Goal: Contribute content: Contribute content

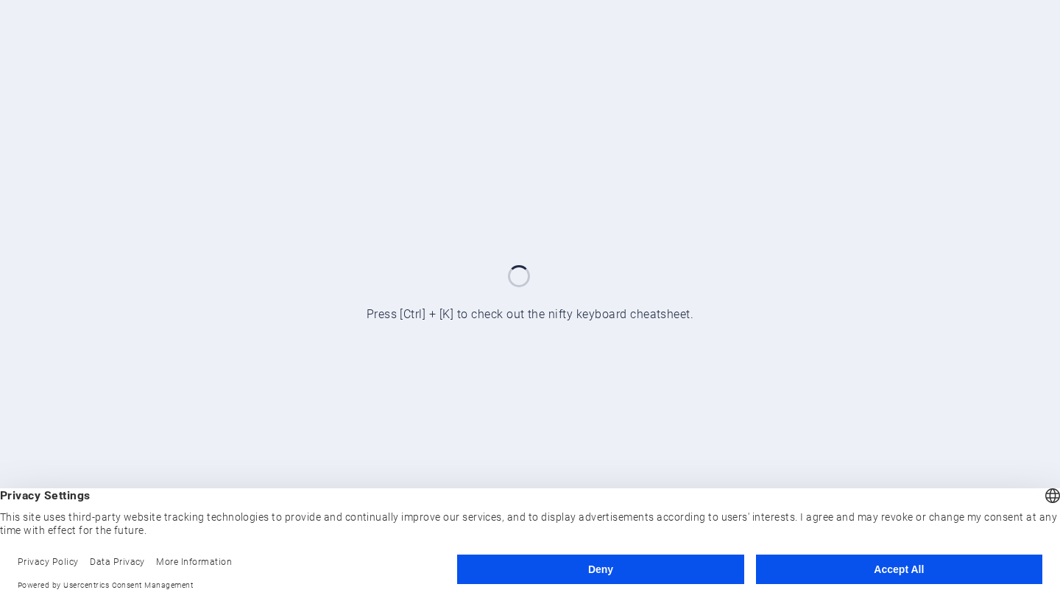
click at [684, 570] on button "Deny" at bounding box center [600, 568] width 286 height 29
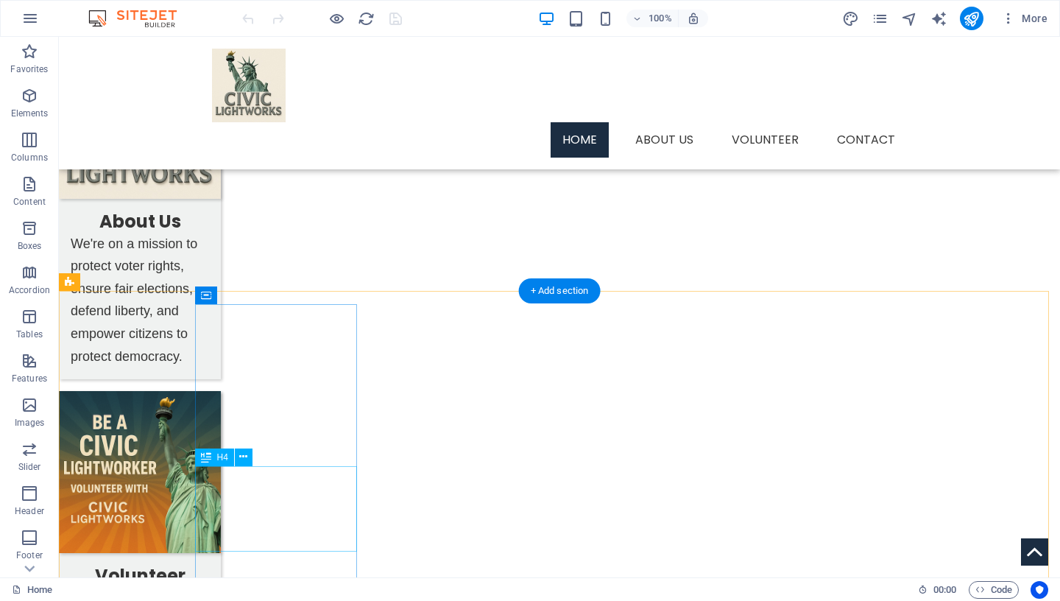
scroll to position [719, 0]
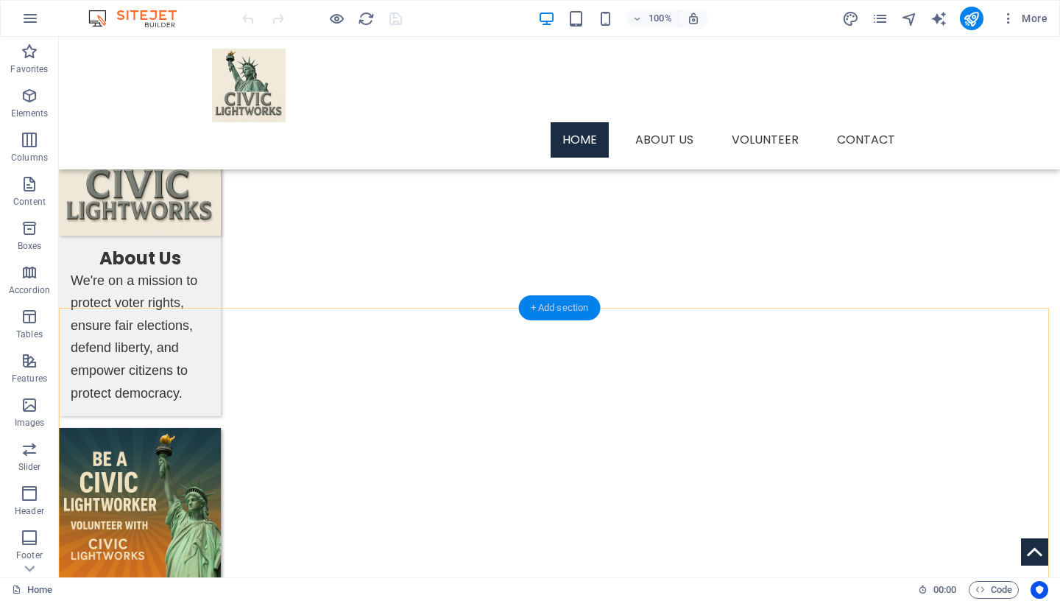
click at [575, 310] on div "+ Add section" at bounding box center [560, 307] width 82 height 25
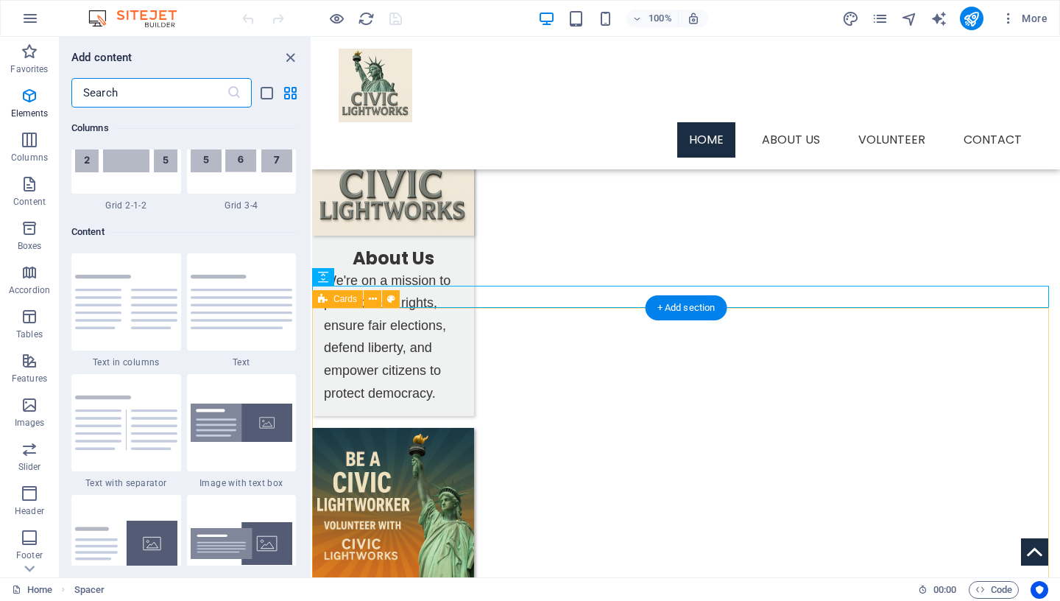
scroll to position [2576, 0]
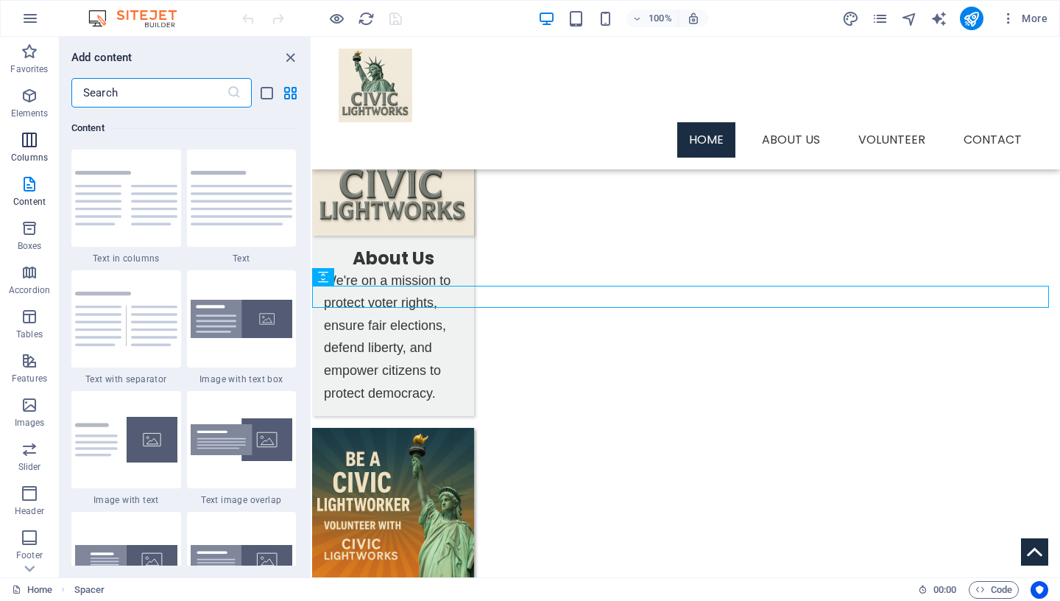
click at [23, 133] on icon "button" at bounding box center [30, 140] width 18 height 18
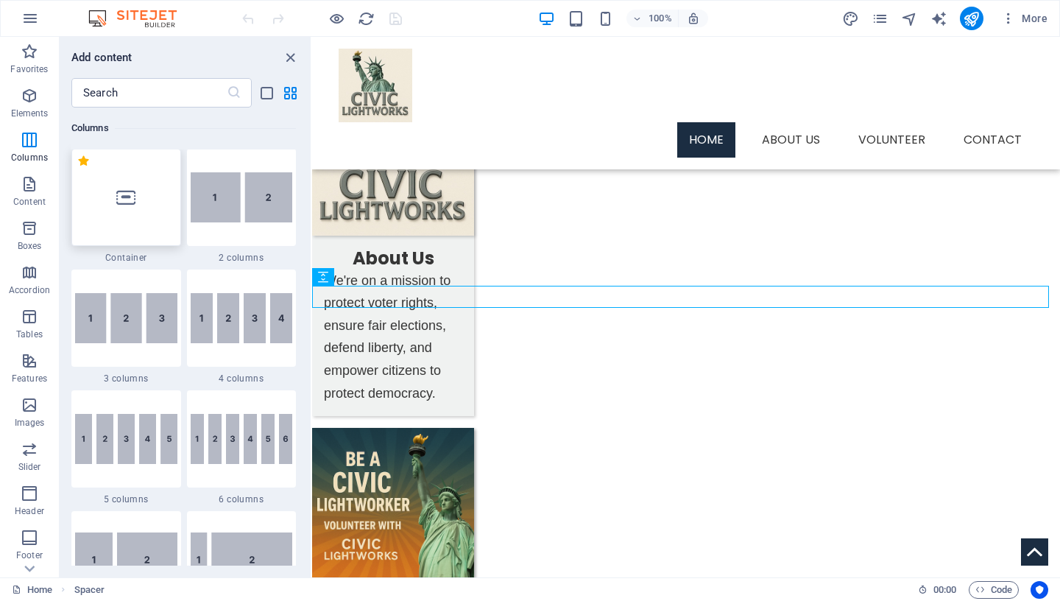
scroll to position [729, 0]
click at [125, 328] on img at bounding box center [126, 319] width 102 height 50
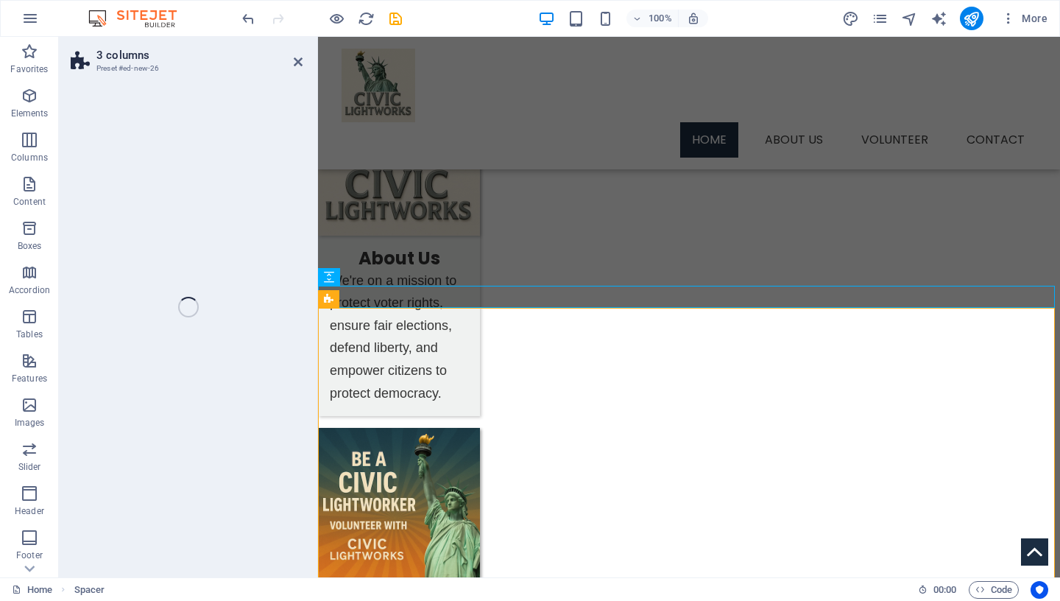
select select "rem"
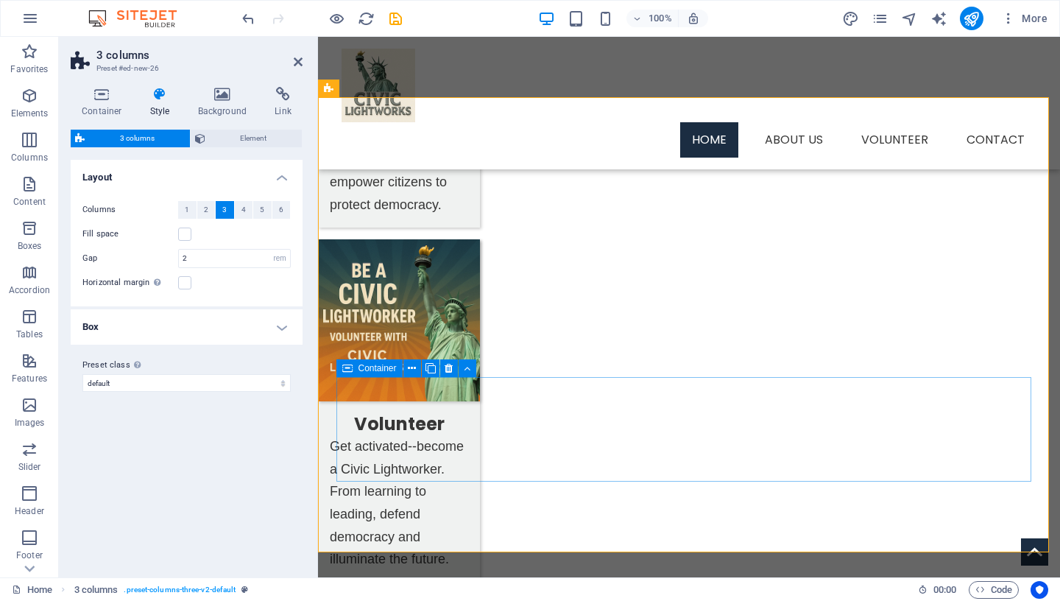
scroll to position [931, 0]
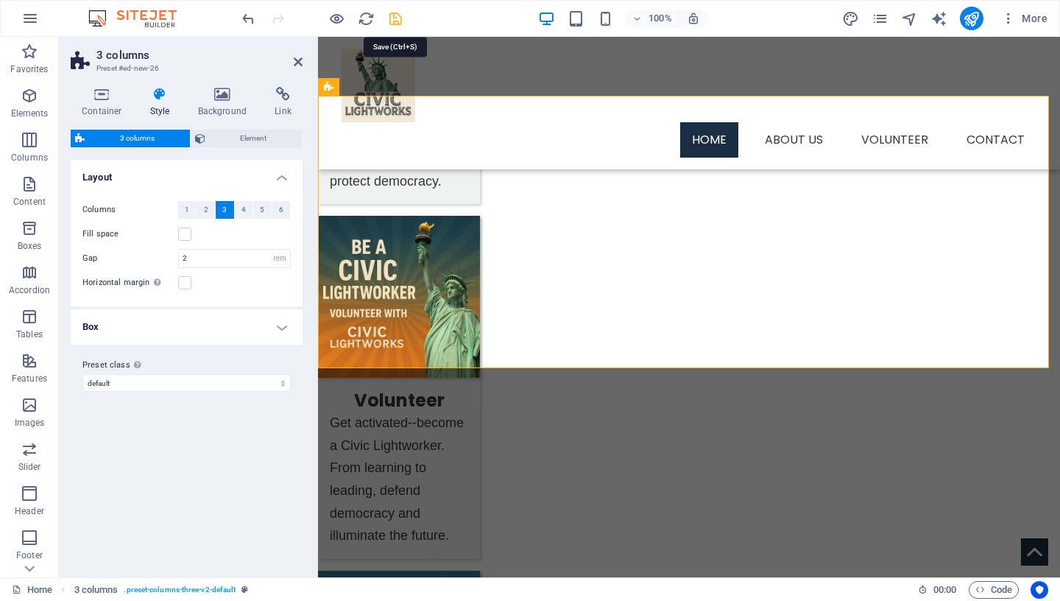
drag, startPoint x: 394, startPoint y: 22, endPoint x: 358, endPoint y: 175, distance: 157.3
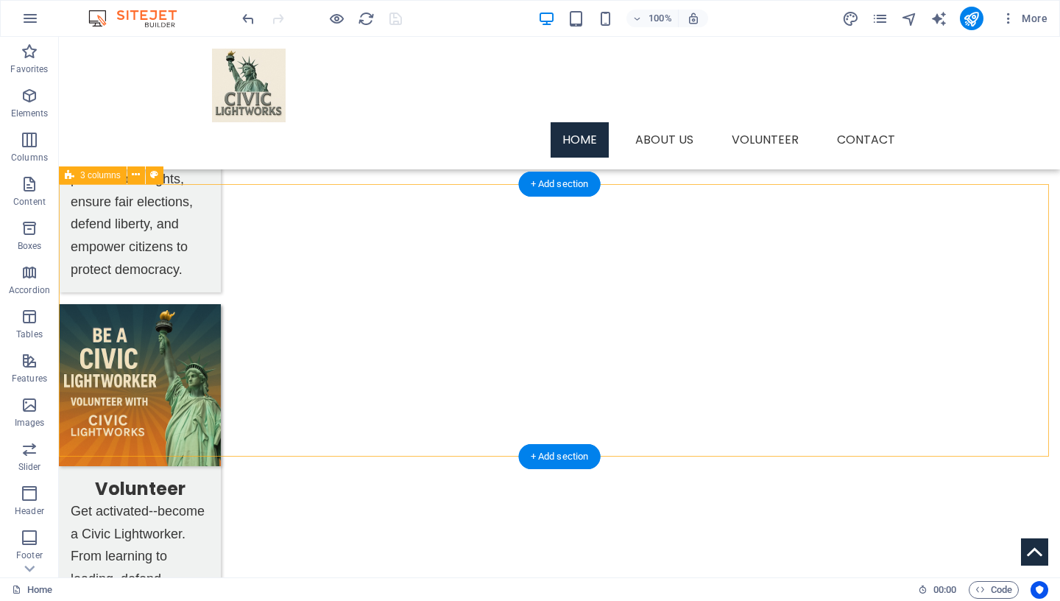
scroll to position [801, 0]
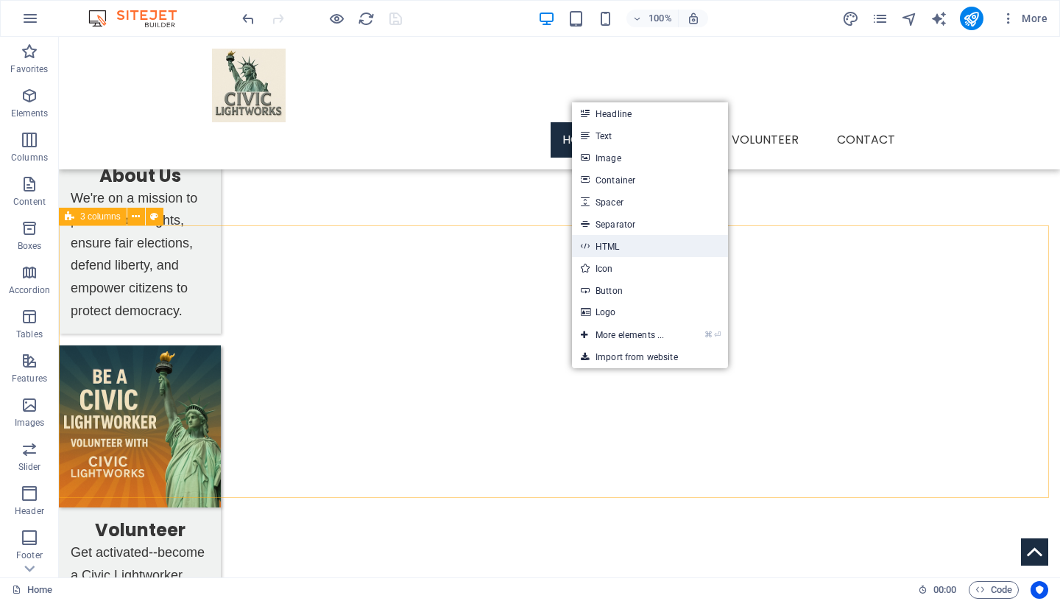
click at [630, 247] on link "HTML" at bounding box center [650, 246] width 156 height 22
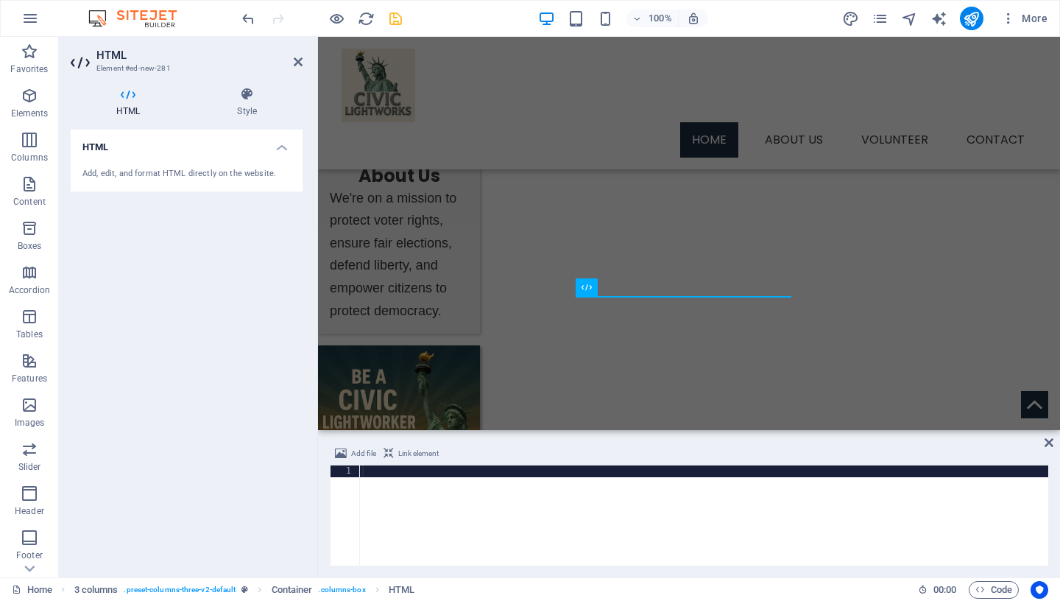
click at [415, 473] on div at bounding box center [703, 527] width 689 height 124
type textarea "<iframe width="560" height="315" src="[URL][DOMAIN_NAME]" title="YouTube video …"
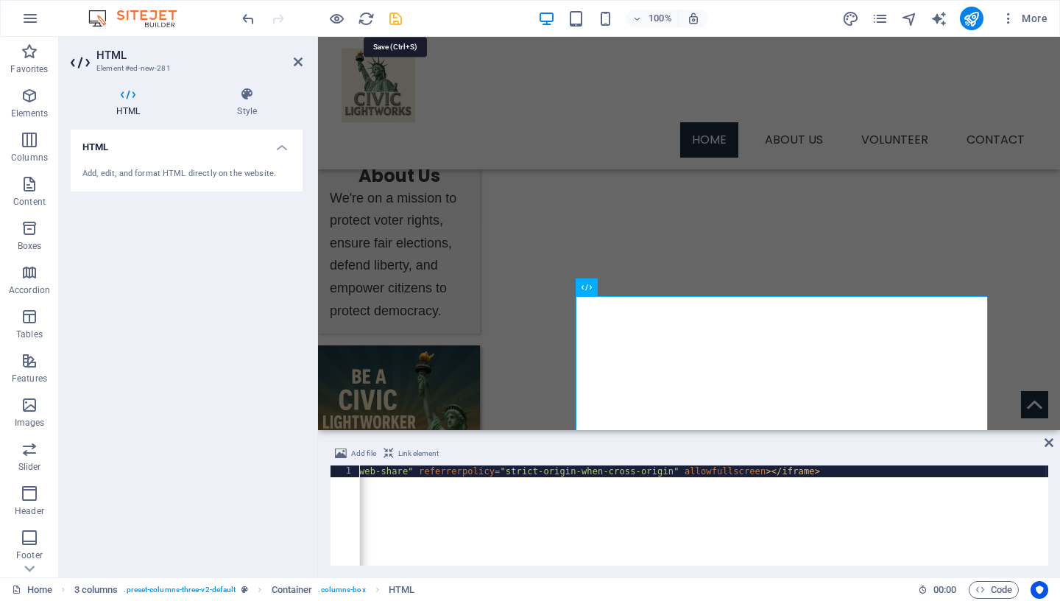
click at [395, 18] on icon "save" at bounding box center [395, 18] width 17 height 17
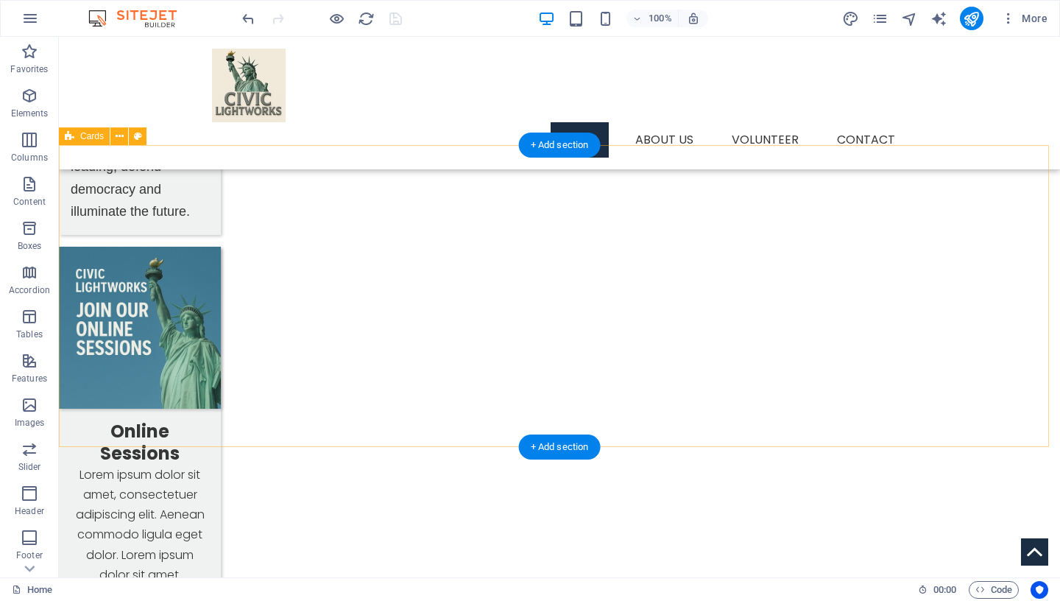
scroll to position [1261, 0]
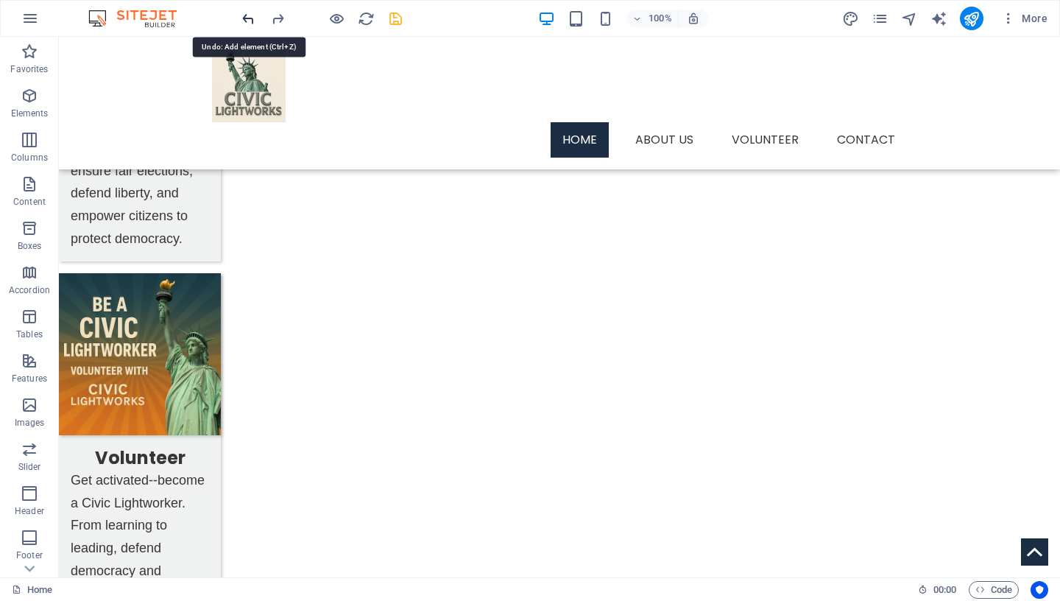
scroll to position [790, 0]
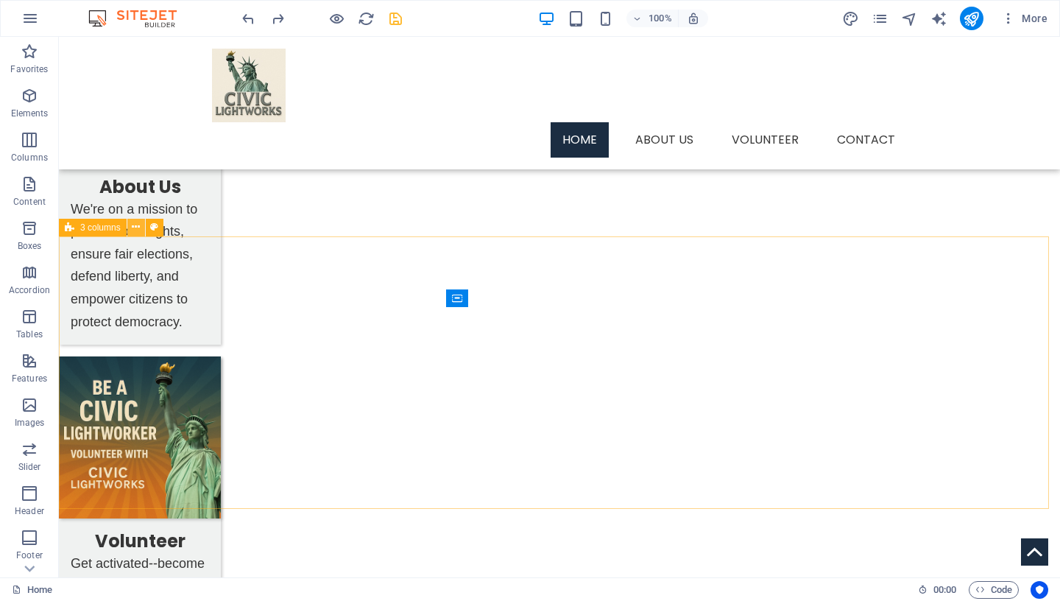
click at [134, 225] on icon at bounding box center [136, 226] width 8 height 15
click at [138, 225] on icon at bounding box center [136, 226] width 8 height 15
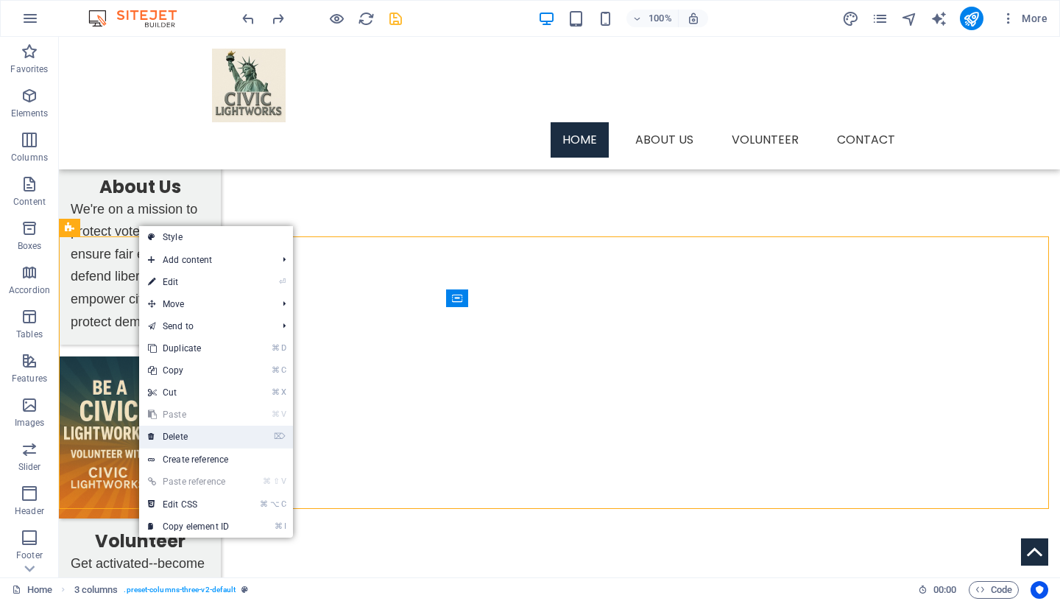
click at [189, 437] on link "⌦ Delete" at bounding box center [188, 437] width 99 height 22
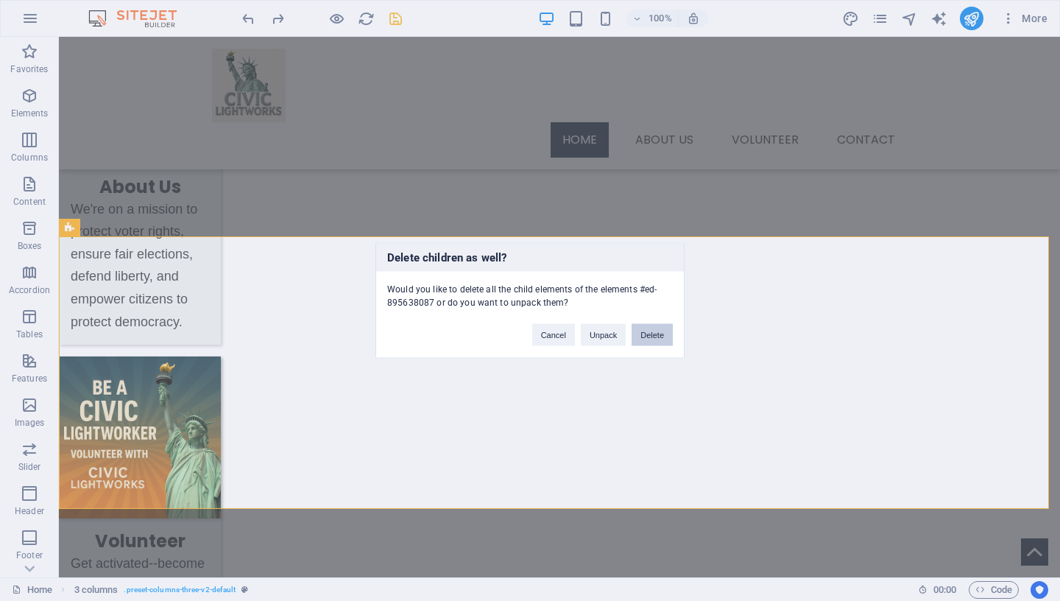
click at [660, 336] on button "Delete" at bounding box center [652, 335] width 41 height 22
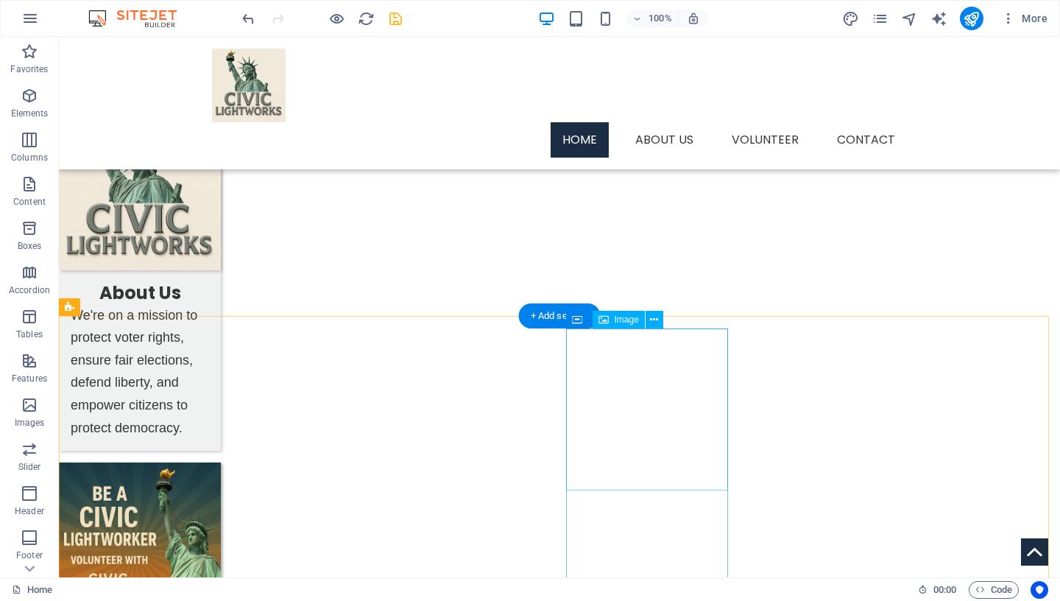
scroll to position [908, 0]
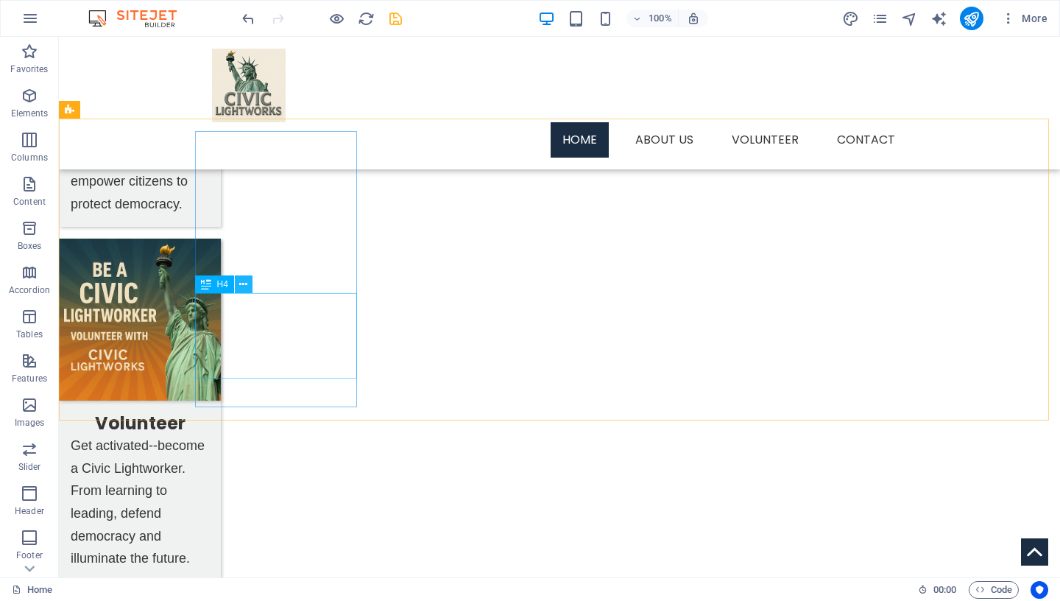
click at [247, 283] on icon at bounding box center [243, 284] width 8 height 15
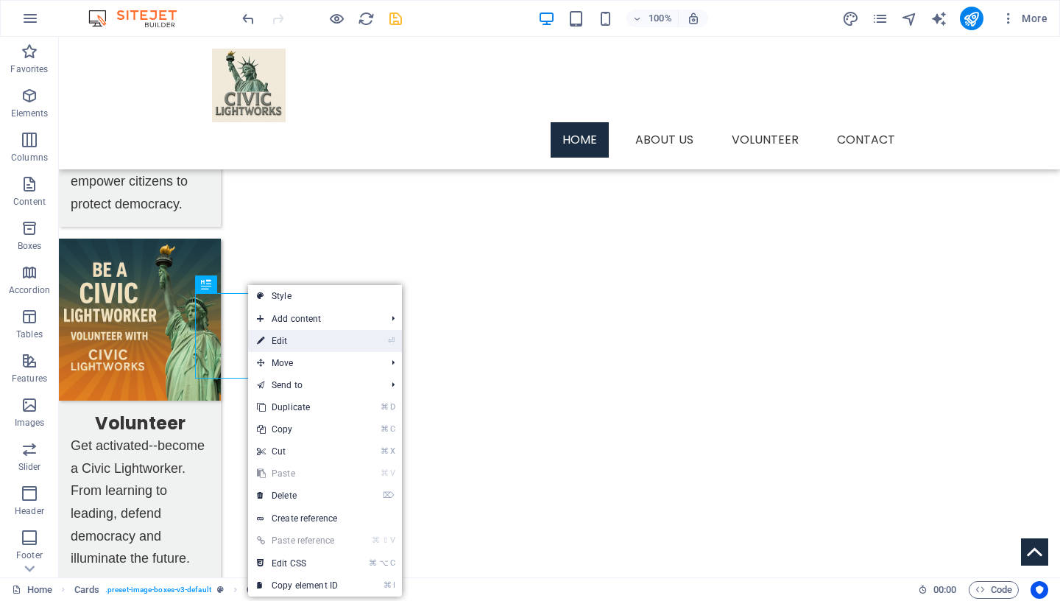
click at [295, 343] on link "⏎ Edit" at bounding box center [297, 341] width 99 height 22
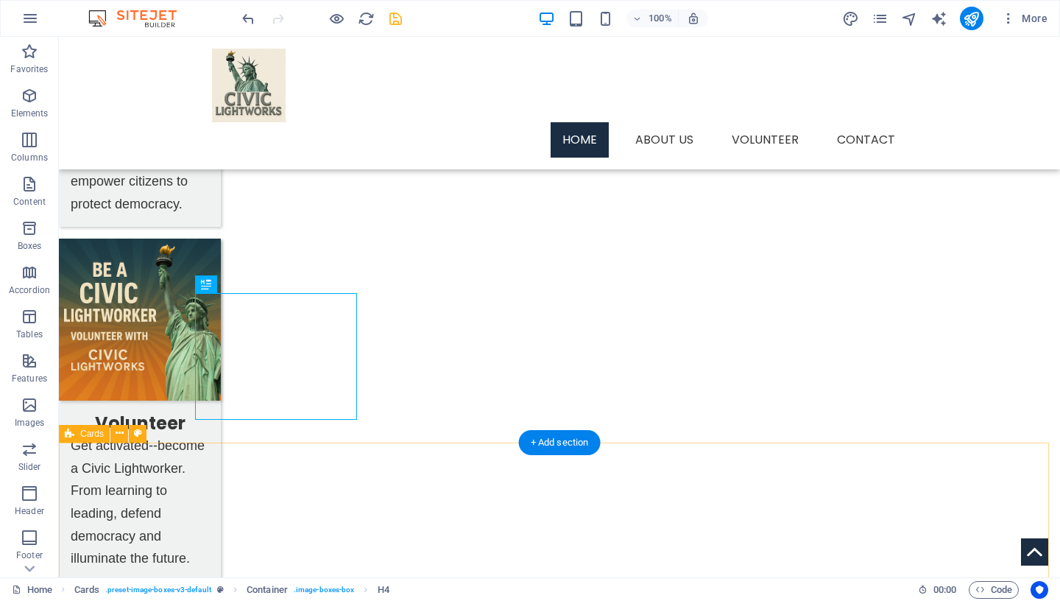
click at [1000, 456] on div "SUPPORT PAPER BALLOTS & HAND COUNT VOTES SIGN THE ONLINE PETITION FOR HAND COUN…" at bounding box center [618, 344] width 1001 height 540
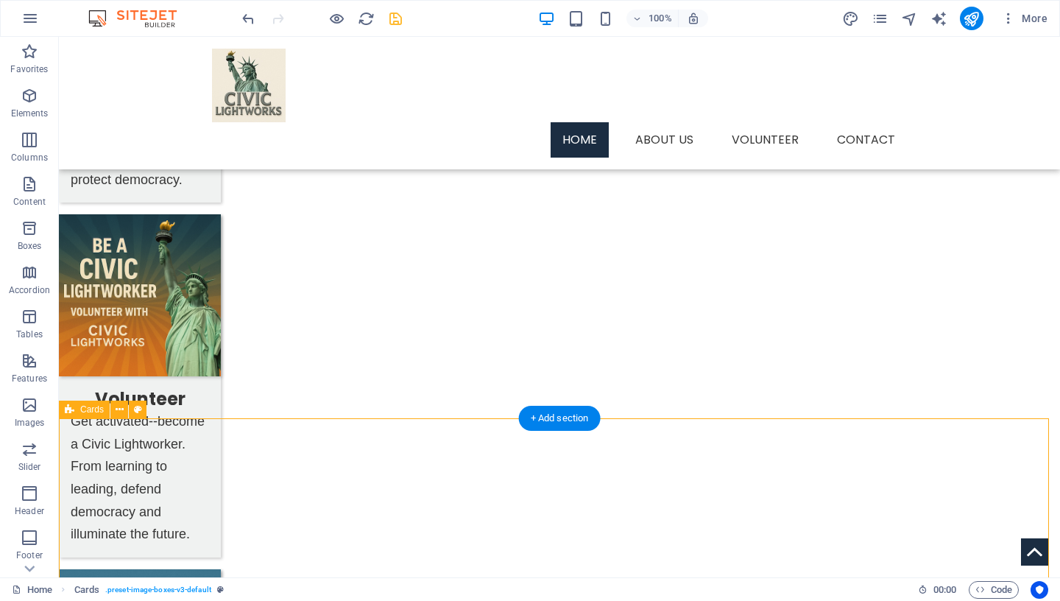
scroll to position [931, 0]
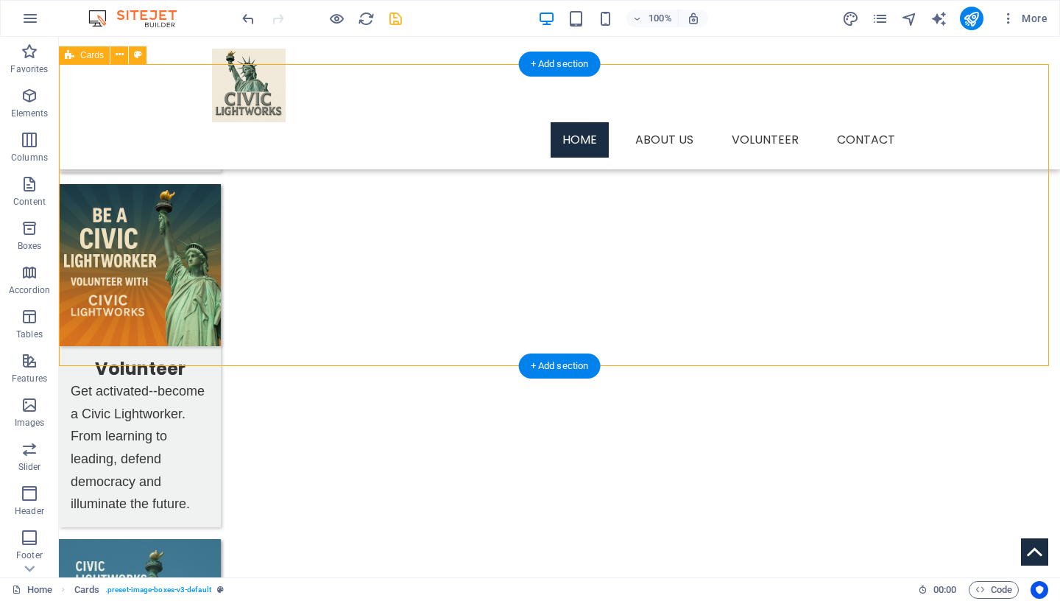
scroll to position [990, 0]
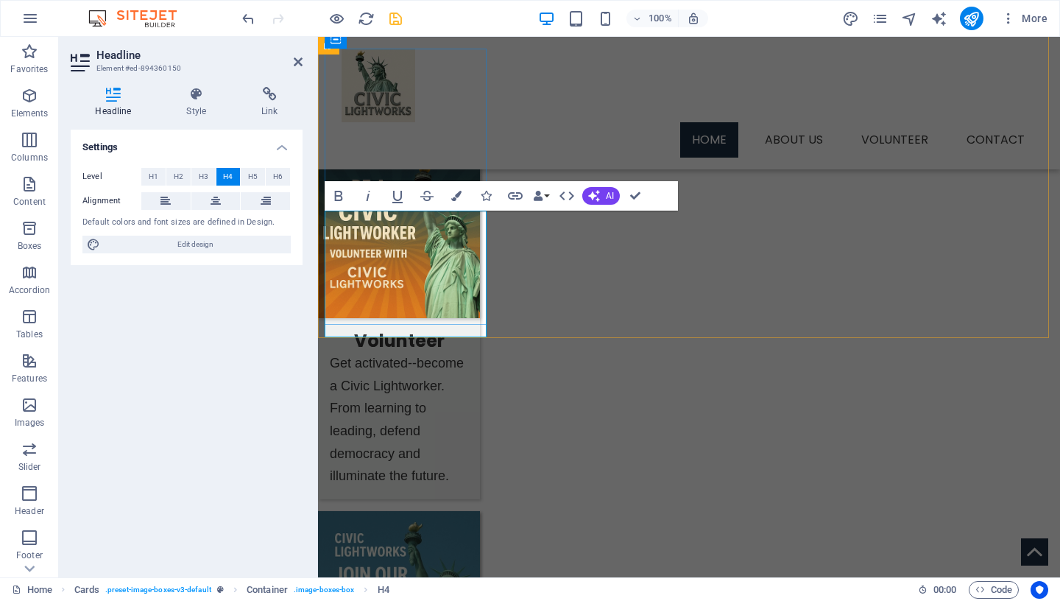
drag, startPoint x: 366, startPoint y: 295, endPoint x: 393, endPoint y: 295, distance: 27.2
drag, startPoint x: 401, startPoint y: 318, endPoint x: 450, endPoint y: 318, distance: 48.6
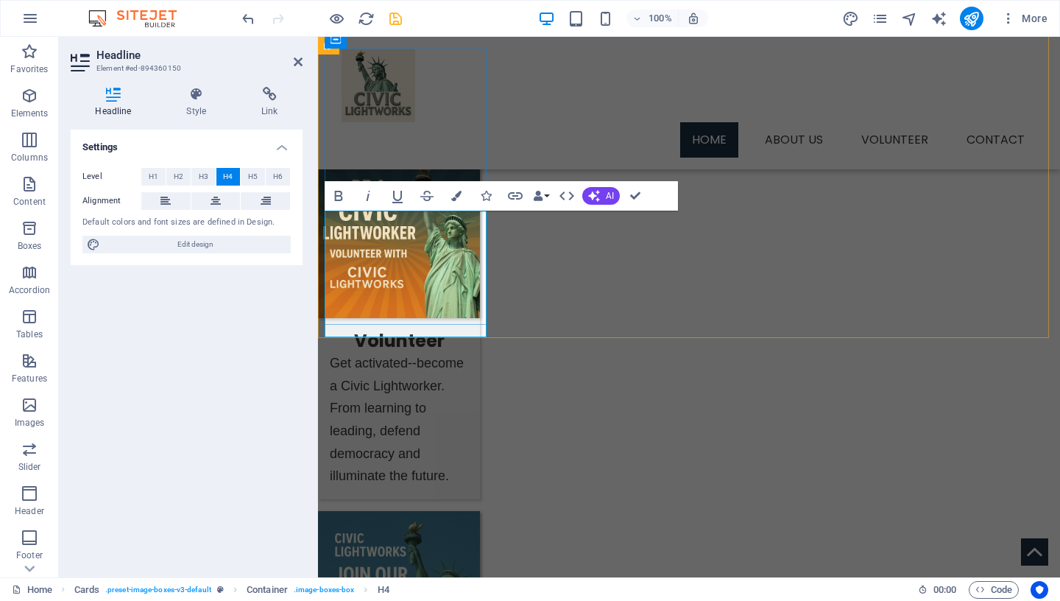
drag, startPoint x: 459, startPoint y: 319, endPoint x: 367, endPoint y: 231, distance: 126.5
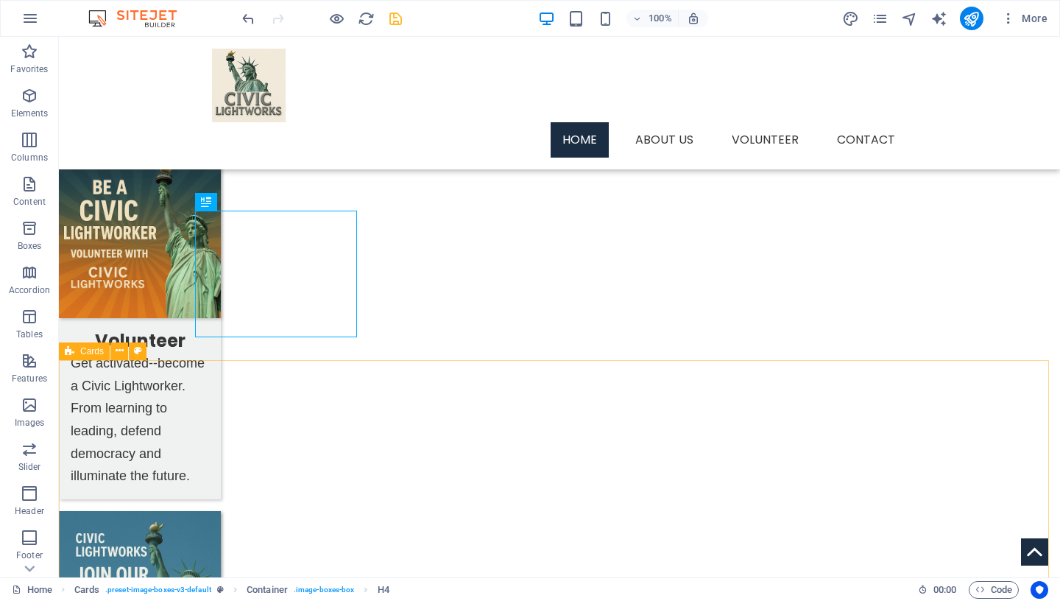
click at [75, 357] on div "Cards" at bounding box center [84, 351] width 51 height 18
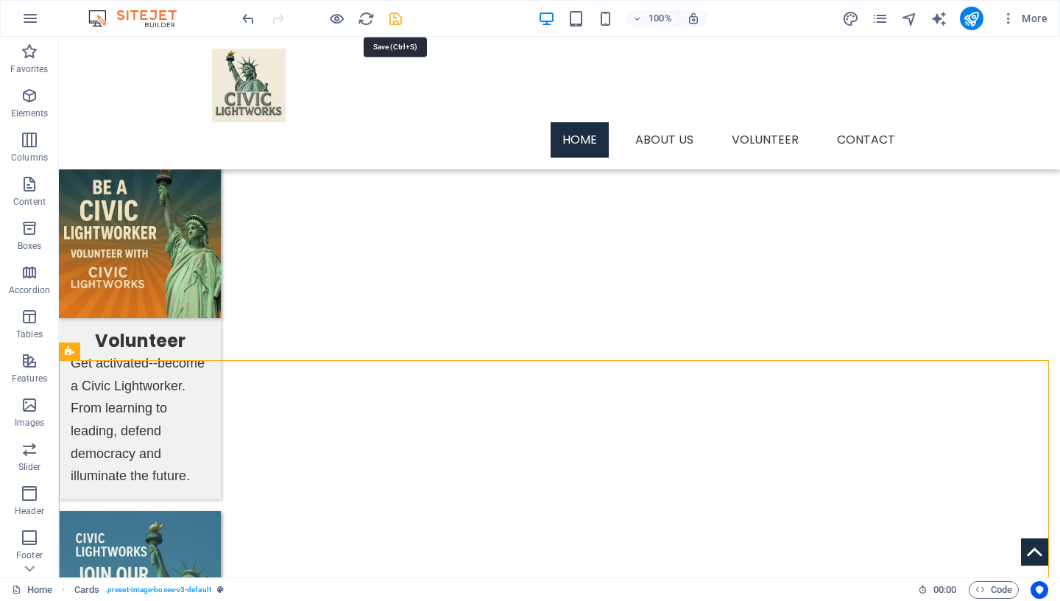
click at [395, 18] on icon "save" at bounding box center [395, 18] width 17 height 17
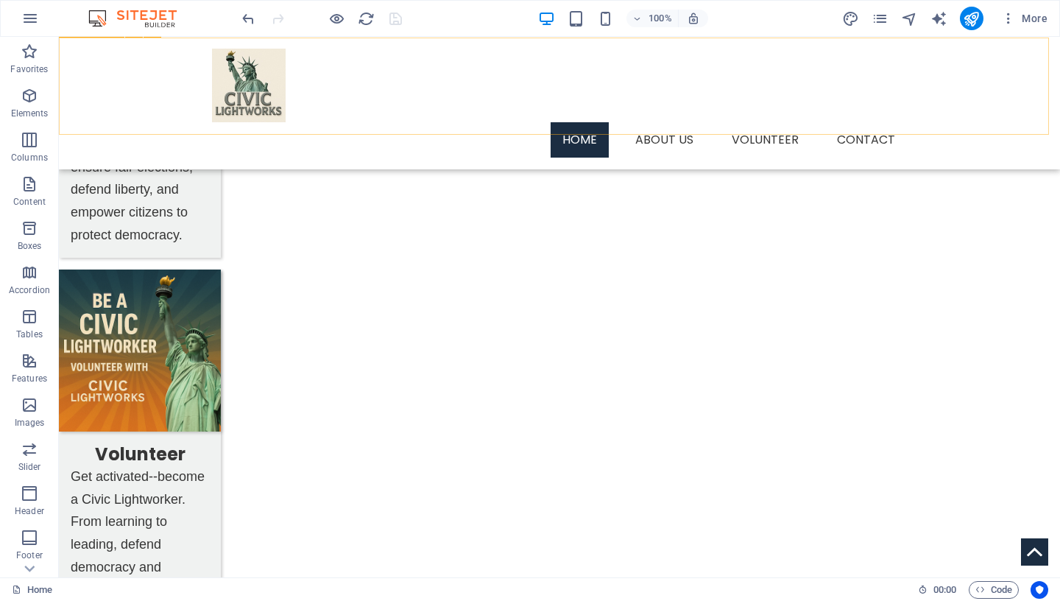
scroll to position [861, 0]
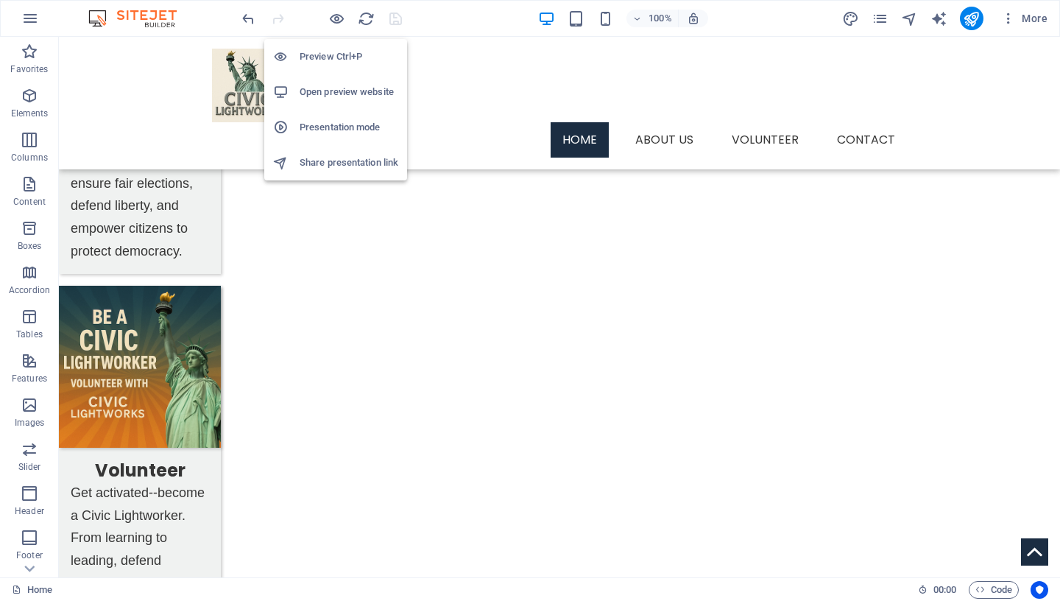
click at [336, 62] on h6 "Preview Ctrl+P" at bounding box center [349, 57] width 99 height 18
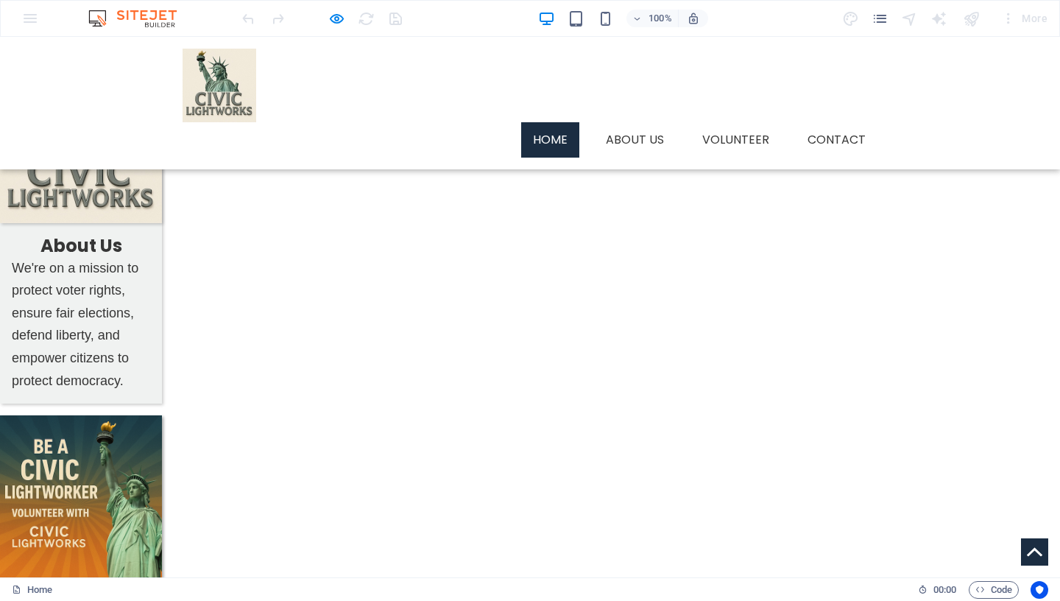
scroll to position [872, 0]
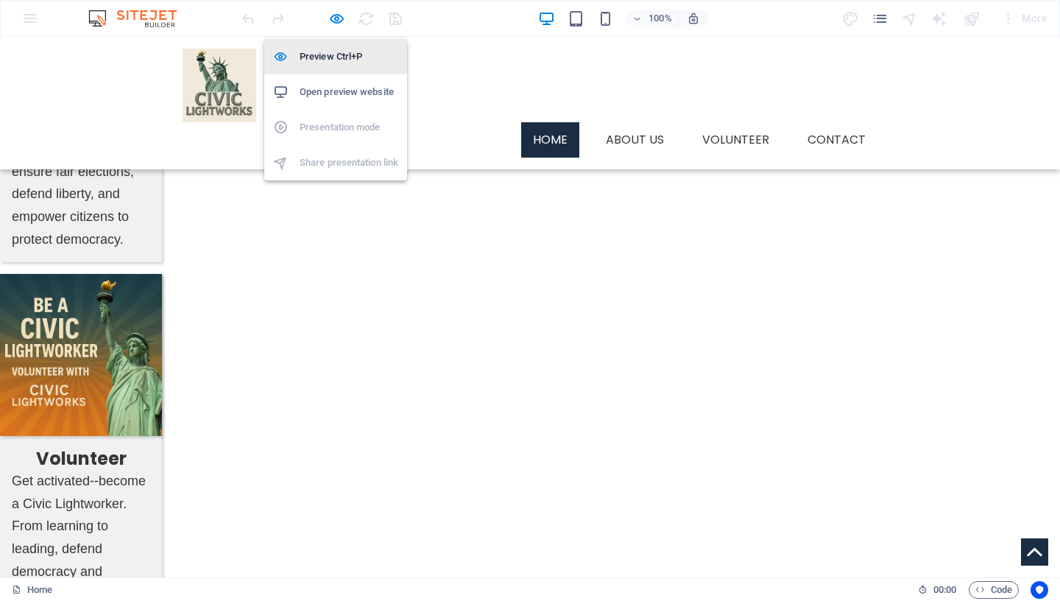
click at [338, 59] on h6 "Preview Ctrl+P" at bounding box center [349, 57] width 99 height 18
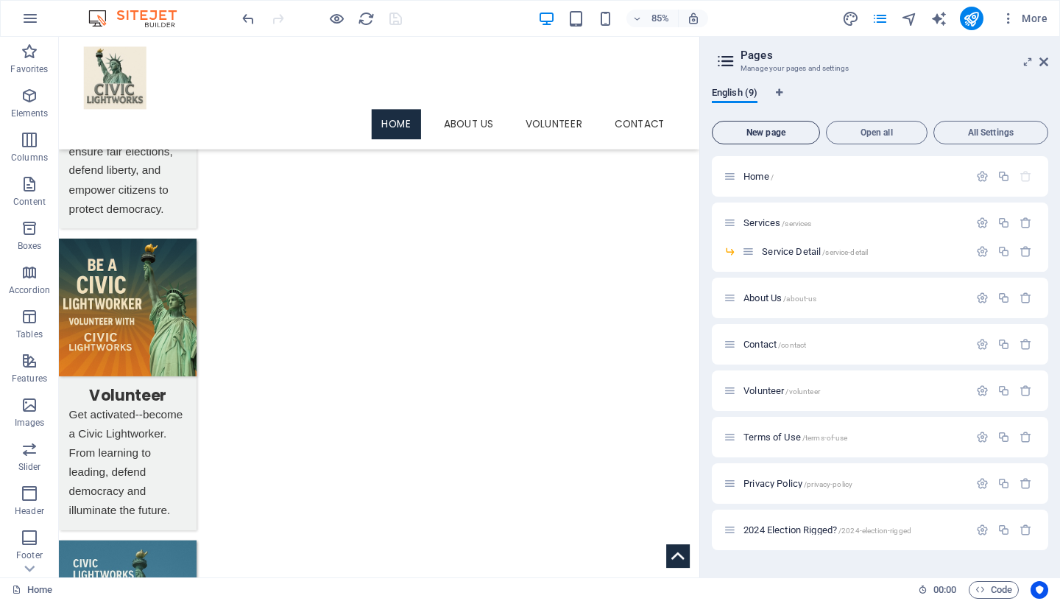
click at [761, 135] on span "New page" at bounding box center [766, 132] width 95 height 9
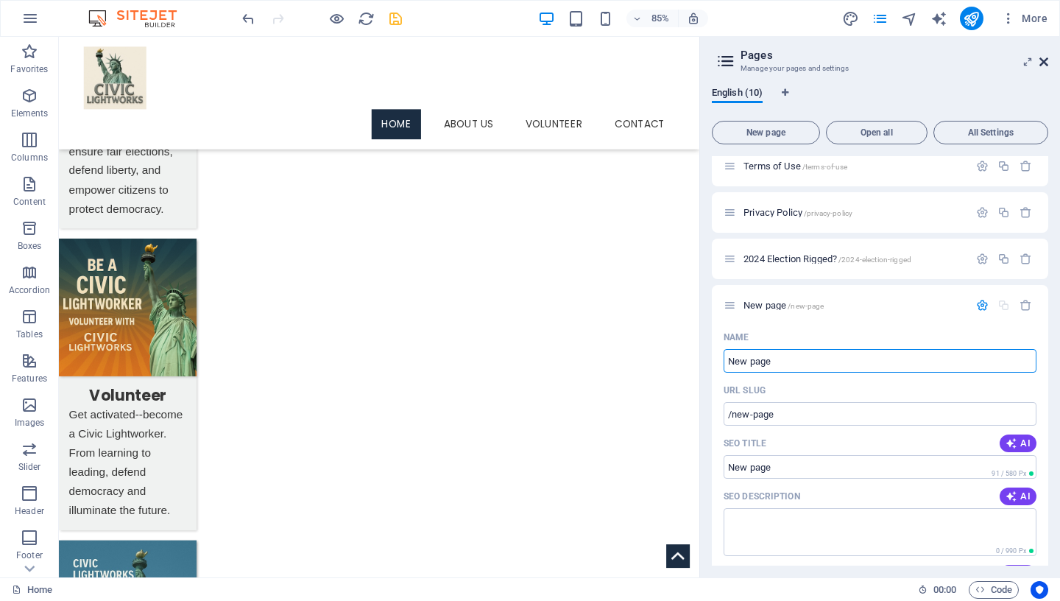
click at [1043, 60] on icon at bounding box center [1044, 62] width 9 height 12
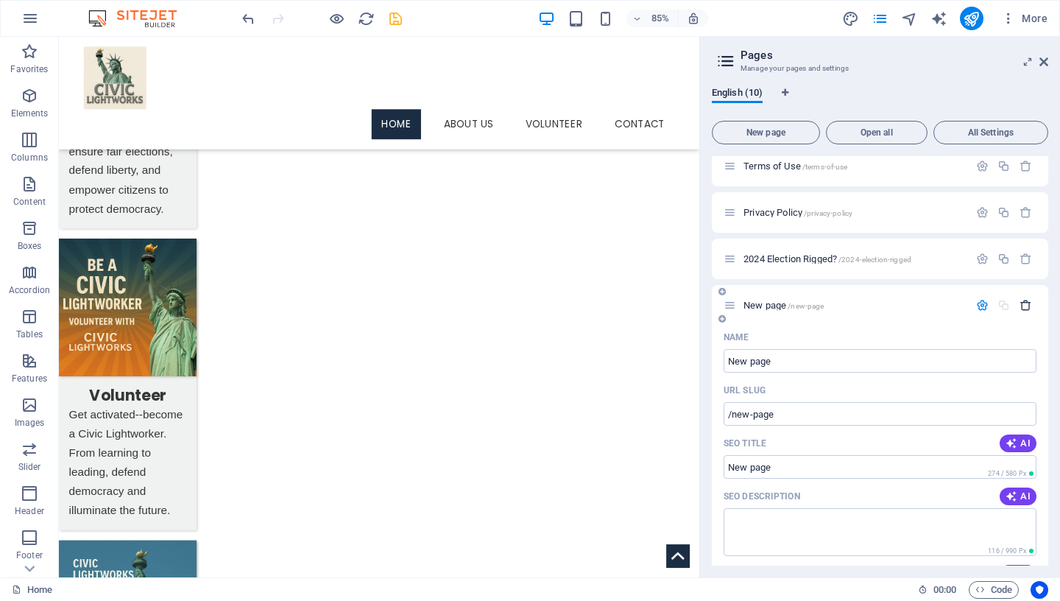
click at [1020, 303] on icon "button" at bounding box center [1026, 305] width 13 height 13
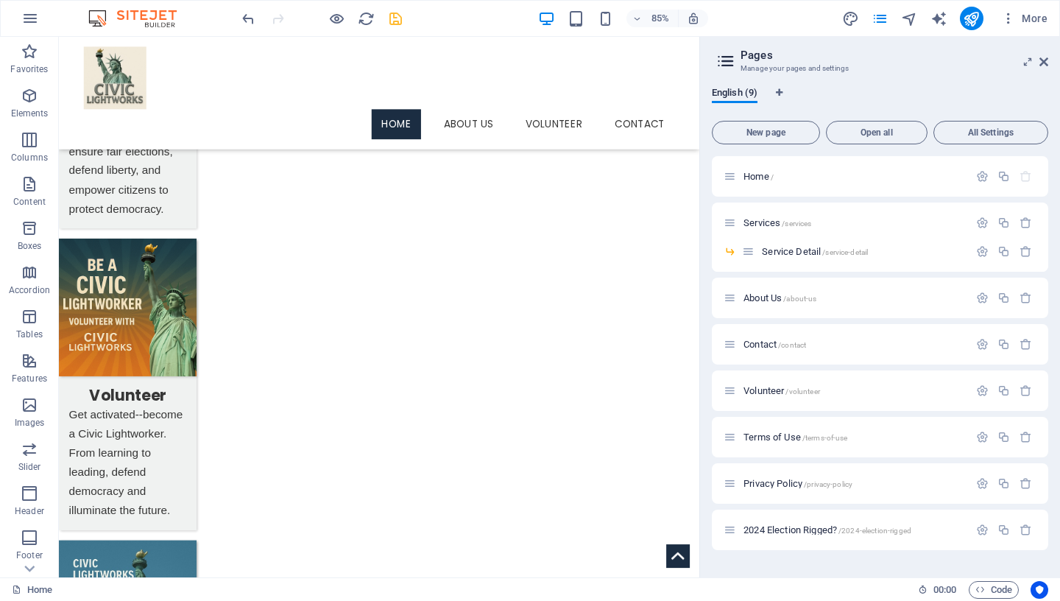
scroll to position [0, 0]
click at [783, 528] on span "2024 Election Rigged? /2024-election-rigged" at bounding box center [828, 529] width 168 height 11
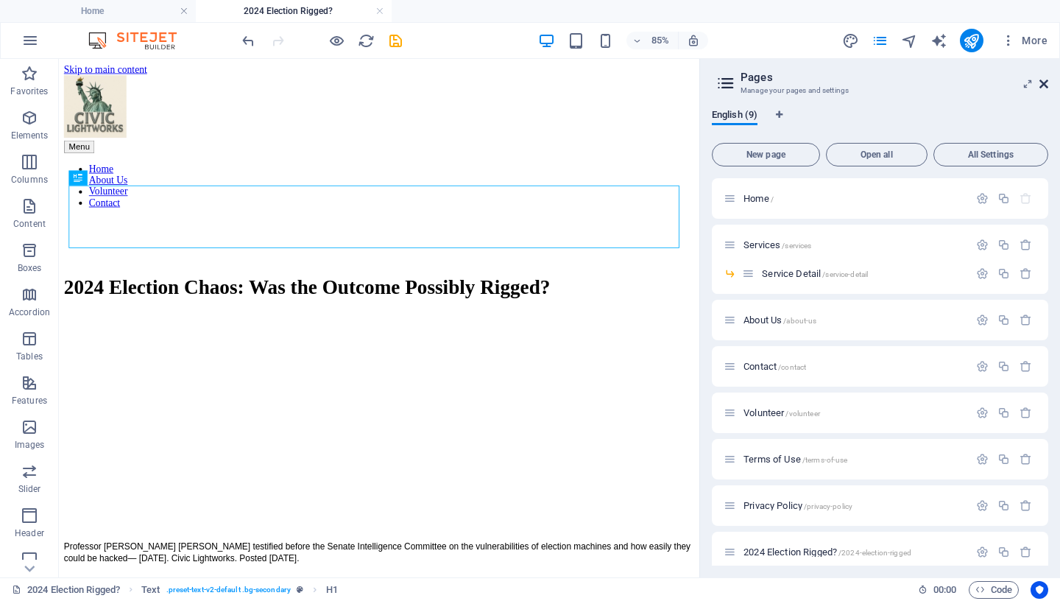
click at [1045, 83] on icon at bounding box center [1044, 84] width 9 height 12
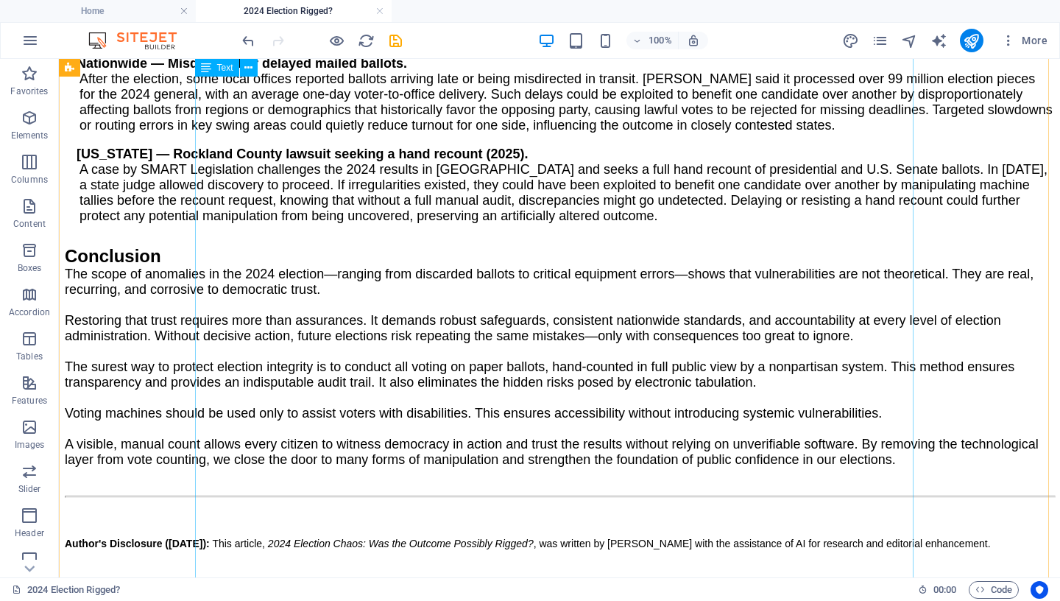
scroll to position [3153, 0]
click at [554, 569] on div "+" at bounding box center [559, 569] width 29 height 13
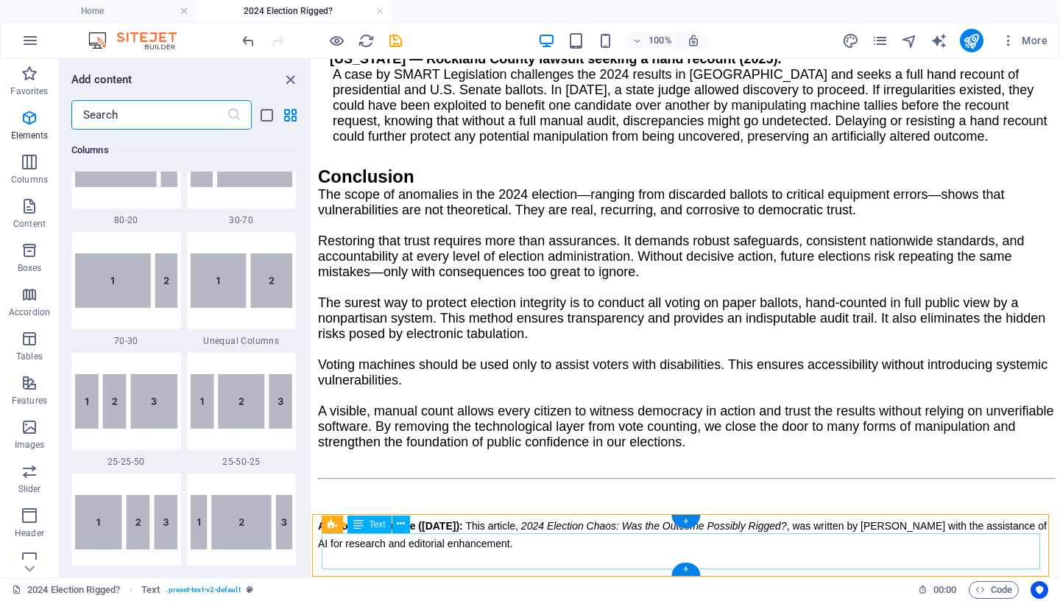
scroll to position [2576, 0]
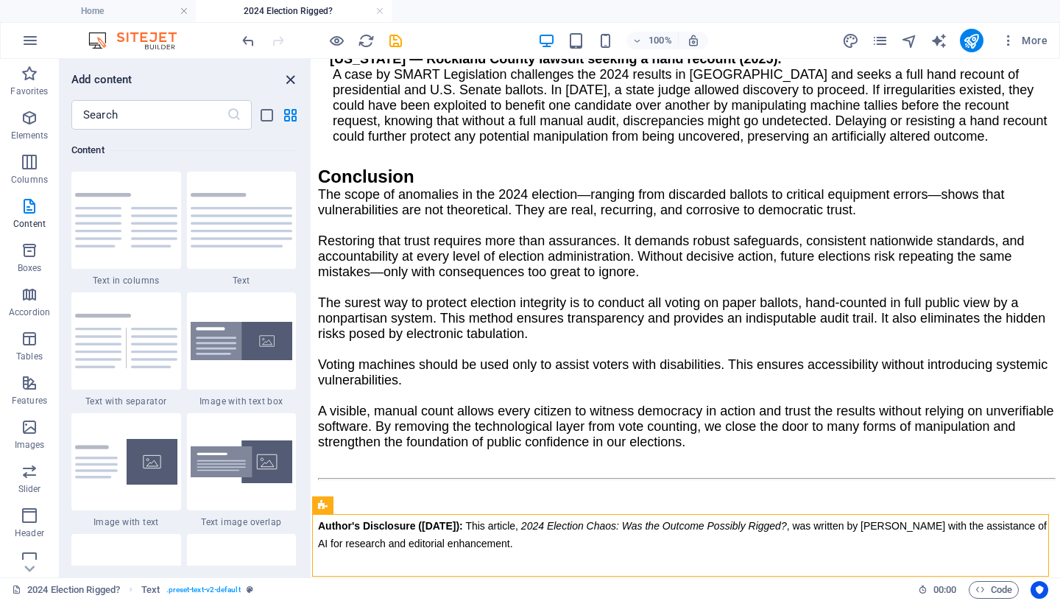
click at [292, 77] on icon "close panel" at bounding box center [290, 79] width 17 height 17
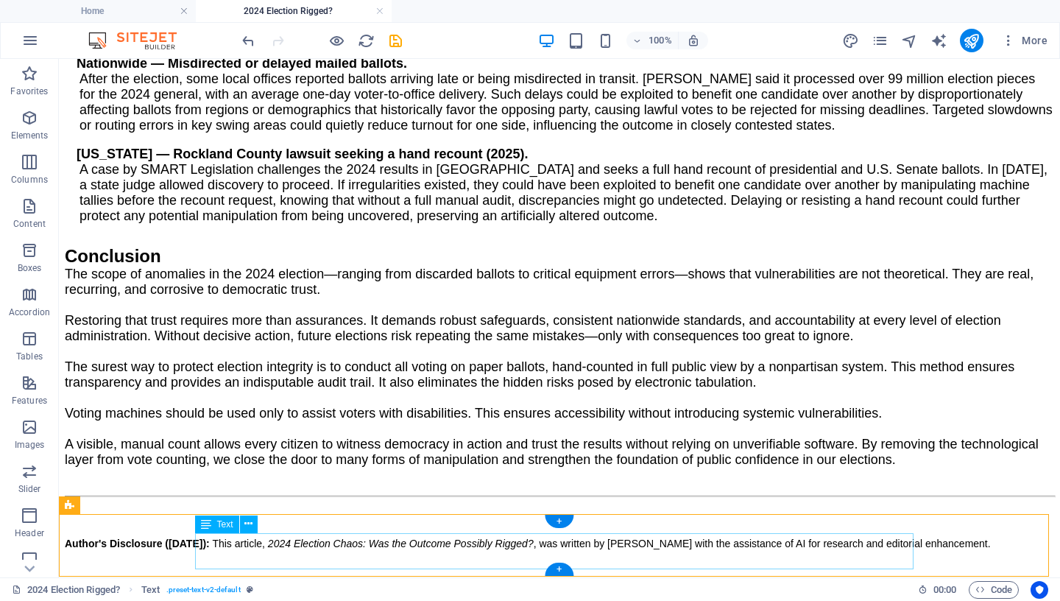
click at [502, 552] on div "Author's Disclosure ([DATE]): This article, 2024 Election Chaos: Was the Outcom…" at bounding box center [560, 544] width 990 height 18
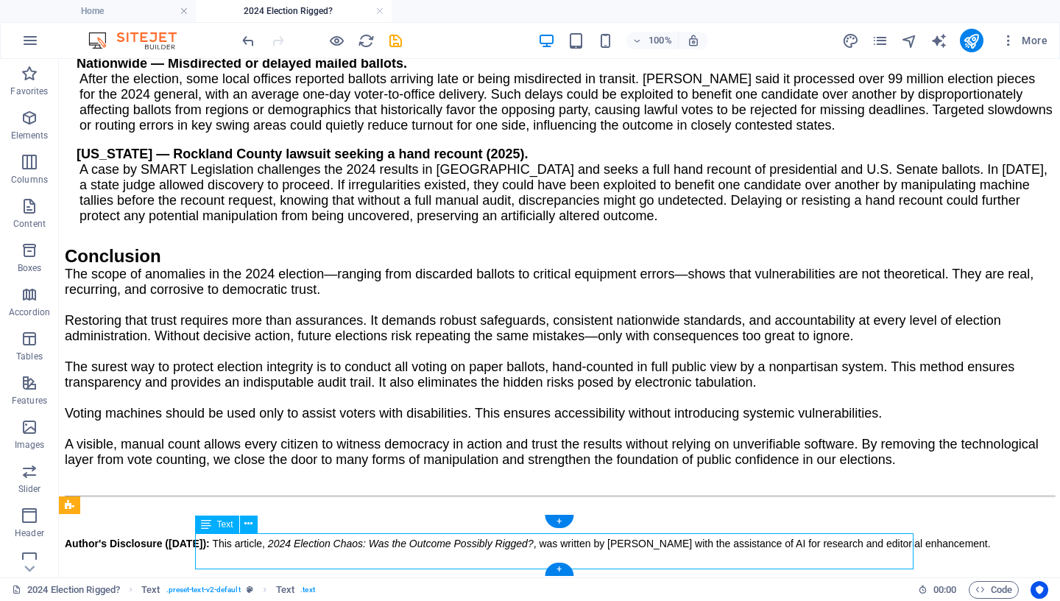
click at [502, 552] on div "Author's Disclosure ([DATE]): This article, 2024 Election Chaos: Was the Outcom…" at bounding box center [560, 544] width 990 height 18
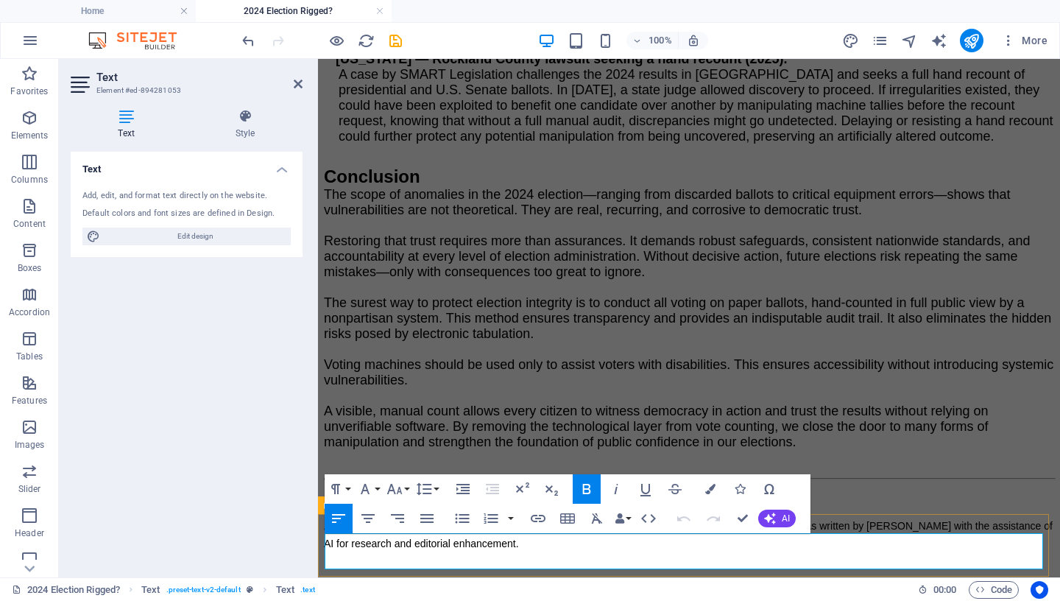
click at [588, 552] on p "Author's Disclosure ([DATE]): This article, 2024 Election Chaos: Was the Outcom…" at bounding box center [689, 534] width 730 height 35
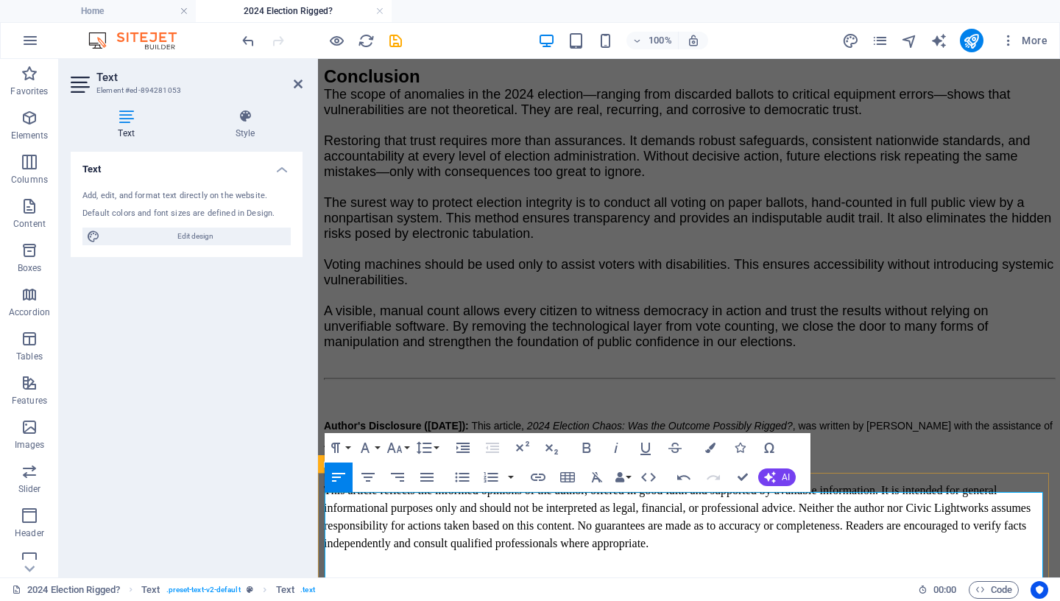
scroll to position [3246, 0]
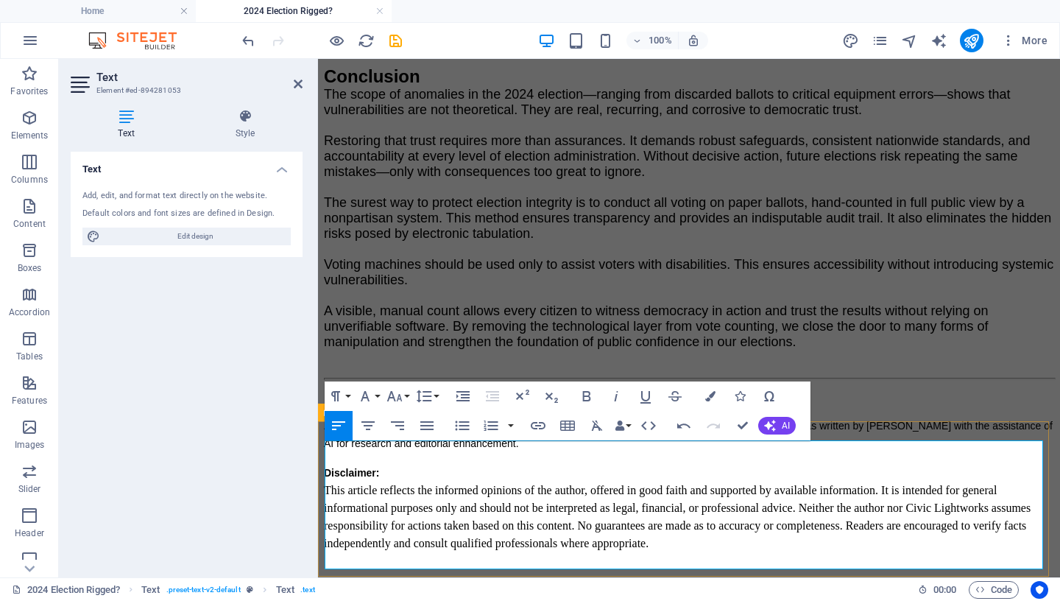
click at [604, 452] on p "Author's Disclosure ([DATE]): This article, 2024 Election Chaos: Was the Outcom…" at bounding box center [689, 434] width 730 height 35
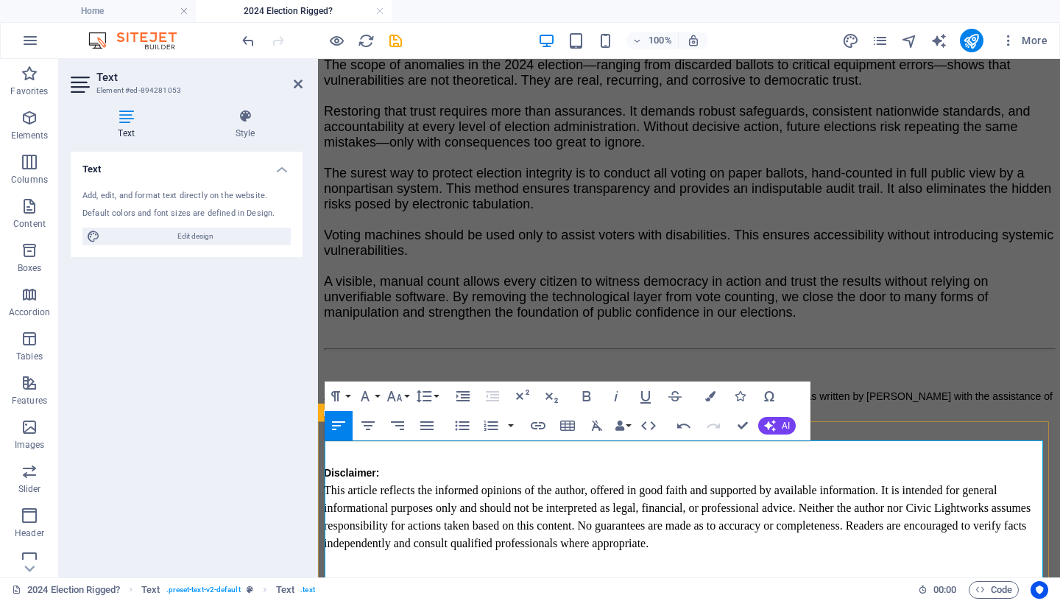
scroll to position [3264, 0]
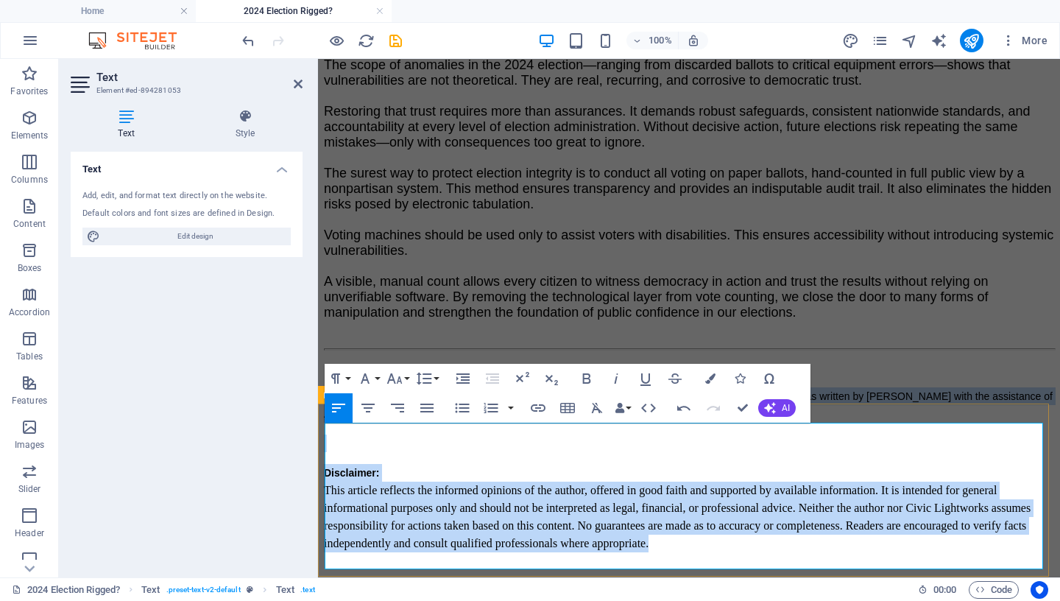
drag, startPoint x: 644, startPoint y: 555, endPoint x: 324, endPoint y: 431, distance: 343.6
click at [324, 431] on div "Author's Disclosure ([DATE]): This article, 2024 Election Chaos: Was the Outcom…" at bounding box center [689, 463] width 730 height 215
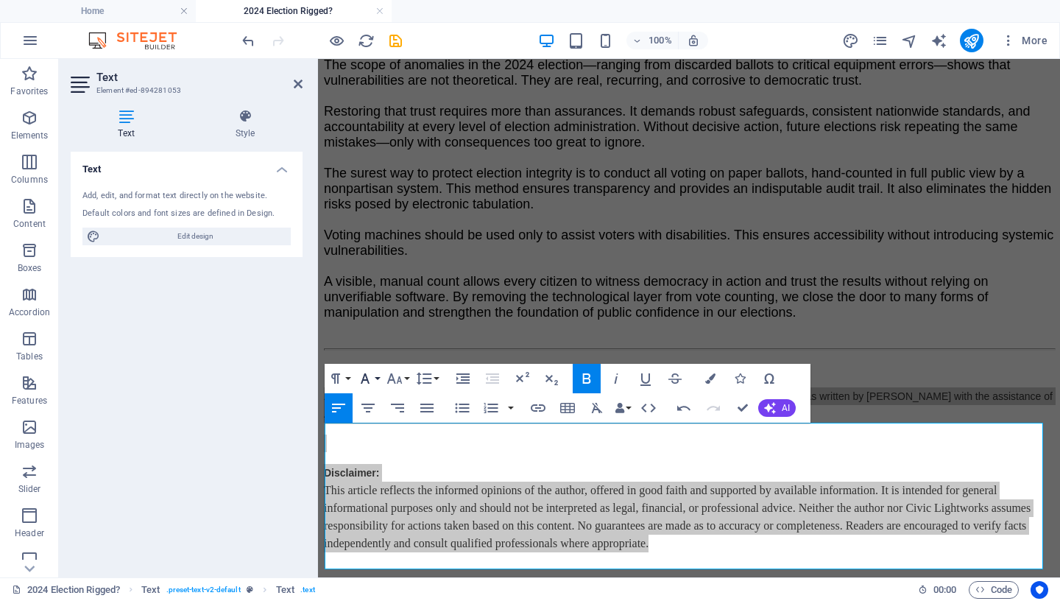
click at [373, 376] on icon "button" at bounding box center [365, 379] width 18 height 18
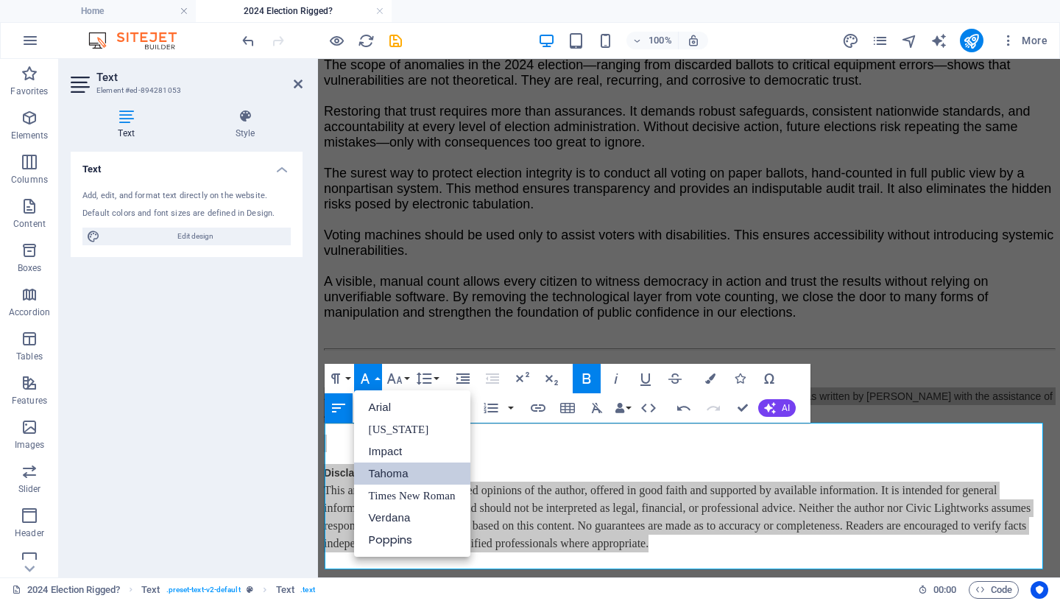
scroll to position [0, 0]
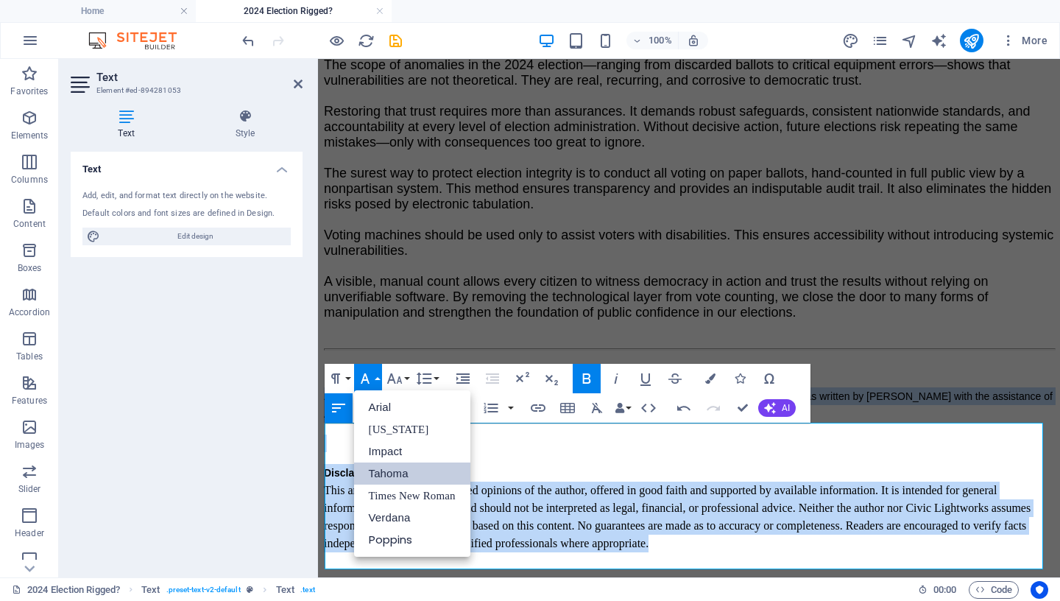
click at [398, 473] on link "Tahoma" at bounding box center [412, 473] width 116 height 22
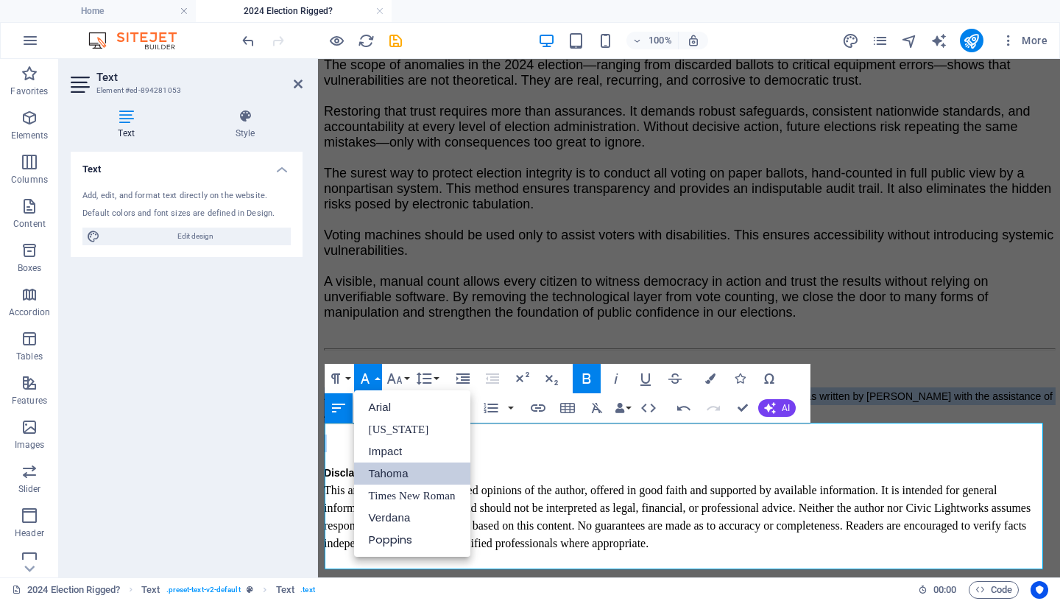
scroll to position [3263, 0]
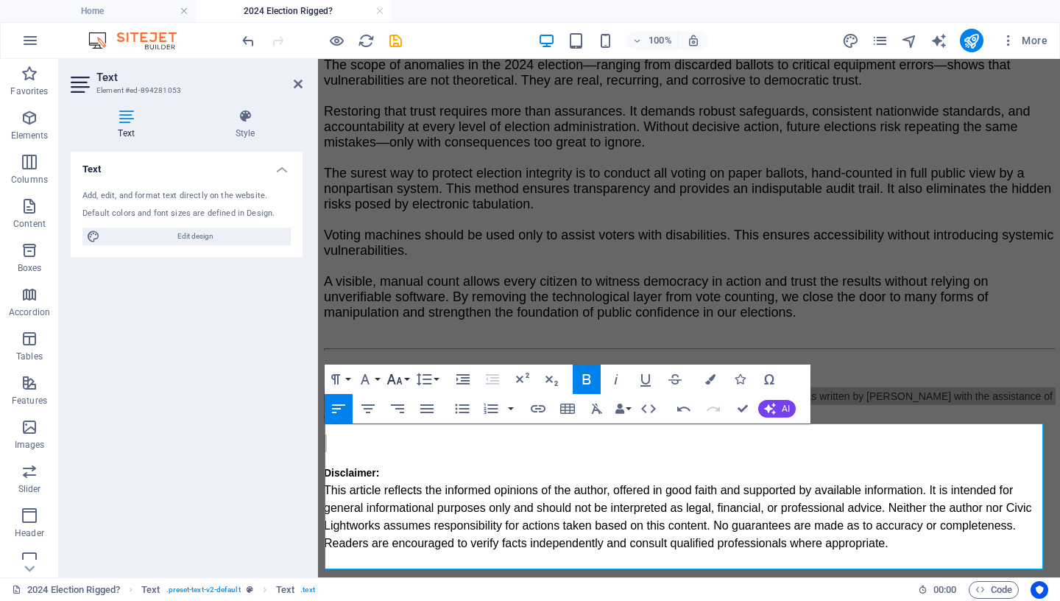
click at [400, 379] on icon "button" at bounding box center [394, 379] width 15 height 10
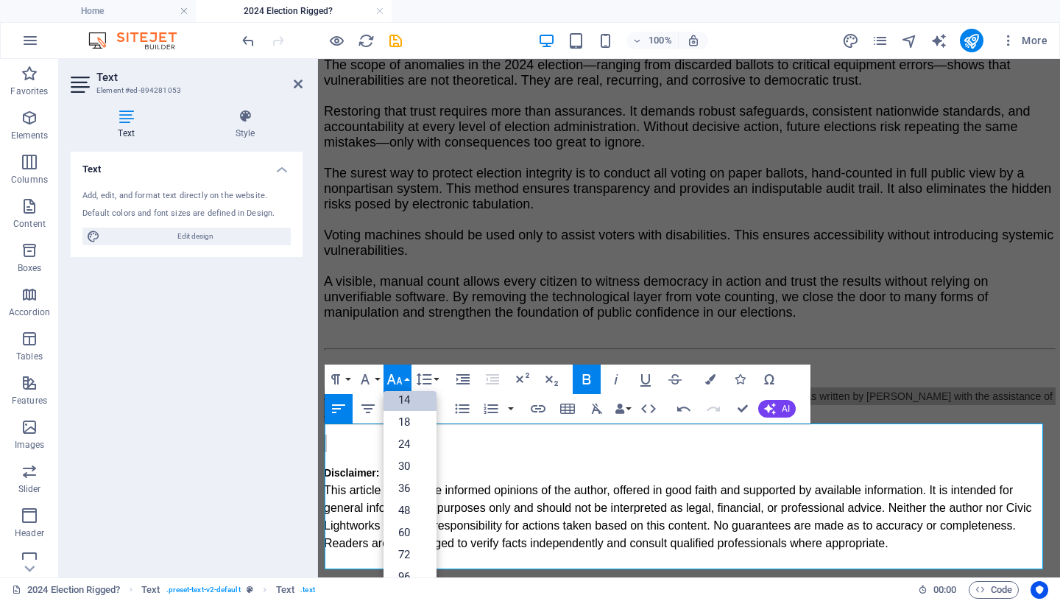
scroll to position [119, 0]
click at [408, 400] on link "14" at bounding box center [410, 400] width 53 height 22
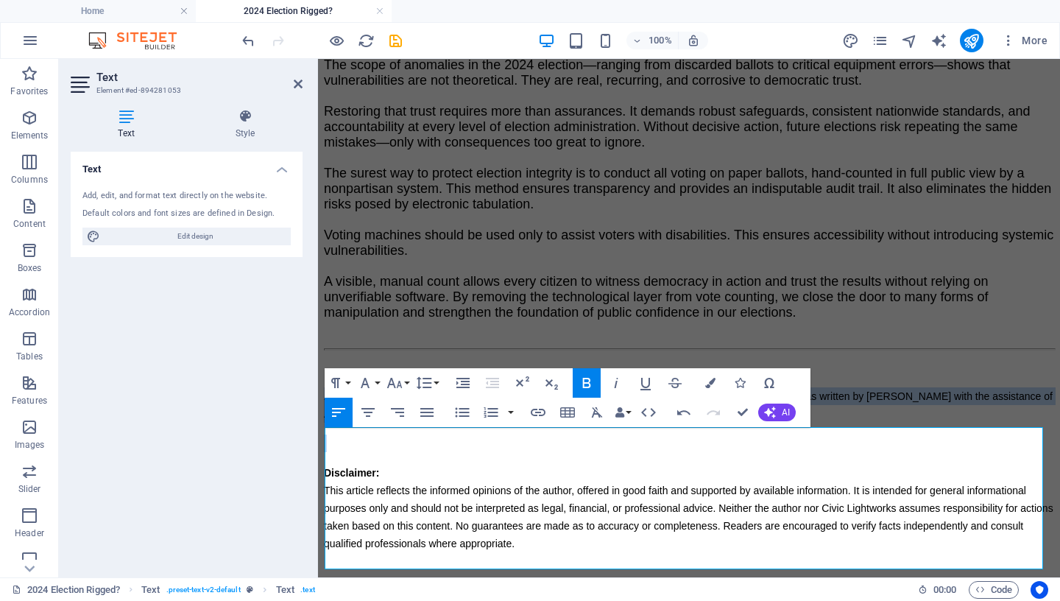
scroll to position [3259, 0]
click at [459, 501] on p "​ Disclaimer: This article reflects the informed opinions of the author, offere…" at bounding box center [689, 508] width 730 height 88
click at [338, 512] on span "This article reflects the informed opinions of the author, offered in good fait…" at bounding box center [689, 516] width 730 height 65
click at [328, 510] on span "This article reflects the informed opinions of the author, offered in good fait…" at bounding box center [689, 516] width 730 height 65
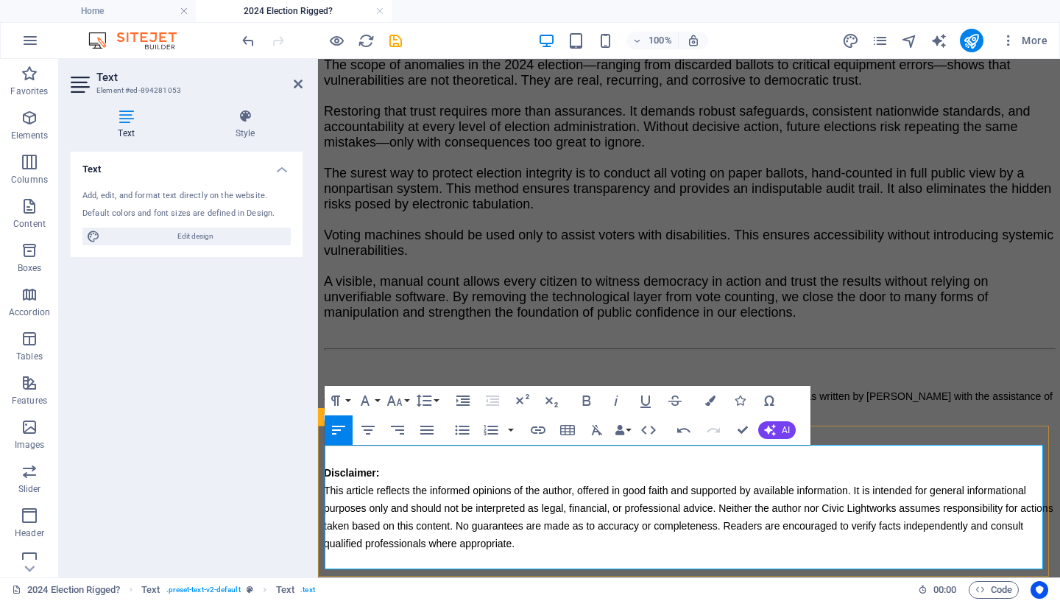
scroll to position [3242, 0]
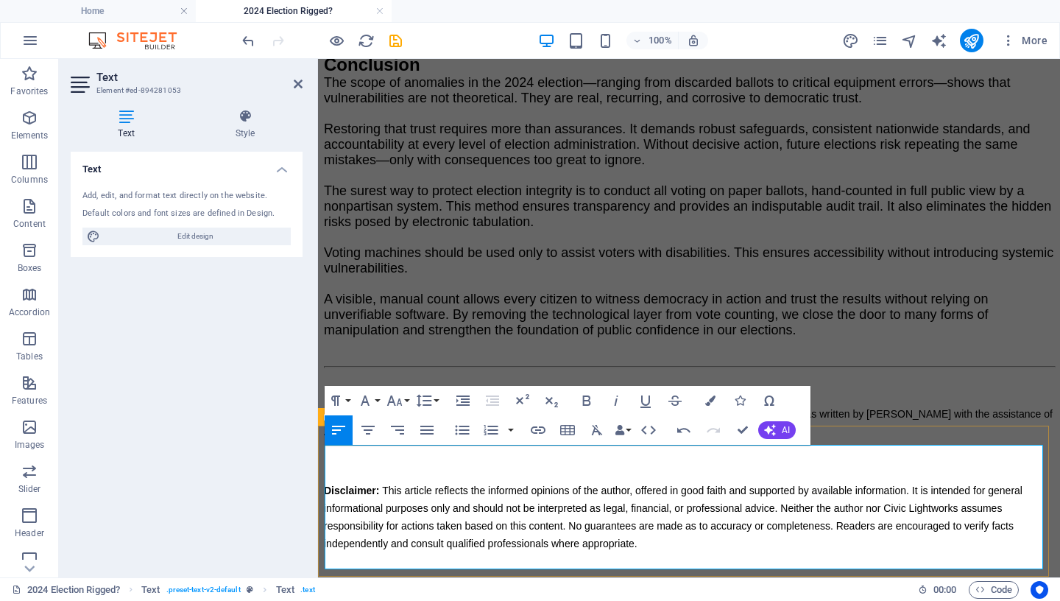
click at [328, 496] on strong "Disclaimer:" at bounding box center [351, 490] width 55 height 12
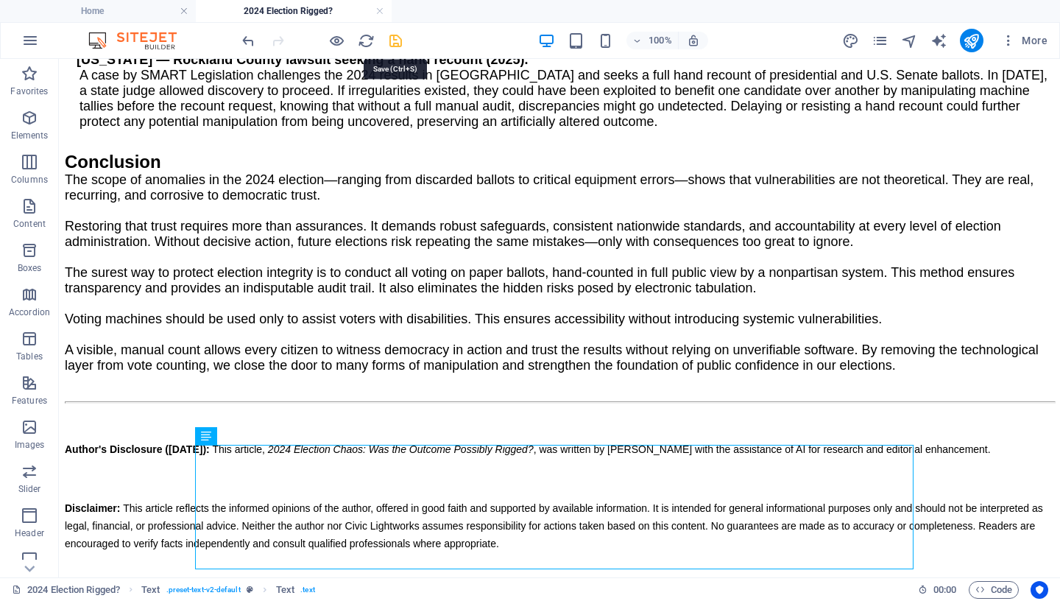
drag, startPoint x: 392, startPoint y: 39, endPoint x: 350, endPoint y: 32, distance: 43.3
click at [392, 39] on icon "save" at bounding box center [395, 40] width 17 height 17
click at [250, 434] on icon at bounding box center [248, 435] width 8 height 15
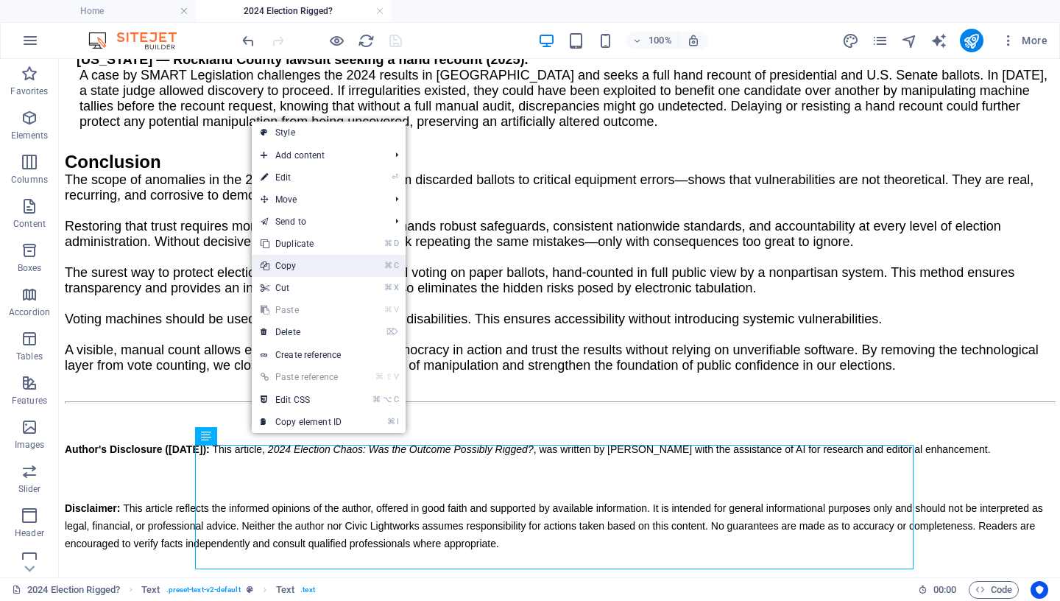
click at [317, 262] on link "⌘ C Copy" at bounding box center [301, 266] width 99 height 22
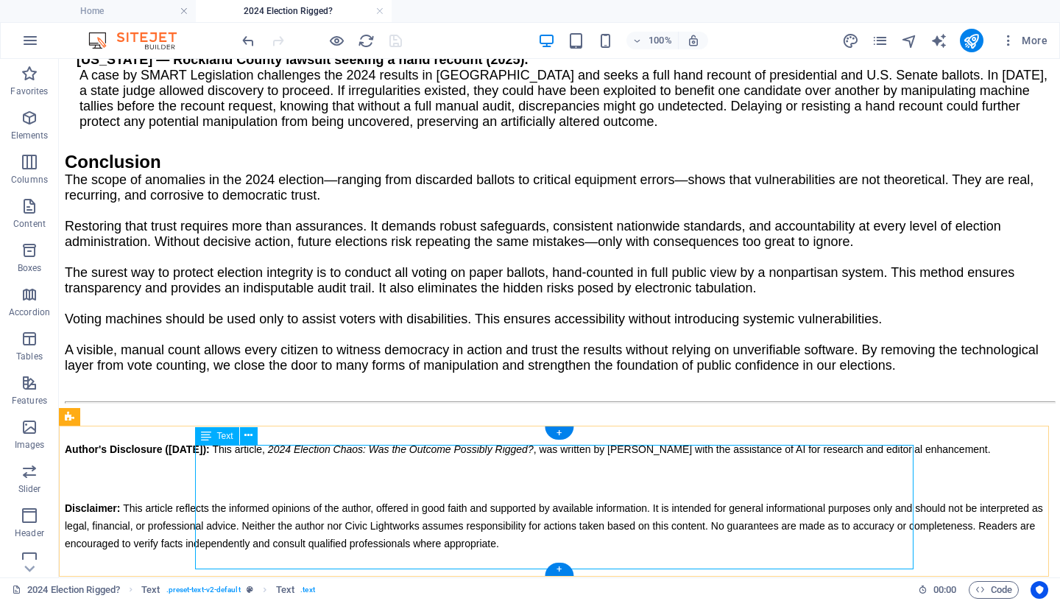
click at [515, 509] on div "Author's Disclosure ([DATE]): This article, 2024 Election Chaos: Was the Outcom…" at bounding box center [560, 496] width 990 height 112
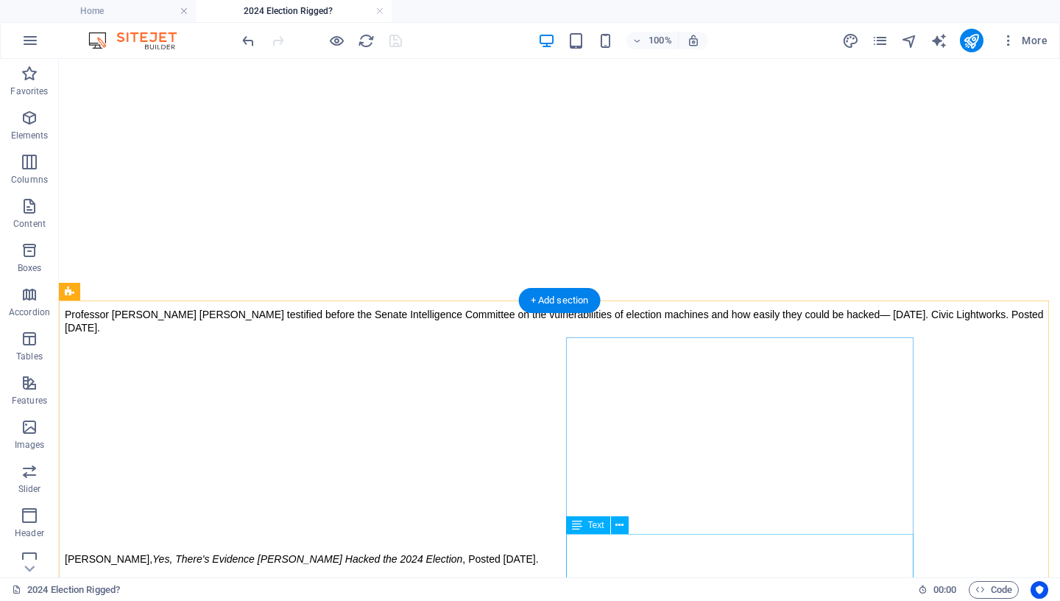
scroll to position [0, 0]
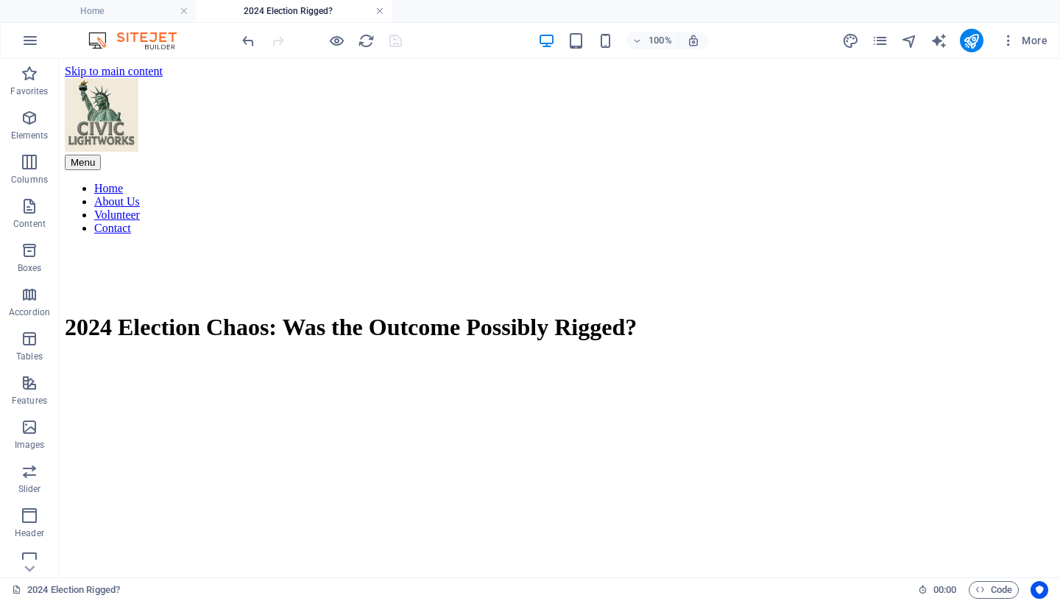
click at [377, 13] on link at bounding box center [380, 11] width 9 height 14
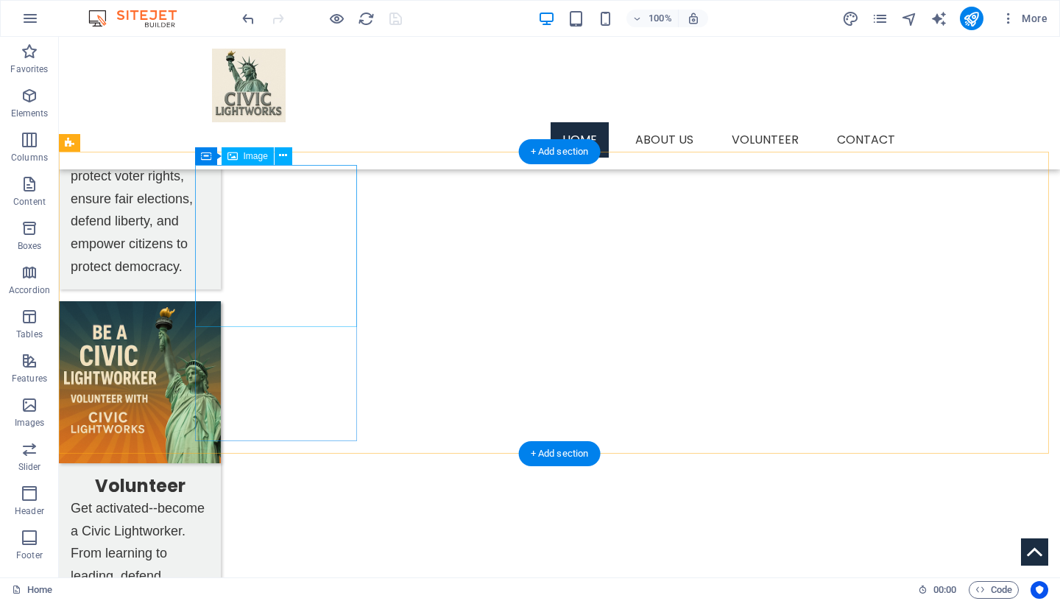
scroll to position [875, 0]
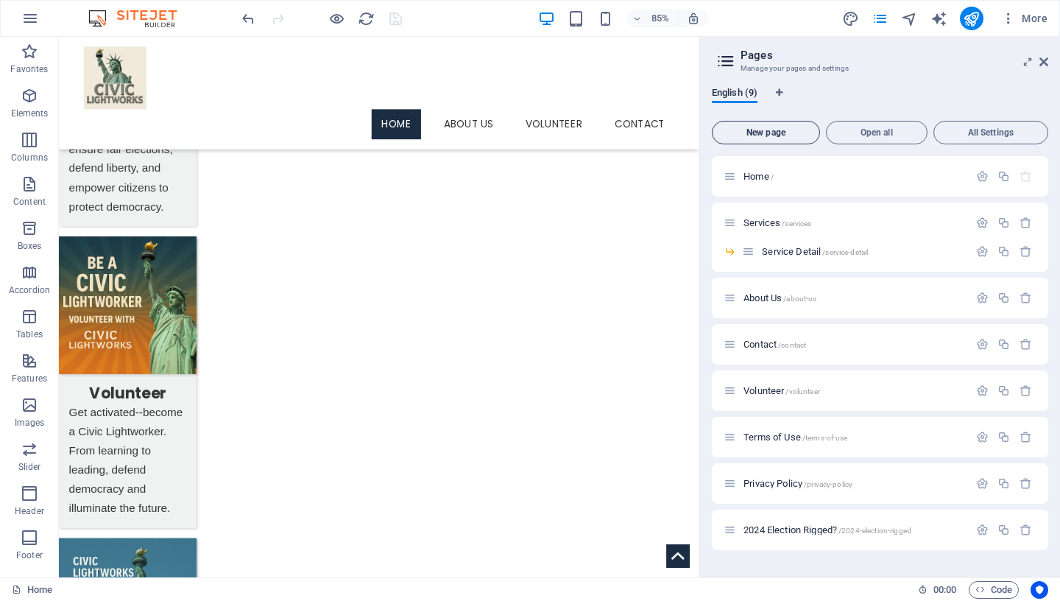
click at [775, 134] on span "New page" at bounding box center [766, 132] width 95 height 9
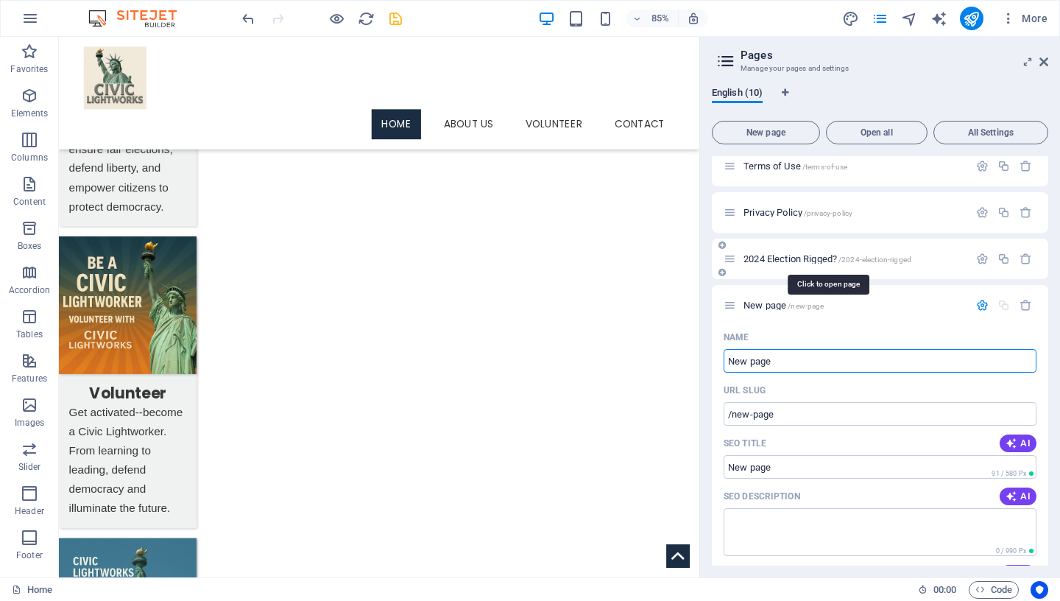
type input "V"
type input "/v"
type input "T"
type input "/"
type input "T"
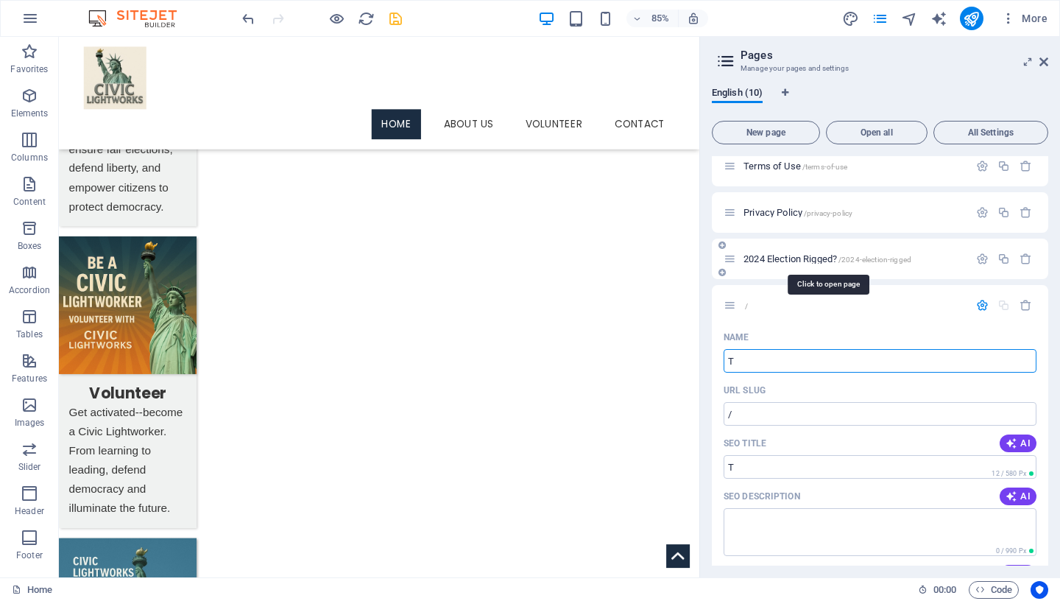
type input "/t"
type input "T"
type input "[PERSON_NAME]"
type input "/[PERSON_NAME]"
type input "[PERSON_NAME]"
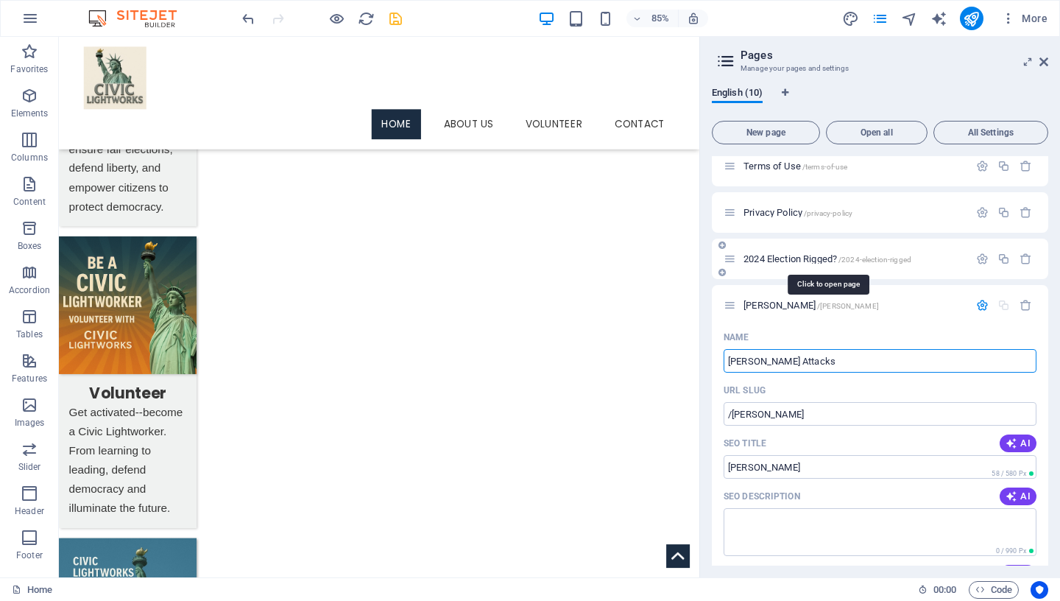
type input "[PERSON_NAME] Attacks"
type input "/[PERSON_NAME]-s-attack"
type input "[PERSON_NAME] Attack"
type input "[PERSON_NAME] Attacks on"
type input "/[PERSON_NAME]-s-attacks-on"
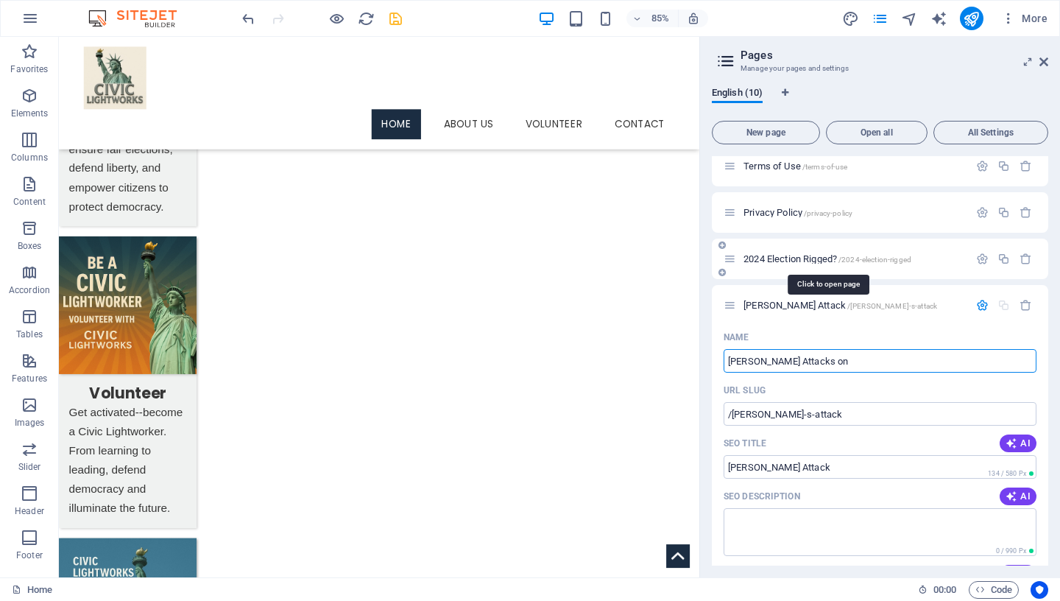
type input "[PERSON_NAME] Attacks on"
type input "[PERSON_NAME] Attacks on Voting Rights"
type input "/[PERSON_NAME]-s-attacks-on-voting-rights"
type input "[PERSON_NAME] Attacks on Voting Rights"
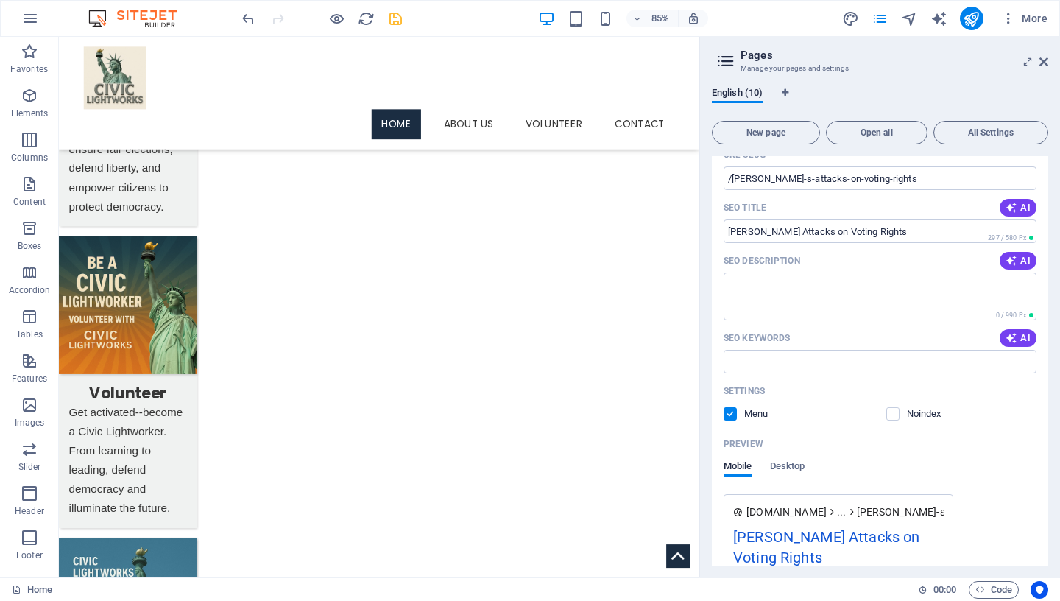
scroll to position [592, 0]
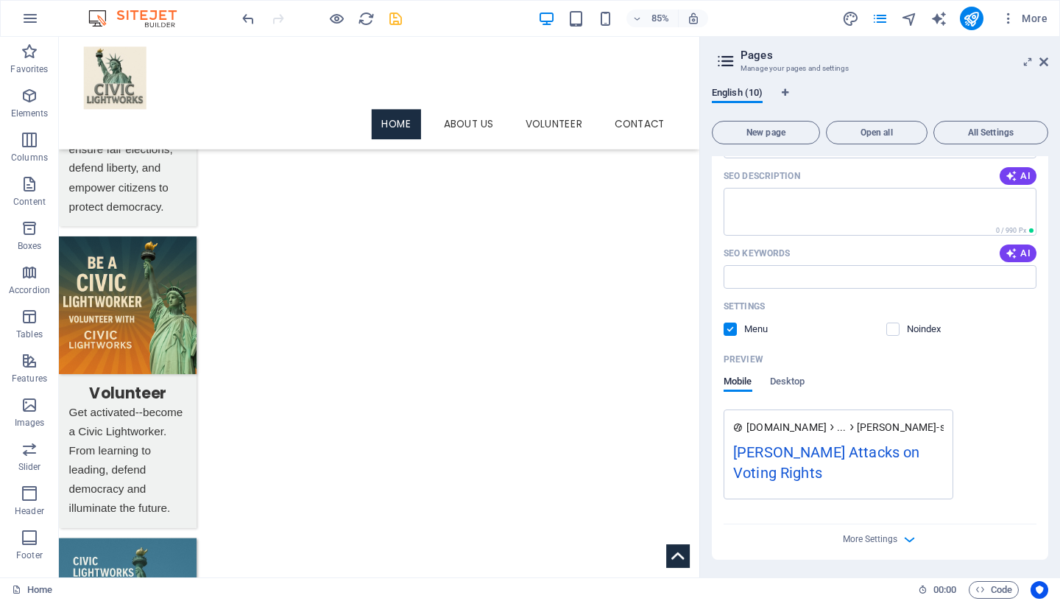
click at [730, 330] on label at bounding box center [730, 328] width 13 height 13
click at [0, 0] on input "checkbox" at bounding box center [0, 0] width 0 height 0
click at [400, 17] on icon "save" at bounding box center [395, 18] width 17 height 17
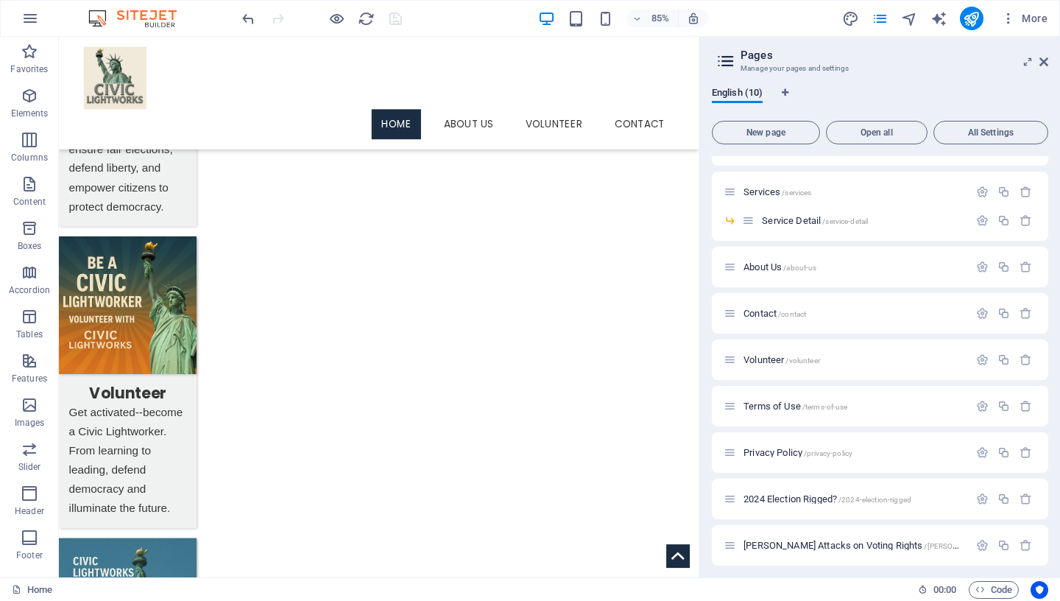
scroll to position [37, 0]
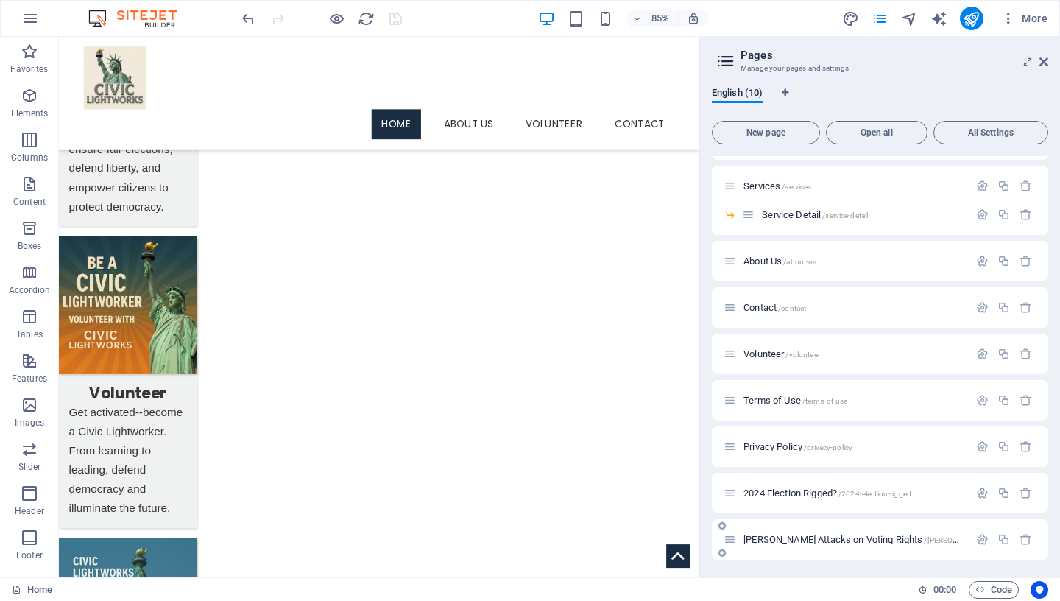
click at [791, 541] on span "[PERSON_NAME] Attacks on Voting Rights /[PERSON_NAME]-s-attacks-on-voting-rights" at bounding box center [909, 539] width 331 height 11
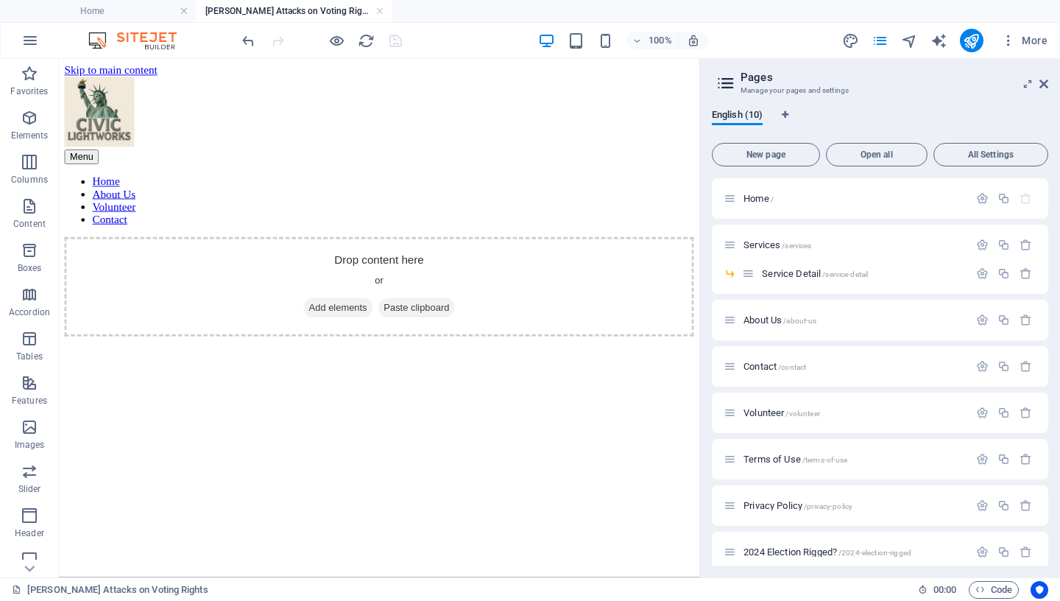
scroll to position [0, 0]
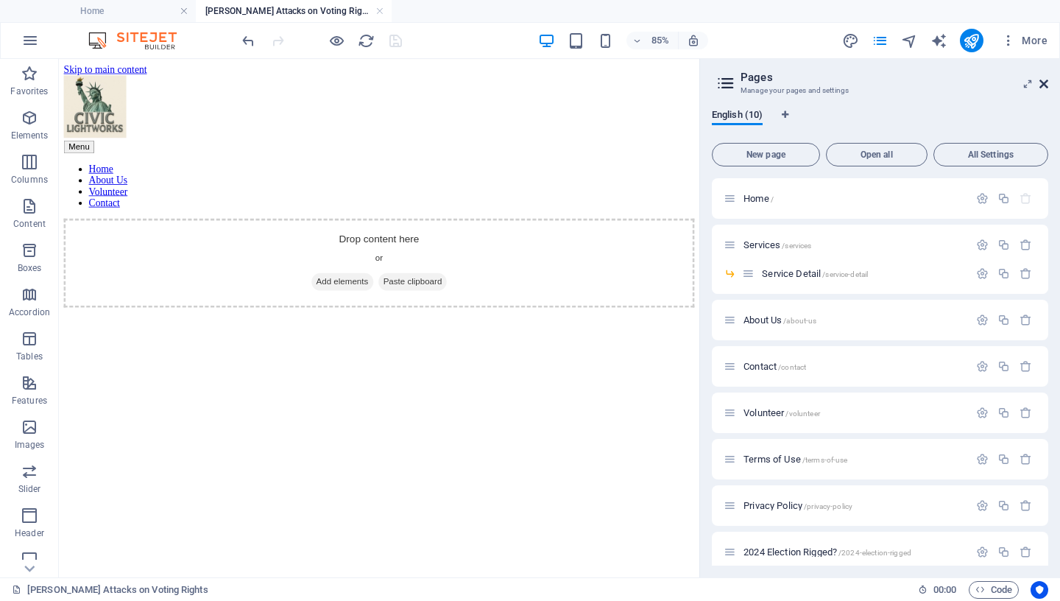
drag, startPoint x: 1046, startPoint y: 82, endPoint x: 970, endPoint y: 23, distance: 96.5
click at [1046, 82] on icon at bounding box center [1044, 84] width 9 height 12
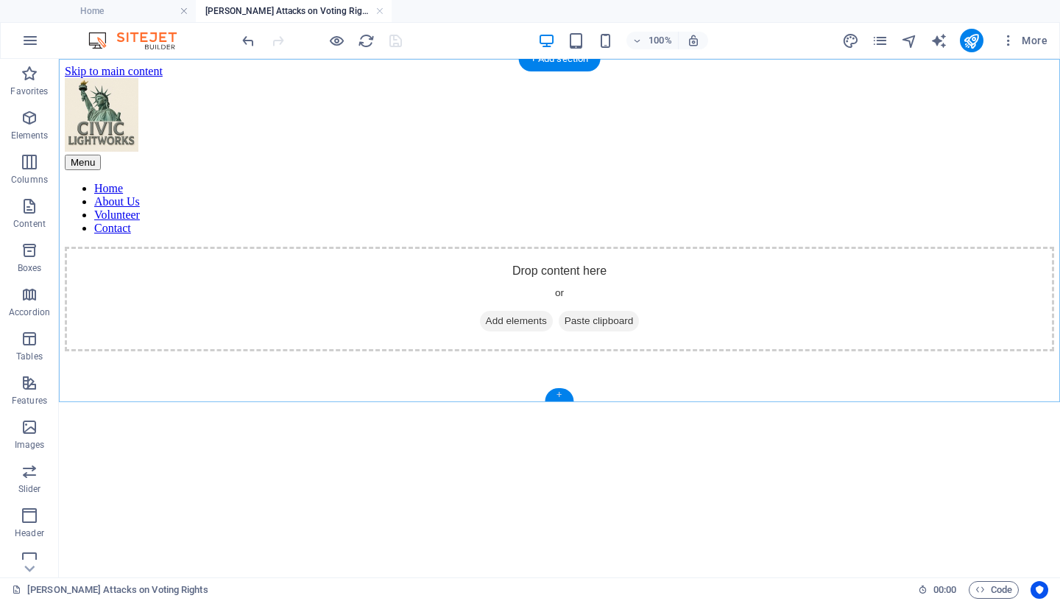
click at [559, 396] on div "+" at bounding box center [559, 394] width 29 height 13
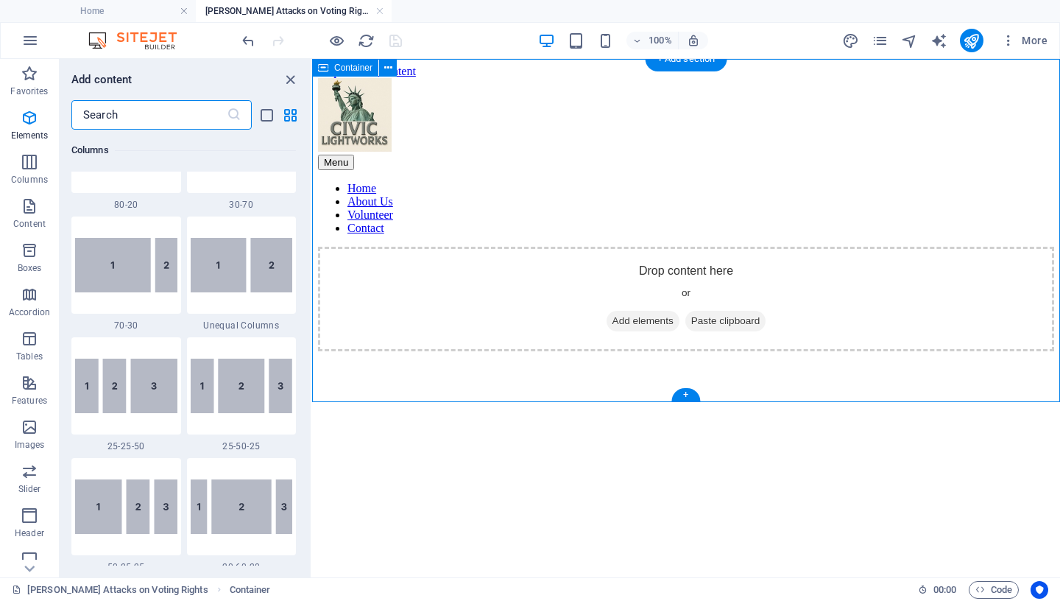
scroll to position [2576, 0]
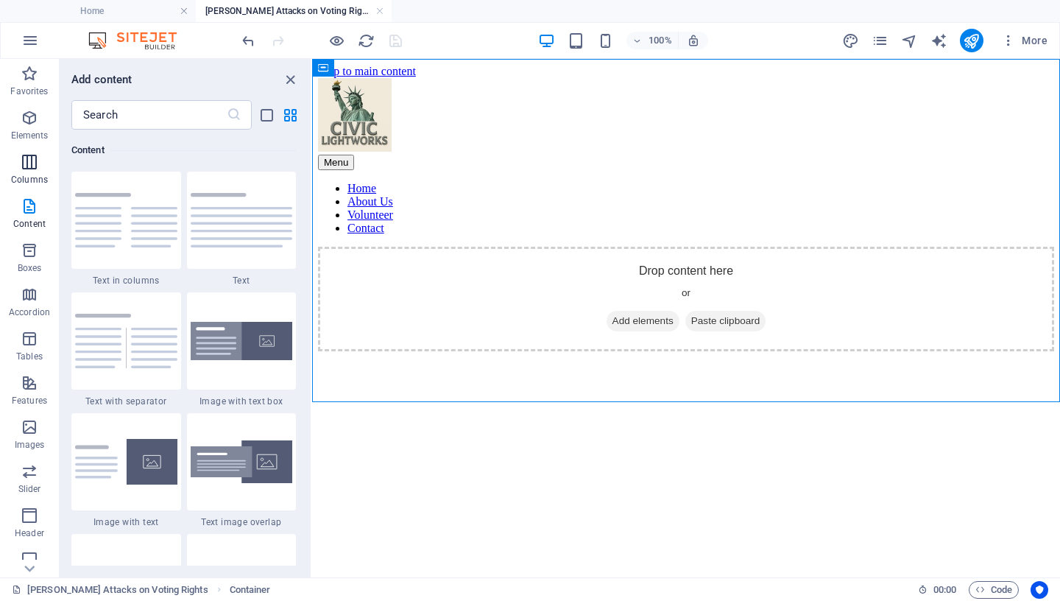
click at [28, 162] on icon "button" at bounding box center [30, 162] width 18 height 18
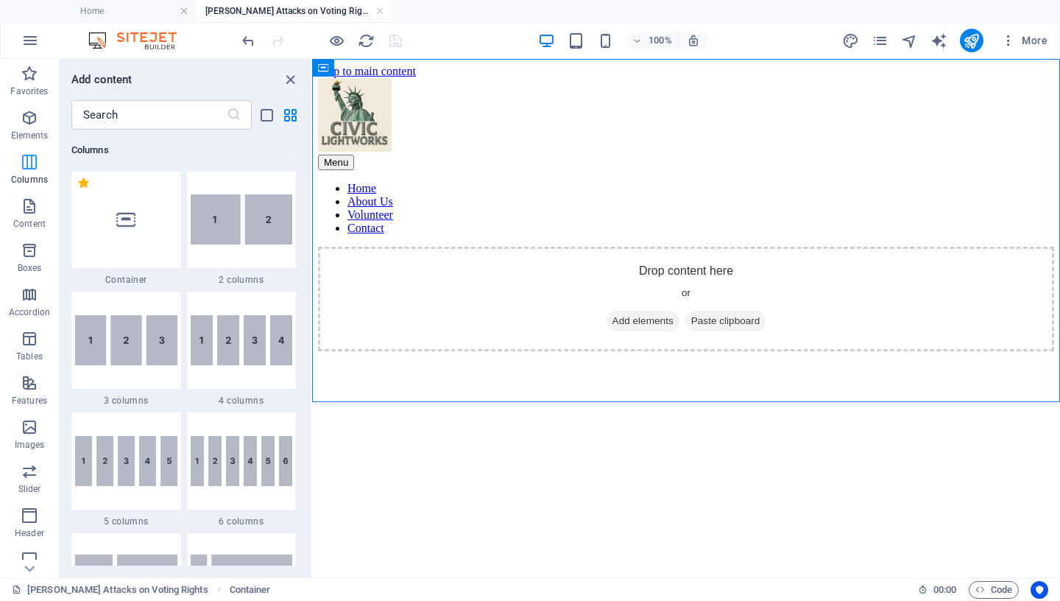
scroll to position [729, 0]
click at [232, 226] on img at bounding box center [242, 220] width 102 height 50
click at [312, 226] on div "Drag here to replace the existing content. Press “Ctrl” if you want to create a…" at bounding box center [686, 318] width 748 height 518
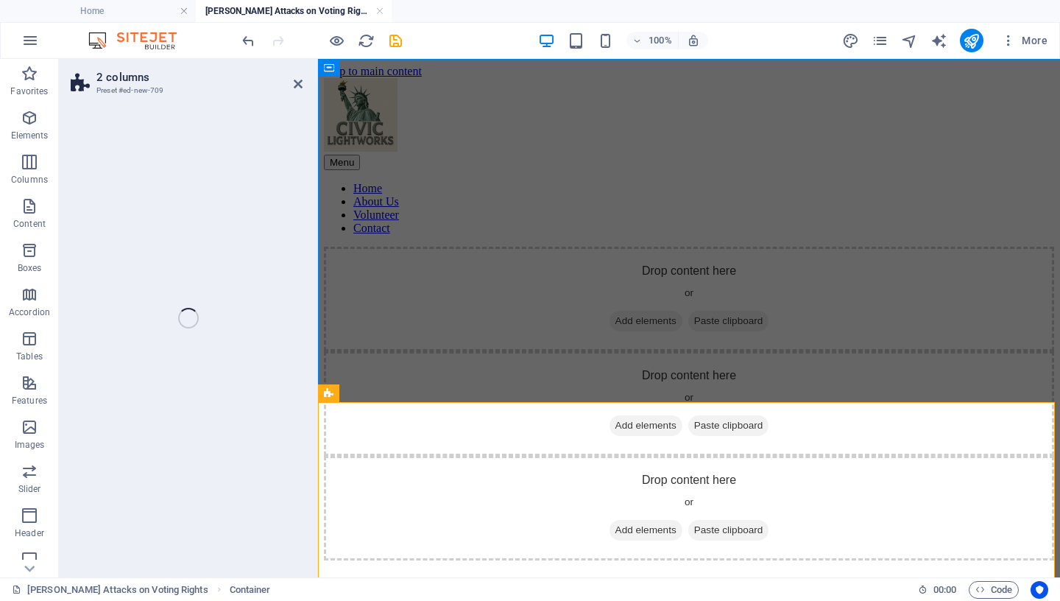
select select "rem"
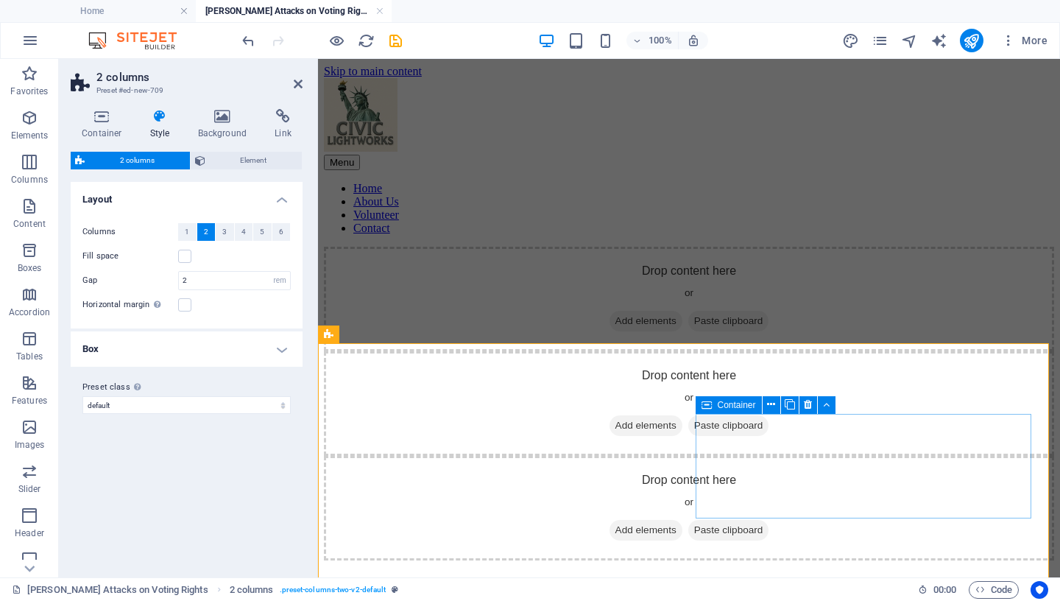
scroll to position [71, 0]
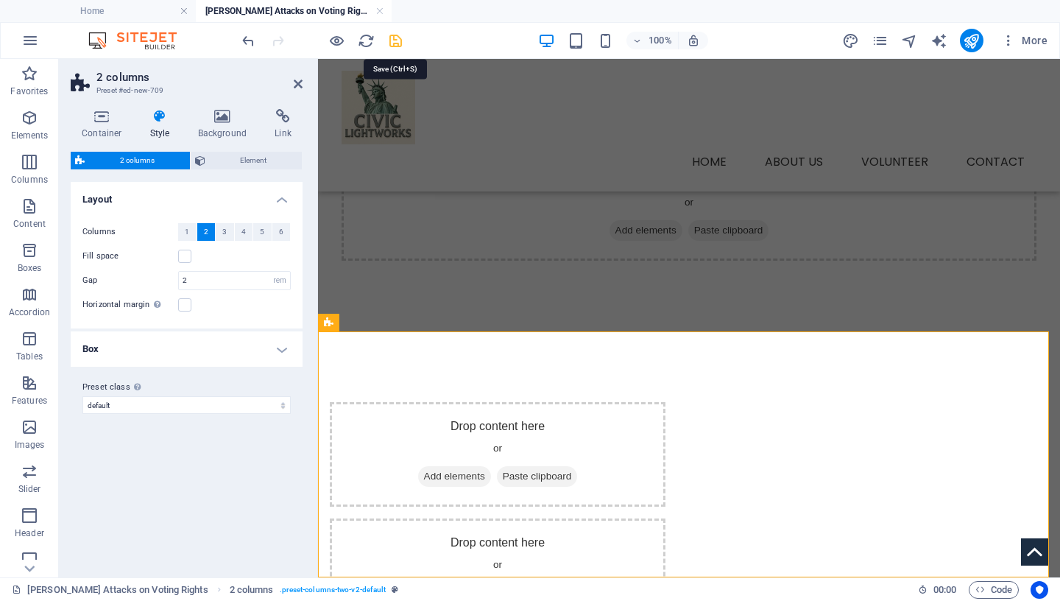
click at [395, 41] on icon "save" at bounding box center [395, 40] width 17 height 17
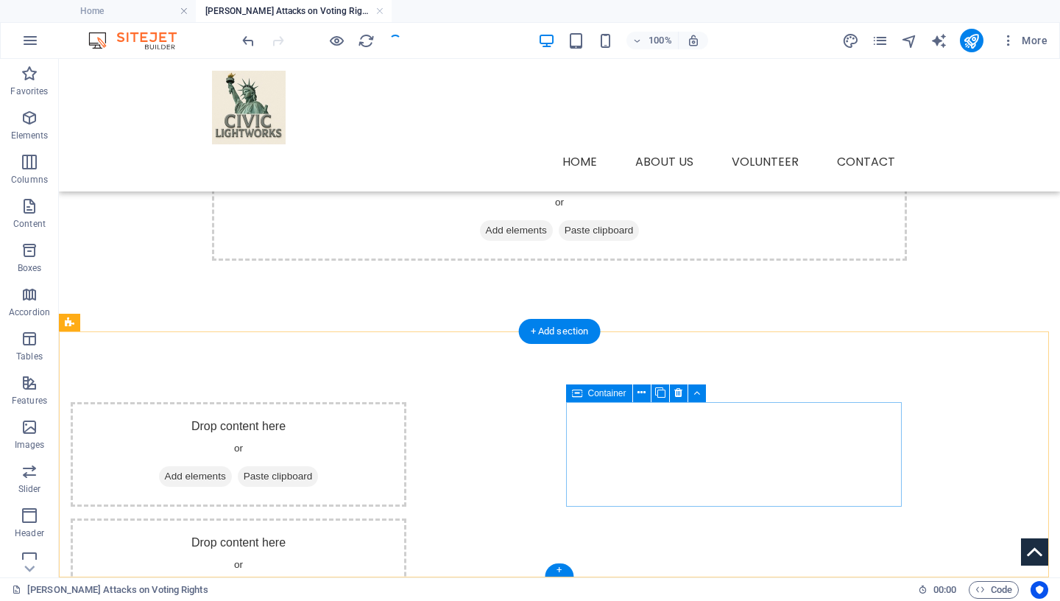
click at [232, 582] on span "Add elements" at bounding box center [195, 592] width 73 height 21
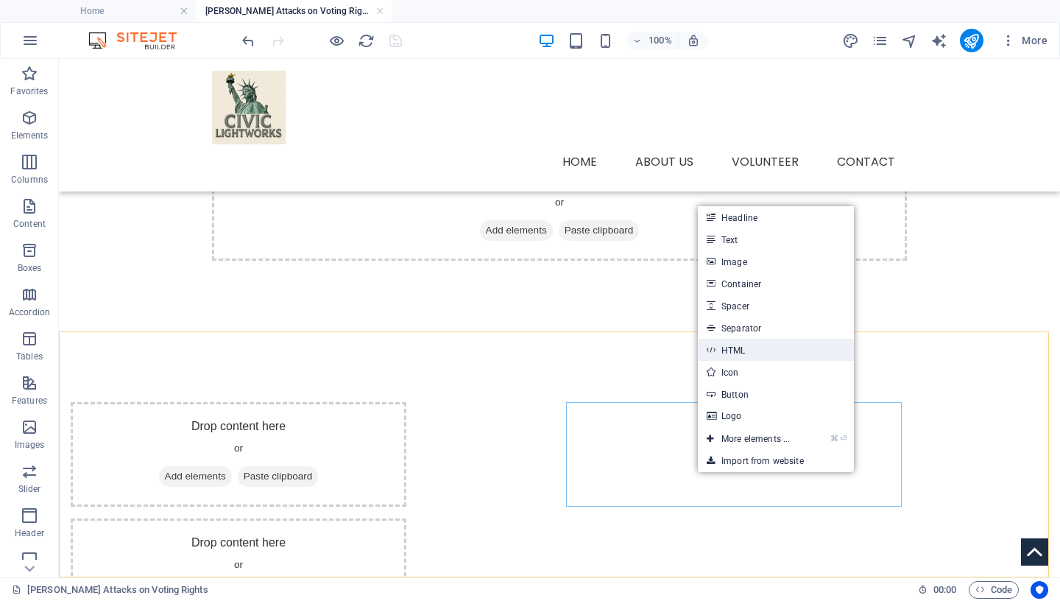
click at [737, 349] on link "HTML" at bounding box center [776, 350] width 156 height 22
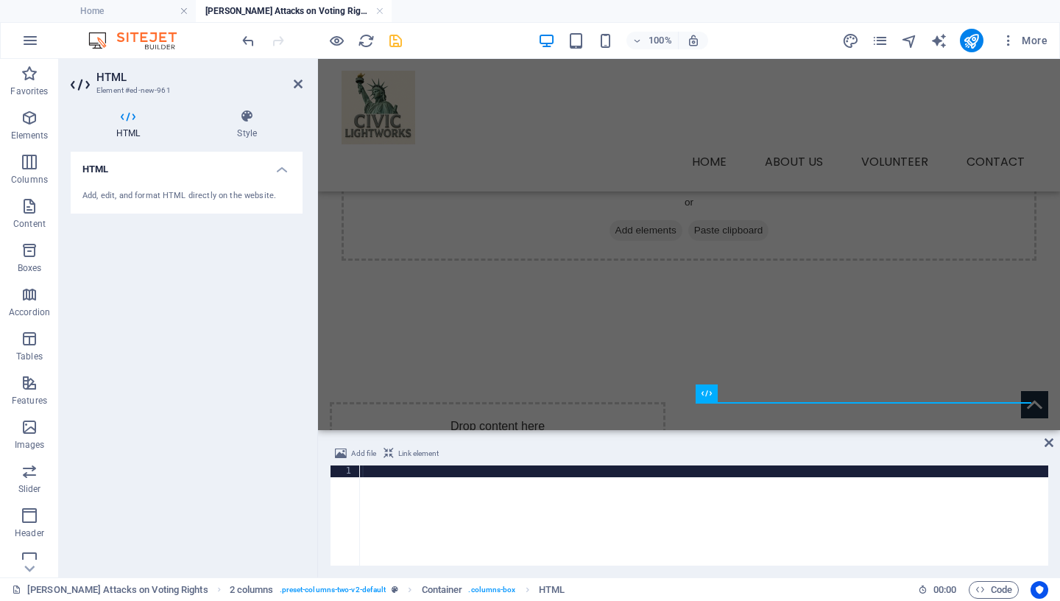
click at [447, 473] on div at bounding box center [703, 527] width 689 height 124
type textarea "<iframe width="560" height="315" src="[URL][DOMAIN_NAME]" title="YouTube video …"
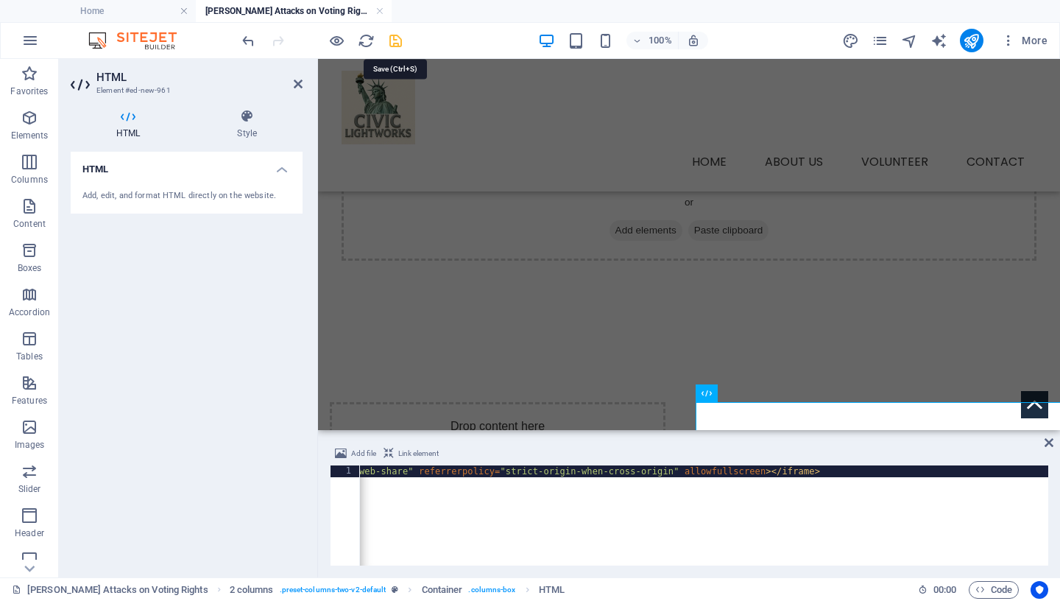
click at [392, 40] on icon "save" at bounding box center [395, 40] width 17 height 17
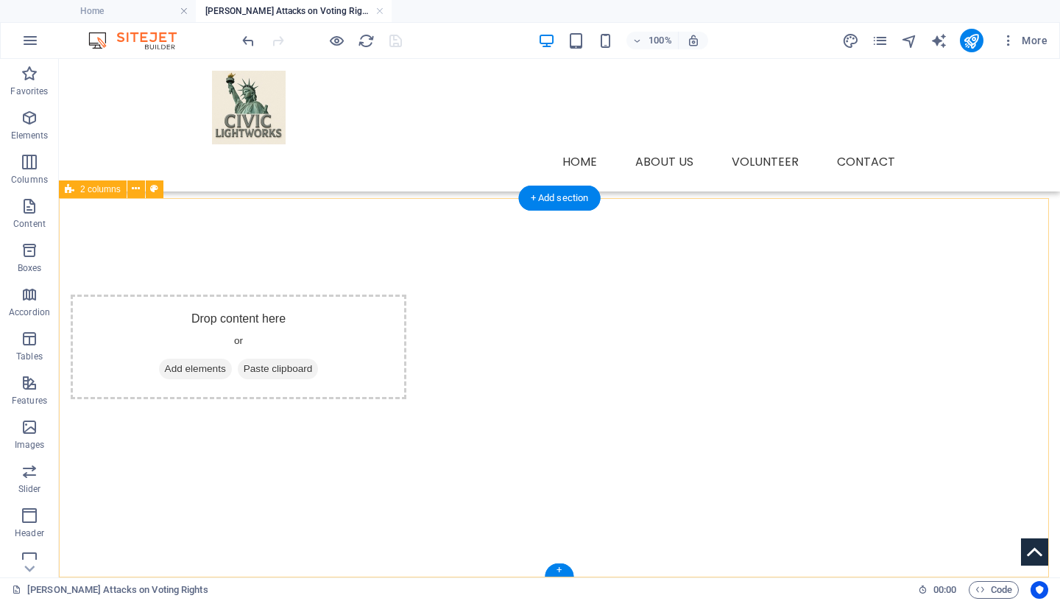
scroll to position [204, 0]
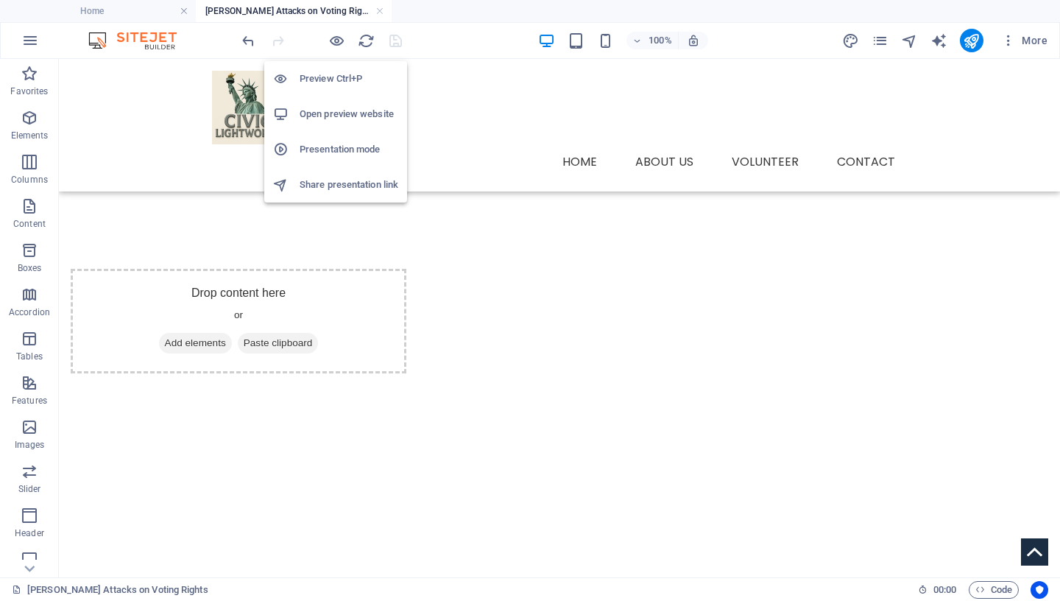
click at [338, 80] on h6 "Preview Ctrl+P" at bounding box center [349, 79] width 99 height 18
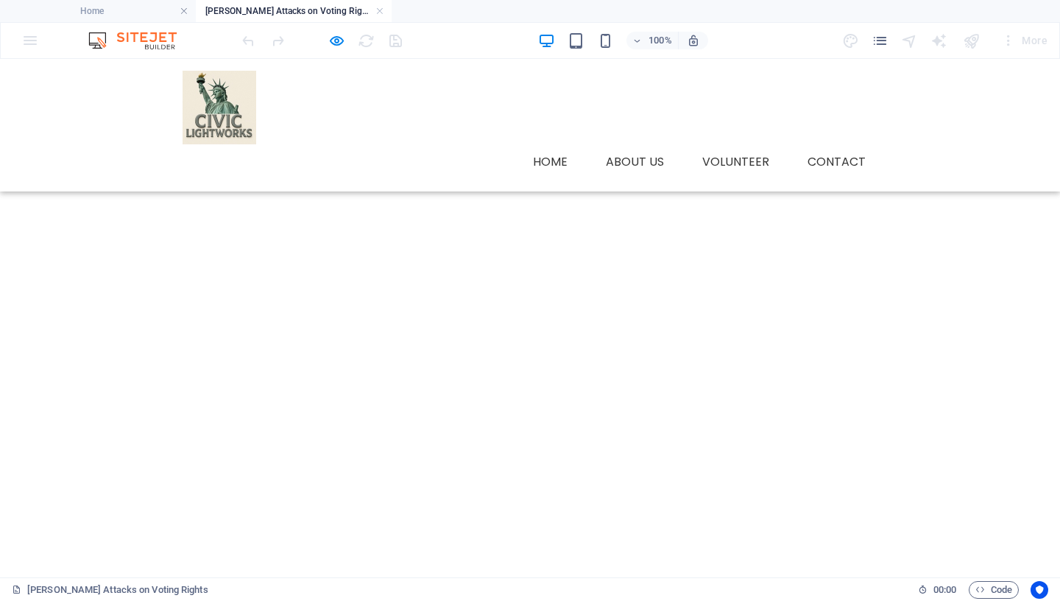
click at [348, 269] on div "Drop content here or Add elements Paste clipboard" at bounding box center [180, 269] width 336 height 0
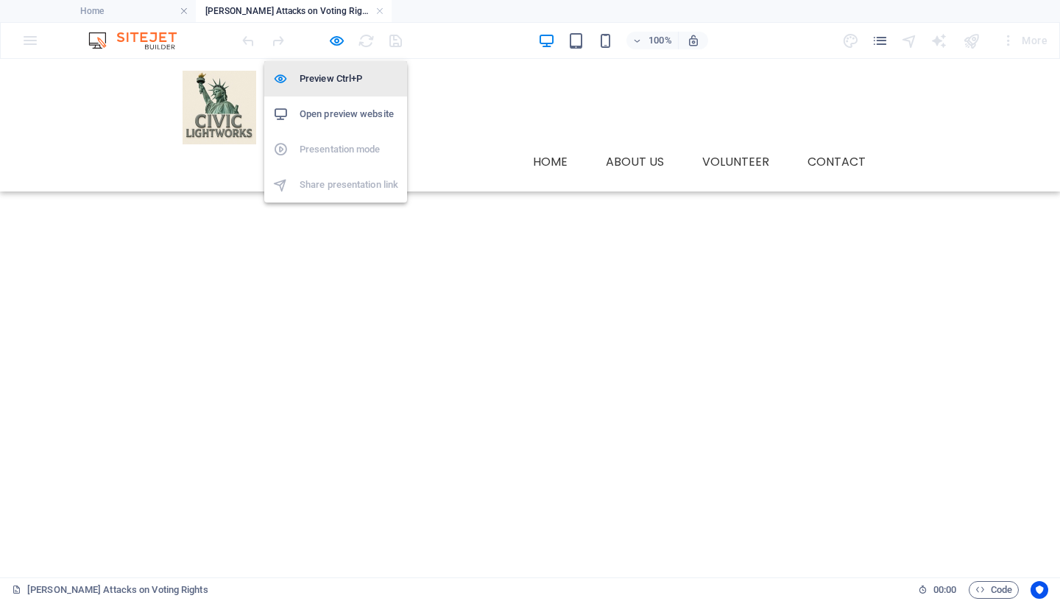
click at [336, 77] on h6 "Preview Ctrl+P" at bounding box center [349, 79] width 99 height 18
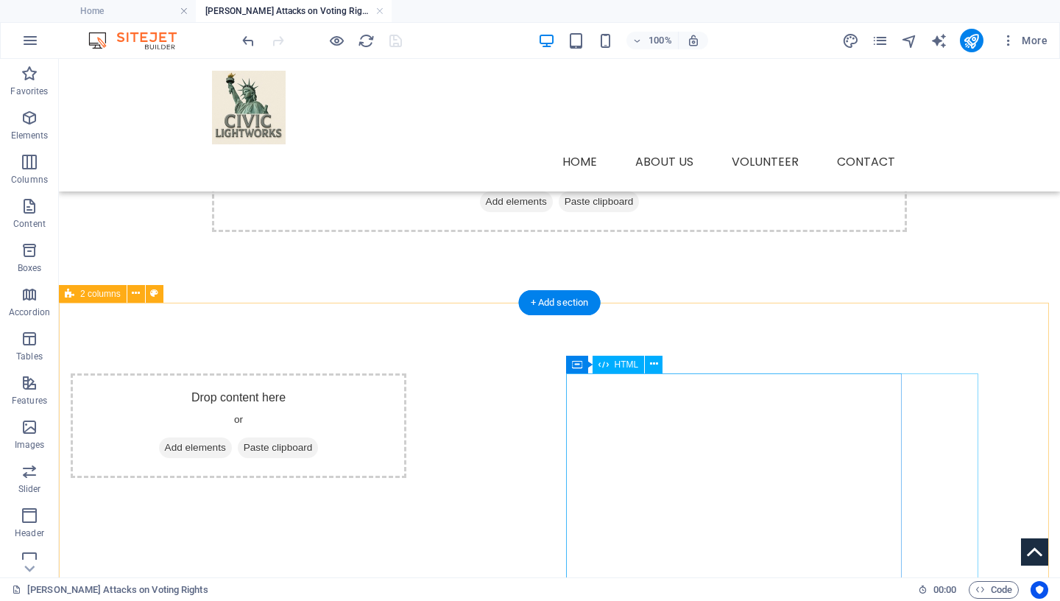
click at [406, 490] on div at bounding box center [239, 609] width 336 height 238
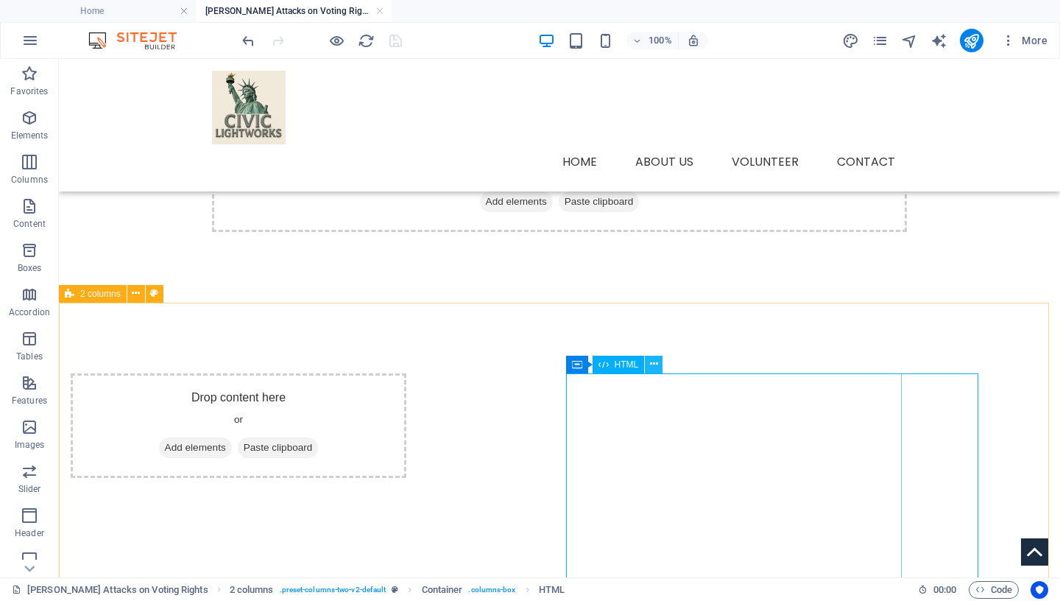
click at [658, 360] on icon at bounding box center [654, 363] width 8 height 15
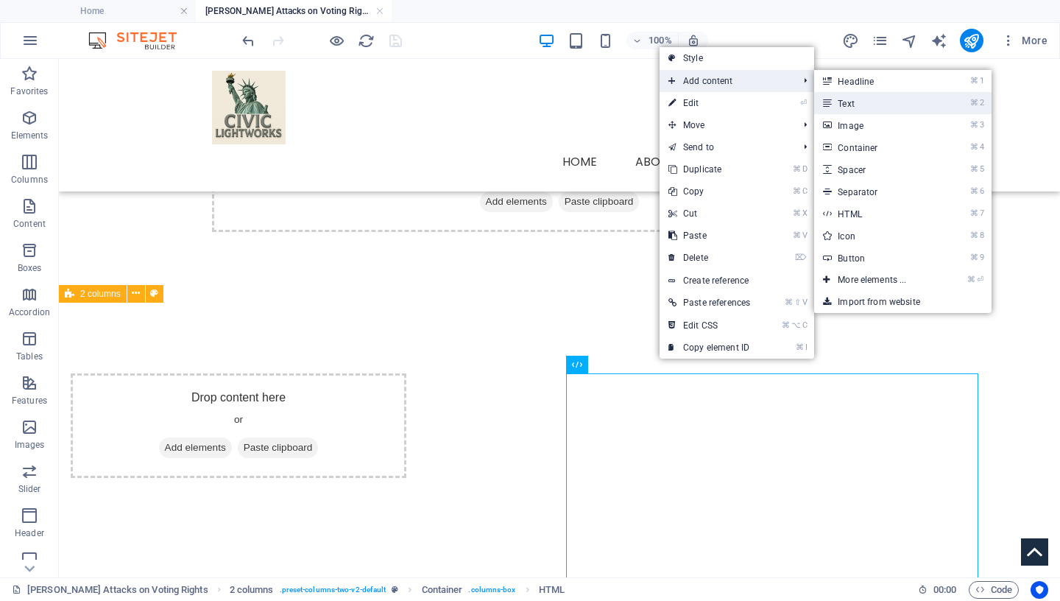
drag, startPoint x: 867, startPoint y: 102, endPoint x: 609, endPoint y: 176, distance: 268.7
click at [867, 102] on link "⌘ 2 Text" at bounding box center [874, 103] width 121 height 22
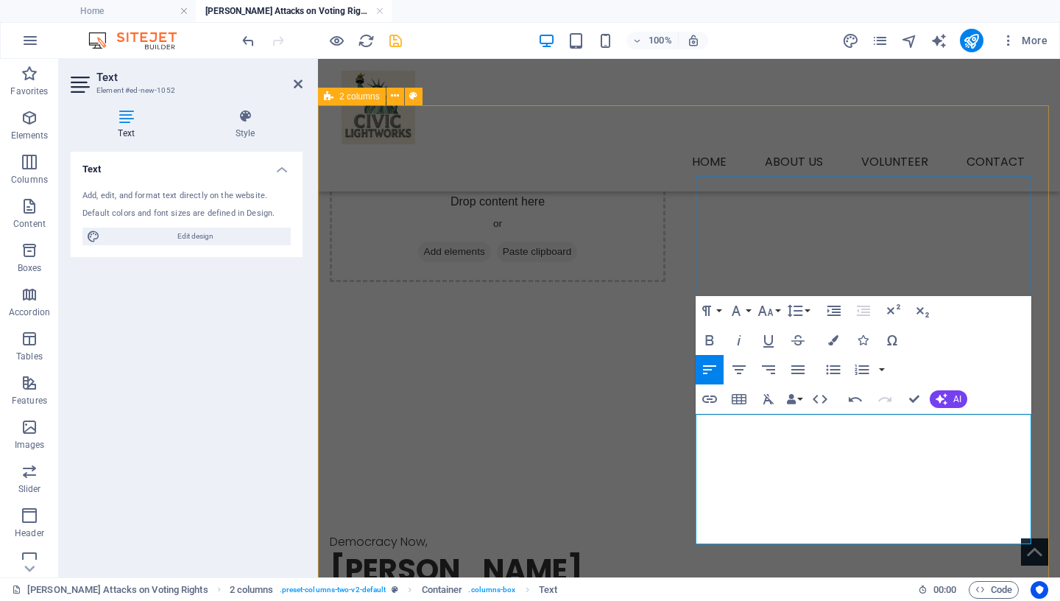
scroll to position [335, 0]
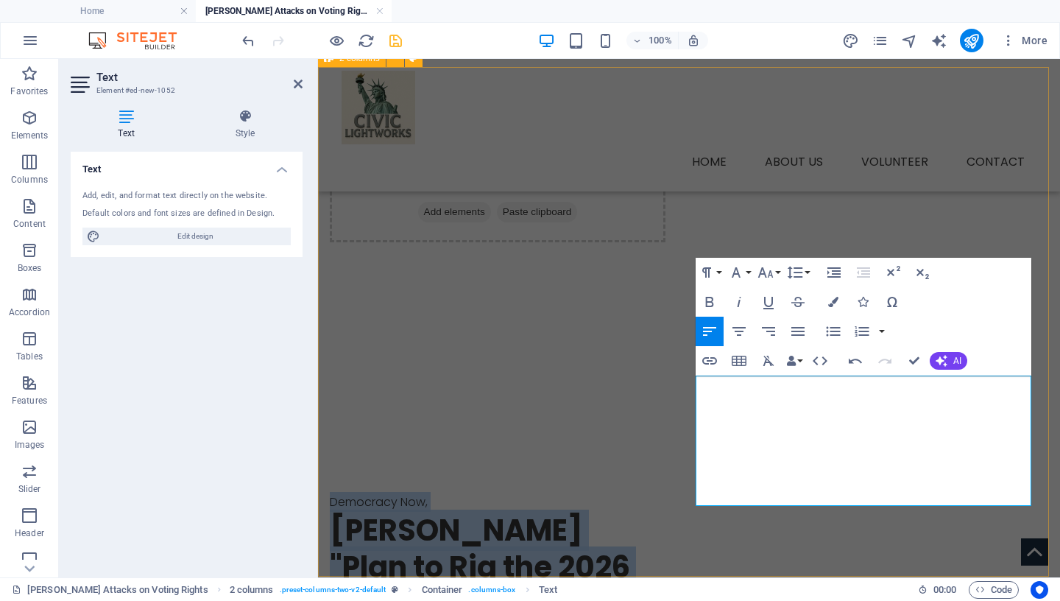
drag, startPoint x: 969, startPoint y: 489, endPoint x: 693, endPoint y: 393, distance: 292.2
click at [693, 393] on div "Drop content here or Add elements Paste clipboard Democracy Now, [PERSON_NAME] …" at bounding box center [689, 398] width 742 height 663
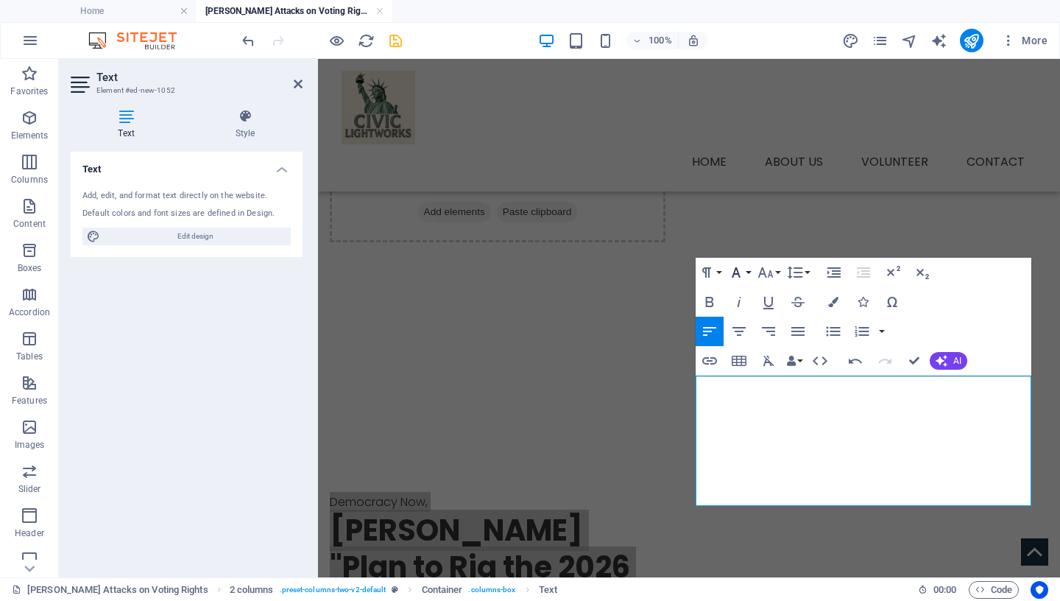
click at [741, 269] on icon "button" at bounding box center [736, 273] width 18 height 18
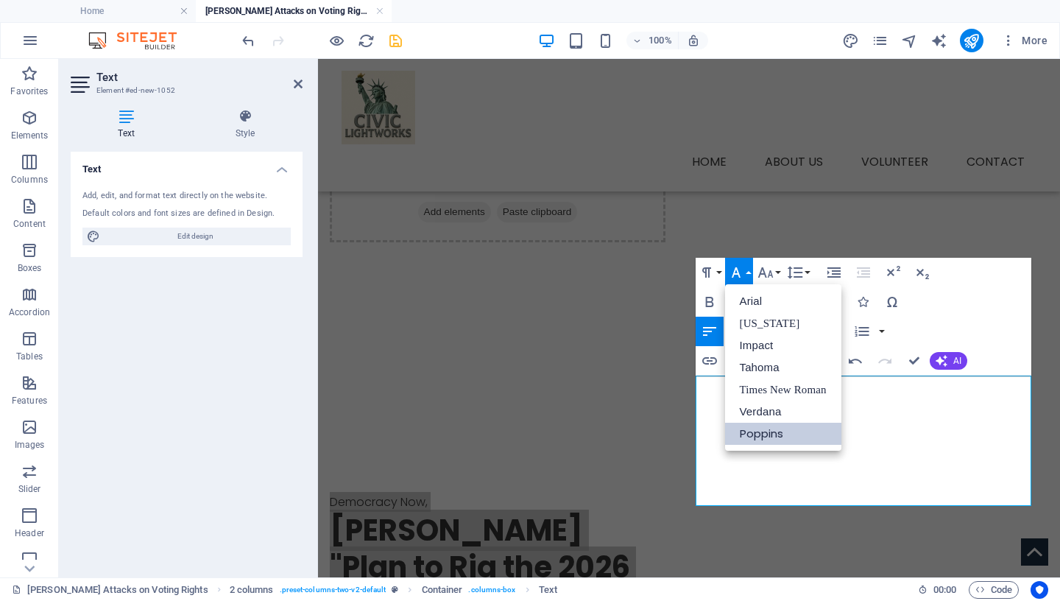
scroll to position [0, 0]
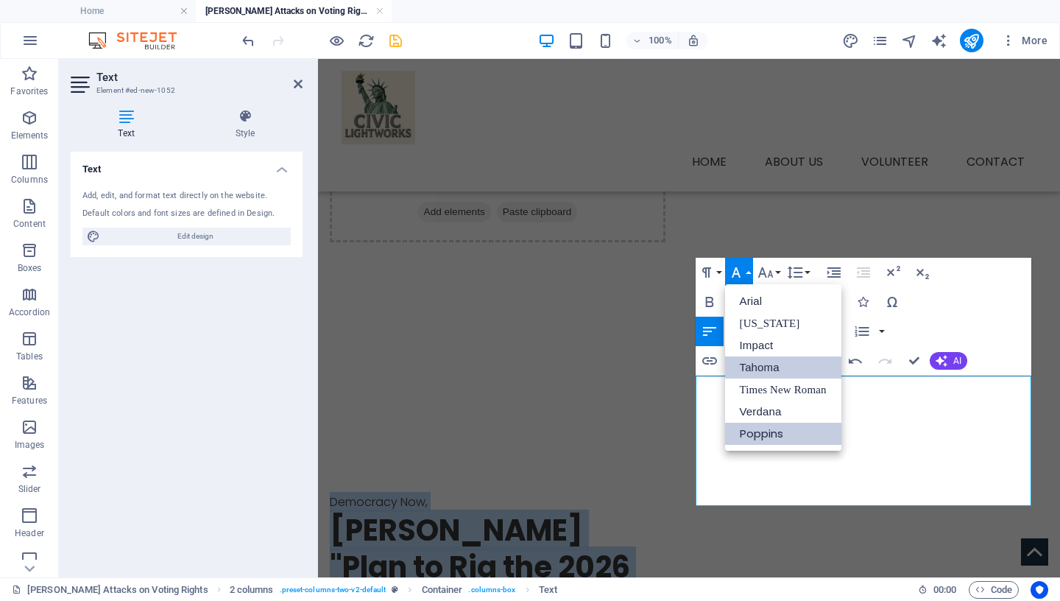
click at [761, 372] on link "Tahoma" at bounding box center [783, 367] width 116 height 22
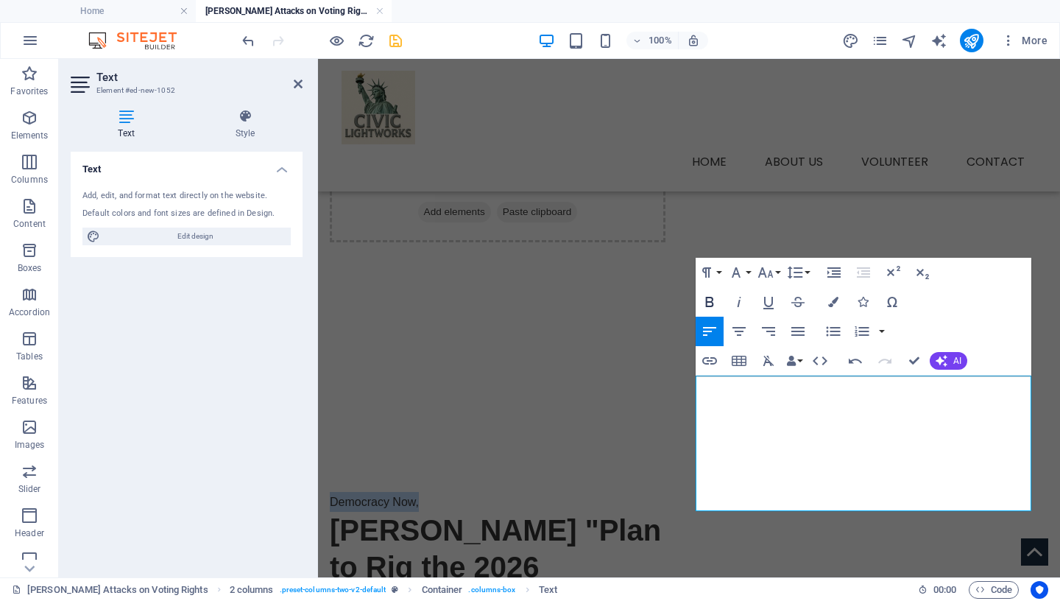
click at [707, 298] on icon "button" at bounding box center [709, 302] width 8 height 10
click at [666, 492] on p "Democracy Now," at bounding box center [498, 502] width 336 height 20
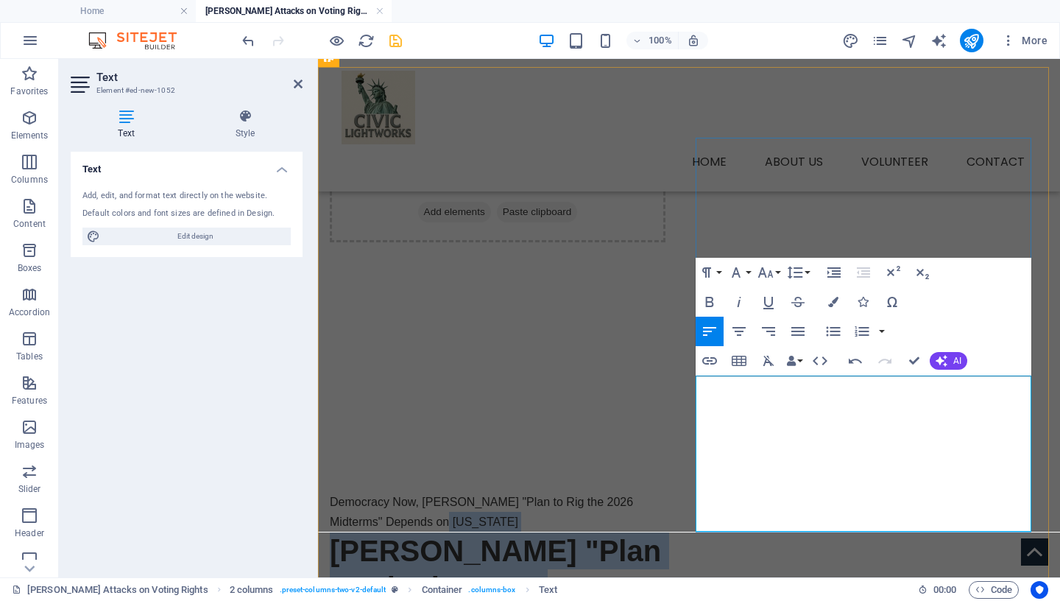
drag, startPoint x: 843, startPoint y: 409, endPoint x: 978, endPoint y: 527, distance: 179.0
click at [666, 527] on div "Democracy Now, [PERSON_NAME] "Plan to Rig the 2026 Midterms" Depends on [US_STA…" at bounding box center [498, 585] width 336 height 187
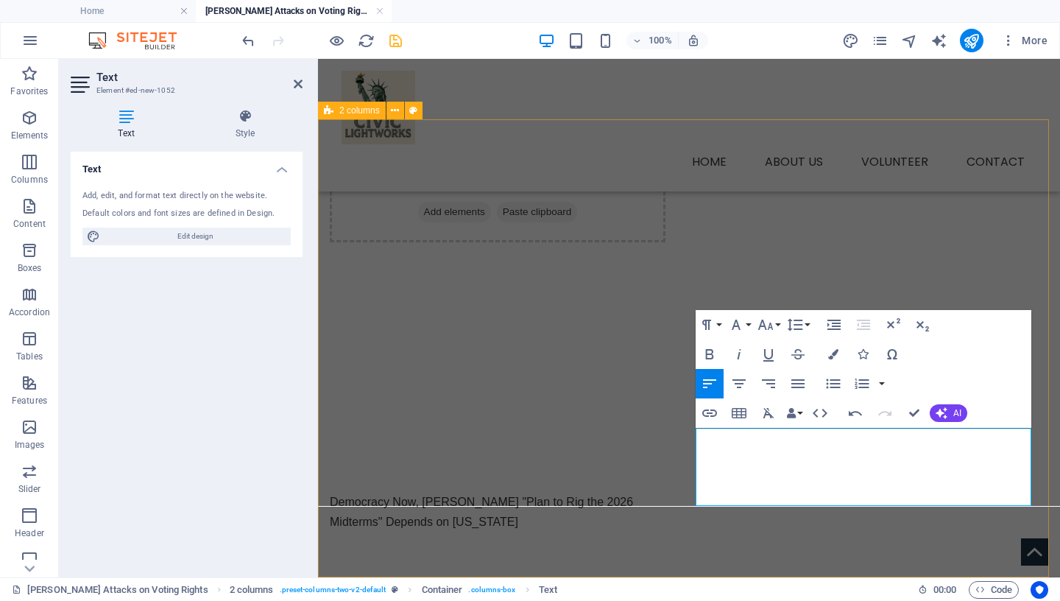
scroll to position [283, 0]
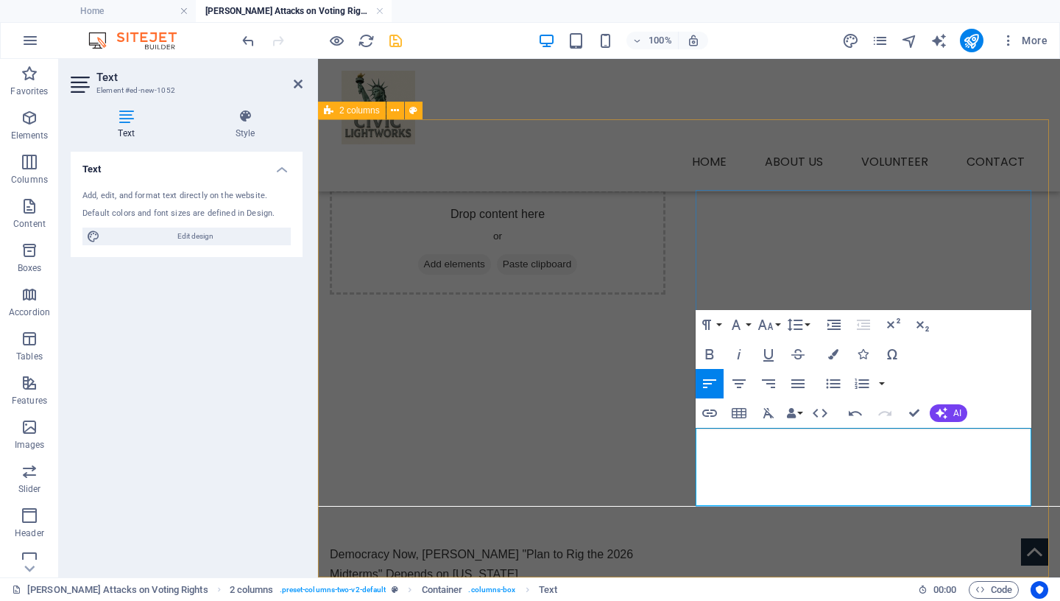
click at [666, 544] on p "Democracy Now, [PERSON_NAME] "Plan to Rig the 2026 Midterms" Depends on [US_STA…" at bounding box center [498, 564] width 336 height 40
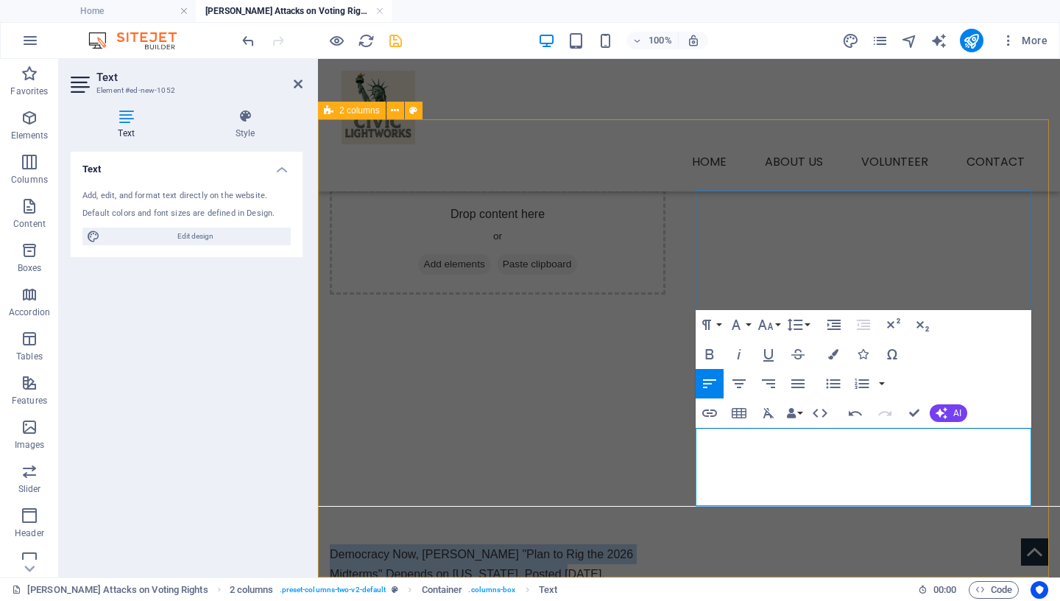
drag, startPoint x: 927, startPoint y: 460, endPoint x: 695, endPoint y: 425, distance: 234.6
click at [695, 440] on div "Drop content here or Add elements Paste clipboard Democracy Now, [PERSON_NAME] …" at bounding box center [689, 405] width 742 height 573
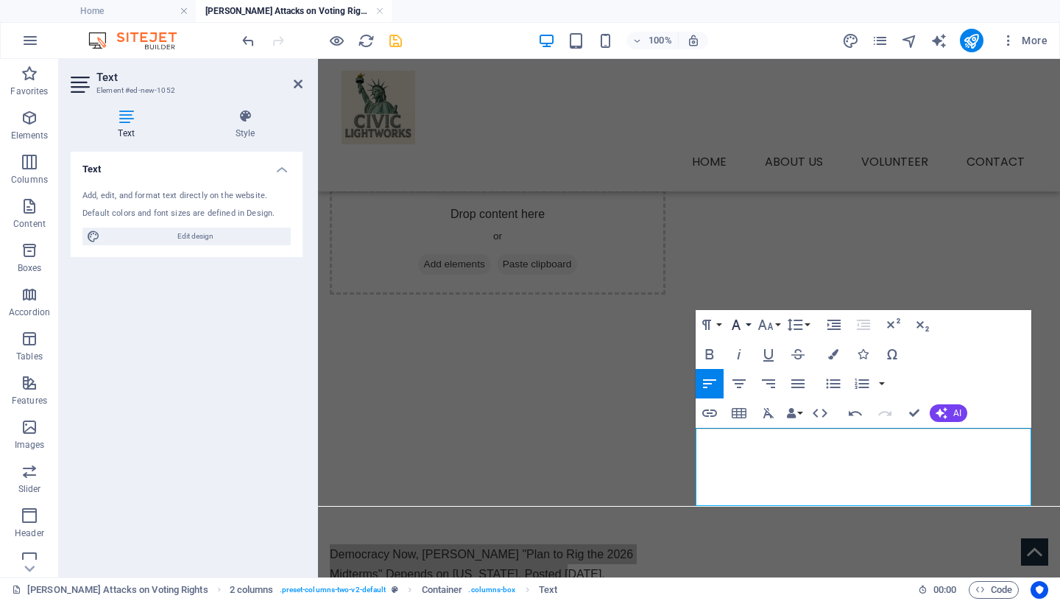
click at [733, 322] on icon "button" at bounding box center [736, 325] width 18 height 18
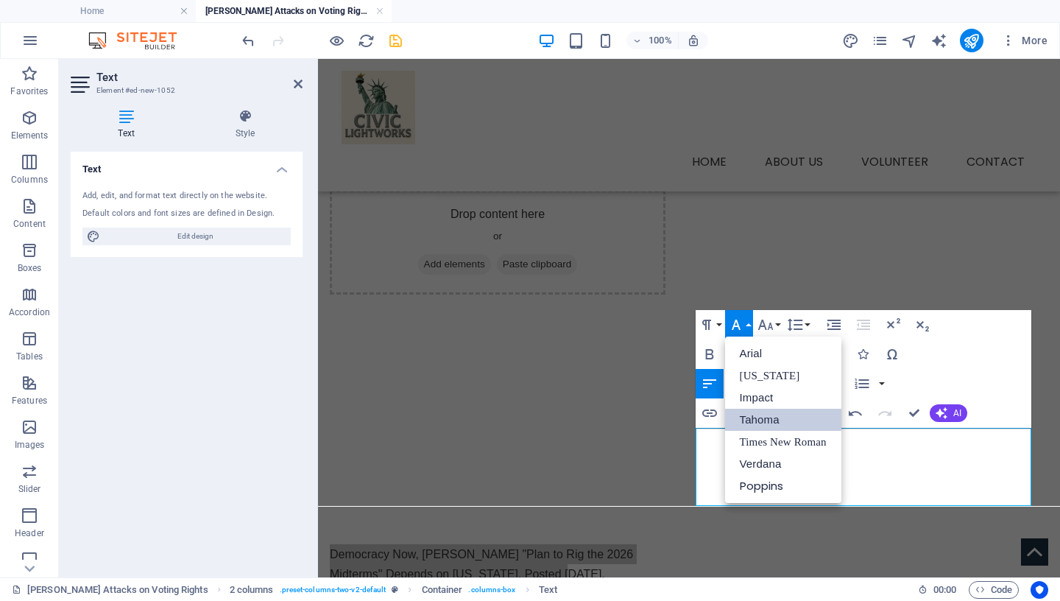
scroll to position [0, 0]
click at [756, 418] on link "Tahoma" at bounding box center [783, 420] width 116 height 22
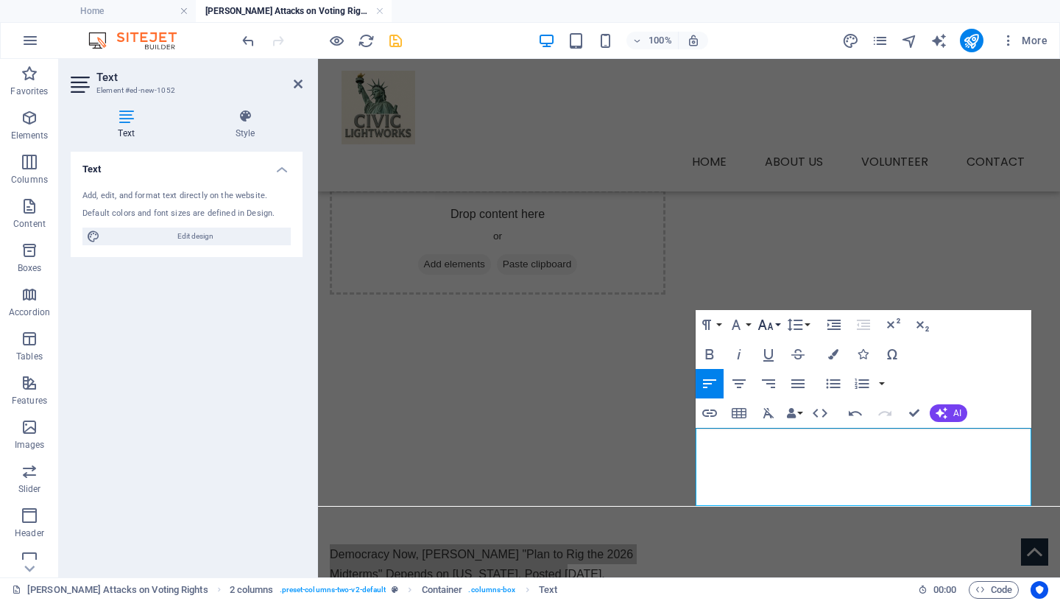
click at [772, 322] on icon "button" at bounding box center [766, 325] width 18 height 18
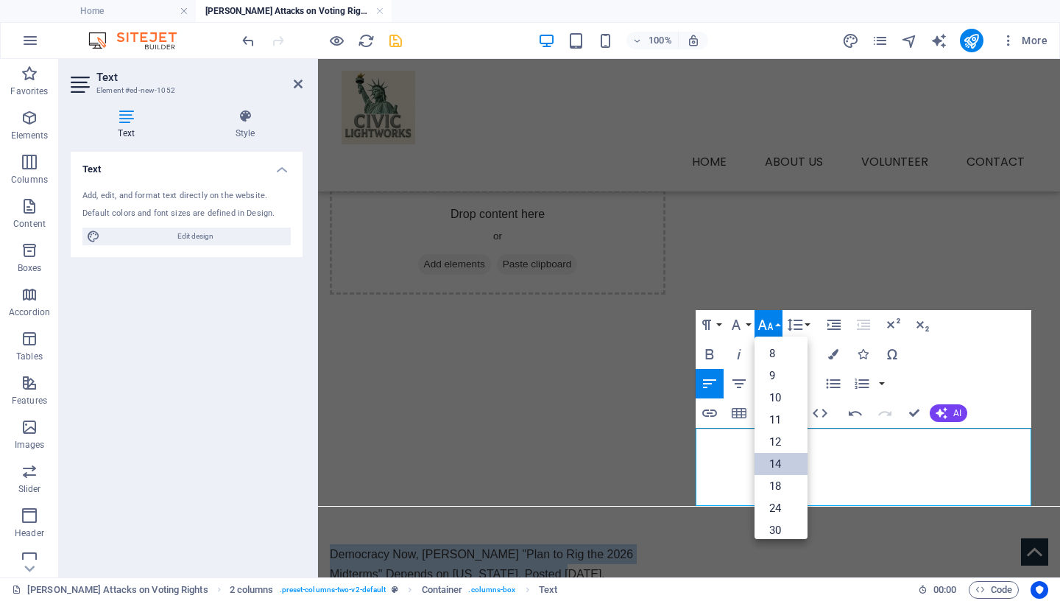
click at [776, 463] on link "14" at bounding box center [781, 464] width 53 height 22
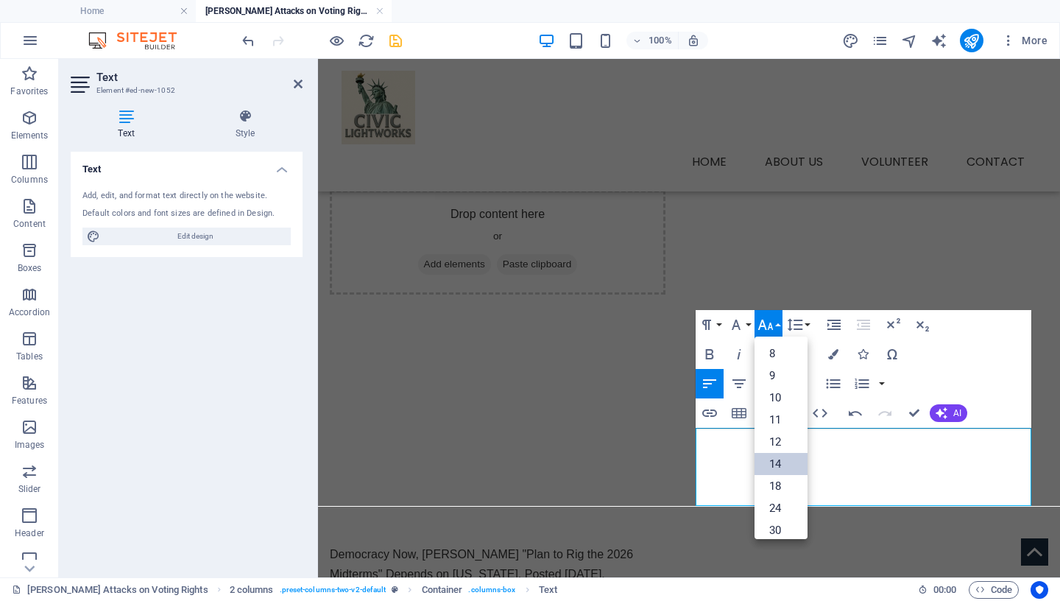
scroll to position [281, 0]
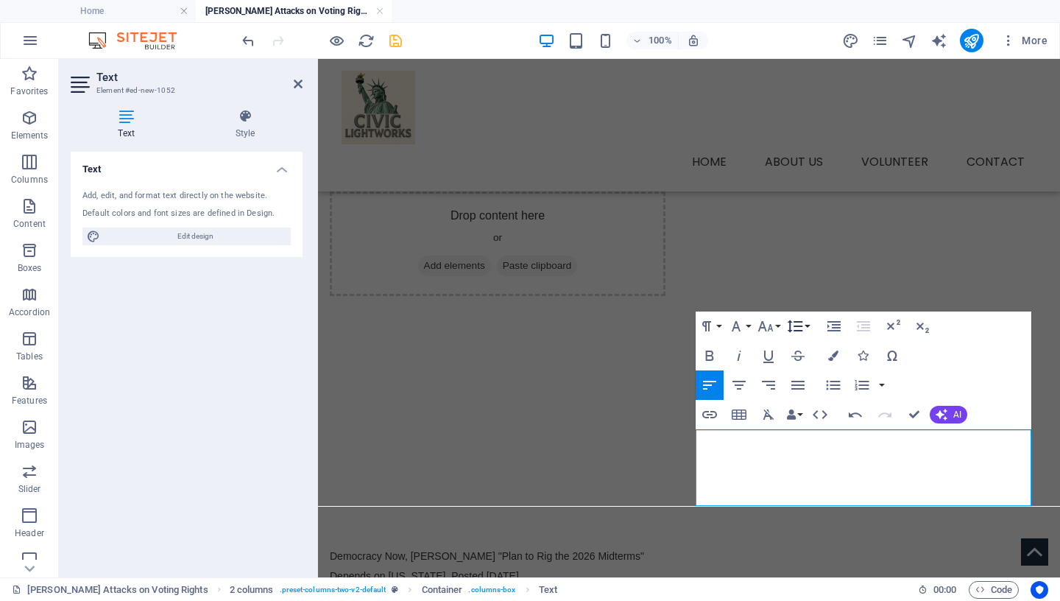
click at [802, 325] on icon "button" at bounding box center [795, 326] width 18 height 18
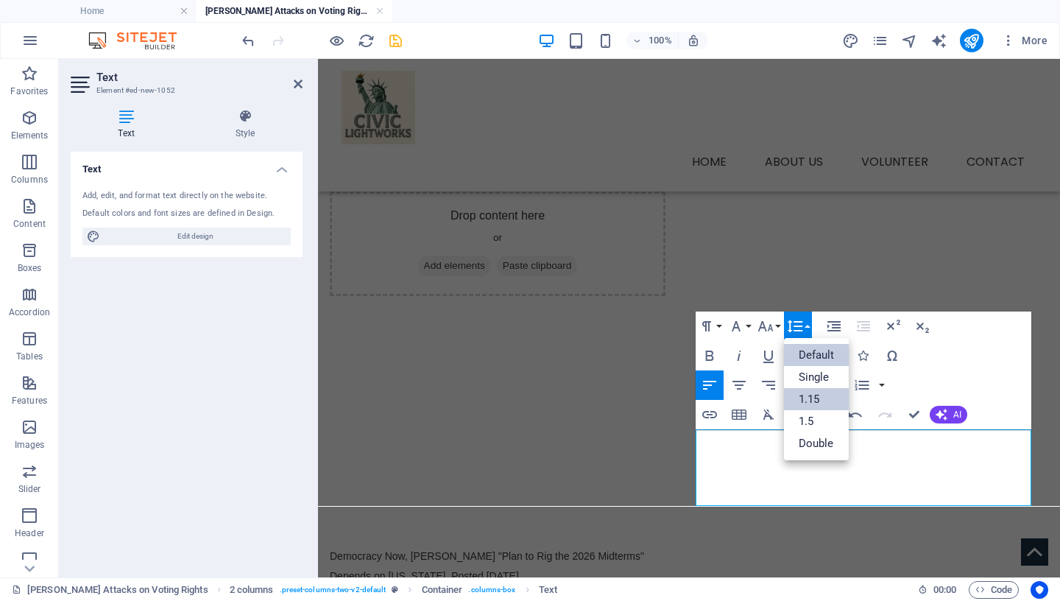
click at [817, 403] on link "1.15" at bounding box center [817, 399] width 66 height 22
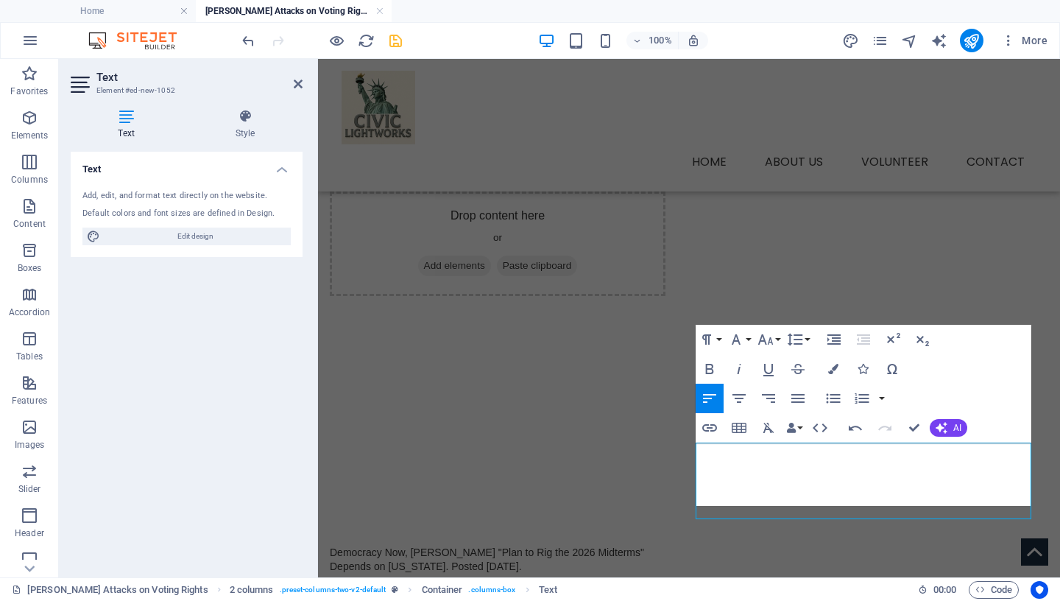
scroll to position [268, 0]
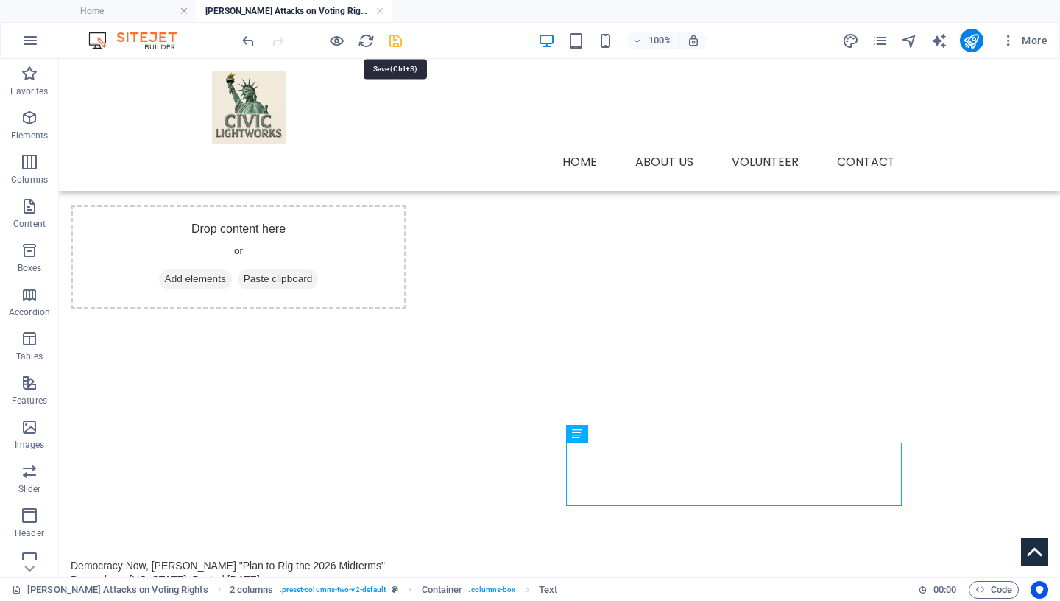
click at [392, 39] on icon "save" at bounding box center [395, 40] width 17 height 17
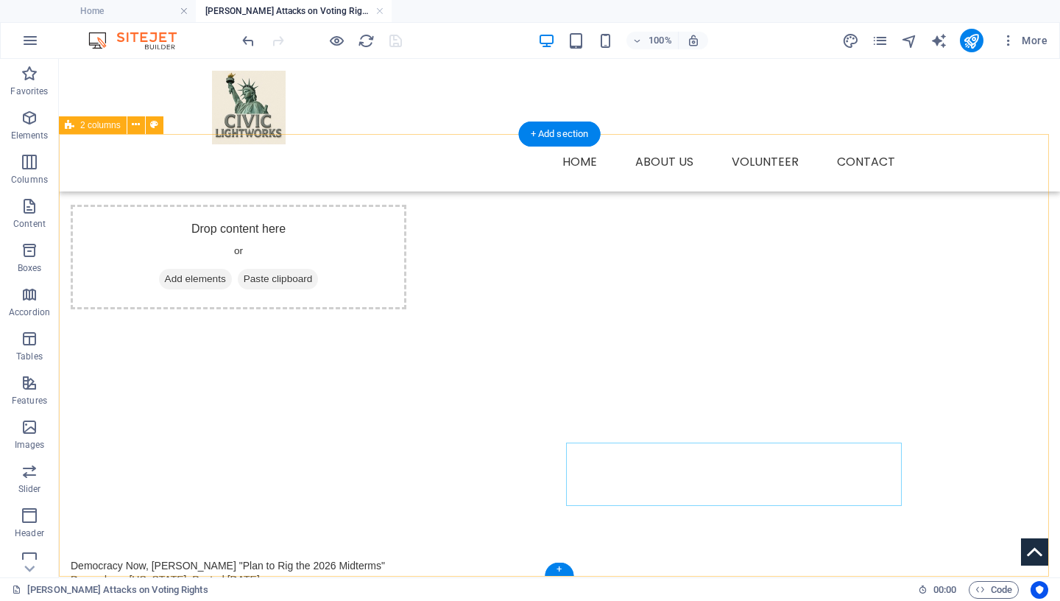
click at [967, 484] on div "Drop content here or Add elements Paste clipboard Democracy Now, [PERSON_NAME] …" at bounding box center [559, 414] width 1001 height 560
click at [406, 559] on div "Democracy Now, [PERSON_NAME] "Plan to Rig the 2026 Midterms" Depends on [US_STA…" at bounding box center [239, 591] width 336 height 64
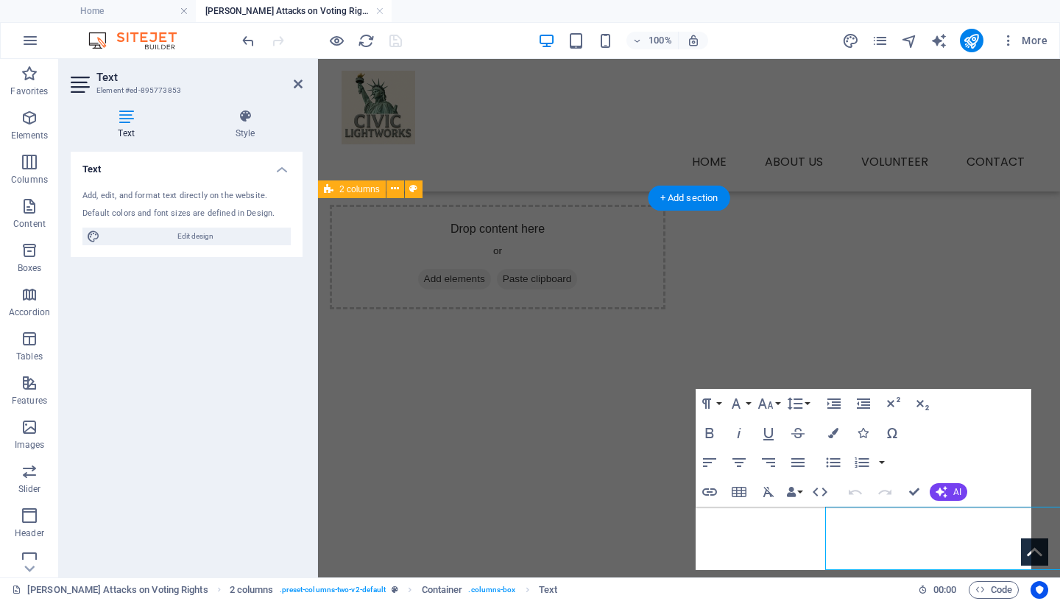
scroll to position [204, 0]
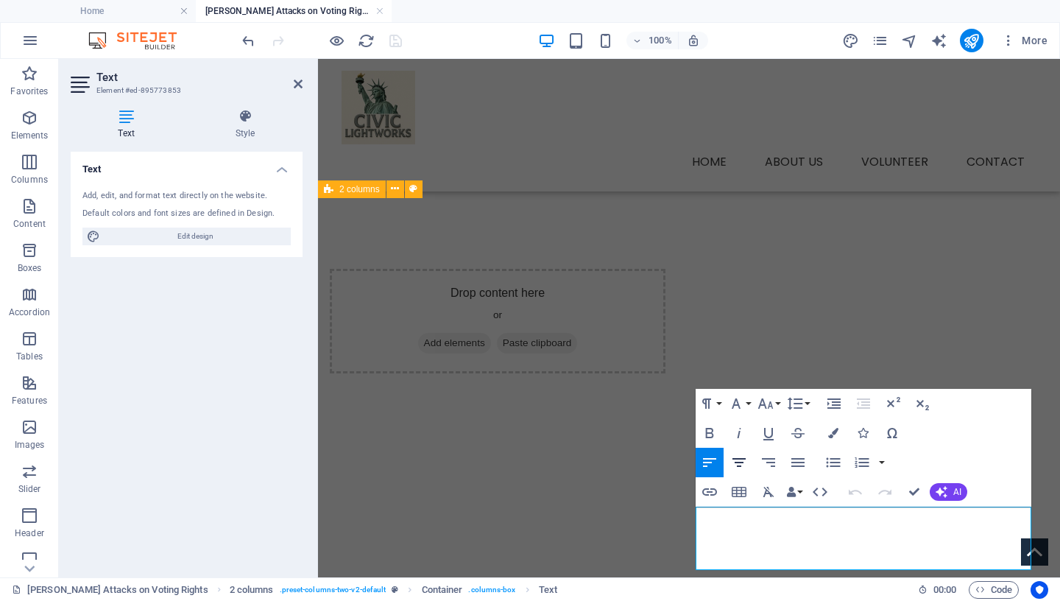
click at [742, 462] on icon "button" at bounding box center [739, 462] width 13 height 9
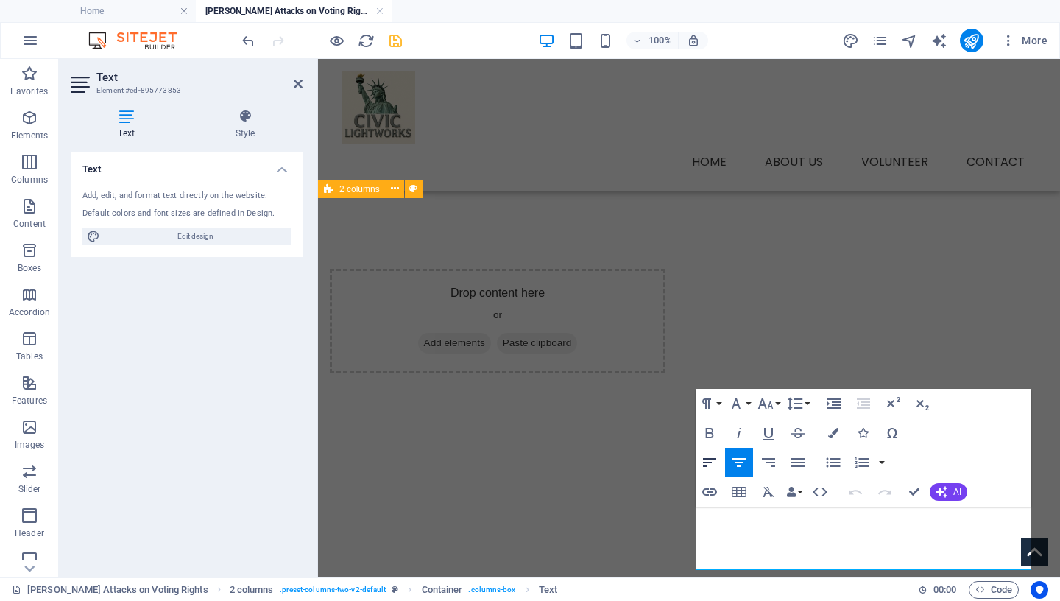
click at [711, 461] on icon "button" at bounding box center [710, 463] width 18 height 18
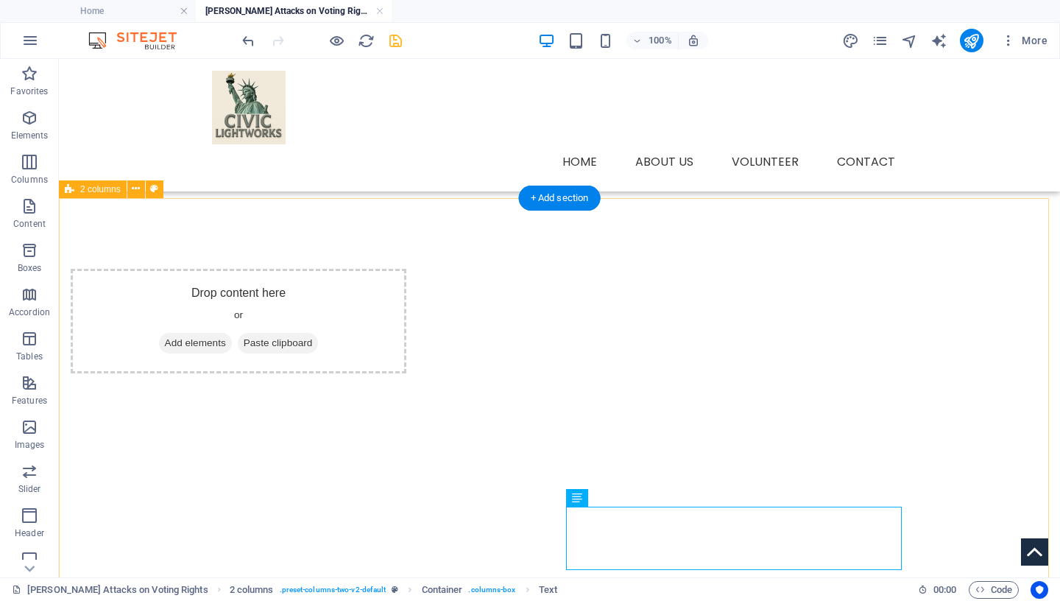
click at [1023, 447] on div "Drop content here or Add elements Paste clipboard Democracy Now, [PERSON_NAME] …" at bounding box center [559, 478] width 1001 height 560
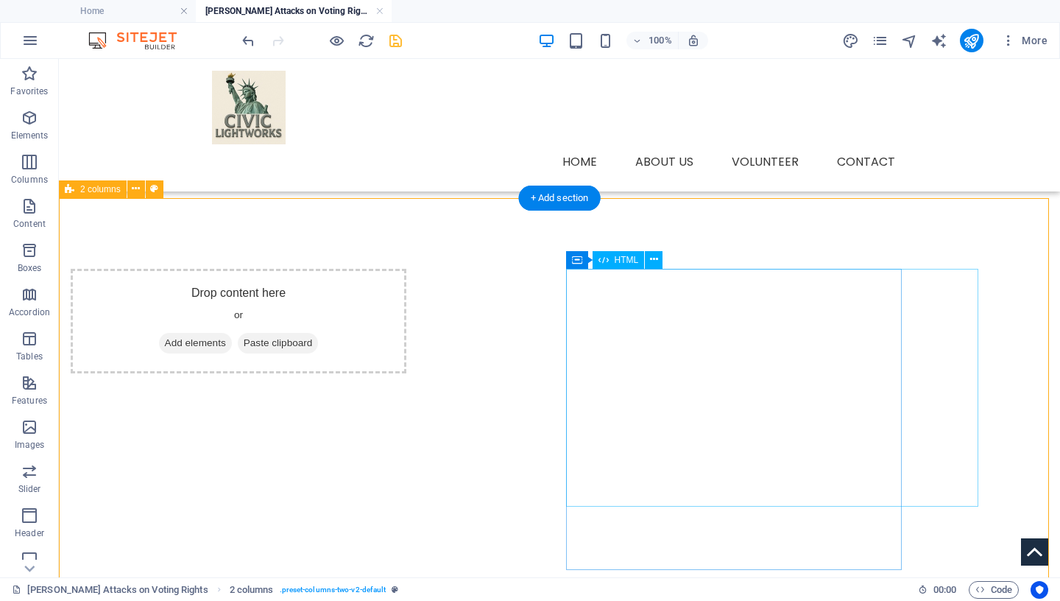
click at [406, 400] on div at bounding box center [239, 504] width 336 height 238
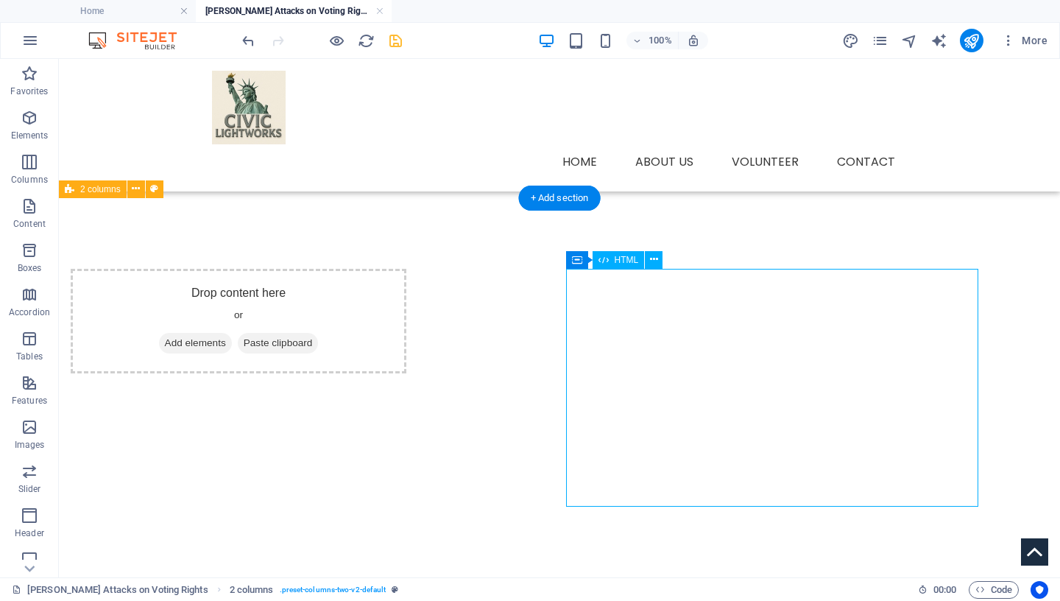
click at [406, 400] on div at bounding box center [239, 504] width 336 height 238
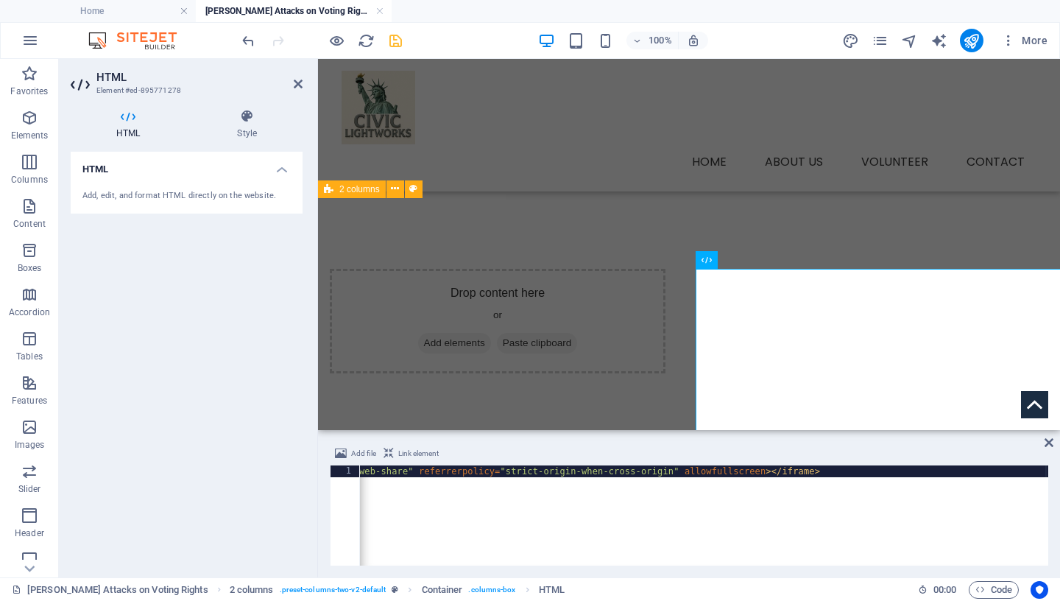
click at [530, 472] on div "< iframe width = "560" height = "315" src = "[URL][DOMAIN_NAME]" title = "YouTu…" at bounding box center [160, 527] width 1777 height 124
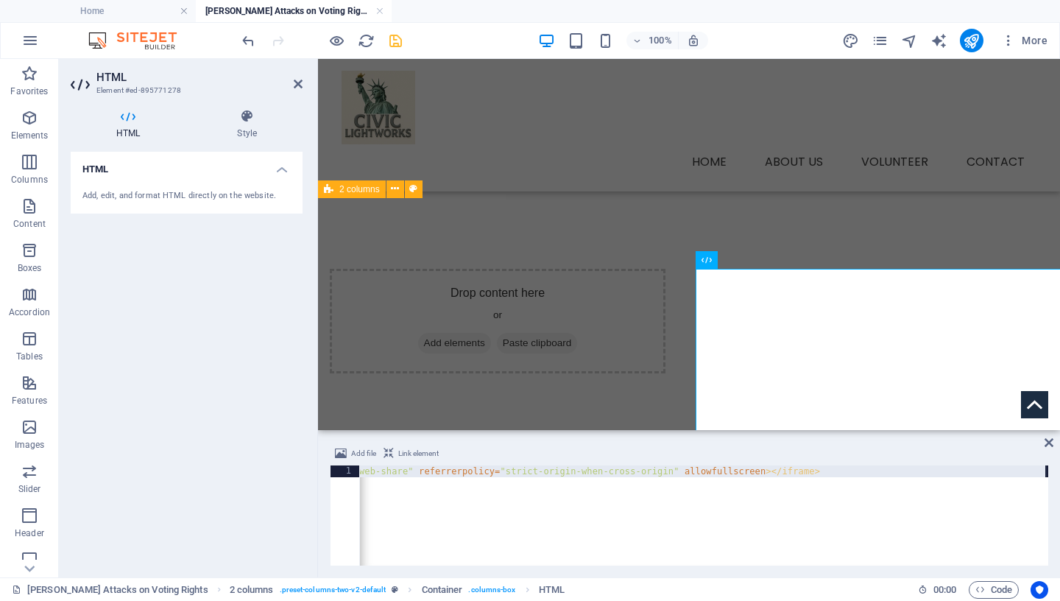
click at [530, 472] on div "< iframe width = "560" height = "315" src = "[URL][DOMAIN_NAME]" title = "YouTu…" at bounding box center [160, 521] width 1777 height 113
click at [842, 520] on div "< iframe width = "560" height = "315" src = "[URL][DOMAIN_NAME]" title = "YouTu…" at bounding box center [160, 521] width 1777 height 113
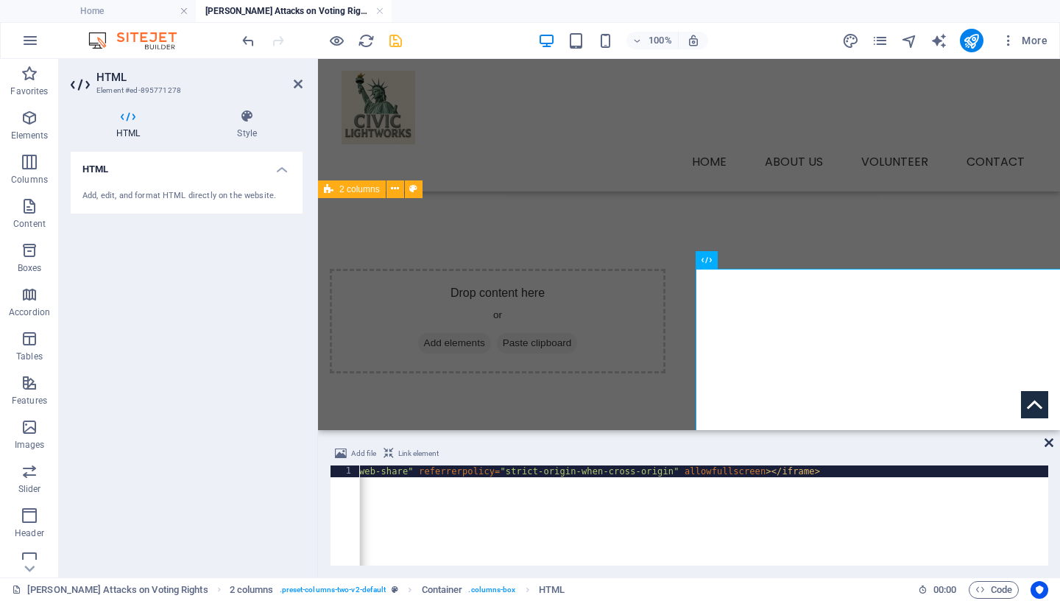
click at [1048, 440] on icon at bounding box center [1049, 443] width 9 height 12
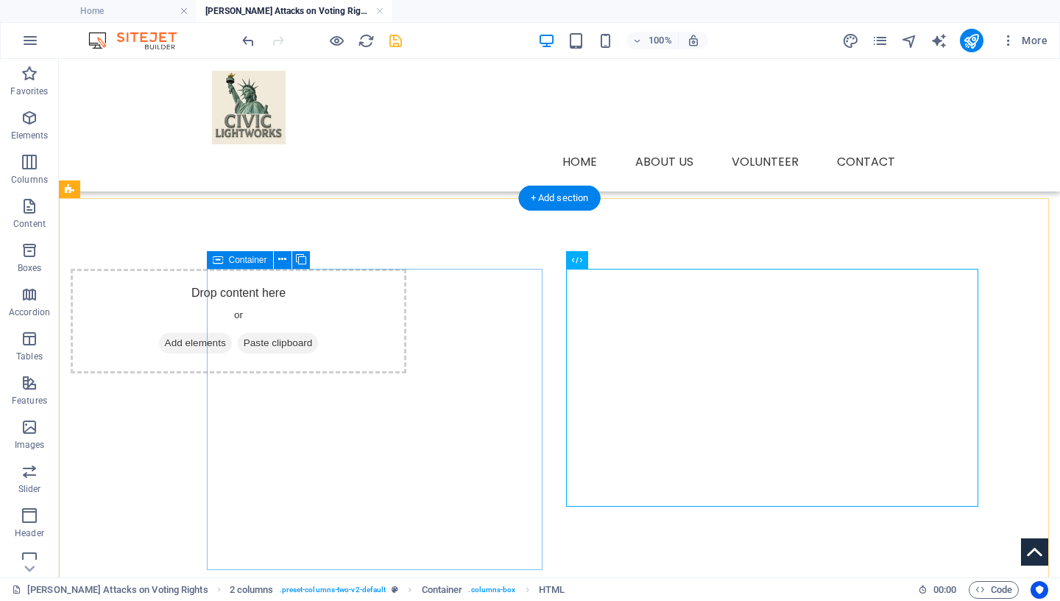
click at [232, 342] on span "Add elements" at bounding box center [195, 343] width 73 height 21
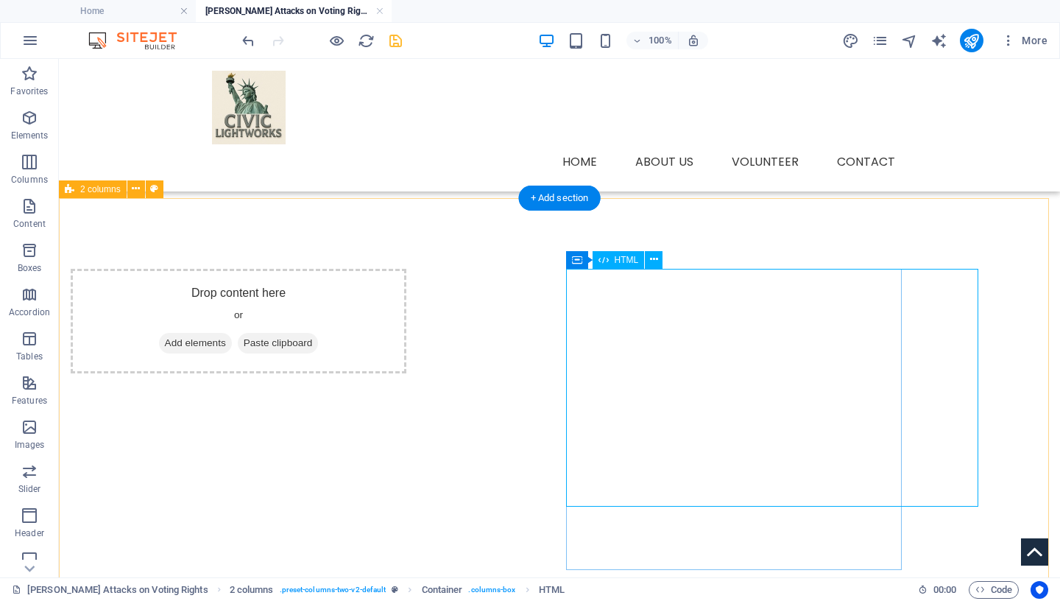
click at [406, 459] on div at bounding box center [239, 504] width 336 height 238
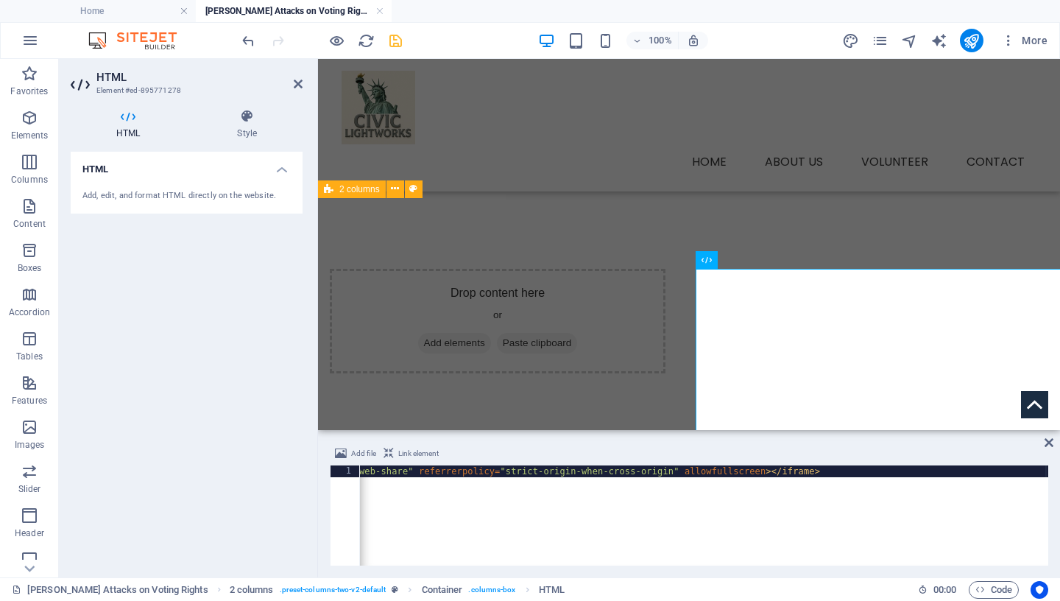
click at [703, 472] on div "< iframe width = "560" height = "315" src = "[URL][DOMAIN_NAME]" title = "YouTu…" at bounding box center [160, 521] width 1777 height 113
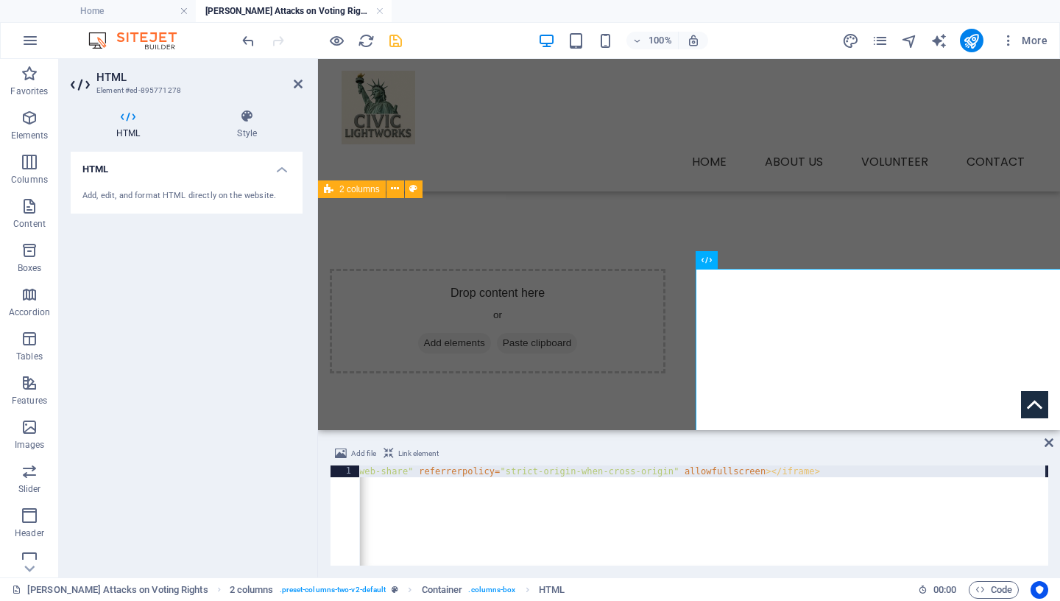
click at [703, 472] on div "< iframe width = "560" height = "315" src = "[URL][DOMAIN_NAME]" title = "YouTu…" at bounding box center [160, 521] width 1777 height 113
type textarea "<iframe width=“460" height=“259" src="[URL][DOMAIN_NAME]" title="YouTube video …"
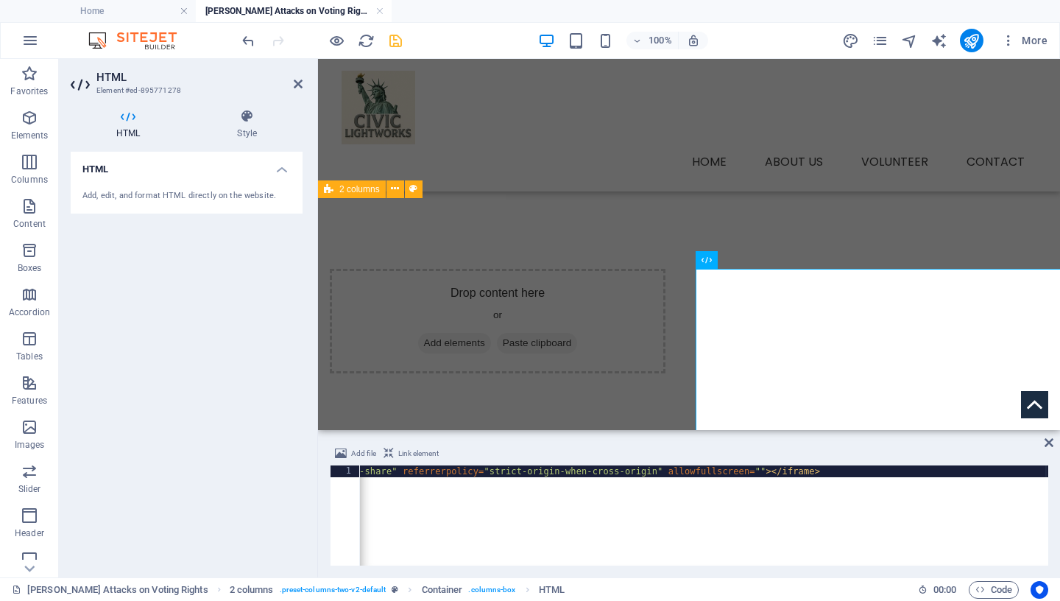
scroll to position [0, 1104]
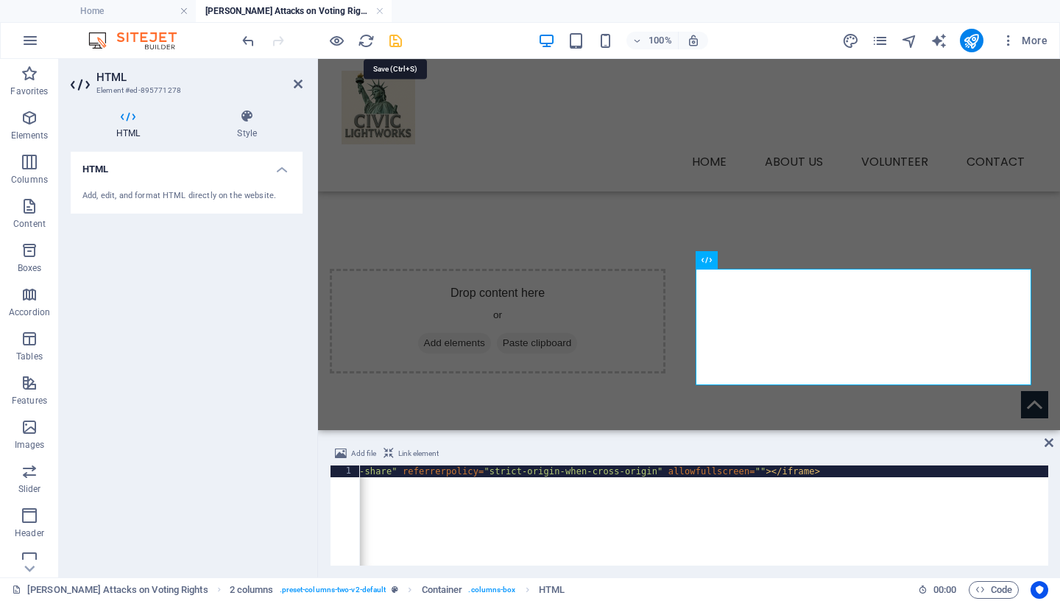
click at [398, 43] on icon "save" at bounding box center [395, 40] width 17 height 17
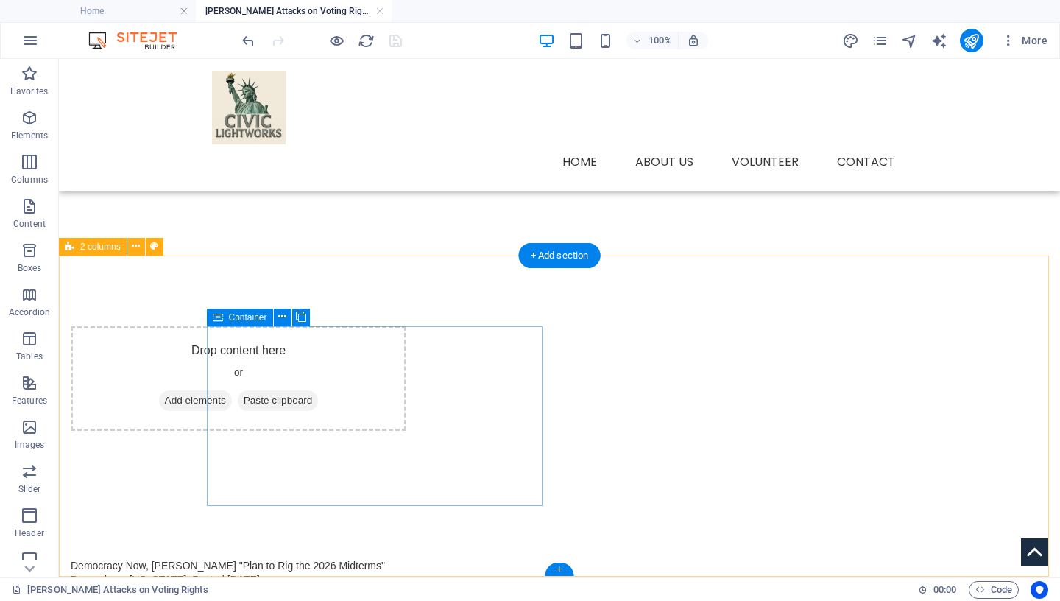
click at [232, 399] on span "Add elements" at bounding box center [195, 400] width 73 height 21
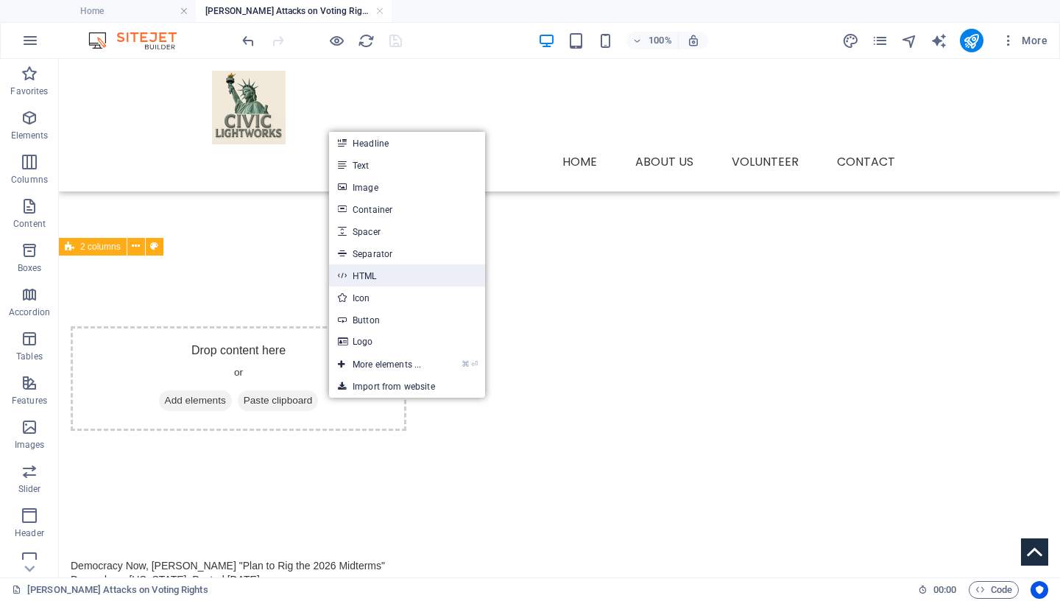
click at [371, 278] on link "HTML" at bounding box center [407, 275] width 156 height 22
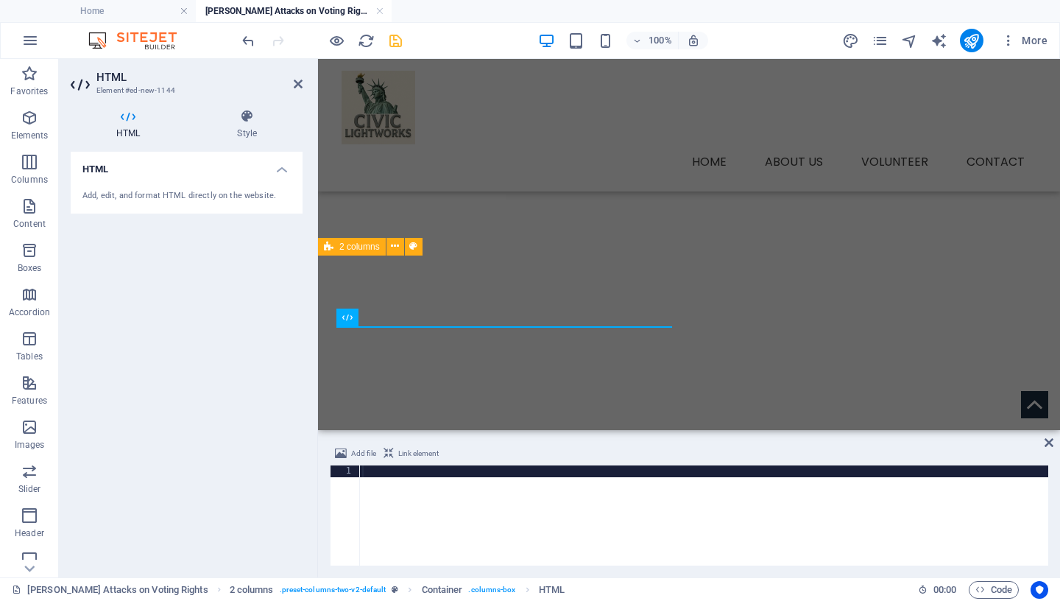
click at [398, 471] on div at bounding box center [703, 527] width 689 height 124
type textarea "<iframe width=“510" height=“288” src="[URL][DOMAIN_NAME]" title="YouTube video …"
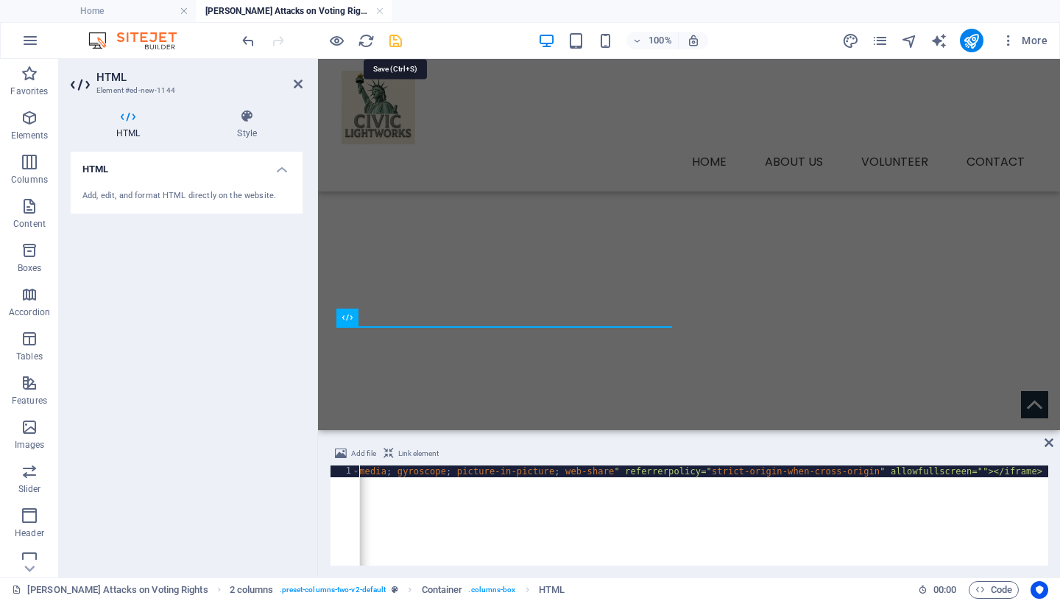
click at [399, 38] on icon "save" at bounding box center [395, 40] width 17 height 17
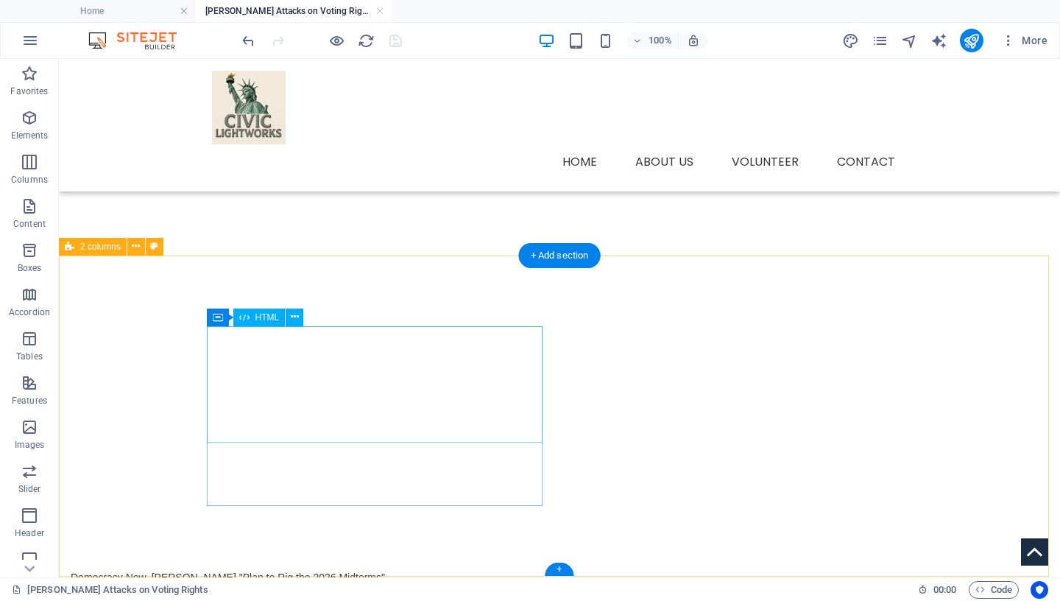
click at [406, 430] on div at bounding box center [239, 384] width 336 height 116
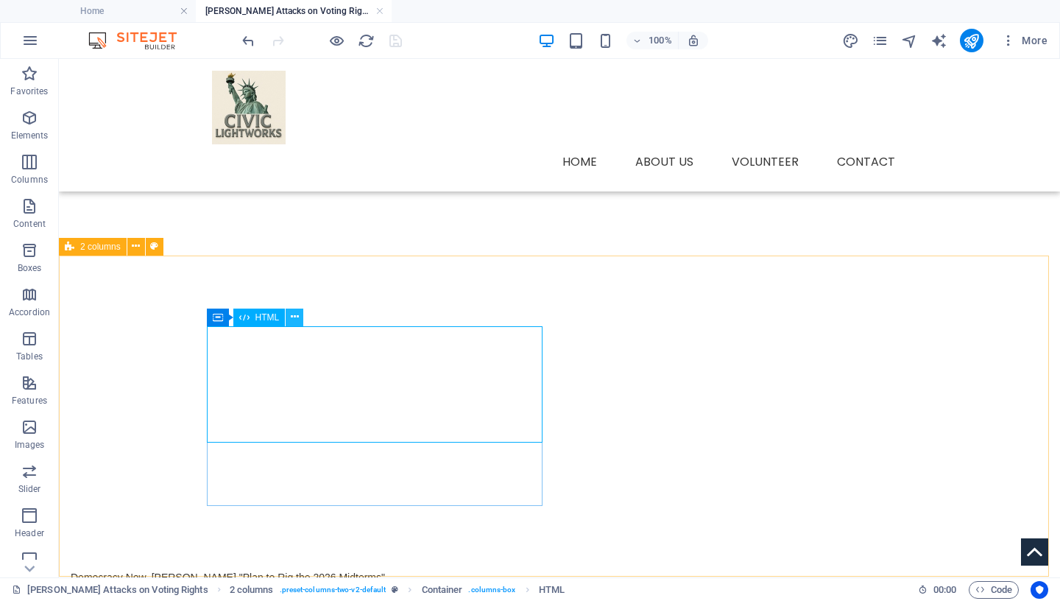
click at [295, 316] on icon at bounding box center [295, 316] width 8 height 15
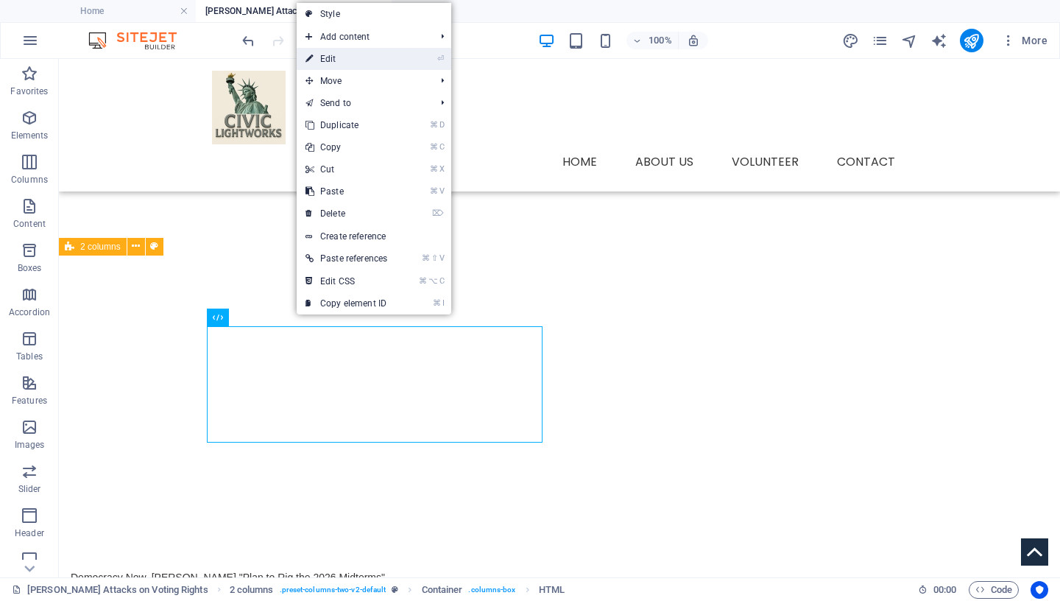
drag, startPoint x: 356, startPoint y: 60, endPoint x: 48, endPoint y: 30, distance: 309.2
click at [356, 60] on link "⏎ Edit" at bounding box center [346, 59] width 99 height 22
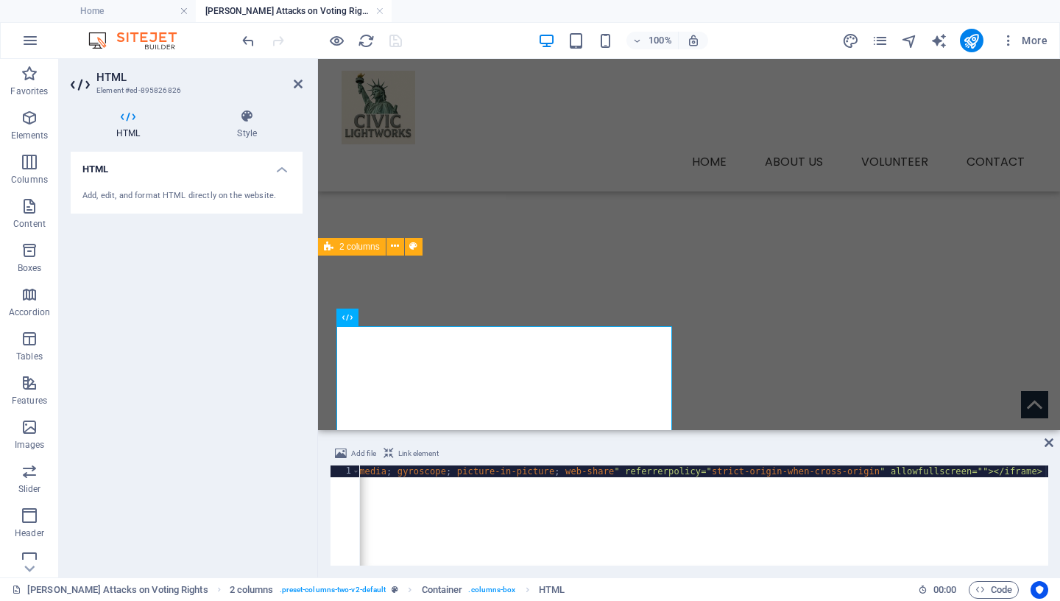
click at [461, 470] on div "< iframe width = “510 " height=“288” src=" https: // [DOMAIN_NAME] / embed / sM…" at bounding box center [152, 527] width 1793 height 124
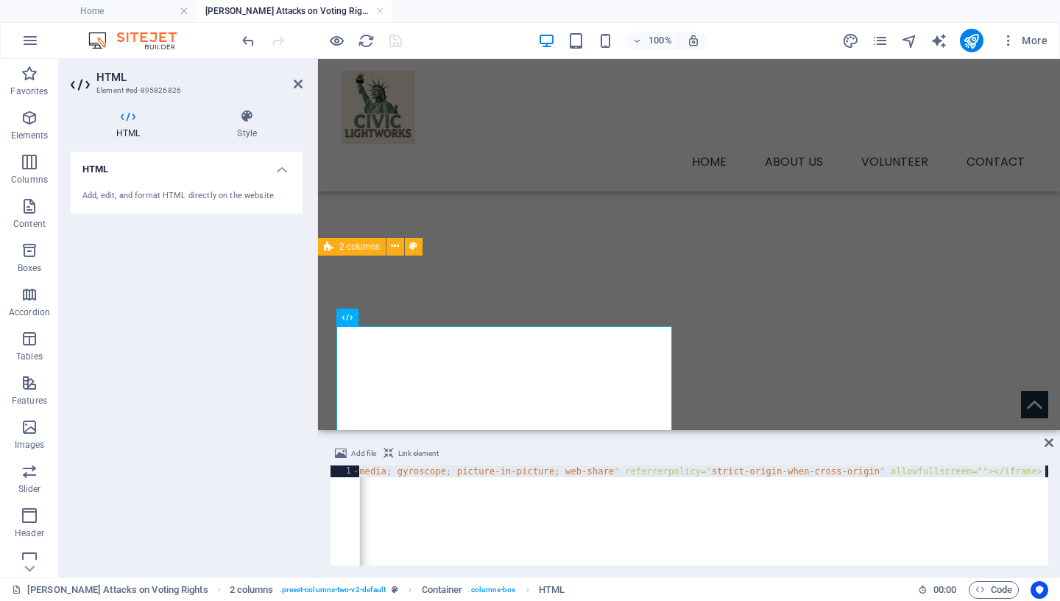
click at [461, 470] on div "< iframe width = “510 " height=“288” src=" https: // [DOMAIN_NAME] / embed / sM…" at bounding box center [152, 521] width 1793 height 113
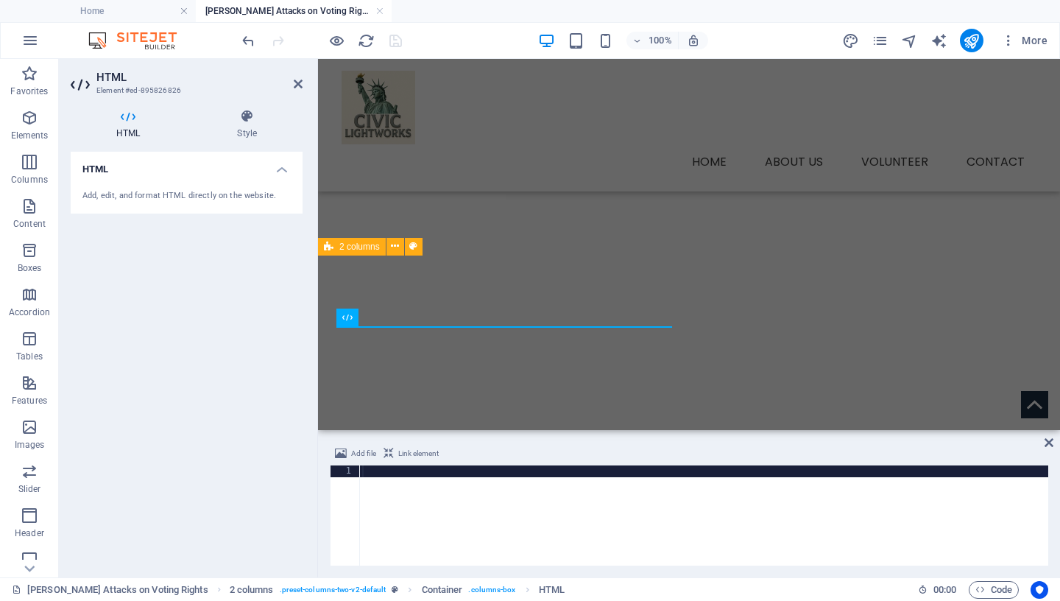
type textarea "<iframe width=“56”0 height=“315” src="[URL][DOMAIN_NAME]" title="YouTube video …"
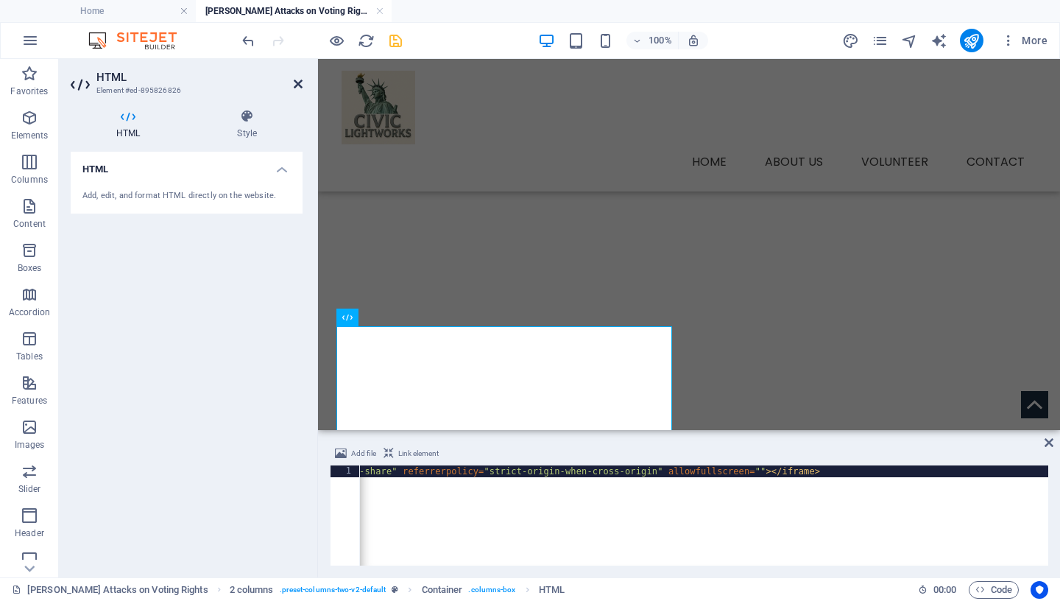
drag, startPoint x: 298, startPoint y: 87, endPoint x: 197, endPoint y: 180, distance: 137.0
click at [298, 87] on icon at bounding box center [298, 84] width 9 height 12
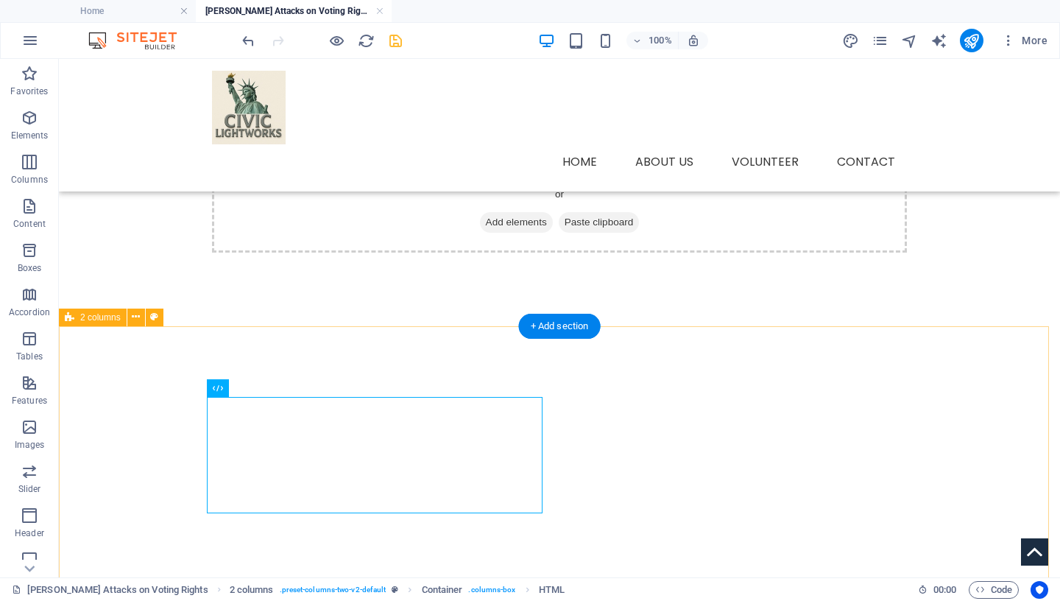
scroll to position [76, 0]
click at [134, 317] on icon at bounding box center [136, 316] width 8 height 15
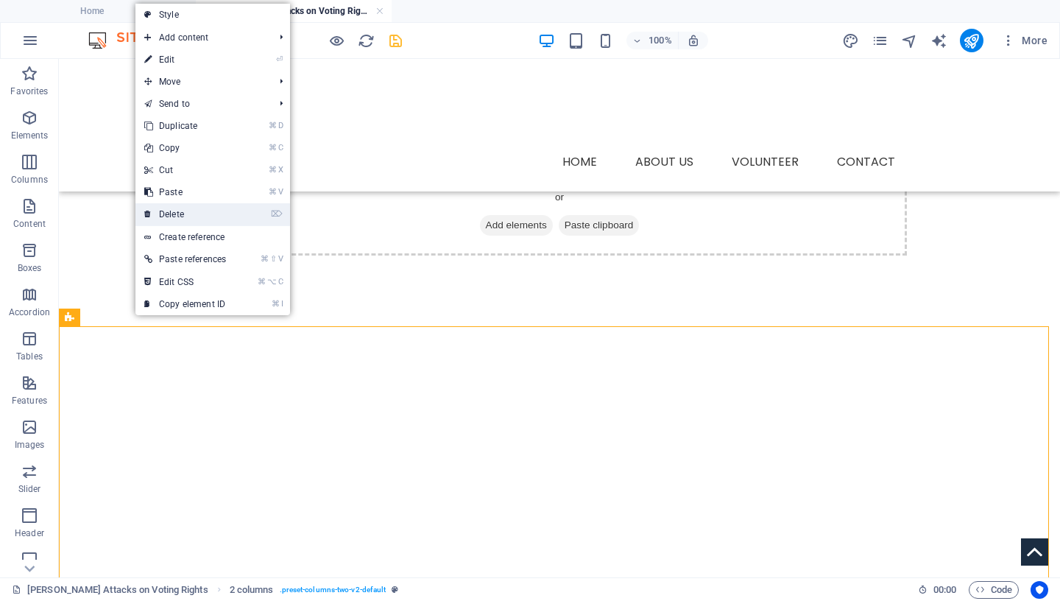
click at [208, 212] on link "⌦ Delete" at bounding box center [184, 214] width 99 height 22
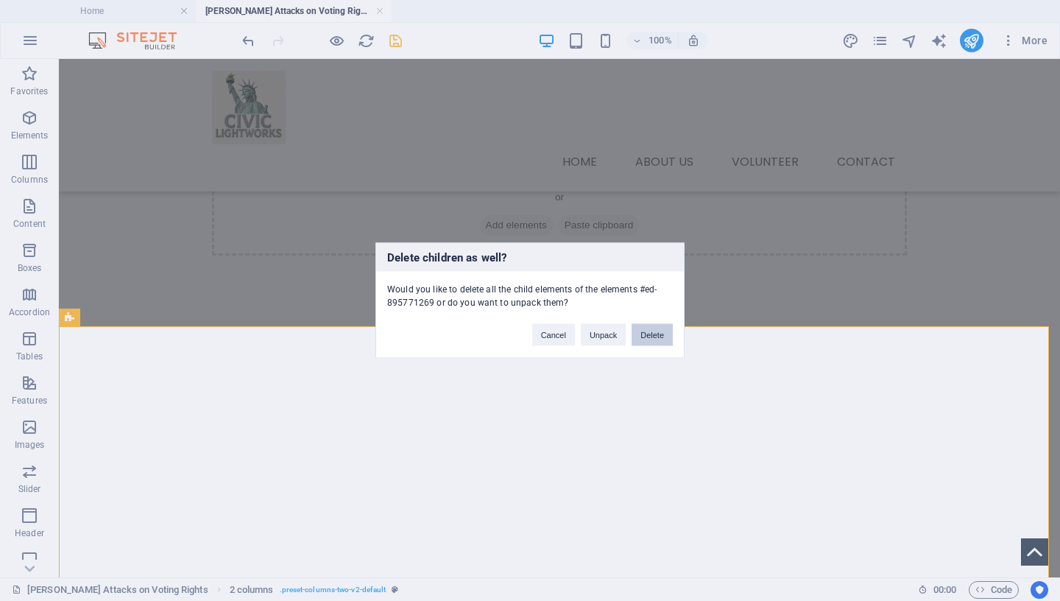
drag, startPoint x: 667, startPoint y: 333, endPoint x: 608, endPoint y: 274, distance: 83.3
click at [667, 333] on button "Delete" at bounding box center [652, 335] width 41 height 22
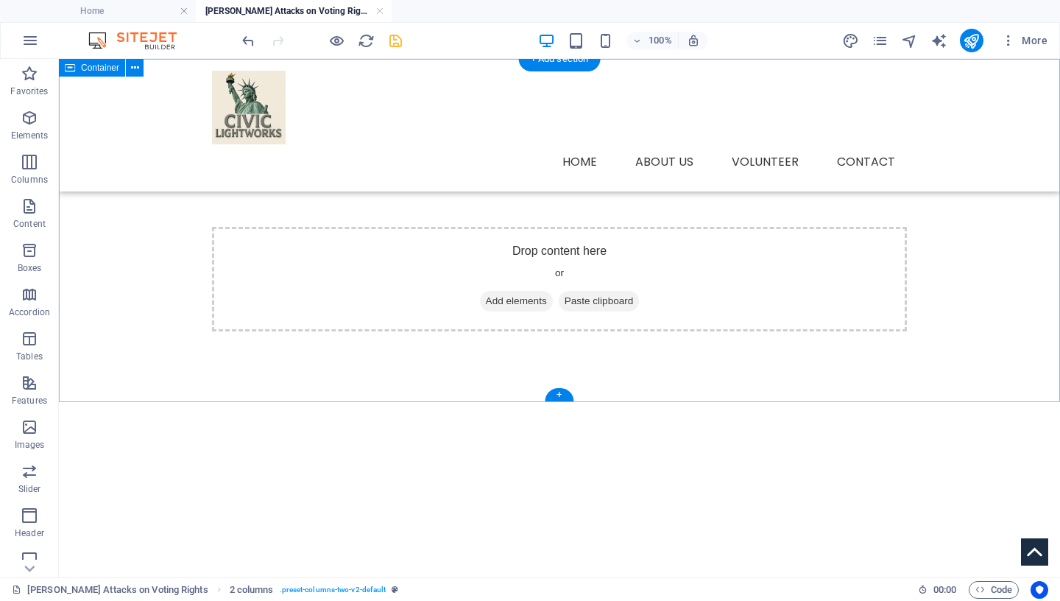
scroll to position [0, 0]
click at [568, 393] on div "+" at bounding box center [559, 394] width 29 height 13
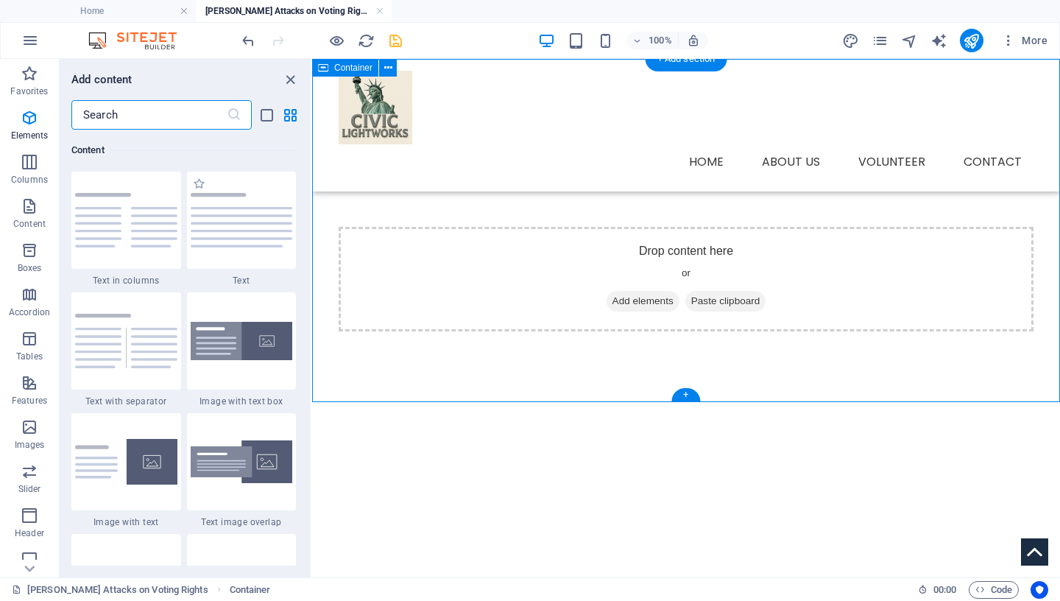
scroll to position [2576, 0]
click at [28, 156] on icon "button" at bounding box center [30, 162] width 18 height 18
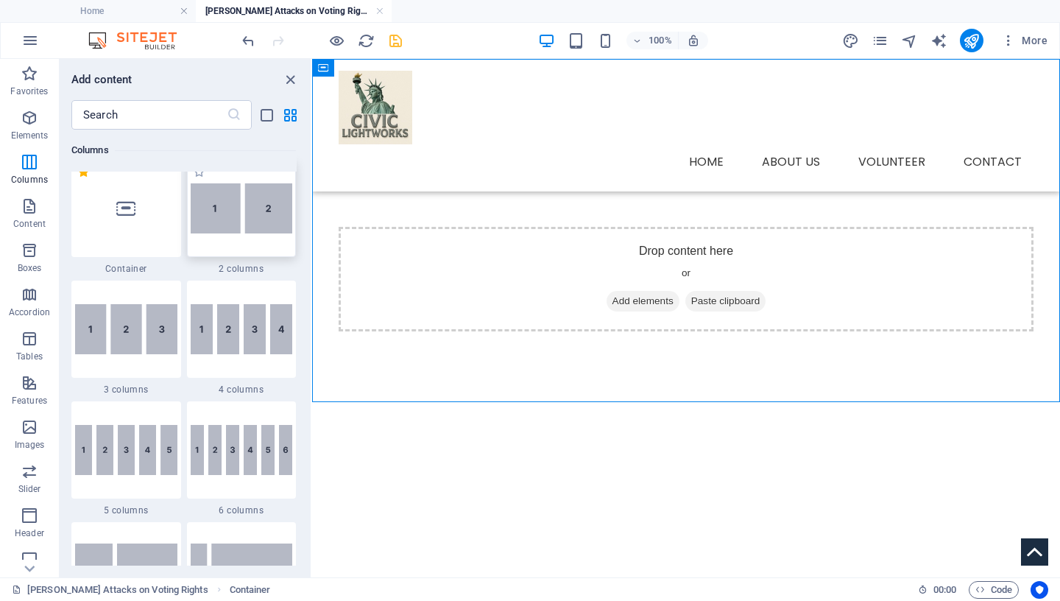
scroll to position [729, 0]
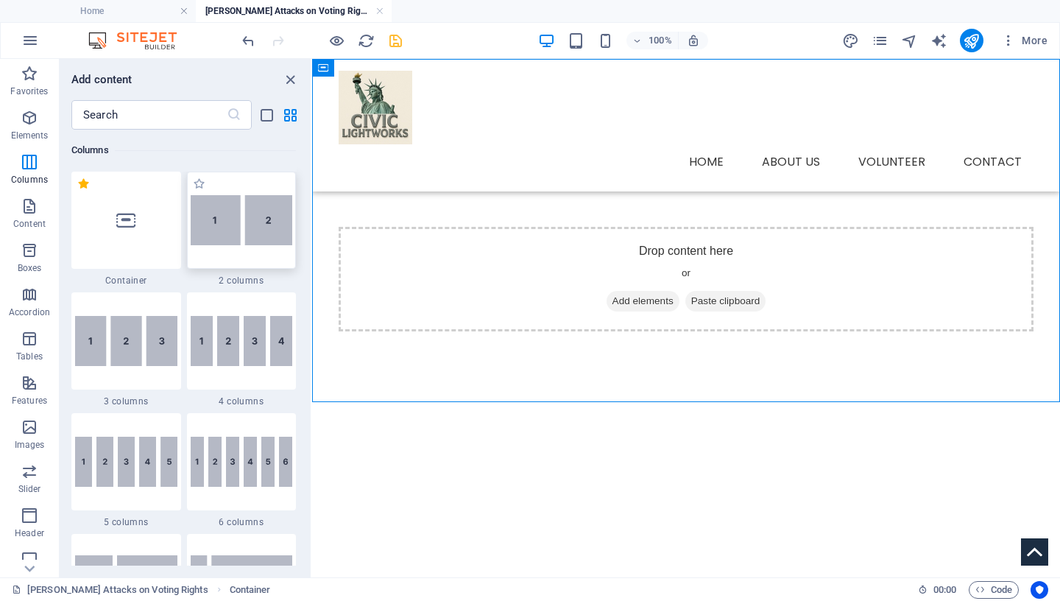
click at [249, 229] on img at bounding box center [242, 220] width 102 height 50
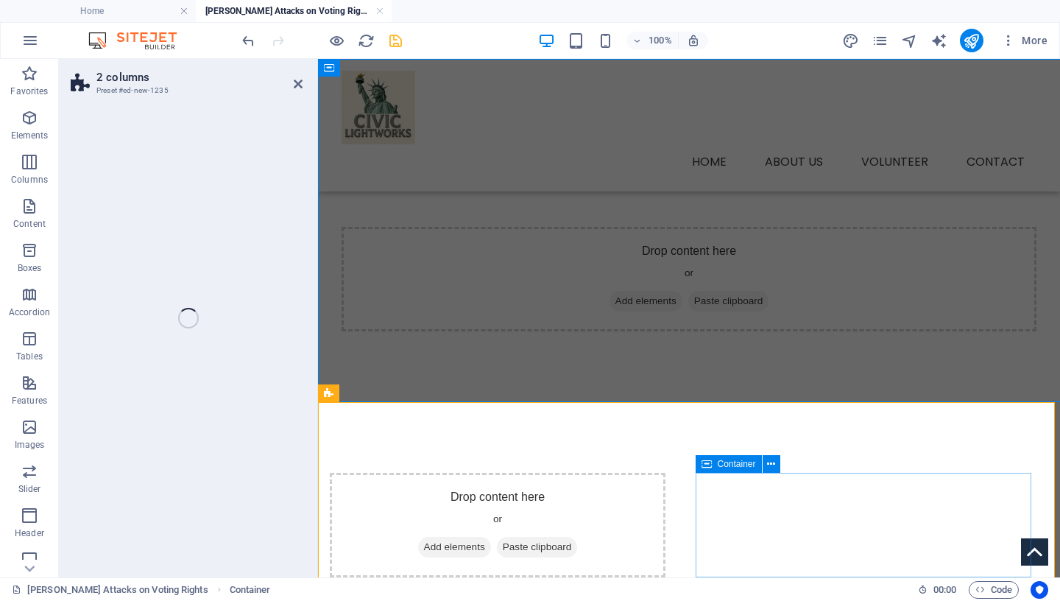
select select "rem"
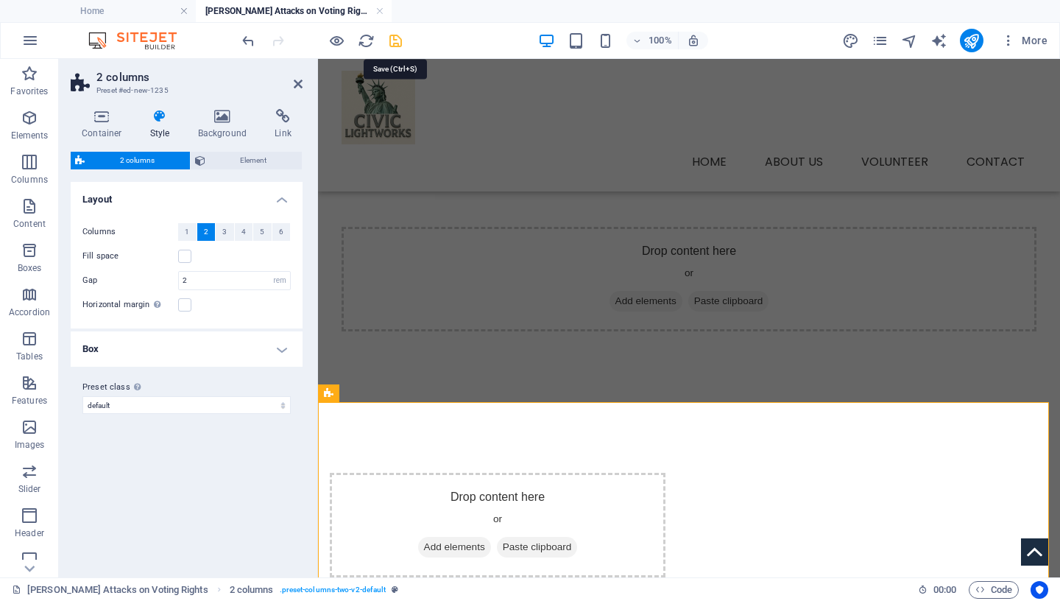
click at [398, 46] on icon "save" at bounding box center [395, 40] width 17 height 17
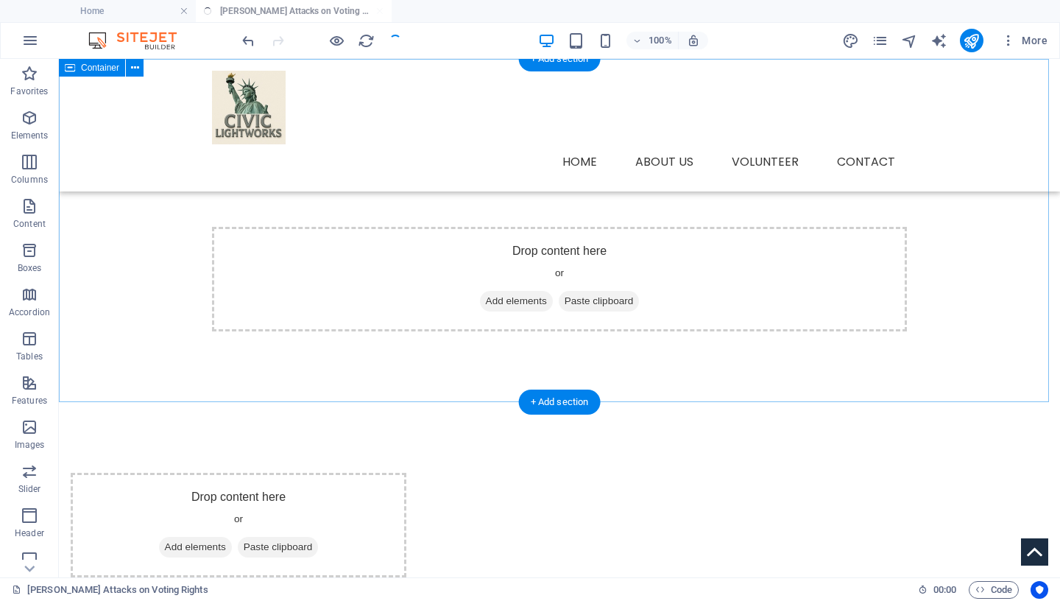
scroll to position [71, 0]
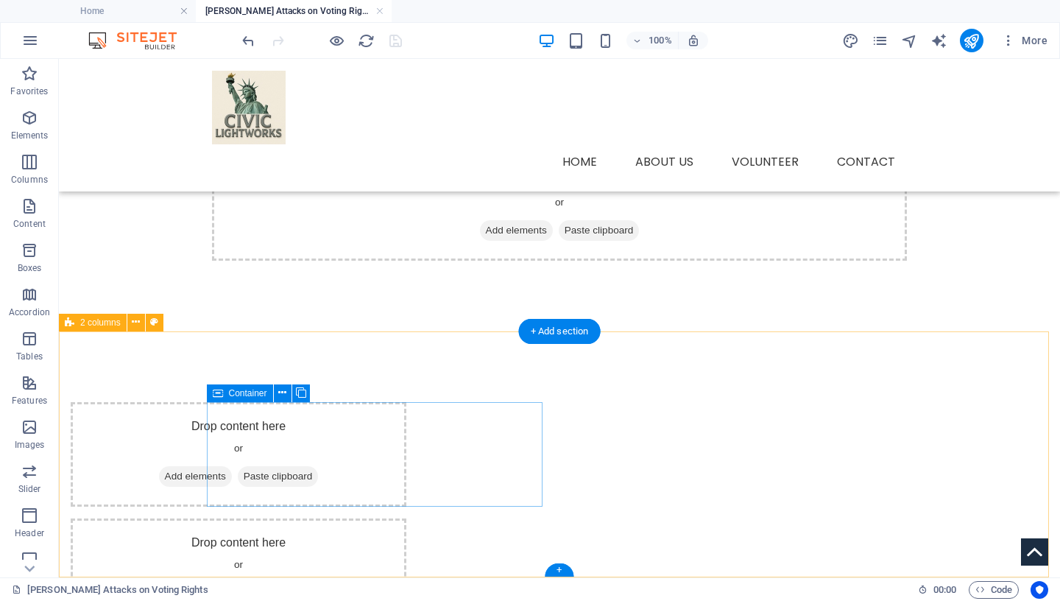
click at [232, 474] on span "Add elements" at bounding box center [195, 476] width 73 height 21
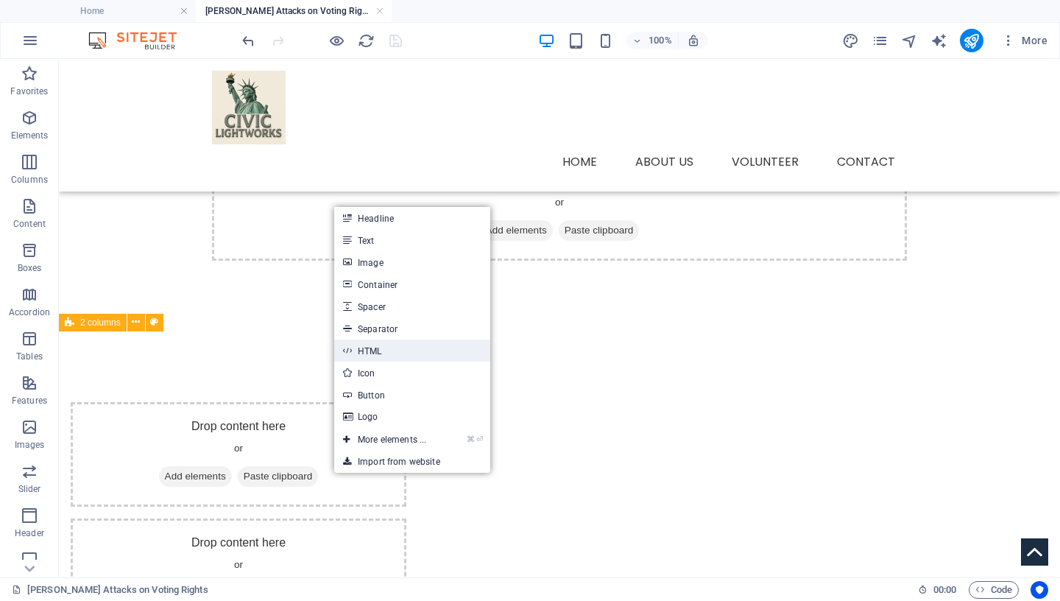
click at [387, 352] on link "HTML" at bounding box center [412, 350] width 156 height 22
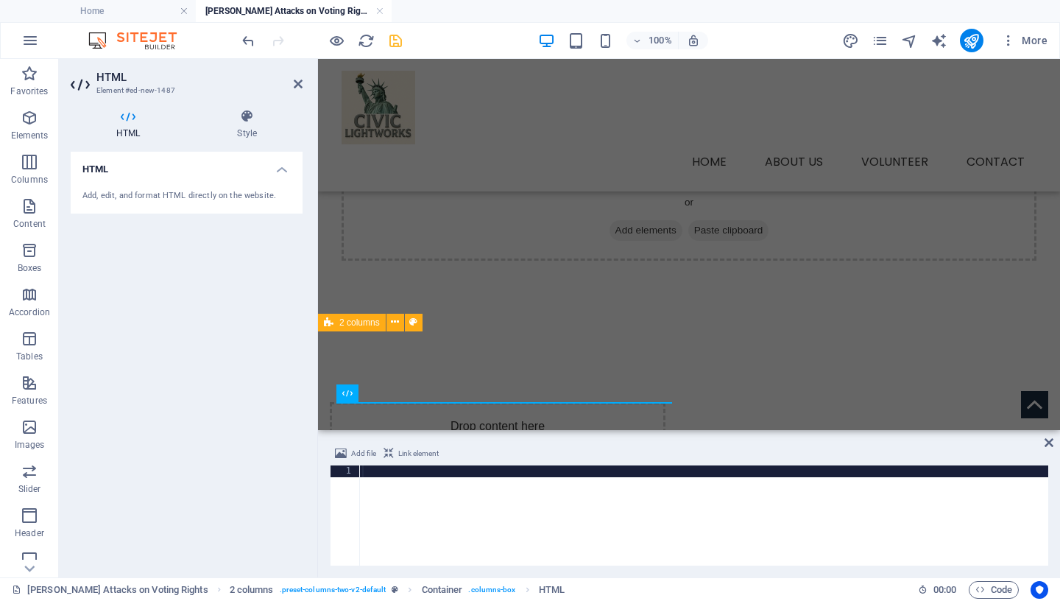
click at [389, 468] on div at bounding box center [703, 527] width 689 height 124
type textarea "<iframe width=“510” height=“288” src="[URL][DOMAIN_NAME]" title="YouTube video …"
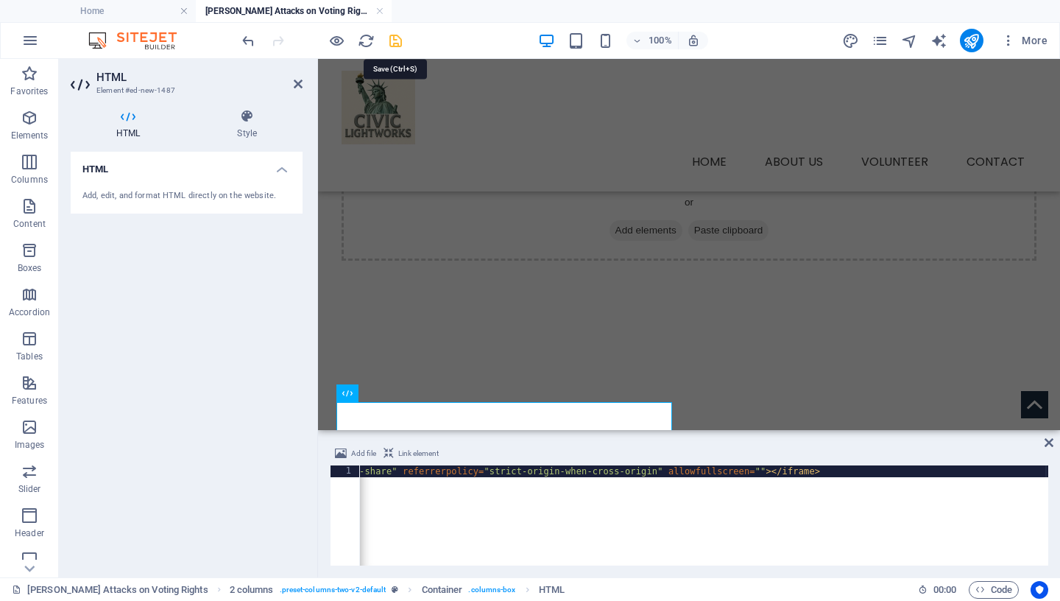
click at [400, 40] on icon "save" at bounding box center [395, 40] width 17 height 17
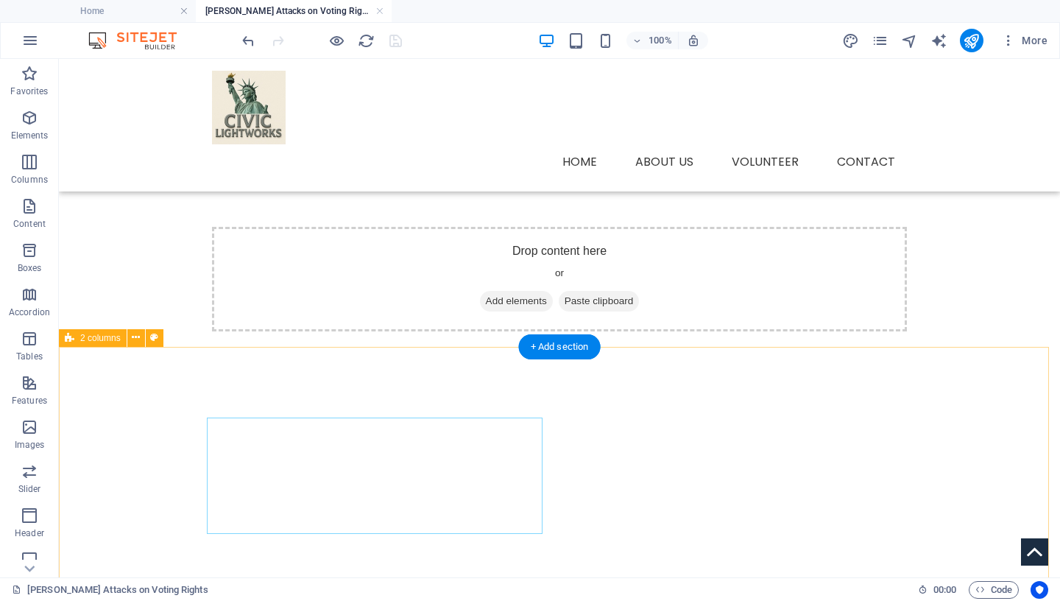
scroll to position [82, 0]
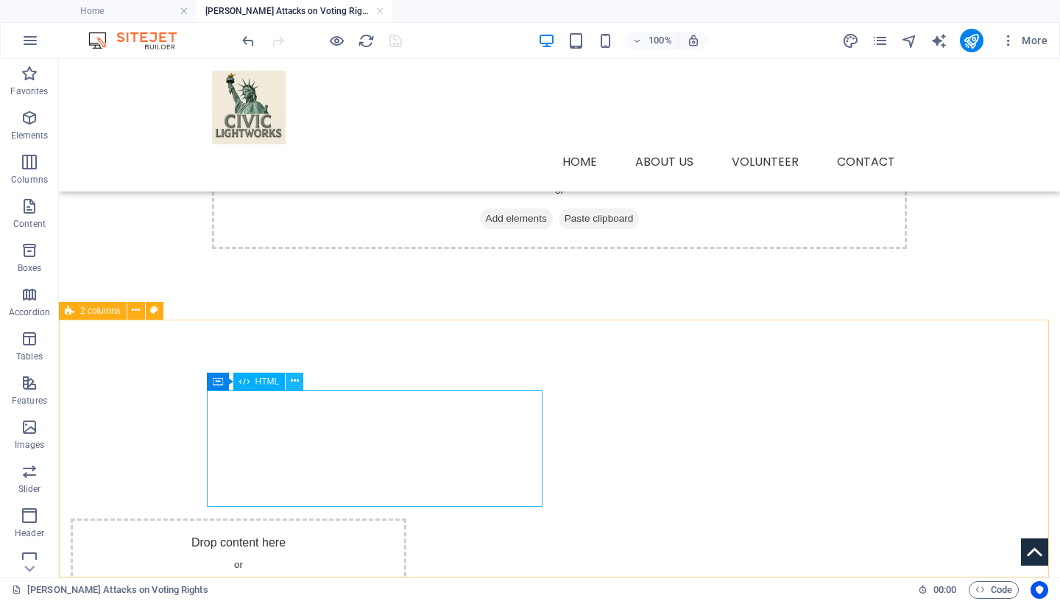
click at [298, 381] on icon at bounding box center [295, 380] width 8 height 15
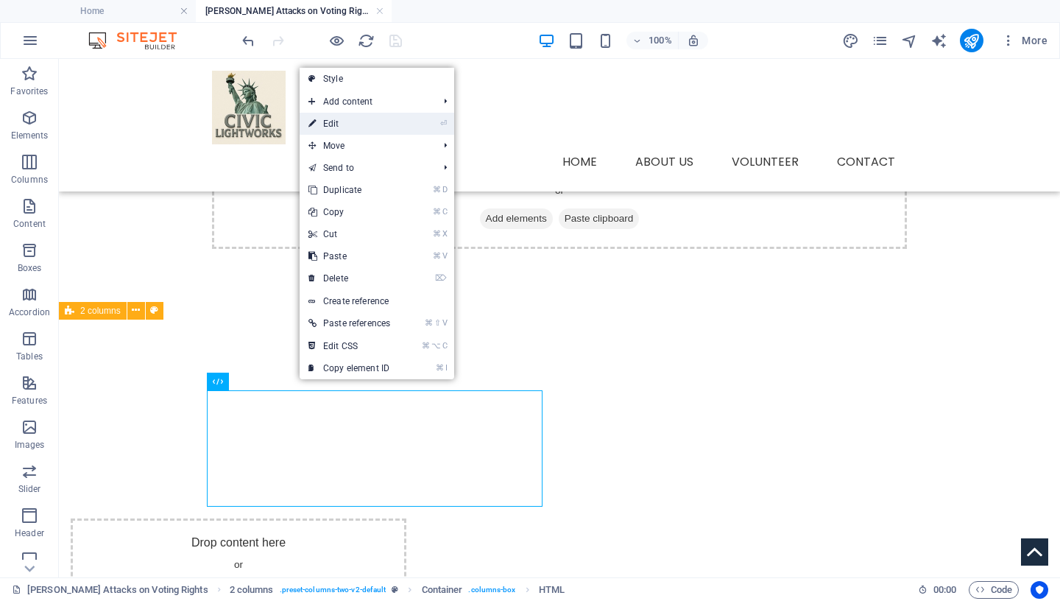
click at [353, 126] on link "⏎ Edit" at bounding box center [349, 124] width 99 height 22
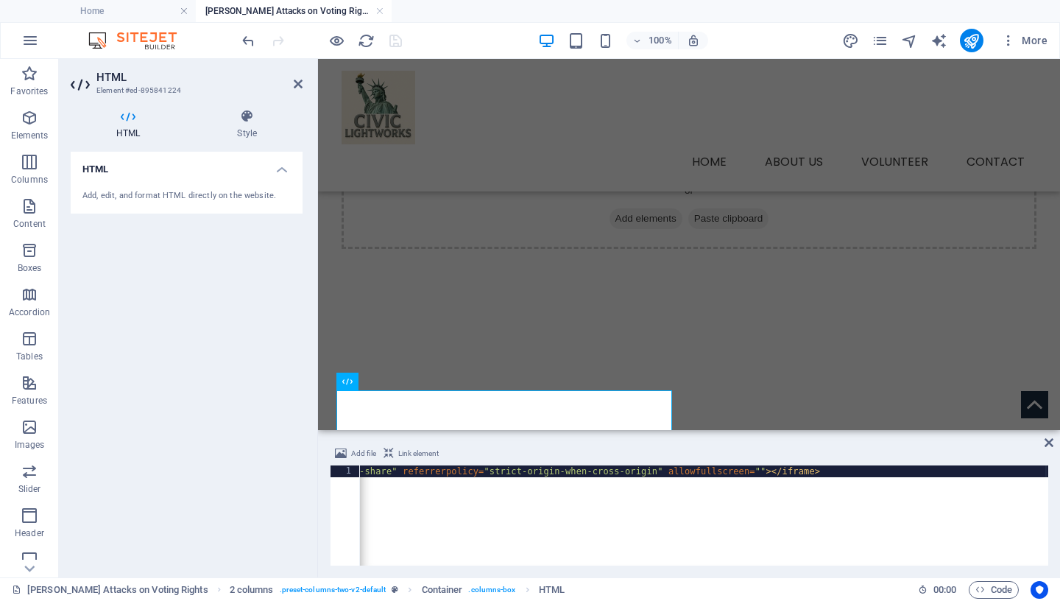
click at [281, 168] on h4 "HTML" at bounding box center [187, 165] width 232 height 27
click at [281, 168] on h4 "HTML" at bounding box center [187, 169] width 232 height 35
click at [250, 122] on icon at bounding box center [246, 116] width 111 height 15
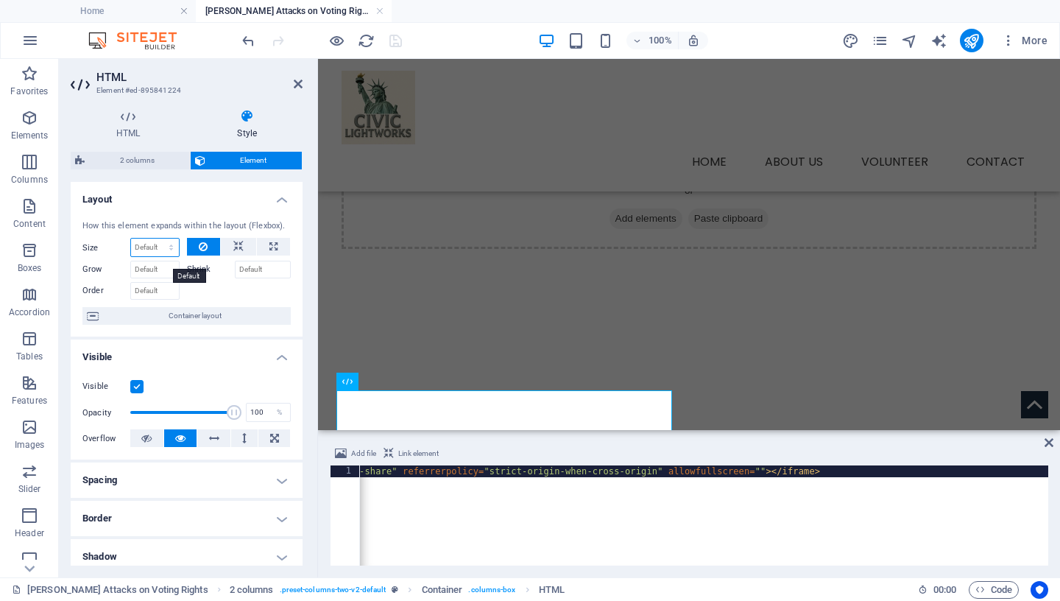
click at [131, 239] on select "Default auto px % 1/1 1/2 1/3 1/4 1/5 1/6 1/7 1/8 1/9 1/10" at bounding box center [155, 248] width 48 height 18
select select "px"
click option "px" at bounding box center [0, 0] width 0 height 0
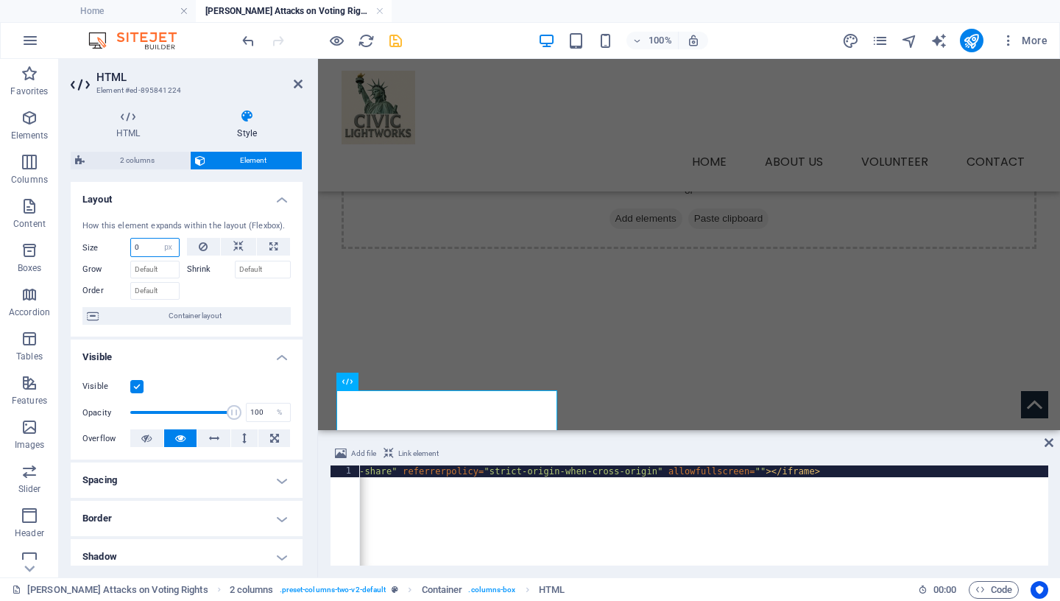
click at [144, 255] on input "0" at bounding box center [155, 248] width 48 height 18
drag, startPoint x: 149, startPoint y: 259, endPoint x: 109, endPoint y: 259, distance: 39.8
click at [131, 256] on input "0" at bounding box center [155, 248] width 48 height 18
type input "510"
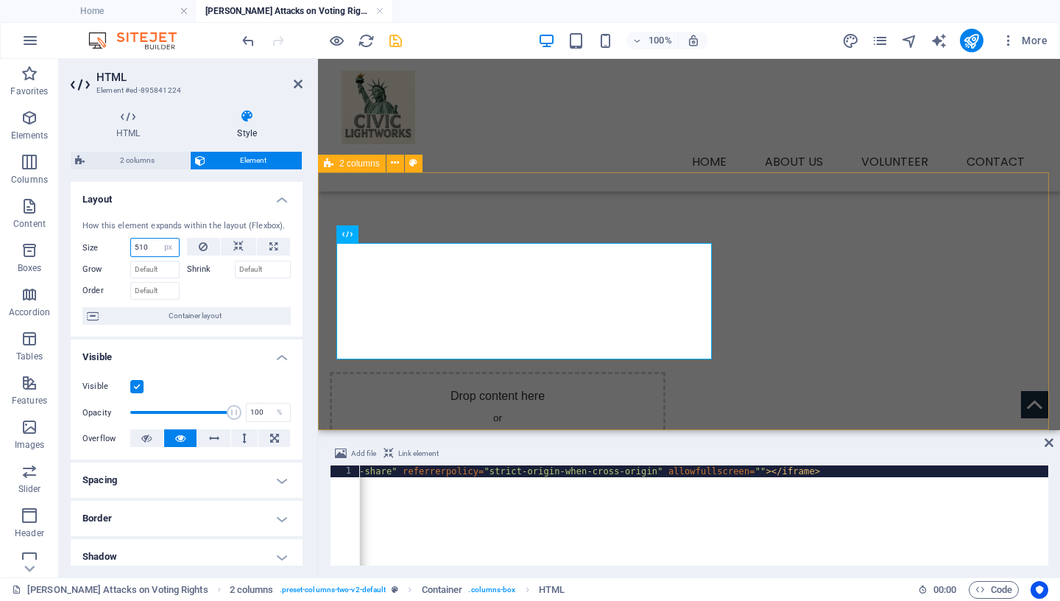
scroll to position [230, 0]
drag, startPoint x: 149, startPoint y: 260, endPoint x: 57, endPoint y: 252, distance: 92.4
click at [131, 254] on input "510" at bounding box center [155, 248] width 48 height 18
click at [268, 255] on button at bounding box center [273, 247] width 33 height 18
type input "100"
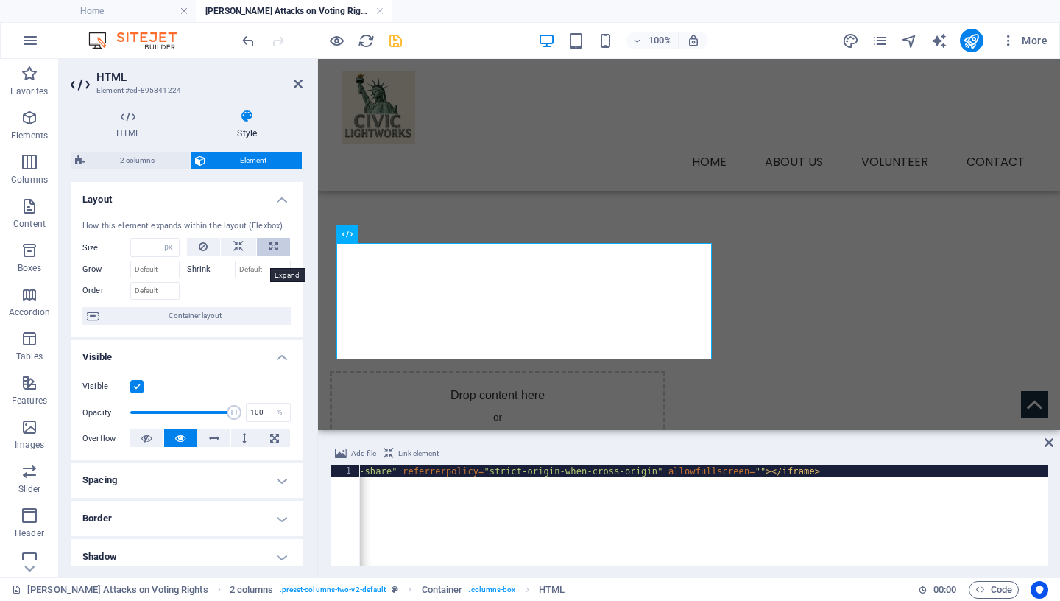
select select "%"
click at [269, 255] on icon at bounding box center [273, 247] width 8 height 18
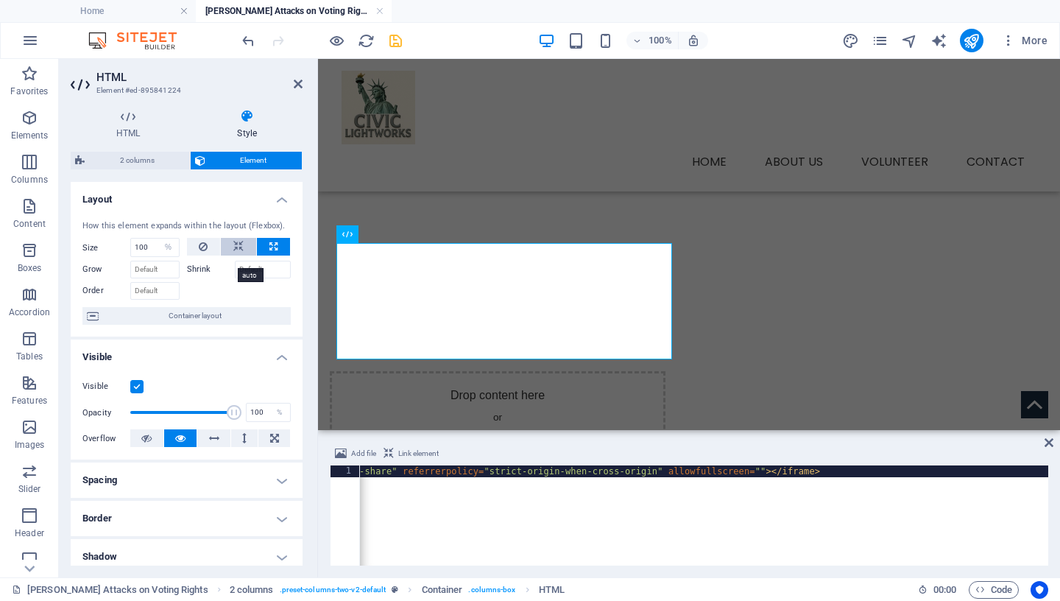
click at [233, 255] on icon at bounding box center [238, 247] width 10 height 18
select select "DISABLED_OPTION_VALUE"
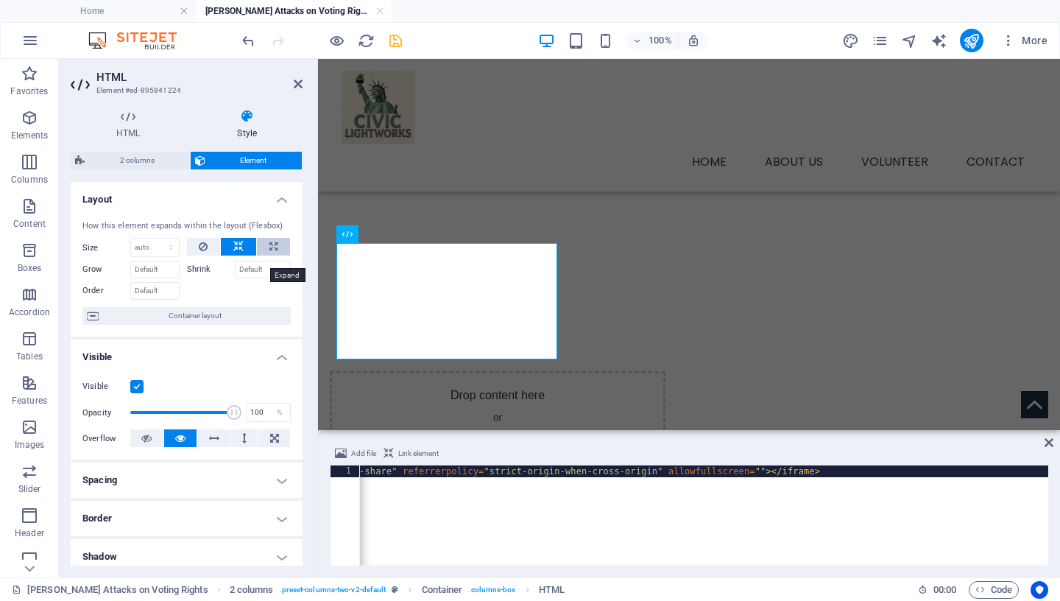
click at [269, 255] on icon at bounding box center [273, 247] width 8 height 18
type input "100"
select select "%"
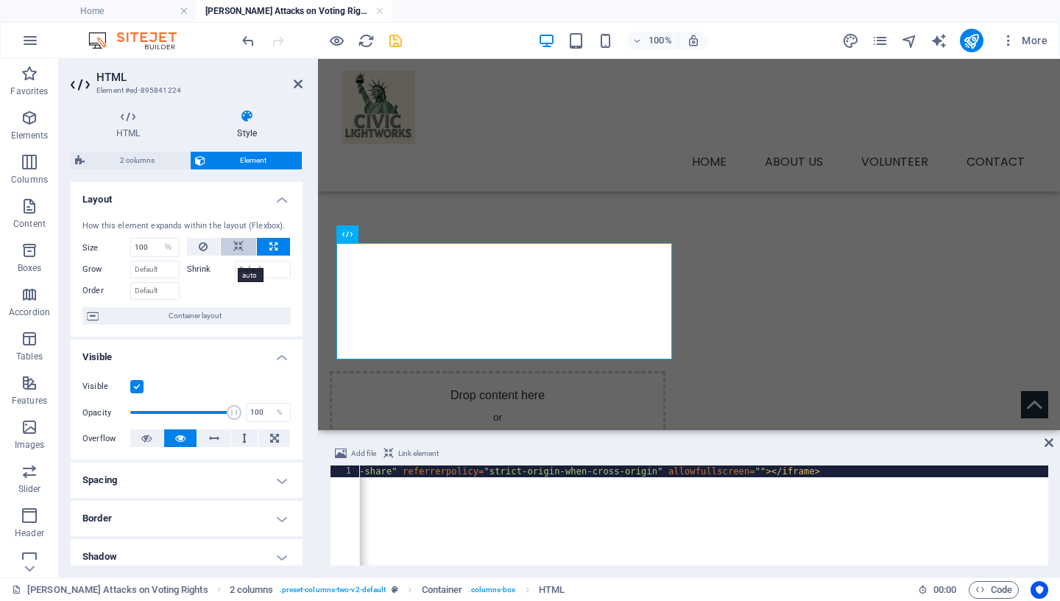
click at [236, 255] on button at bounding box center [238, 247] width 35 height 18
select select "DISABLED_OPTION_VALUE"
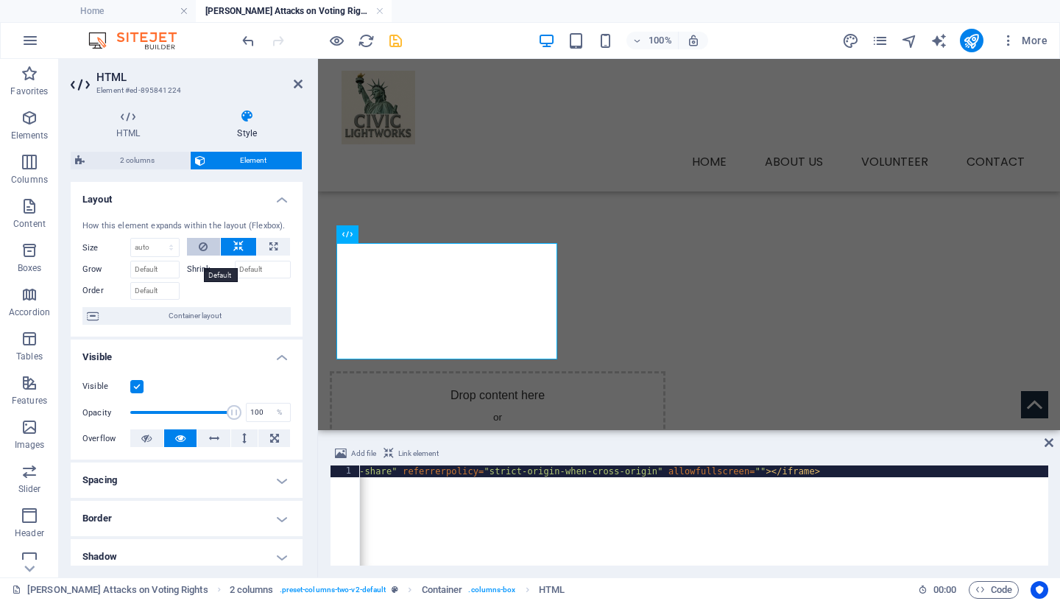
click at [199, 255] on icon at bounding box center [203, 247] width 9 height 18
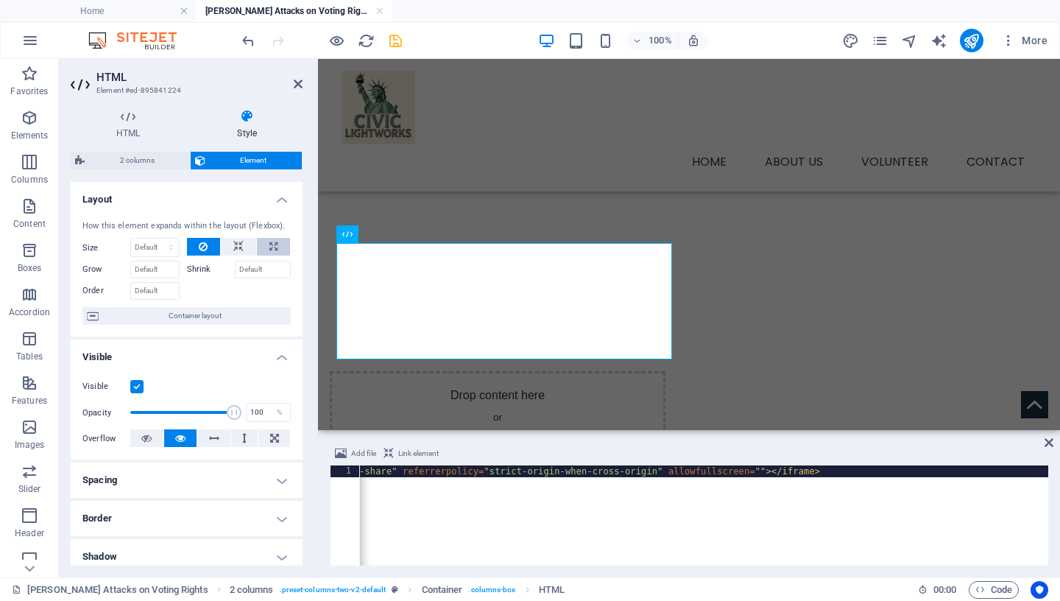
click at [269, 255] on icon at bounding box center [273, 247] width 8 height 18
type input "100"
select select "%"
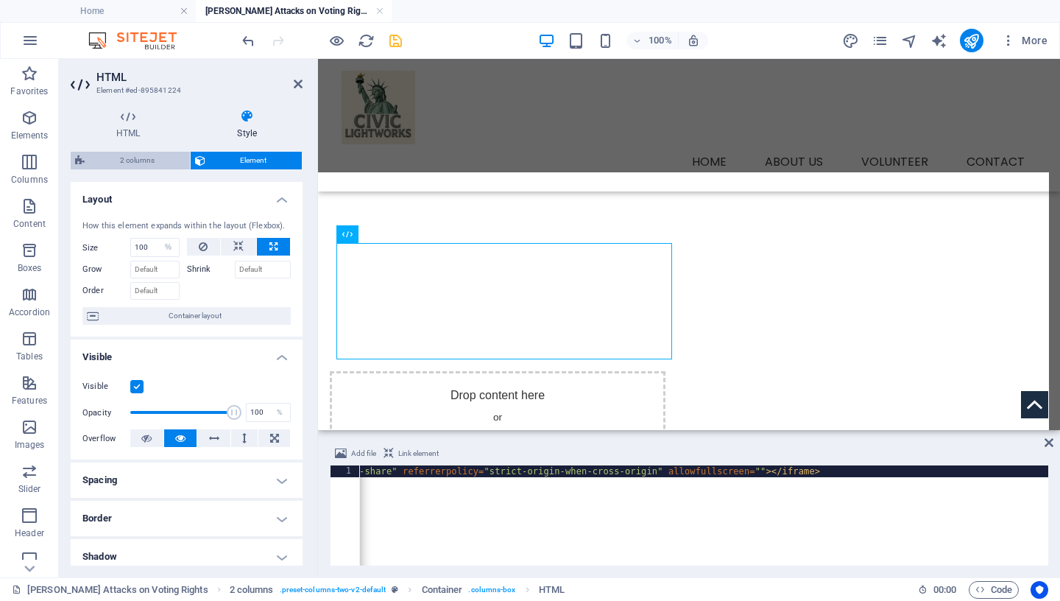
click at [134, 164] on span "2 columns" at bounding box center [137, 161] width 96 height 18
select select "rem"
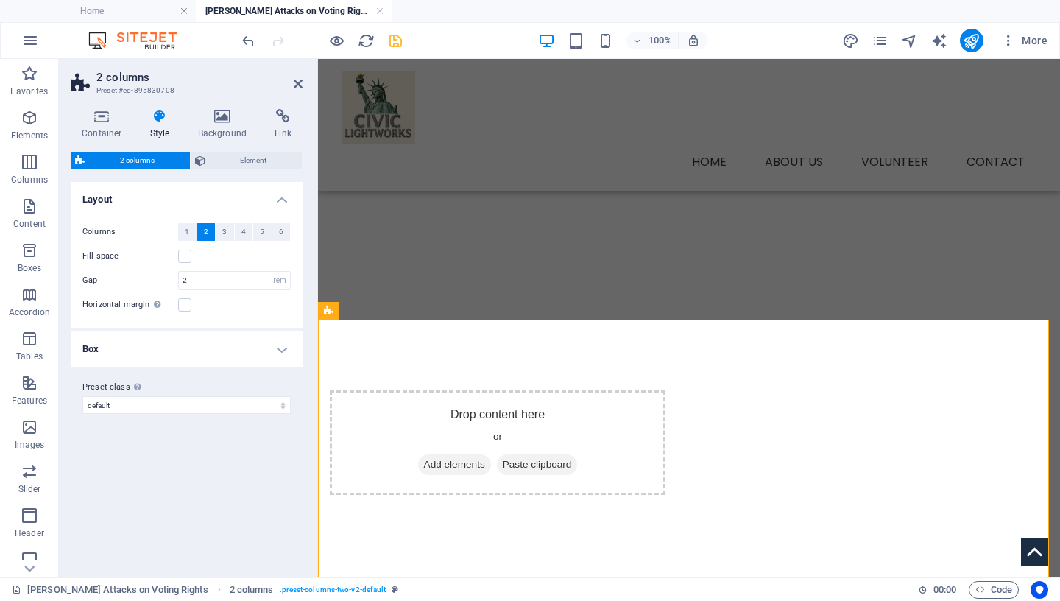
scroll to position [82, 0]
click at [185, 257] on label at bounding box center [184, 256] width 13 height 13
click at [0, 0] on input "Fill space" at bounding box center [0, 0] width 0 height 0
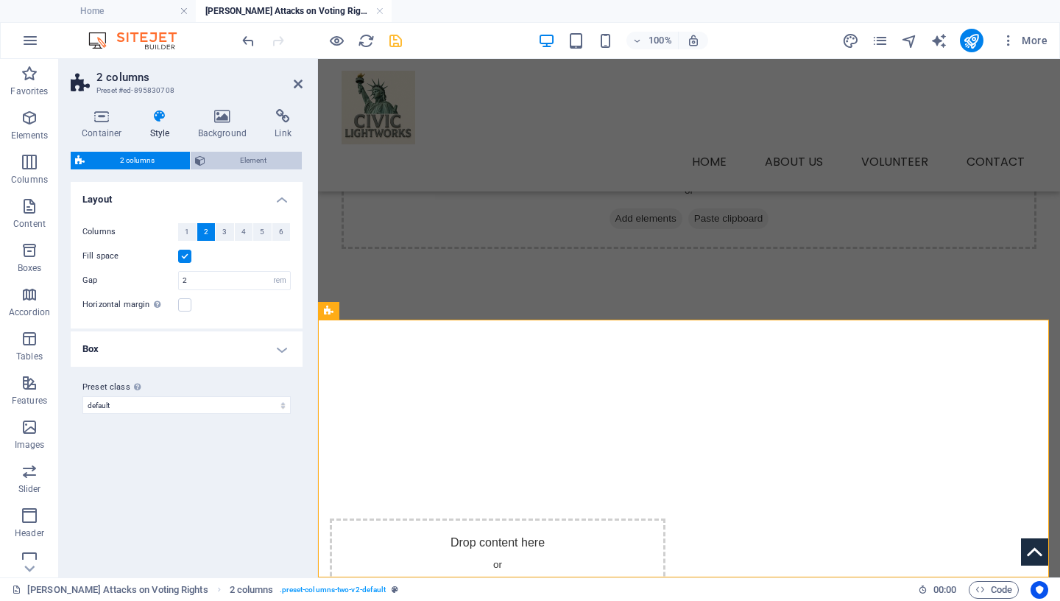
click at [267, 164] on span "Element" at bounding box center [254, 161] width 88 height 18
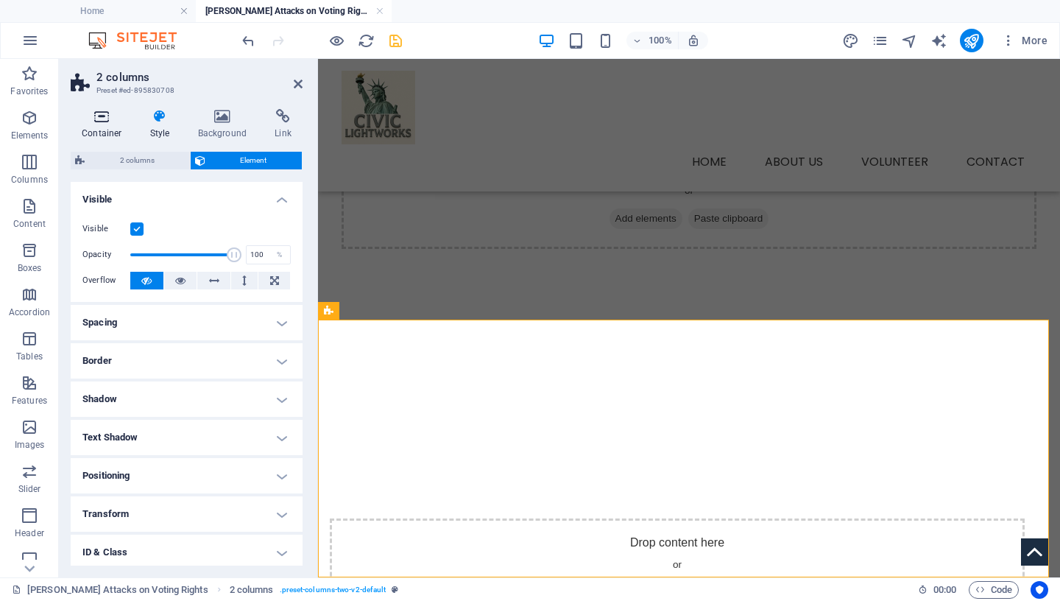
click at [107, 120] on icon at bounding box center [102, 116] width 63 height 15
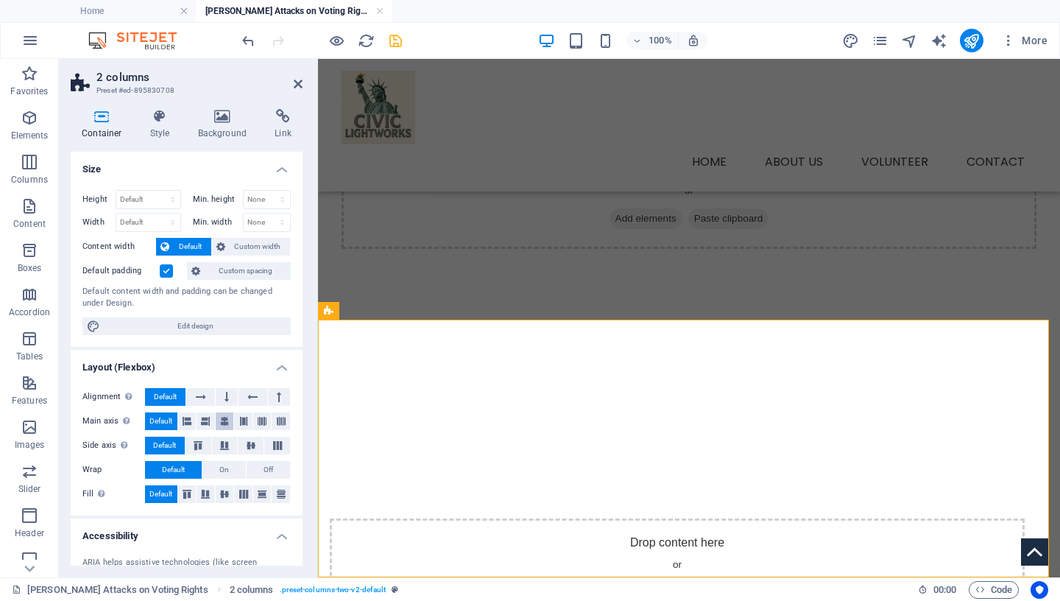
click at [222, 423] on icon at bounding box center [224, 421] width 9 height 18
click at [245, 446] on icon at bounding box center [251, 445] width 18 height 9
click at [223, 498] on icon at bounding box center [225, 494] width 18 height 9
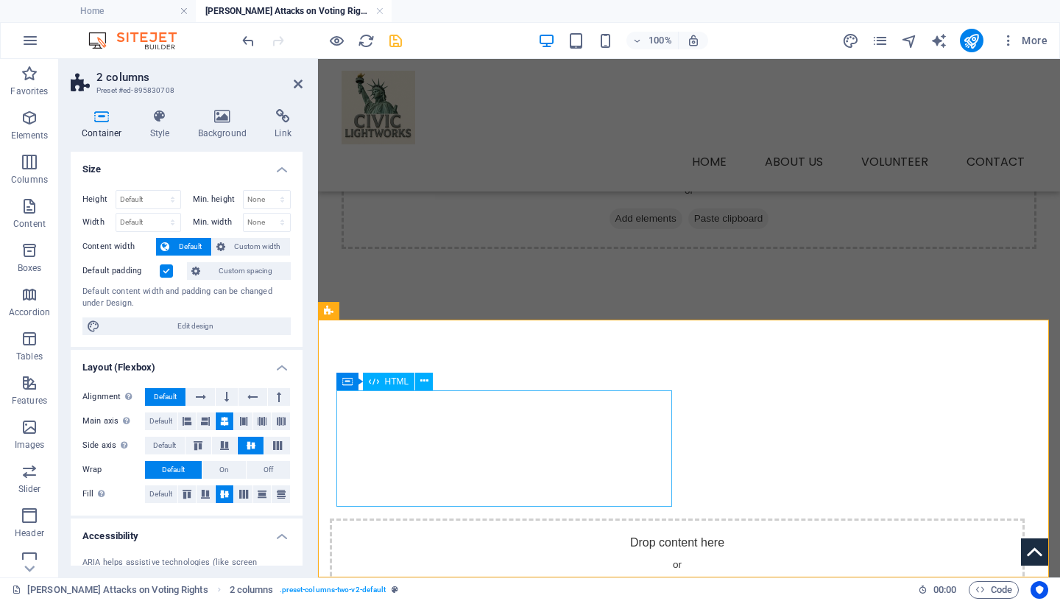
click at [500, 470] on div at bounding box center [677, 448] width 695 height 116
click at [299, 83] on icon at bounding box center [298, 84] width 9 height 12
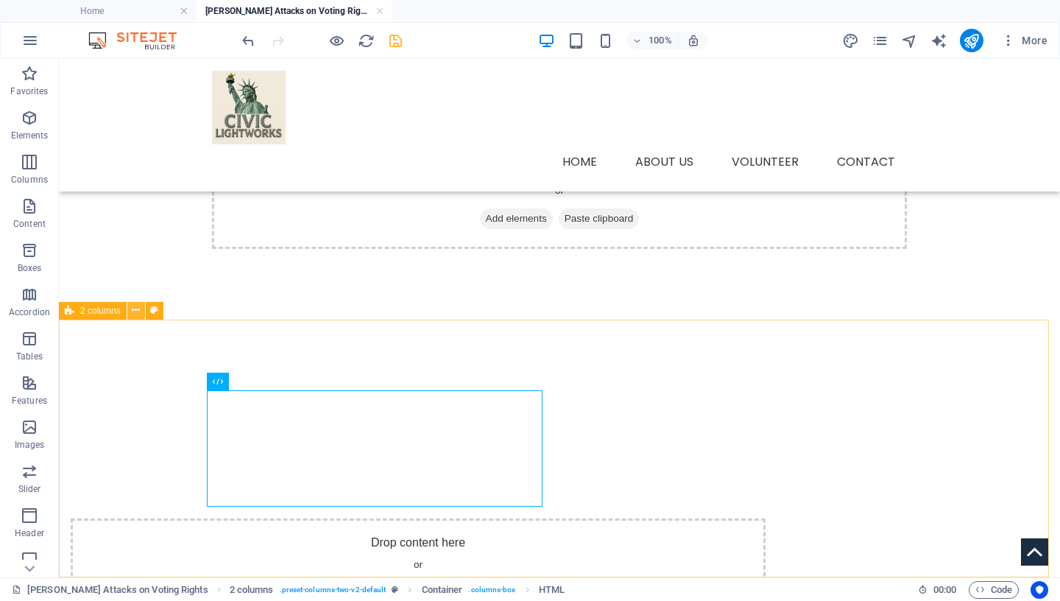
click at [134, 309] on icon at bounding box center [136, 310] width 8 height 15
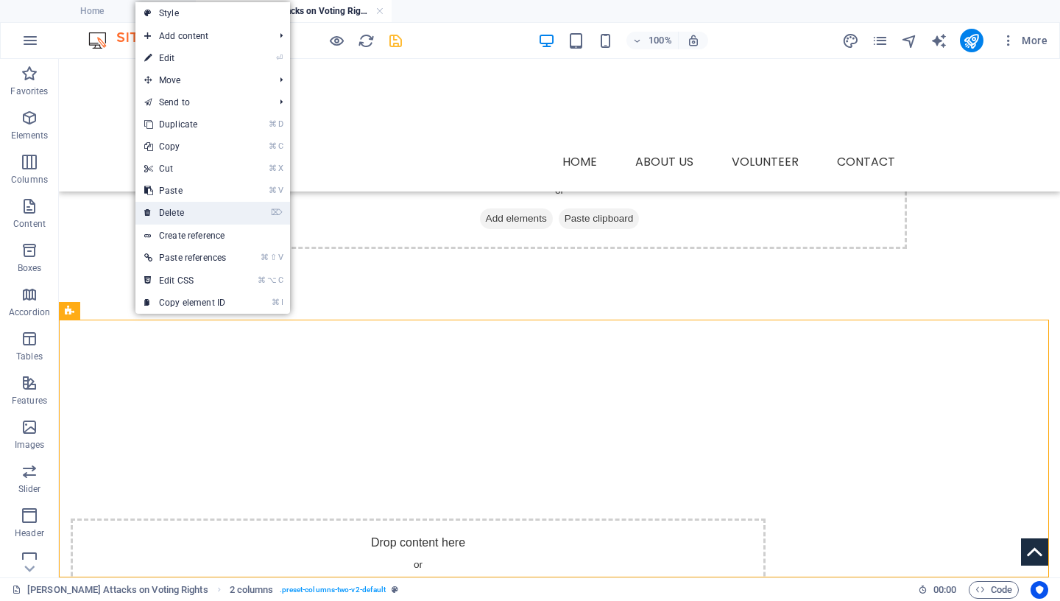
click at [212, 211] on link "⌦ Delete" at bounding box center [184, 213] width 99 height 22
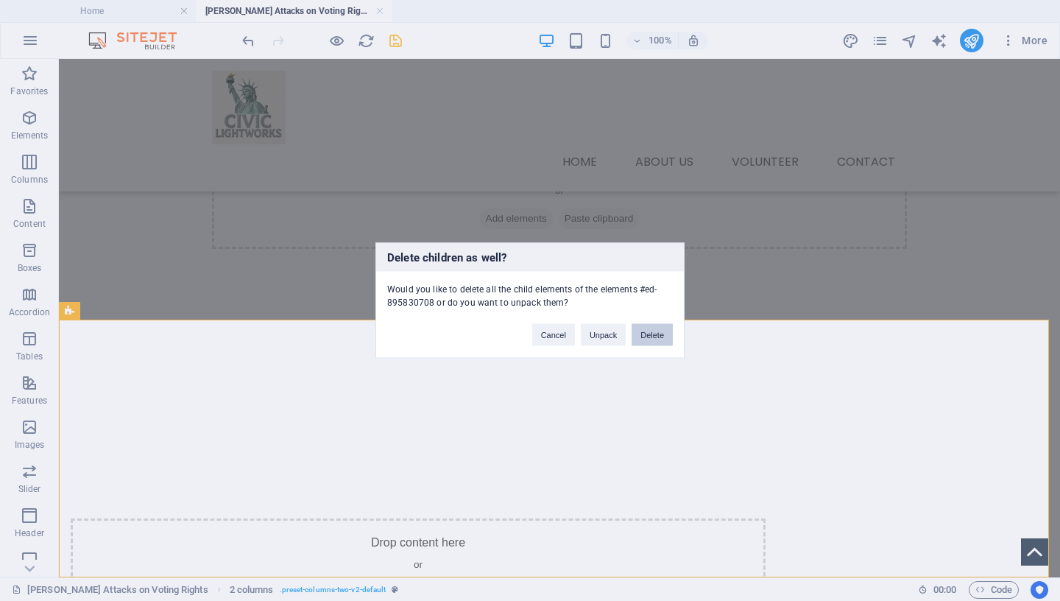
click at [660, 337] on button "Delete" at bounding box center [652, 335] width 41 height 22
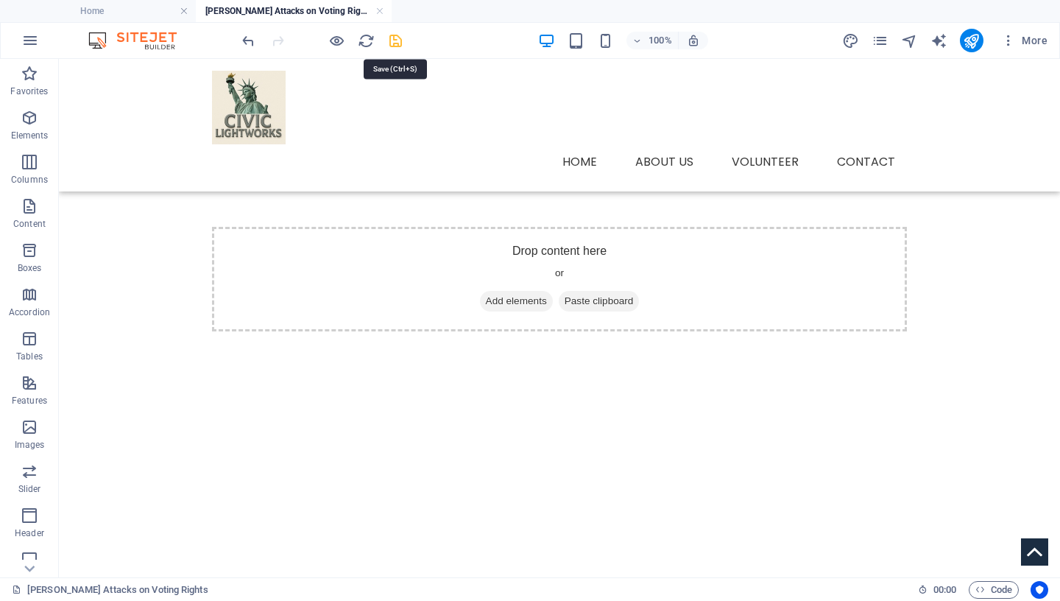
click at [398, 39] on icon "save" at bounding box center [395, 40] width 17 height 17
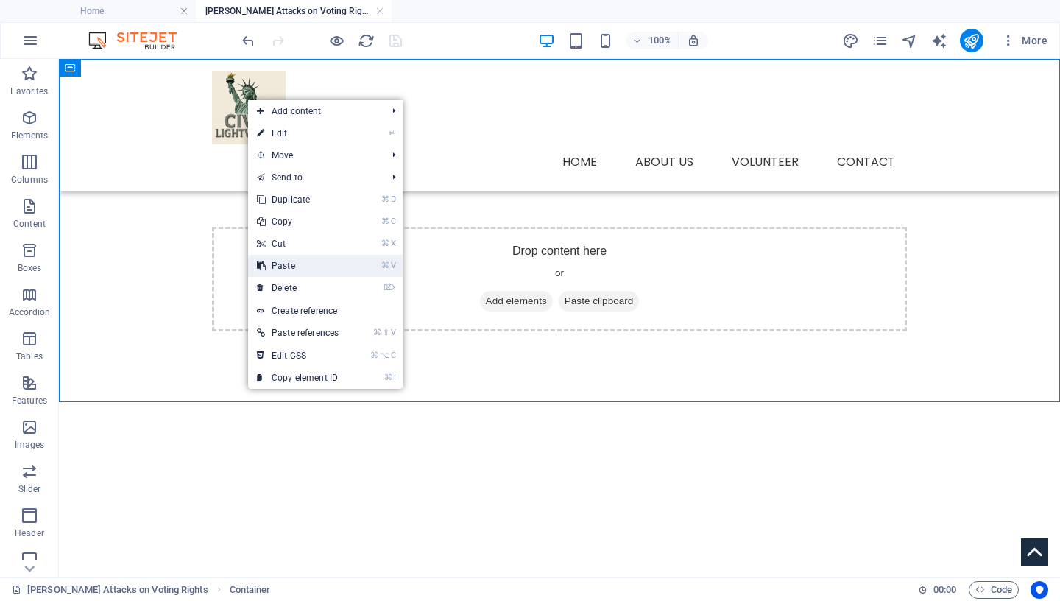
click at [322, 264] on link "⌘ V Paste" at bounding box center [297, 266] width 99 height 22
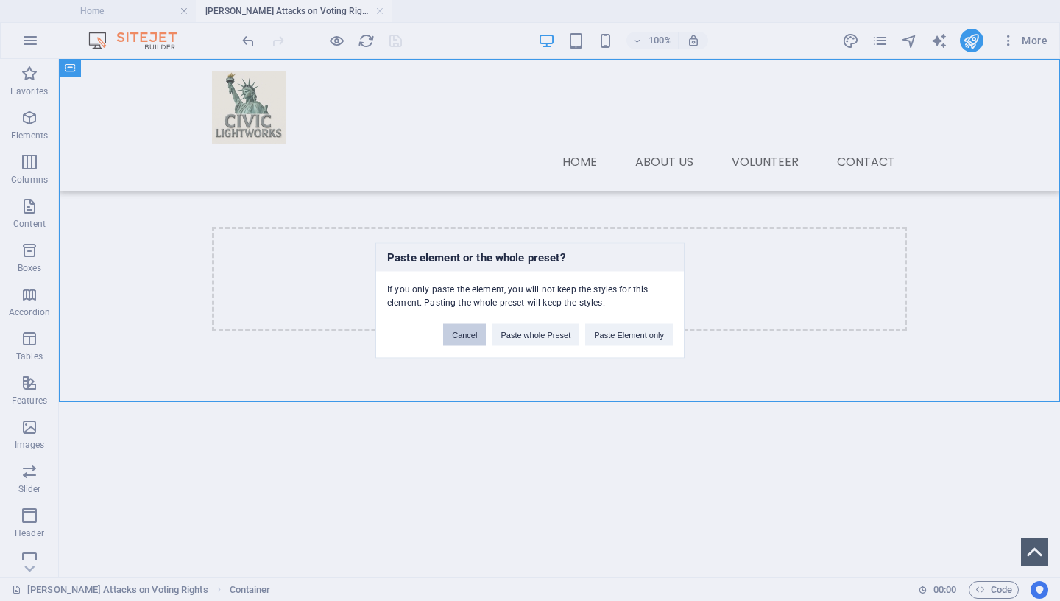
click at [454, 338] on button "Cancel" at bounding box center [464, 335] width 43 height 22
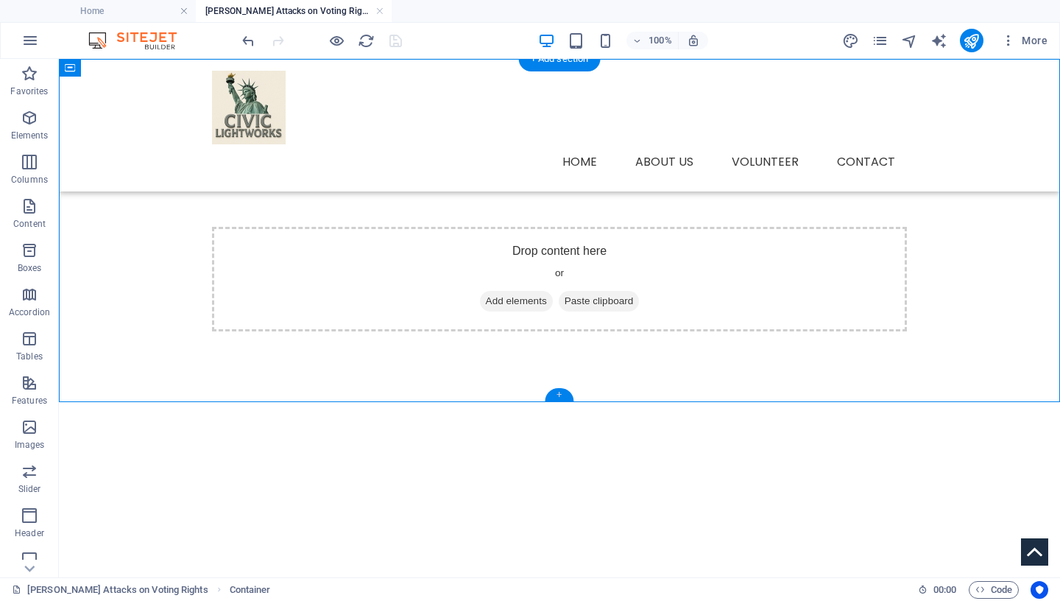
click at [557, 392] on div "+" at bounding box center [559, 394] width 29 height 13
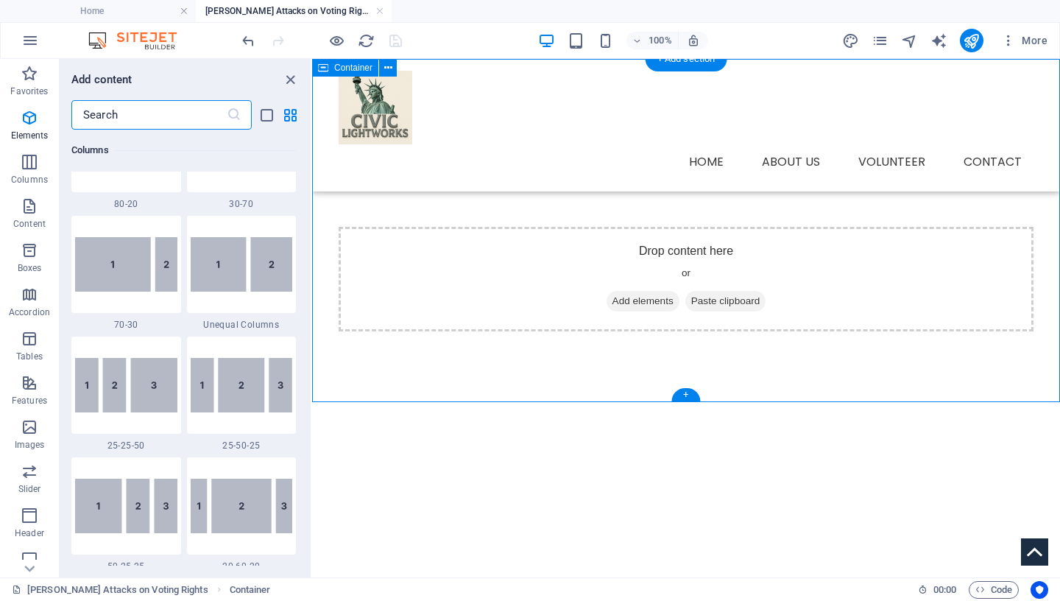
scroll to position [2576, 0]
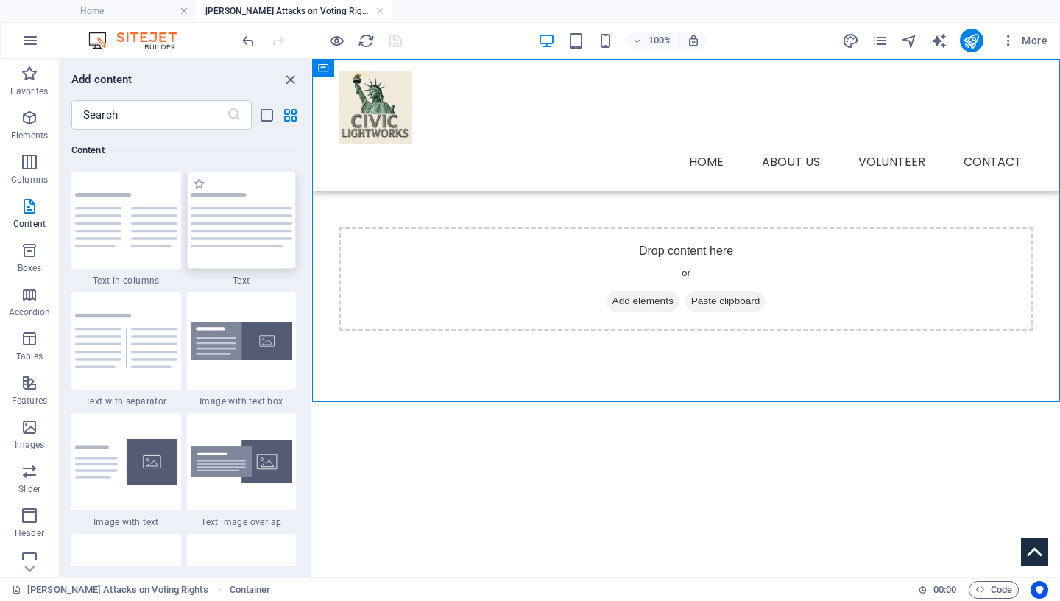
click at [229, 224] on img at bounding box center [242, 220] width 102 height 54
click at [312, 224] on div "Drag here to replace the existing content. Press “Ctrl” if you want to create a…" at bounding box center [686, 318] width 748 height 518
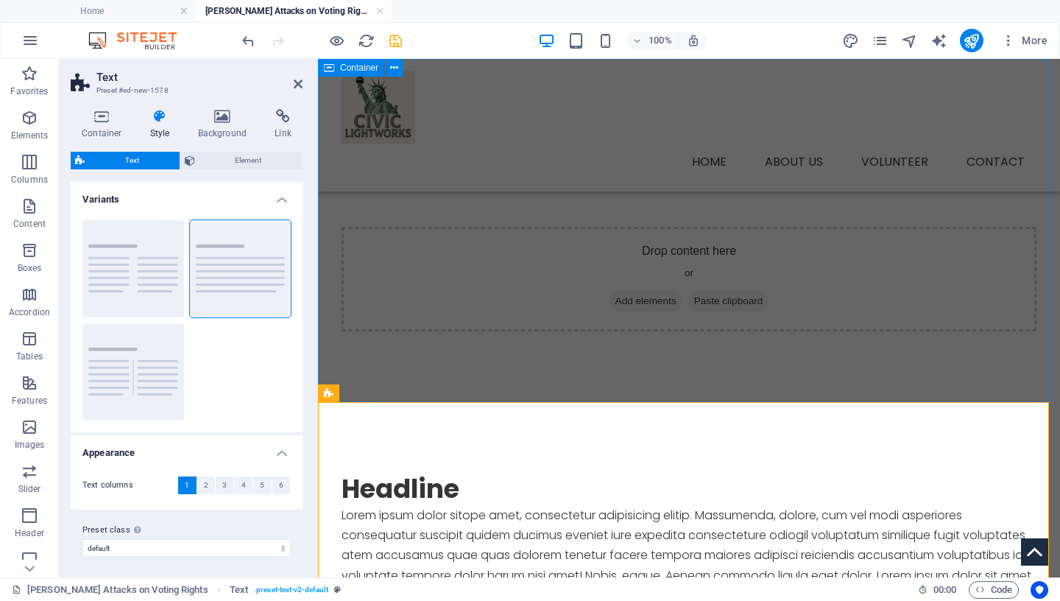
scroll to position [130, 0]
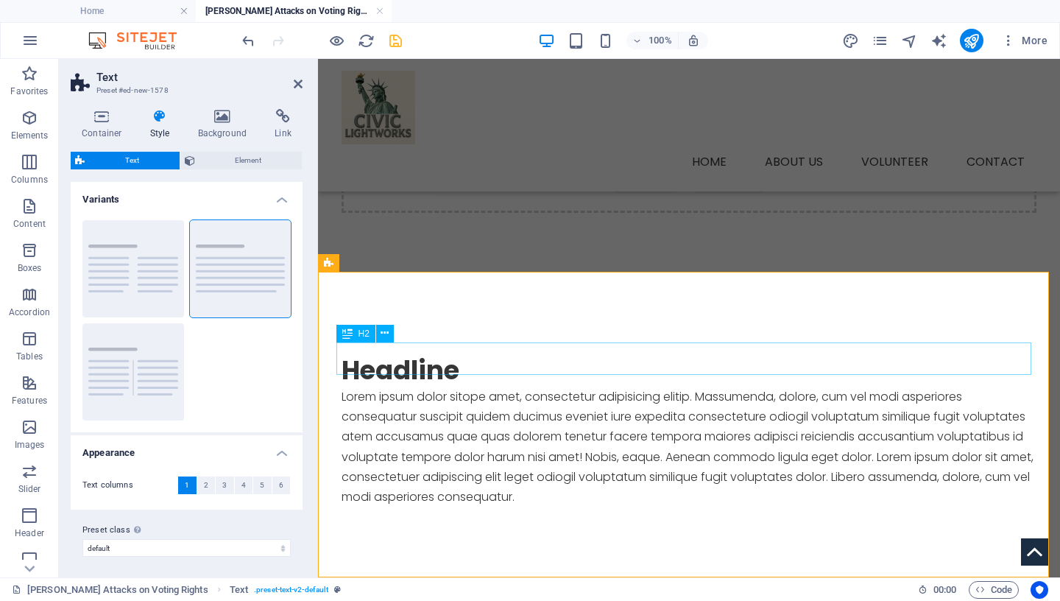
click at [427, 362] on div "Headline" at bounding box center [689, 370] width 695 height 32
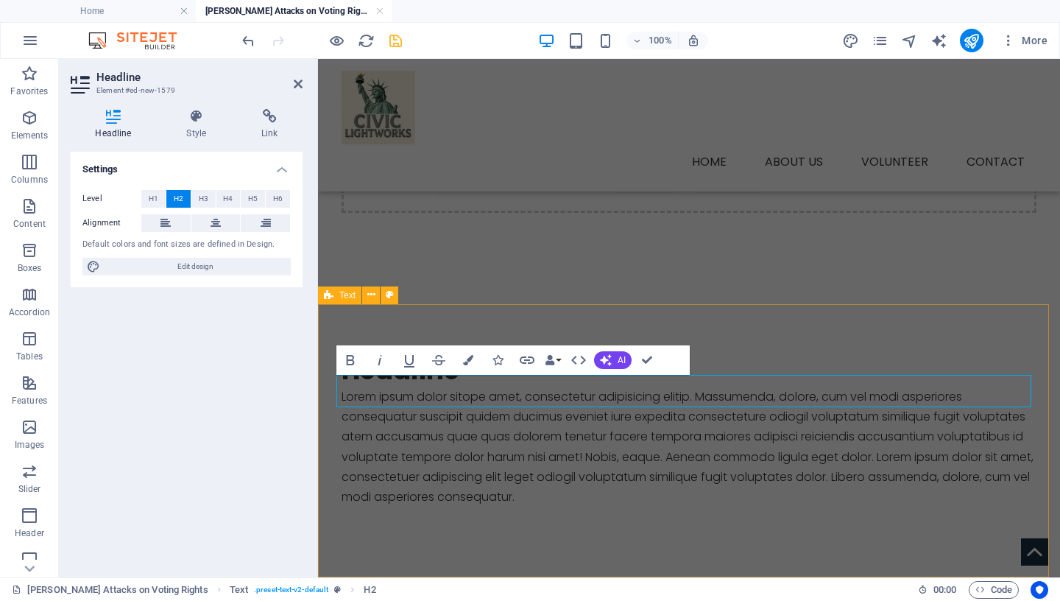
scroll to position [98, 0]
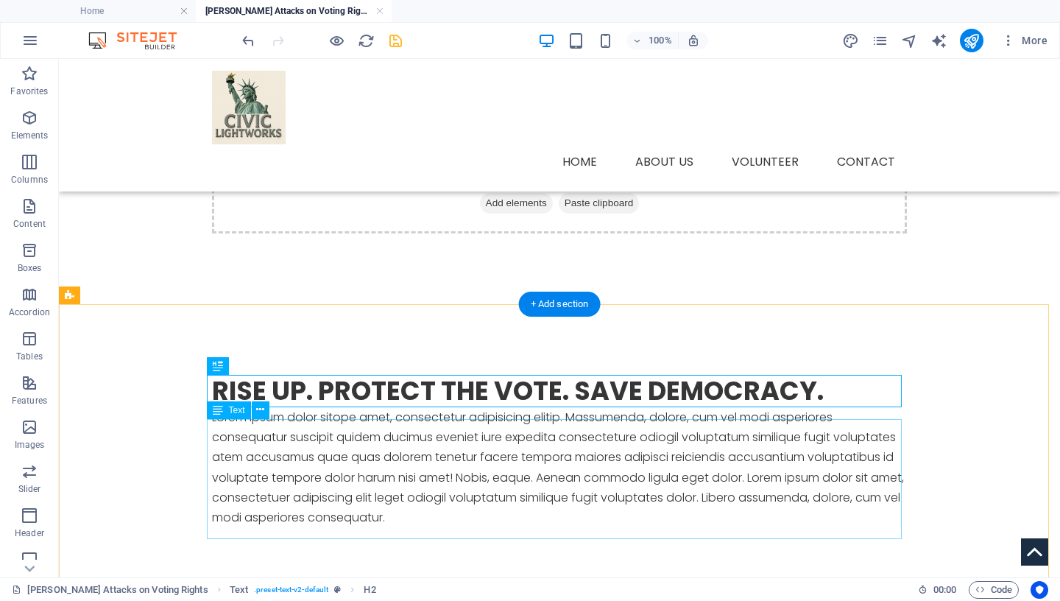
click at [248, 429] on div "Lorem ipsum dolor sitope amet, consectetur adipisicing elitip. Massumenda, dolo…" at bounding box center [559, 467] width 695 height 120
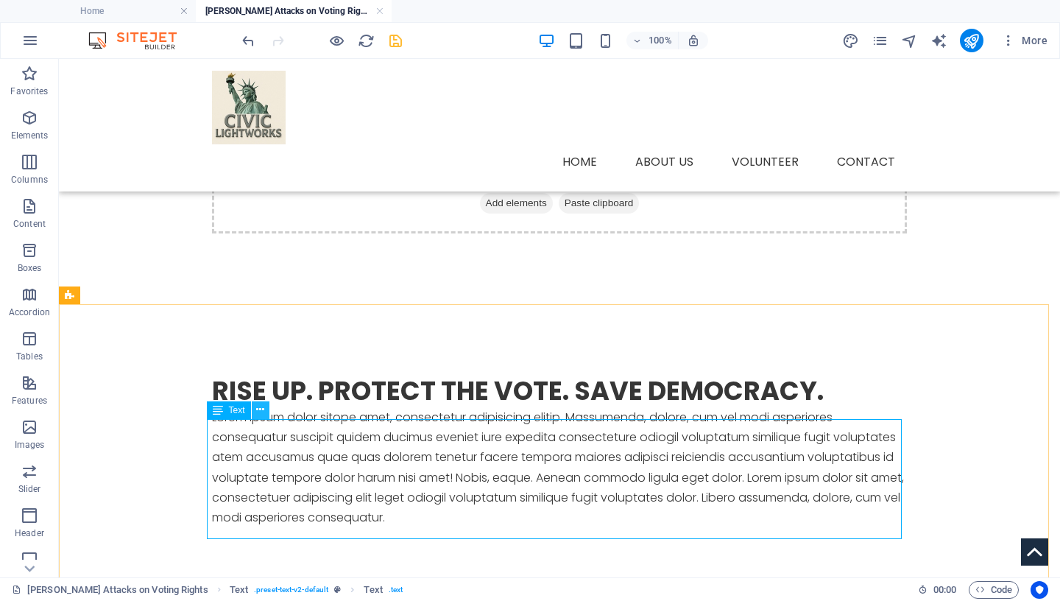
click at [261, 408] on icon at bounding box center [260, 409] width 8 height 15
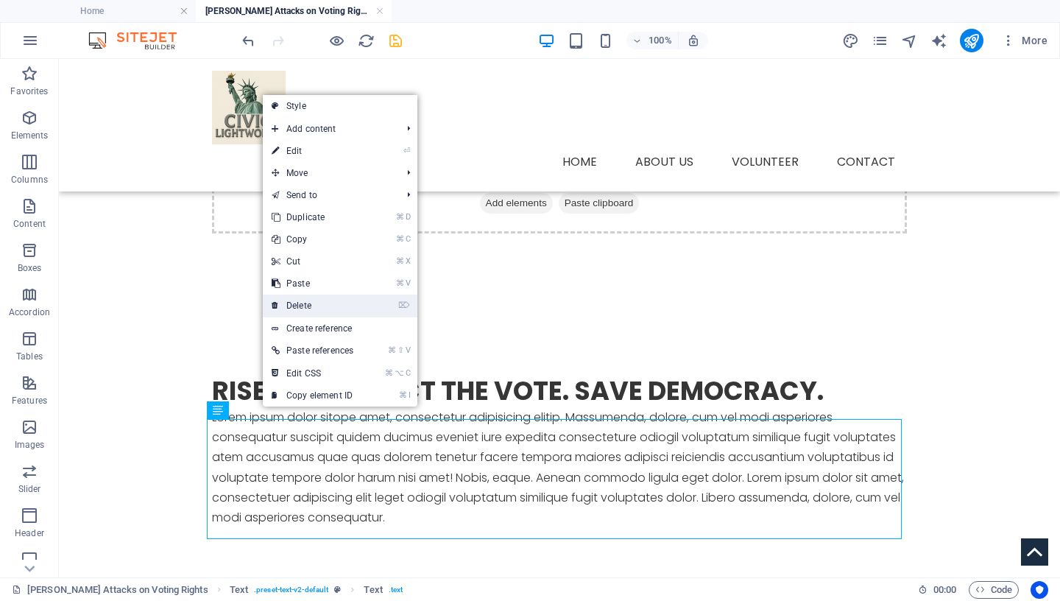
click at [347, 302] on link "⌦ Delete" at bounding box center [312, 306] width 99 height 22
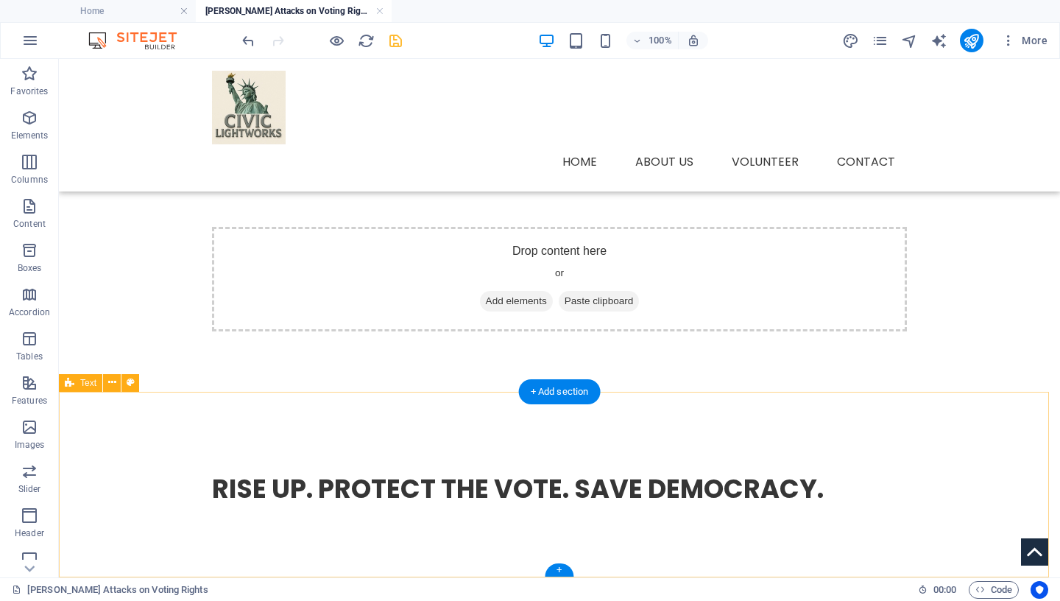
click at [98, 403] on div "RISE UP. PROTECT THE VOTE. SAVE DEMOCRACY." at bounding box center [559, 489] width 1001 height 174
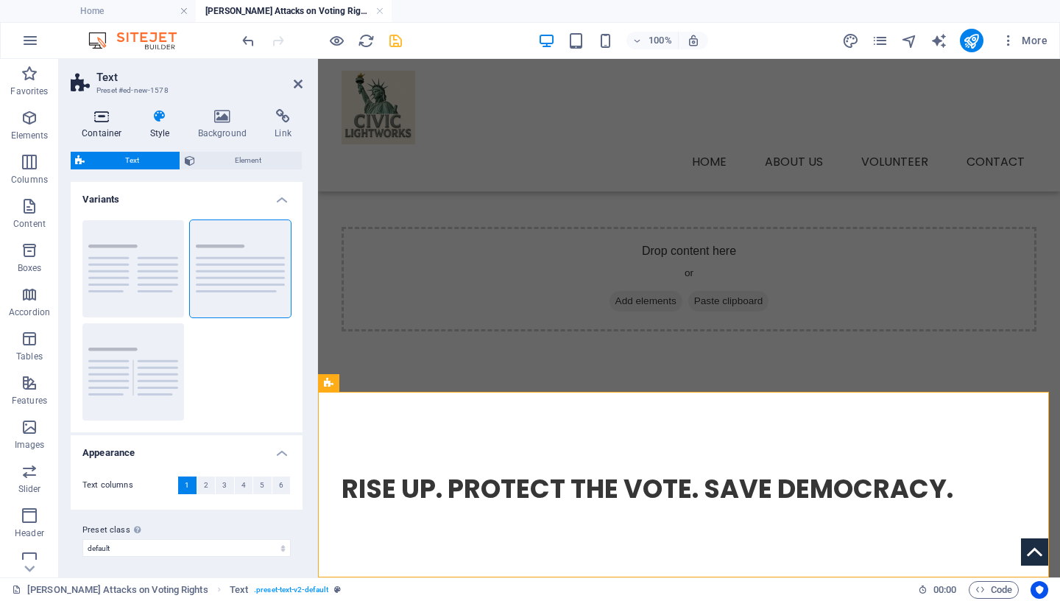
click at [103, 111] on icon at bounding box center [102, 116] width 63 height 15
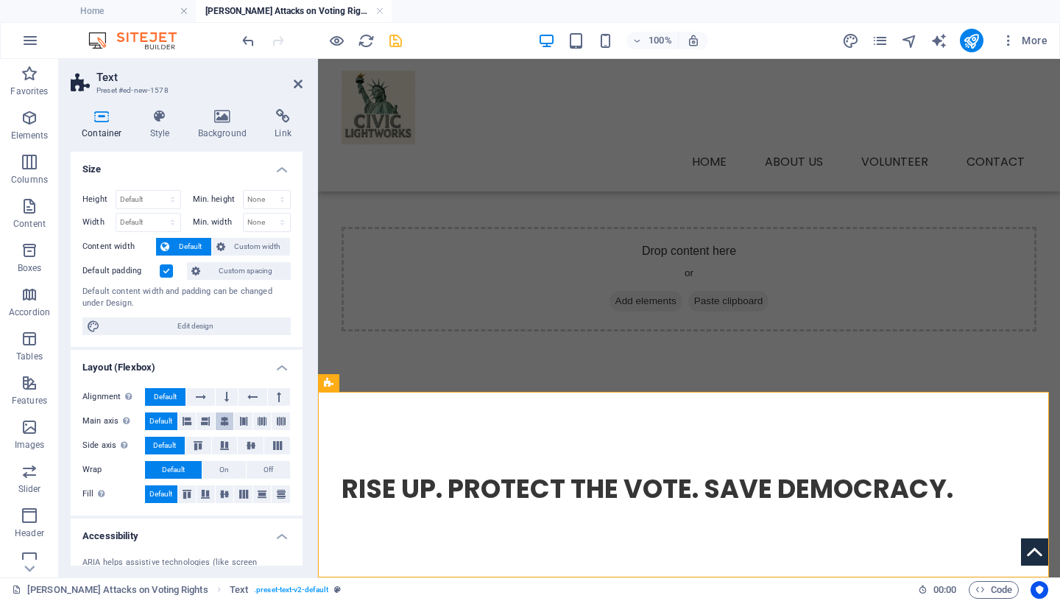
click at [220, 423] on icon at bounding box center [224, 421] width 9 height 18
click at [242, 445] on icon at bounding box center [251, 445] width 18 height 9
click at [222, 494] on icon at bounding box center [225, 494] width 18 height 9
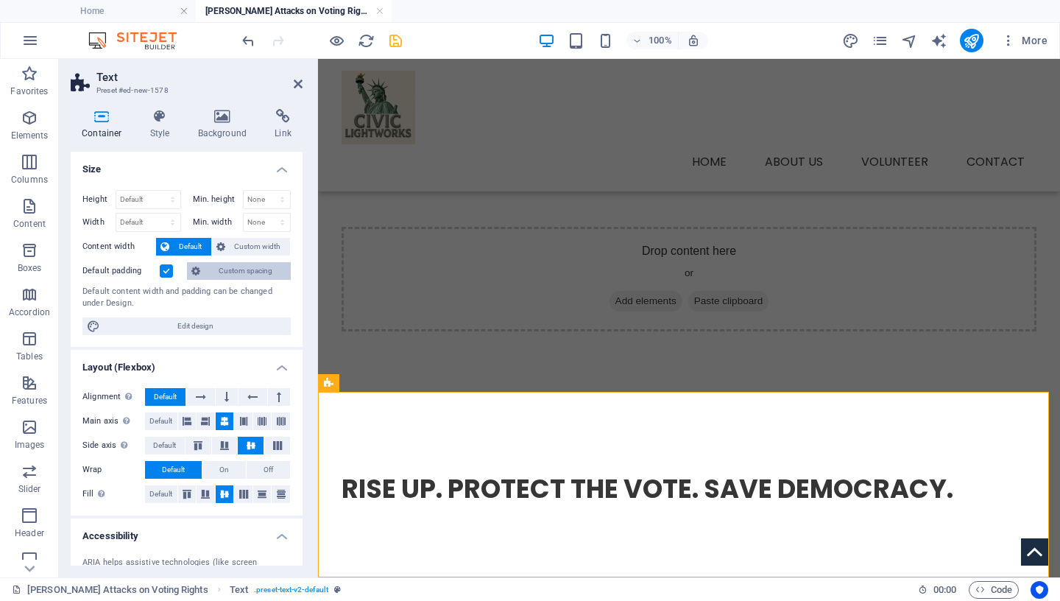
click at [252, 268] on span "Custom spacing" at bounding box center [246, 271] width 82 height 18
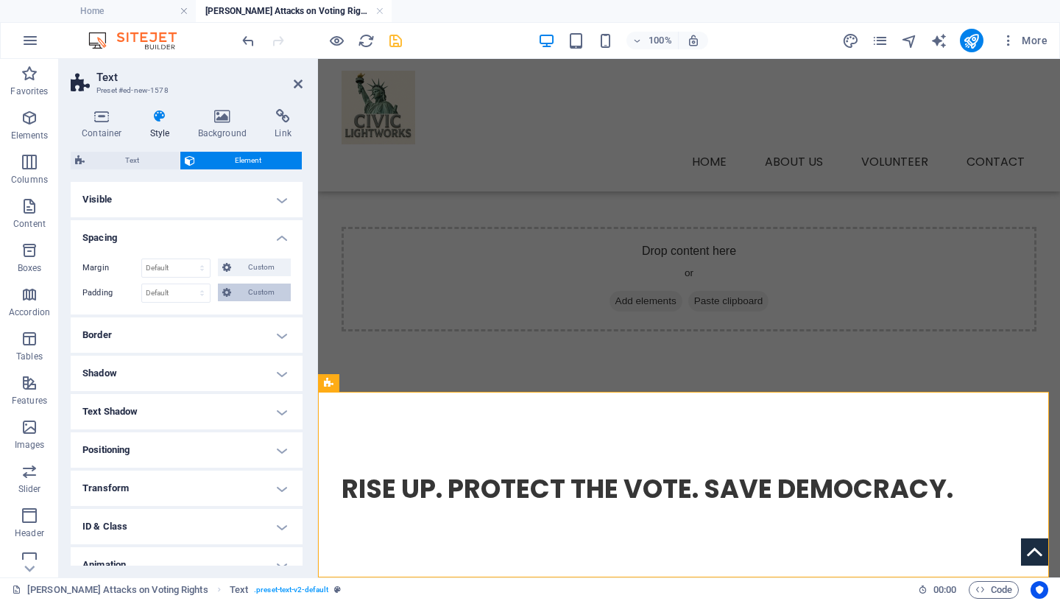
click at [247, 289] on span "Custom" at bounding box center [261, 292] width 51 height 18
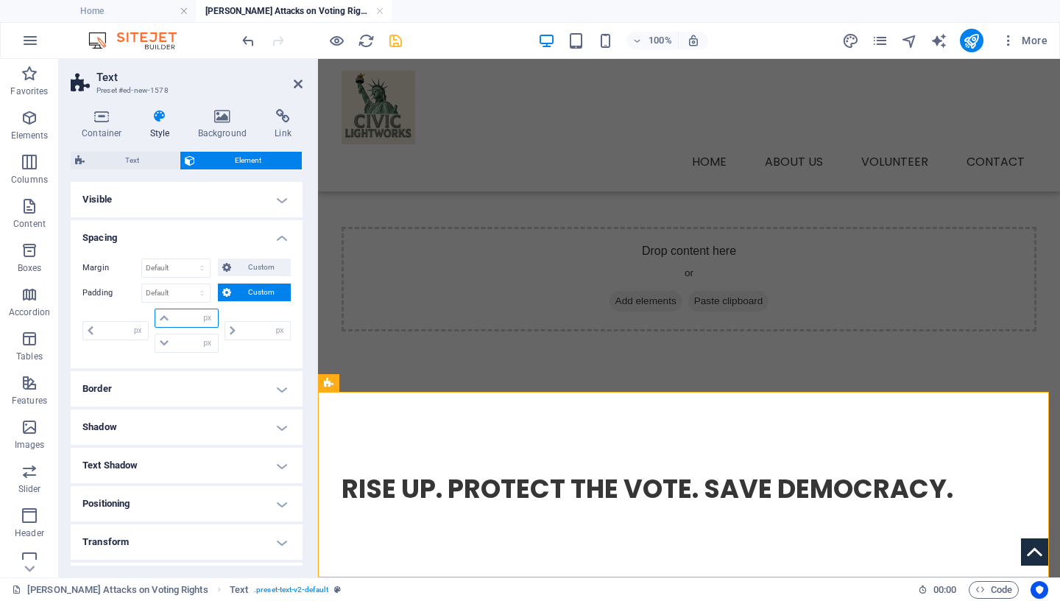
click at [185, 320] on input "number" at bounding box center [195, 318] width 44 height 18
type input "50"
type input "0"
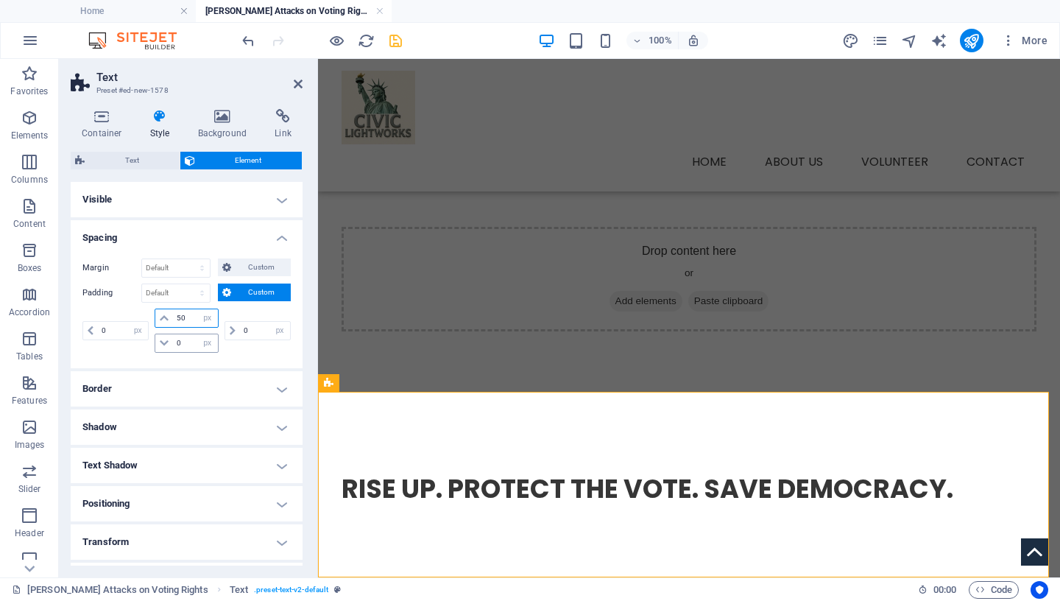
scroll to position [0, 0]
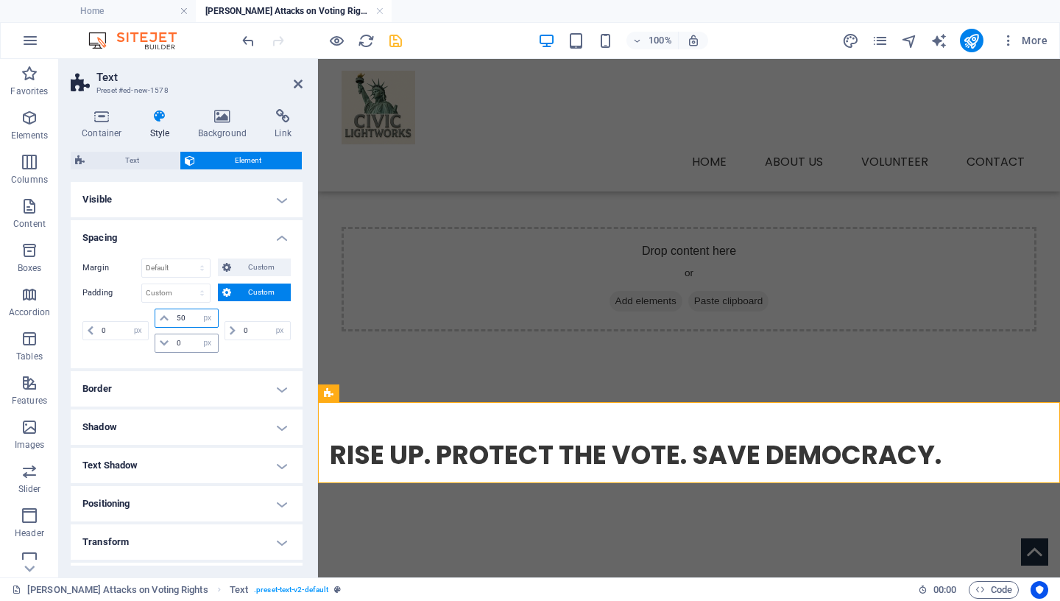
type input "50"
drag, startPoint x: 183, startPoint y: 343, endPoint x: 158, endPoint y: 336, distance: 26.8
click at [173, 337] on input "0" at bounding box center [195, 343] width 44 height 18
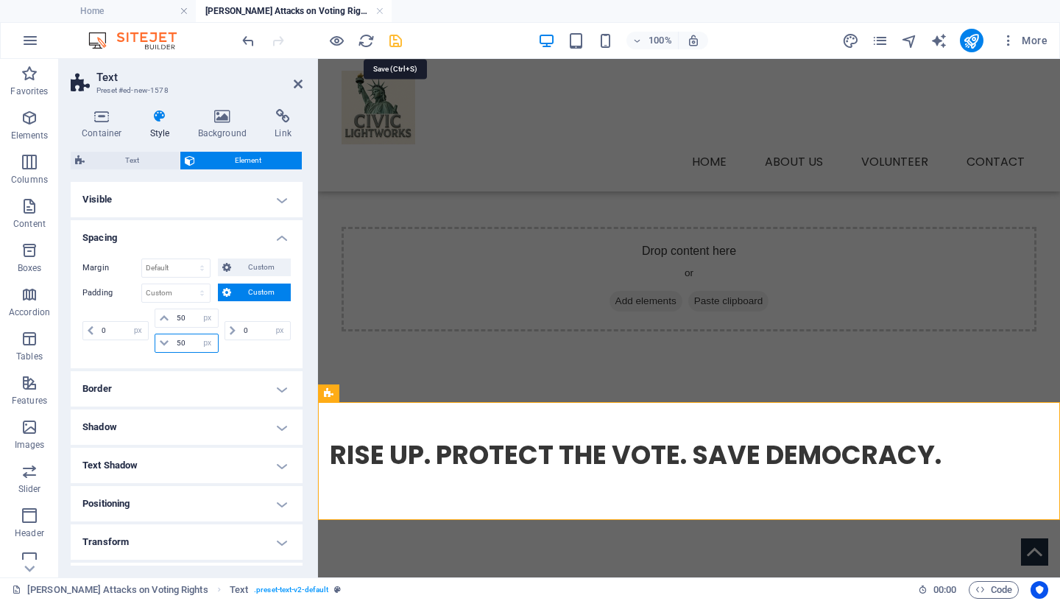
type input "50"
click at [401, 40] on icon "save" at bounding box center [395, 40] width 17 height 17
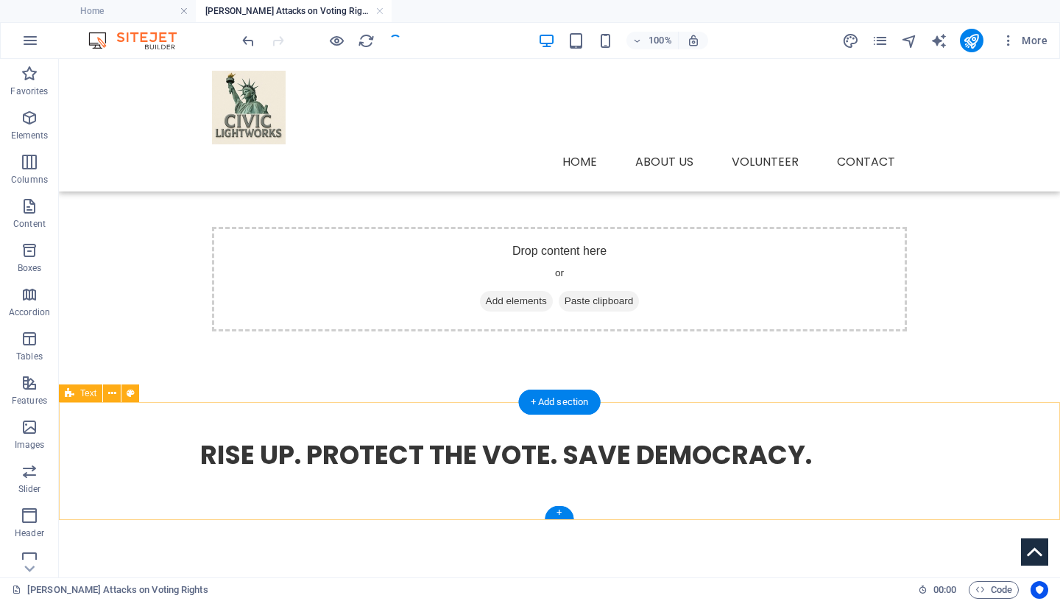
click at [100, 431] on div "RISE UP. PROTECT THE VOTE. SAVE DEMOCRACY." at bounding box center [559, 461] width 1001 height 118
select select "px"
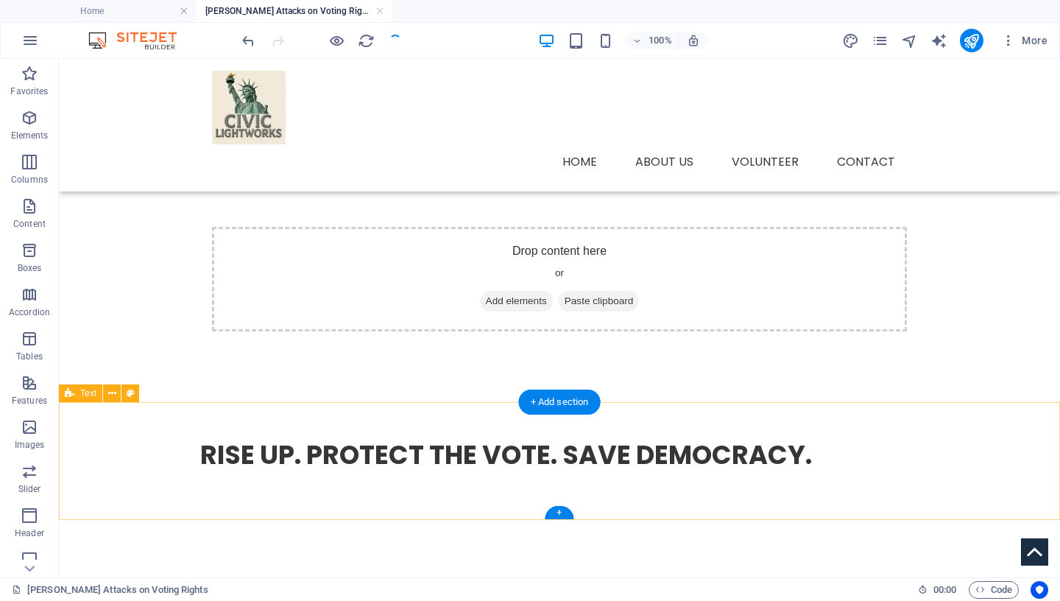
select select "px"
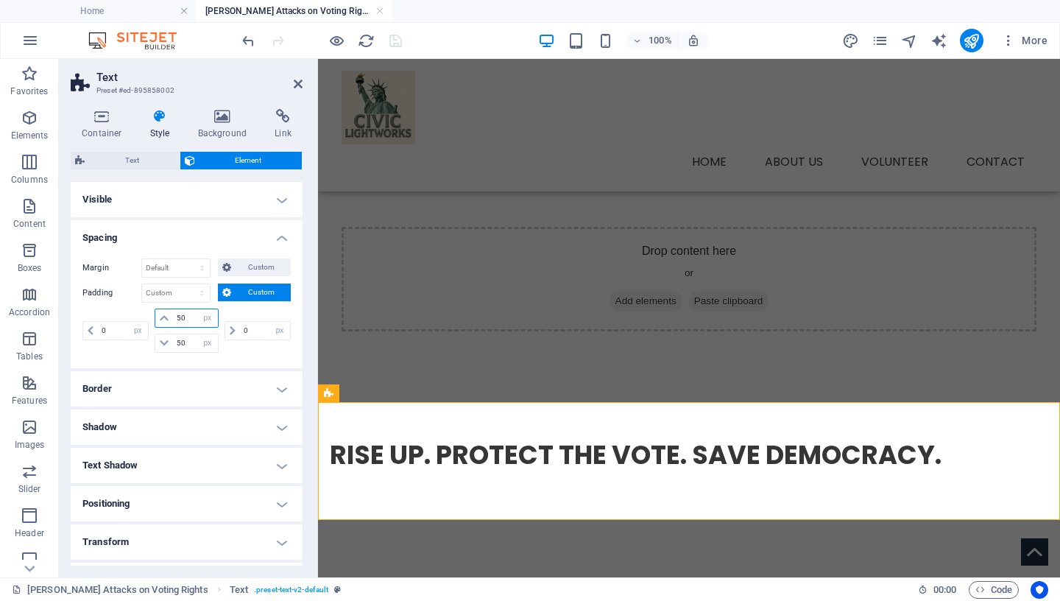
drag, startPoint x: 186, startPoint y: 318, endPoint x: 146, endPoint y: 314, distance: 40.7
click at [173, 314] on input "50" at bounding box center [195, 318] width 44 height 18
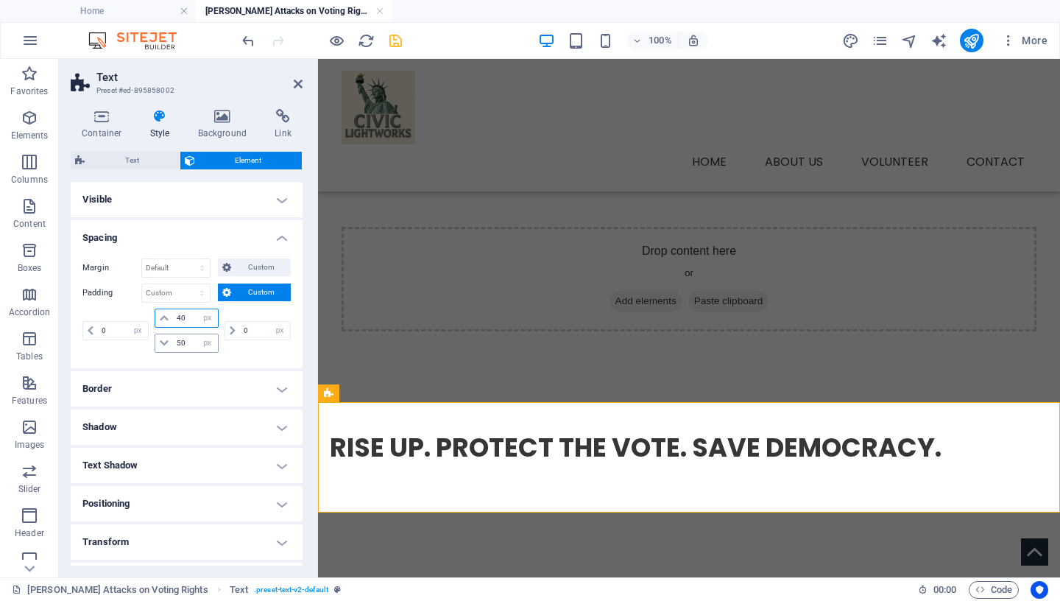
type input "40"
drag, startPoint x: 186, startPoint y: 343, endPoint x: 136, endPoint y: 336, distance: 49.9
click at [173, 336] on input "50" at bounding box center [195, 343] width 44 height 18
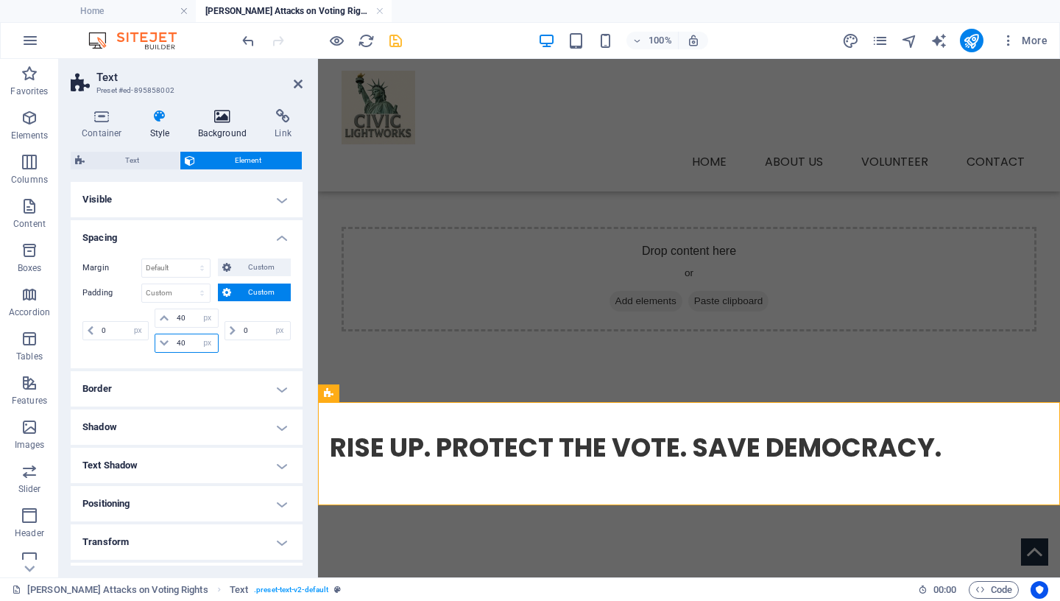
type input "40"
click at [227, 115] on icon at bounding box center [222, 116] width 71 height 15
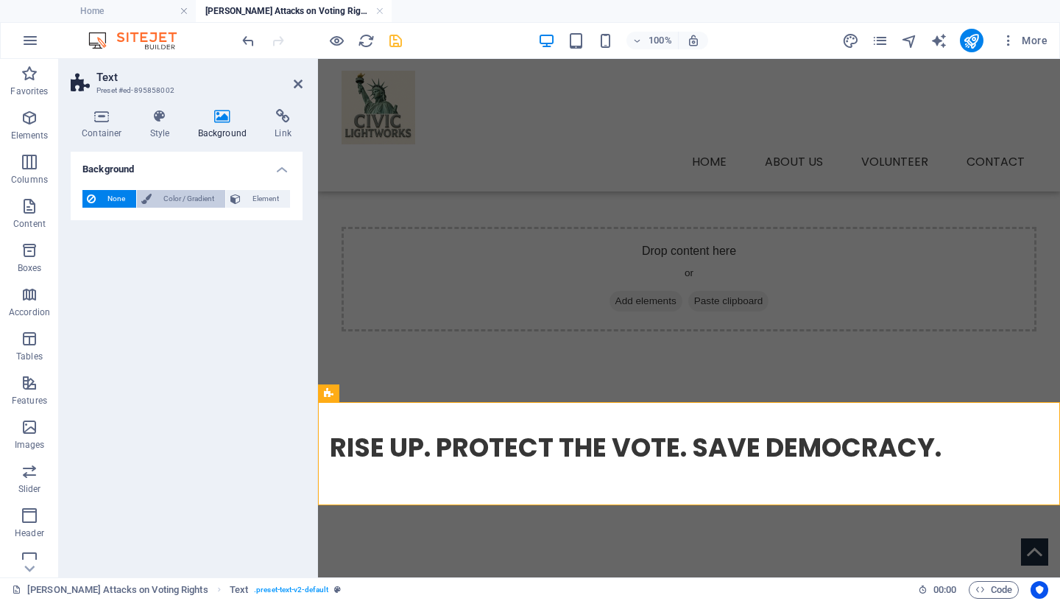
click at [183, 200] on span "Color / Gradient" at bounding box center [188, 199] width 65 height 18
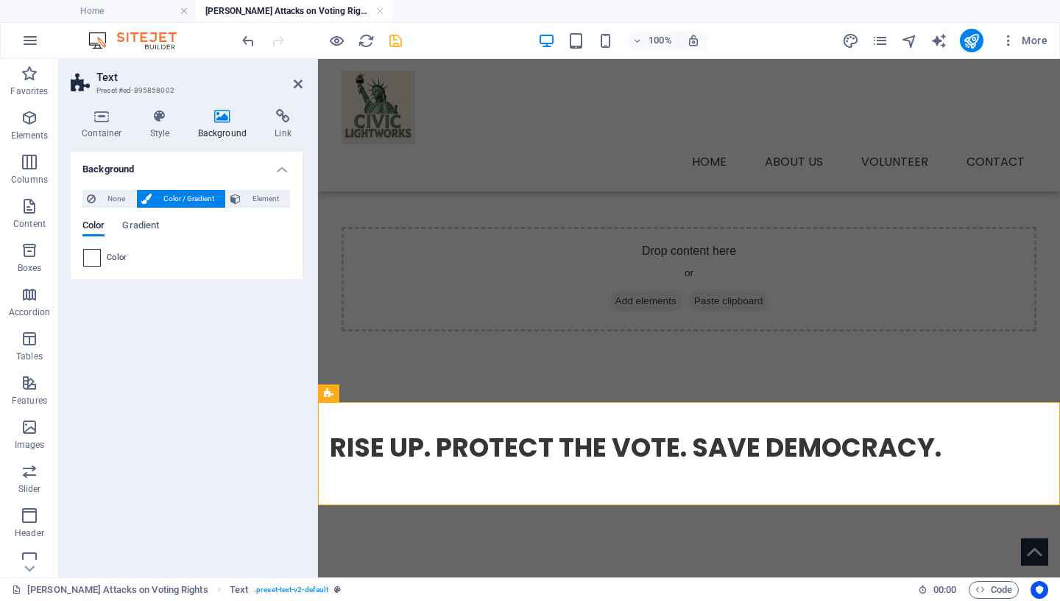
click at [94, 258] on span at bounding box center [92, 258] width 16 height 16
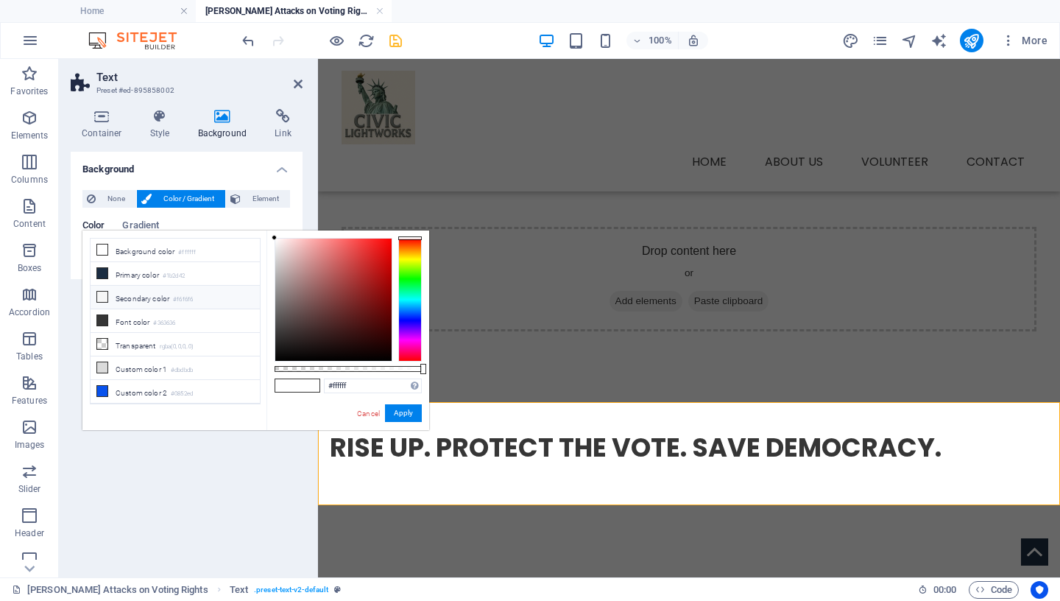
click at [155, 297] on li "Secondary color #f6f6f6" at bounding box center [175, 298] width 169 height 24
type input "#f6f6f6"
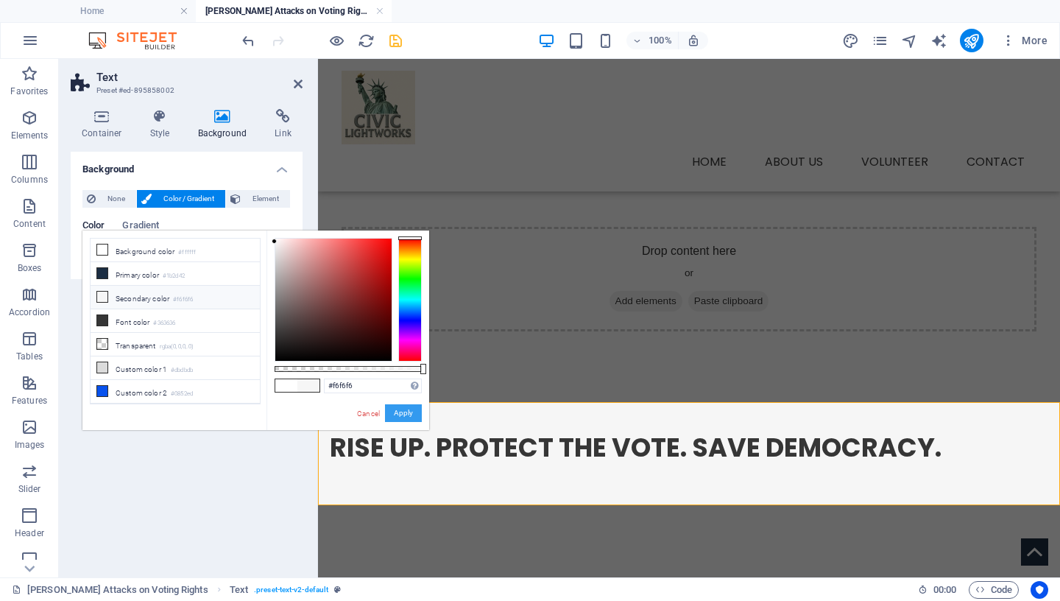
click at [406, 413] on button "Apply" at bounding box center [403, 413] width 37 height 18
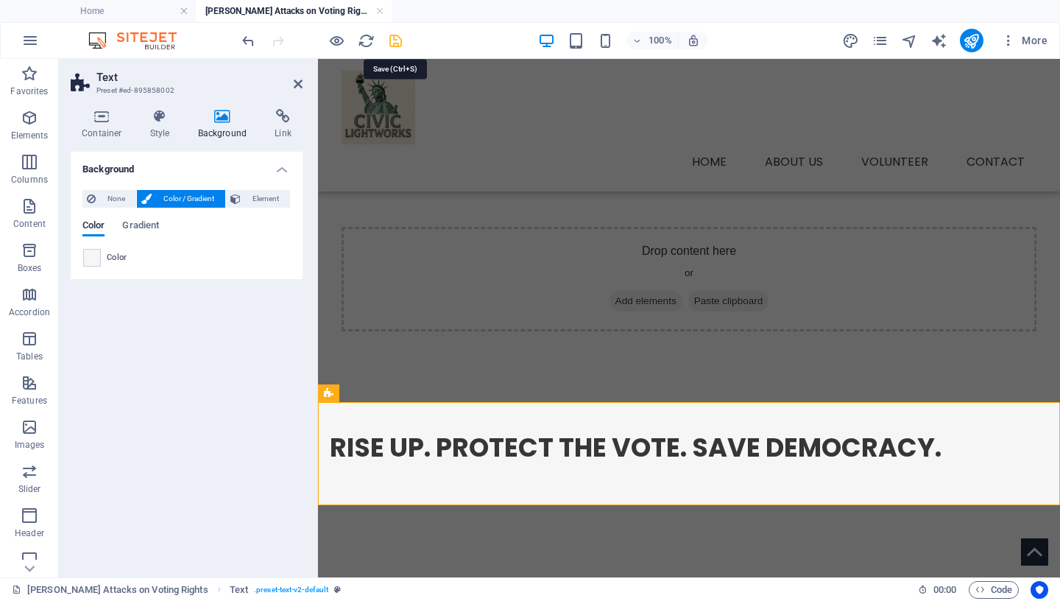
click at [391, 38] on icon "save" at bounding box center [395, 40] width 17 height 17
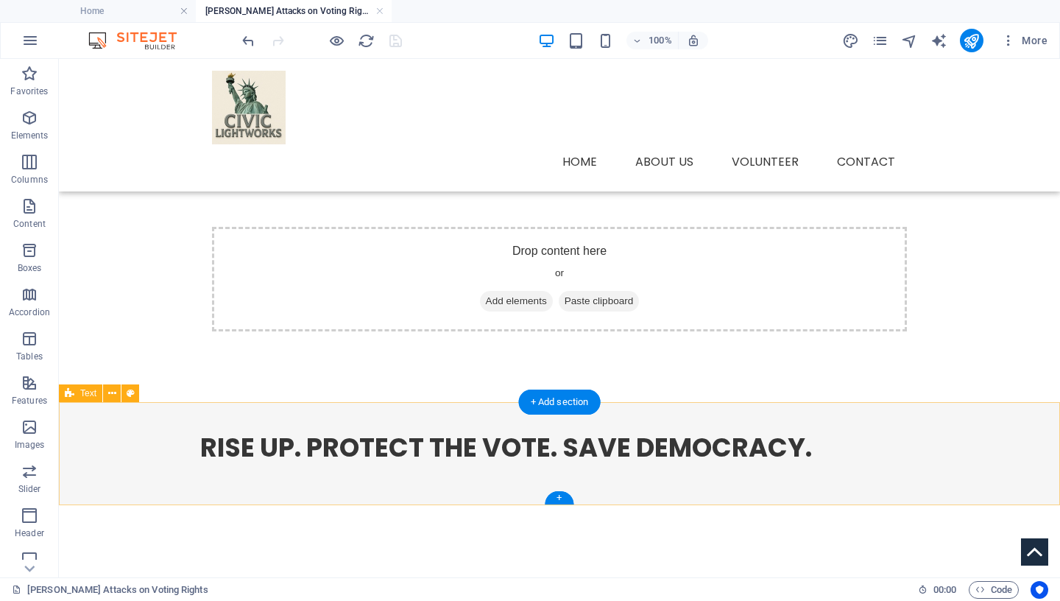
click at [142, 426] on div "RISE UP. PROTECT THE VOTE. SAVE DEMOCRACY." at bounding box center [559, 453] width 1001 height 103
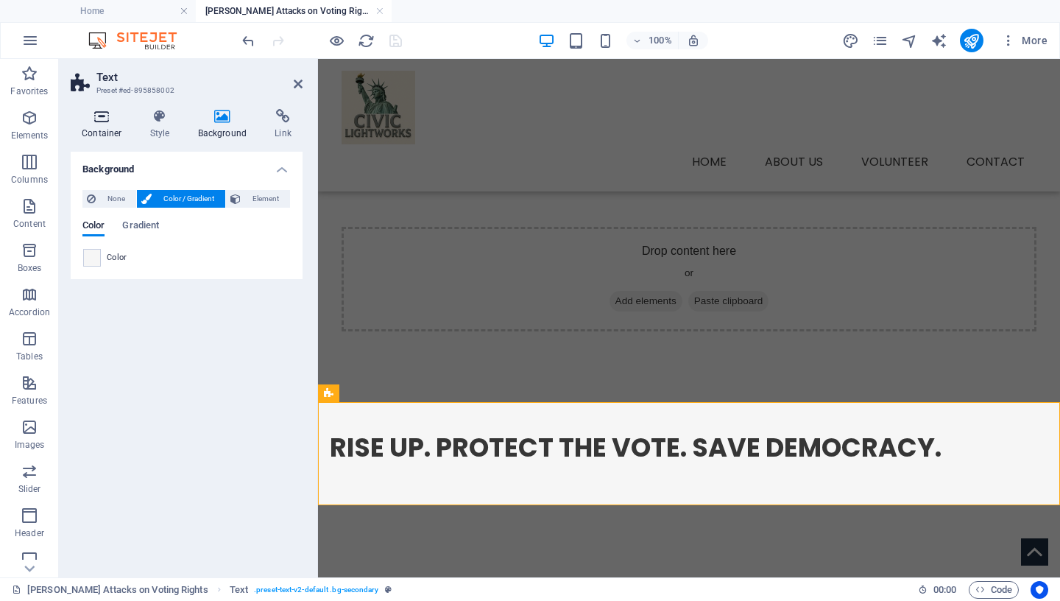
click at [102, 124] on icon at bounding box center [102, 116] width 63 height 15
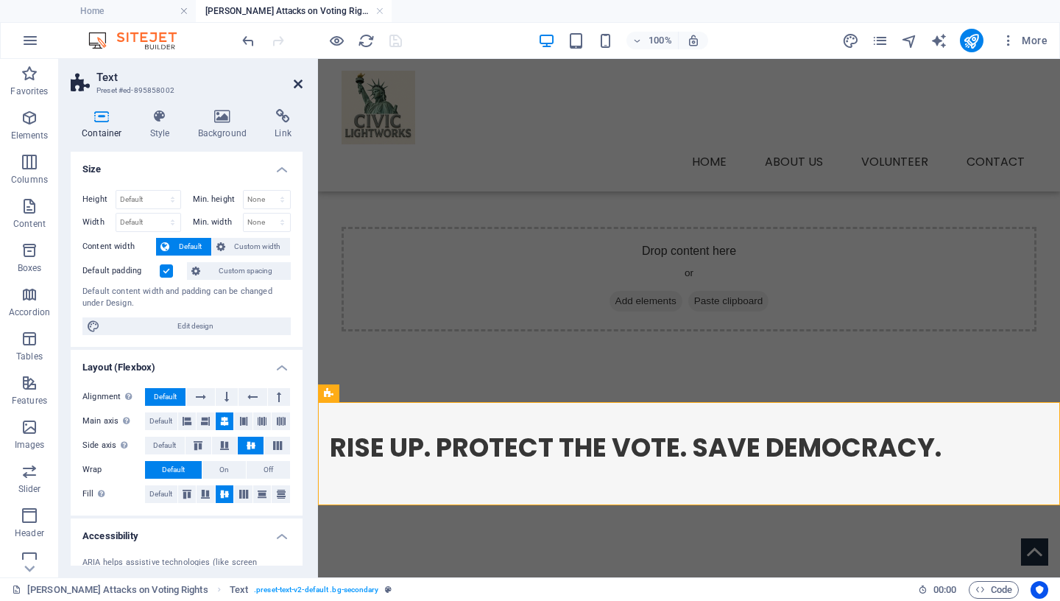
drag, startPoint x: 300, startPoint y: 83, endPoint x: 241, endPoint y: 29, distance: 79.2
click at [300, 83] on icon at bounding box center [298, 84] width 9 height 12
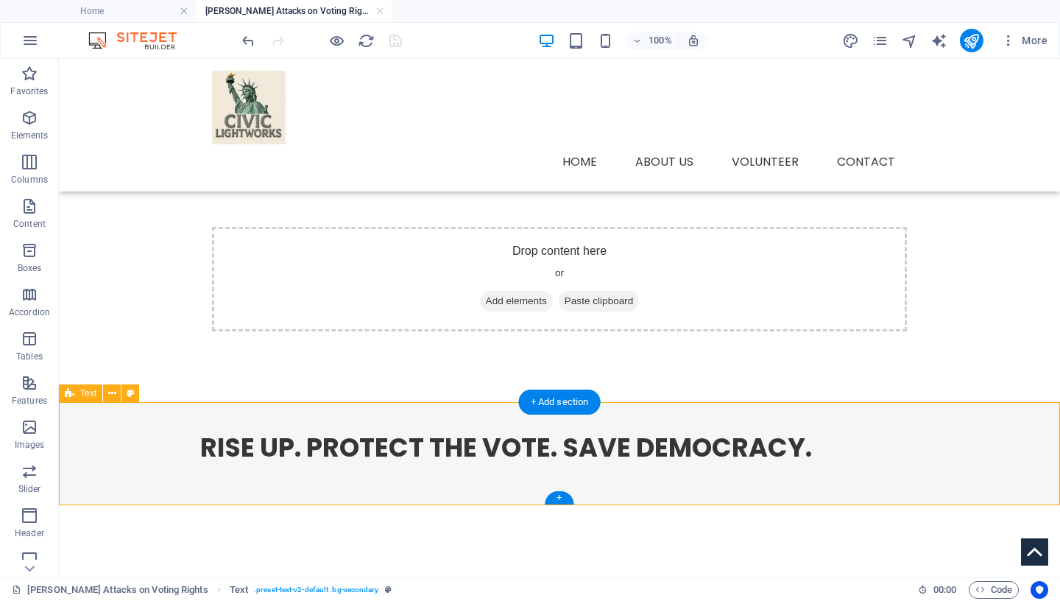
click at [156, 418] on div "RISE UP. PROTECT THE VOTE. SAVE DEMOCRACY." at bounding box center [559, 453] width 1001 height 103
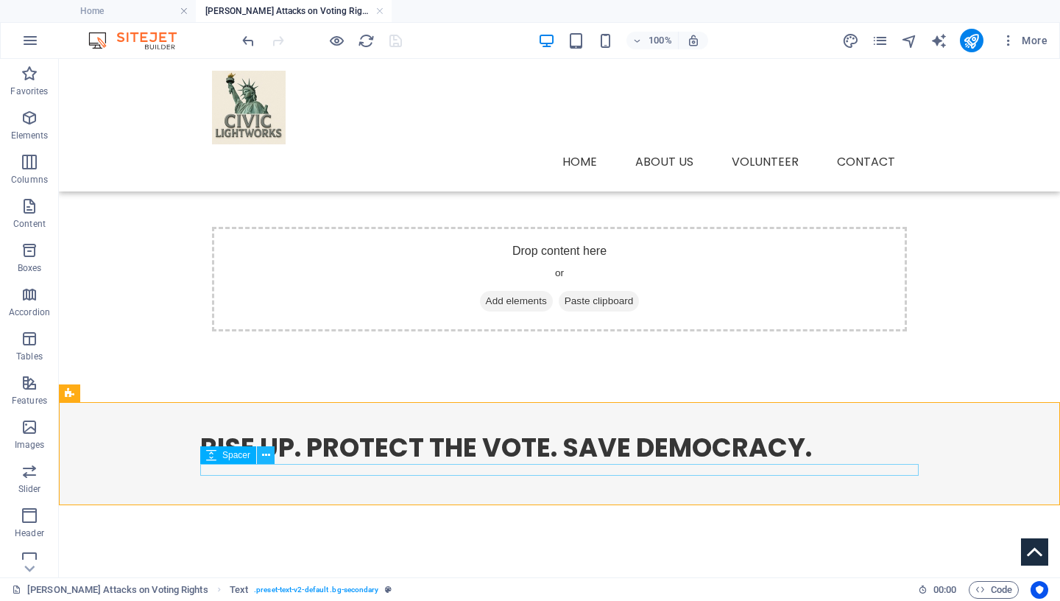
click at [267, 454] on icon at bounding box center [266, 455] width 8 height 15
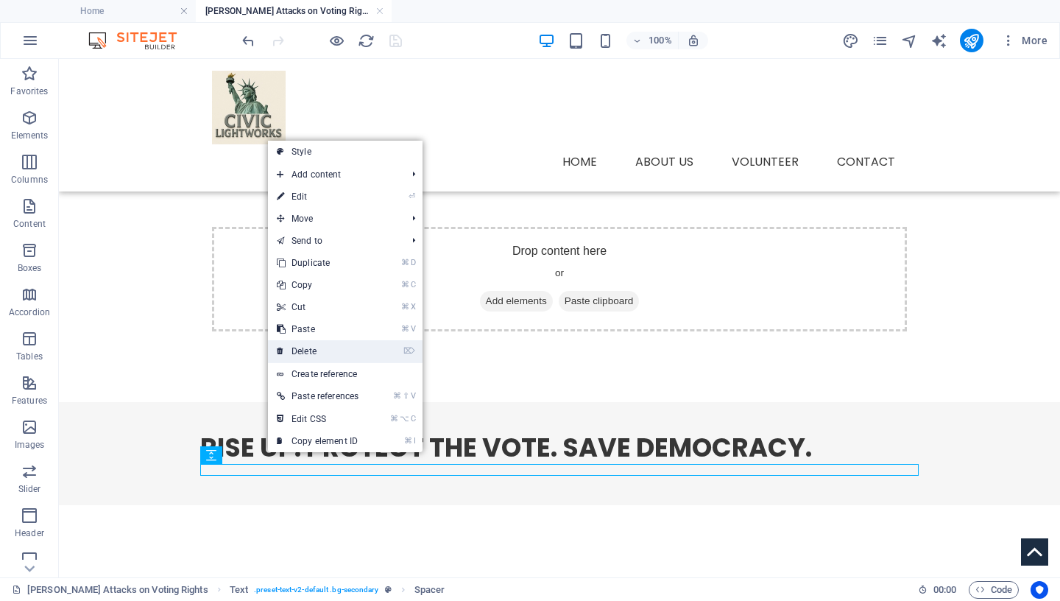
click at [320, 350] on link "⌦ Delete" at bounding box center [317, 351] width 99 height 22
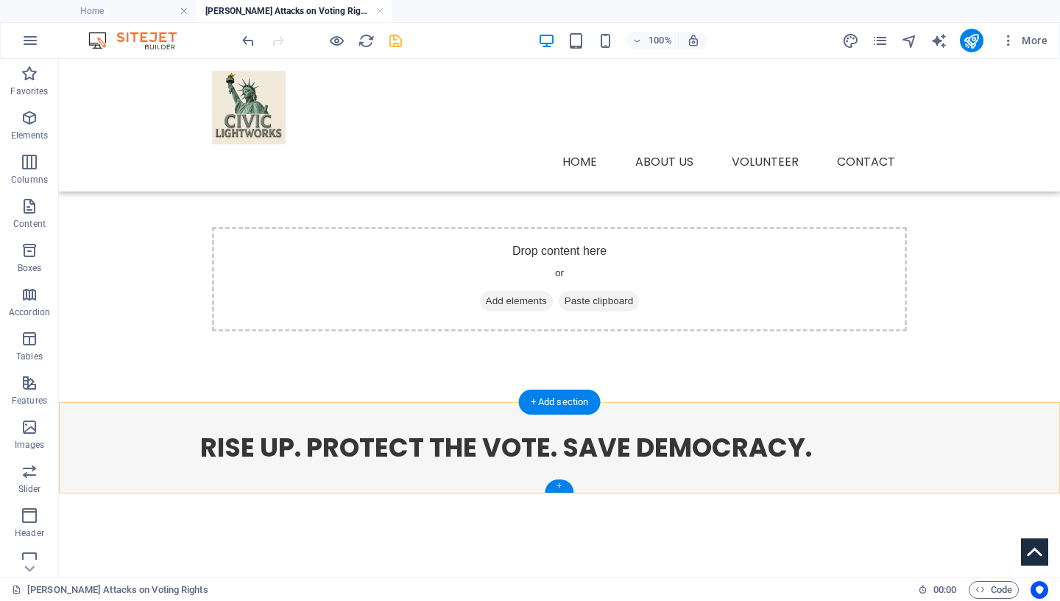
click at [565, 486] on div "+" at bounding box center [559, 485] width 29 height 13
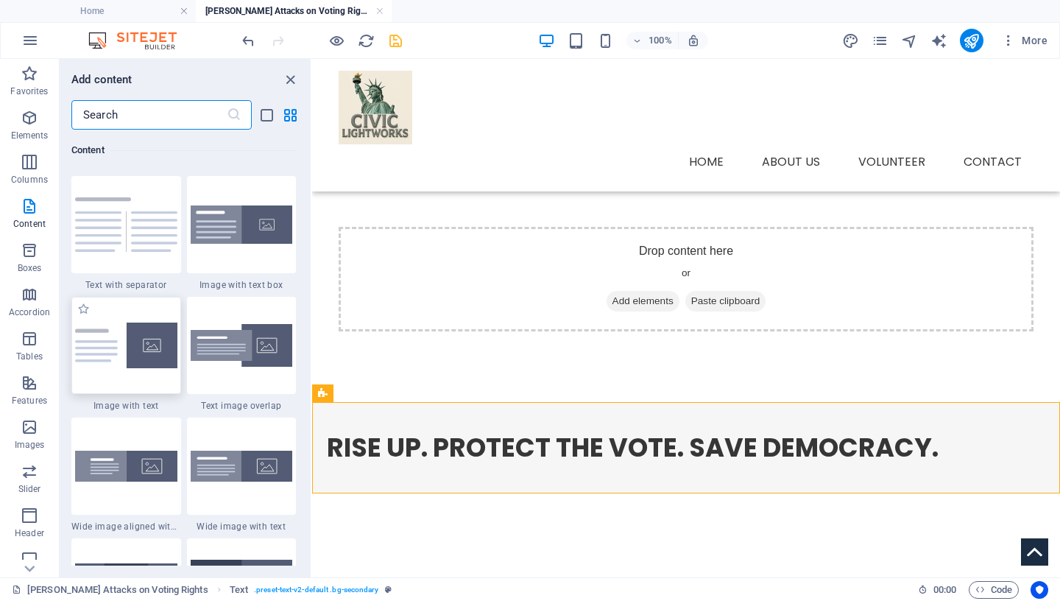
scroll to position [2706, 0]
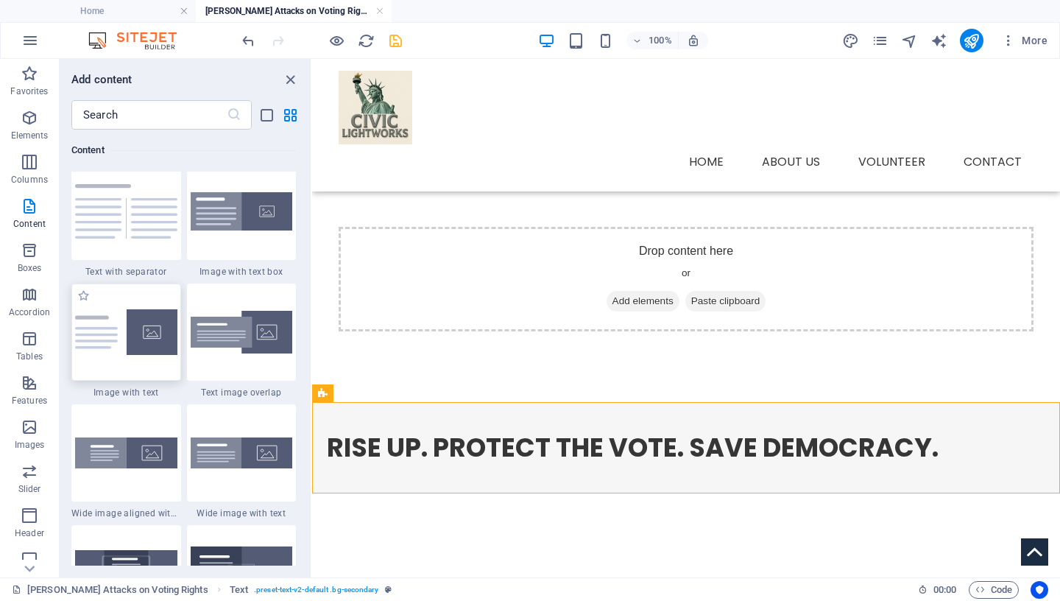
click at [99, 339] on img at bounding box center [126, 332] width 102 height 46
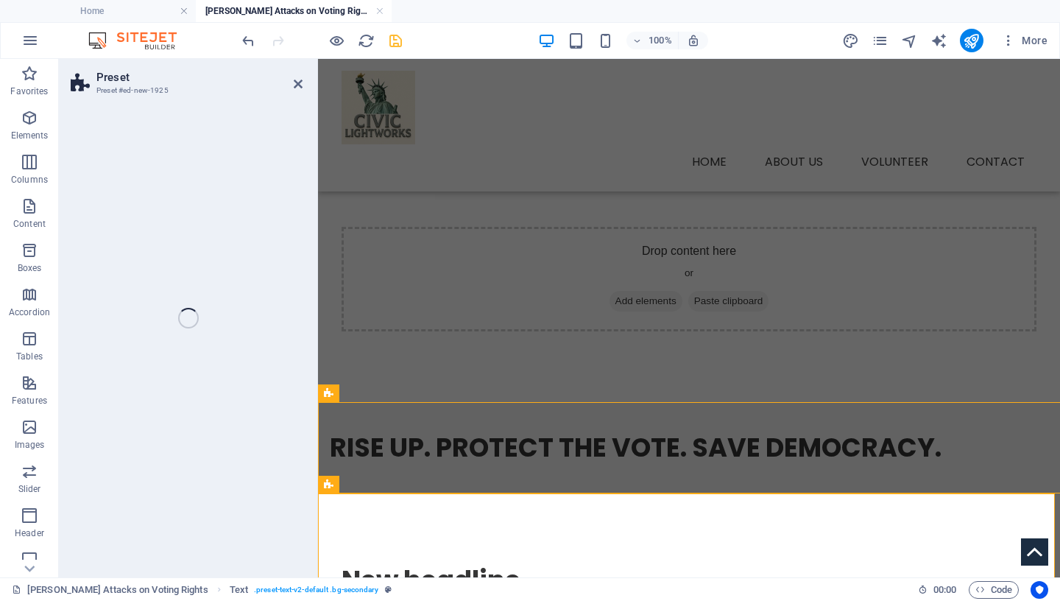
select select "rem"
select select "px"
select select "preset-text-with-image-v4-default"
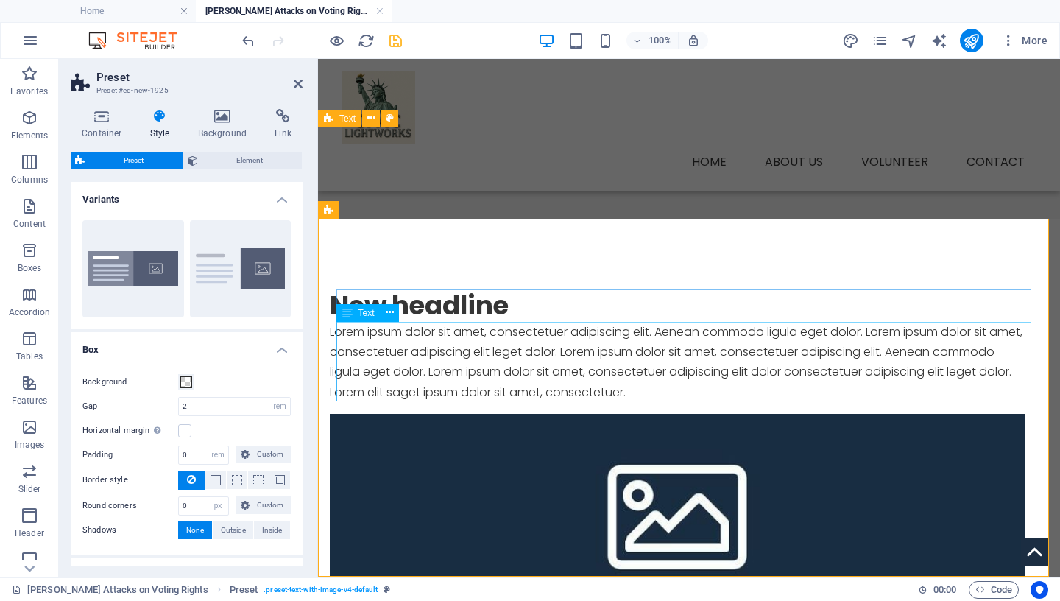
scroll to position [250, 0]
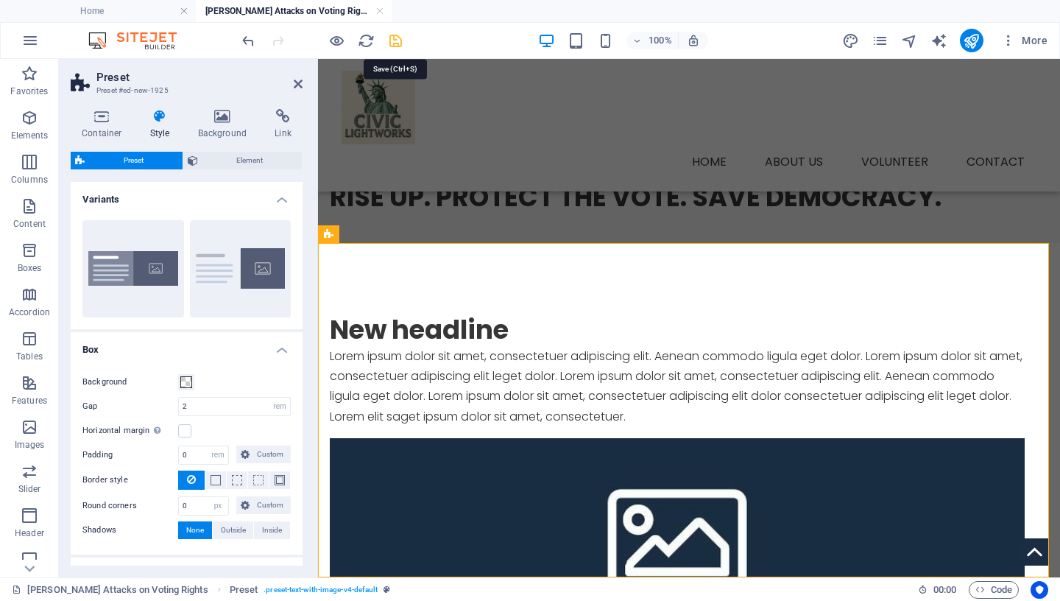
click at [395, 38] on icon "save" at bounding box center [395, 40] width 17 height 17
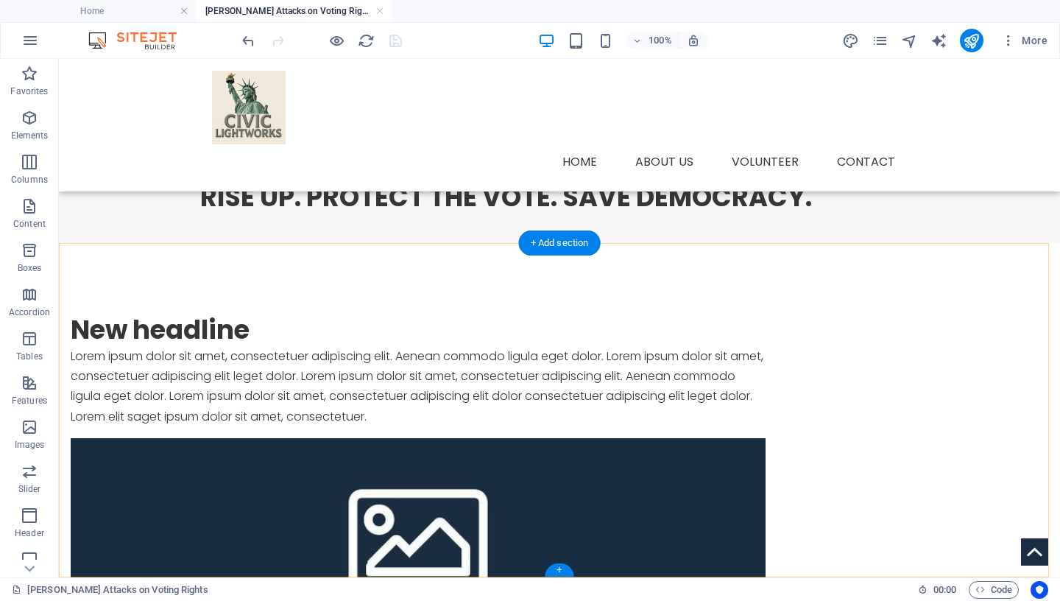
click at [704, 438] on figure at bounding box center [418, 534] width 695 height 193
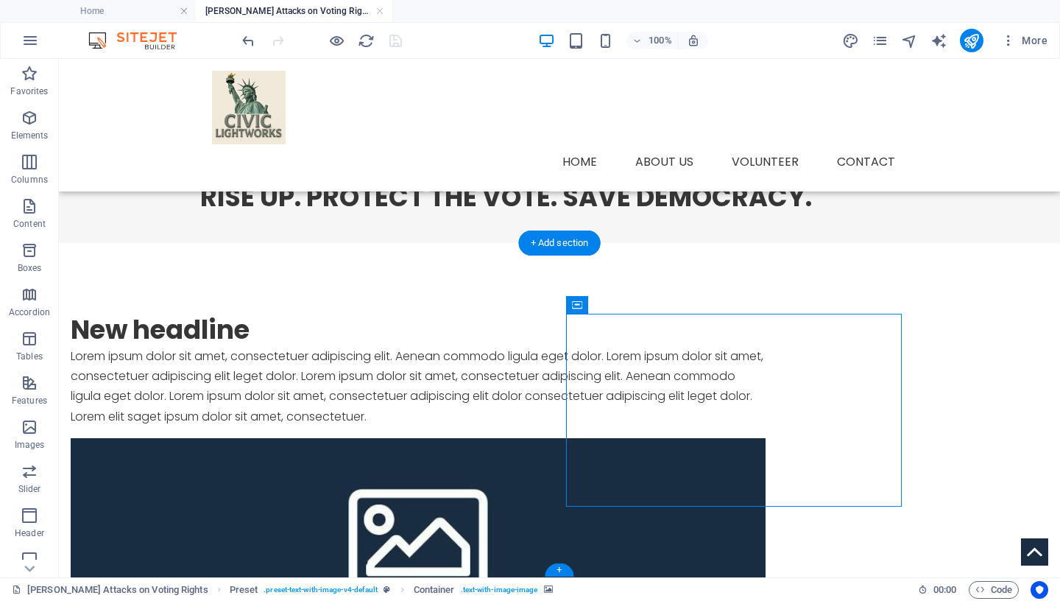
click at [704, 438] on figure at bounding box center [418, 534] width 695 height 193
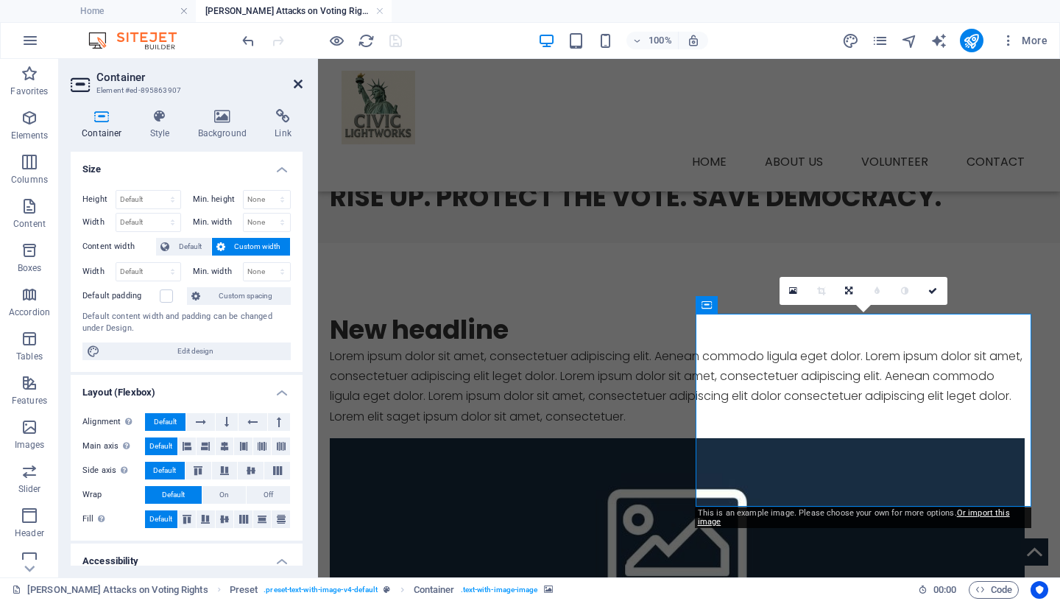
click at [300, 84] on icon at bounding box center [298, 84] width 9 height 12
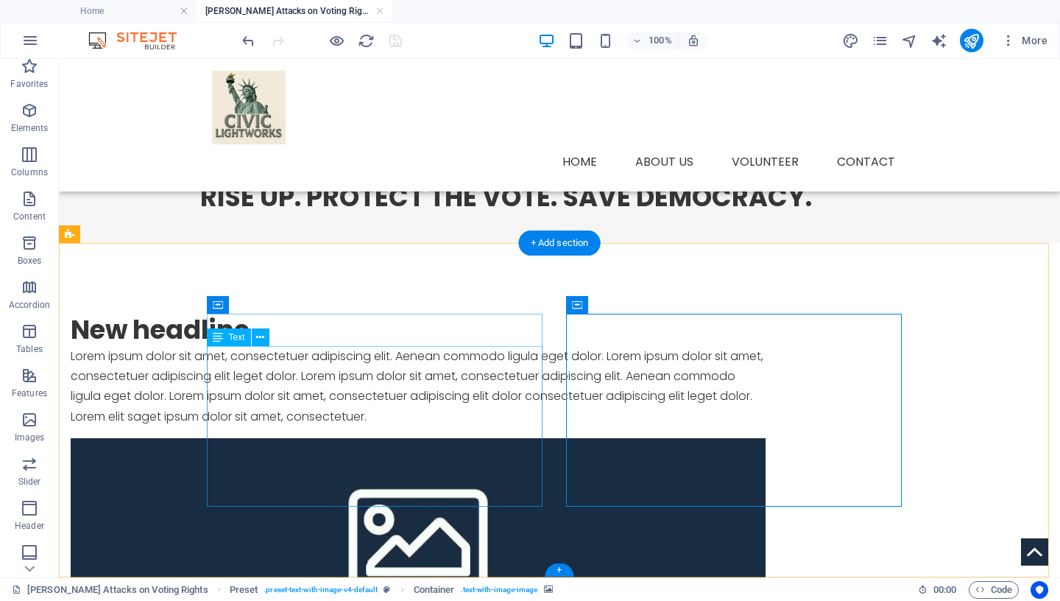
scroll to position [12, 0]
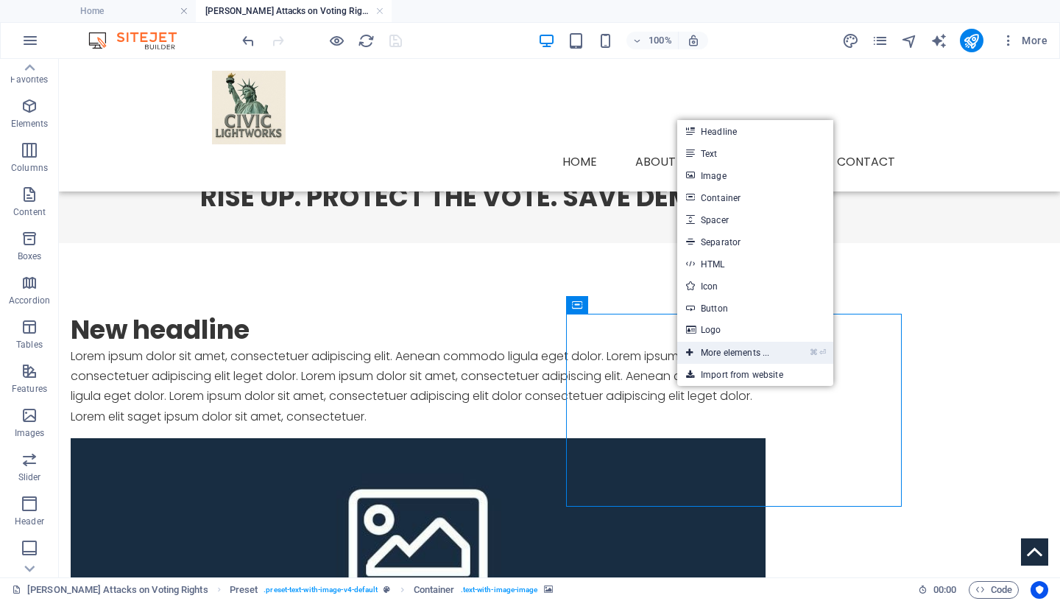
click at [749, 349] on link "⌘ ⏎ More elements ..." at bounding box center [727, 353] width 101 height 22
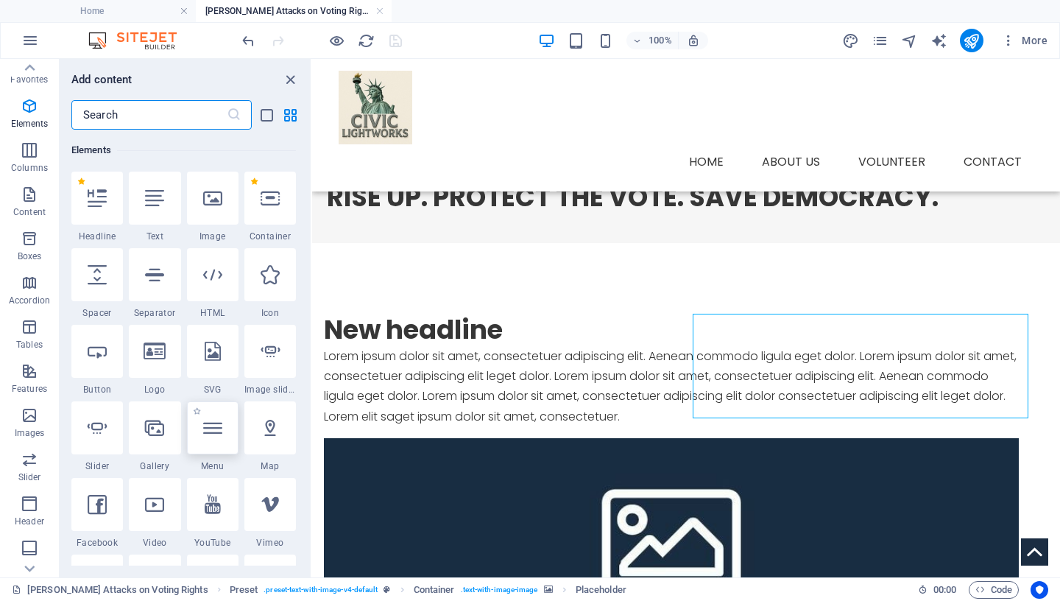
scroll to position [216, 0]
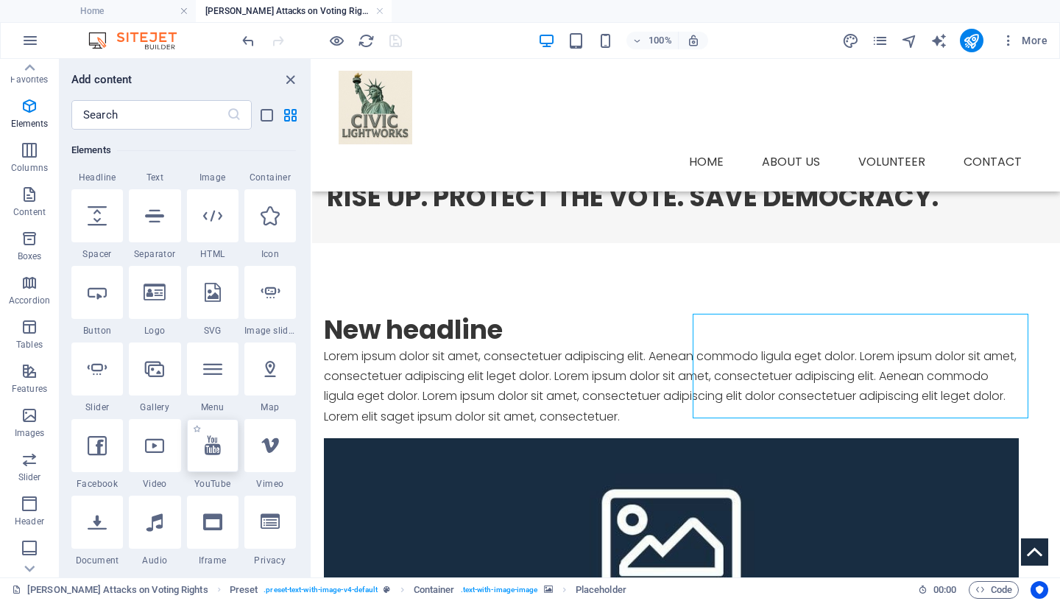
click at [212, 456] on div at bounding box center [213, 445] width 52 height 53
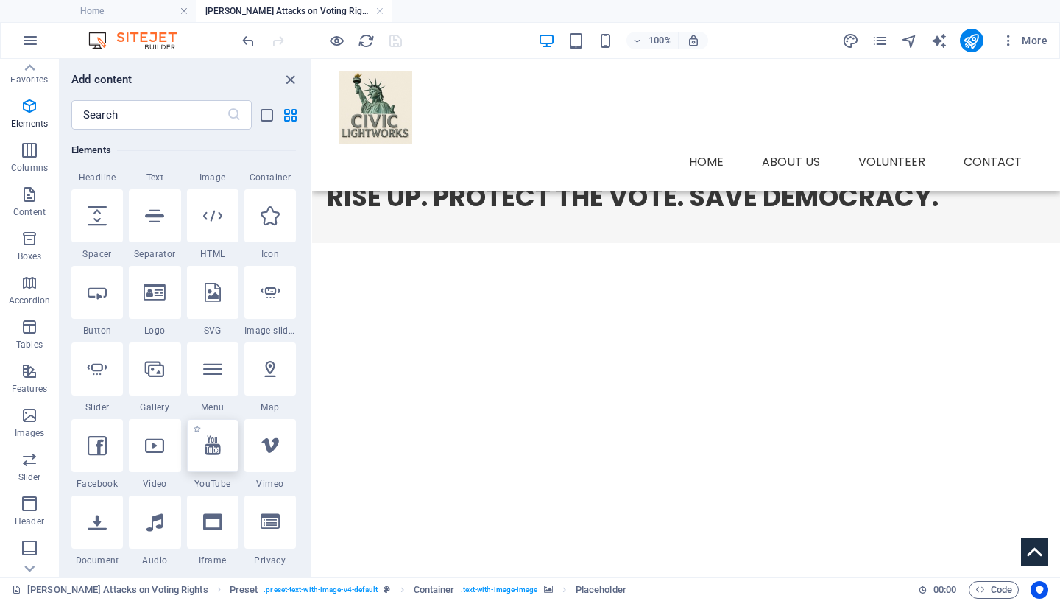
select select "ar16_9"
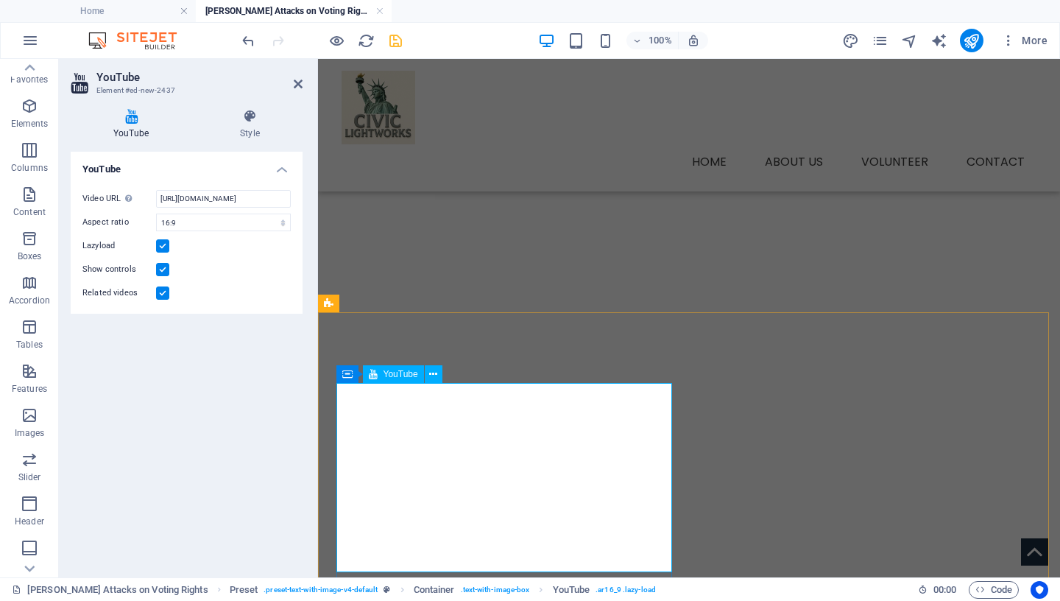
scroll to position [313, 0]
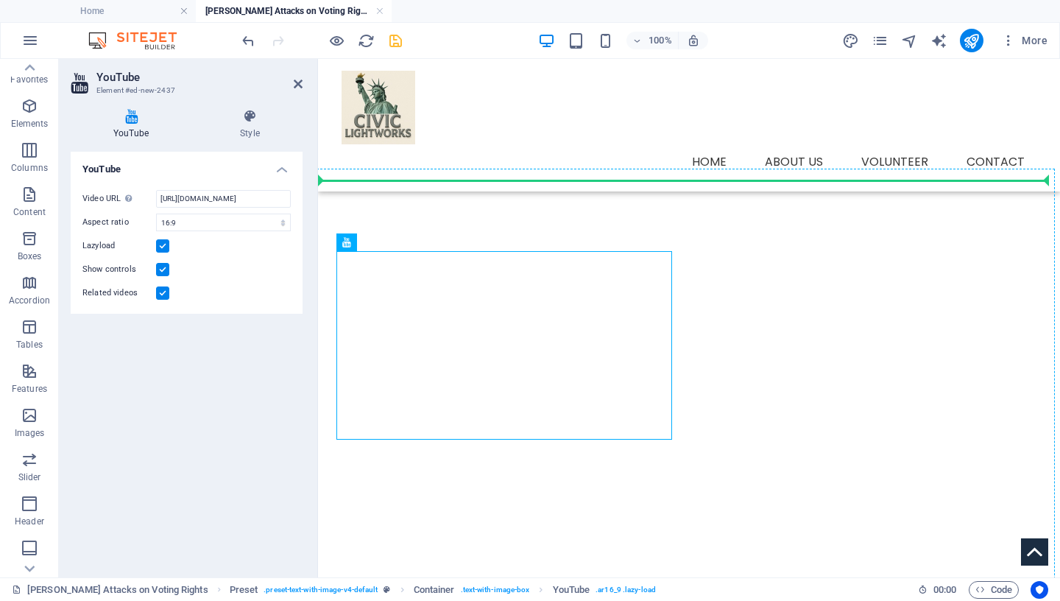
drag, startPoint x: 490, startPoint y: 356, endPoint x: 703, endPoint y: 433, distance: 226.8
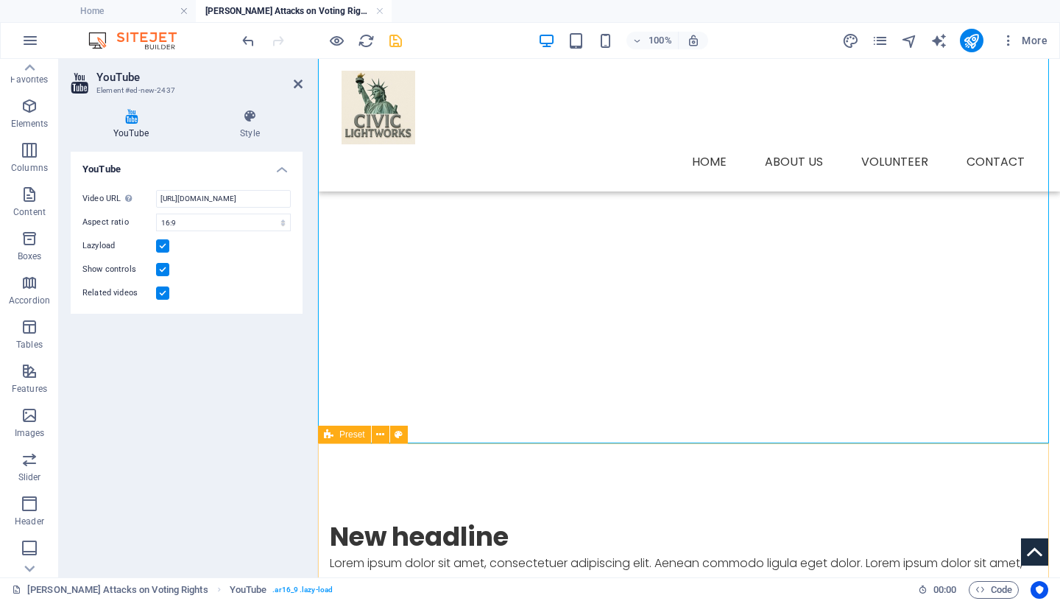
scroll to position [390, 0]
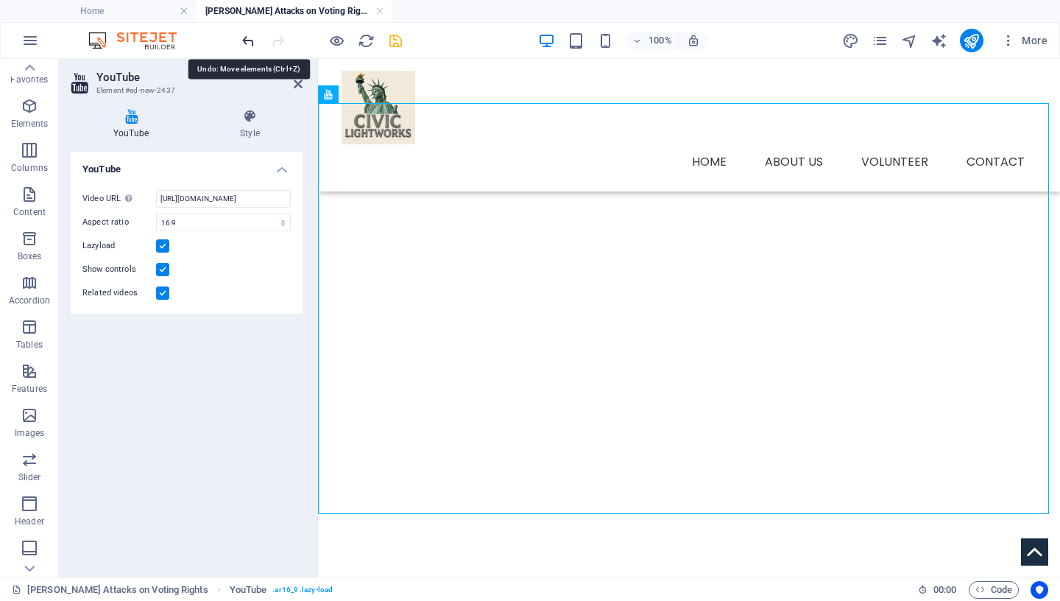
click at [249, 36] on icon "undo" at bounding box center [248, 40] width 17 height 17
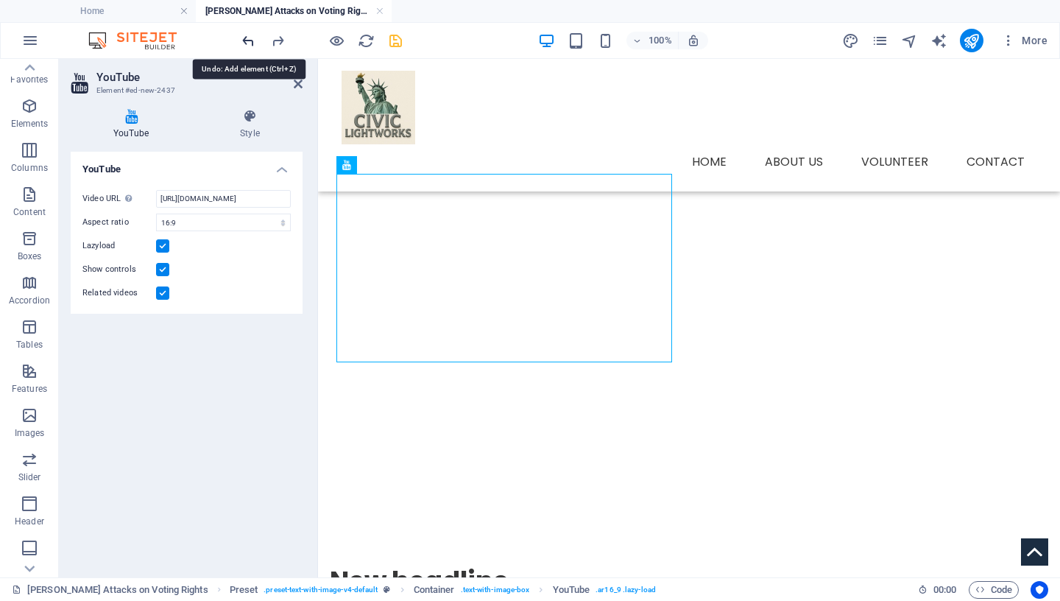
click at [249, 36] on icon "undo" at bounding box center [248, 40] width 17 height 17
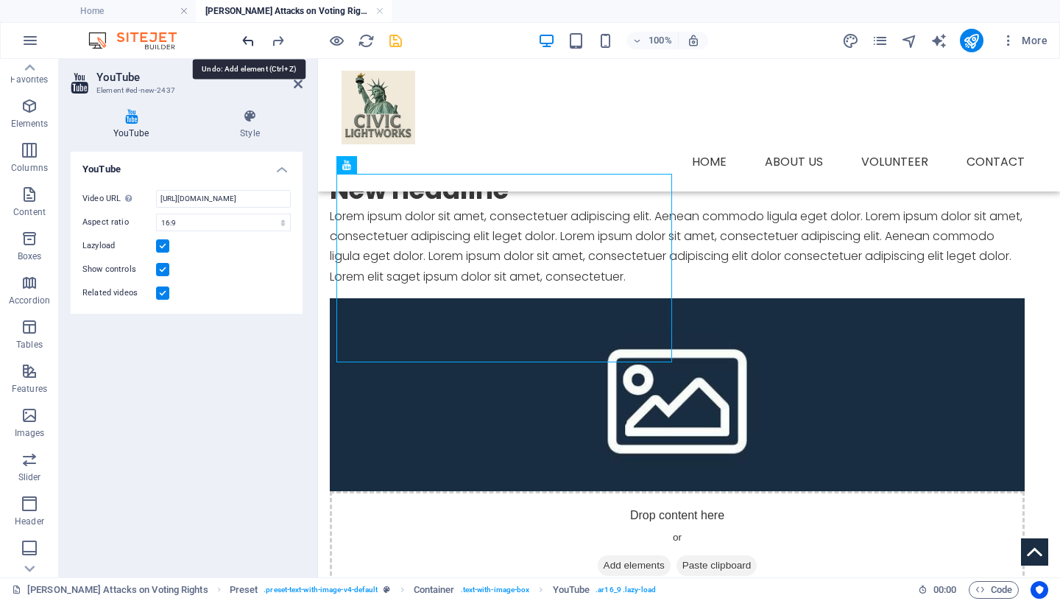
scroll to position [250, 0]
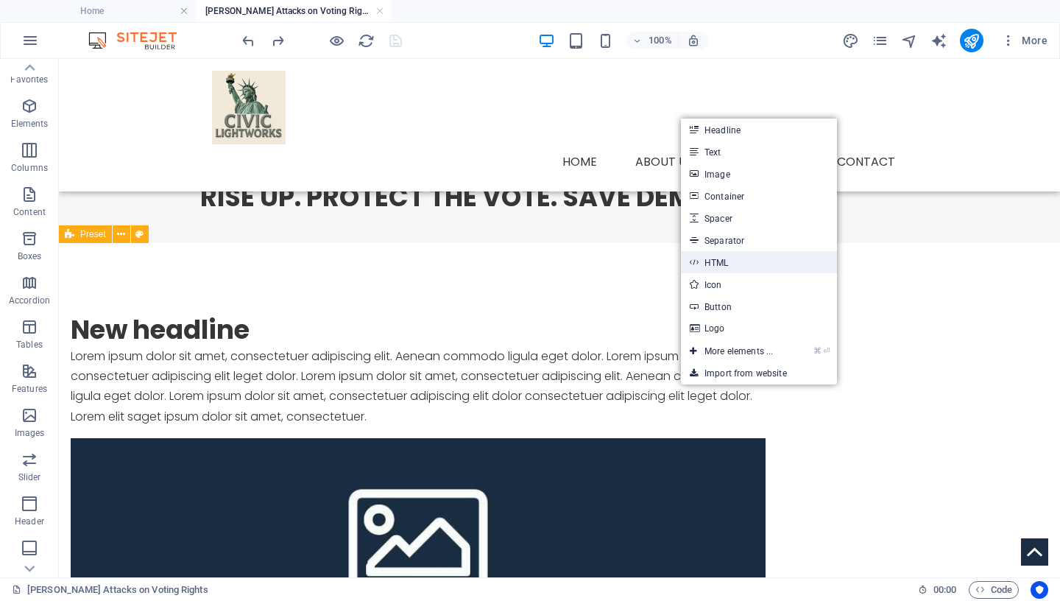
click at [720, 260] on link "HTML" at bounding box center [759, 262] width 156 height 22
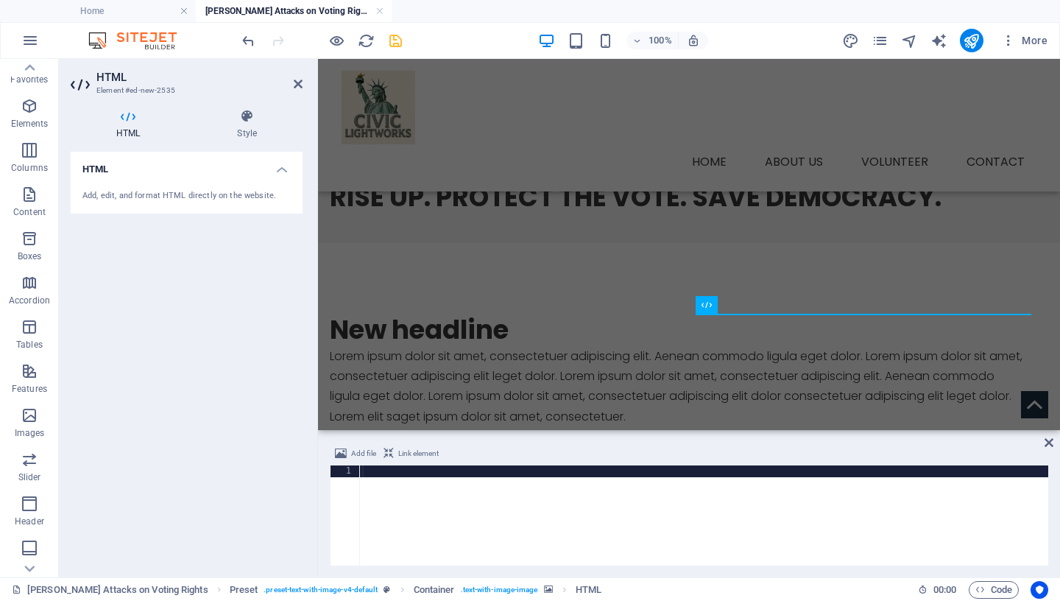
click at [410, 465] on div "Add file Link element" at bounding box center [689, 455] width 719 height 21
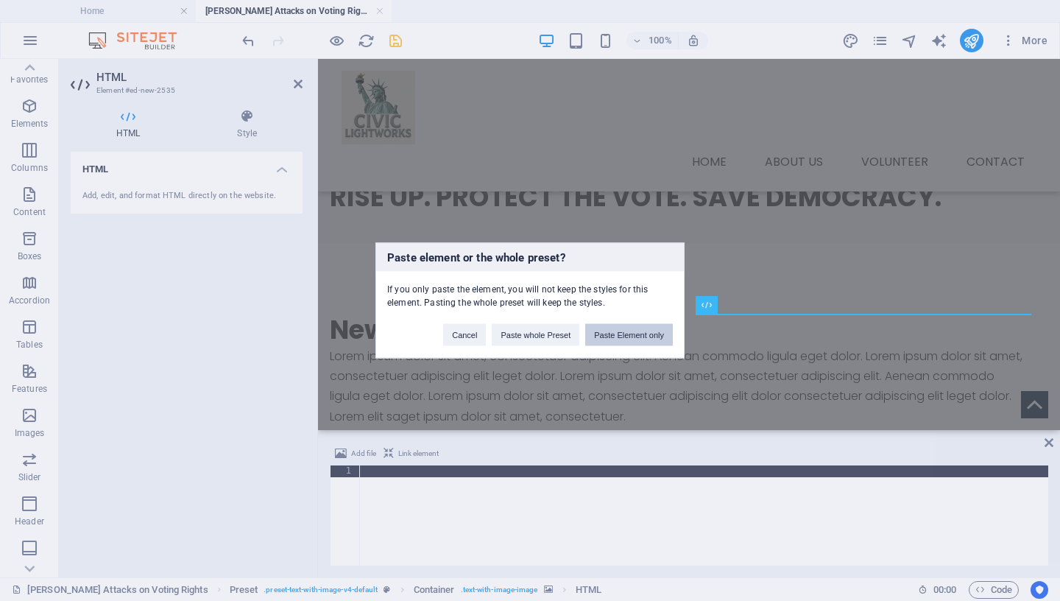
click at [636, 334] on button "Paste Element only" at bounding box center [629, 335] width 88 height 22
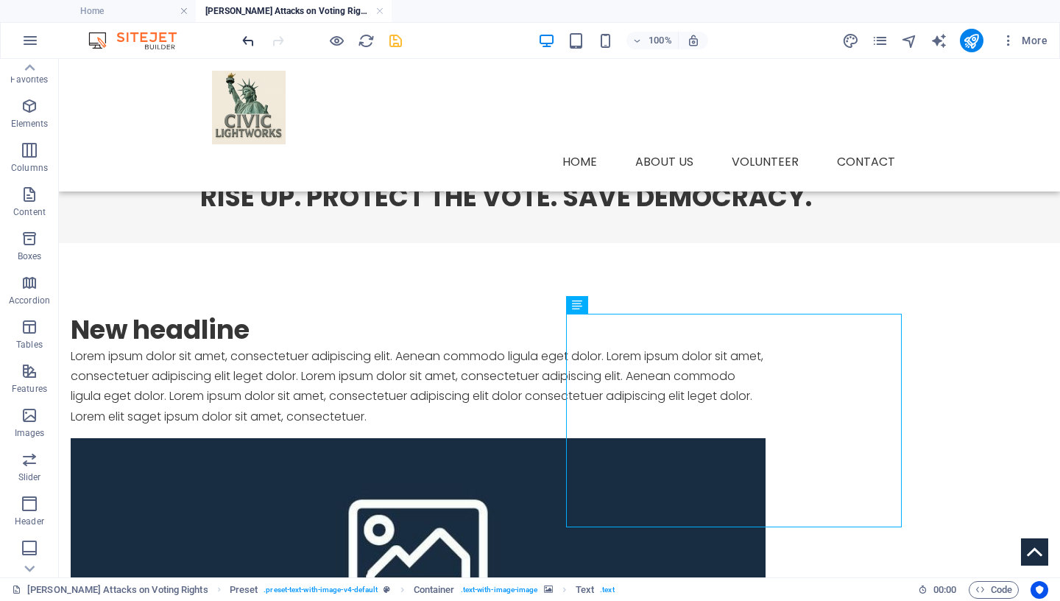
click at [250, 39] on icon "undo" at bounding box center [248, 40] width 17 height 17
click at [248, 42] on icon "undo" at bounding box center [248, 40] width 17 height 17
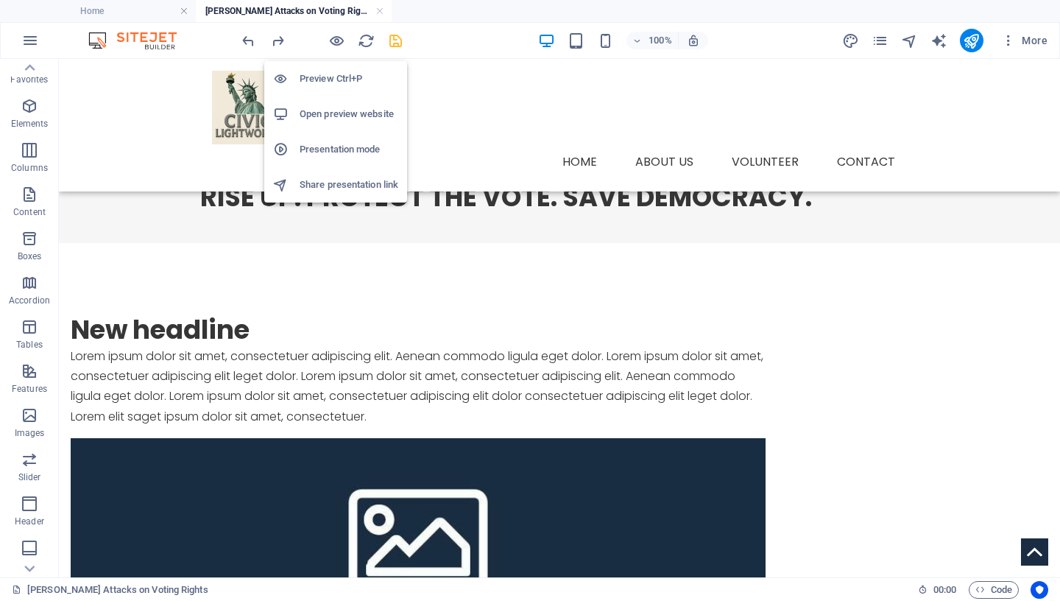
click at [336, 80] on h6 "Preview Ctrl+P" at bounding box center [349, 79] width 99 height 18
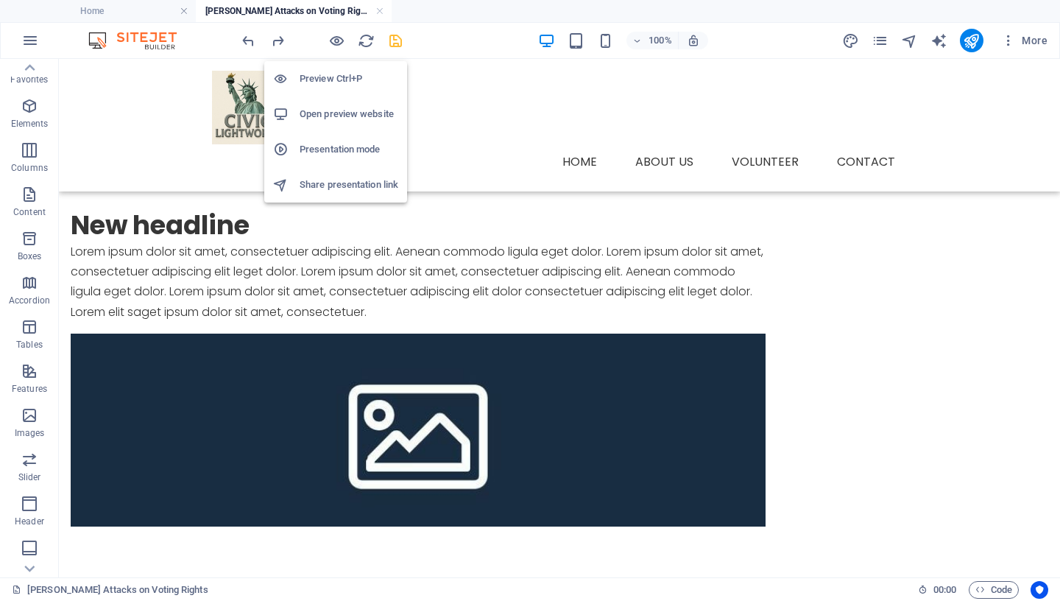
scroll to position [146, 0]
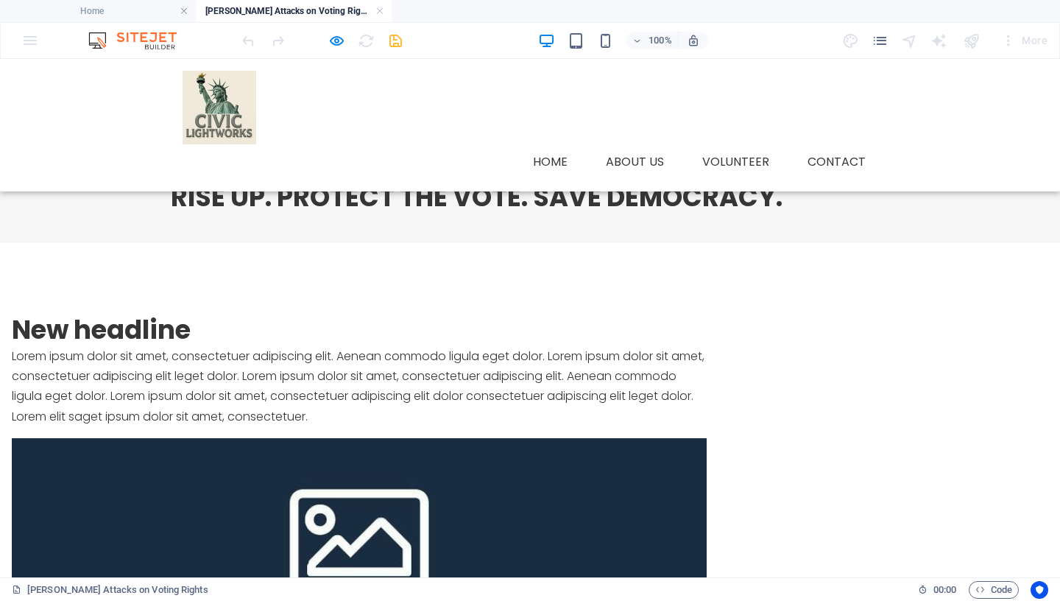
click at [661, 438] on div at bounding box center [359, 534] width 695 height 193
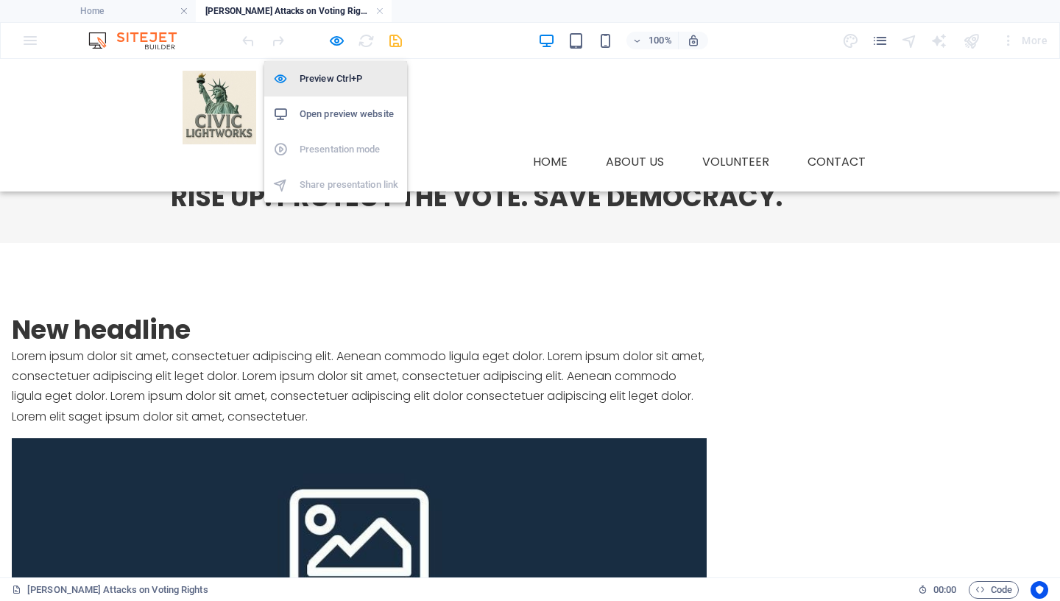
click at [336, 80] on h6 "Preview Ctrl+P" at bounding box center [349, 79] width 99 height 18
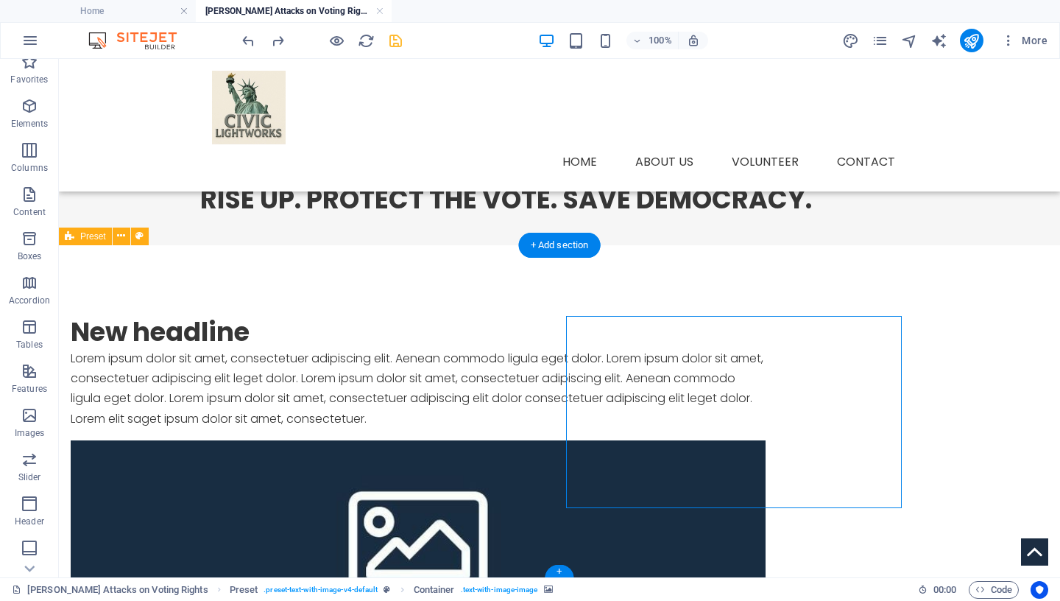
scroll to position [250, 0]
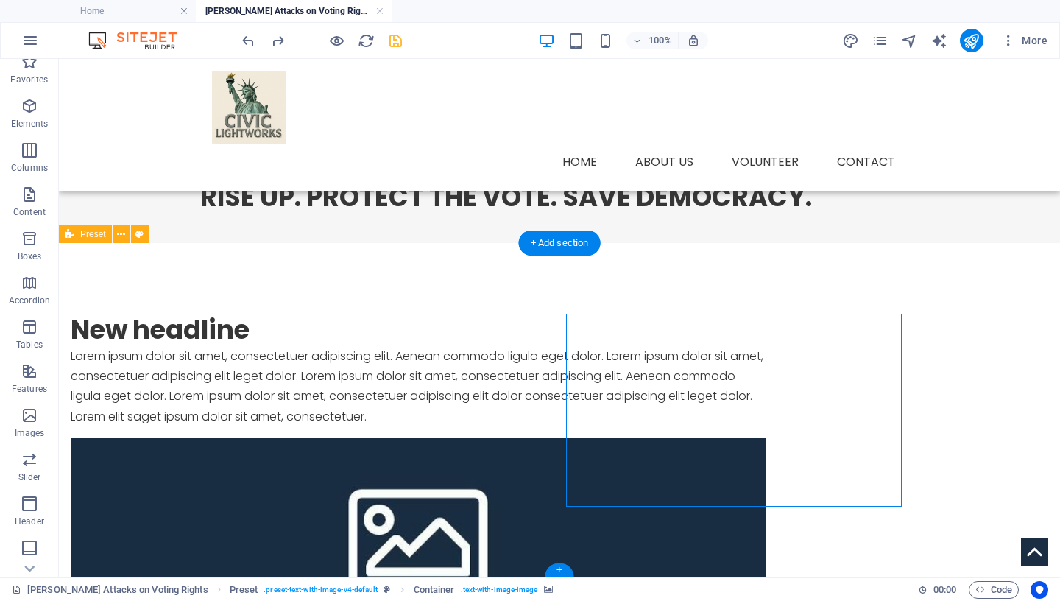
click at [646, 438] on figure at bounding box center [418, 534] width 695 height 193
click at [543, 241] on div "+ Add section" at bounding box center [560, 242] width 82 height 25
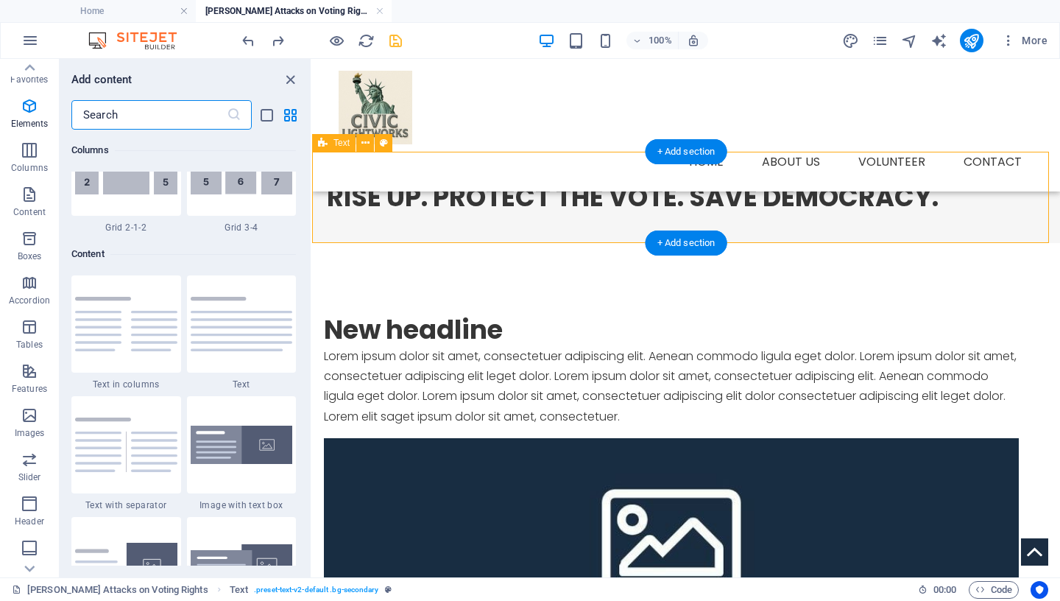
scroll to position [2576, 0]
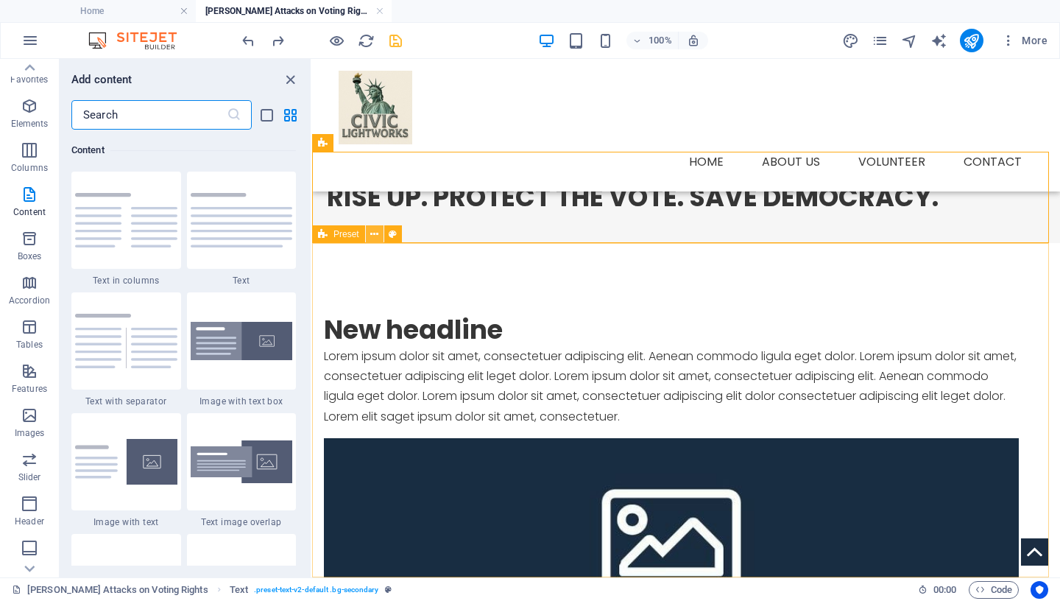
click at [372, 233] on icon at bounding box center [374, 234] width 8 height 15
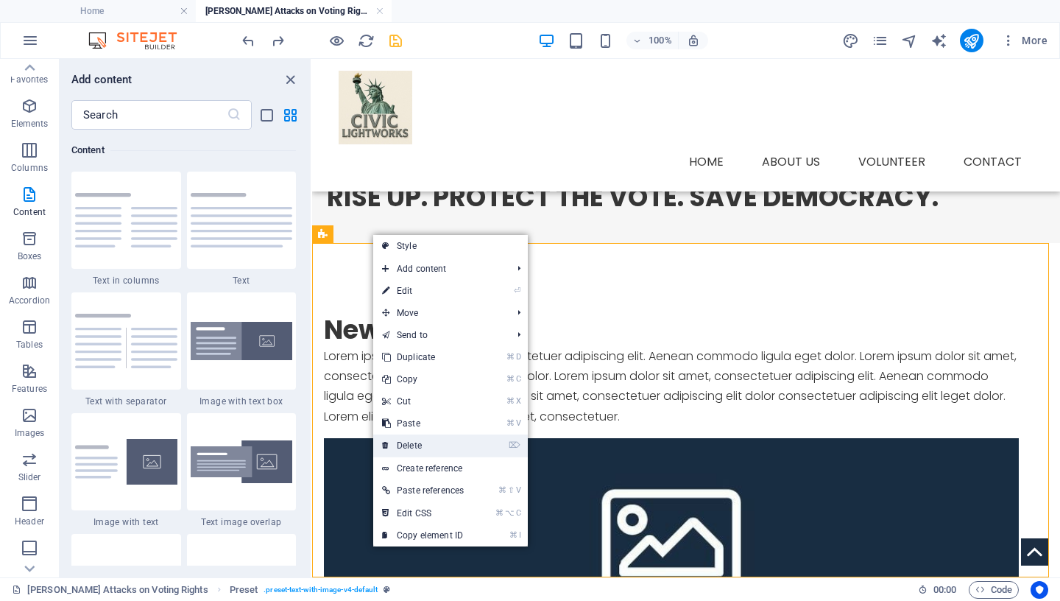
click at [417, 444] on link "⌦ Delete" at bounding box center [422, 445] width 99 height 22
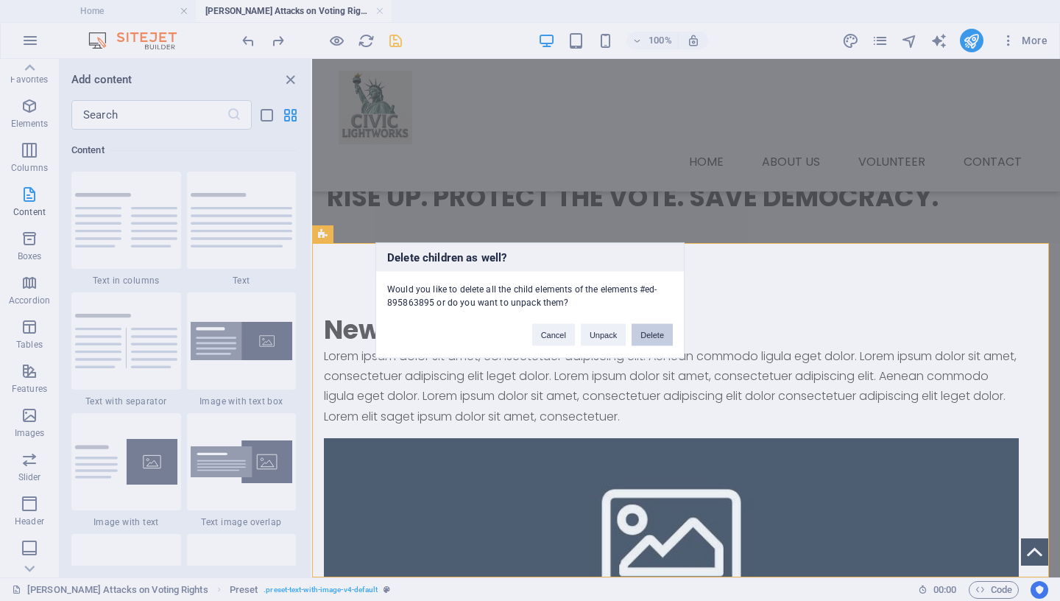
drag, startPoint x: 656, startPoint y: 333, endPoint x: 343, endPoint y: 275, distance: 318.1
click at [656, 333] on button "Delete" at bounding box center [652, 335] width 41 height 22
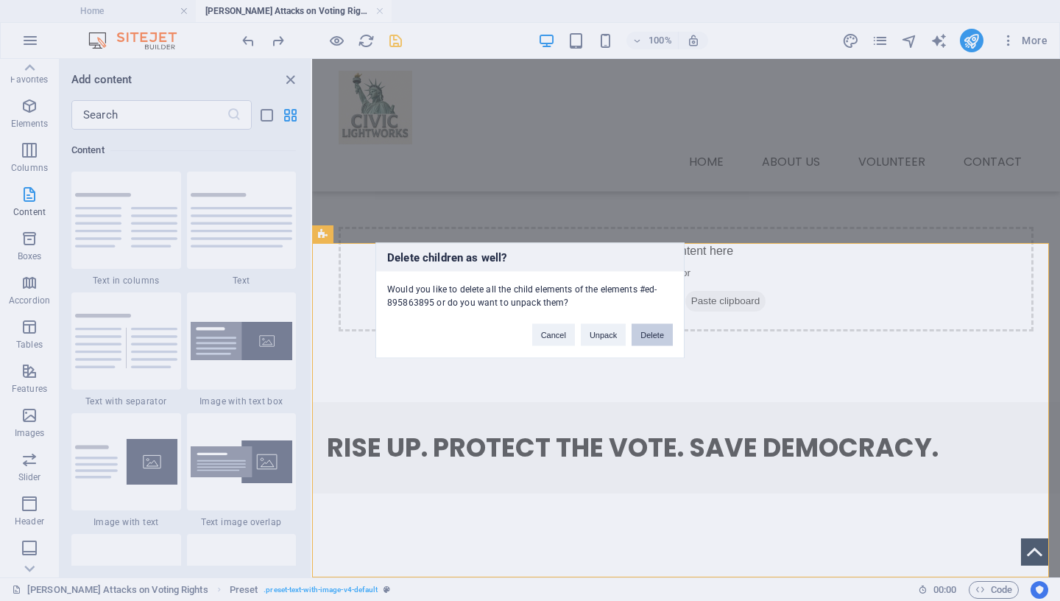
scroll to position [0, 0]
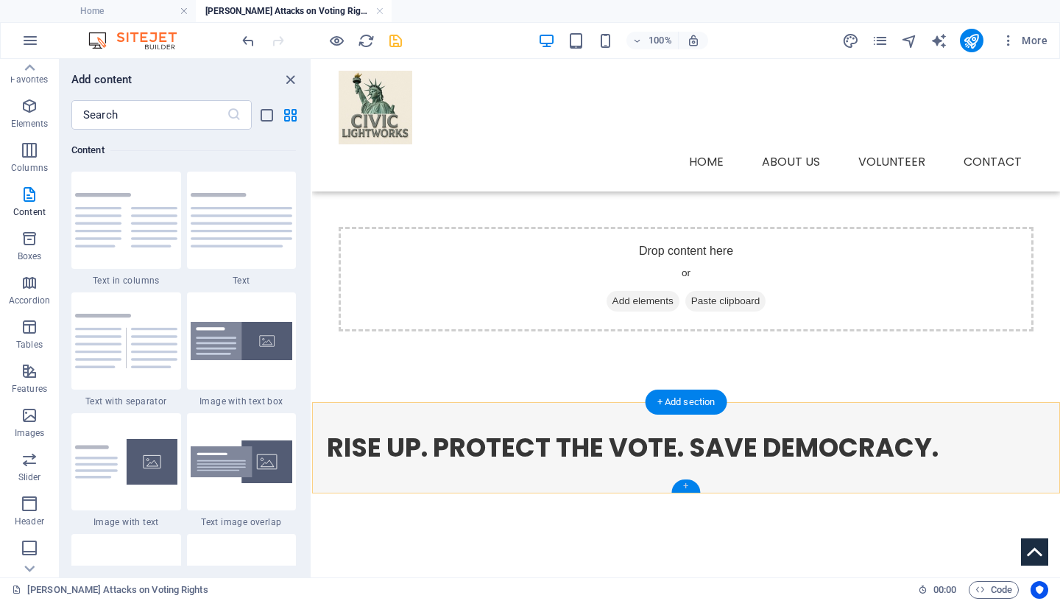
click at [682, 488] on div "+" at bounding box center [685, 485] width 29 height 13
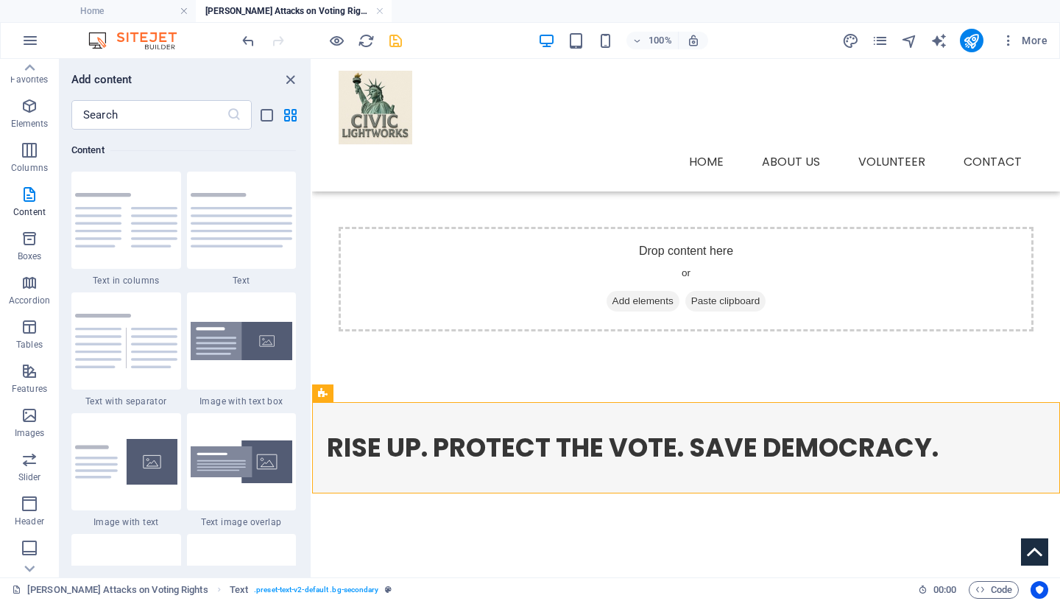
click at [103, 463] on img at bounding box center [126, 462] width 102 height 46
click at [312, 463] on div "Drag here to replace the existing content. Press “Ctrl” if you want to create a…" at bounding box center [686, 318] width 748 height 518
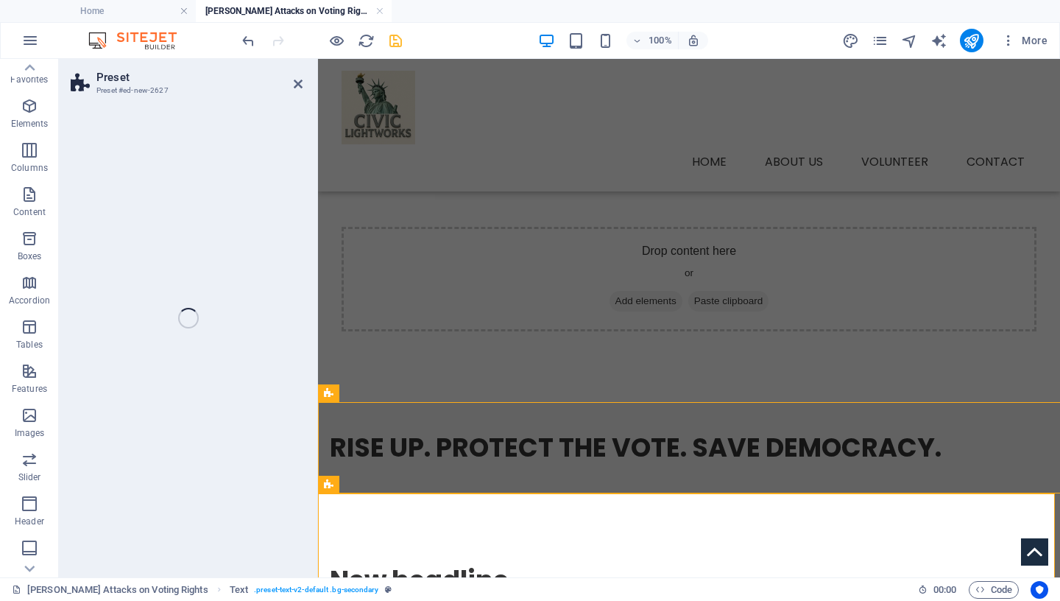
select select "rem"
select select "px"
select select "preset-text-with-image-v4-default"
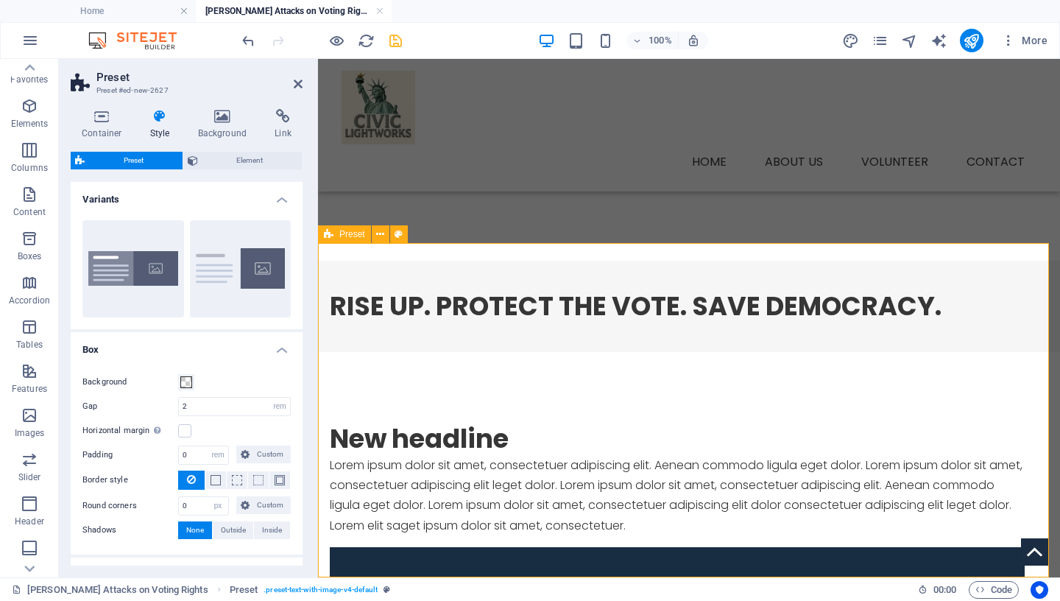
scroll to position [250, 0]
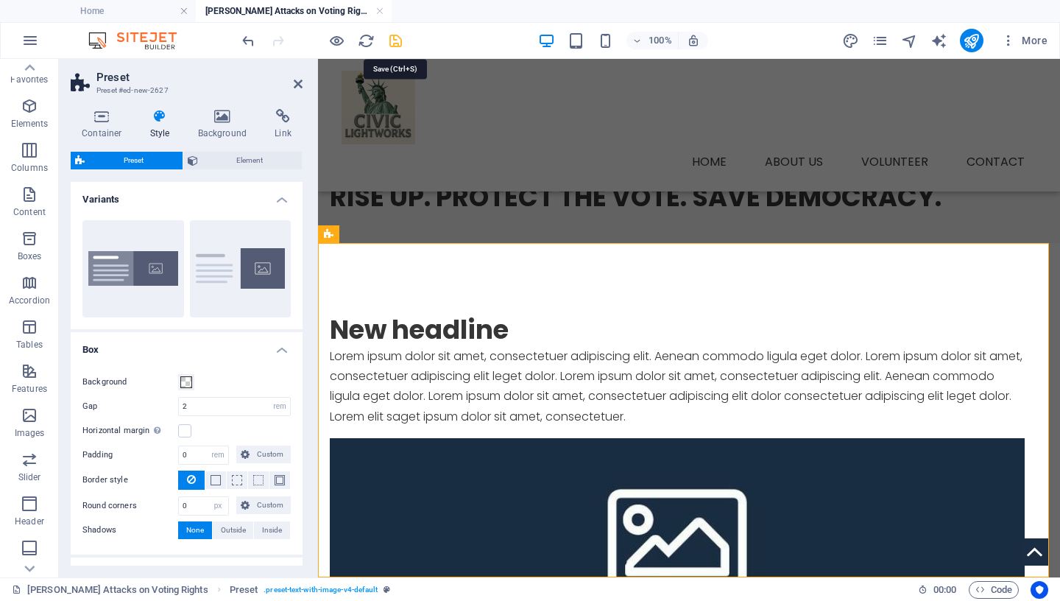
click at [396, 35] on icon "save" at bounding box center [395, 40] width 17 height 17
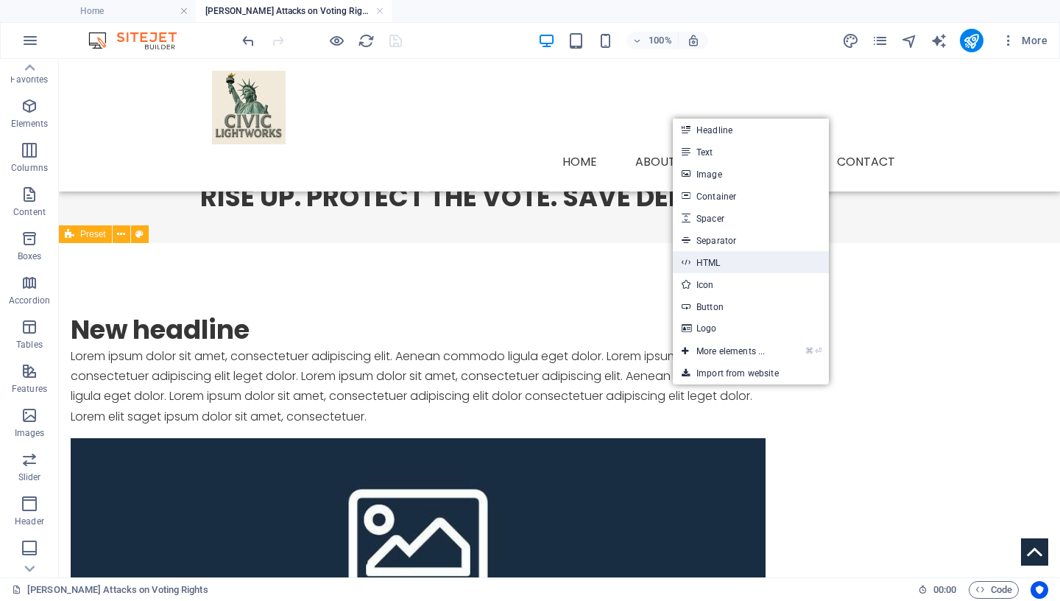
click at [733, 265] on link "HTML" at bounding box center [751, 262] width 156 height 22
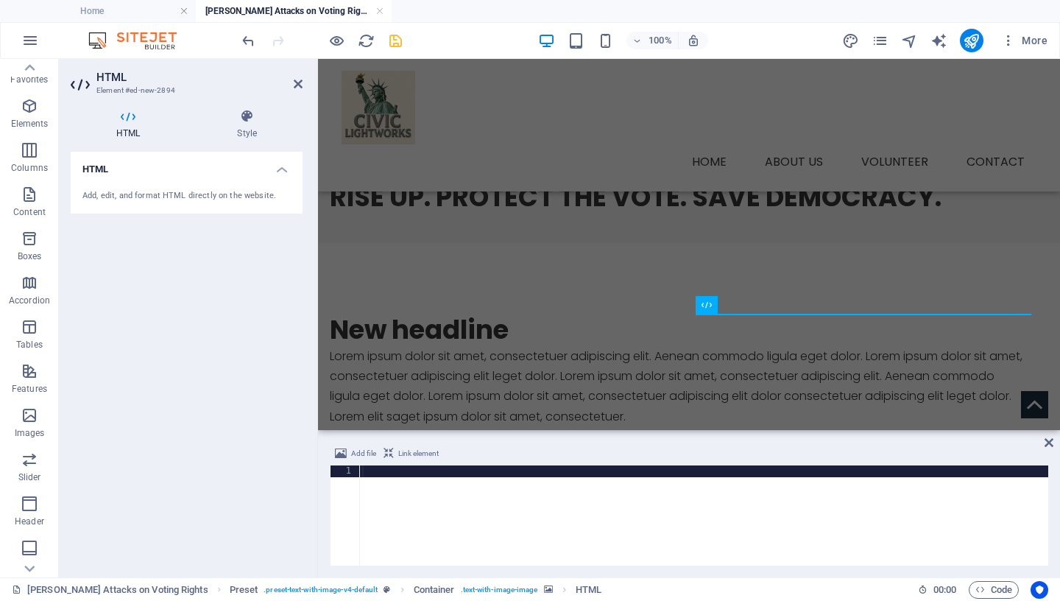
click at [384, 473] on div at bounding box center [703, 527] width 689 height 124
type textarea "<iframe width="560" height="315" src="[URL][DOMAIN_NAME]" title="YouTube video …"
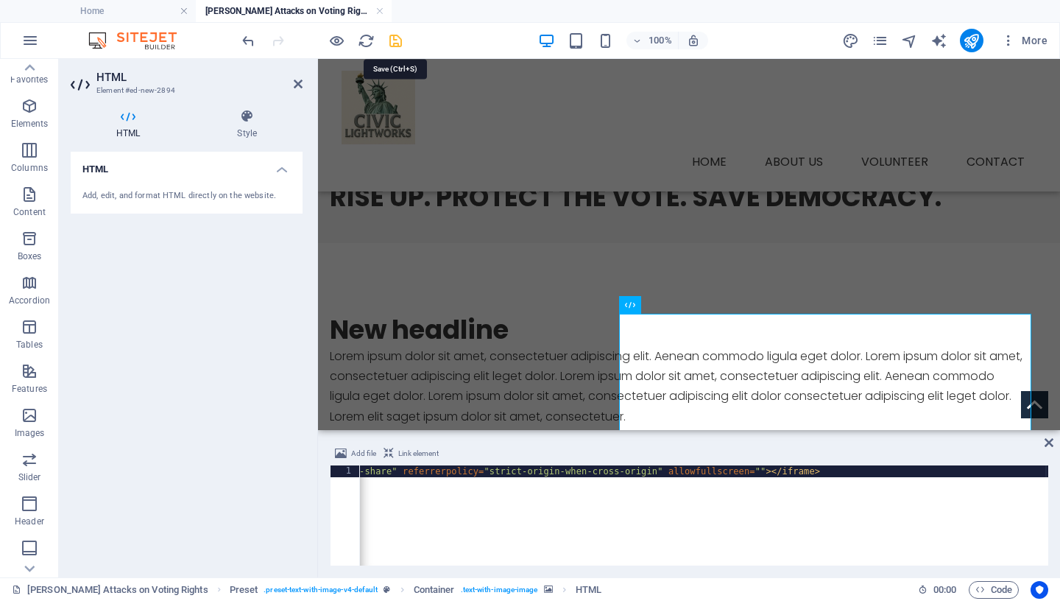
click at [398, 40] on icon "save" at bounding box center [395, 40] width 17 height 17
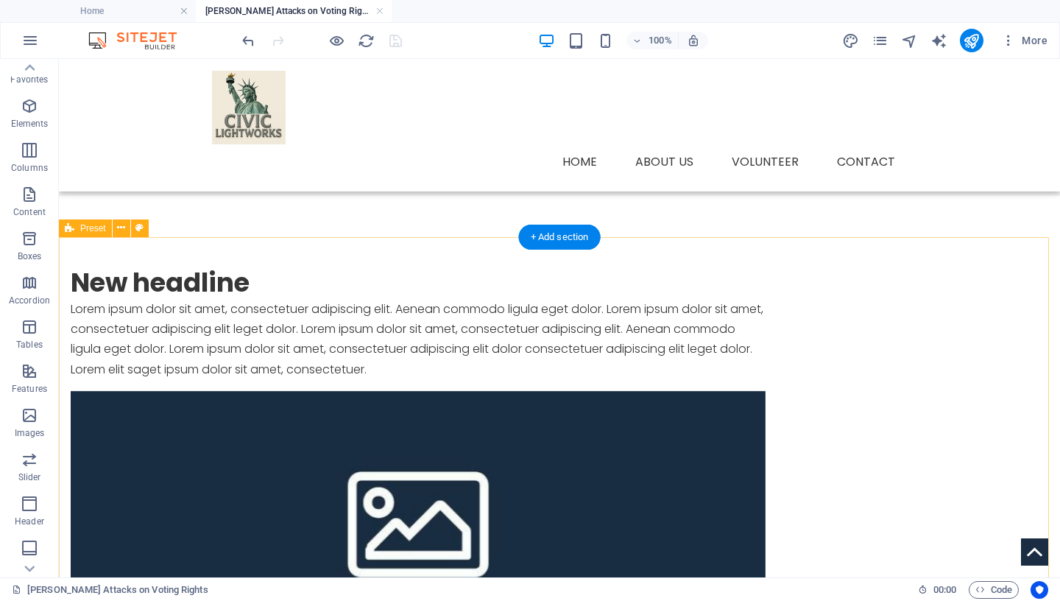
scroll to position [310, 0]
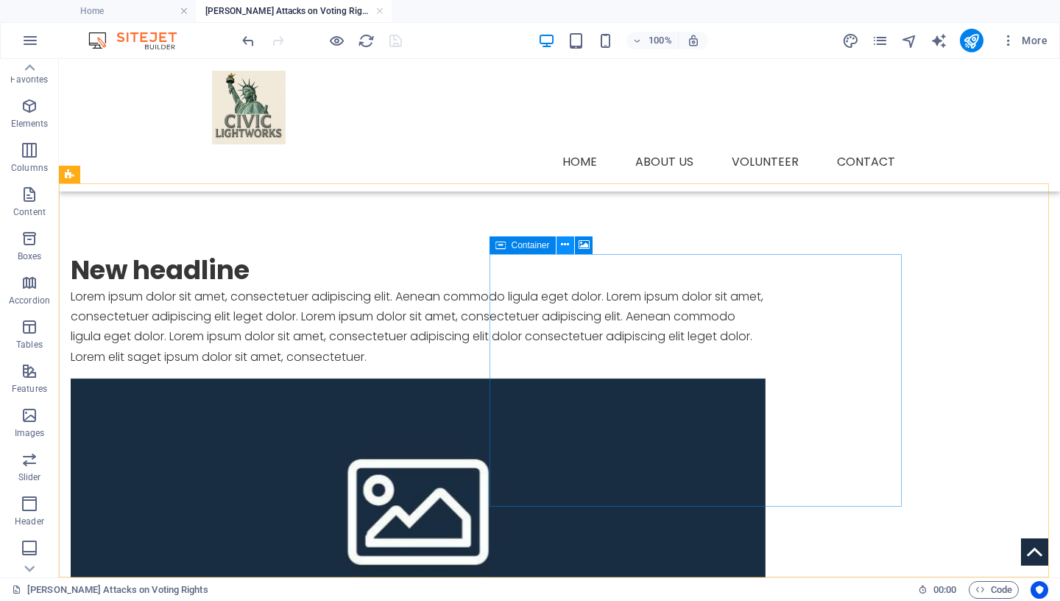
click at [563, 245] on icon at bounding box center [565, 244] width 8 height 15
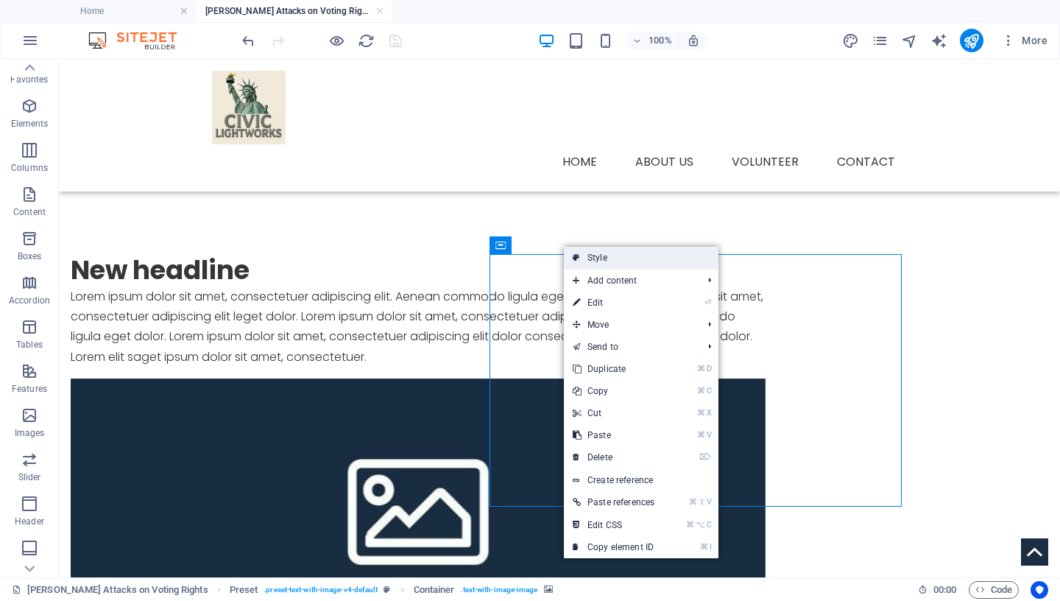
click at [604, 256] on link "Style" at bounding box center [641, 258] width 155 height 22
select select "rem"
select select "px"
select select "preset-text-with-image-v4-default"
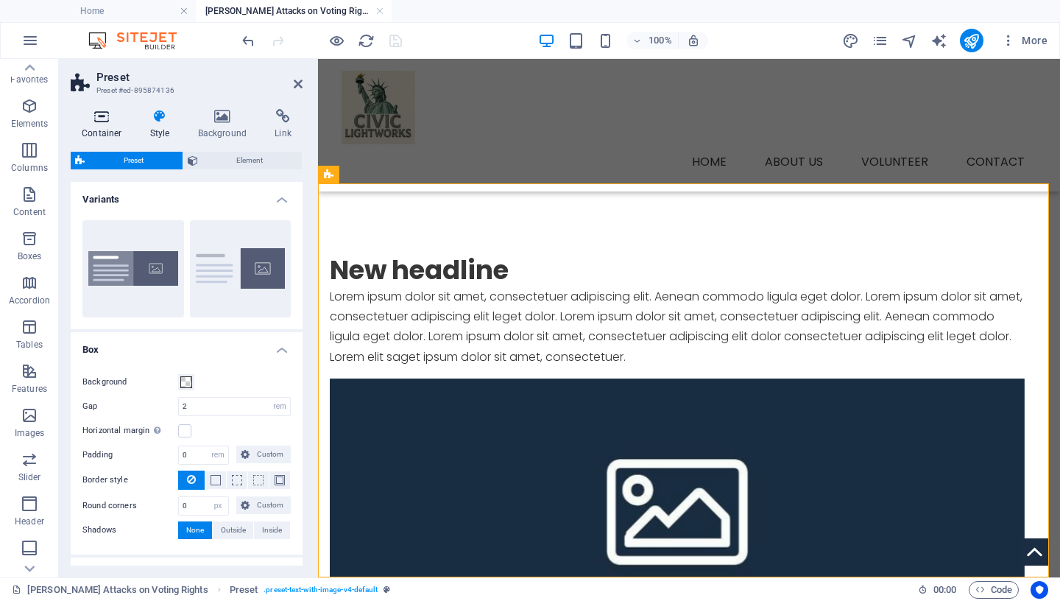
click at [106, 121] on icon at bounding box center [102, 116] width 63 height 15
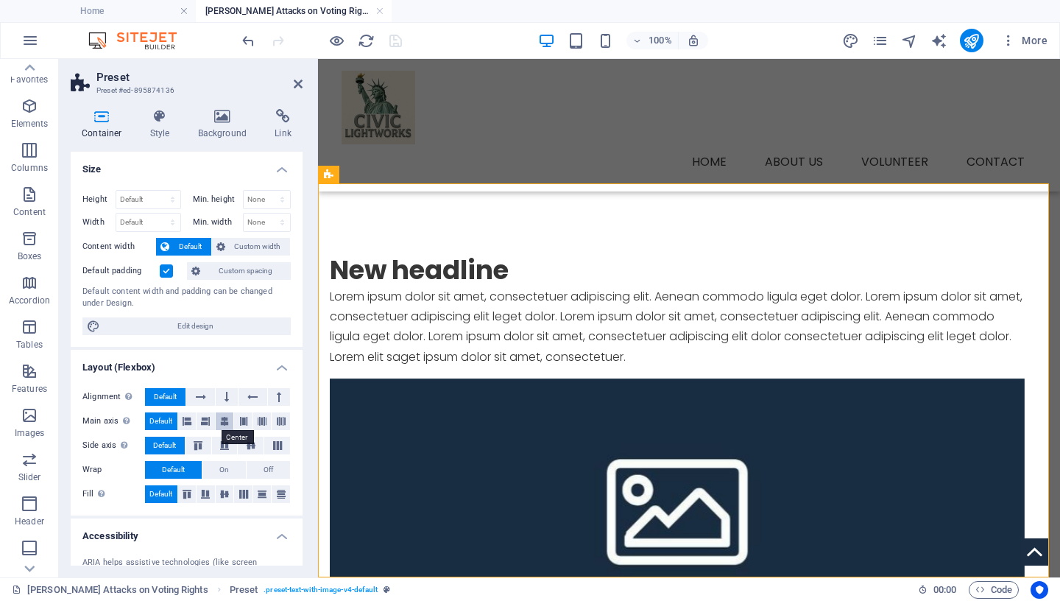
click at [220, 418] on icon at bounding box center [224, 421] width 9 height 18
click at [245, 445] on icon at bounding box center [251, 445] width 18 height 9
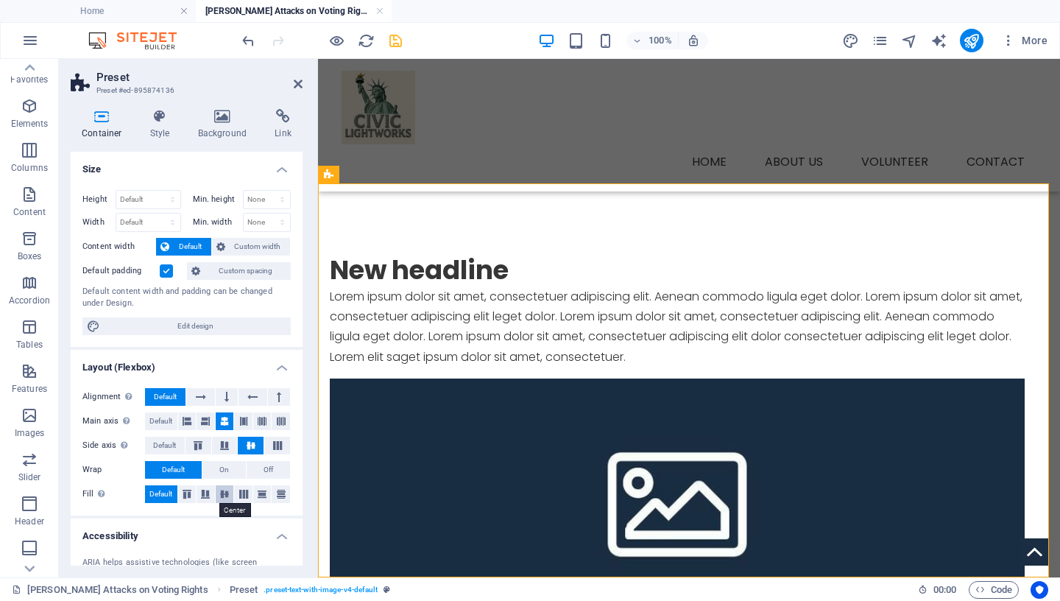
click at [220, 493] on icon at bounding box center [225, 494] width 18 height 9
click at [398, 40] on icon "save" at bounding box center [395, 40] width 17 height 17
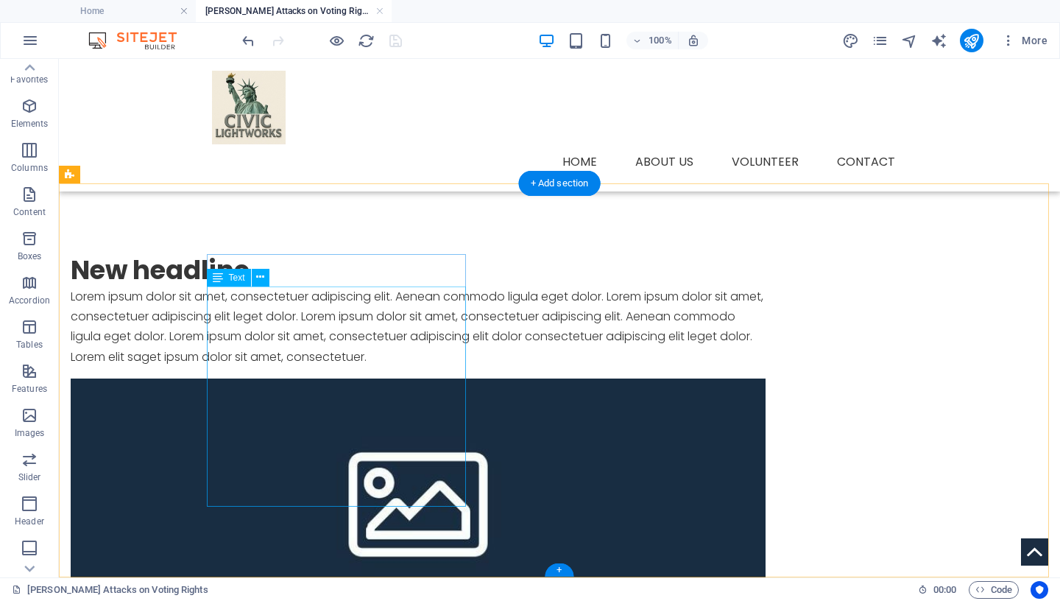
click at [367, 367] on div "Lorem ipsum dolor sit amet, consectetuer adipiscing elit. Aenean commodo ligula…" at bounding box center [418, 326] width 695 height 80
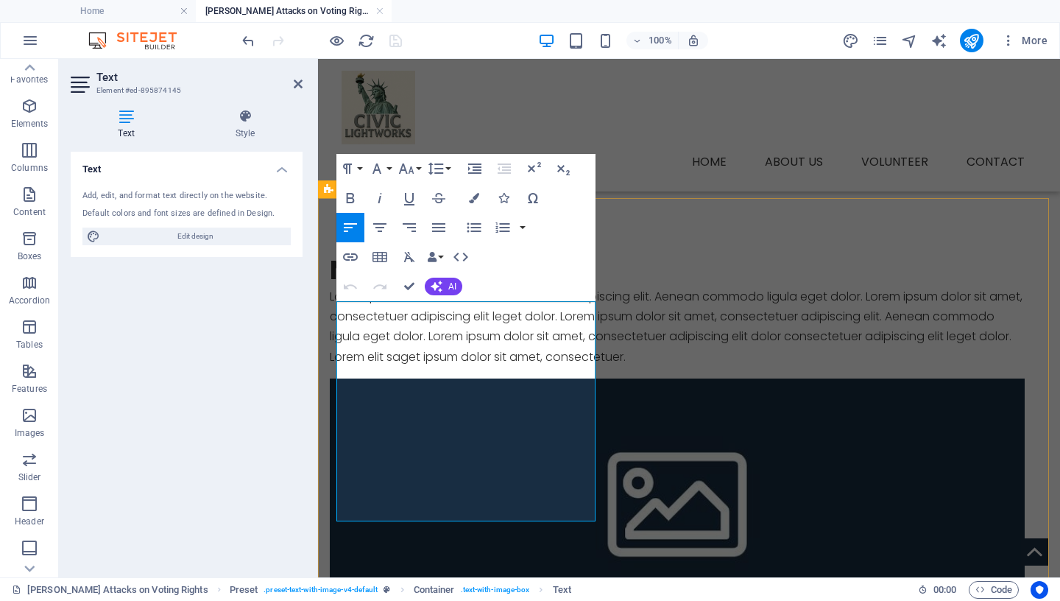
scroll to position [295, 0]
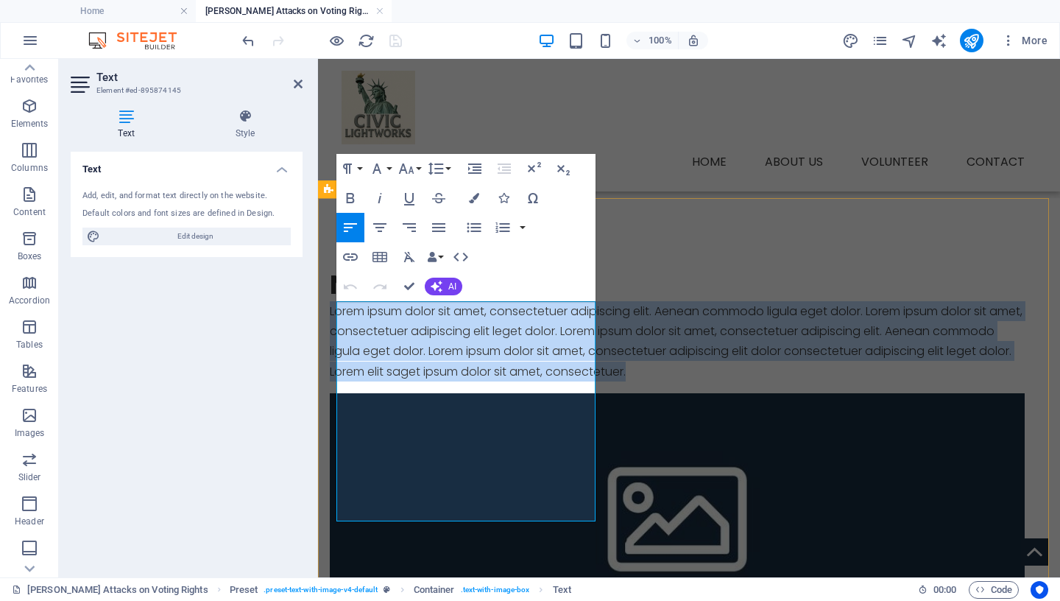
drag, startPoint x: 436, startPoint y: 512, endPoint x: 335, endPoint y: 312, distance: 223.6
click at [335, 312] on div "New headline Lorem ipsum dolor sit amet, consectetuer adipiscing elit. Aenean c…" at bounding box center [689, 569] width 742 height 742
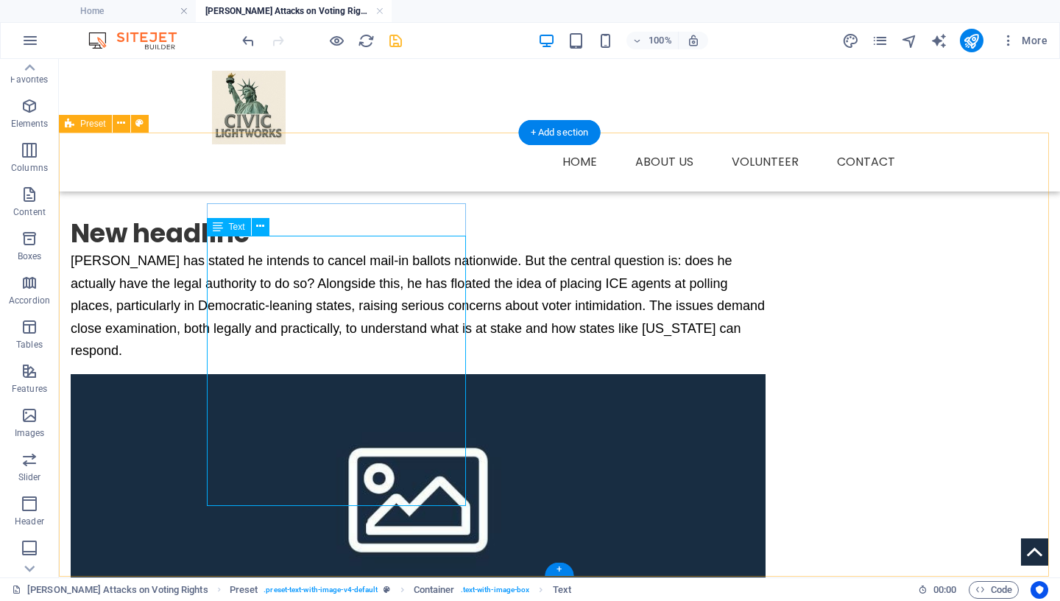
scroll to position [361, 0]
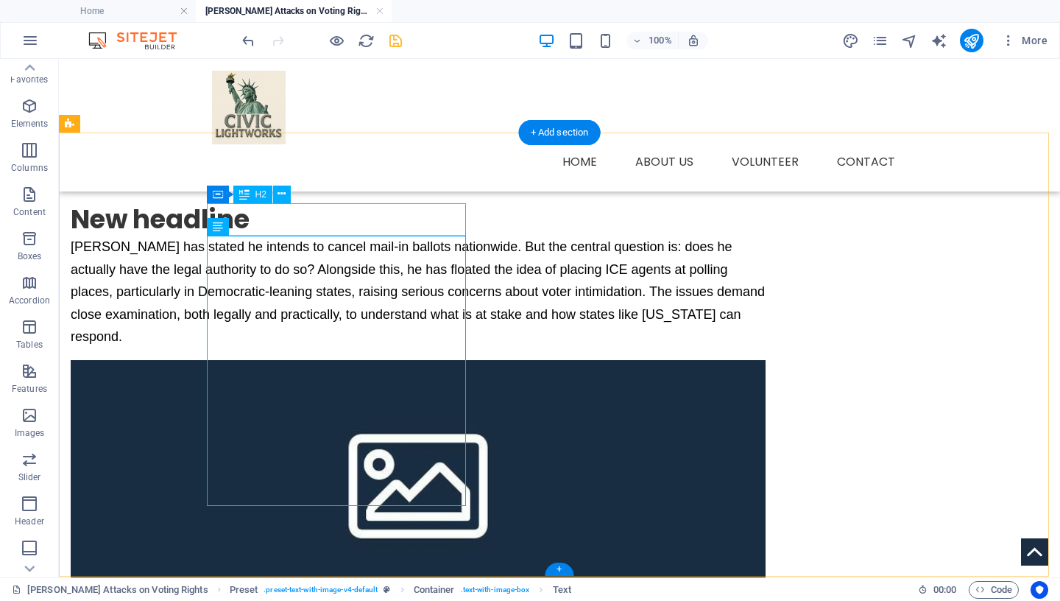
click at [355, 218] on div "New headline" at bounding box center [418, 219] width 695 height 32
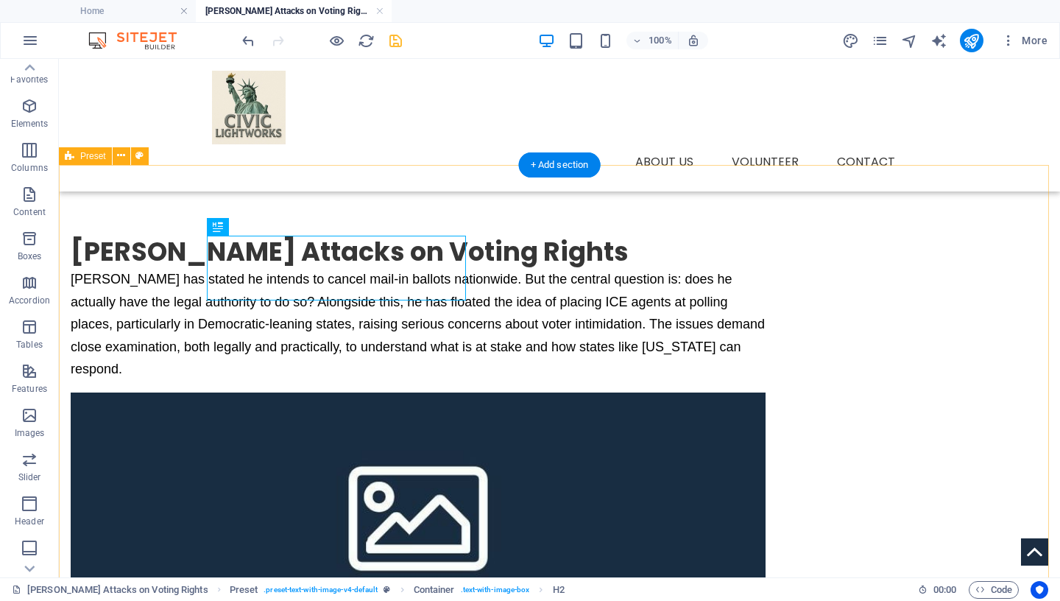
click at [993, 340] on div "[PERSON_NAME] Attacks on Voting Rights [PERSON_NAME] has stated he intends to c…" at bounding box center [559, 552] width 1001 height 775
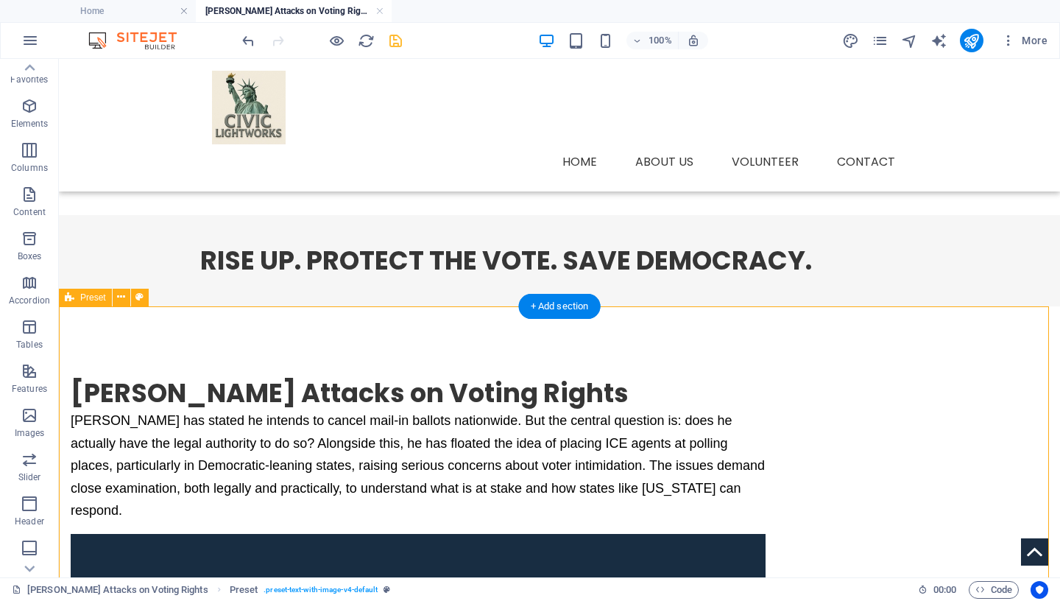
scroll to position [187, 0]
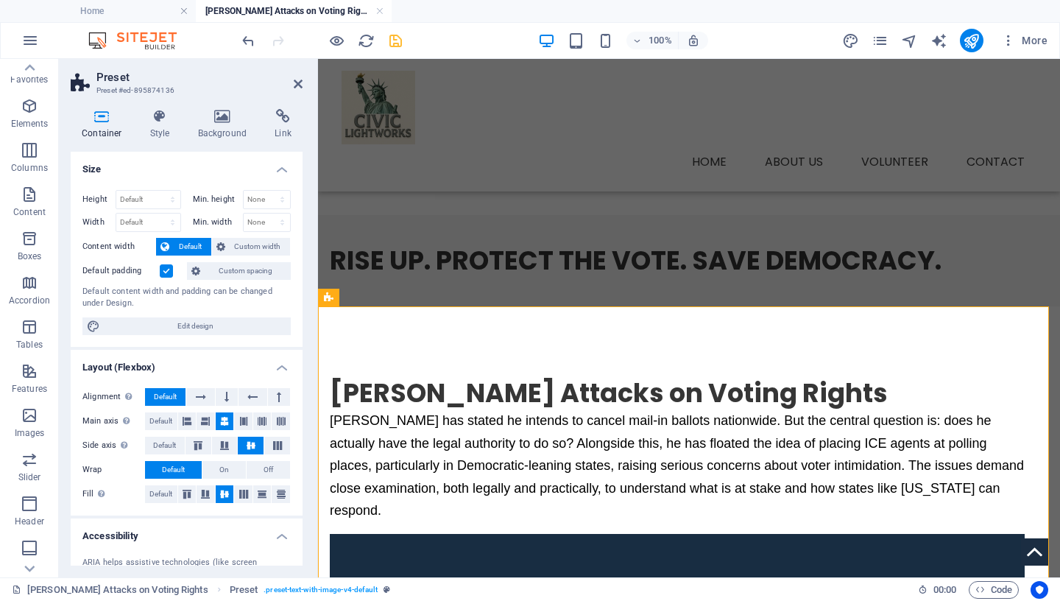
click at [100, 116] on icon at bounding box center [102, 116] width 63 height 15
click at [94, 119] on icon at bounding box center [102, 116] width 63 height 15
click at [96, 118] on icon at bounding box center [102, 116] width 63 height 15
click at [227, 264] on span "Custom spacing" at bounding box center [246, 271] width 82 height 18
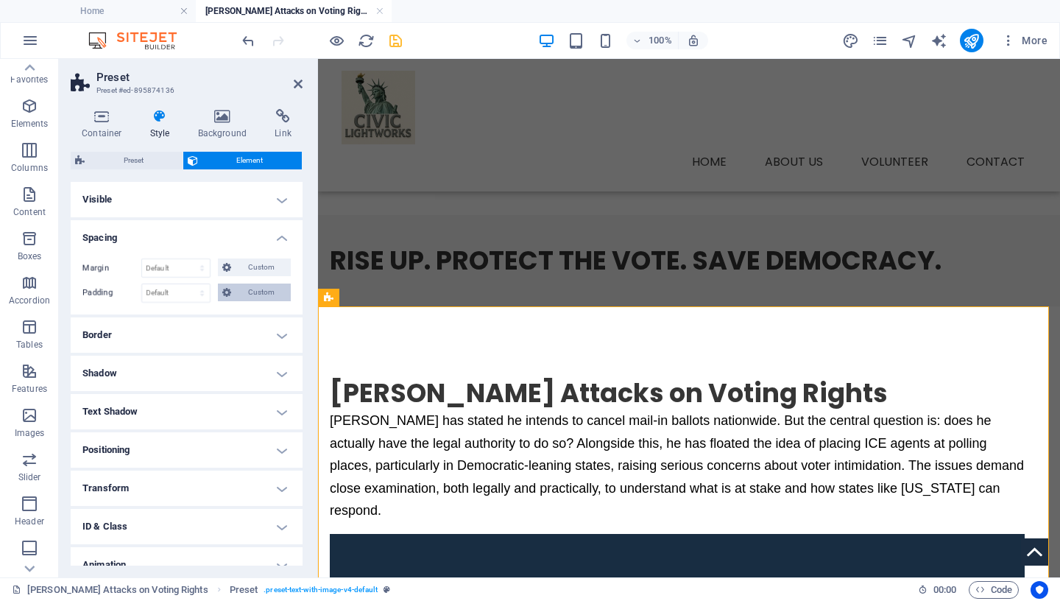
click at [250, 291] on span "Custom" at bounding box center [261, 292] width 51 height 18
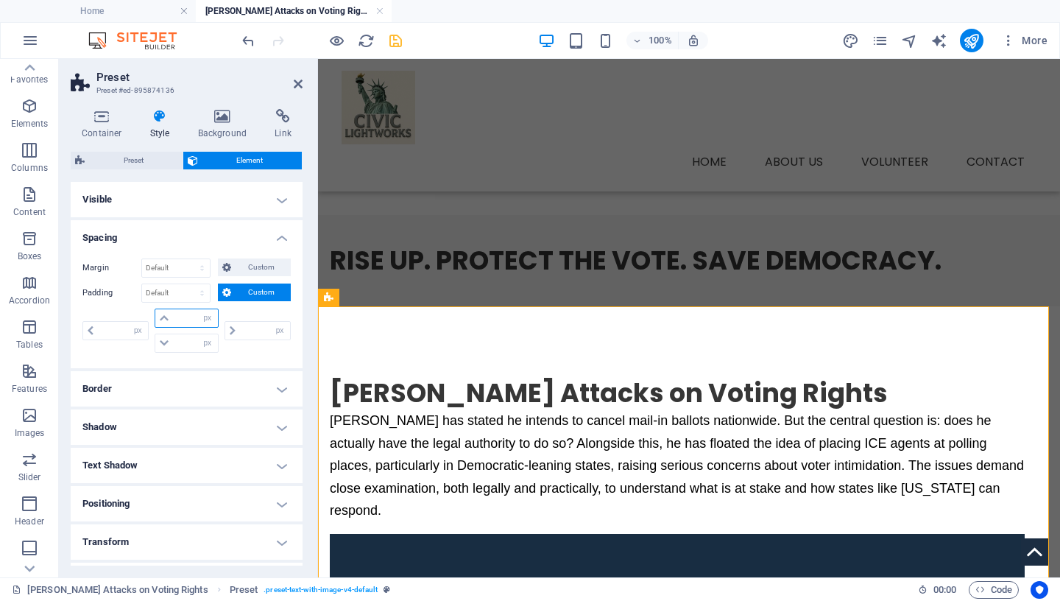
click at [186, 324] on input "number" at bounding box center [195, 318] width 44 height 18
type input "25"
type input "0"
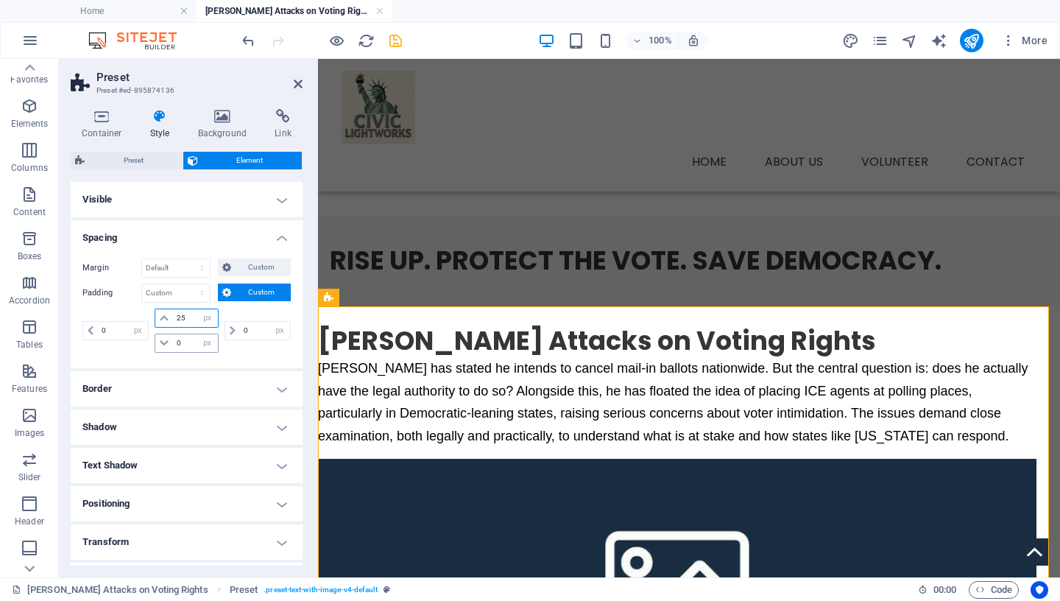
type input "25"
click at [180, 346] on input "0" at bounding box center [195, 343] width 44 height 18
drag, startPoint x: 180, startPoint y: 344, endPoint x: 144, endPoint y: 343, distance: 35.3
click at [173, 343] on input "0" at bounding box center [195, 343] width 44 height 18
type input "25"
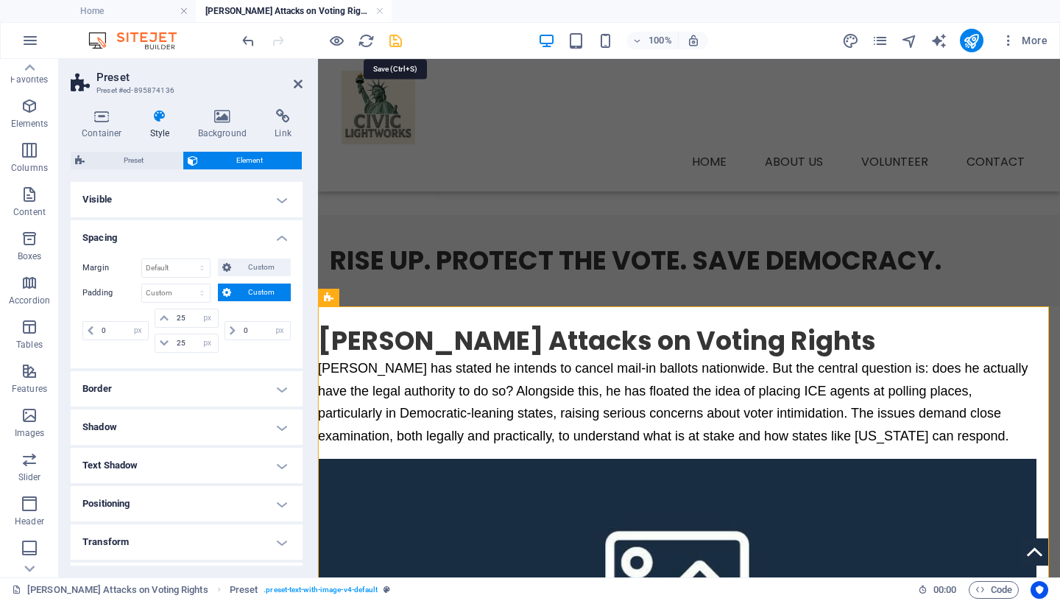
drag, startPoint x: 395, startPoint y: 37, endPoint x: 334, endPoint y: 20, distance: 62.7
click at [395, 37] on icon "save" at bounding box center [395, 40] width 17 height 17
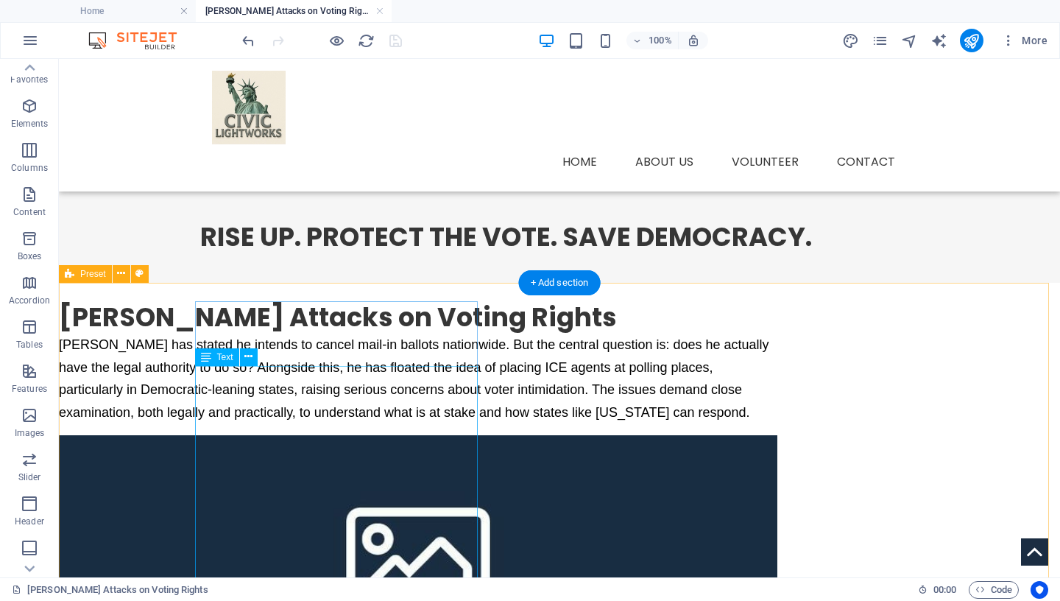
scroll to position [211, 0]
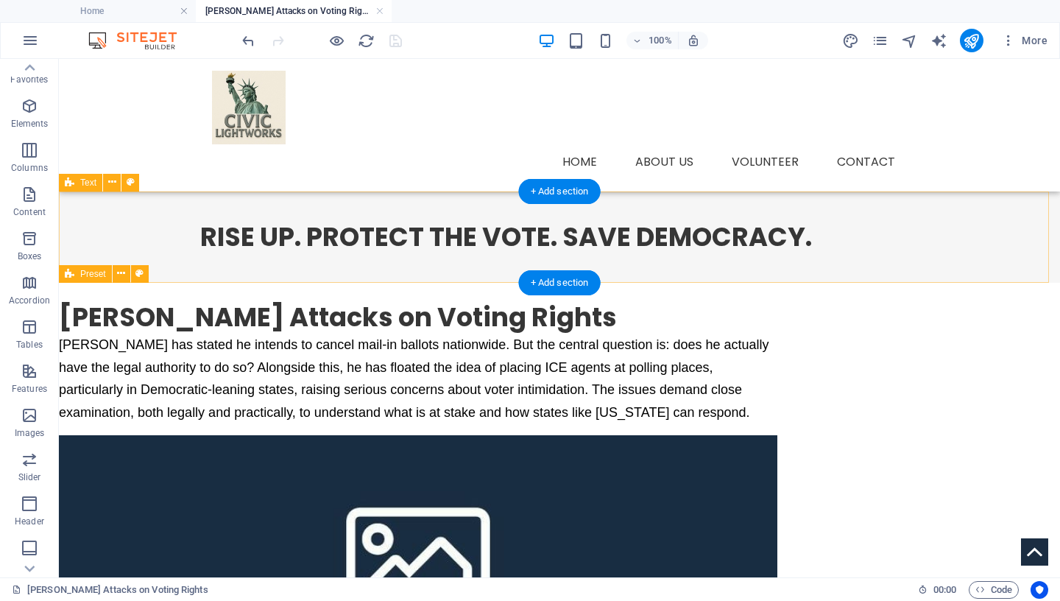
click at [96, 207] on div "RISE UP. PROTECT THE VOTE. SAVE DEMOCRACY." at bounding box center [559, 236] width 1001 height 91
select select "px"
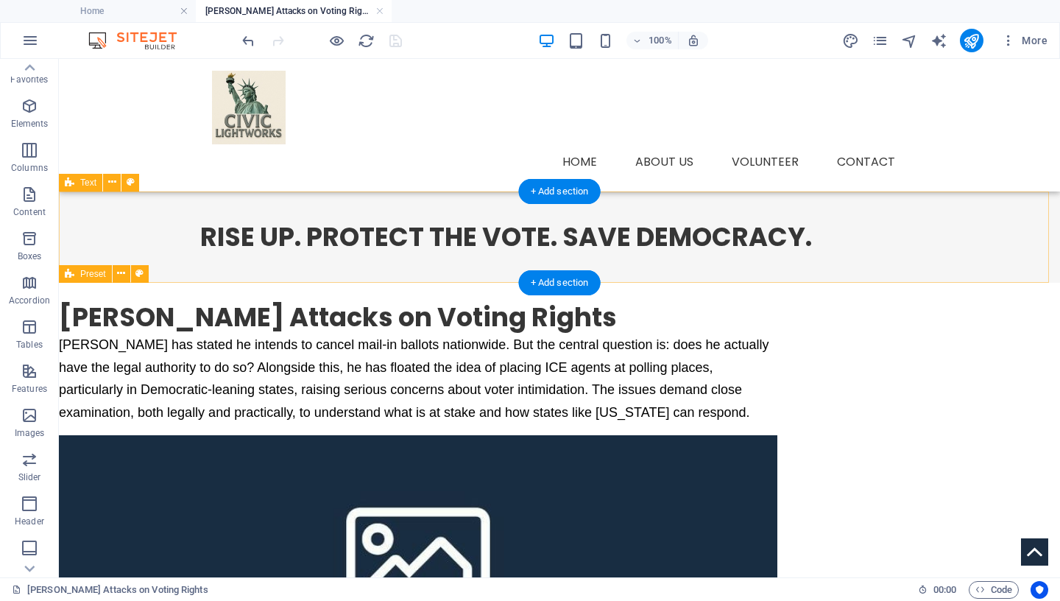
select select "px"
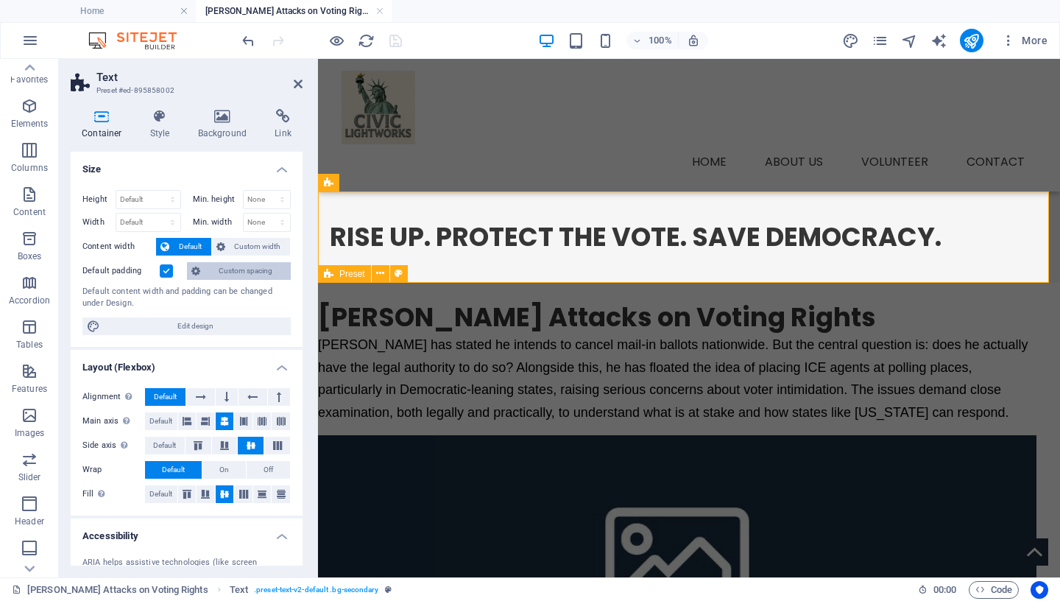
click at [232, 270] on span "Custom spacing" at bounding box center [246, 271] width 82 height 18
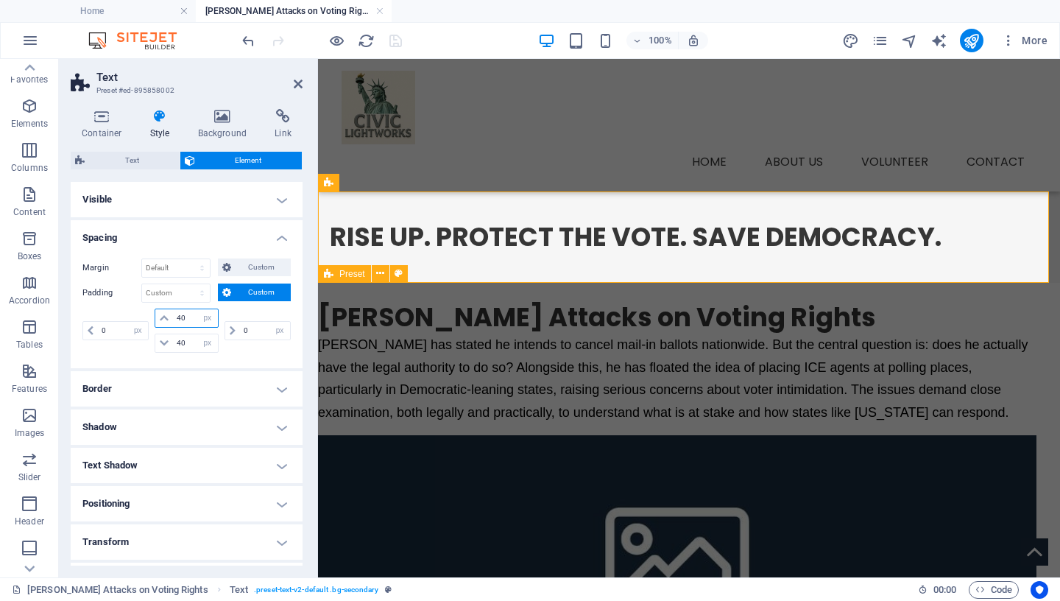
drag, startPoint x: 187, startPoint y: 319, endPoint x: 133, endPoint y: 318, distance: 53.8
click at [173, 319] on input "40" at bounding box center [195, 318] width 44 height 18
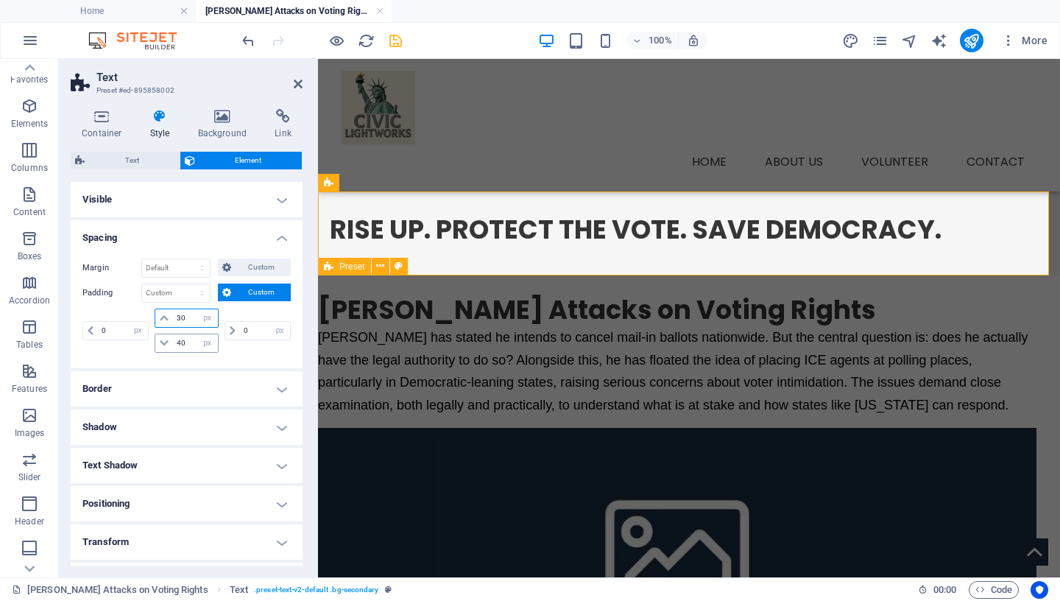
type input "30"
drag, startPoint x: 186, startPoint y: 340, endPoint x: 131, endPoint y: 337, distance: 55.3
click at [173, 342] on input "40" at bounding box center [195, 343] width 44 height 18
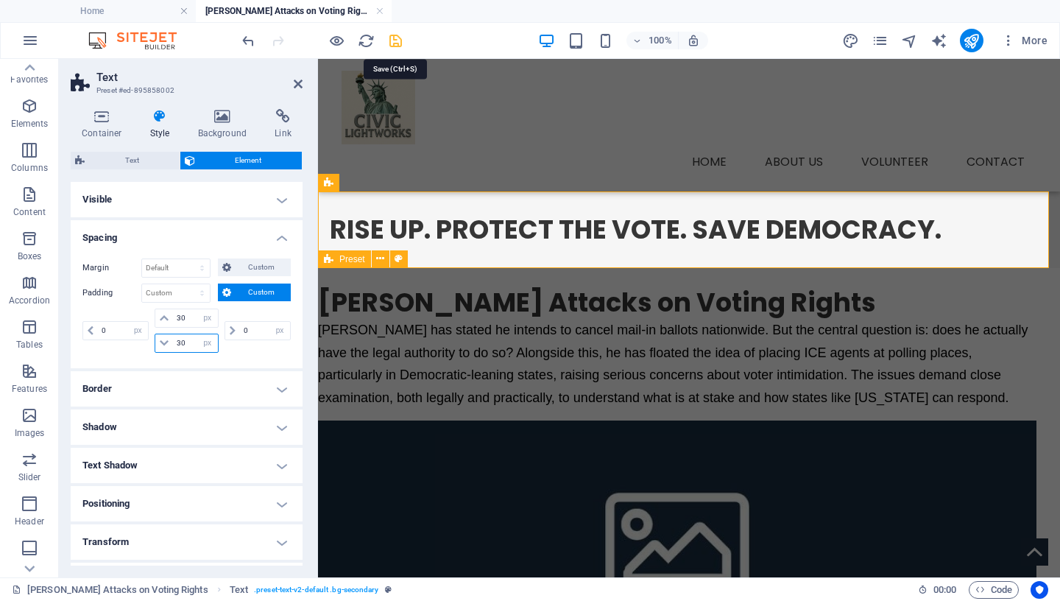
type input "30"
click at [396, 41] on icon "save" at bounding box center [395, 40] width 17 height 17
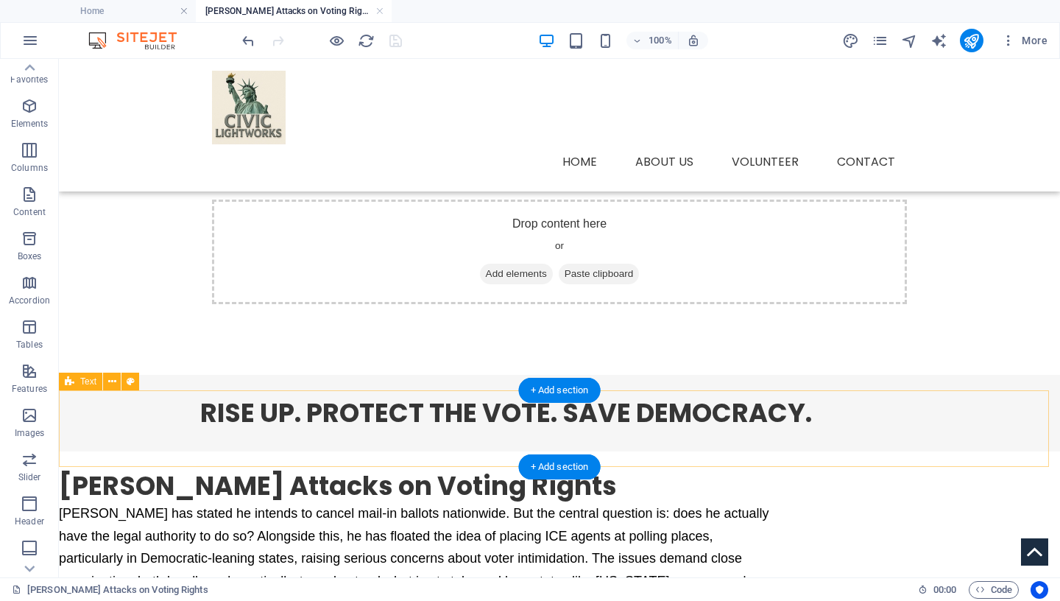
scroll to position [0, 0]
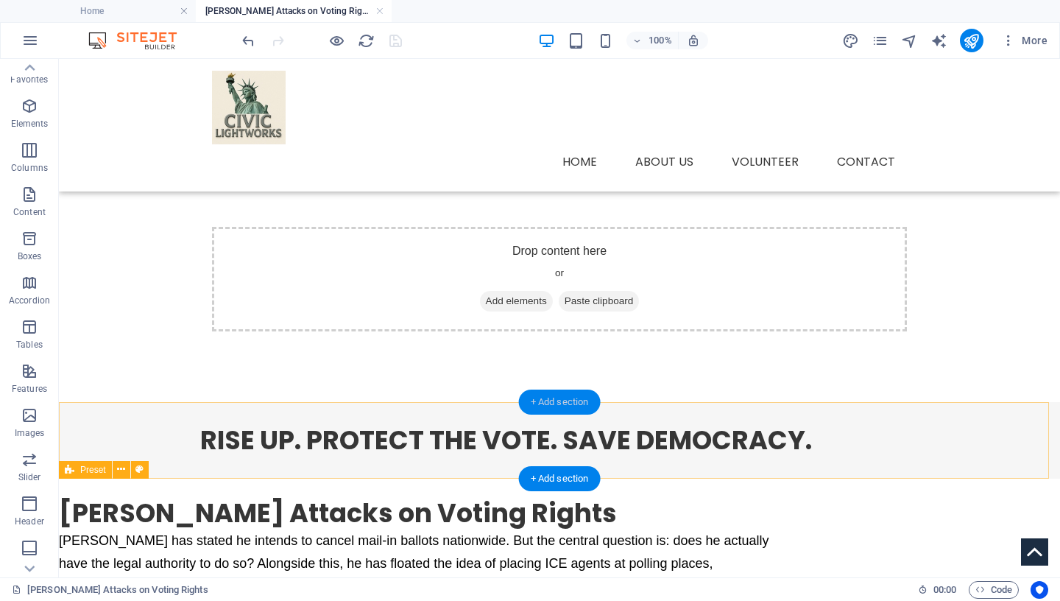
click at [578, 401] on div "+ Add section" at bounding box center [560, 401] width 82 height 25
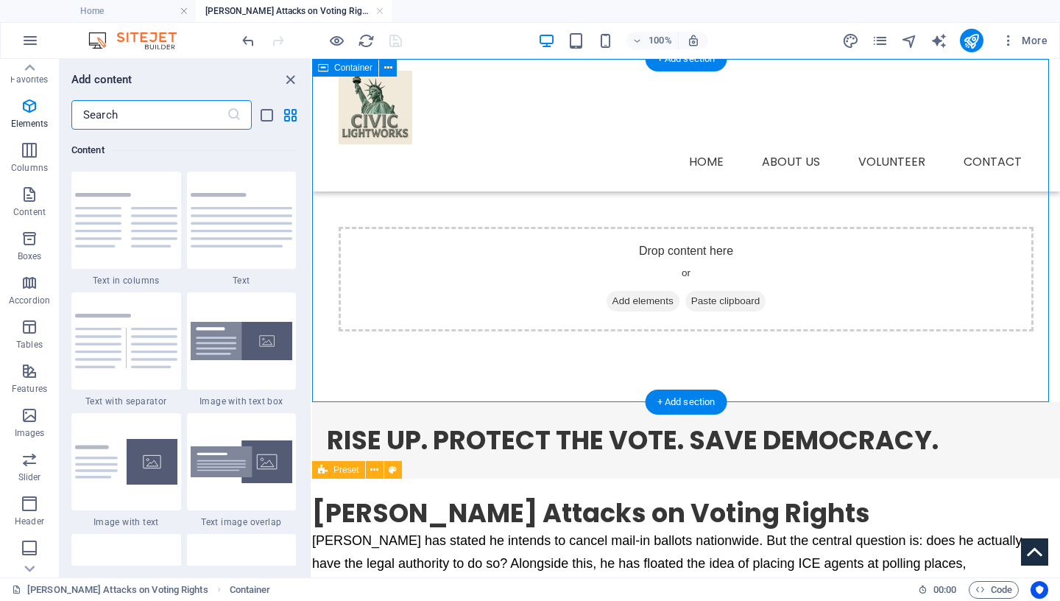
scroll to position [2576, 0]
click at [143, 113] on input "text" at bounding box center [148, 114] width 155 height 29
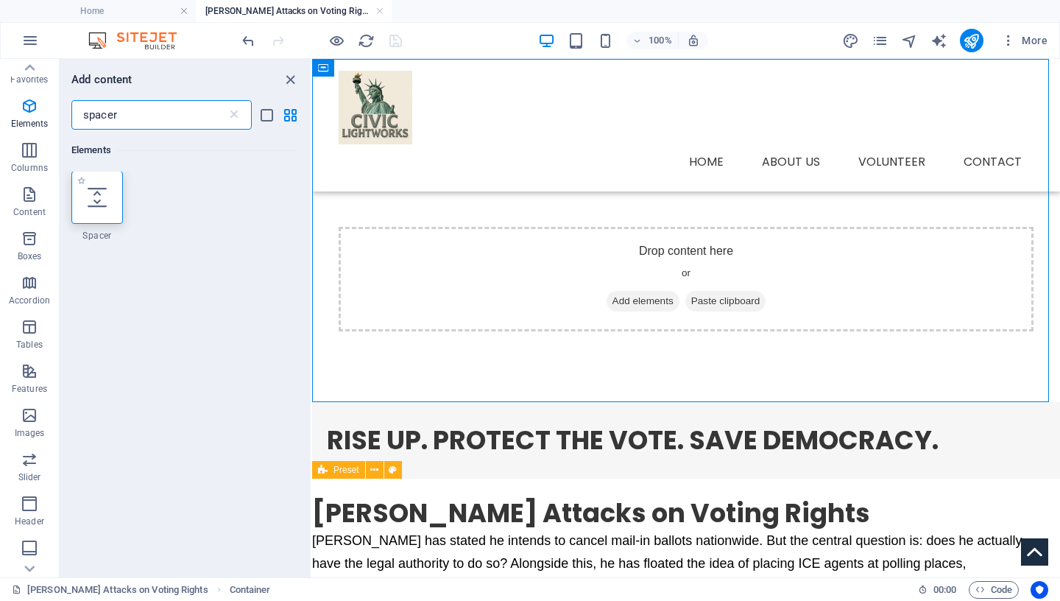
scroll to position [0, 0]
type input "spacer"
click at [100, 203] on icon at bounding box center [97, 197] width 19 height 19
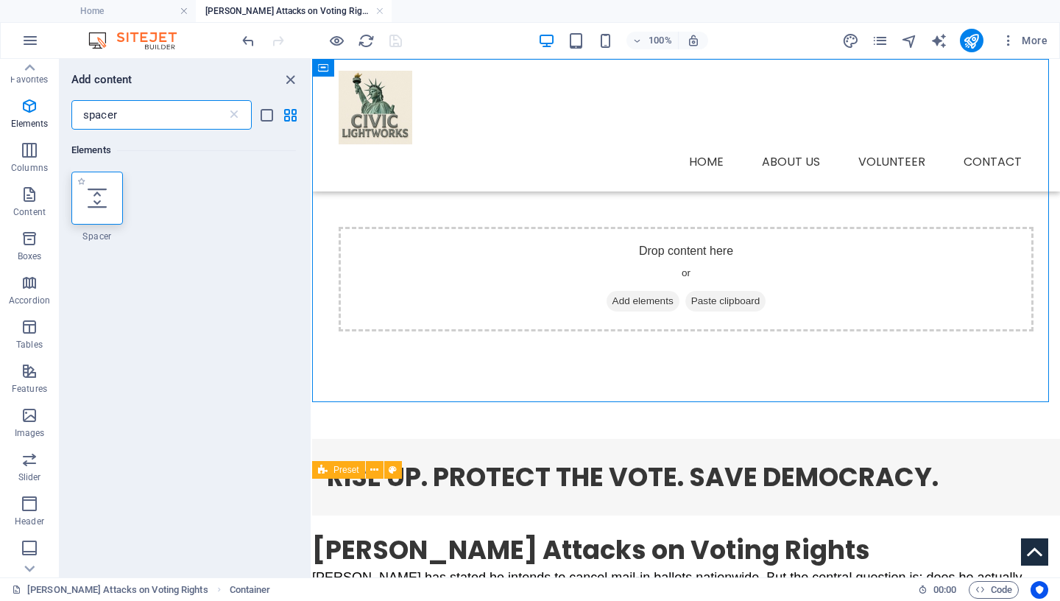
select select "px"
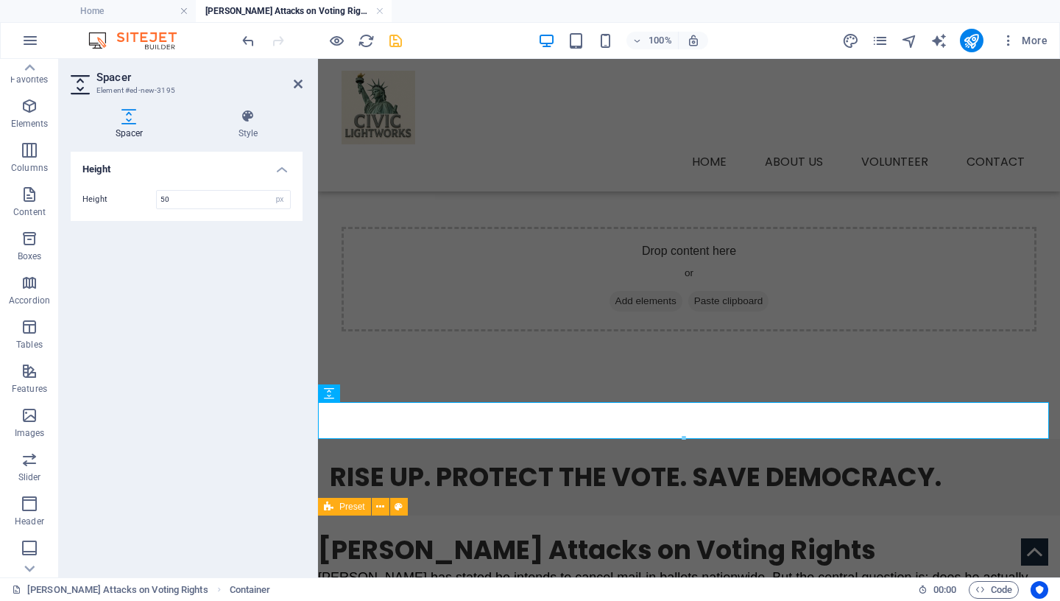
scroll to position [12, 0]
click at [395, 40] on icon "save" at bounding box center [395, 40] width 17 height 17
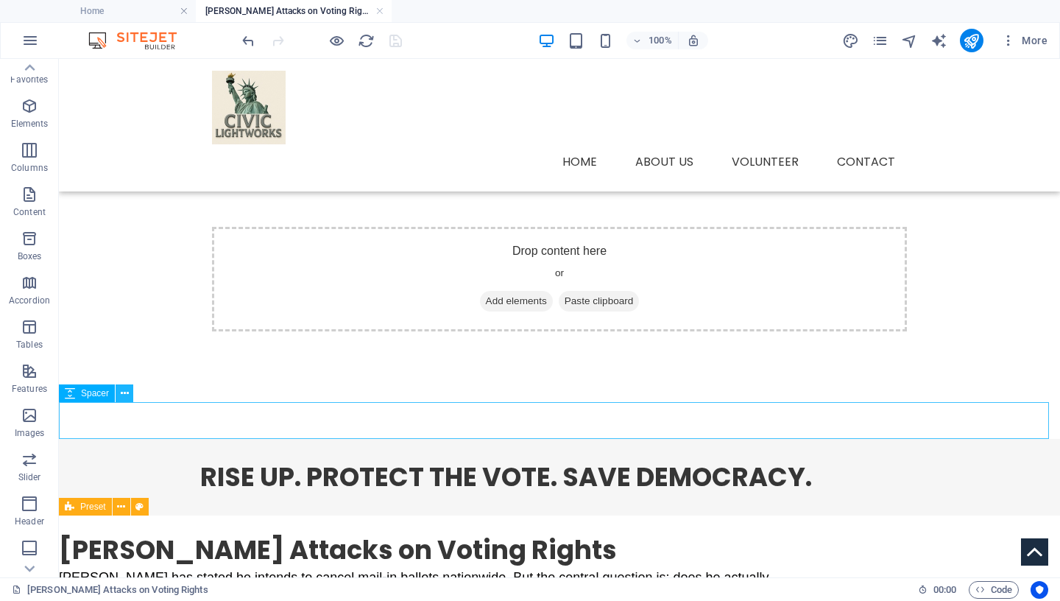
click at [125, 389] on icon at bounding box center [125, 393] width 8 height 15
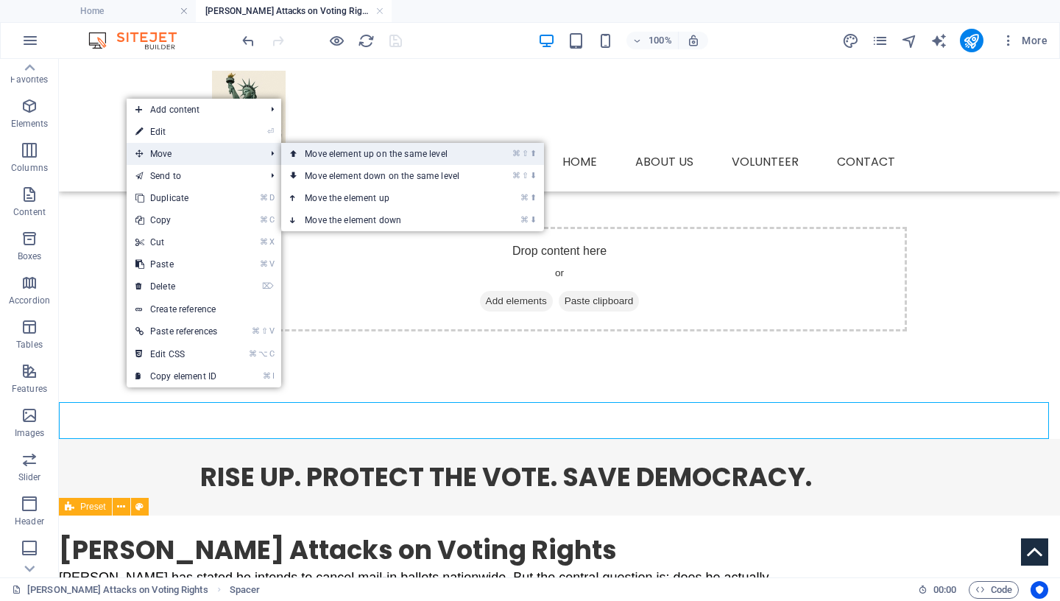
click at [315, 158] on link "⌘ ⇧ ⬆ Move element up on the same level" at bounding box center [385, 154] width 208 height 22
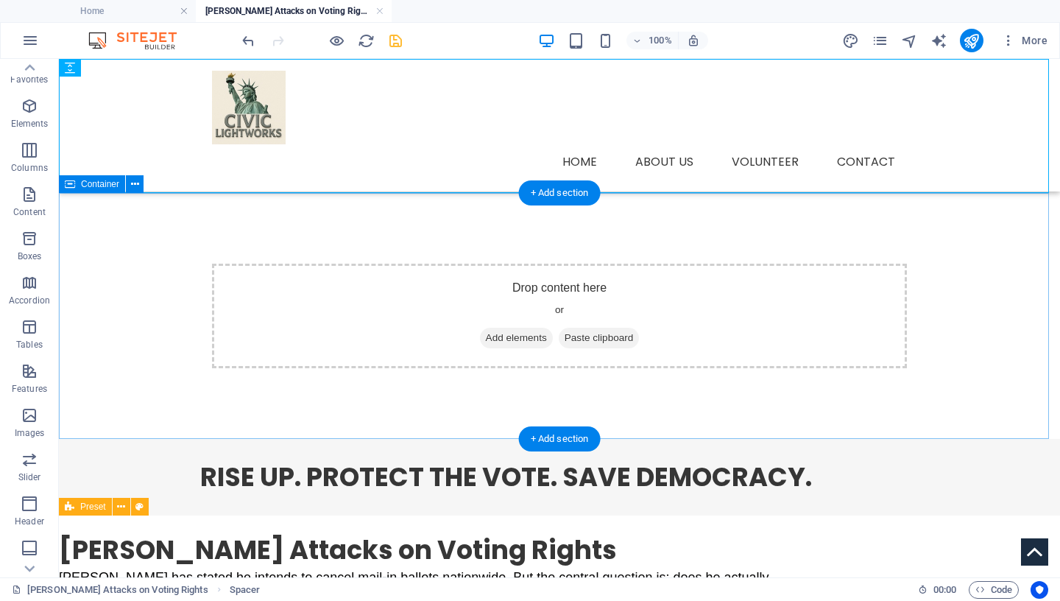
click at [108, 269] on div "Drop content here or Add elements Paste clipboard" at bounding box center [559, 316] width 1001 height 246
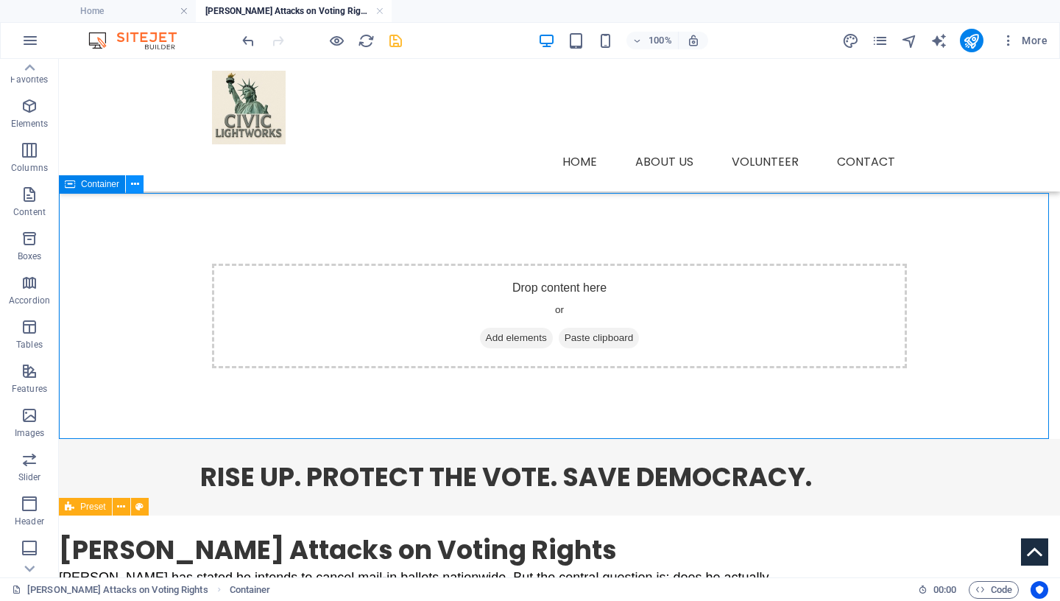
click at [133, 185] on icon at bounding box center [135, 184] width 8 height 15
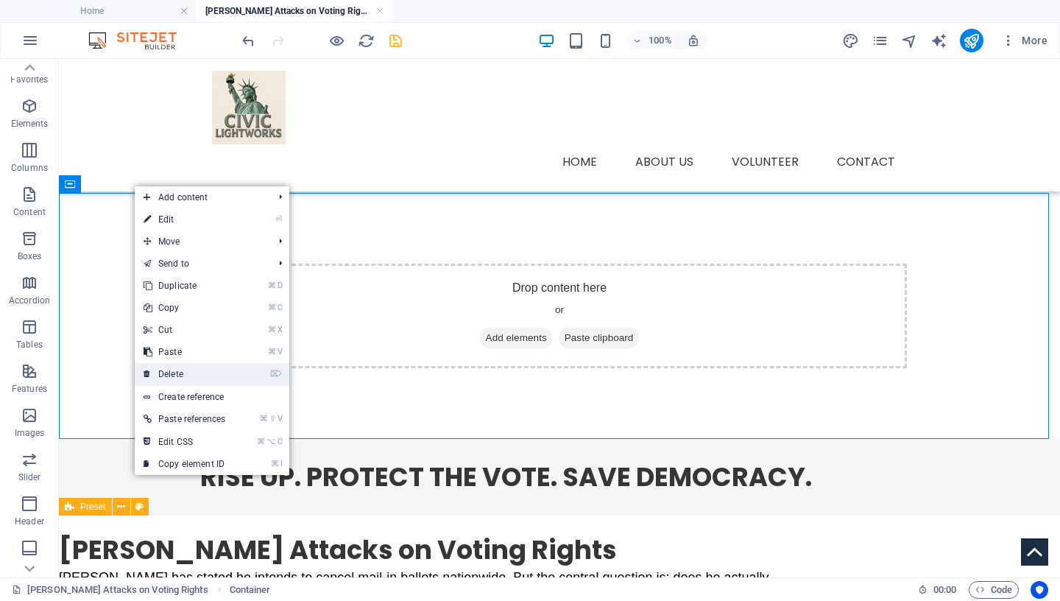
click at [203, 378] on link "⌦ Delete" at bounding box center [184, 374] width 99 height 22
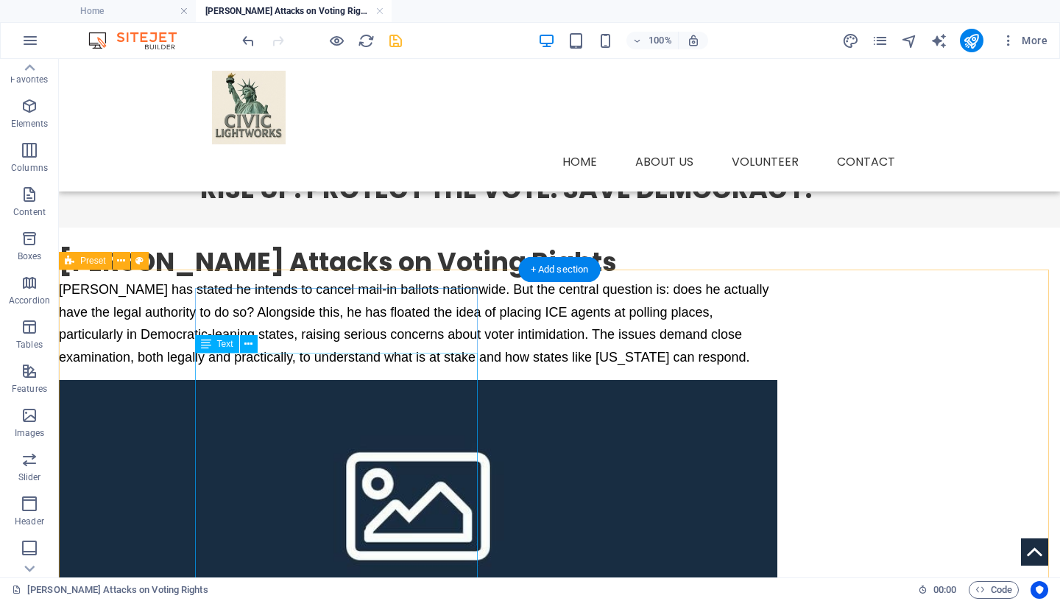
scroll to position [42, 0]
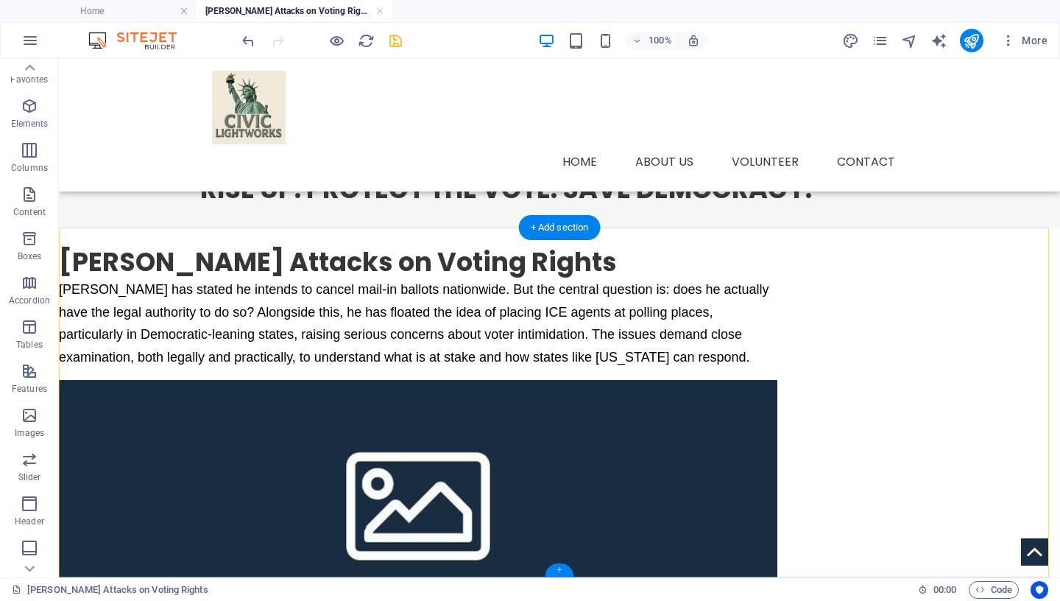
click at [565, 570] on div "+" at bounding box center [559, 569] width 29 height 13
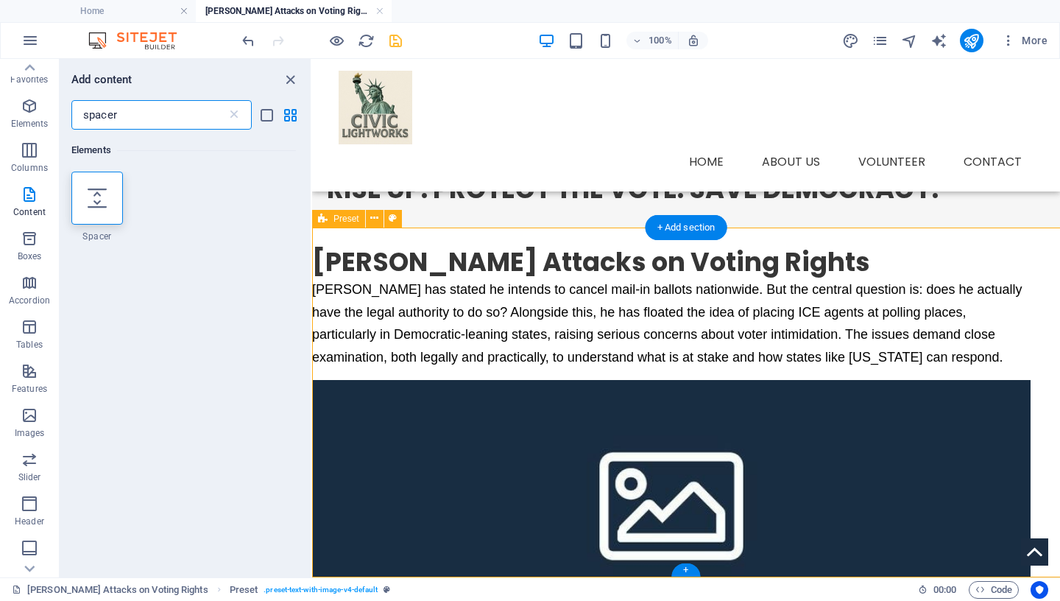
scroll to position [12, 0]
drag, startPoint x: 124, startPoint y: 117, endPoint x: 9, endPoint y: 113, distance: 115.7
click at [71, 113] on input "spacer" at bounding box center [148, 114] width 155 height 29
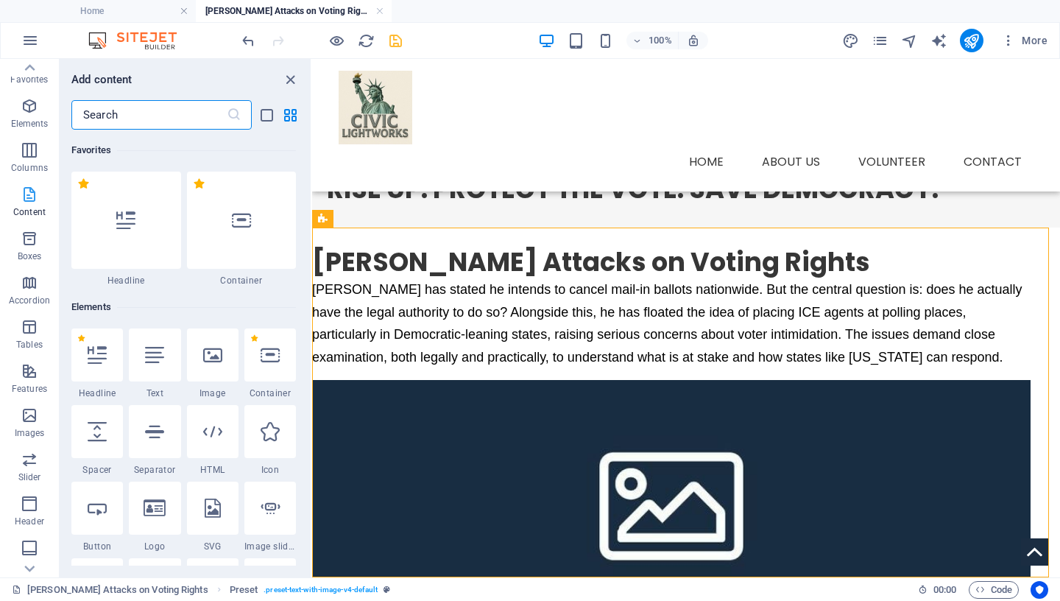
click at [29, 186] on icon "button" at bounding box center [30, 195] width 18 height 18
click at [32, 194] on icon "button" at bounding box center [30, 195] width 18 height 18
click at [35, 199] on icon "button" at bounding box center [30, 195] width 18 height 18
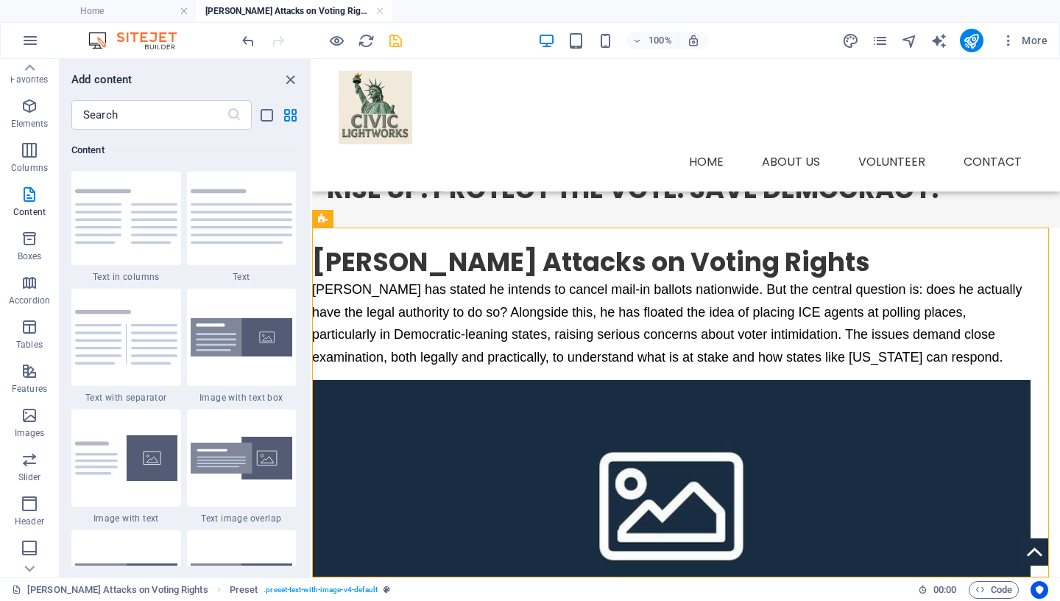
scroll to position [2521, 0]
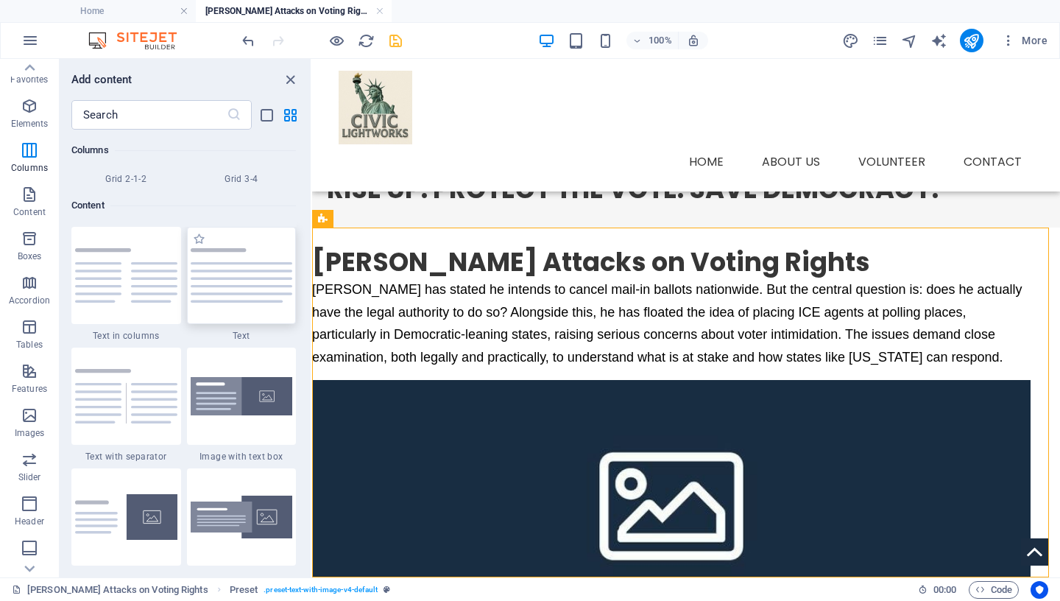
click at [250, 286] on img at bounding box center [242, 275] width 102 height 54
click at [312, 286] on div "Reference Container Placeholder 2 columns 2 columns Container Placeholder 2 col…" at bounding box center [686, 318] width 748 height 518
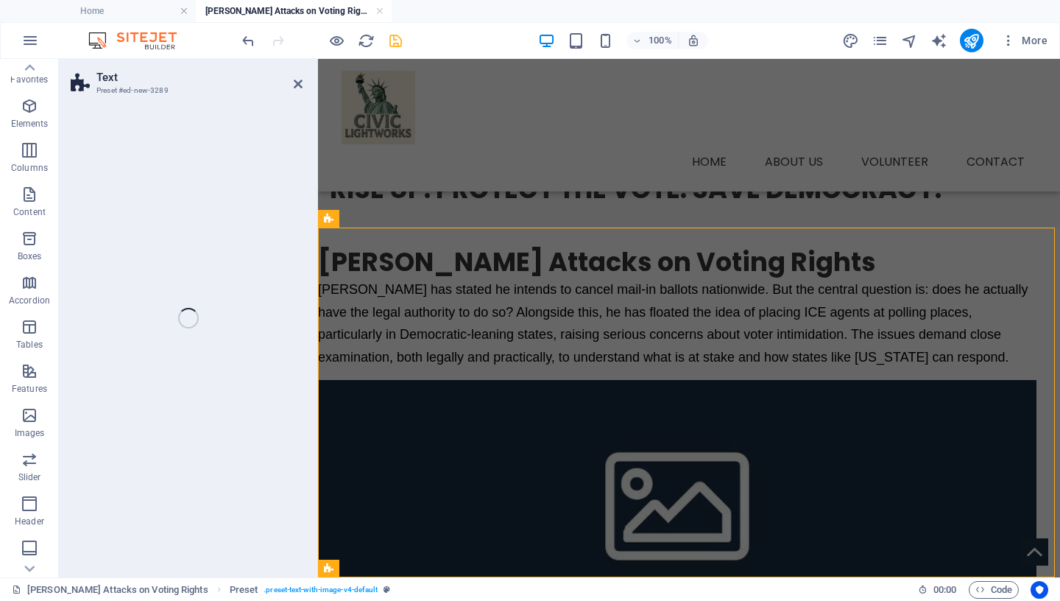
scroll to position [348, 0]
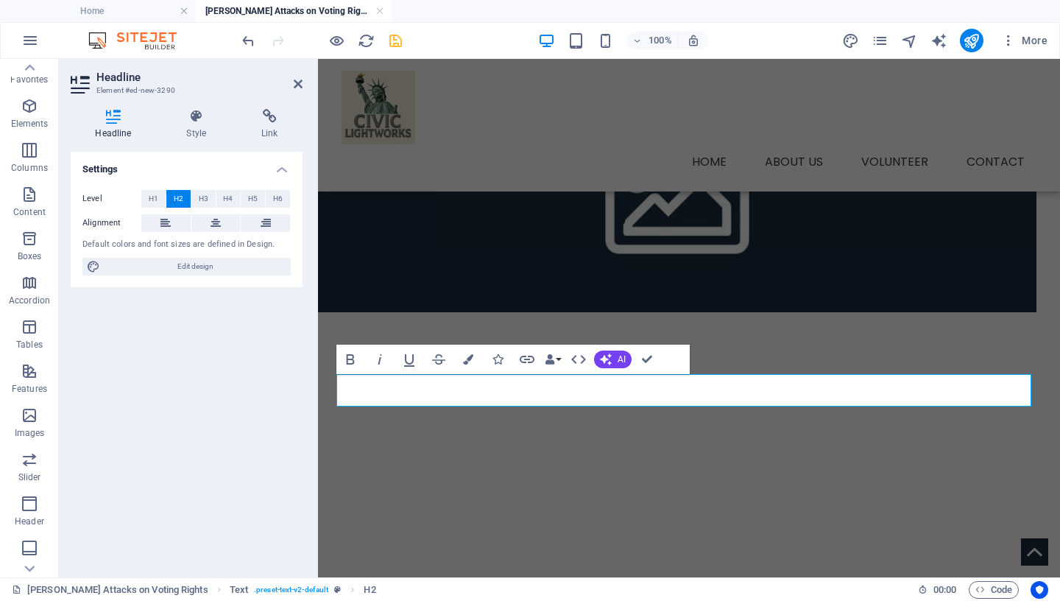
scroll to position [316, 0]
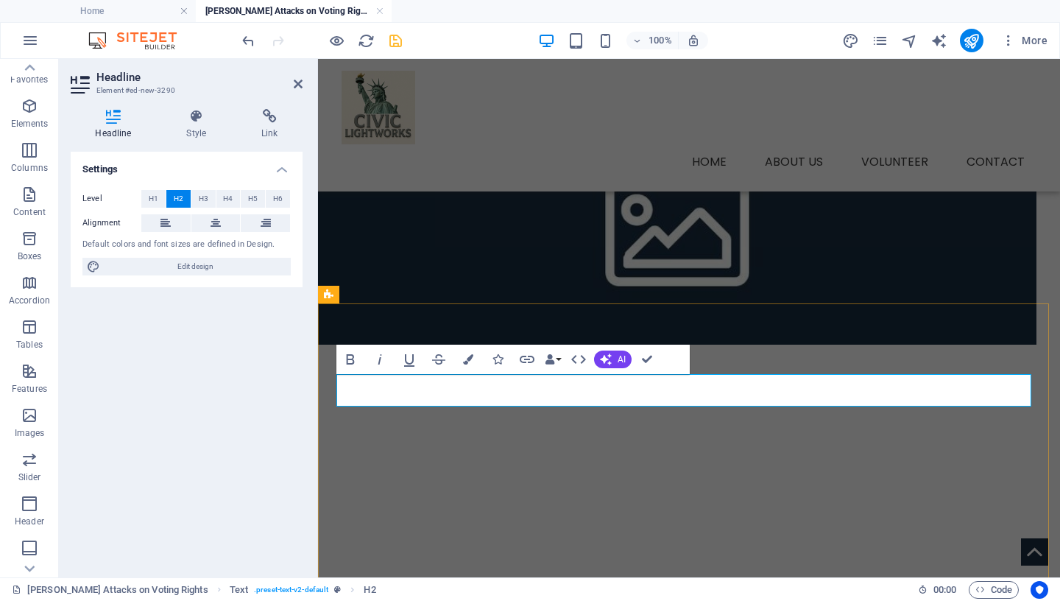
drag, startPoint x: 993, startPoint y: 392, endPoint x: 725, endPoint y: 401, distance: 267.4
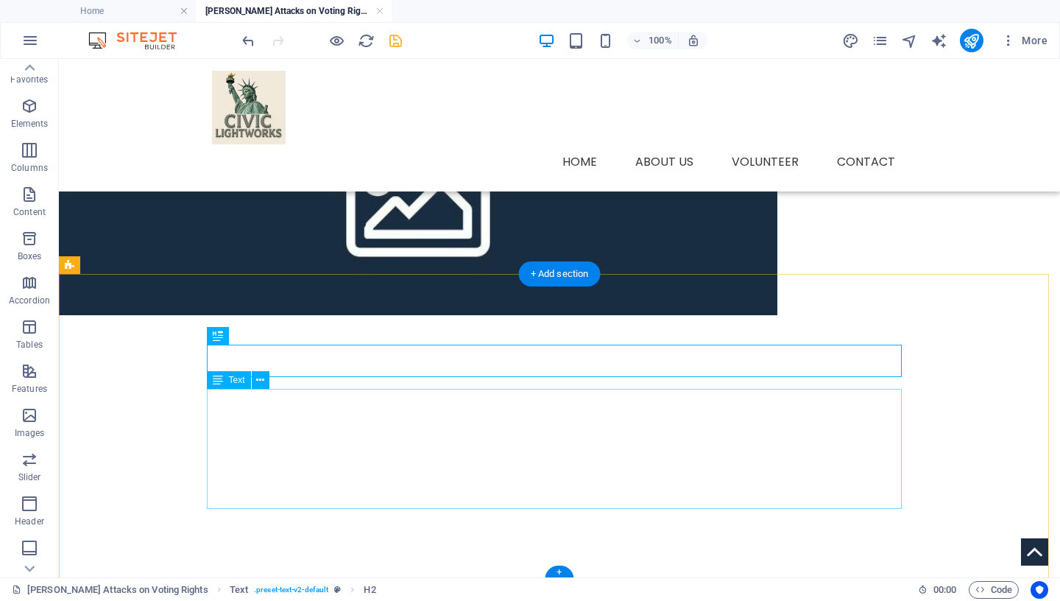
scroll to position [348, 0]
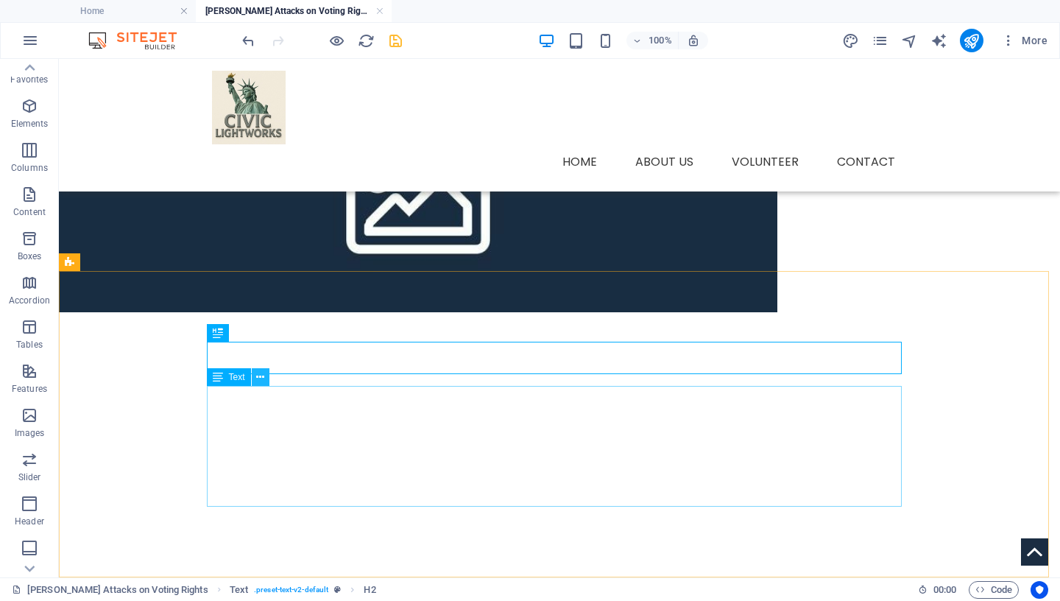
click at [260, 375] on icon at bounding box center [260, 377] width 8 height 15
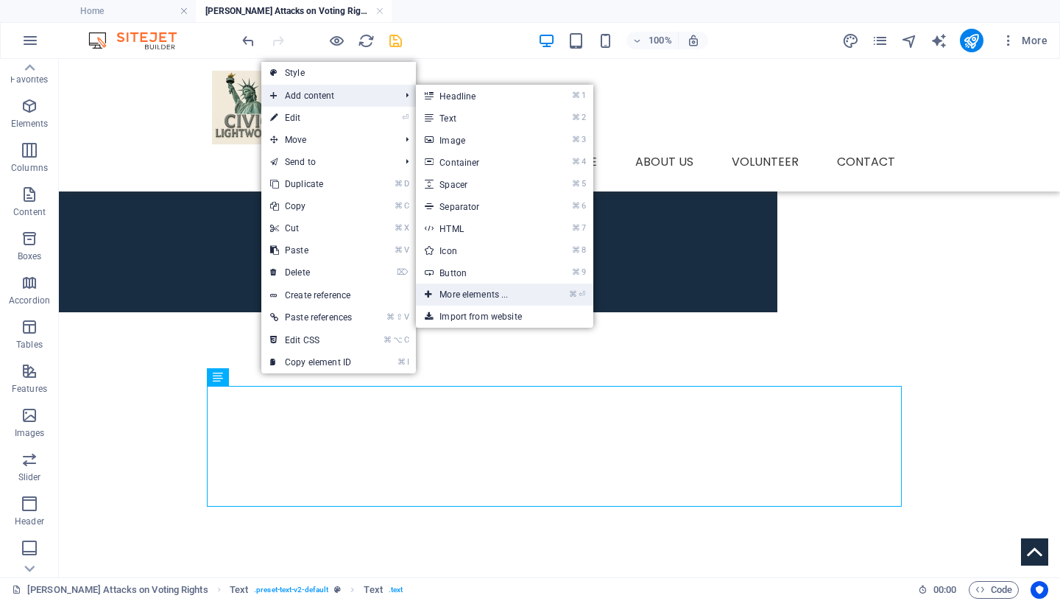
click at [505, 299] on link "⌘ ⏎ More elements ..." at bounding box center [476, 294] width 121 height 22
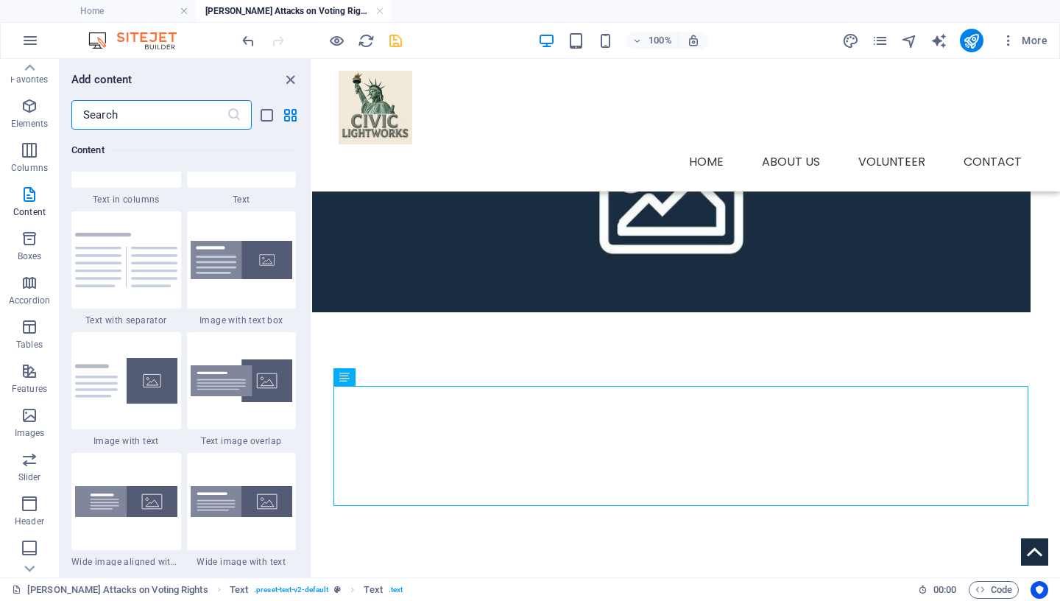
scroll to position [2642, 0]
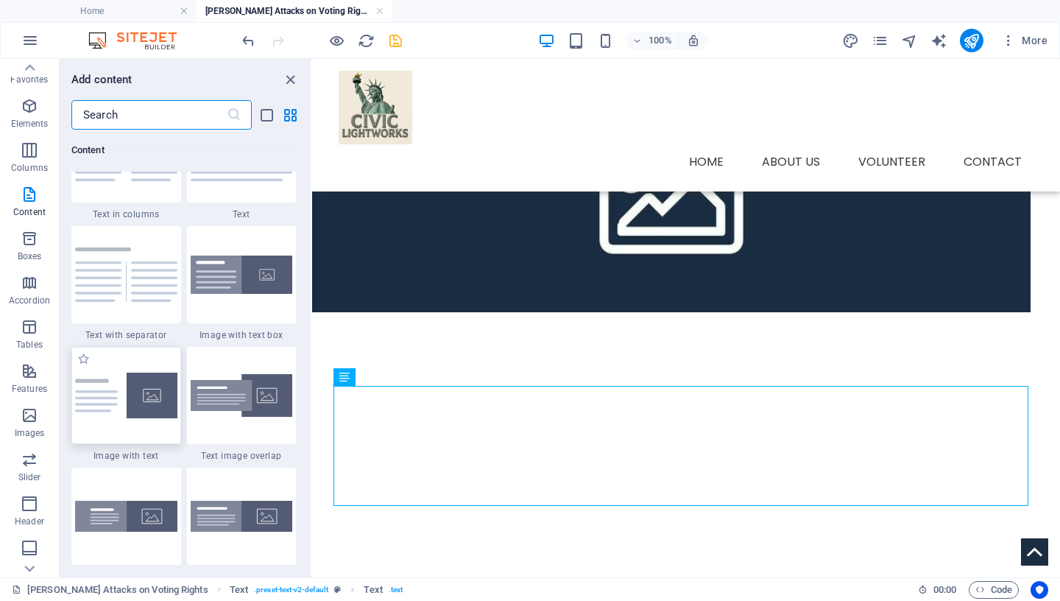
click at [103, 398] on img at bounding box center [126, 396] width 102 height 46
click at [312, 398] on div "Reference Container Placeholder 2 columns 2 columns Container Placeholder 2 col…" at bounding box center [686, 318] width 748 height 518
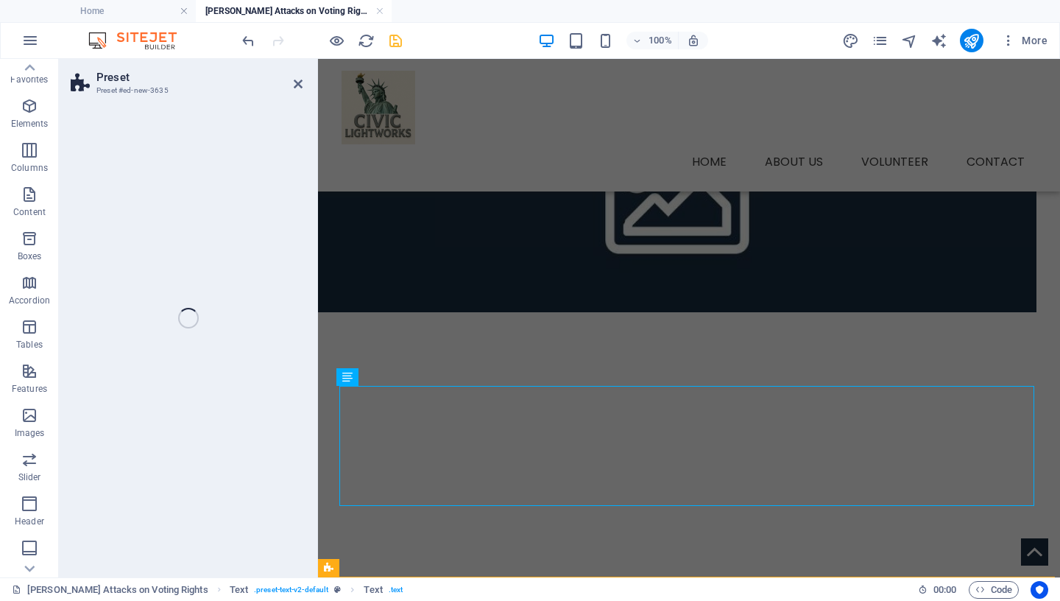
select select "rem"
select select "px"
select select "preset-text-with-image-v4-default"
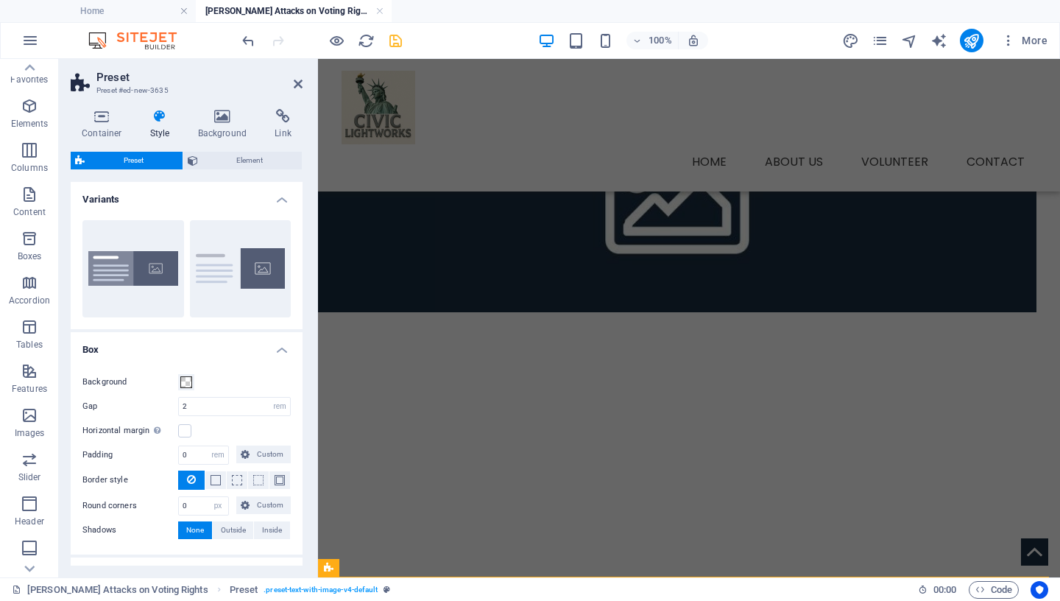
scroll to position [12, 0]
click at [296, 83] on icon at bounding box center [298, 84] width 9 height 12
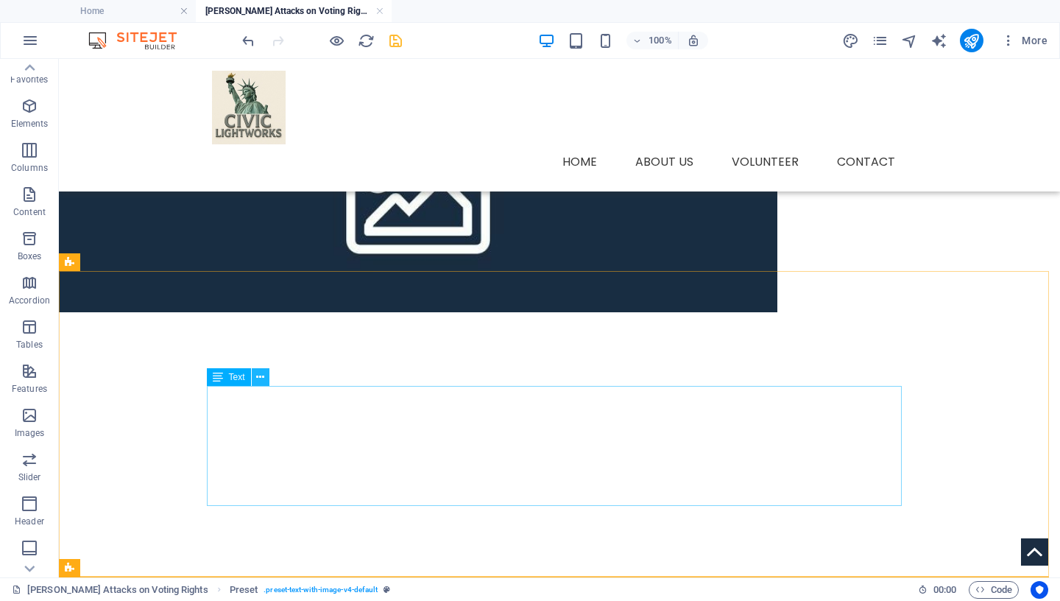
click at [261, 376] on icon at bounding box center [260, 377] width 8 height 15
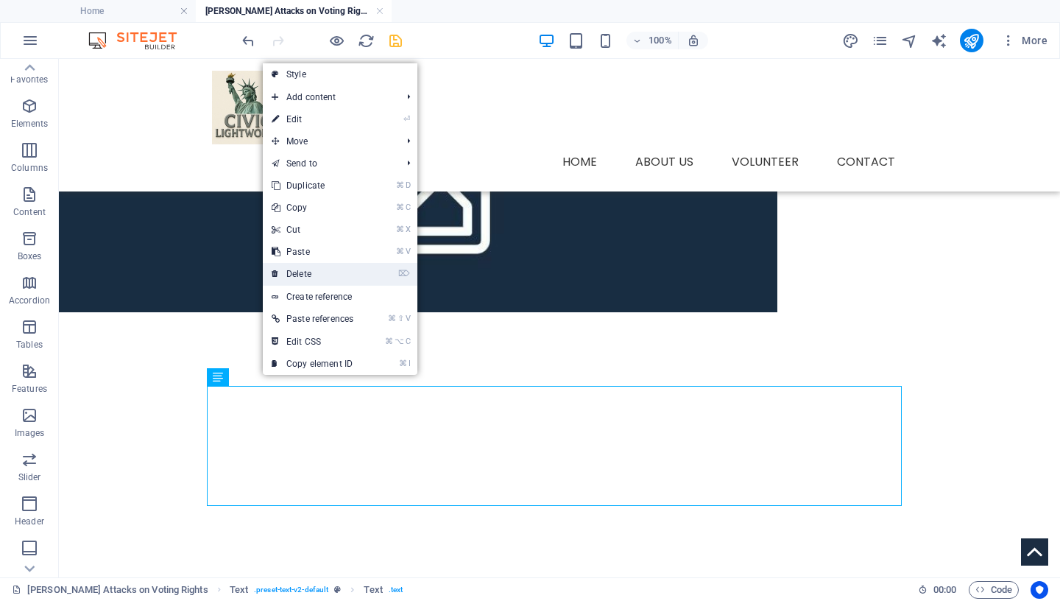
click at [310, 273] on link "⌦ Delete" at bounding box center [312, 274] width 99 height 22
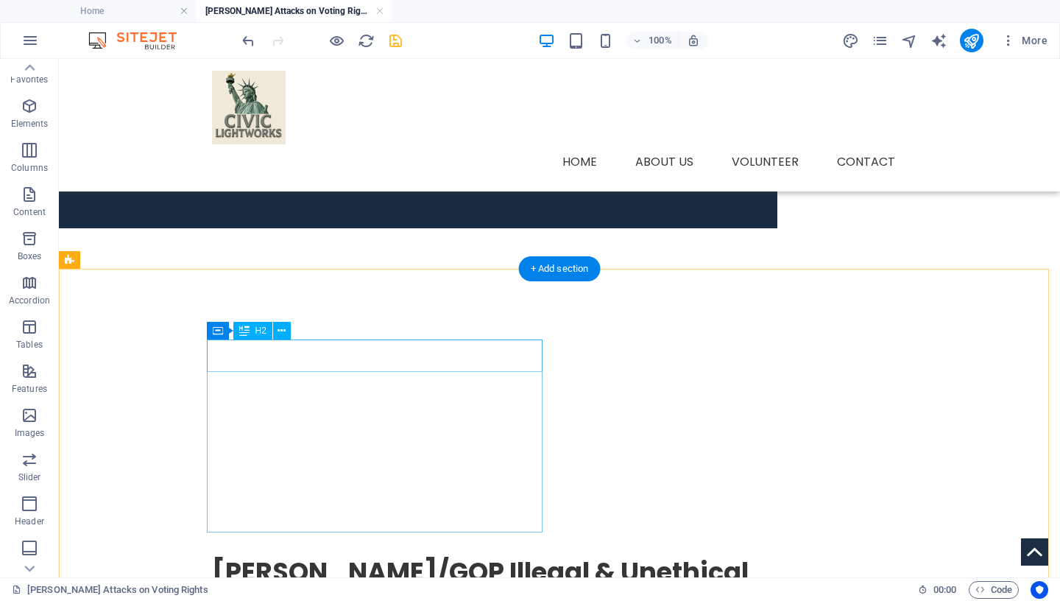
scroll to position [562, 0]
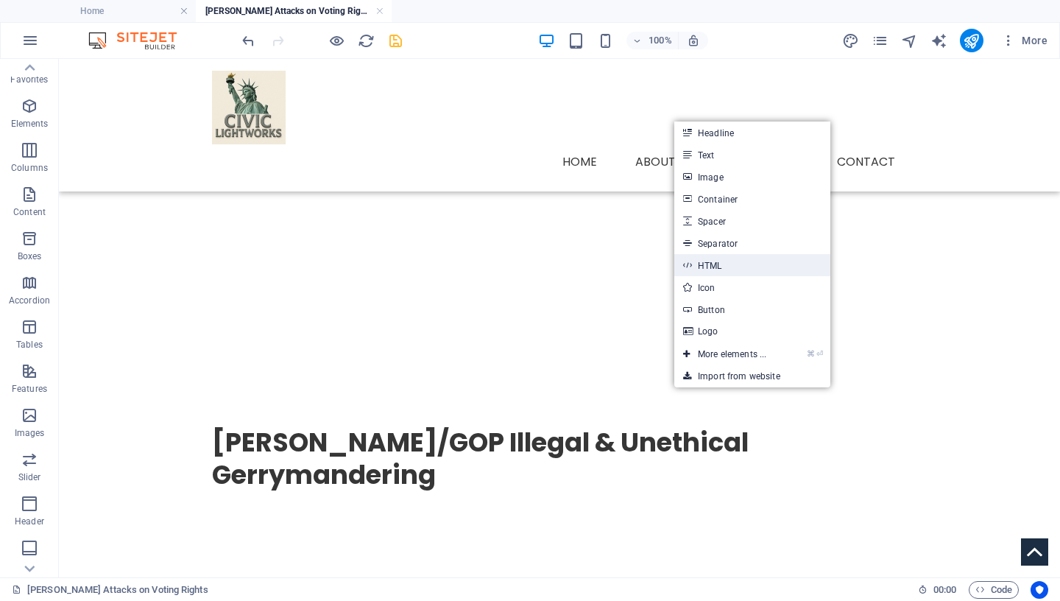
click at [714, 269] on link "HTML" at bounding box center [752, 265] width 156 height 22
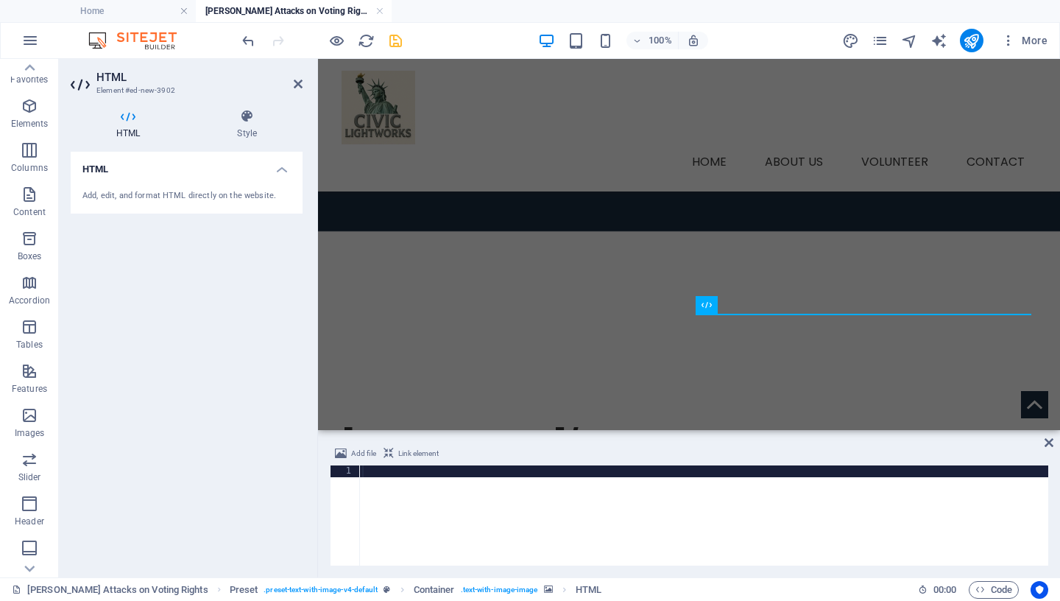
click at [376, 472] on div at bounding box center [703, 527] width 689 height 124
type textarea "<iframe width="560" height="315" src="[URL][DOMAIN_NAME]" title="YouTube video …"
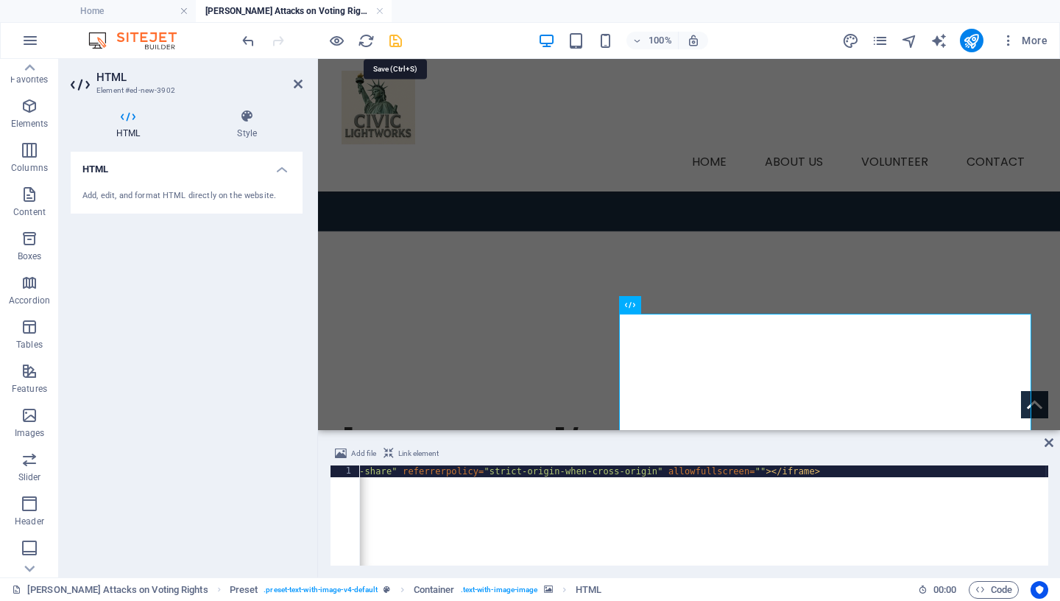
click at [390, 38] on icon "save" at bounding box center [395, 40] width 17 height 17
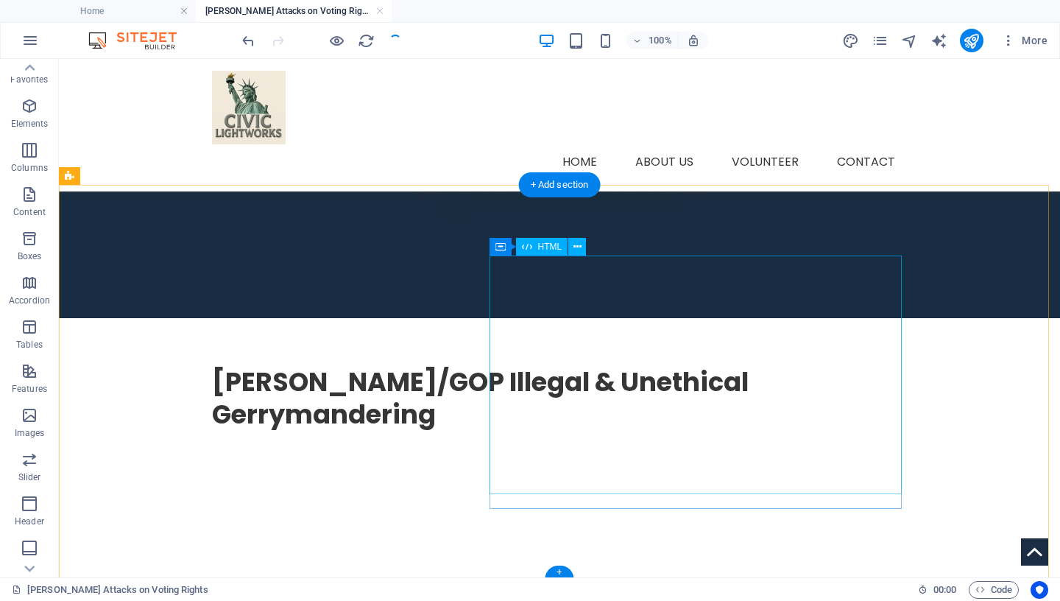
scroll to position [610, 0]
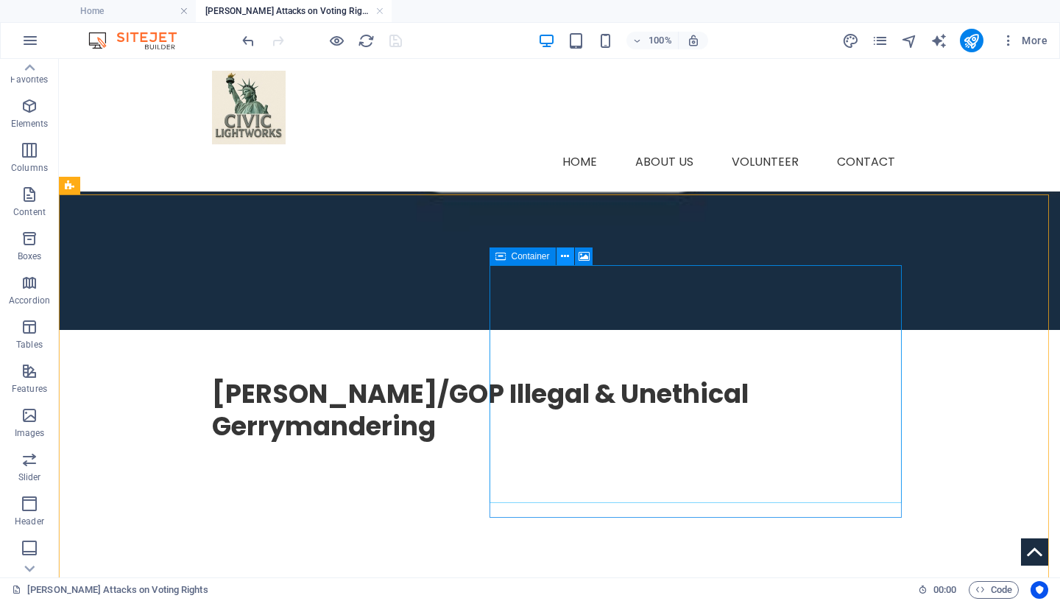
click at [565, 256] on icon at bounding box center [565, 256] width 8 height 15
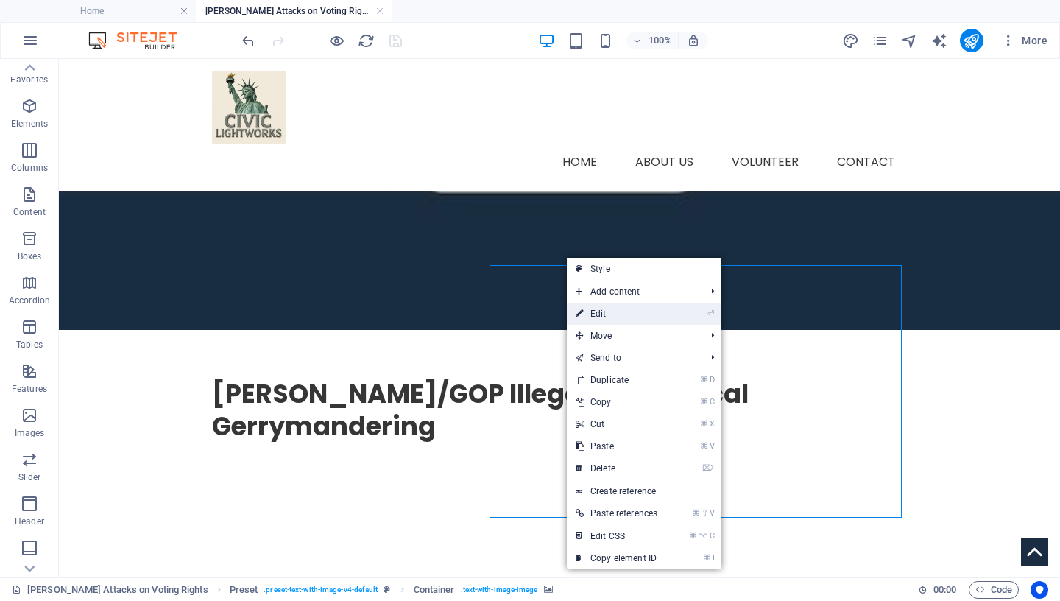
click at [626, 310] on link "⏎ Edit" at bounding box center [616, 314] width 99 height 22
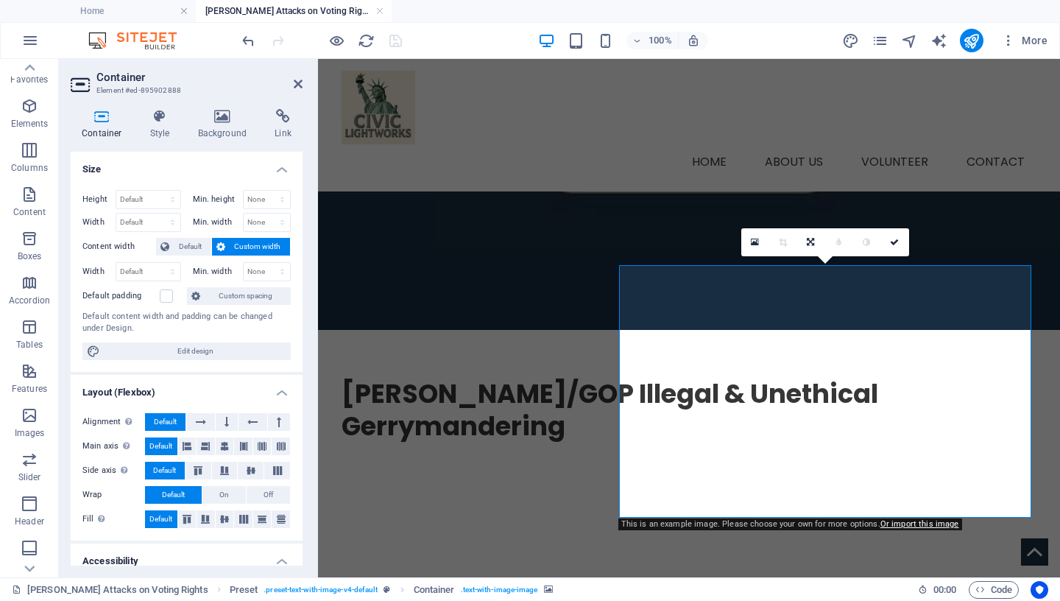
click at [105, 118] on icon at bounding box center [102, 116] width 63 height 15
click at [220, 442] on icon at bounding box center [224, 446] width 9 height 18
click at [244, 472] on icon at bounding box center [251, 470] width 18 height 9
click at [216, 522] on icon at bounding box center [225, 519] width 18 height 9
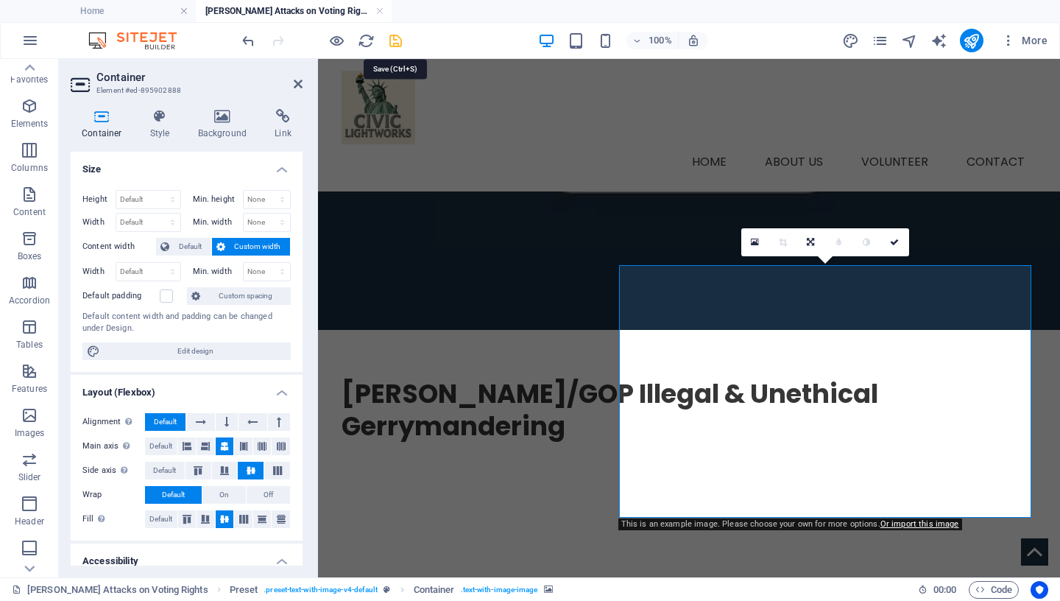
click at [389, 39] on icon "save" at bounding box center [395, 40] width 17 height 17
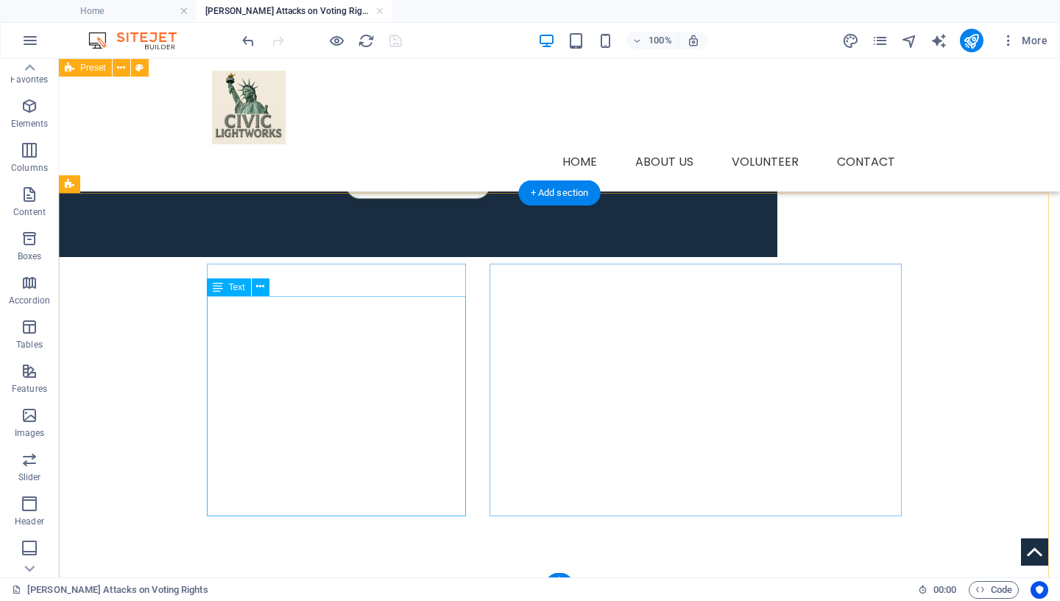
scroll to position [401, 0]
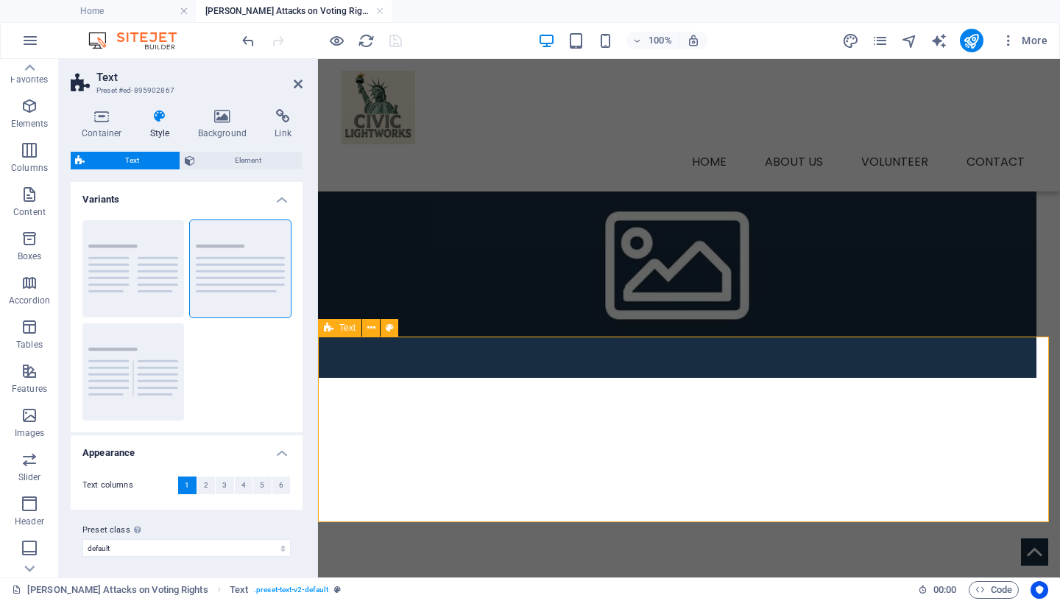
scroll to position [353, 0]
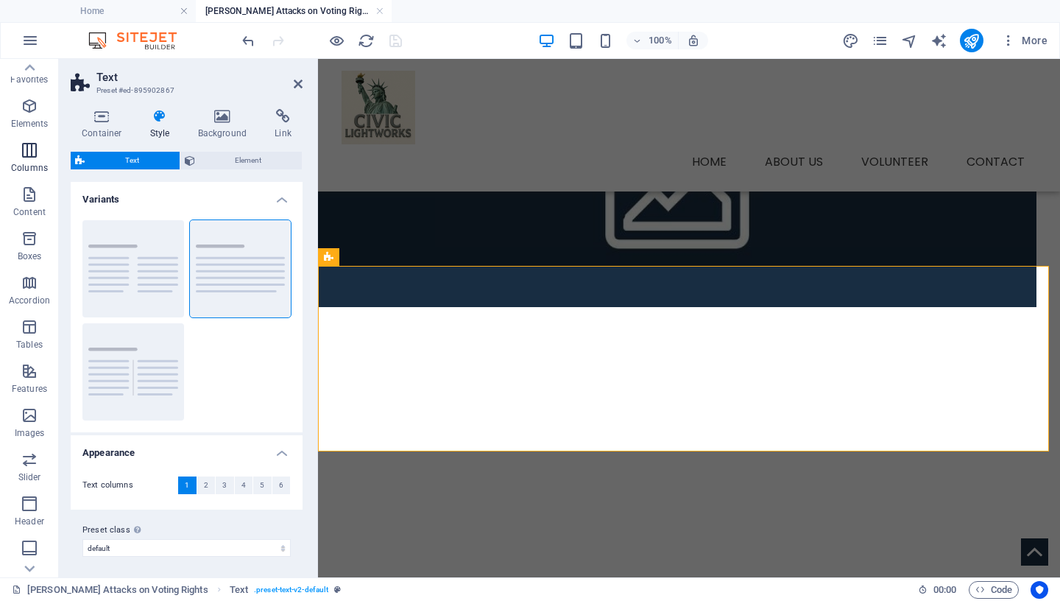
click at [32, 151] on icon "button" at bounding box center [30, 150] width 18 height 18
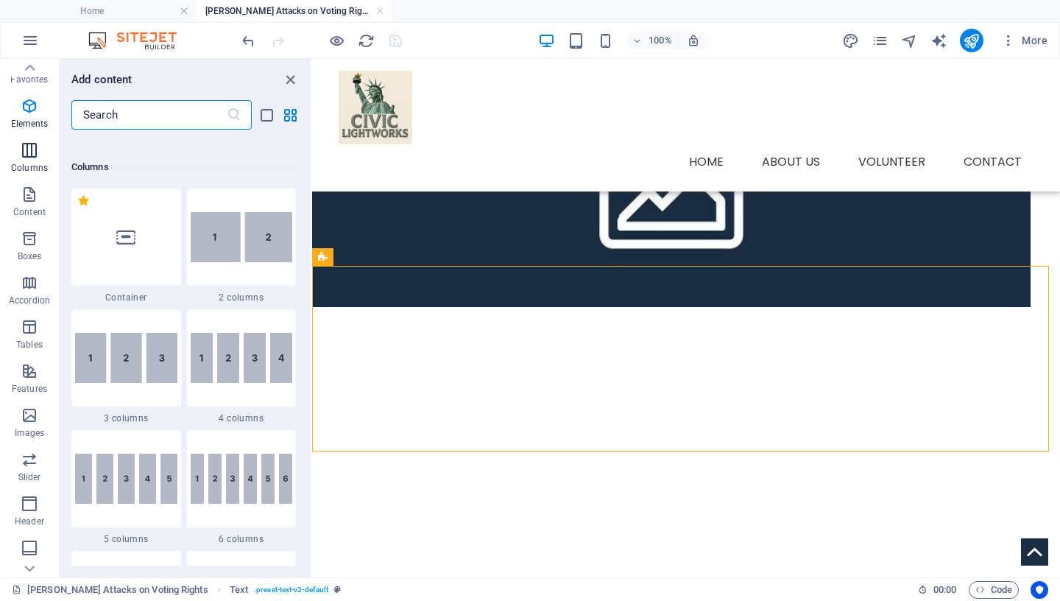
scroll to position [729, 0]
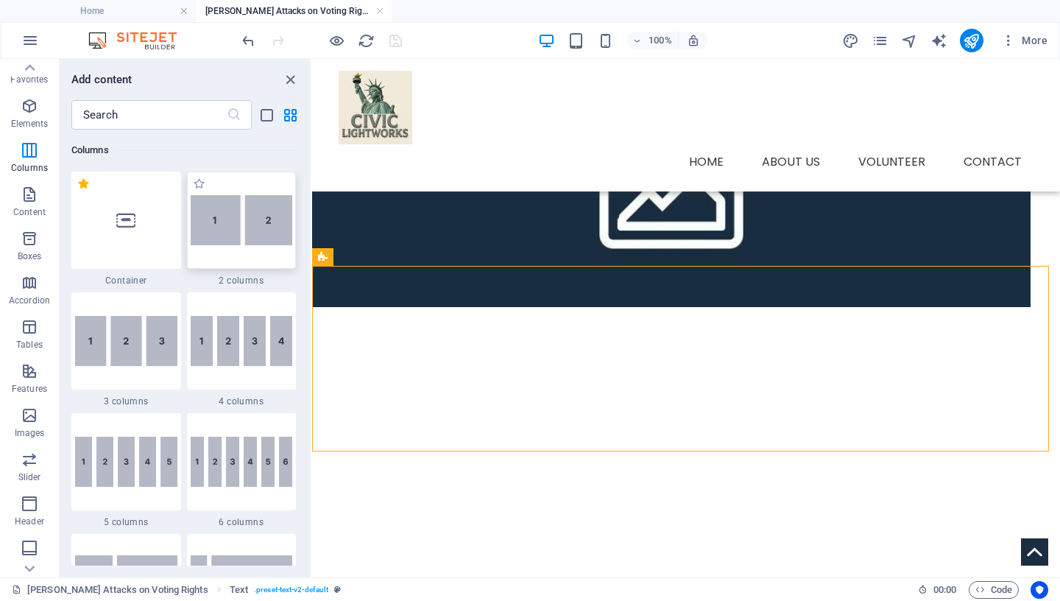
click at [236, 237] on img at bounding box center [242, 220] width 102 height 50
click at [312, 237] on div "Drag here to replace the existing content. Press “Ctrl” if you want to create a…" at bounding box center [686, 318] width 748 height 518
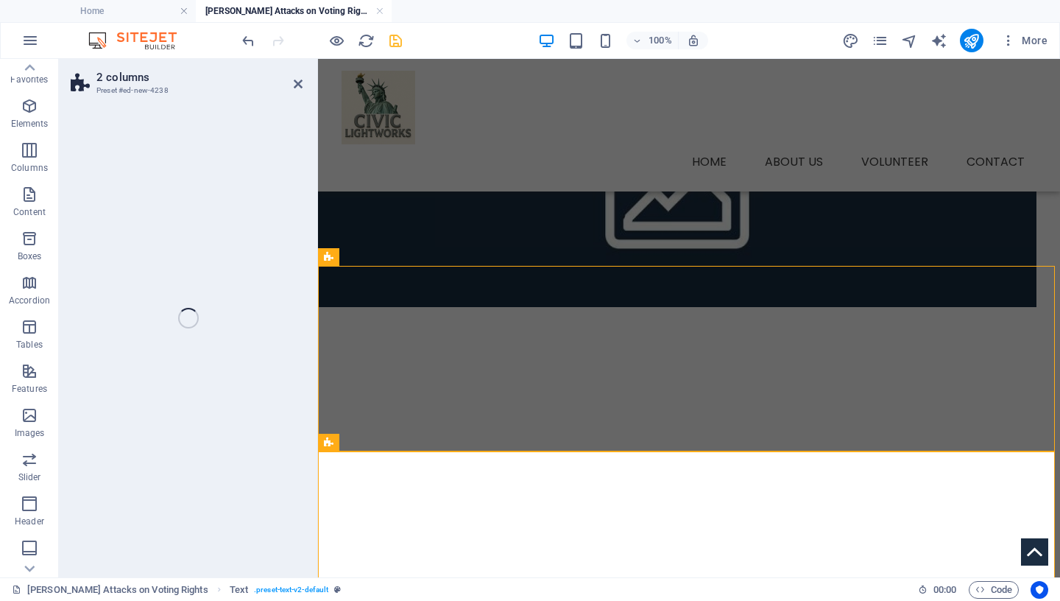
select select "rem"
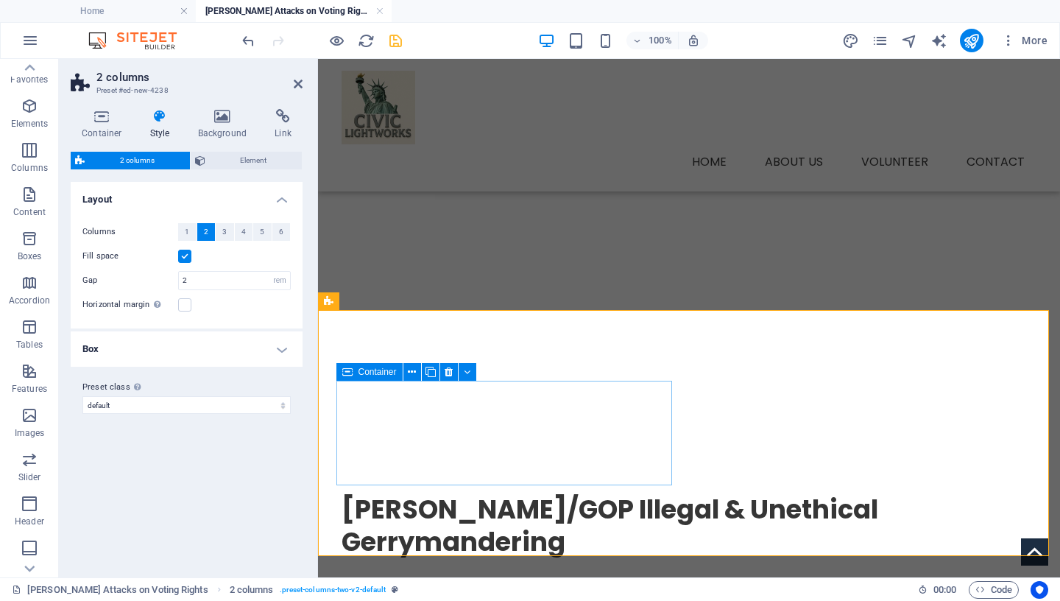
scroll to position [636, 0]
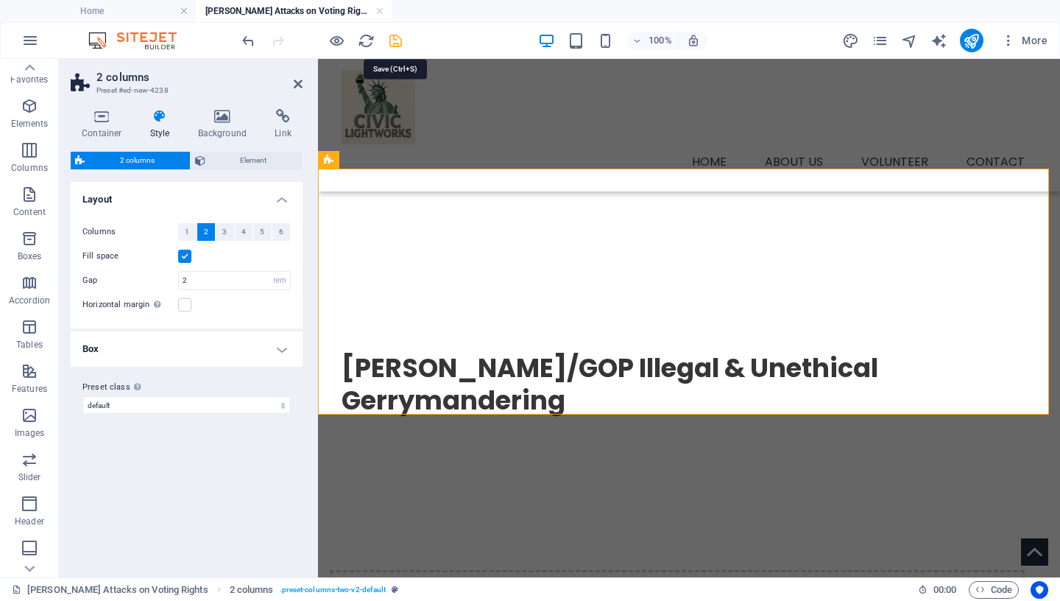
click at [398, 40] on icon "save" at bounding box center [395, 40] width 17 height 17
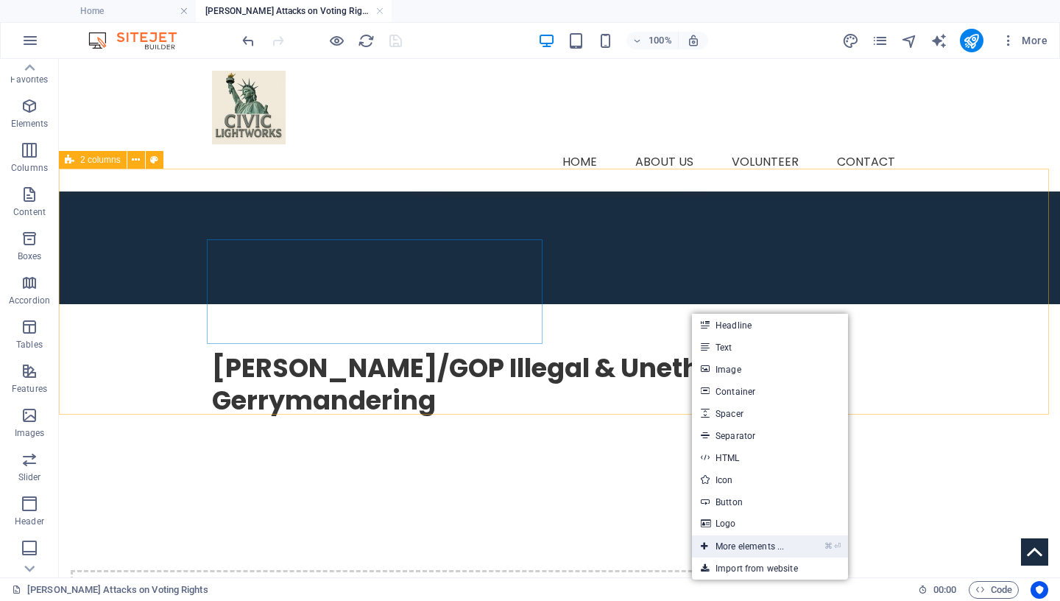
click at [733, 545] on link "⌘ ⏎ More elements ..." at bounding box center [742, 546] width 101 height 22
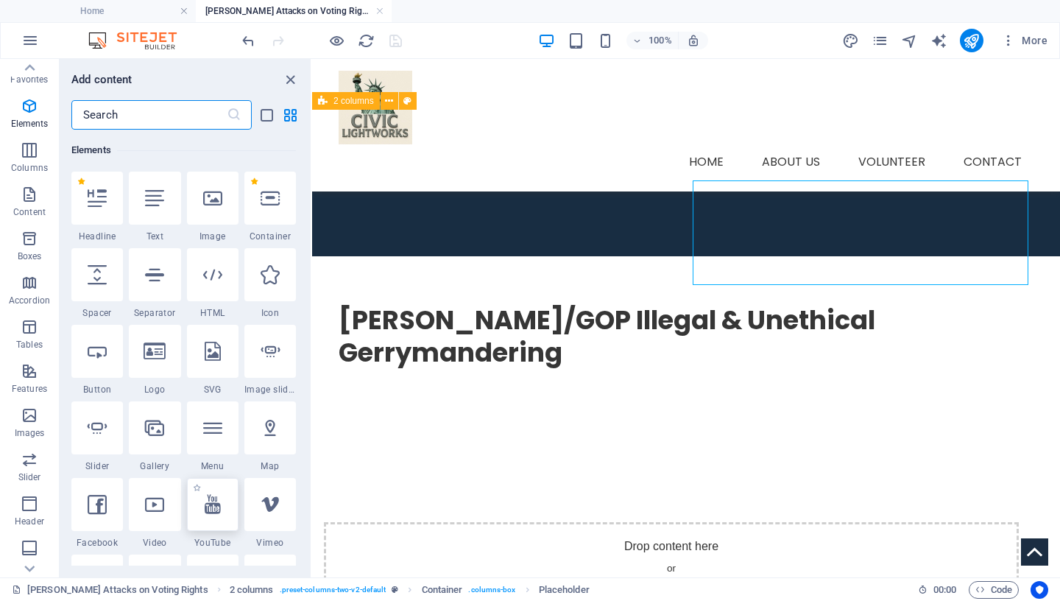
scroll to position [695, 0]
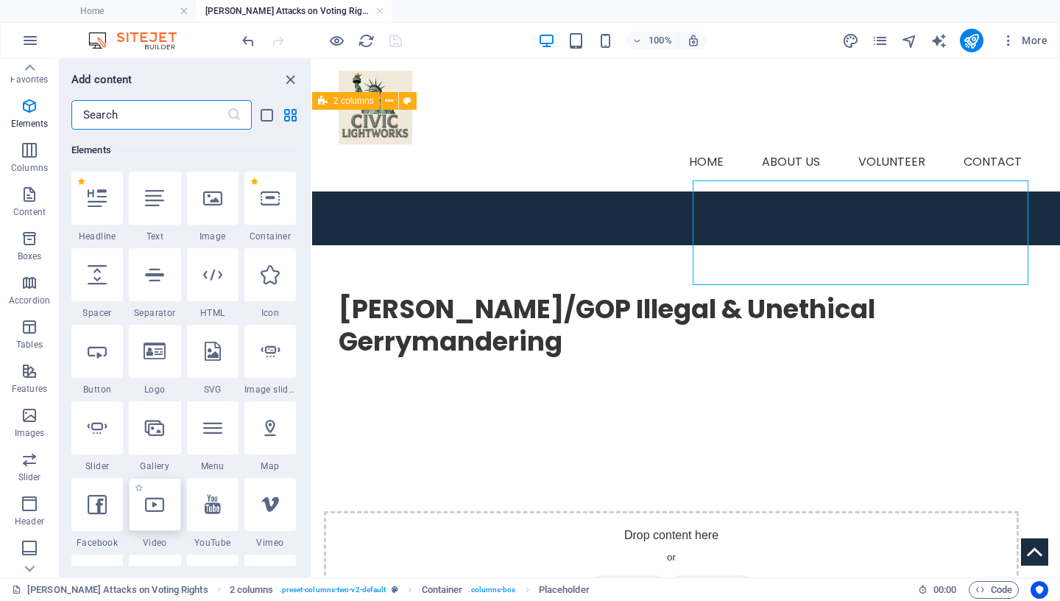
click at [158, 516] on div at bounding box center [155, 504] width 52 height 53
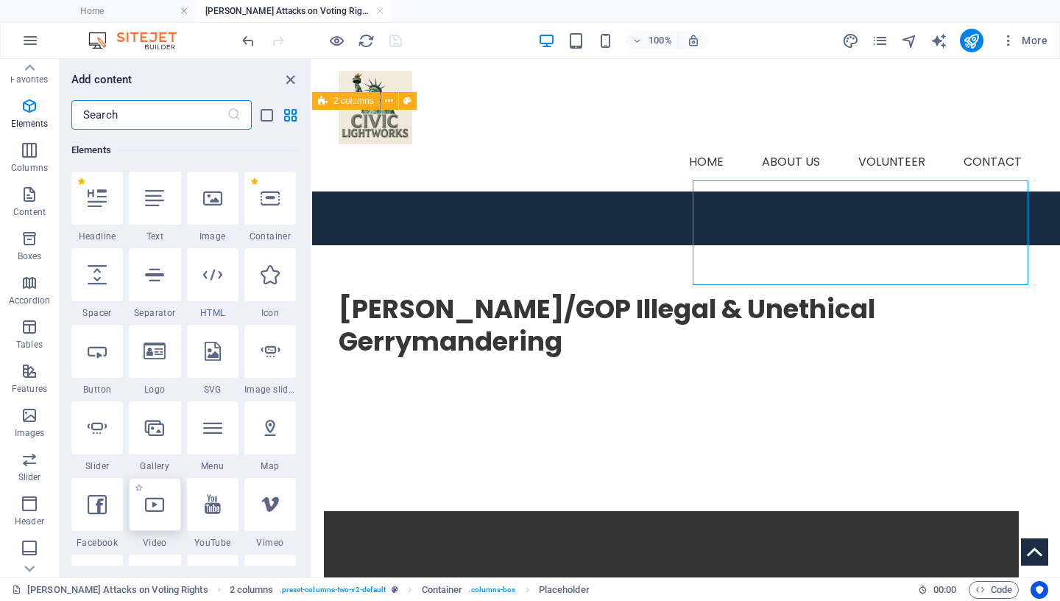
select select "%"
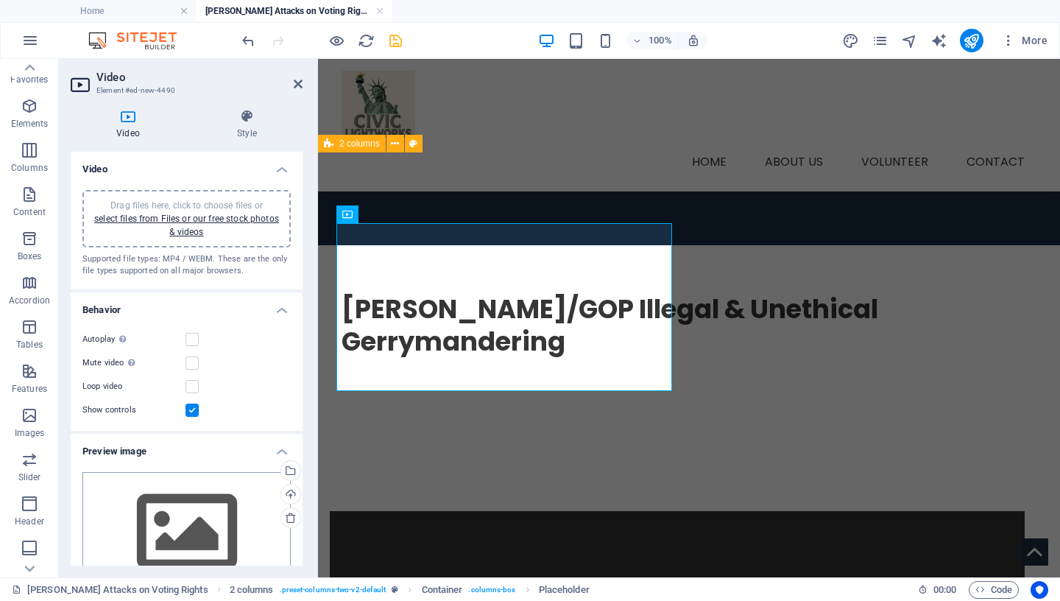
scroll to position [652, 0]
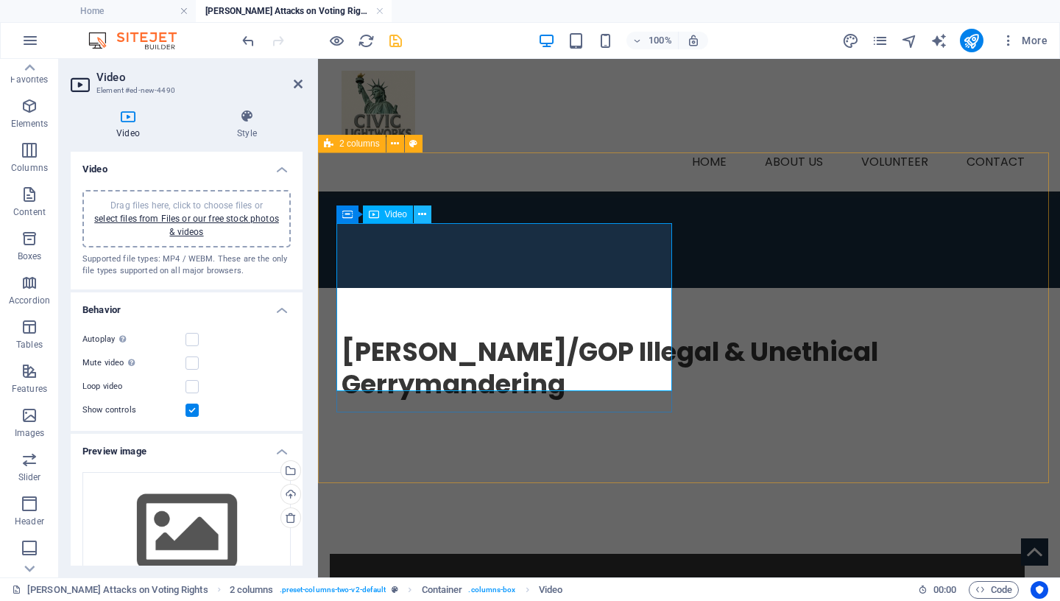
click at [423, 210] on icon at bounding box center [422, 214] width 8 height 15
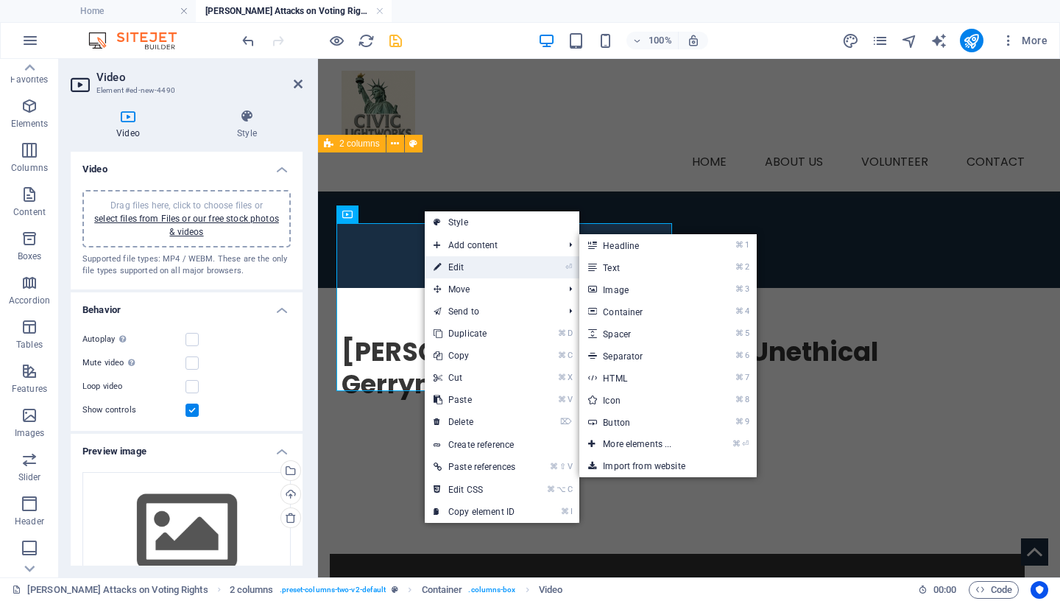
click at [459, 264] on link "⏎ Edit" at bounding box center [474, 267] width 99 height 22
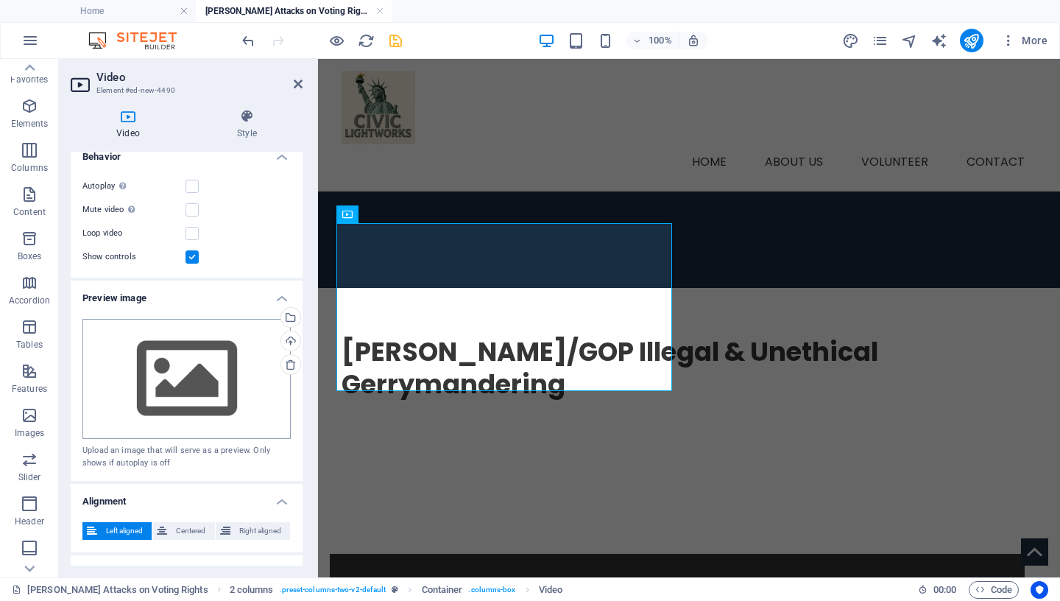
scroll to position [0, 0]
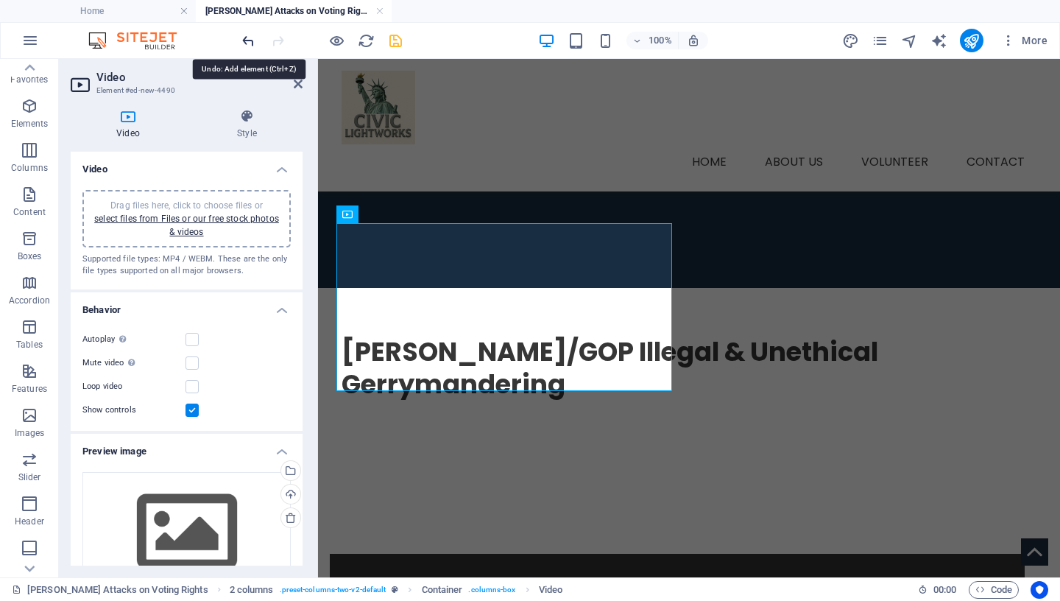
click at [245, 38] on icon "undo" at bounding box center [248, 40] width 17 height 17
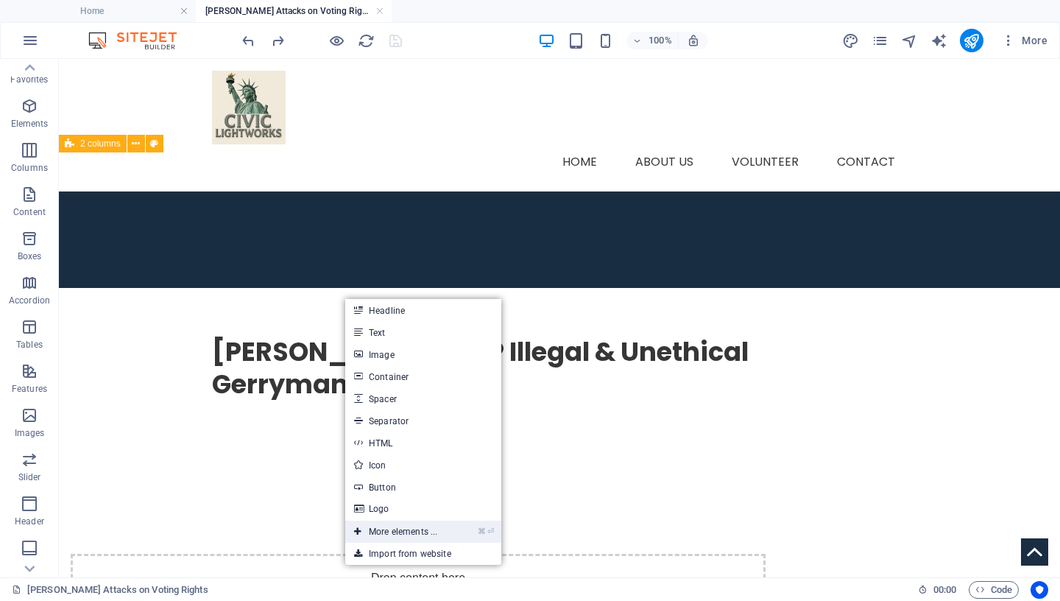
click at [388, 532] on link "⌘ ⏎ More elements ..." at bounding box center [395, 532] width 101 height 22
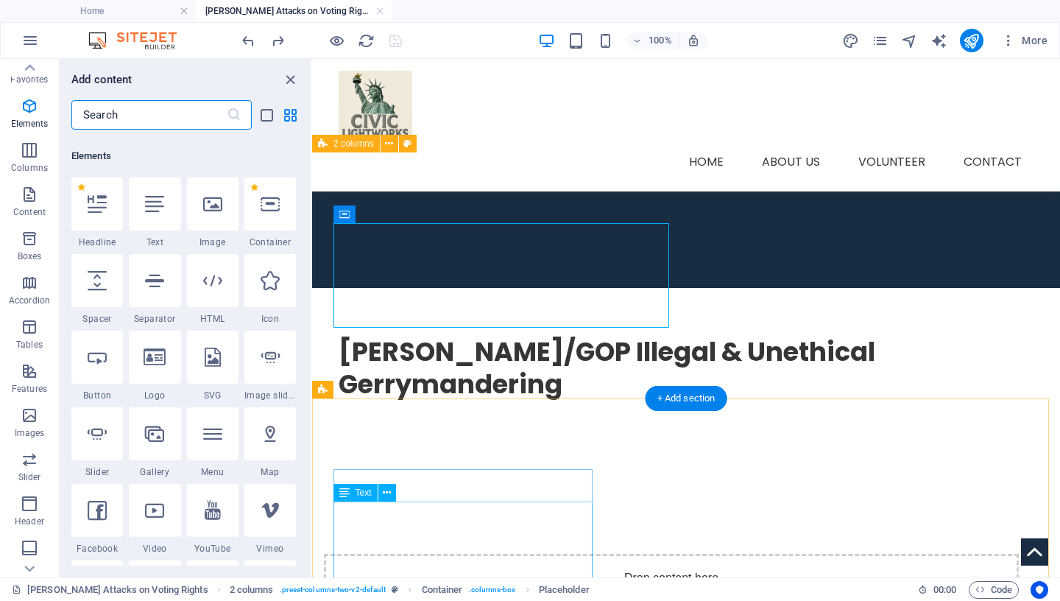
scroll to position [157, 0]
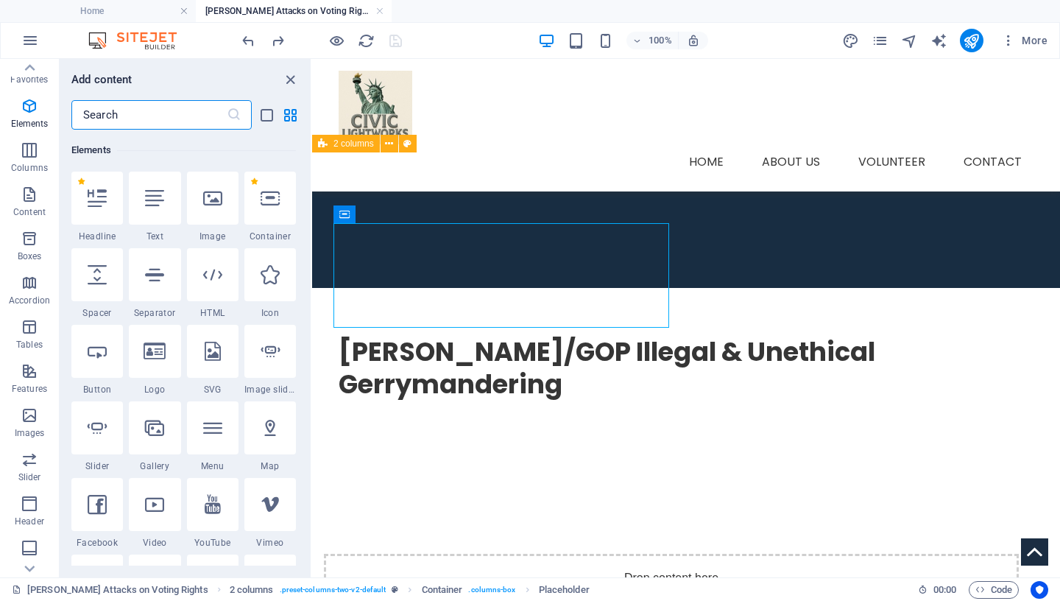
click at [208, 515] on div at bounding box center [213, 504] width 52 height 53
select select "ar16_9"
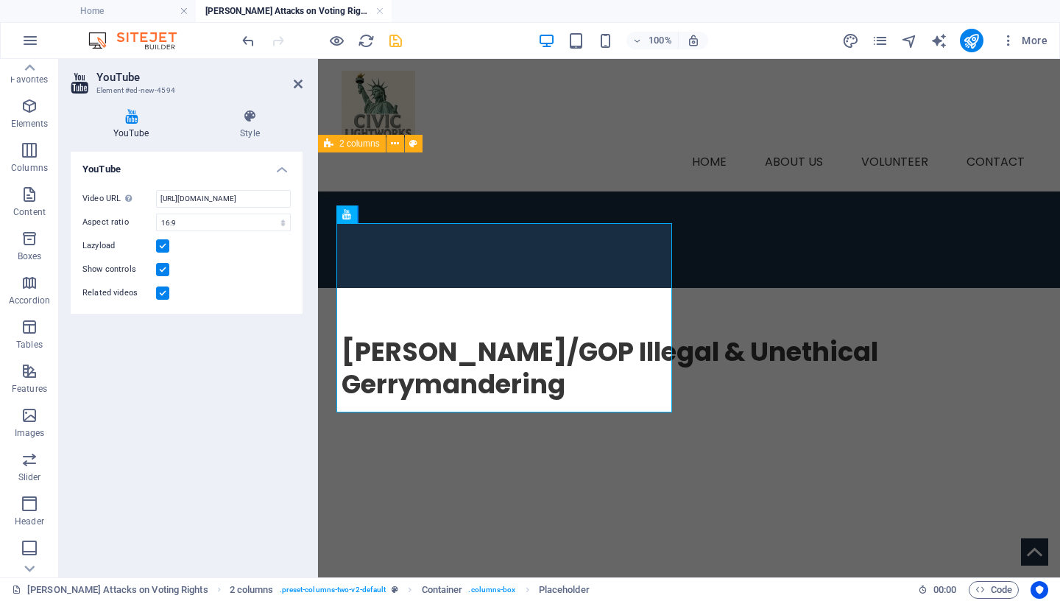
scroll to position [12, 0]
click at [435, 211] on icon at bounding box center [433, 214] width 8 height 15
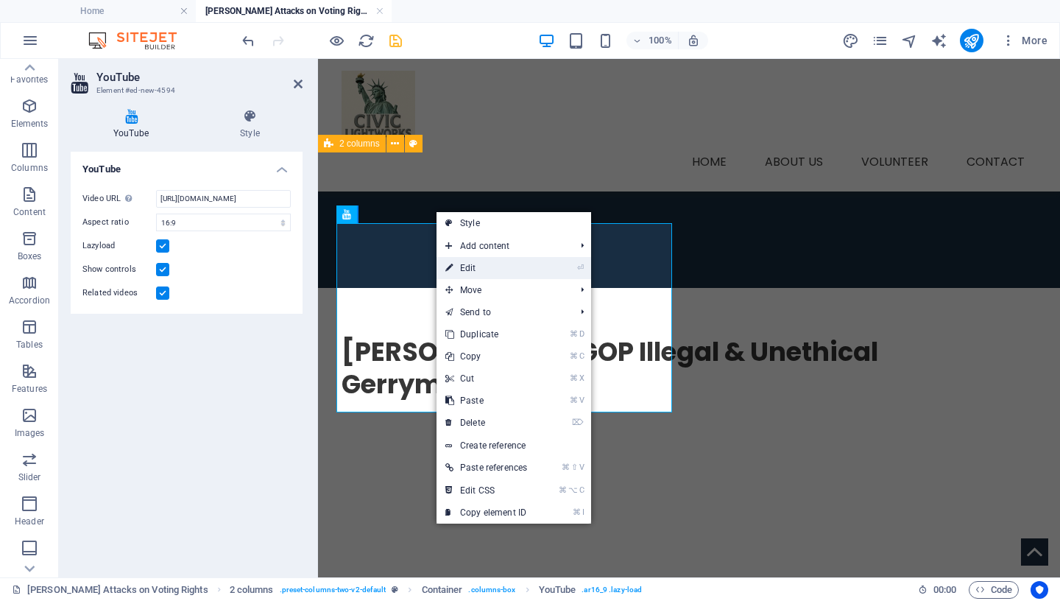
click at [463, 269] on link "⏎ Edit" at bounding box center [486, 268] width 99 height 22
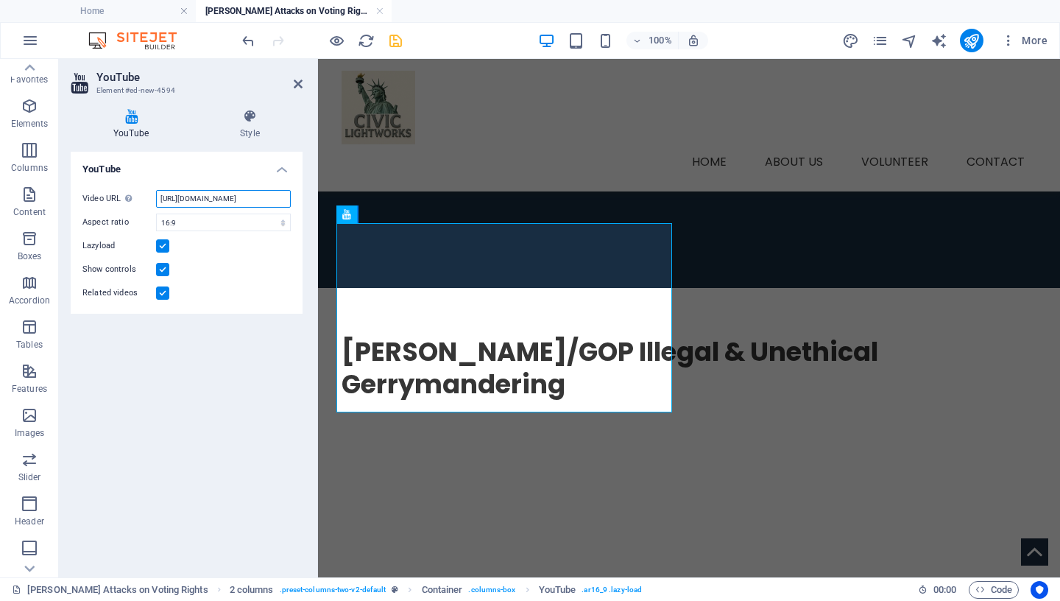
click at [215, 198] on input "[URL][DOMAIN_NAME]" at bounding box center [223, 199] width 135 height 18
paste input "[DOMAIN_NAME][URL]"
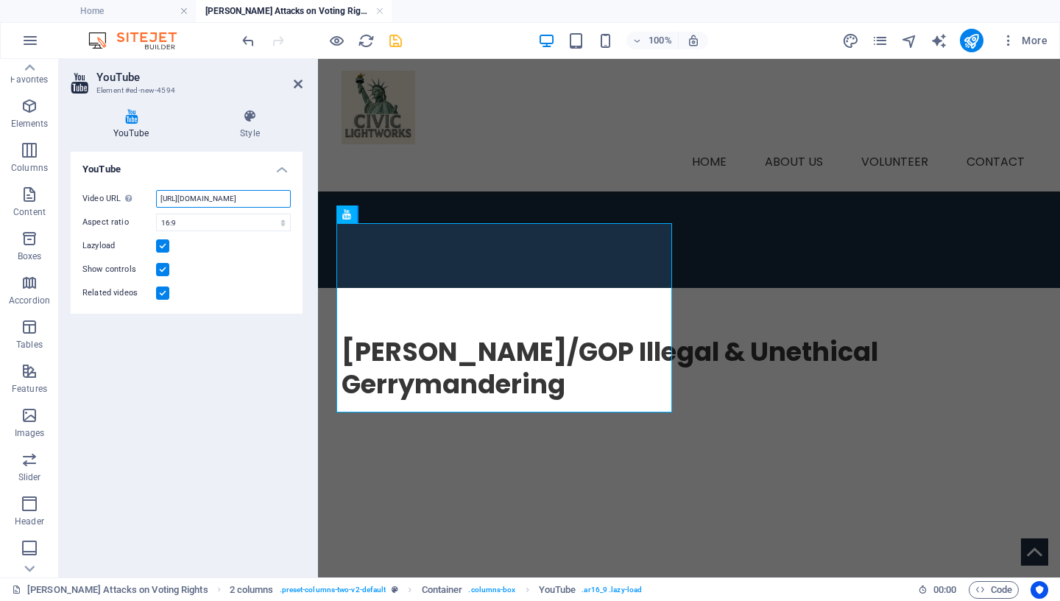
scroll to position [0, 46]
type input "[URL][DOMAIN_NAME]"
click at [399, 38] on icon "save" at bounding box center [395, 40] width 17 height 17
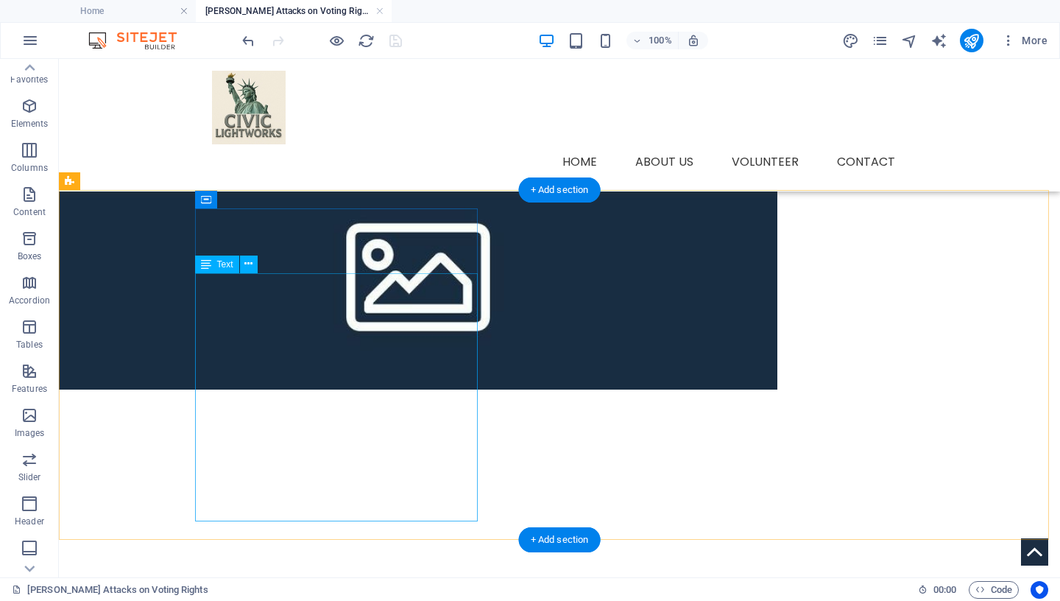
scroll to position [59, 0]
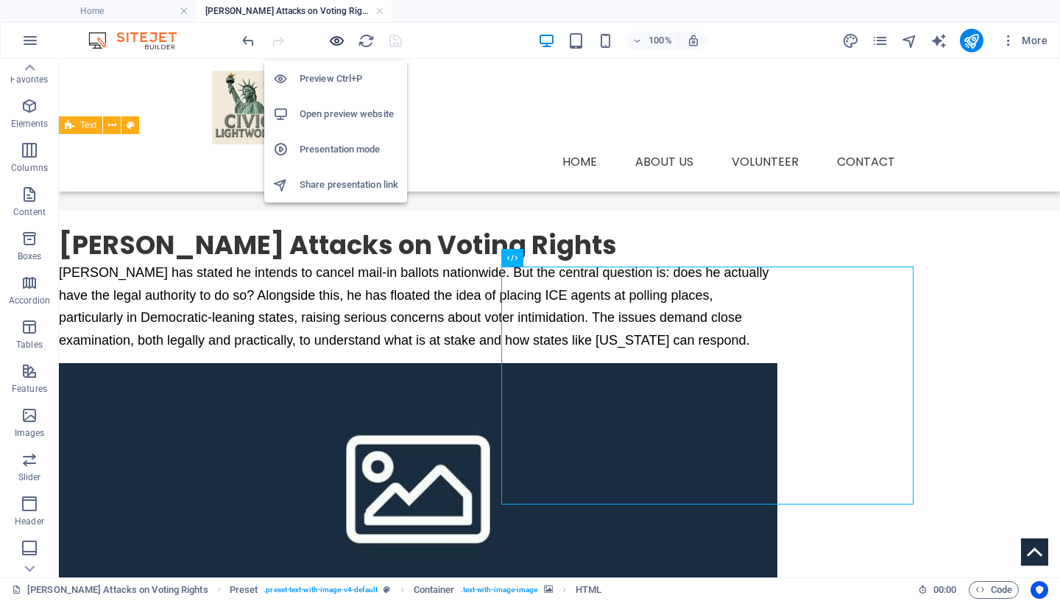
click at [334, 38] on icon "button" at bounding box center [336, 40] width 17 height 17
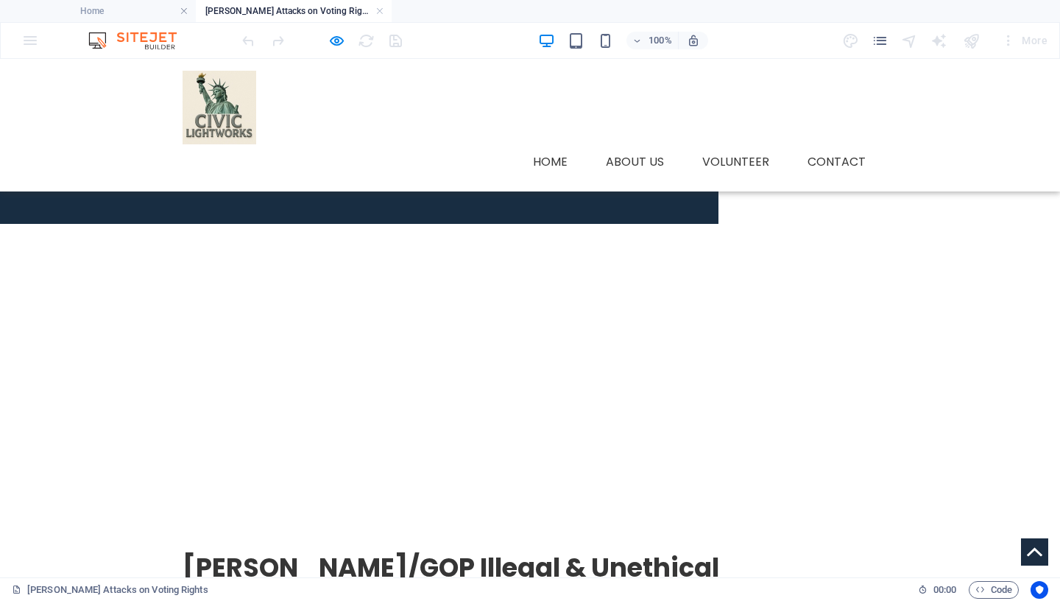
scroll to position [436, 0]
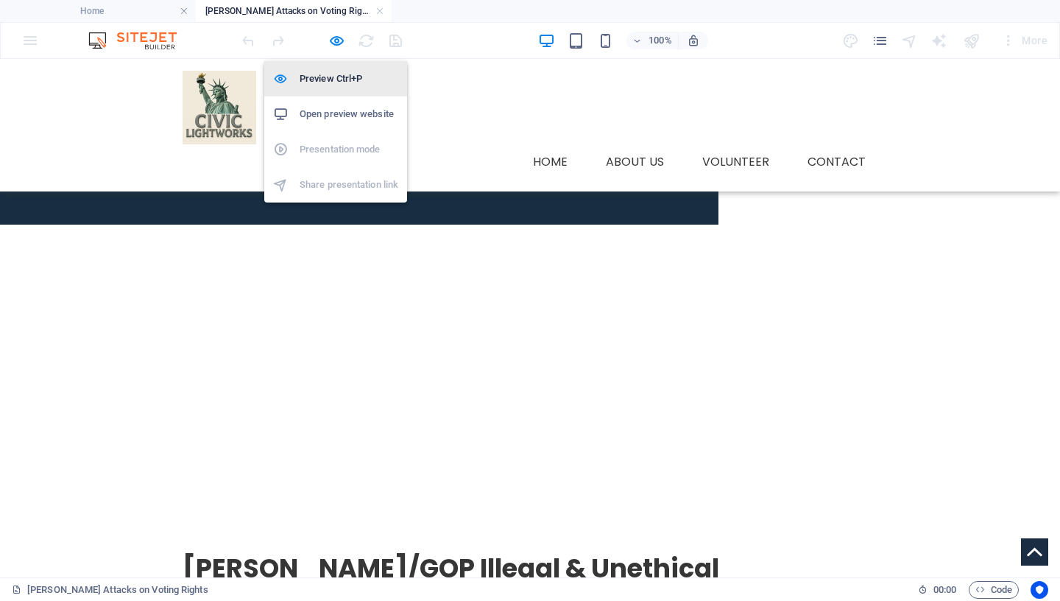
click at [335, 81] on h6 "Preview Ctrl+P" at bounding box center [349, 79] width 99 height 18
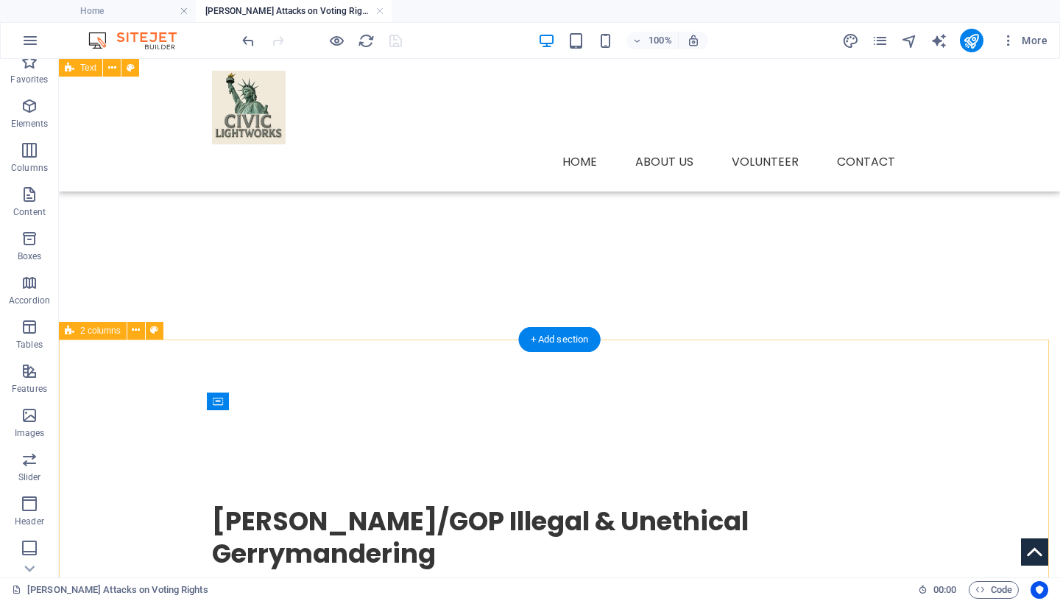
scroll to position [342, 0]
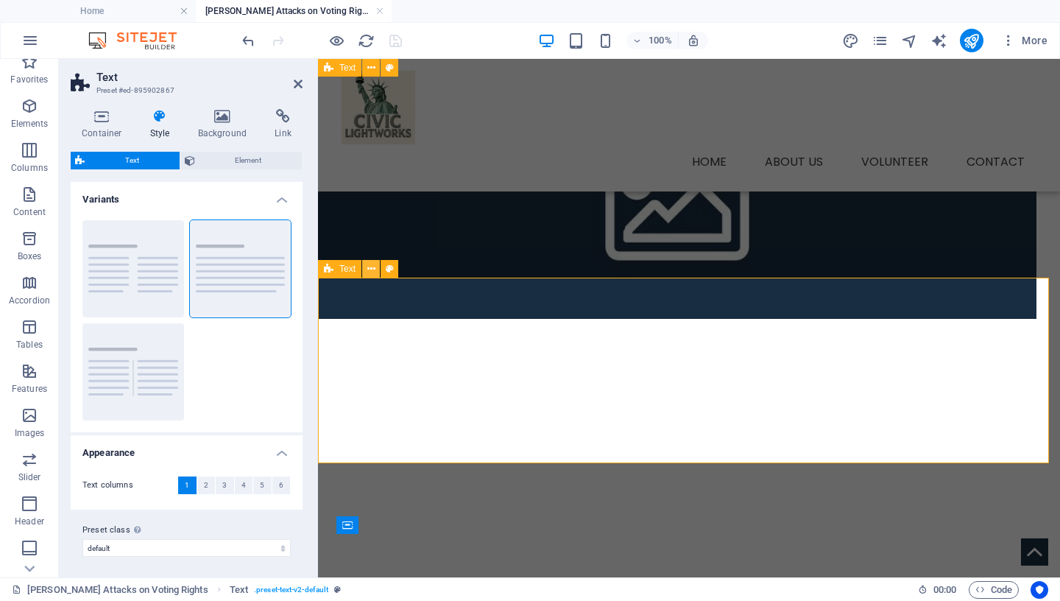
click at [372, 266] on icon at bounding box center [371, 268] width 8 height 15
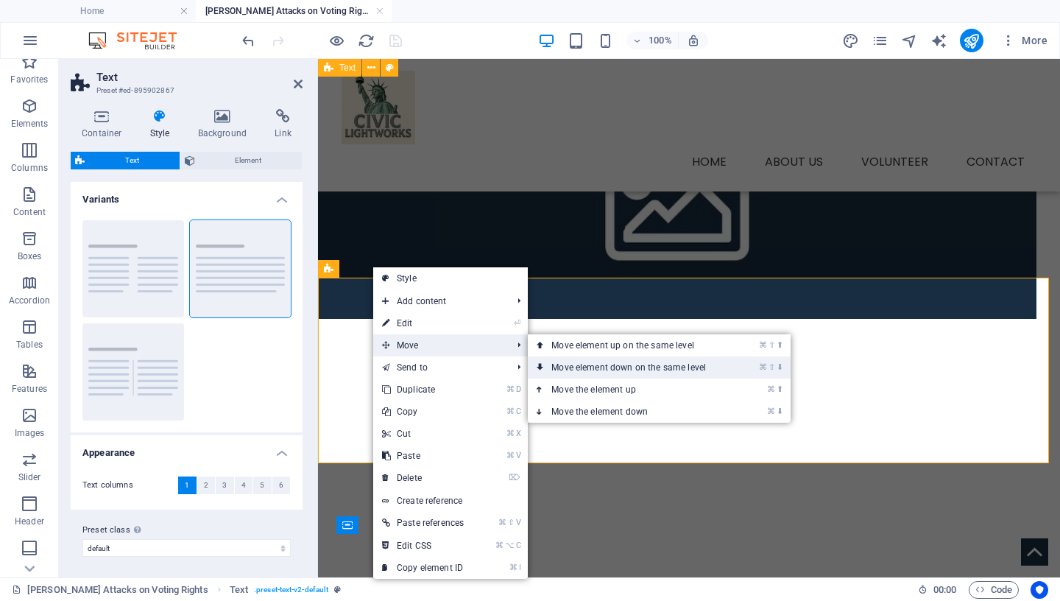
click at [563, 364] on link "⌘ ⇧ ⬇ Move element down on the same level" at bounding box center [632, 367] width 208 height 22
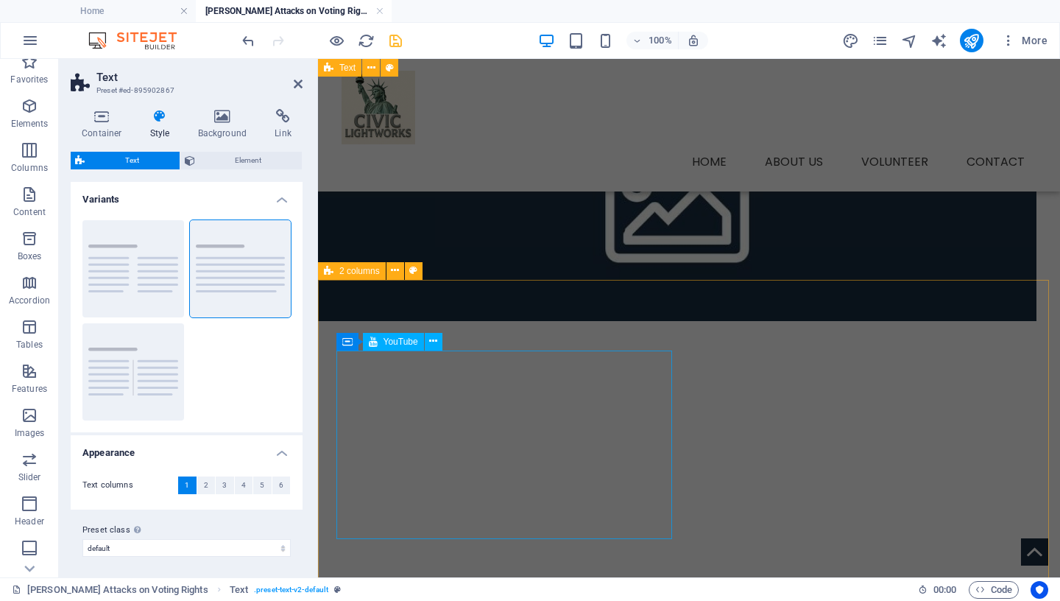
scroll to position [312, 0]
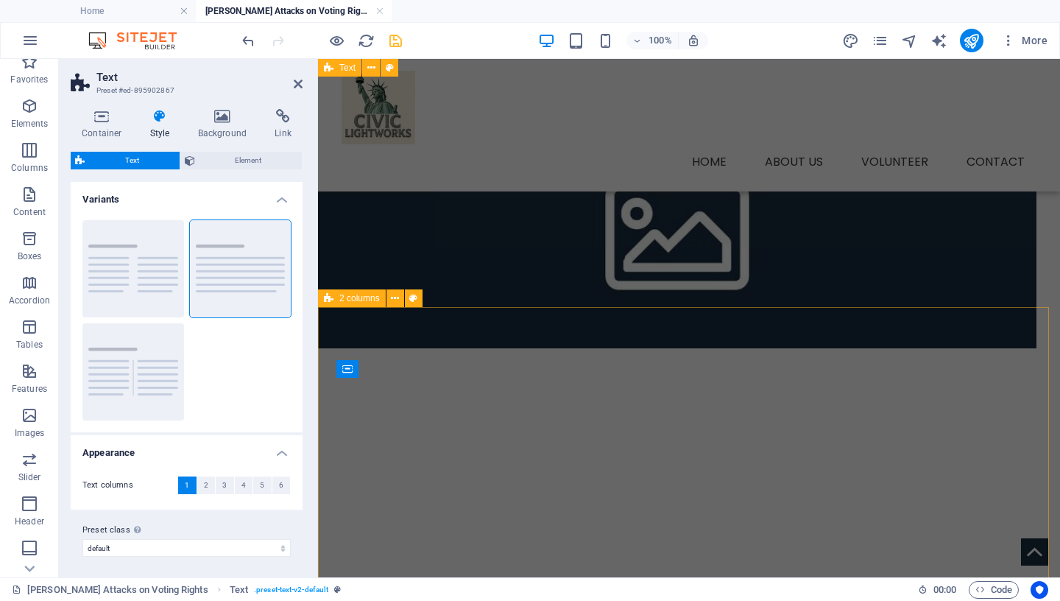
select select "rem"
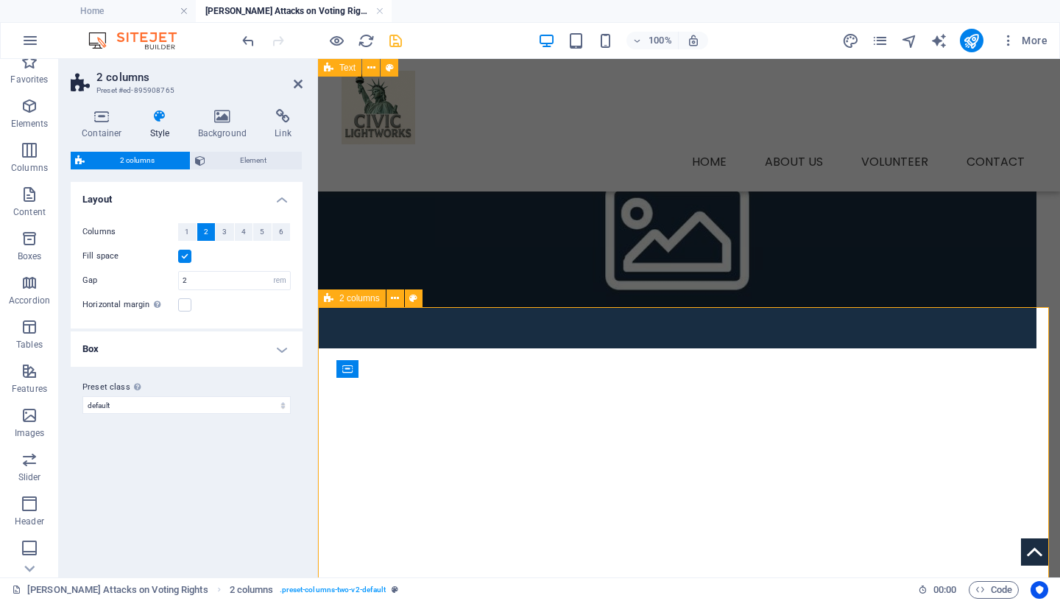
click at [103, 118] on icon at bounding box center [102, 116] width 63 height 15
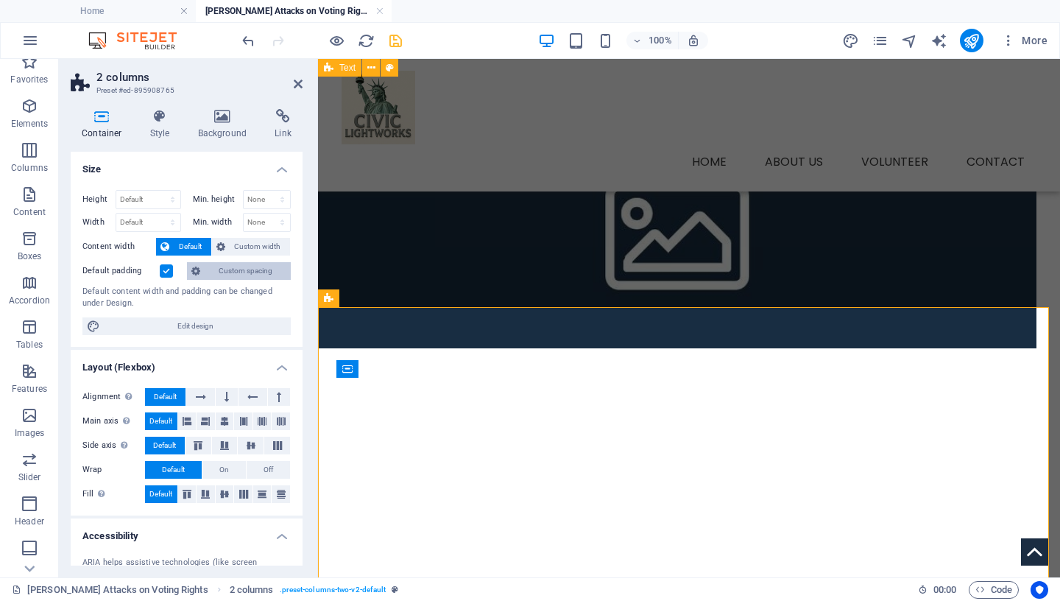
click at [228, 270] on span "Custom spacing" at bounding box center [246, 271] width 82 height 18
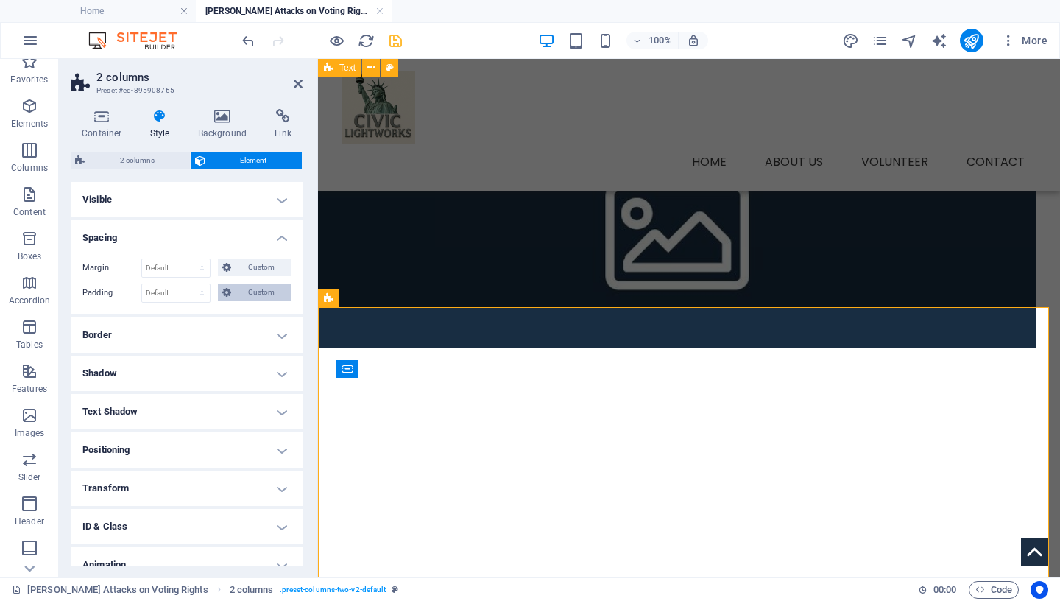
click at [267, 292] on span "Custom" at bounding box center [261, 292] width 51 height 18
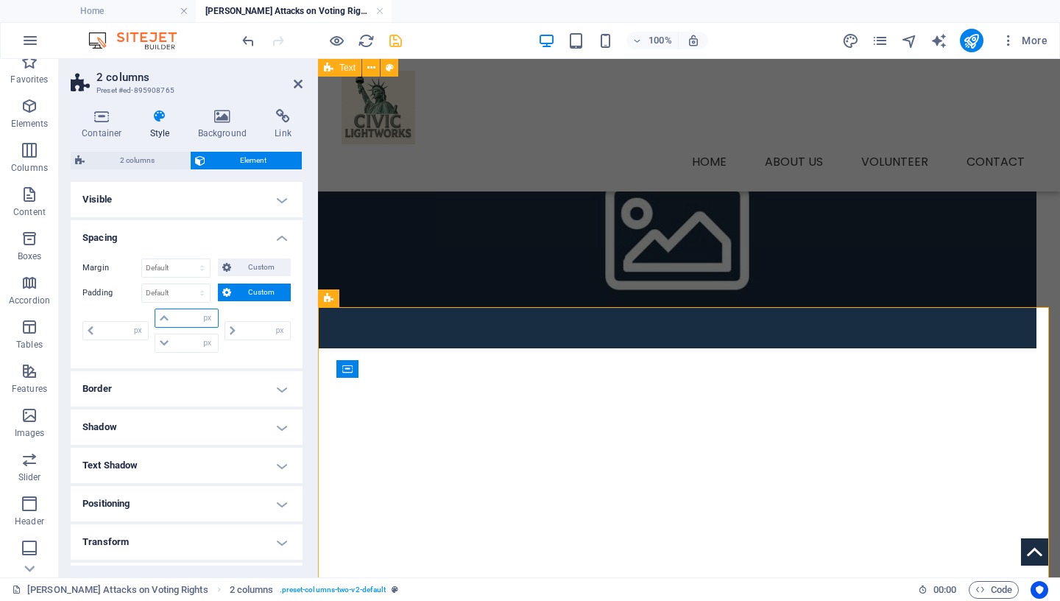
click at [173, 317] on input "number" at bounding box center [195, 318] width 44 height 18
type input "40"
type input "0"
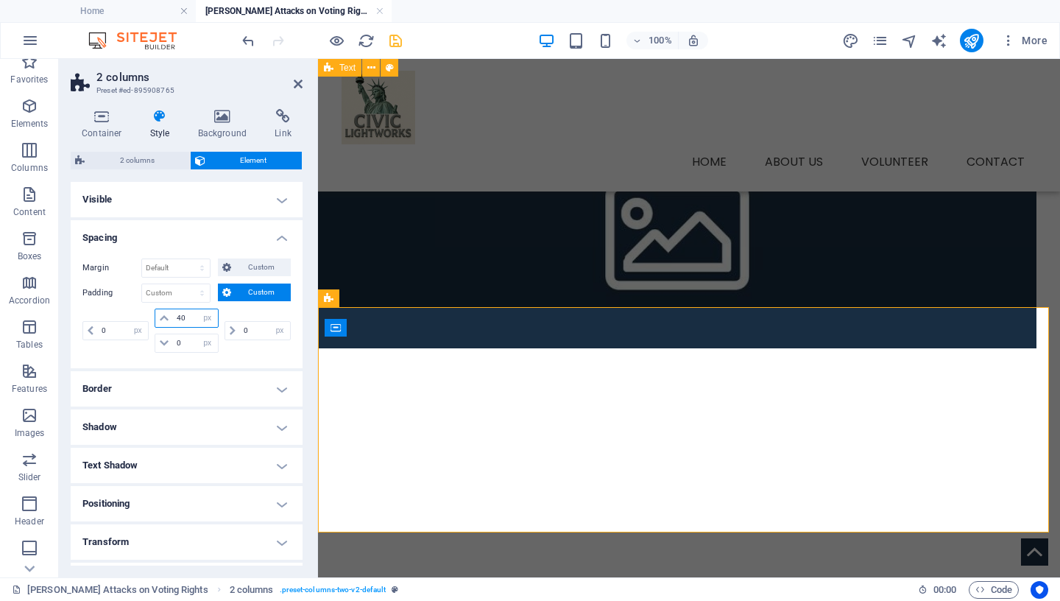
drag, startPoint x: 190, startPoint y: 318, endPoint x: 165, endPoint y: 317, distance: 25.1
click at [173, 317] on input "40" at bounding box center [195, 318] width 44 height 18
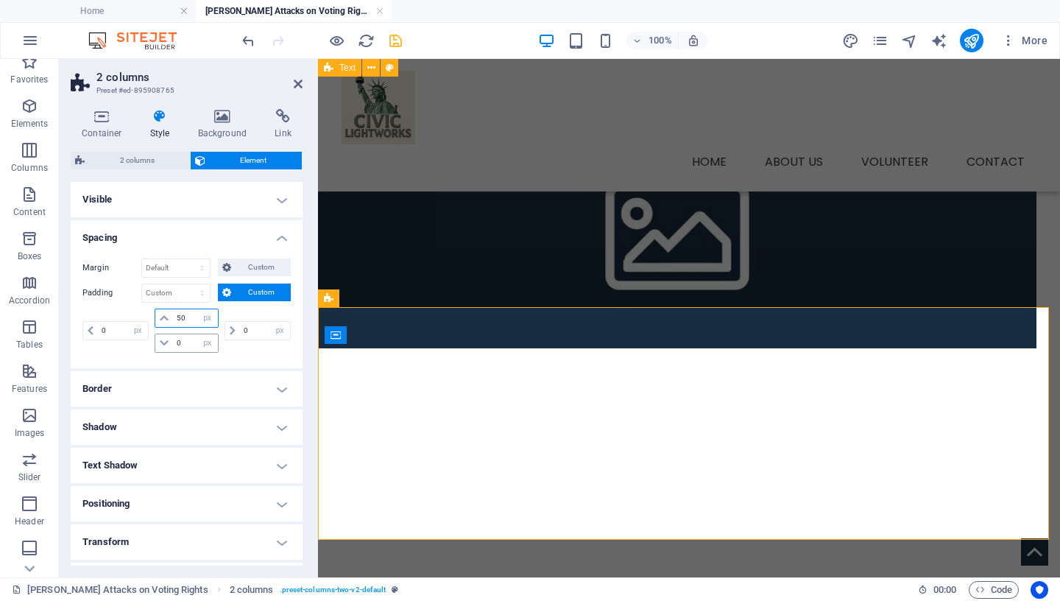
type input "50"
drag, startPoint x: 183, startPoint y: 340, endPoint x: 156, endPoint y: 341, distance: 26.5
click at [173, 341] on input "0" at bounding box center [195, 343] width 44 height 18
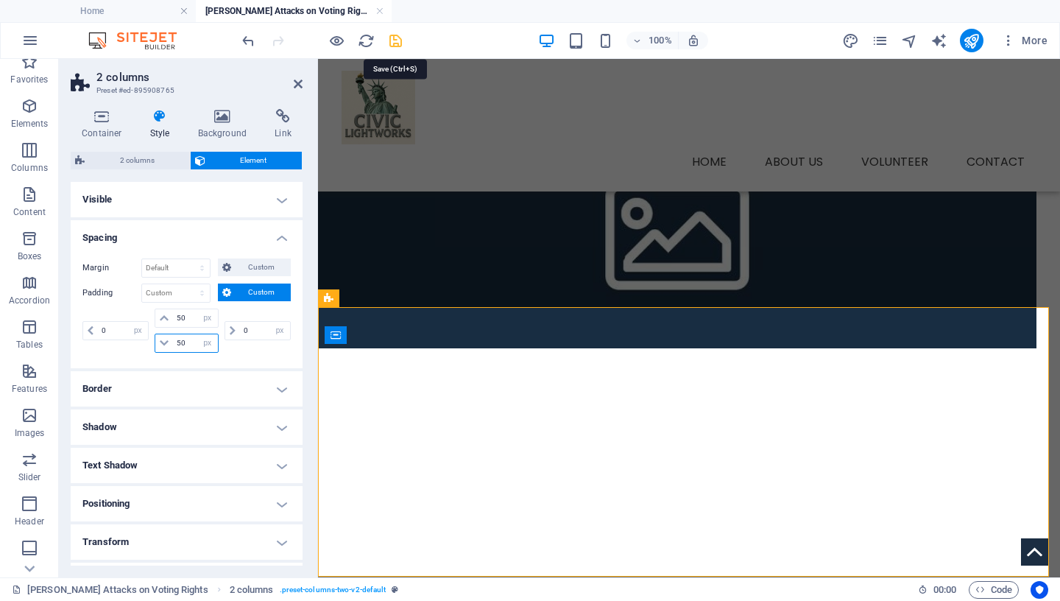
type input "50"
click at [398, 44] on icon "save" at bounding box center [395, 40] width 17 height 17
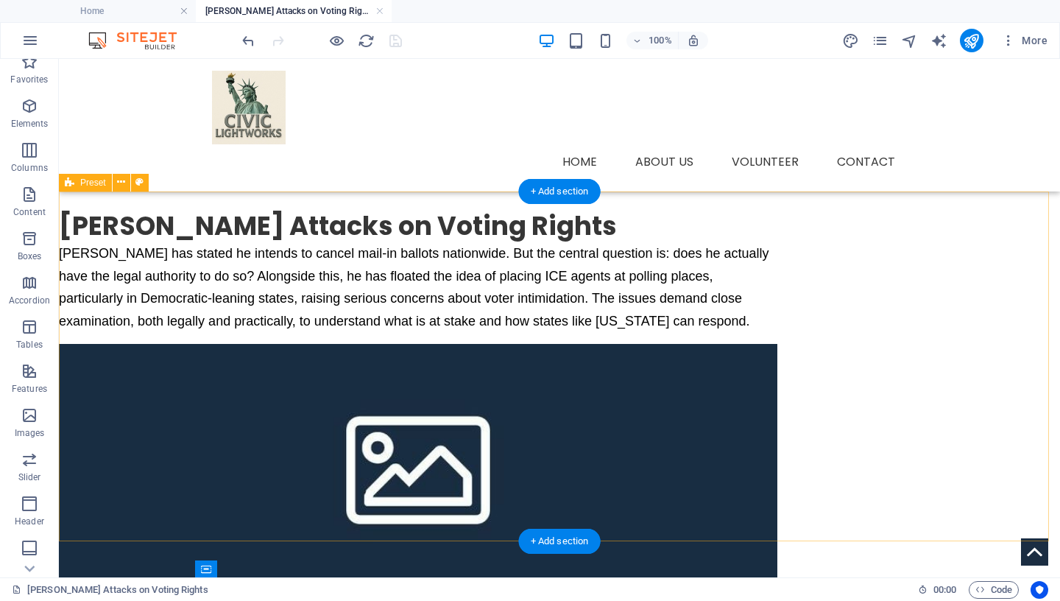
scroll to position [159, 0]
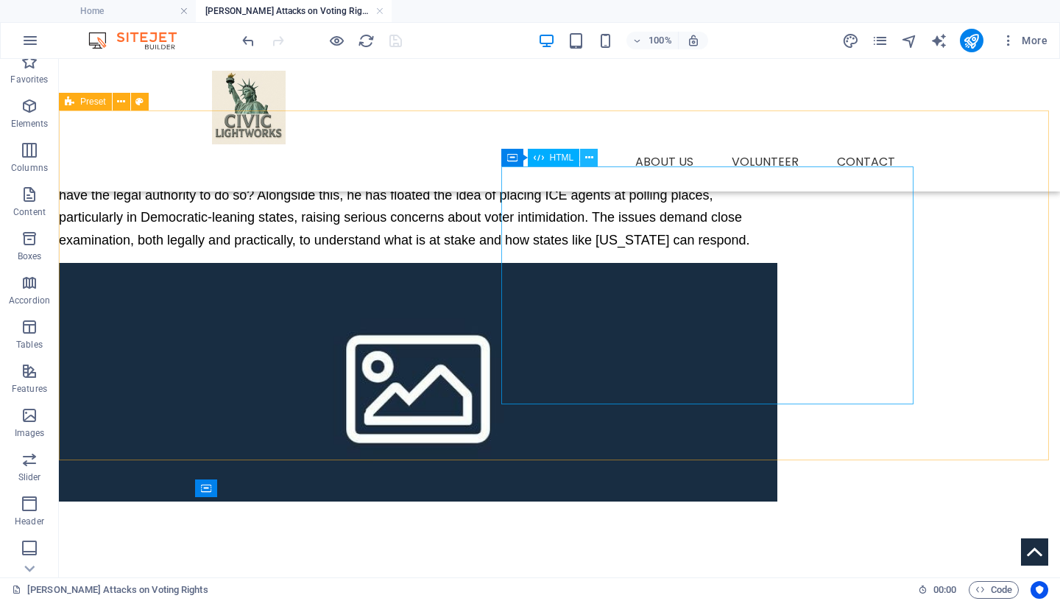
click at [586, 155] on icon at bounding box center [589, 157] width 8 height 15
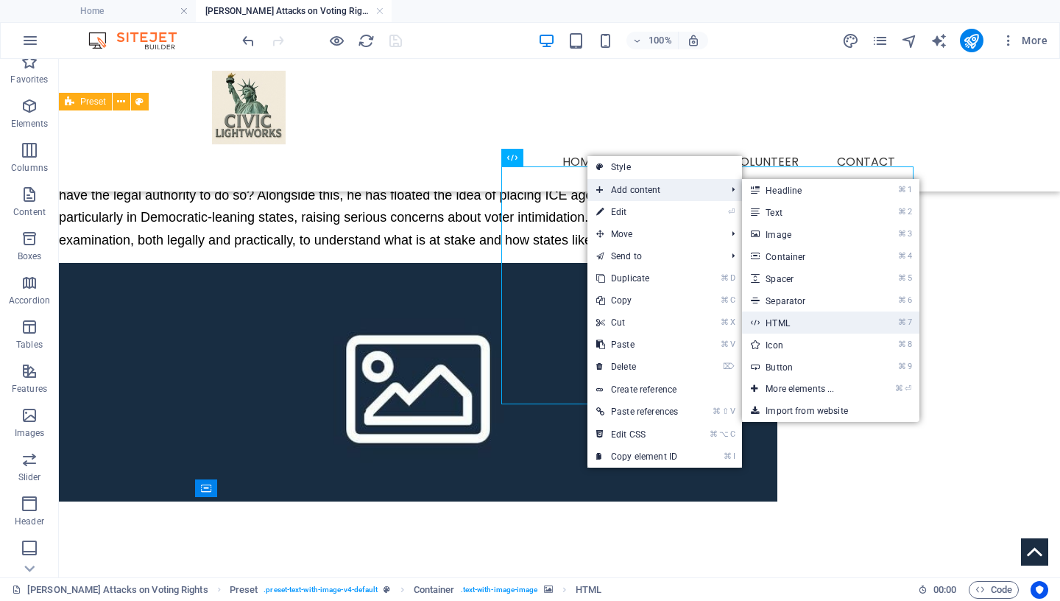
drag, startPoint x: 808, startPoint y: 320, endPoint x: 593, endPoint y: 290, distance: 217.1
click at [808, 320] on link "⌘ 7 HTML" at bounding box center [802, 322] width 121 height 22
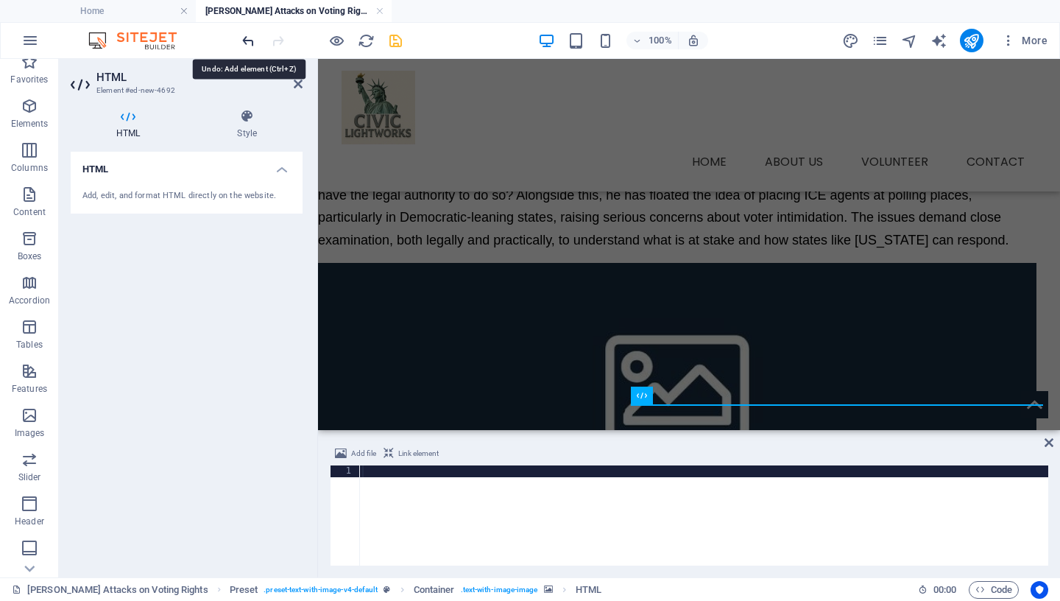
click at [245, 39] on icon "undo" at bounding box center [248, 40] width 17 height 17
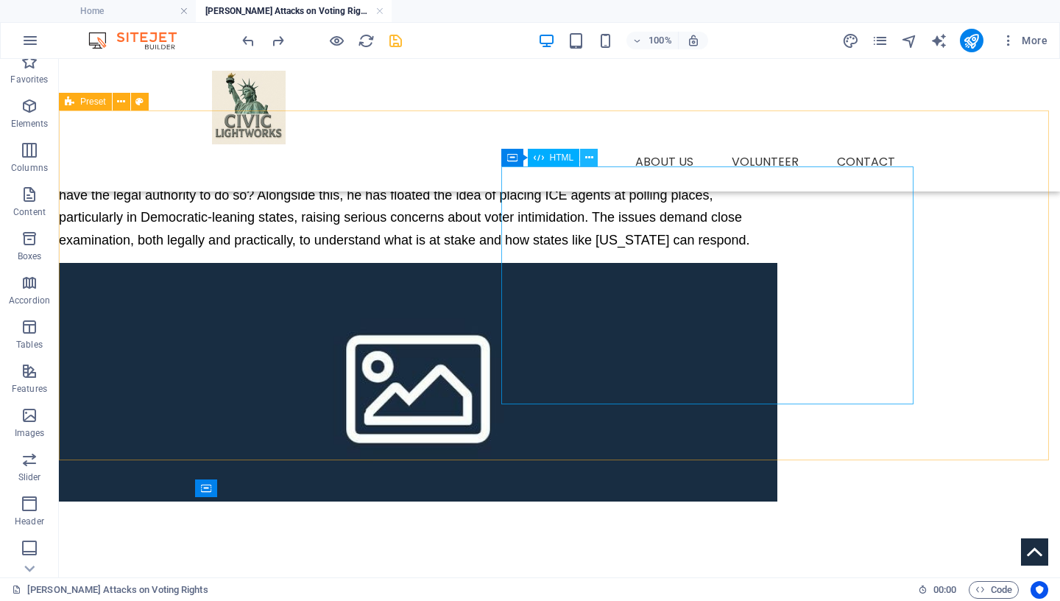
click at [586, 155] on icon at bounding box center [589, 157] width 8 height 15
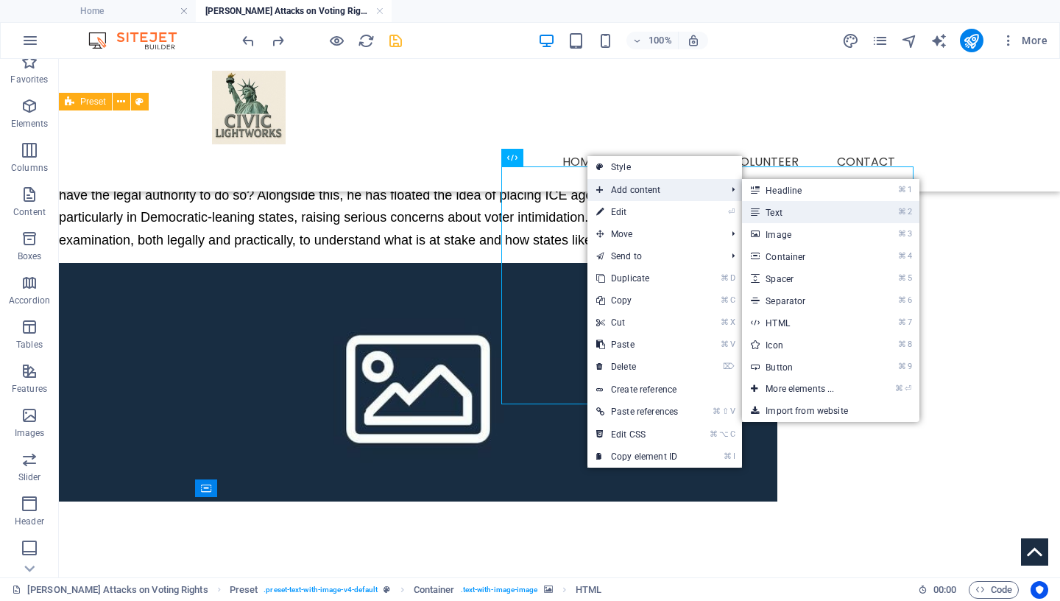
drag, startPoint x: 805, startPoint y: 218, endPoint x: 487, endPoint y: 158, distance: 323.8
click at [805, 218] on link "⌘ 2 Text" at bounding box center [802, 212] width 121 height 22
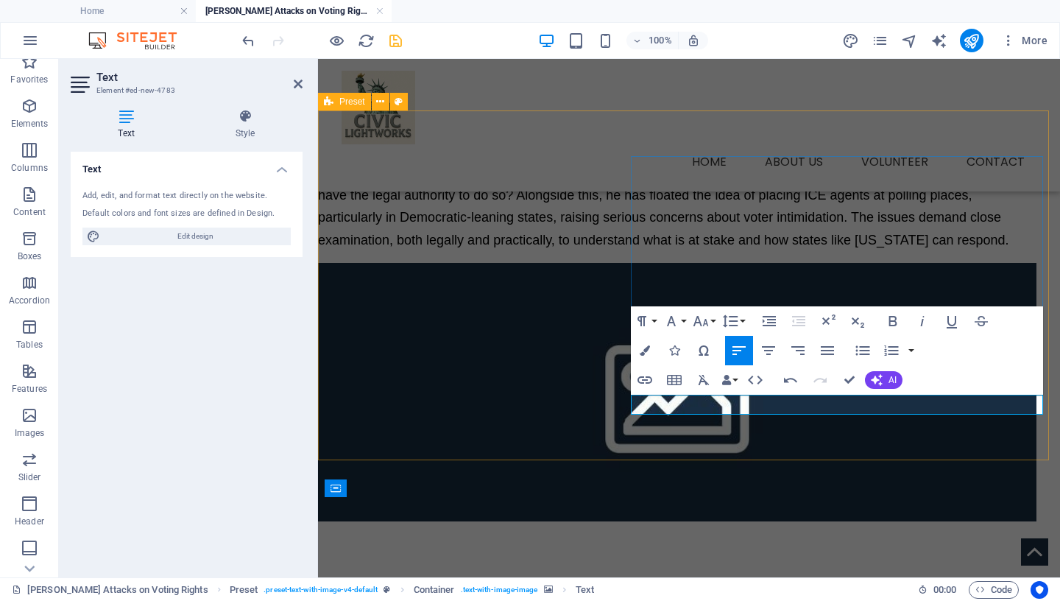
click at [647, 350] on icon "button" at bounding box center [645, 350] width 10 height 10
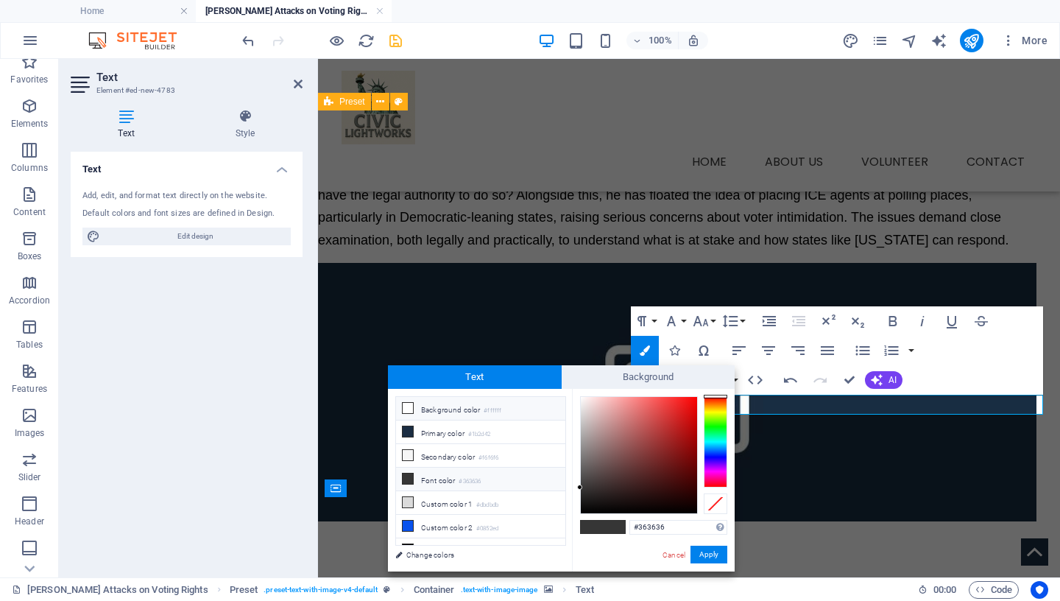
click at [404, 407] on icon at bounding box center [408, 408] width 10 height 10
type input "#ffffff"
click at [706, 556] on button "Apply" at bounding box center [709, 555] width 37 height 18
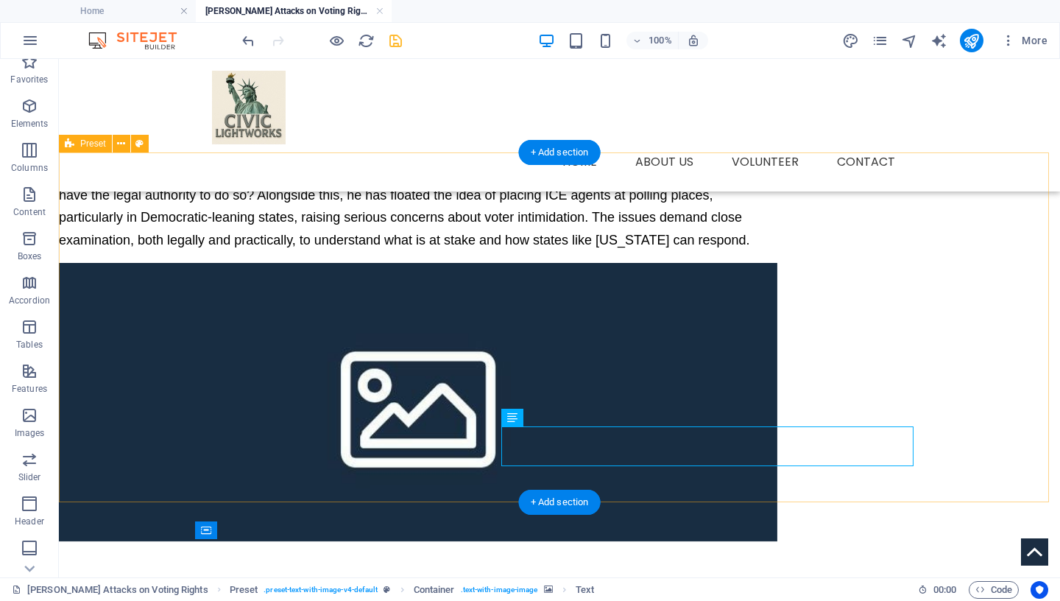
scroll to position [41, 0]
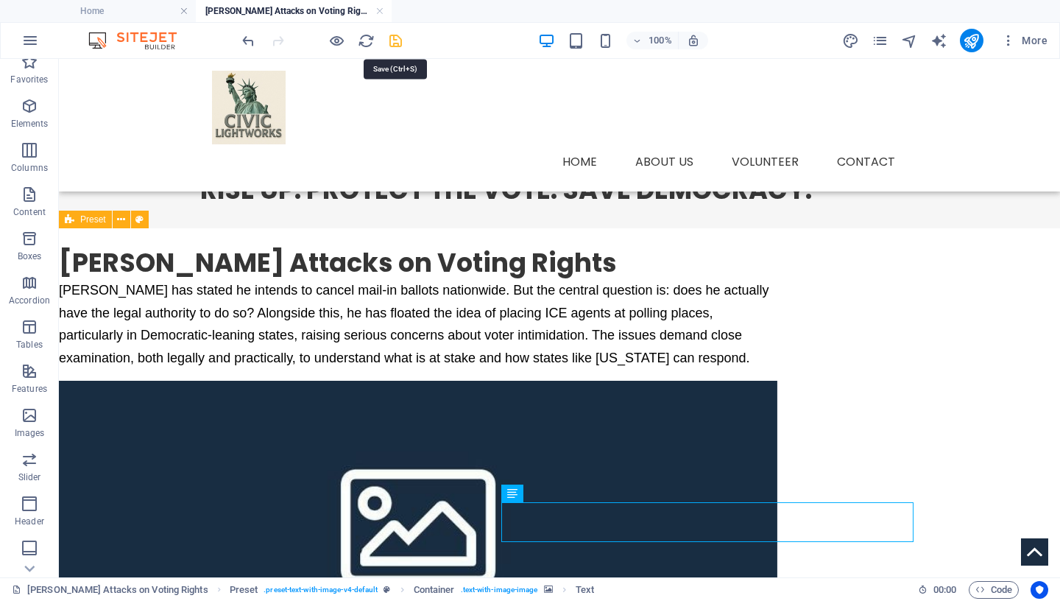
click at [398, 44] on icon "save" at bounding box center [395, 40] width 17 height 17
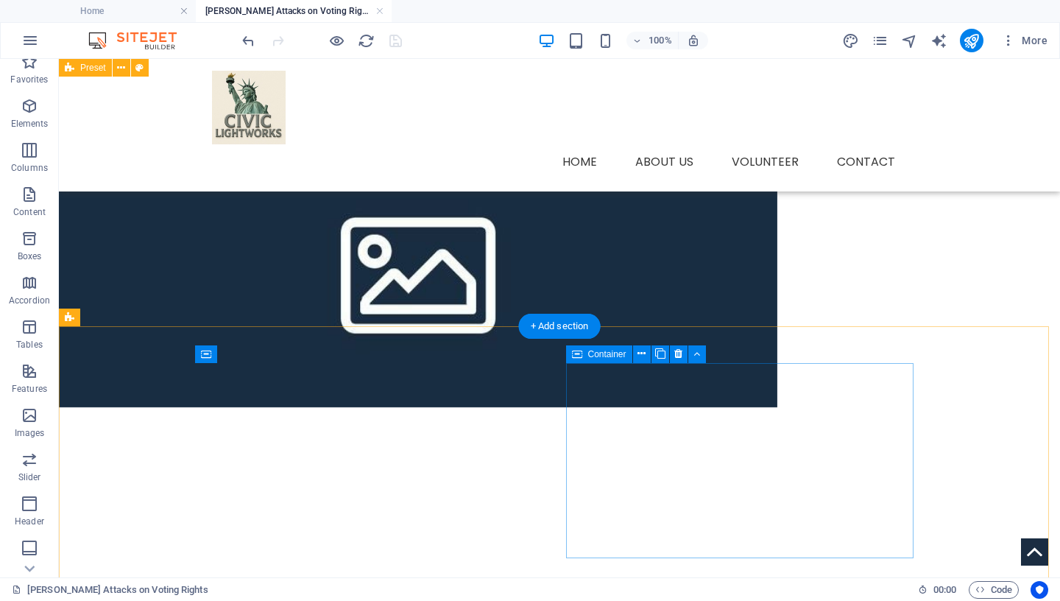
scroll to position [330, 0]
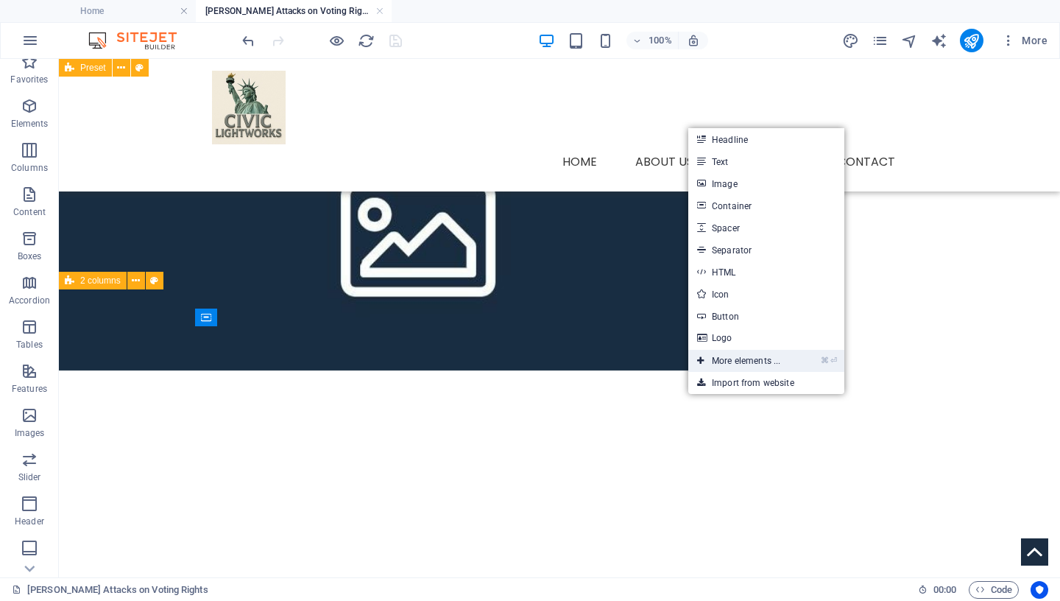
click at [766, 360] on link "⌘ ⏎ More elements ..." at bounding box center [738, 361] width 101 height 22
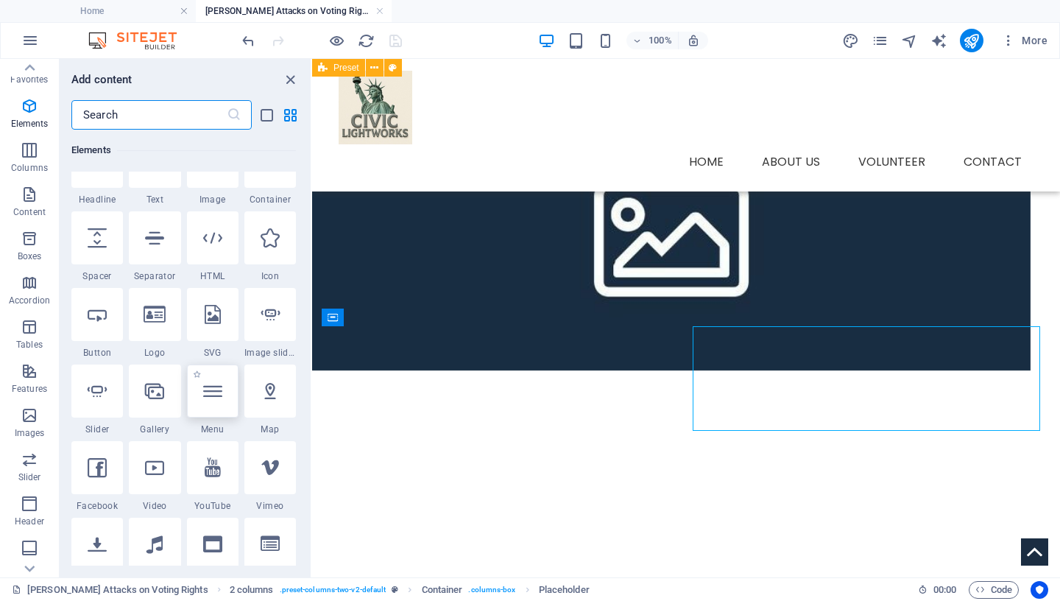
scroll to position [216, 0]
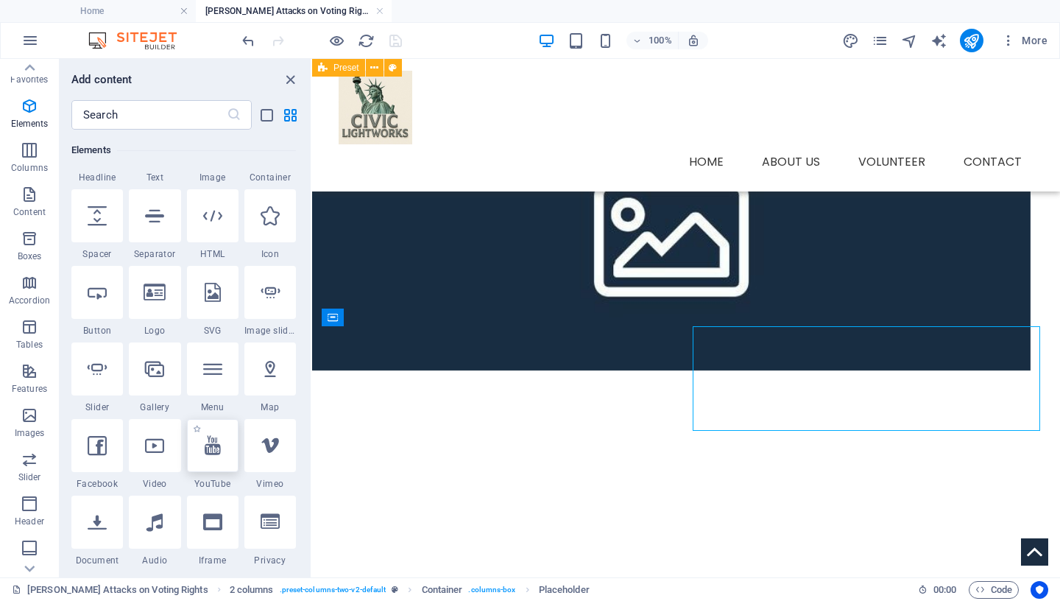
click at [215, 454] on icon at bounding box center [213, 445] width 16 height 19
select select "ar16_9"
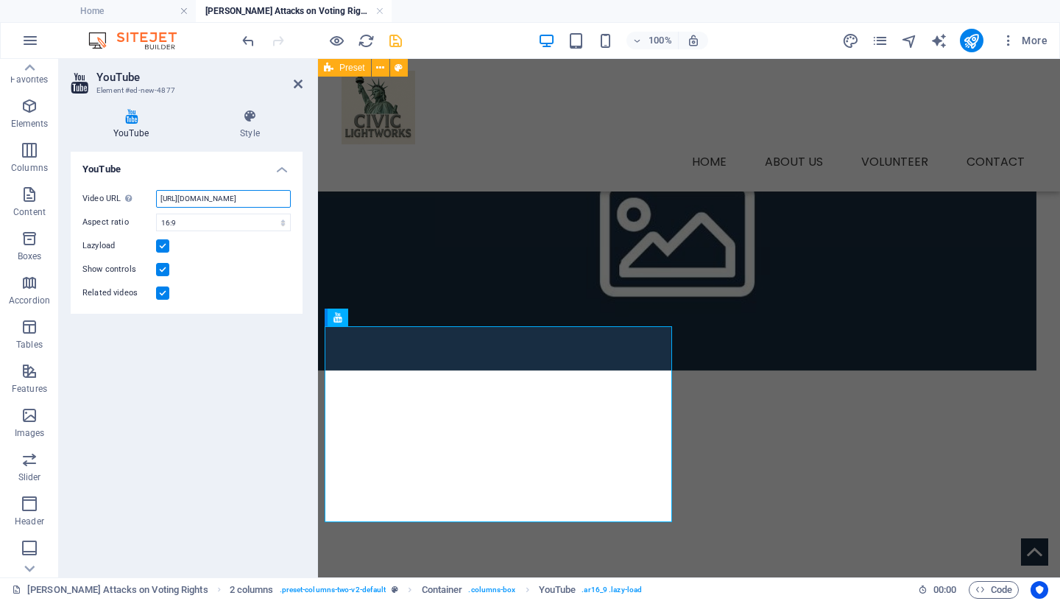
click at [227, 196] on input "[URL][DOMAIN_NAME]" at bounding box center [223, 199] width 135 height 18
paste input "[DOMAIN_NAME][URL]"
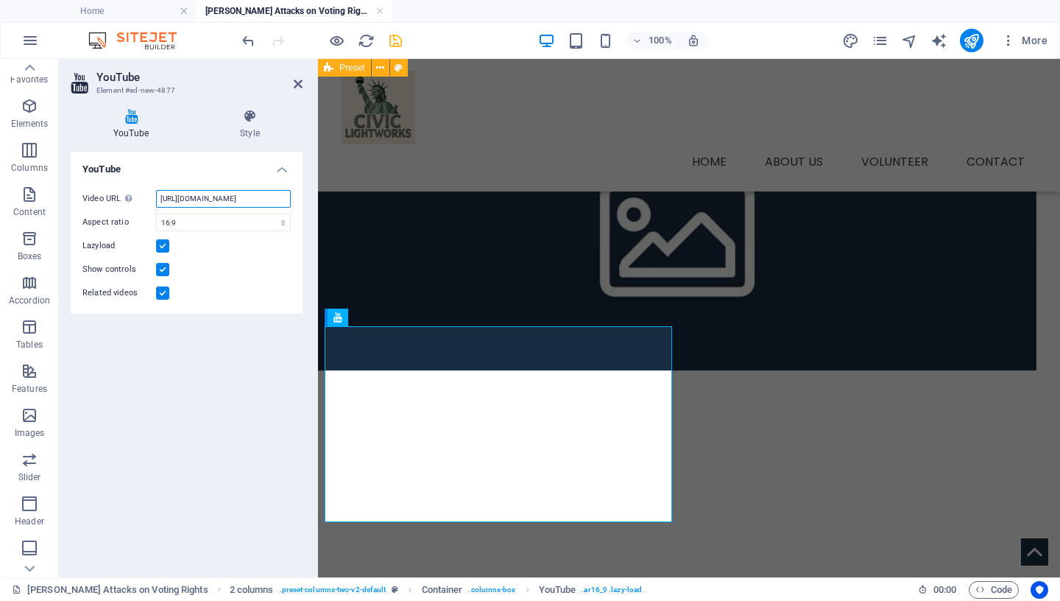
type input "[URL][DOMAIN_NAME]"
click at [162, 292] on label at bounding box center [162, 292] width 13 height 13
click at [0, 0] on input "Related videos" at bounding box center [0, 0] width 0 height 0
click at [391, 45] on icon "save" at bounding box center [395, 40] width 17 height 17
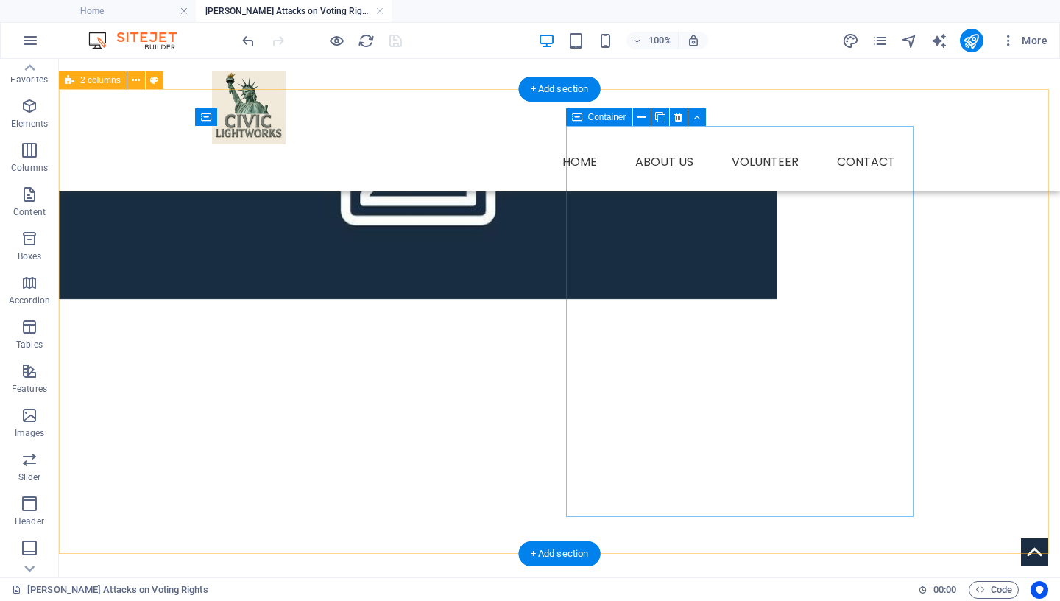
scroll to position [389, 0]
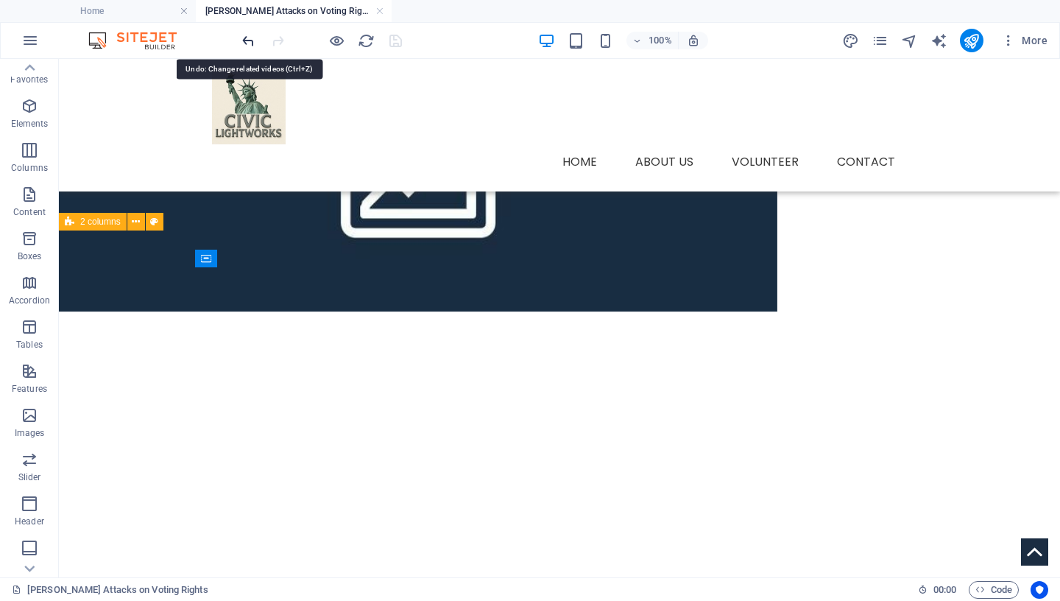
click at [250, 38] on icon "undo" at bounding box center [248, 40] width 17 height 17
click at [248, 35] on icon "undo" at bounding box center [248, 40] width 17 height 17
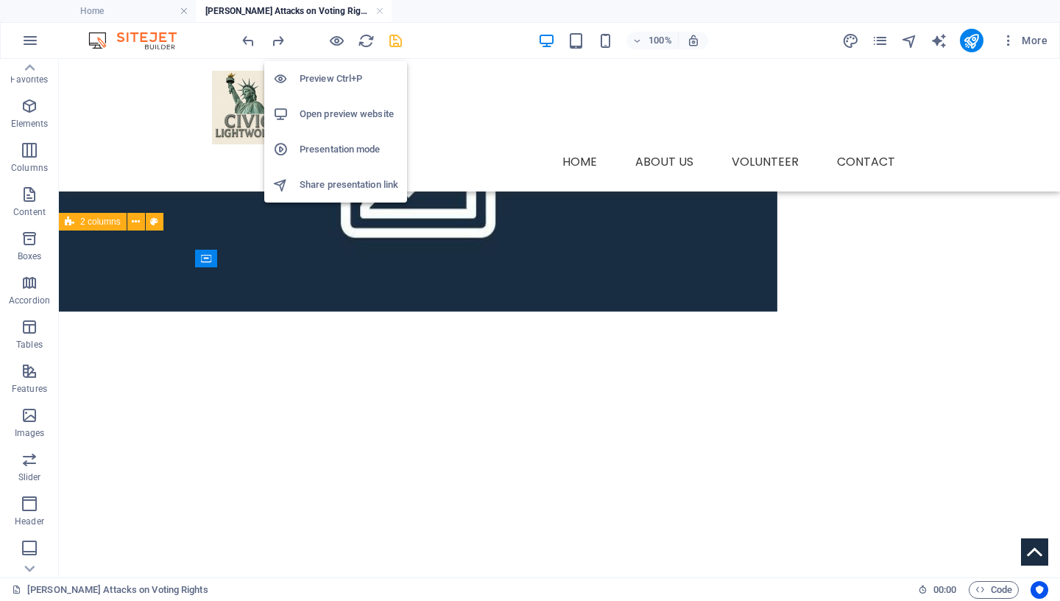
click at [336, 85] on h6 "Preview Ctrl+P" at bounding box center [349, 79] width 99 height 18
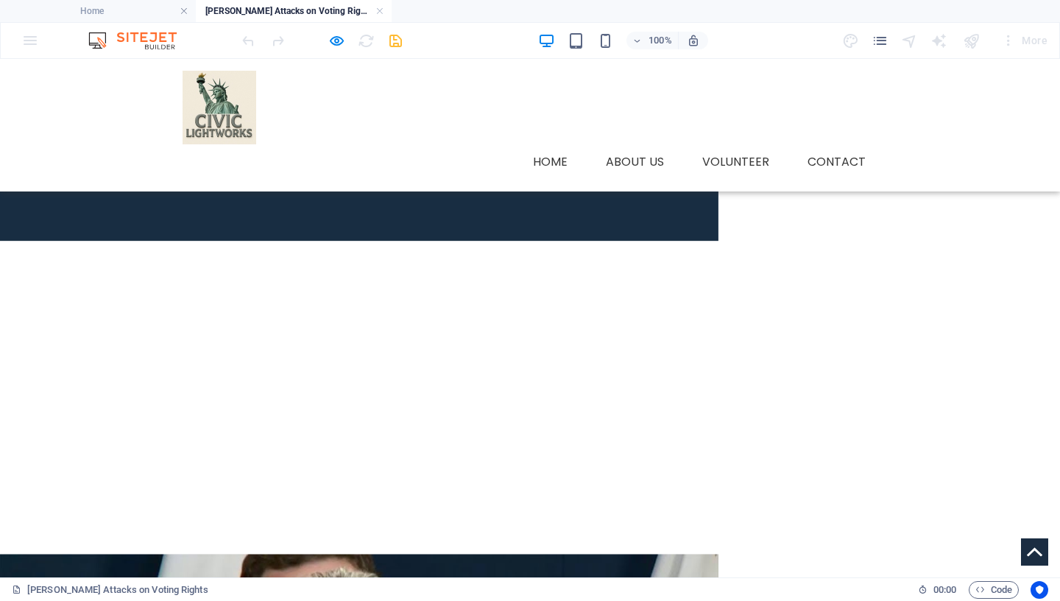
scroll to position [436, 0]
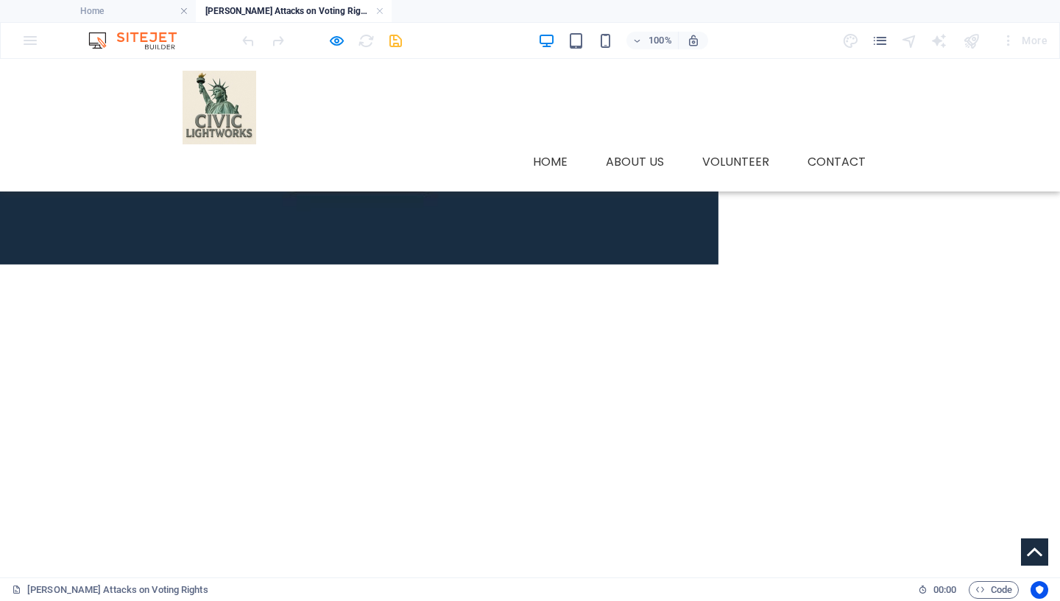
click at [339, 38] on icon "button" at bounding box center [336, 40] width 17 height 17
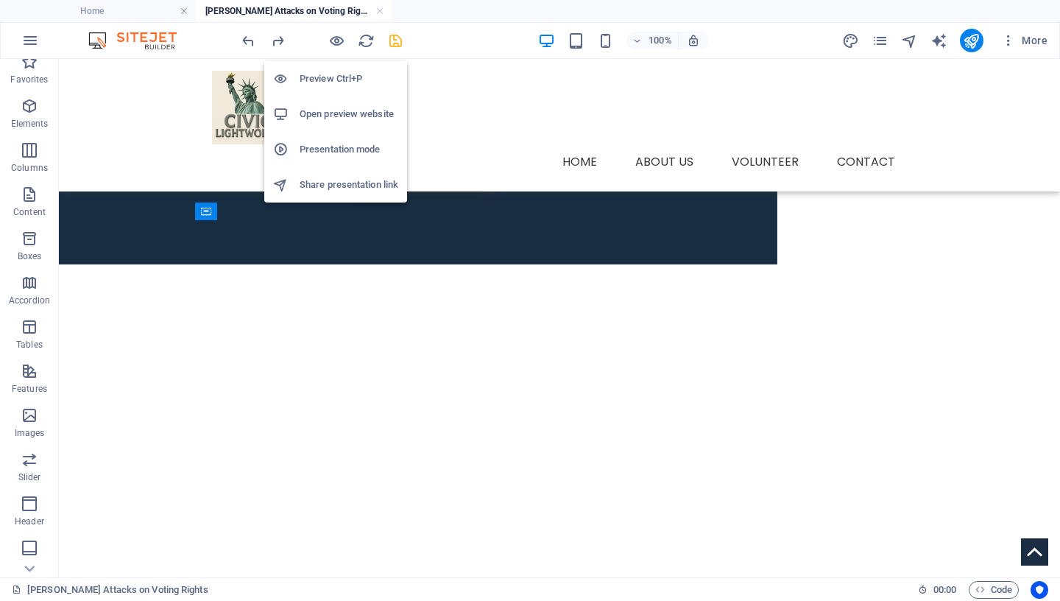
click at [333, 75] on h6 "Preview Ctrl+P" at bounding box center [349, 79] width 99 height 18
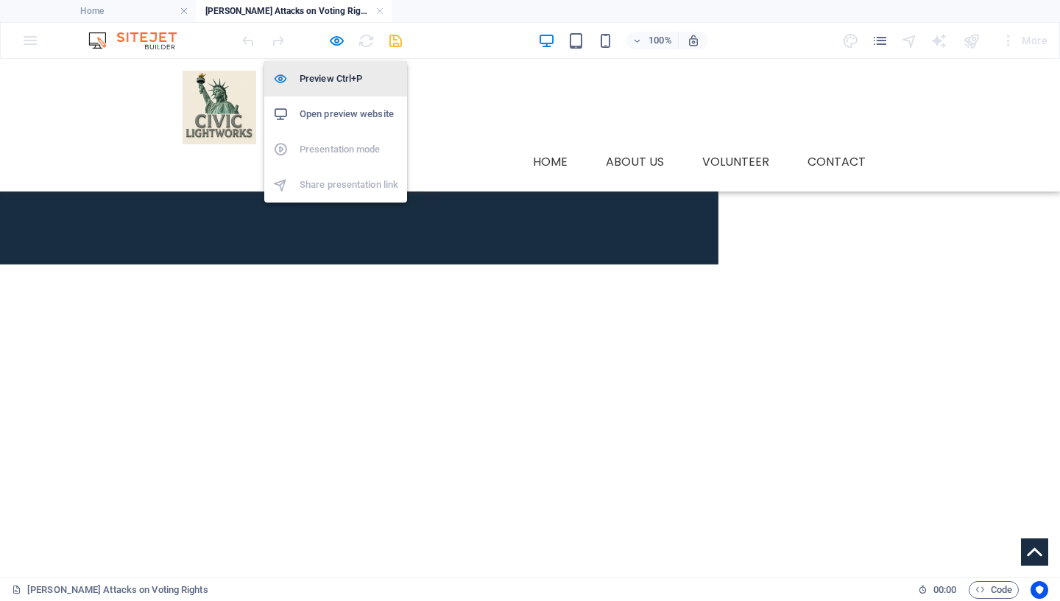
drag, startPoint x: 335, startPoint y: 87, endPoint x: 454, endPoint y: 165, distance: 141.9
click at [335, 87] on h6 "Preview Ctrl+P" at bounding box center [349, 79] width 99 height 18
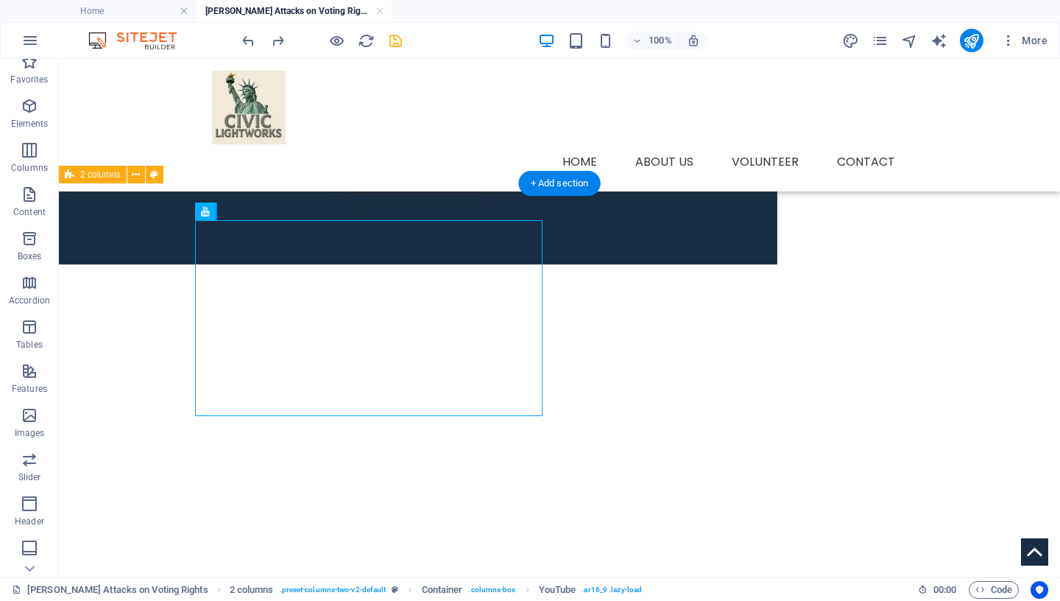
drag, startPoint x: 327, startPoint y: 293, endPoint x: 632, endPoint y: 307, distance: 305.1
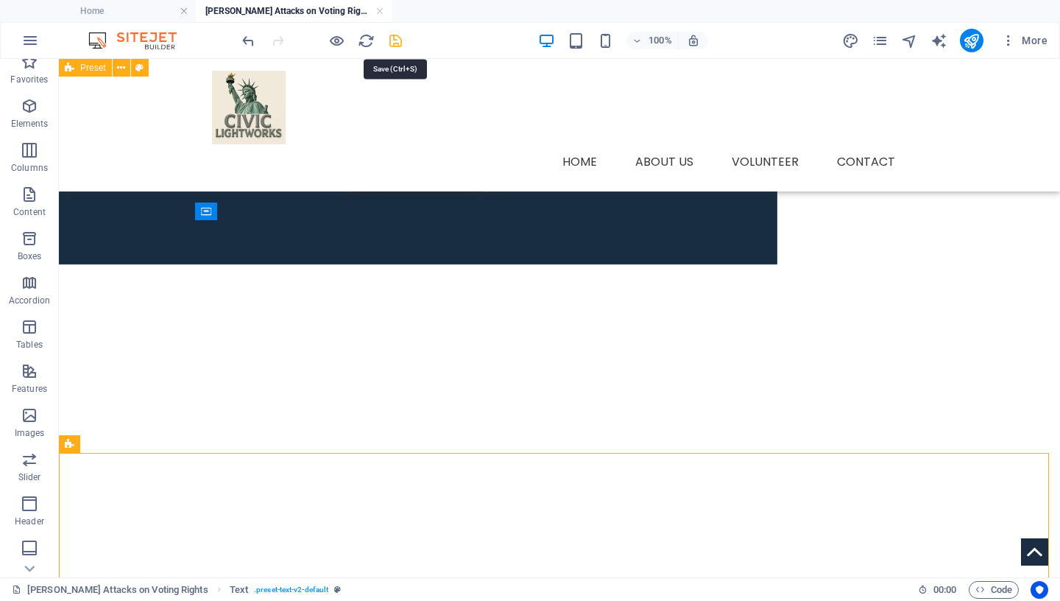
click at [394, 38] on icon "save" at bounding box center [395, 40] width 17 height 17
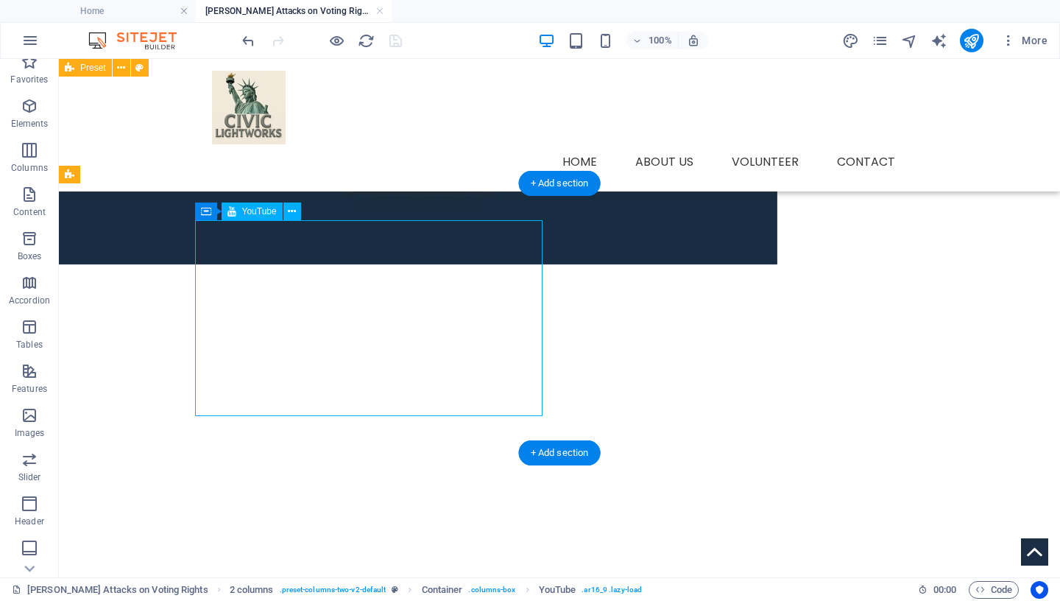
select select "ar16_9"
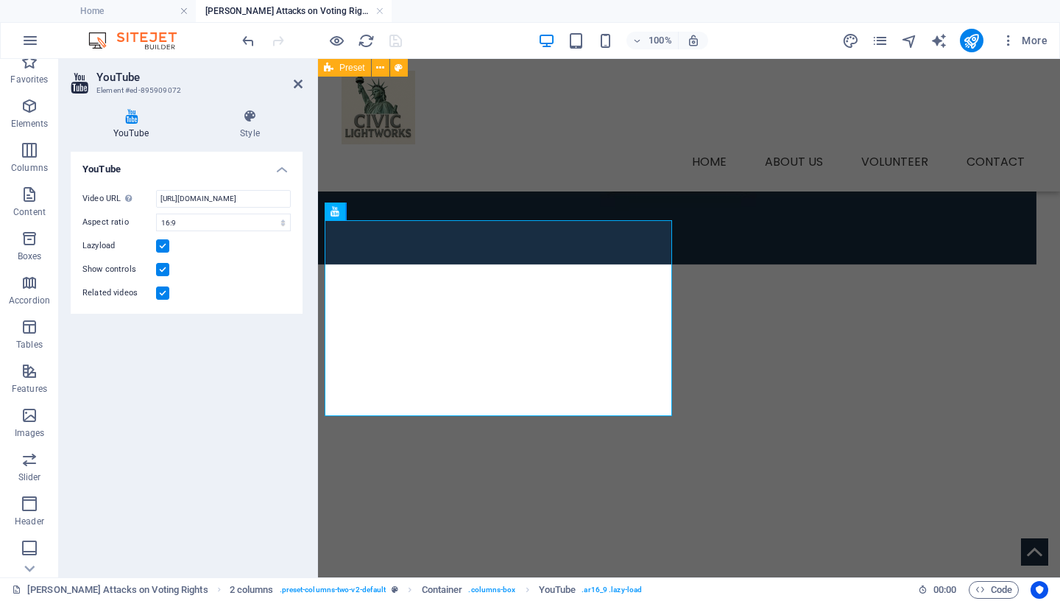
click at [164, 297] on label at bounding box center [162, 292] width 13 height 13
click at [0, 0] on input "Related videos" at bounding box center [0, 0] width 0 height 0
click at [395, 37] on icon "save" at bounding box center [395, 40] width 17 height 17
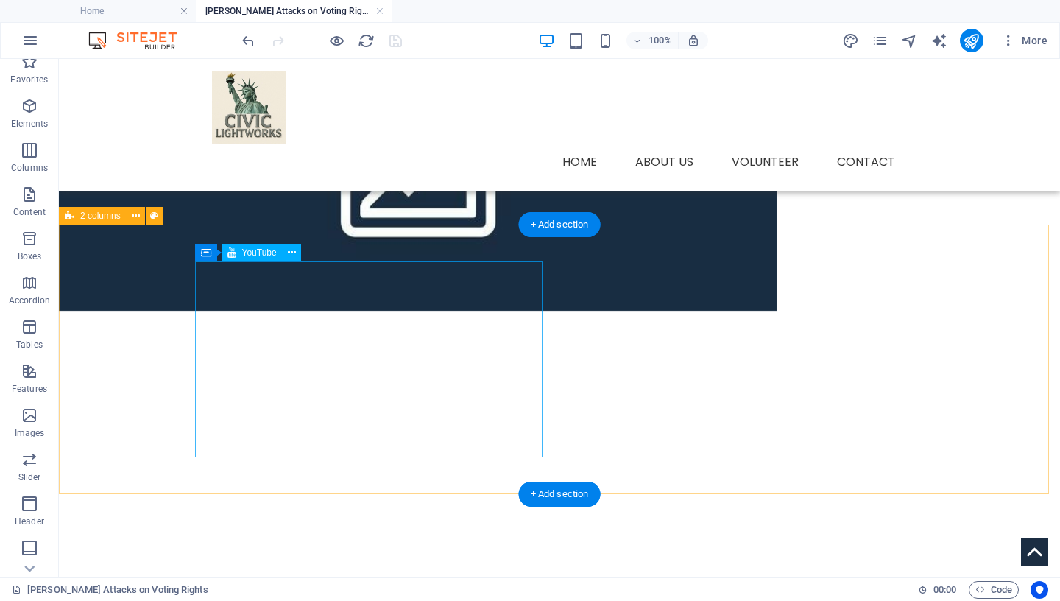
scroll to position [389, 0]
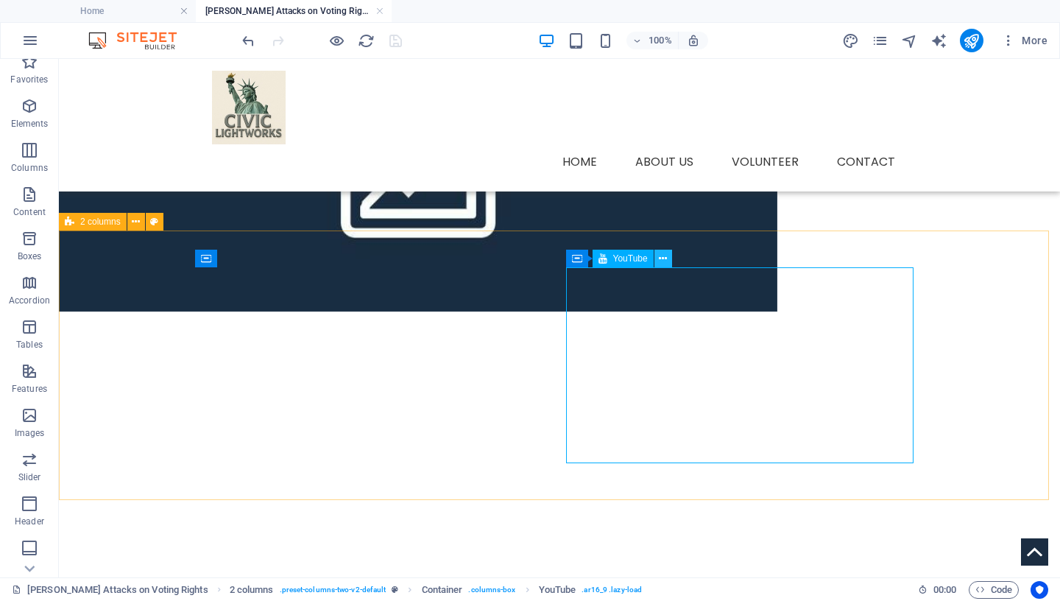
click at [667, 258] on icon at bounding box center [663, 258] width 8 height 15
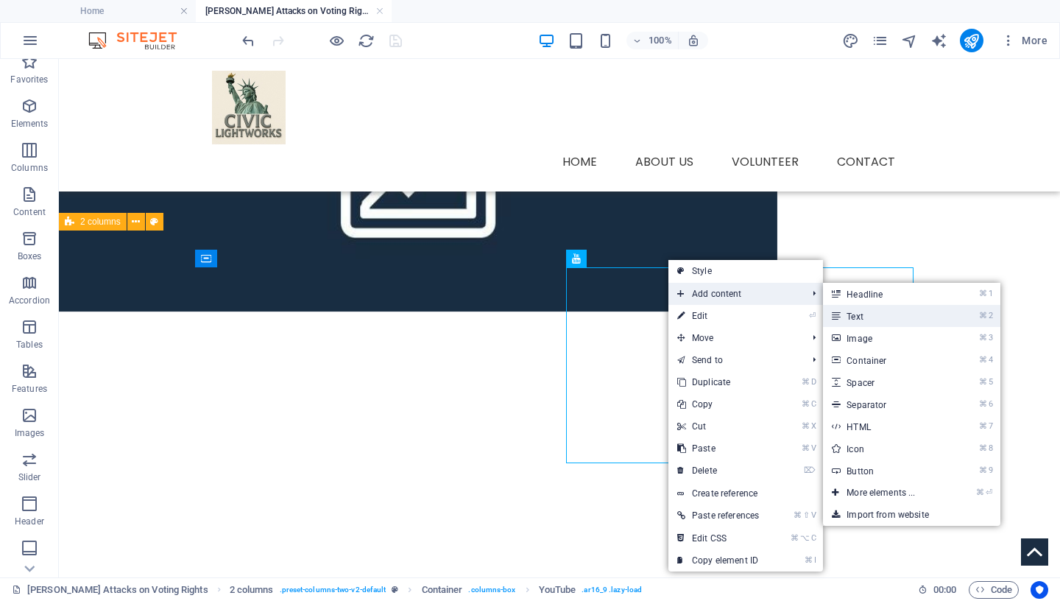
click at [886, 320] on link "⌘ 2 Text" at bounding box center [883, 316] width 121 height 22
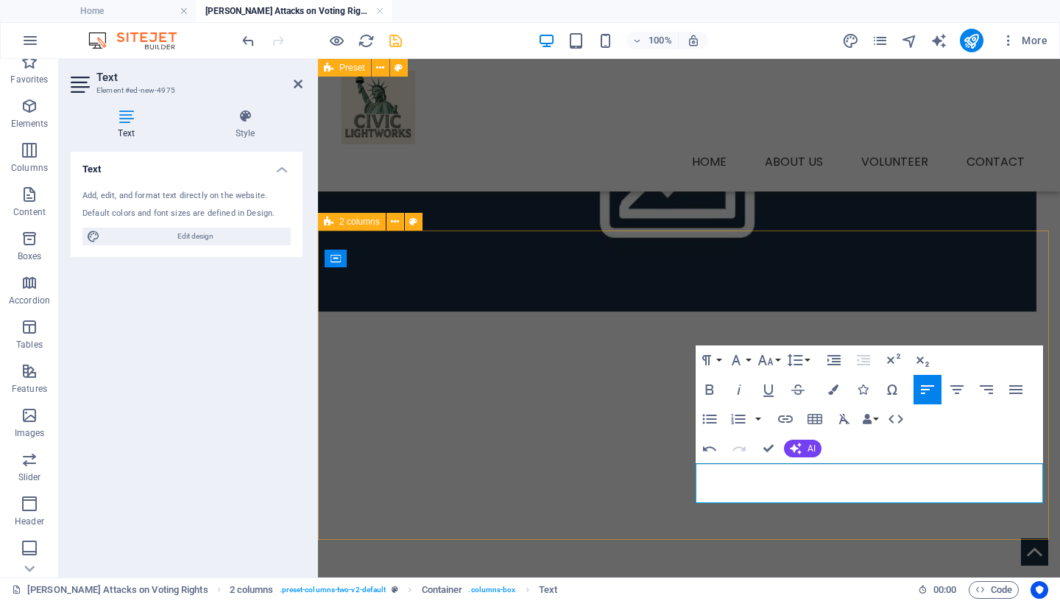
drag, startPoint x: 1016, startPoint y: 490, endPoint x: 694, endPoint y: 473, distance: 322.9
click at [735, 356] on icon "button" at bounding box center [736, 360] width 18 height 18
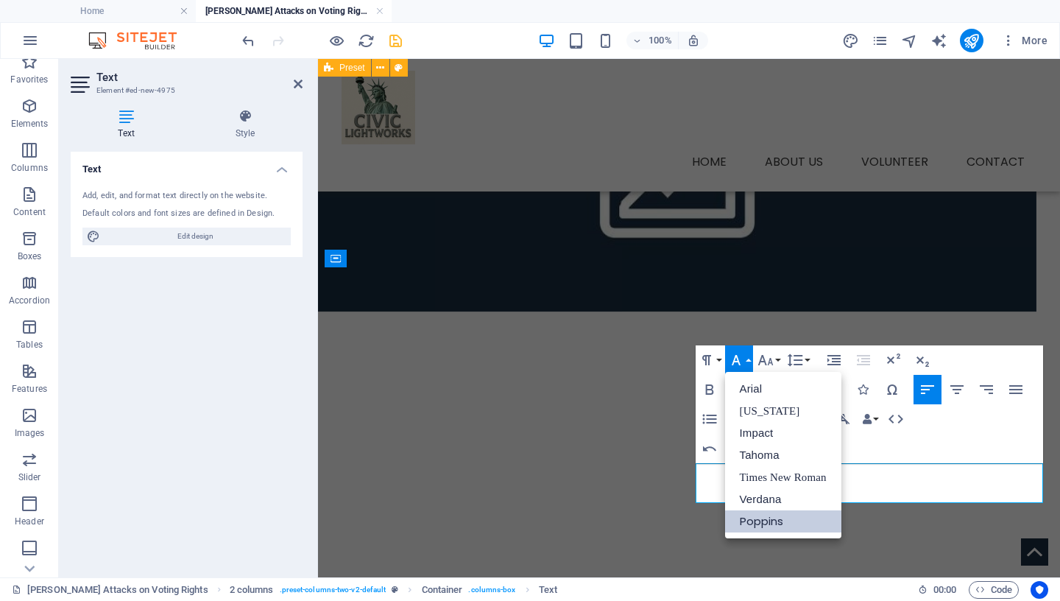
scroll to position [0, 0]
click at [763, 454] on link "Tahoma" at bounding box center [783, 455] width 116 height 22
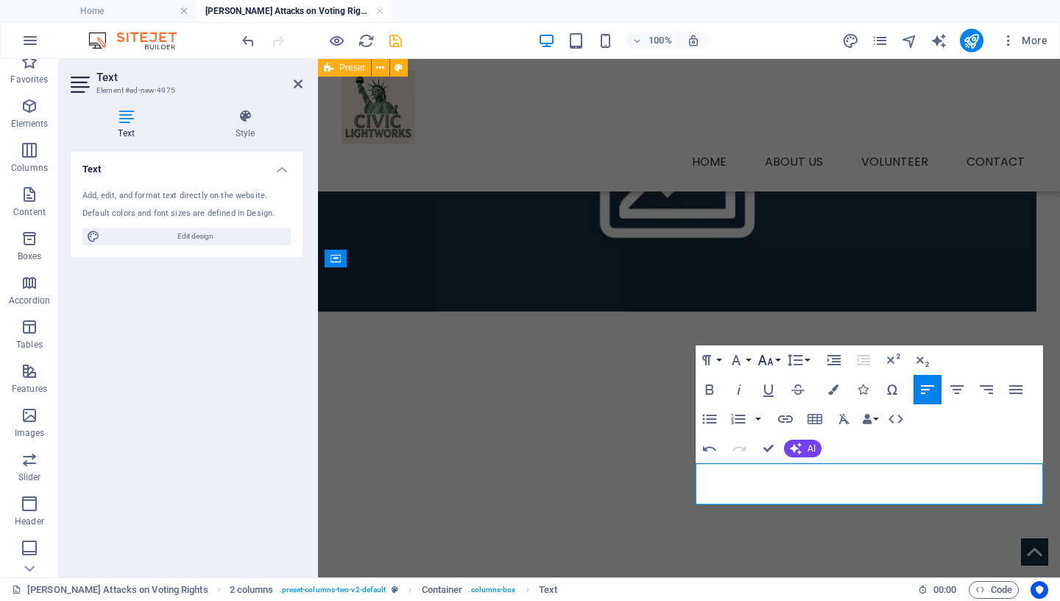
click at [774, 359] on icon "button" at bounding box center [766, 360] width 18 height 18
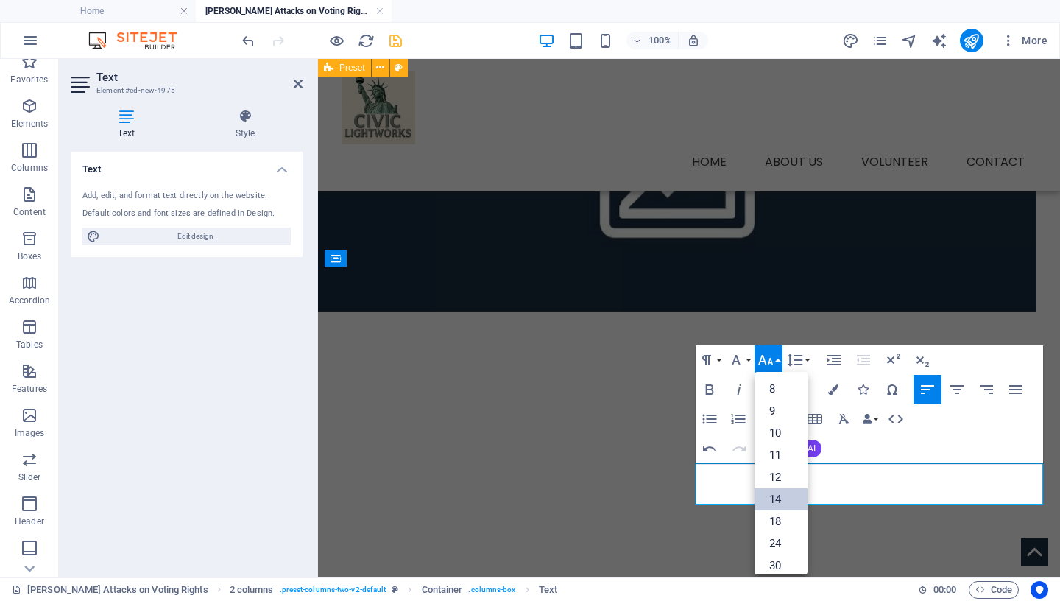
click at [779, 501] on link "14" at bounding box center [781, 499] width 53 height 22
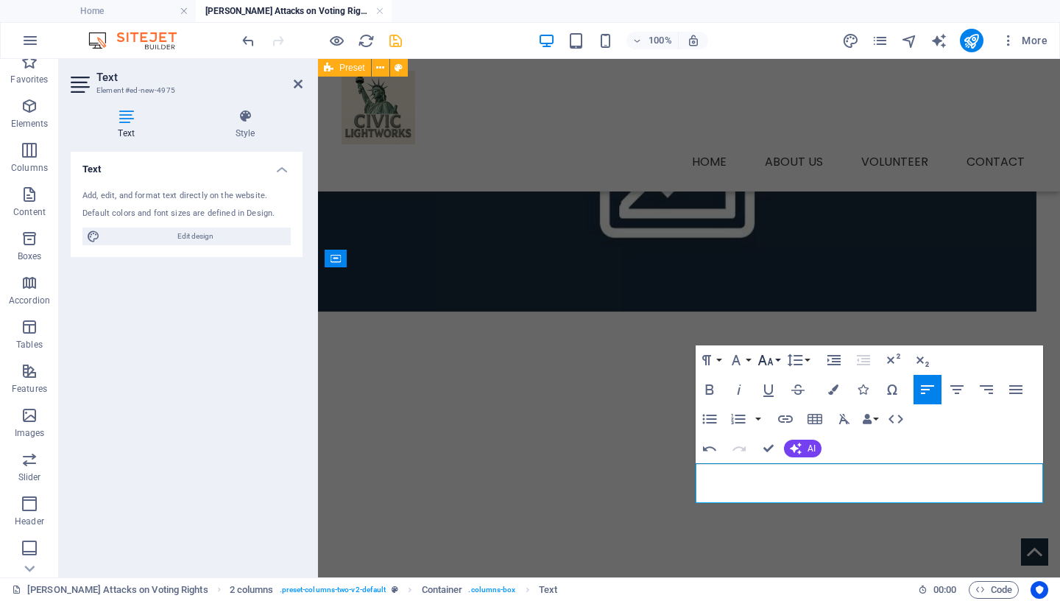
click at [769, 361] on icon "button" at bounding box center [766, 360] width 18 height 18
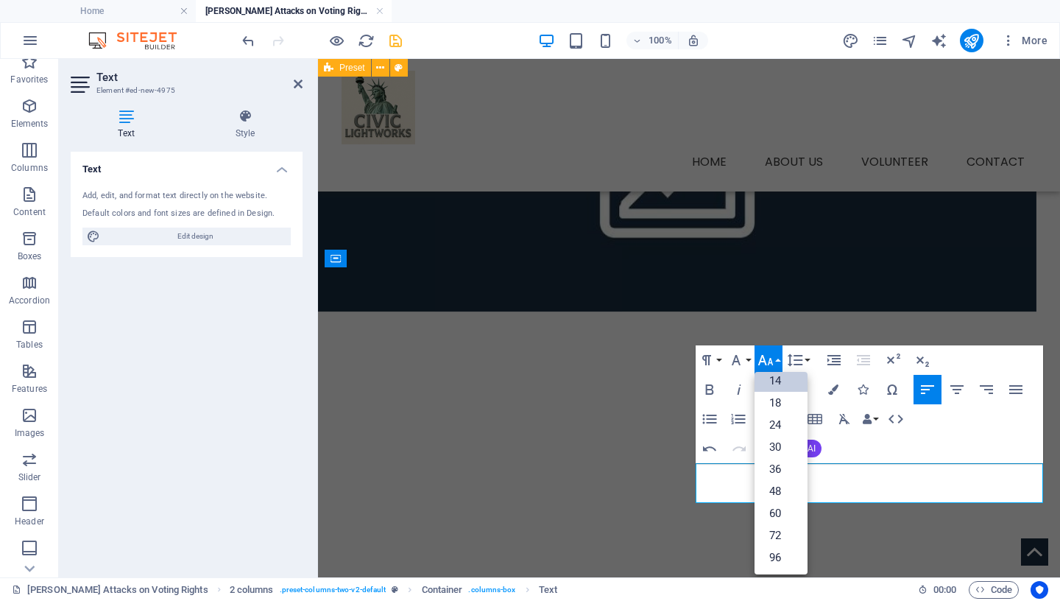
scroll to position [119, 0]
click at [769, 361] on icon "button" at bounding box center [766, 360] width 18 height 18
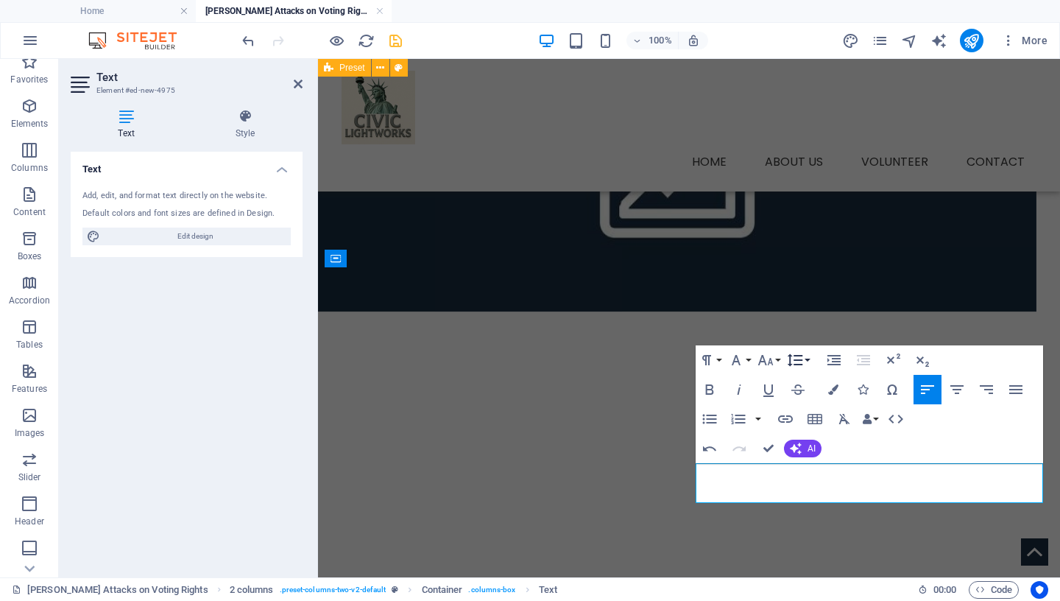
click at [800, 359] on icon "button" at bounding box center [794, 359] width 15 height 13
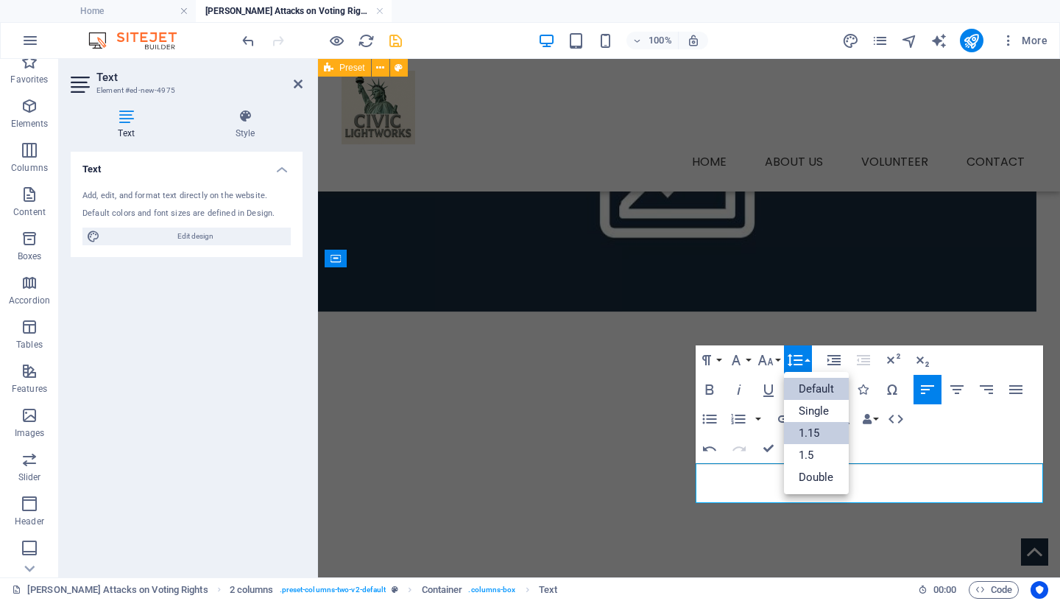
click at [799, 430] on link "1.15" at bounding box center [817, 433] width 66 height 22
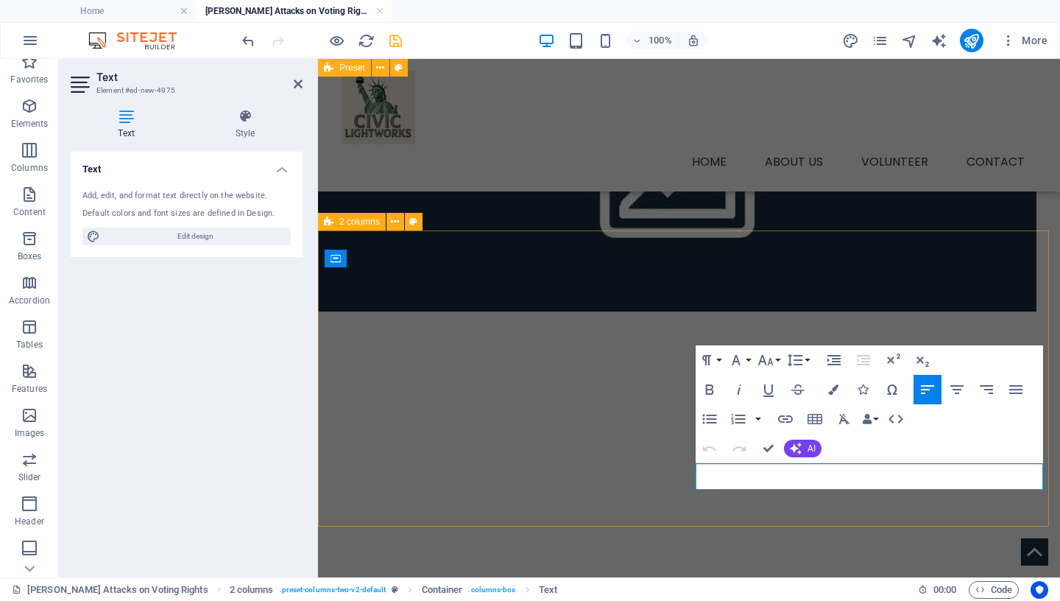
drag, startPoint x: 915, startPoint y: 485, endPoint x: 688, endPoint y: 465, distance: 228.4
copy span "Civic Lightworks recommend voting "Yes" on Prop 50 on this upcoming [US_STATE] …"
drag, startPoint x: 898, startPoint y: 482, endPoint x: 695, endPoint y: 470, distance: 202.9
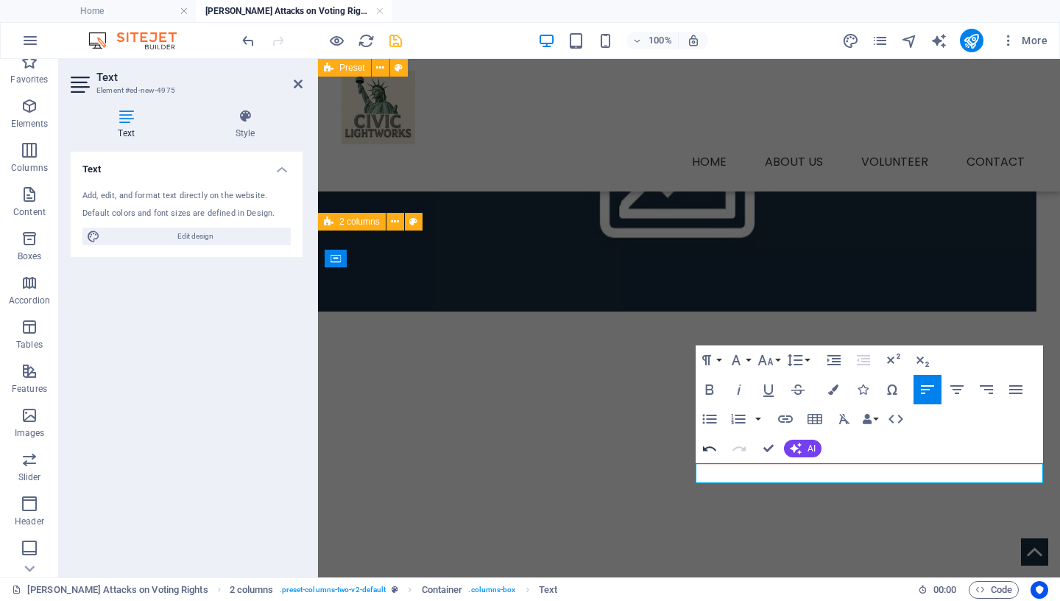
click at [708, 447] on icon "button" at bounding box center [709, 447] width 13 height 5
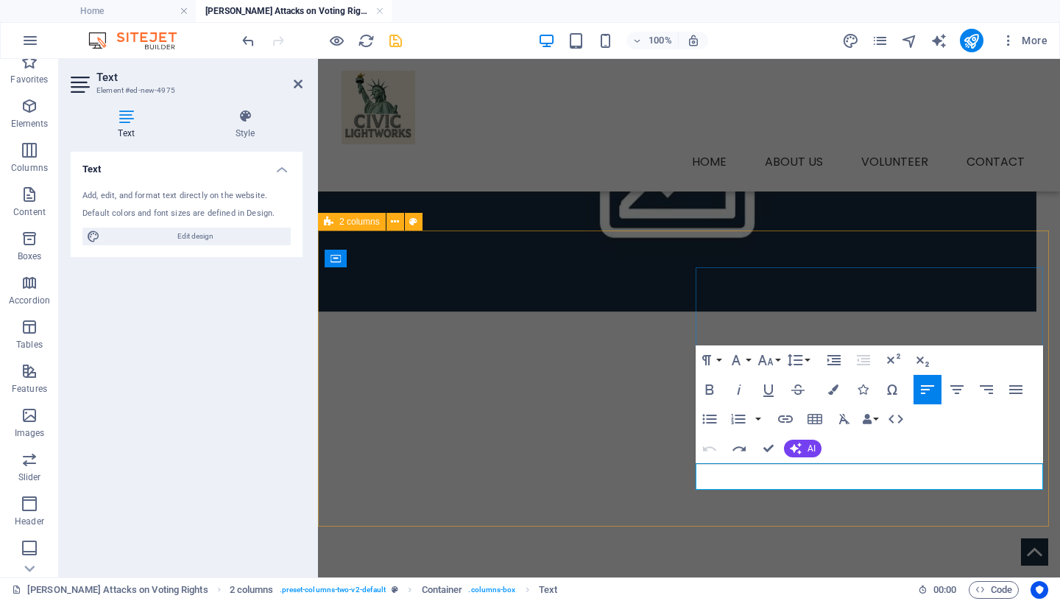
drag, startPoint x: 945, startPoint y: 473, endPoint x: 977, endPoint y: 470, distance: 31.9
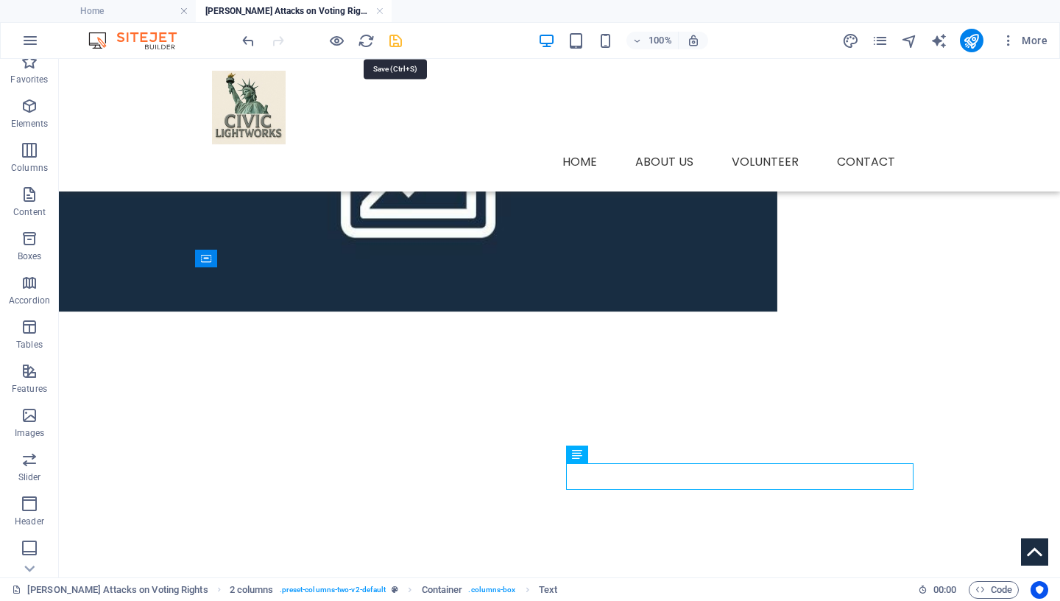
click at [398, 45] on icon "save" at bounding box center [395, 40] width 17 height 17
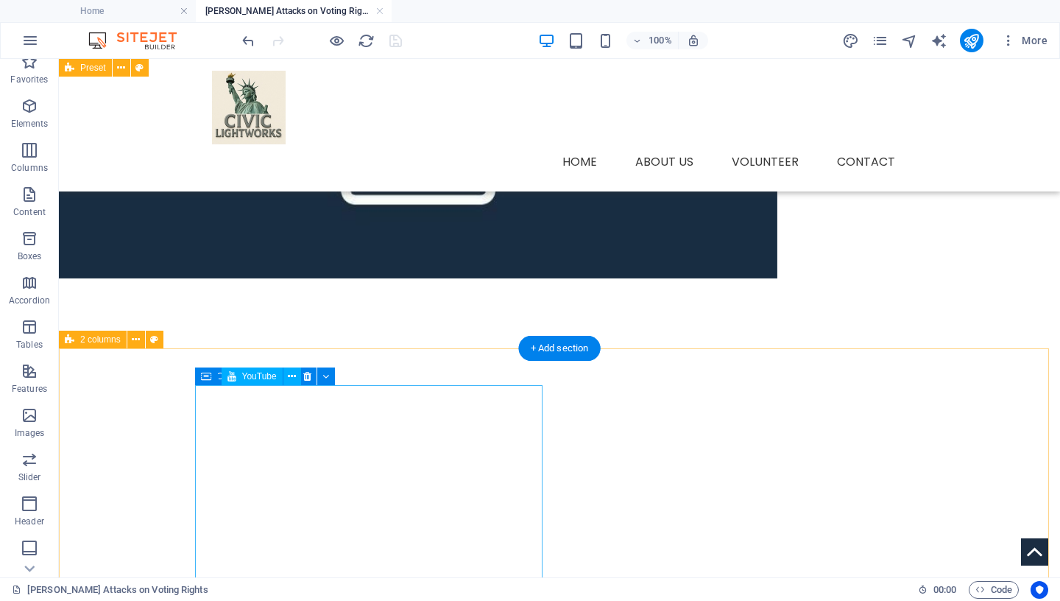
scroll to position [424, 0]
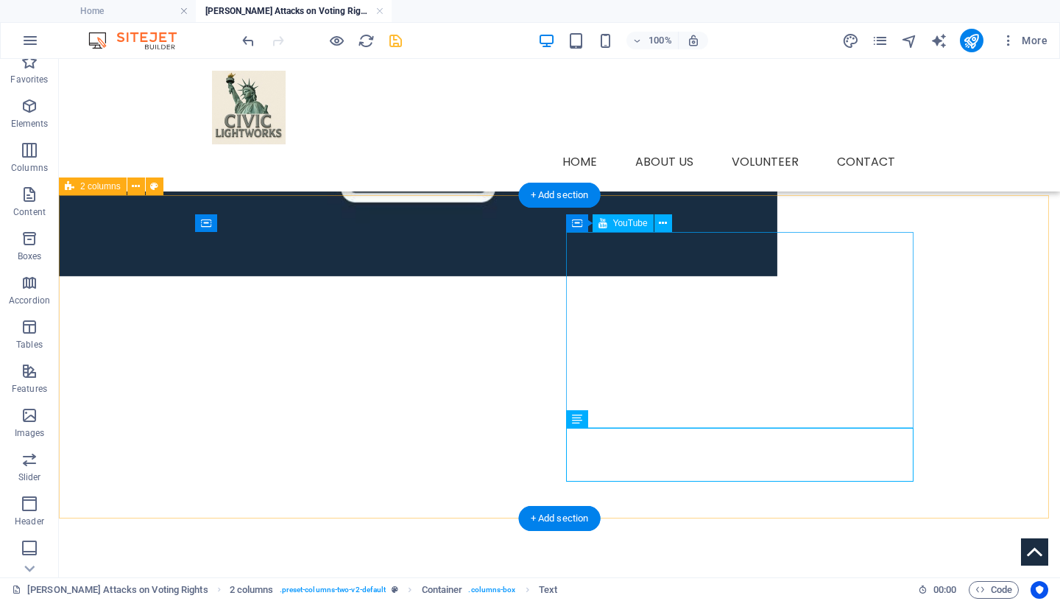
select select "ar16_9"
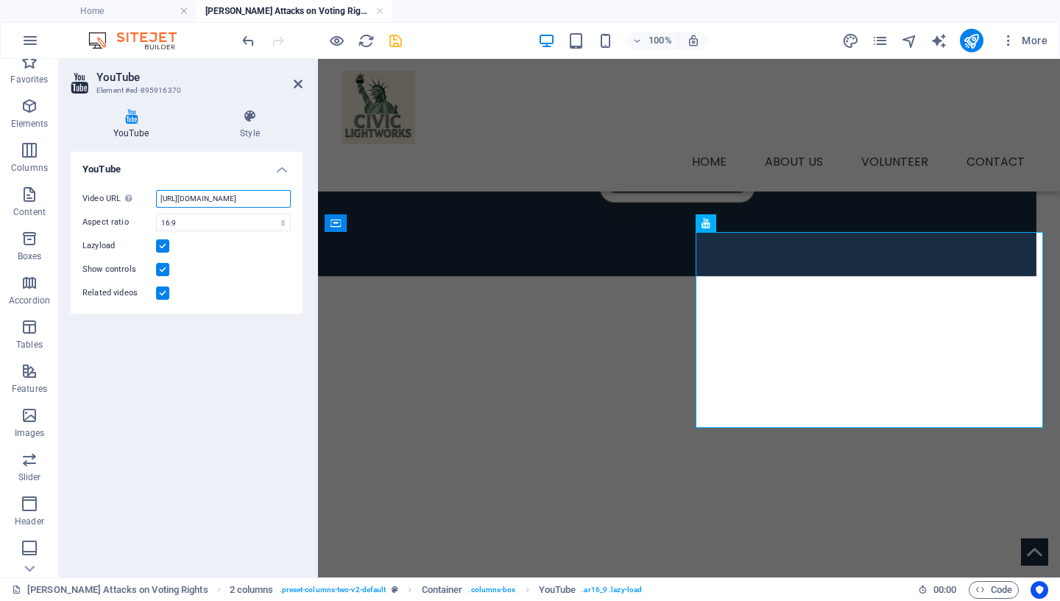
click at [210, 194] on input "[URL][DOMAIN_NAME]" at bounding box center [223, 199] width 135 height 18
type input "[URL][DOMAIN_NAME]"
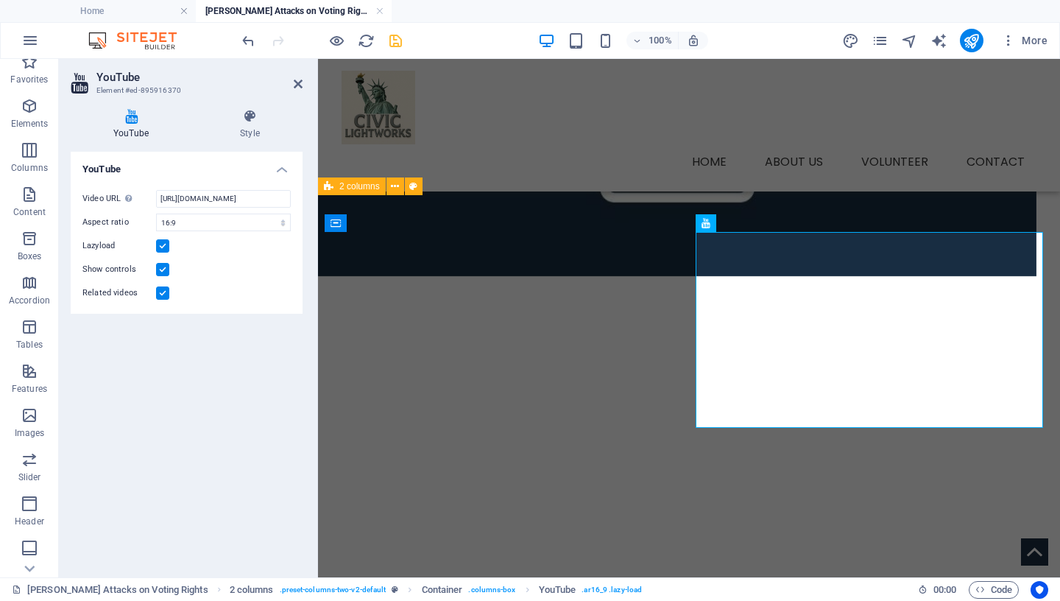
click at [162, 292] on label at bounding box center [162, 292] width 13 height 13
click at [0, 0] on input "Related videos" at bounding box center [0, 0] width 0 height 0
click at [401, 38] on icon "save" at bounding box center [395, 40] width 17 height 17
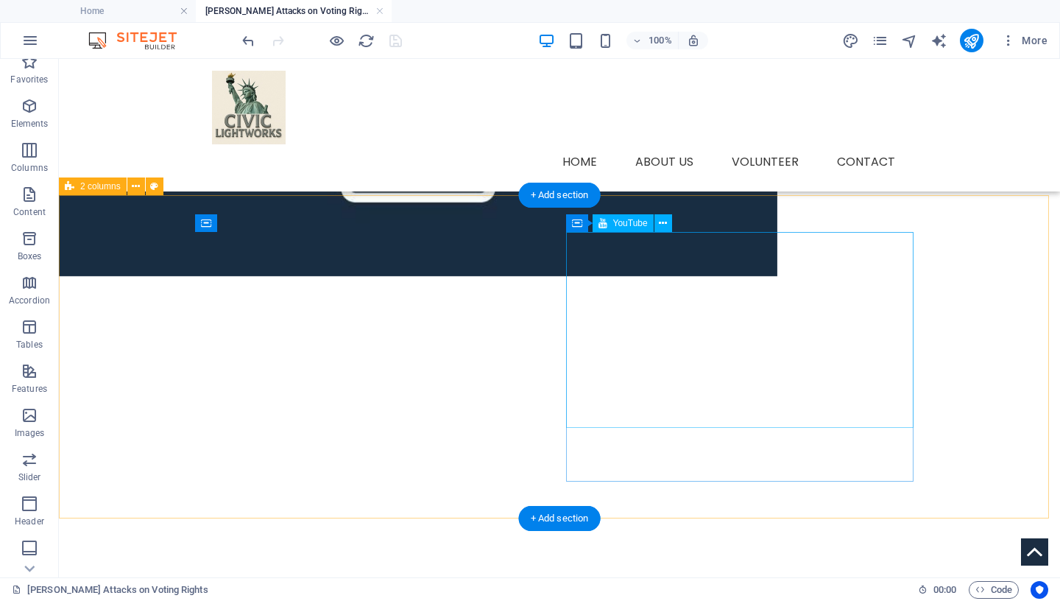
select select "ar16_9"
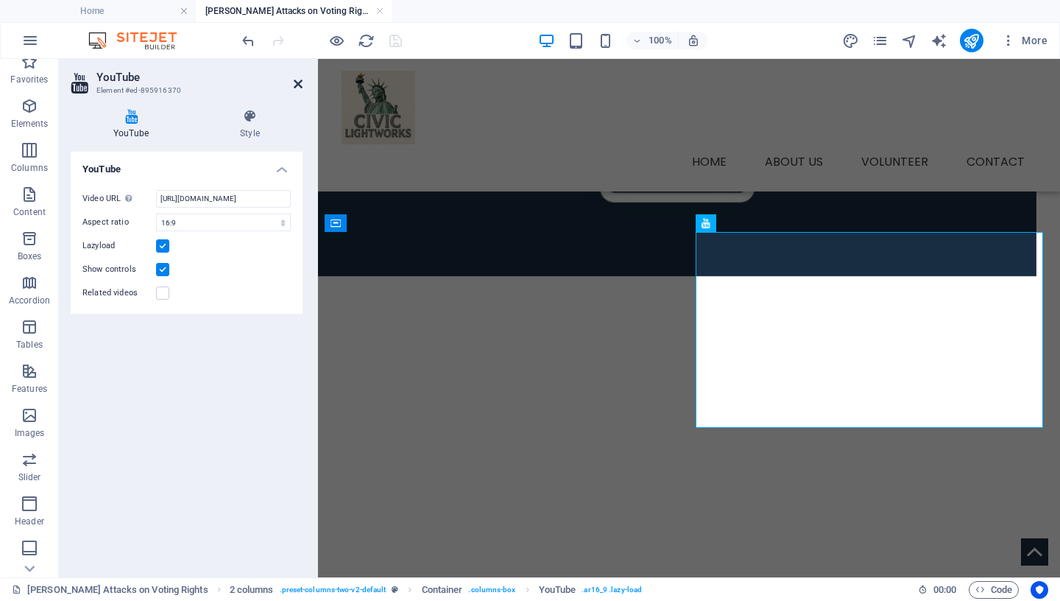
click at [296, 83] on icon at bounding box center [298, 84] width 9 height 12
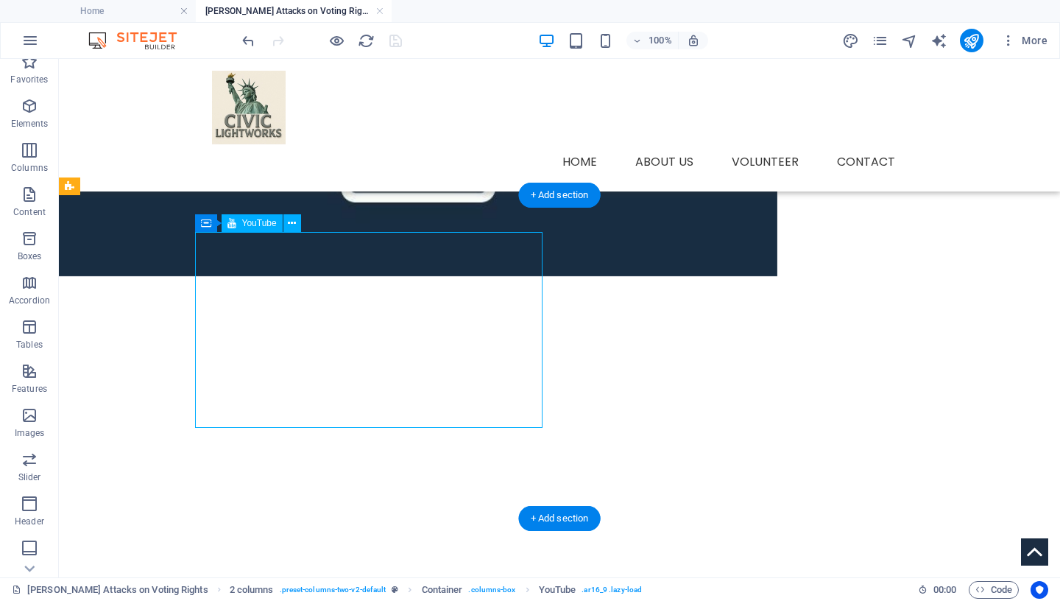
select select "ar16_9"
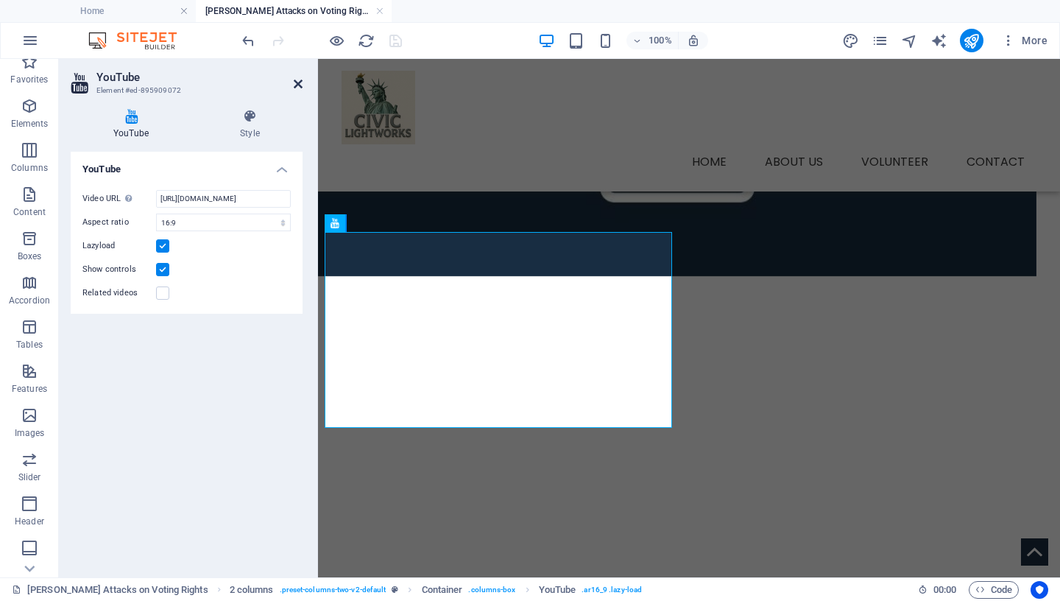
click at [299, 82] on icon at bounding box center [298, 84] width 9 height 12
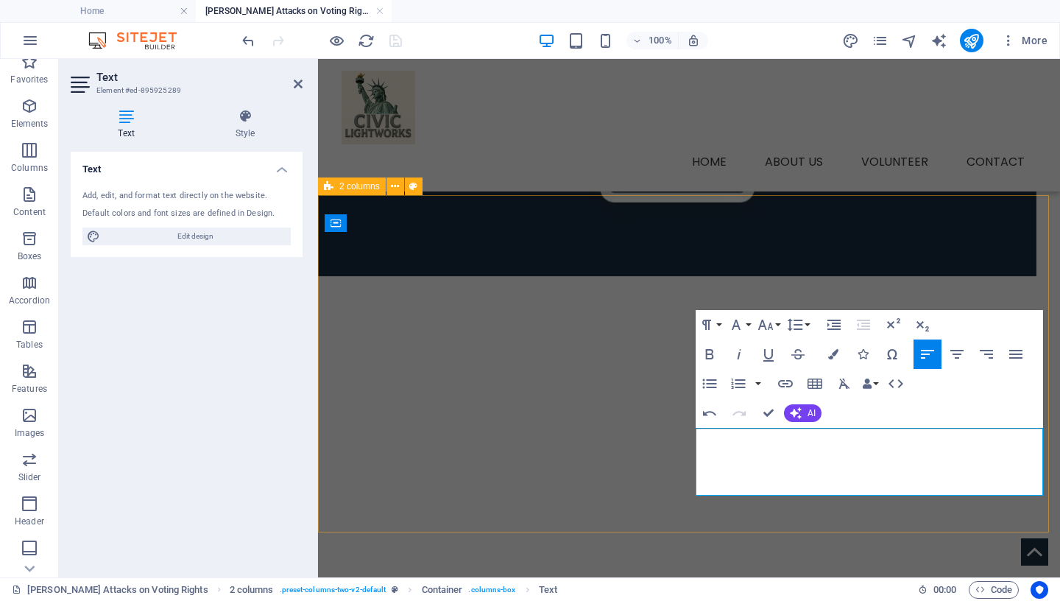
drag, startPoint x: 893, startPoint y: 488, endPoint x: 688, endPoint y: 437, distance: 211.8
click at [741, 318] on icon "button" at bounding box center [736, 325] width 18 height 18
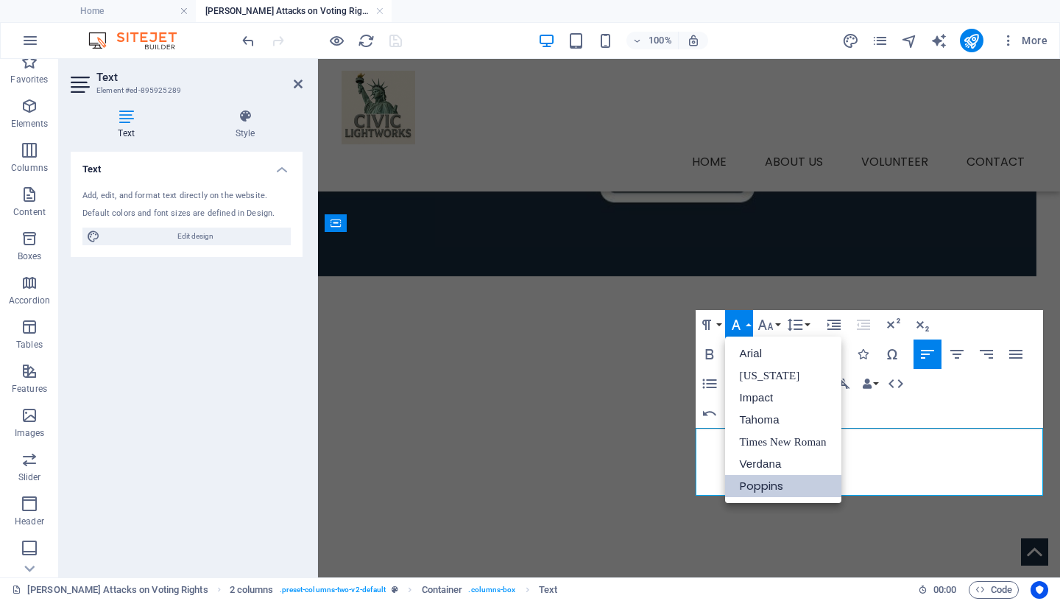
scroll to position [0, 0]
click at [753, 418] on link "Tahoma" at bounding box center [783, 420] width 116 height 22
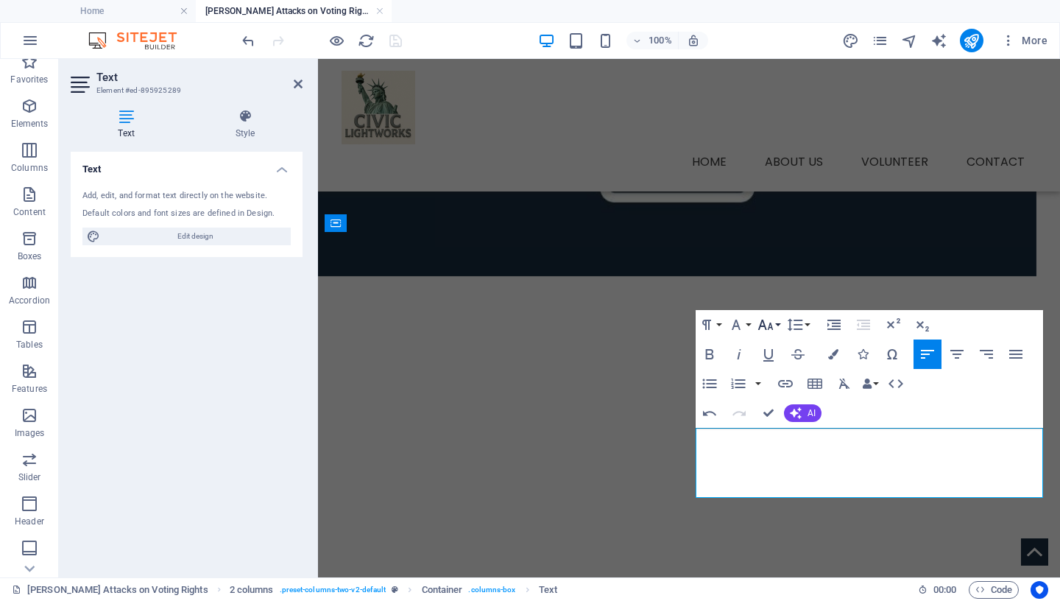
click at [772, 325] on icon "button" at bounding box center [765, 325] width 15 height 10
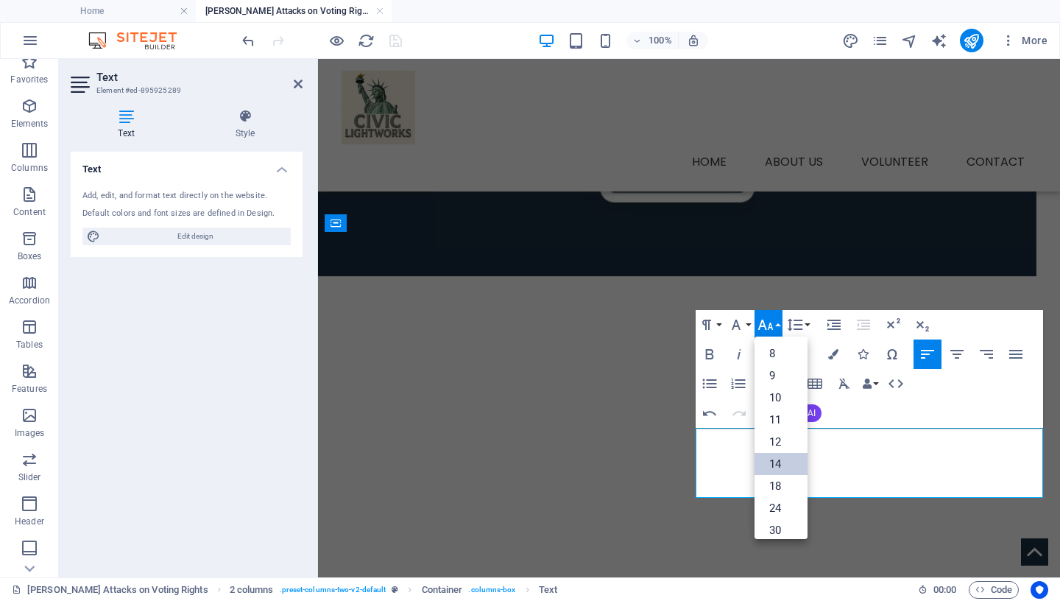
click at [779, 466] on link "14" at bounding box center [781, 464] width 53 height 22
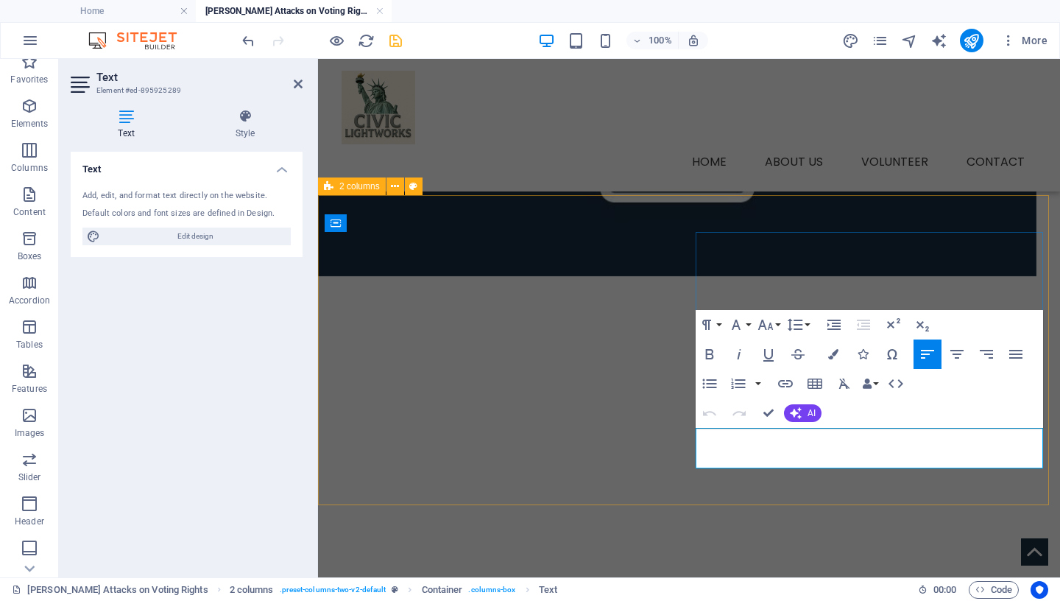
drag, startPoint x: 906, startPoint y: 448, endPoint x: 981, endPoint y: 448, distance: 75.8
click at [707, 350] on icon "button" at bounding box center [709, 354] width 8 height 10
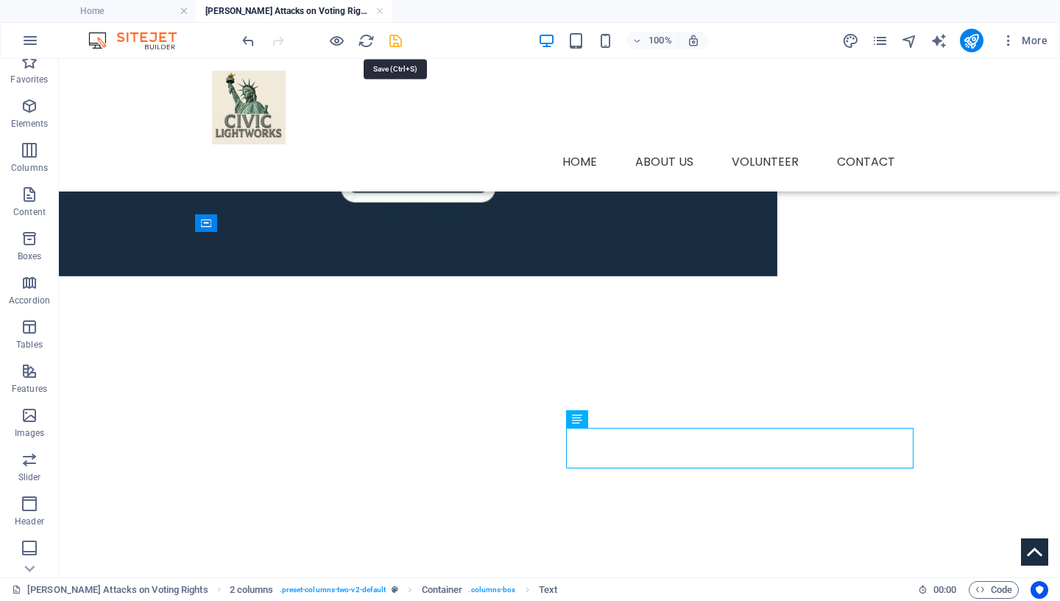
click at [396, 40] on icon "save" at bounding box center [395, 40] width 17 height 17
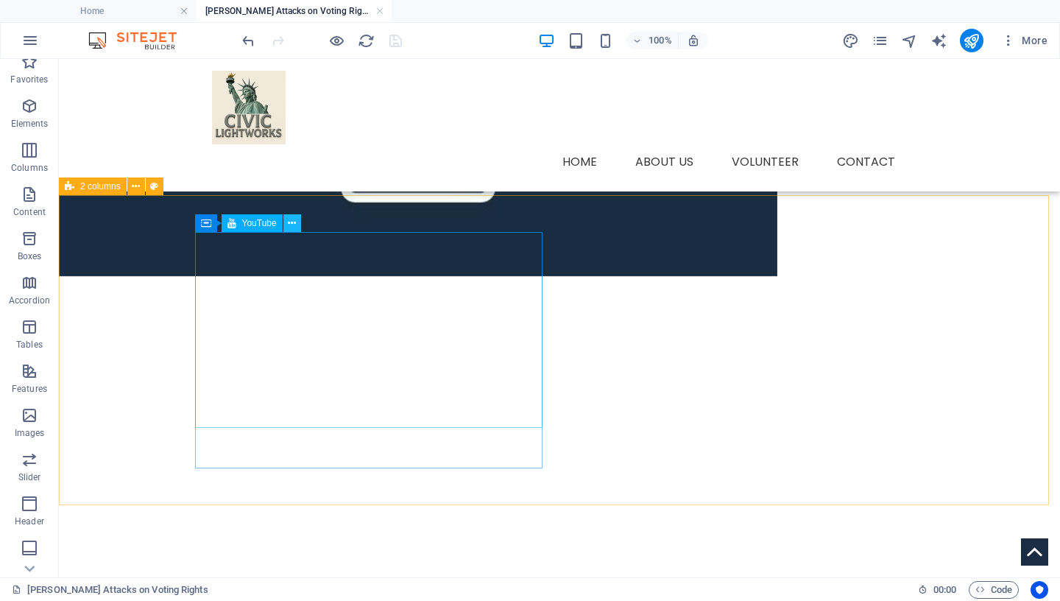
click at [292, 222] on icon at bounding box center [292, 223] width 8 height 15
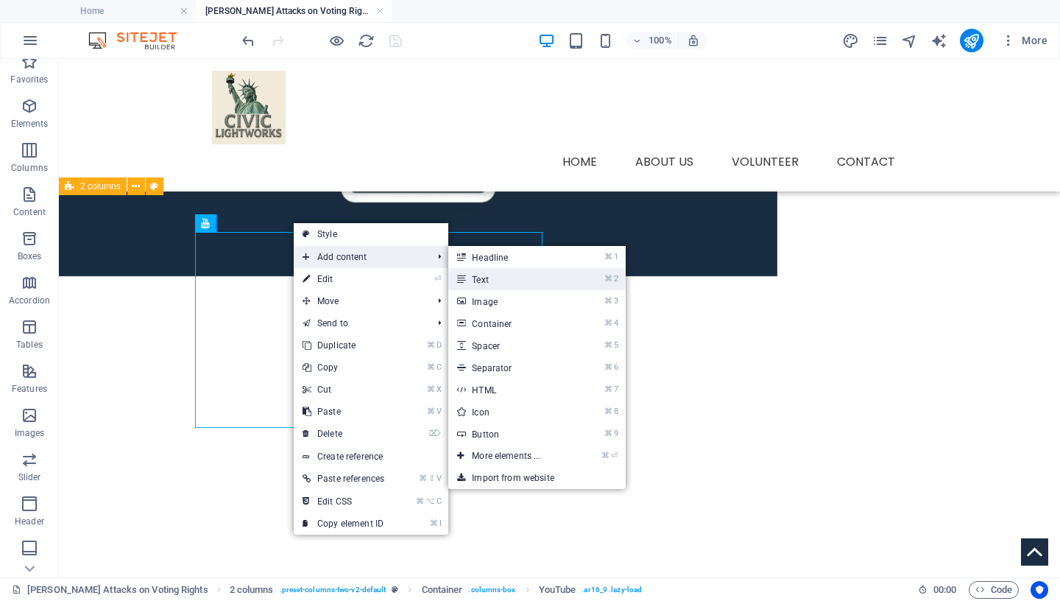
click at [490, 276] on link "⌘ 2 Text" at bounding box center [508, 279] width 121 height 22
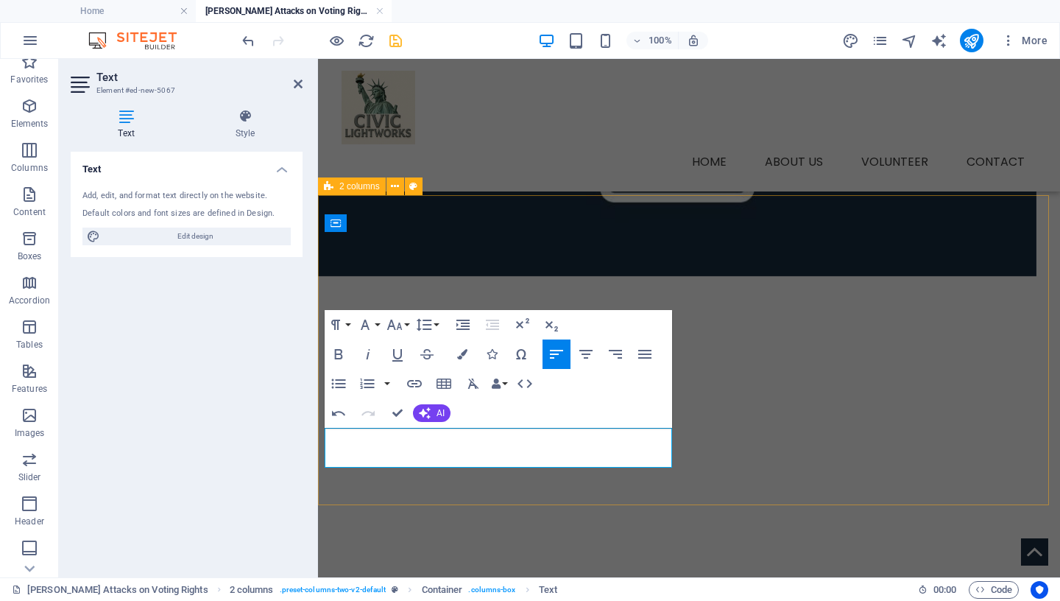
drag, startPoint x: 563, startPoint y: 458, endPoint x: 322, endPoint y: 437, distance: 242.4
click at [367, 328] on icon "button" at bounding box center [365, 325] width 18 height 18
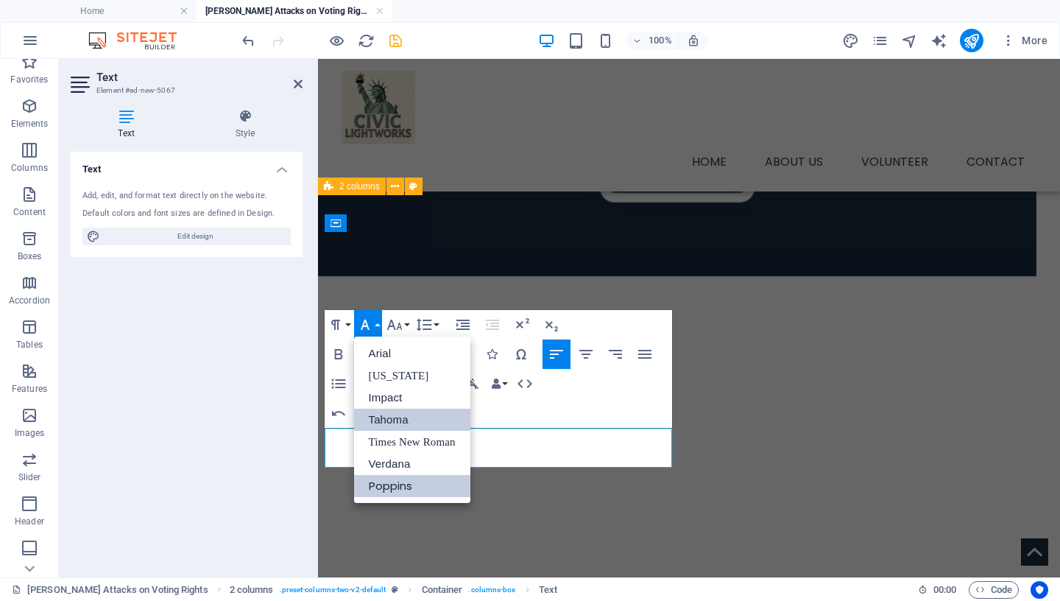
click at [405, 420] on link "Tahoma" at bounding box center [412, 420] width 116 height 22
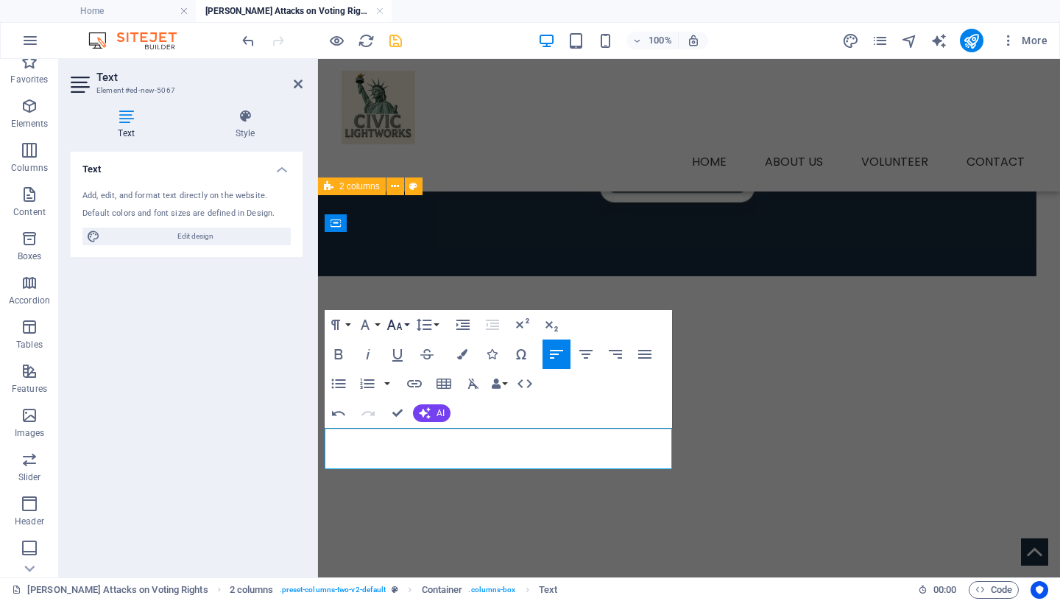
click at [398, 326] on icon "button" at bounding box center [394, 325] width 15 height 10
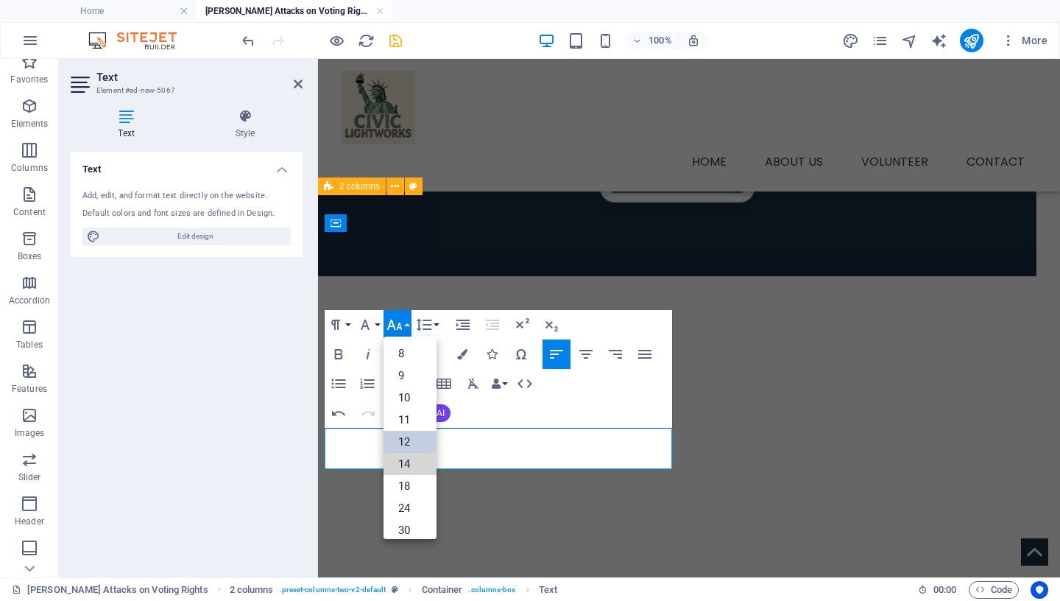
click at [416, 459] on link "14" at bounding box center [410, 464] width 53 height 22
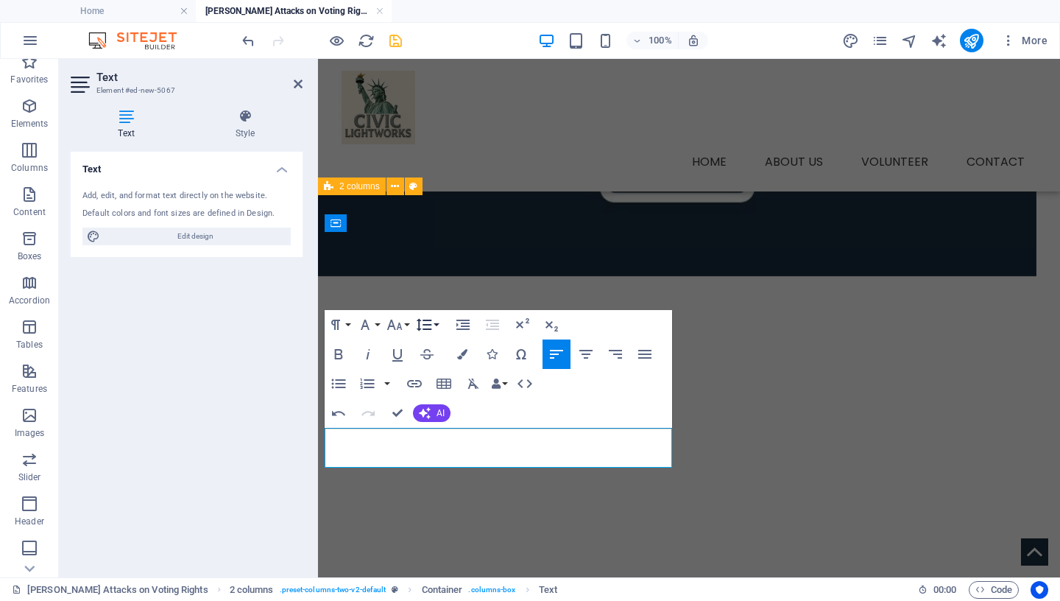
click at [432, 323] on icon "button" at bounding box center [424, 325] width 18 height 18
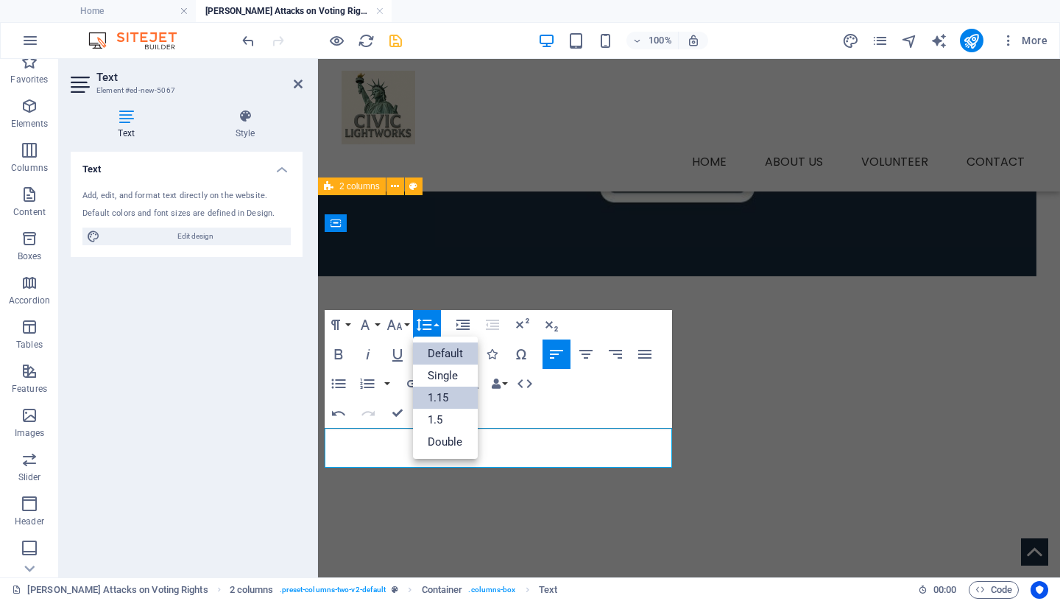
click at [445, 394] on link "1.15" at bounding box center [446, 398] width 66 height 22
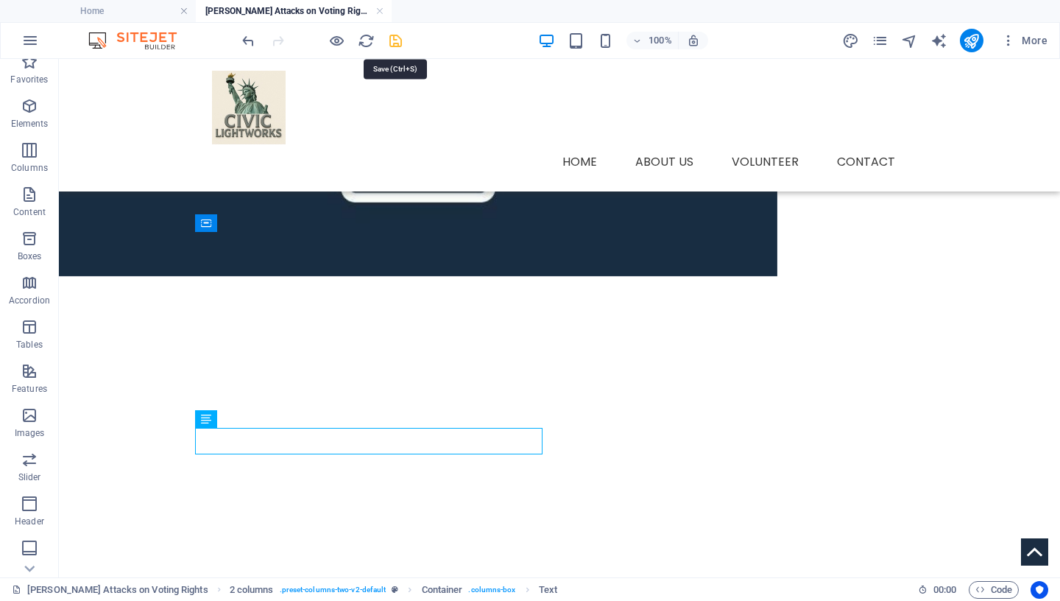
drag, startPoint x: 394, startPoint y: 43, endPoint x: 372, endPoint y: 40, distance: 22.4
click at [394, 43] on icon "save" at bounding box center [395, 40] width 17 height 17
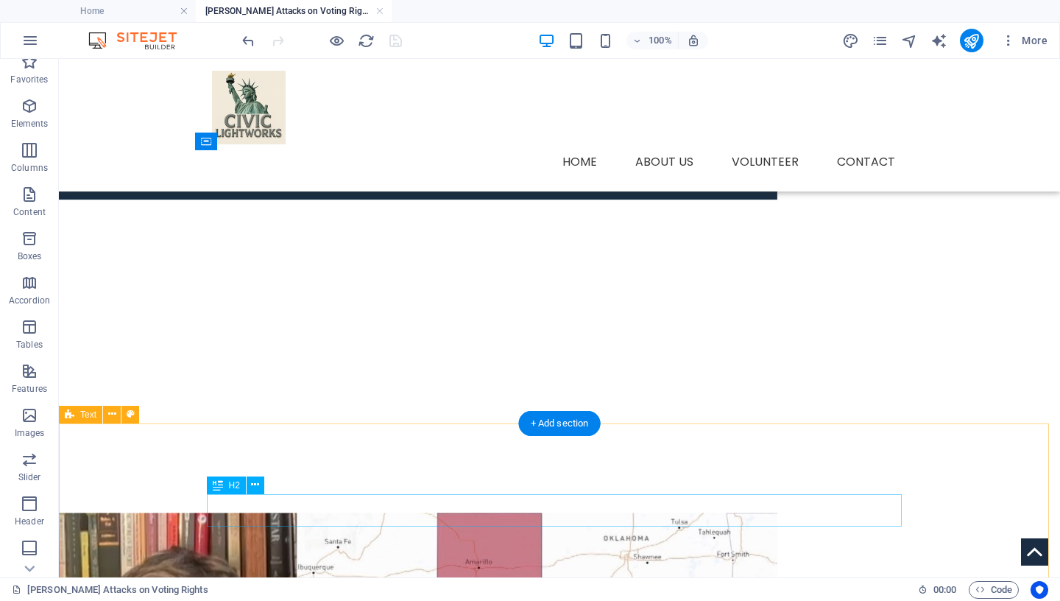
scroll to position [507, 0]
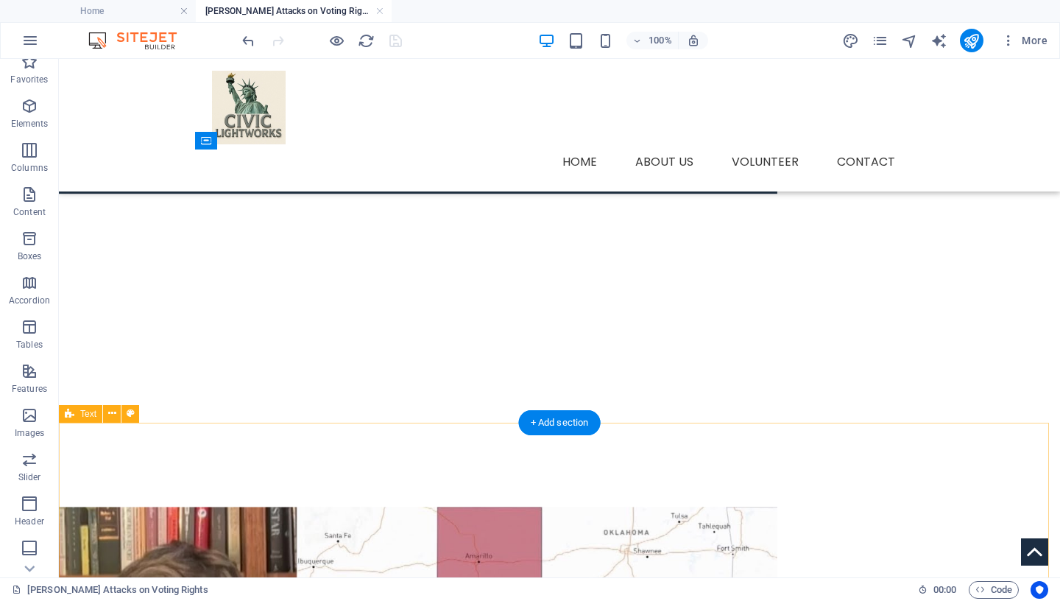
select select "px"
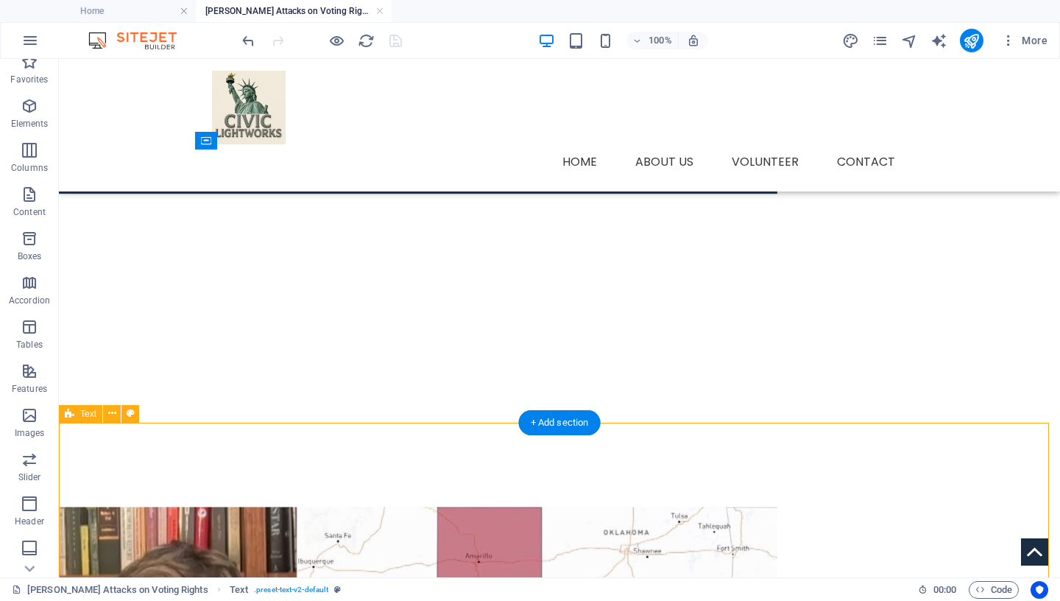
select select "px"
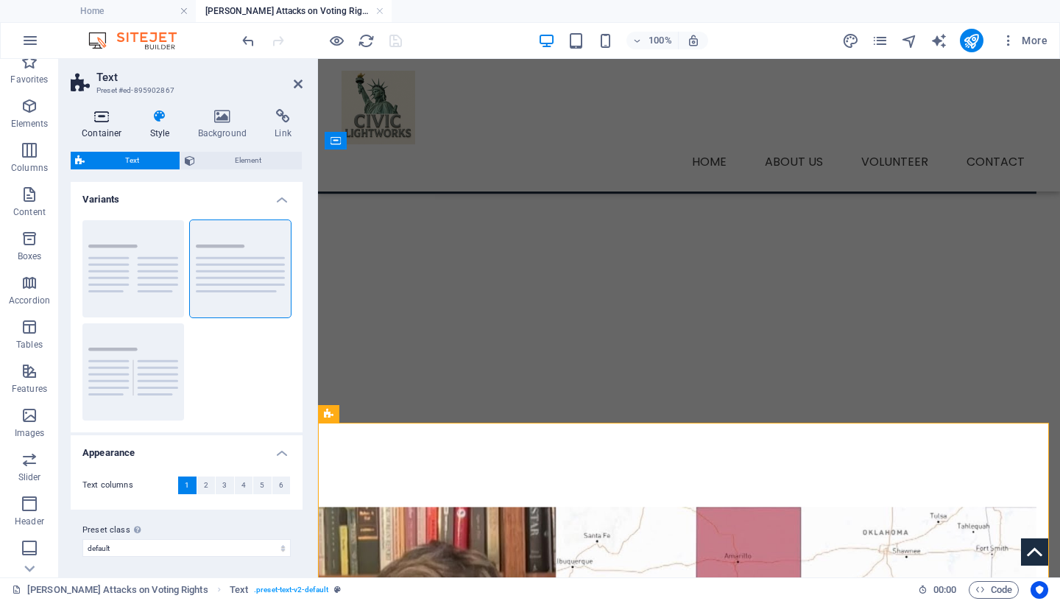
click at [107, 126] on h4 "Container" at bounding box center [105, 124] width 68 height 31
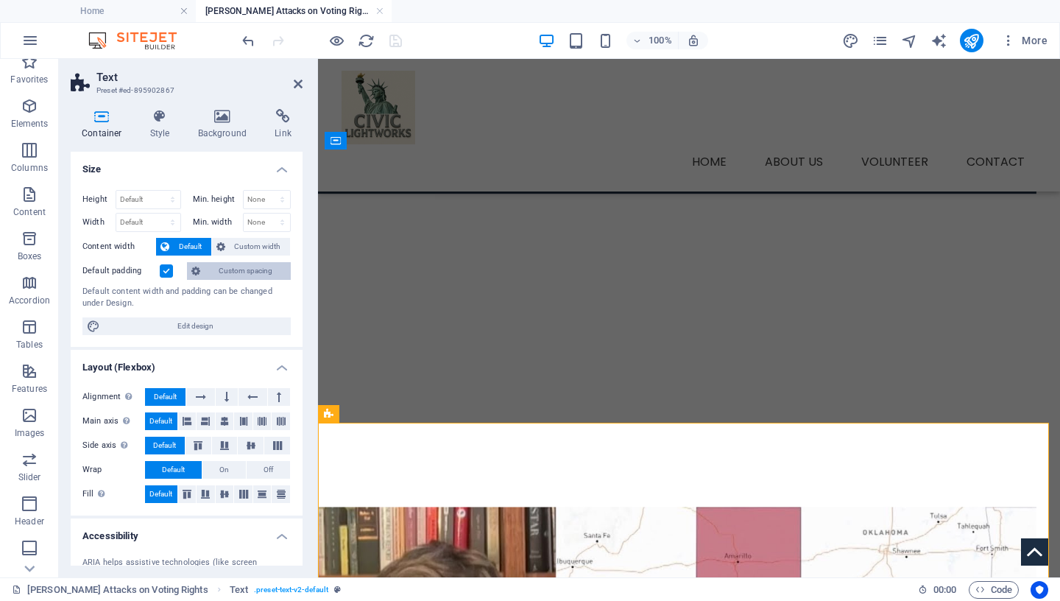
click at [220, 271] on span "Custom spacing" at bounding box center [246, 271] width 82 height 18
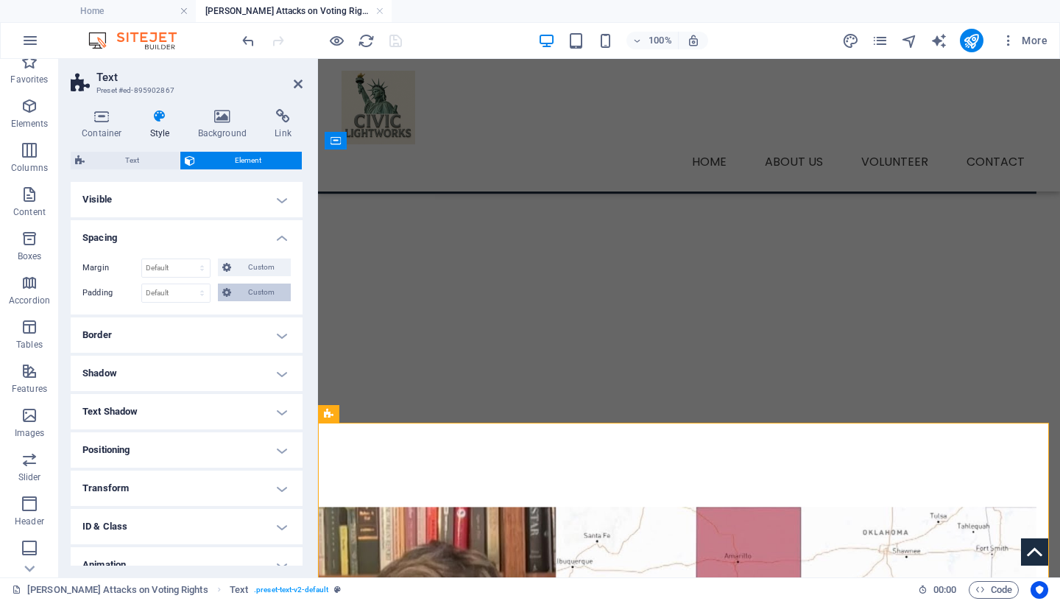
click at [245, 293] on span "Custom" at bounding box center [261, 292] width 51 height 18
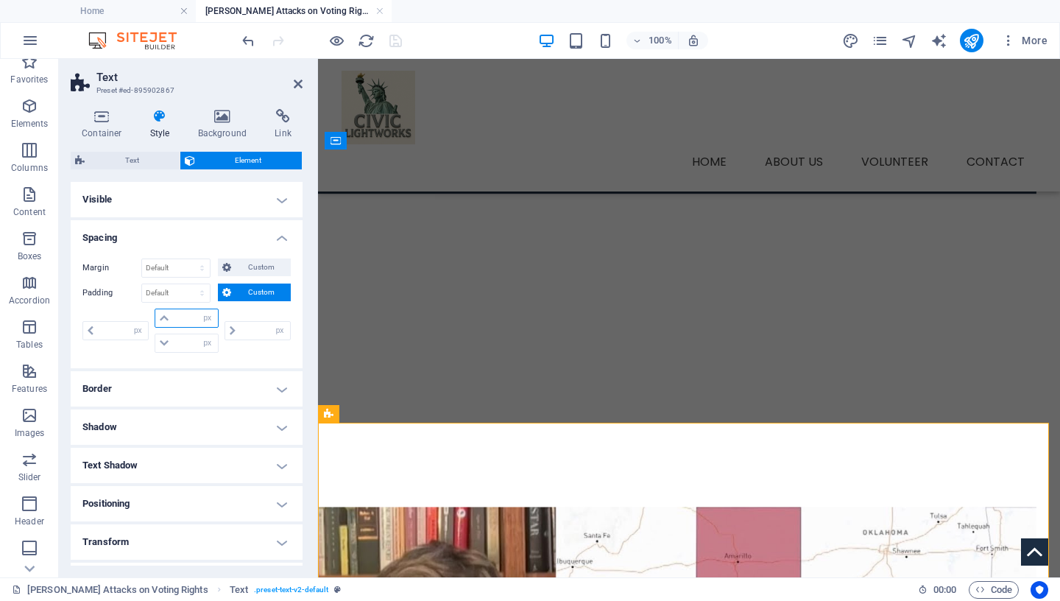
click at [173, 320] on input "number" at bounding box center [195, 318] width 44 height 18
type input "25"
type input "0"
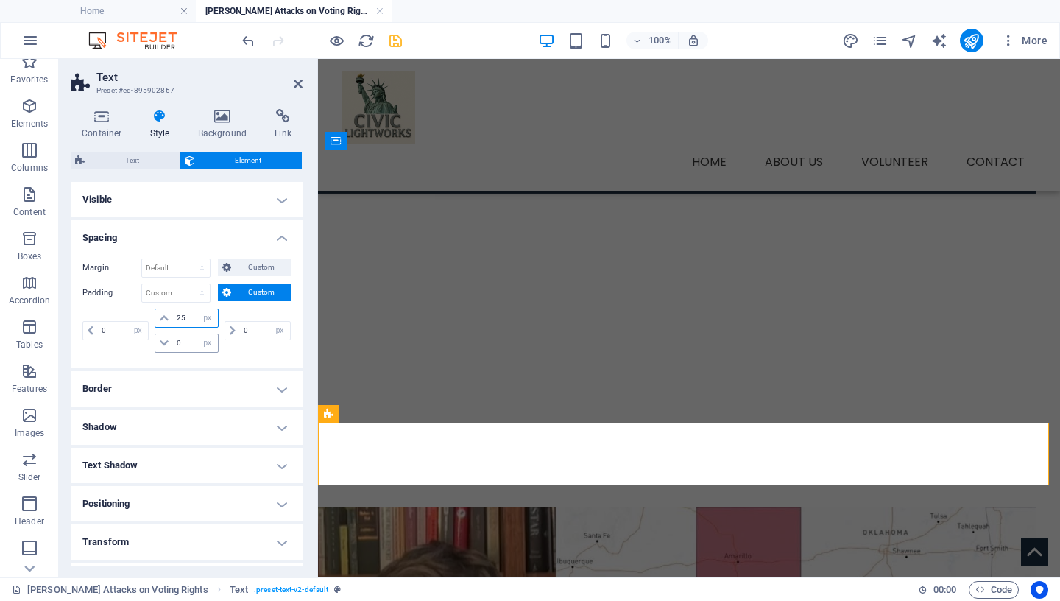
type input "25"
drag, startPoint x: 186, startPoint y: 345, endPoint x: 161, endPoint y: 347, distance: 25.8
click at [173, 347] on input "0" at bounding box center [195, 343] width 44 height 18
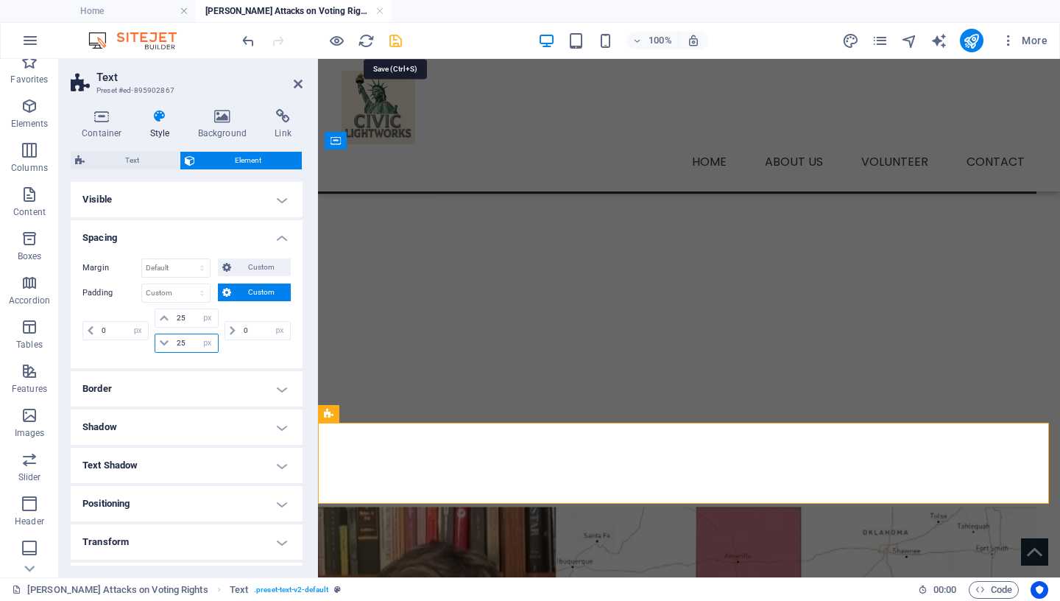
type input "25"
click at [397, 42] on icon "save" at bounding box center [395, 40] width 17 height 17
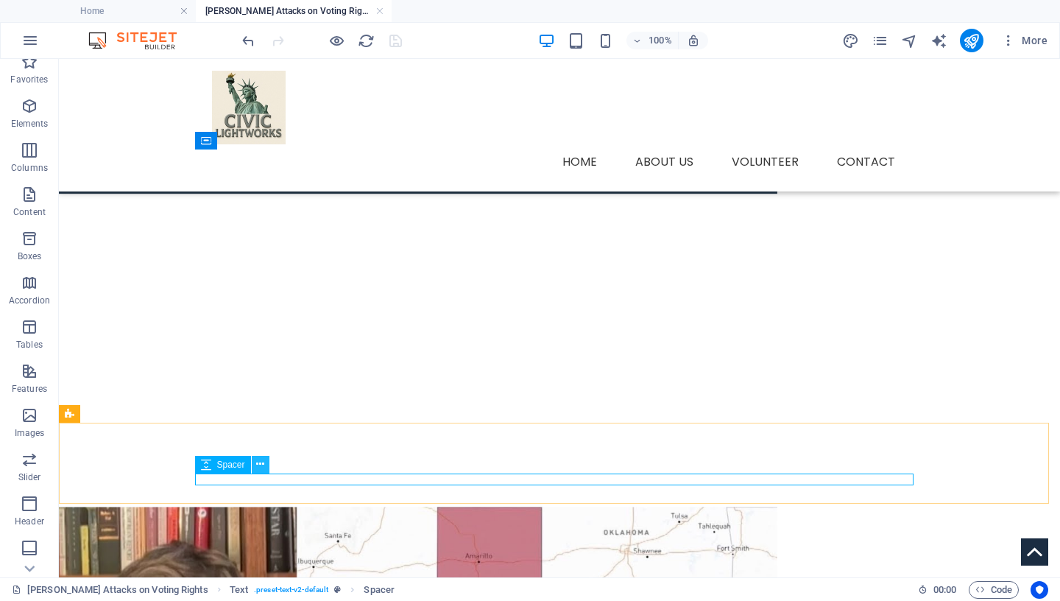
click at [258, 462] on icon at bounding box center [260, 463] width 8 height 15
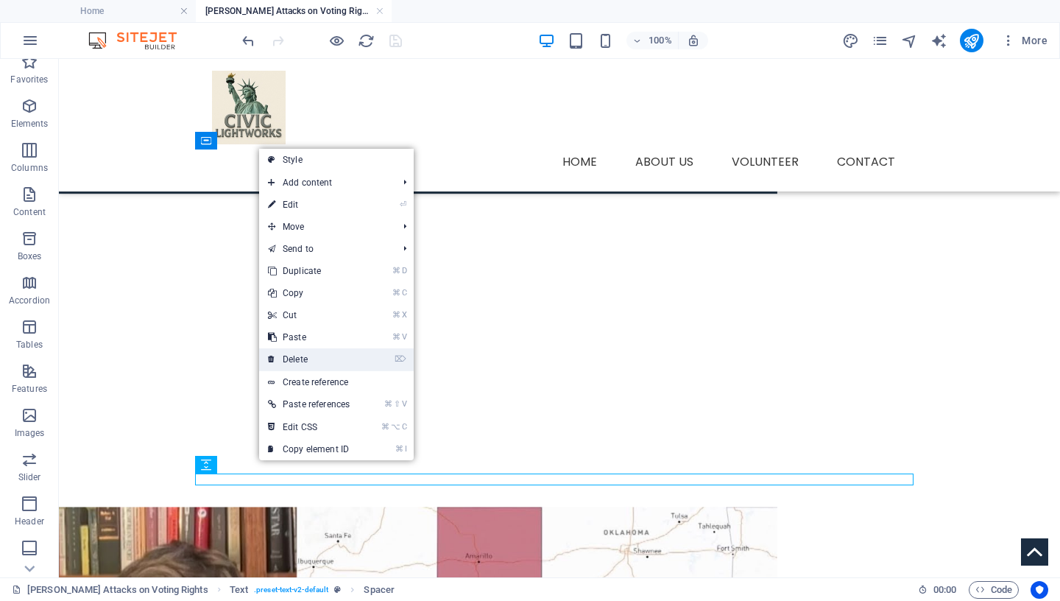
click at [314, 362] on link "⌦ Delete" at bounding box center [308, 359] width 99 height 22
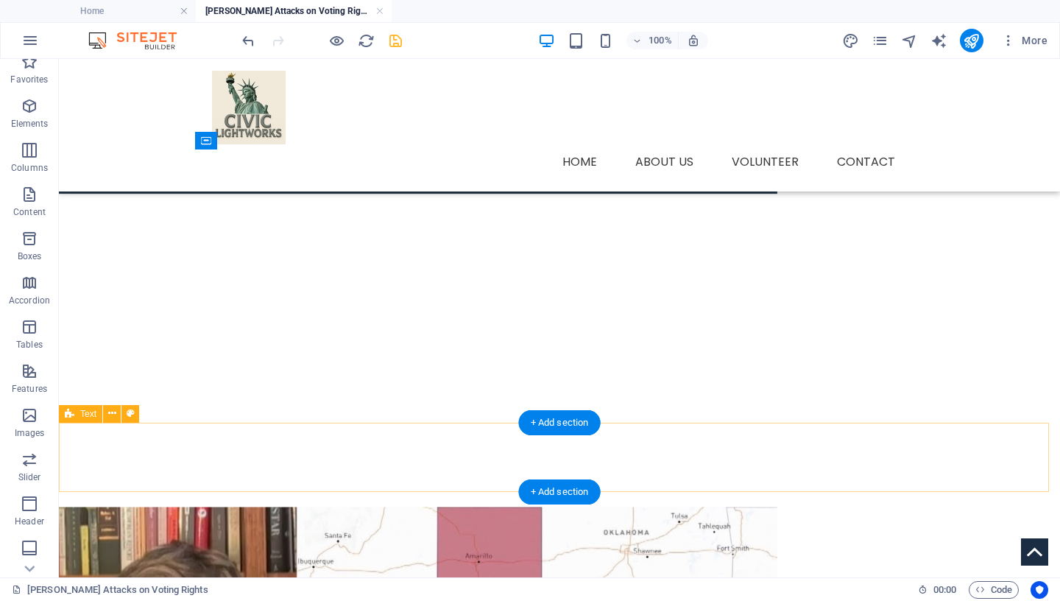
select select "px"
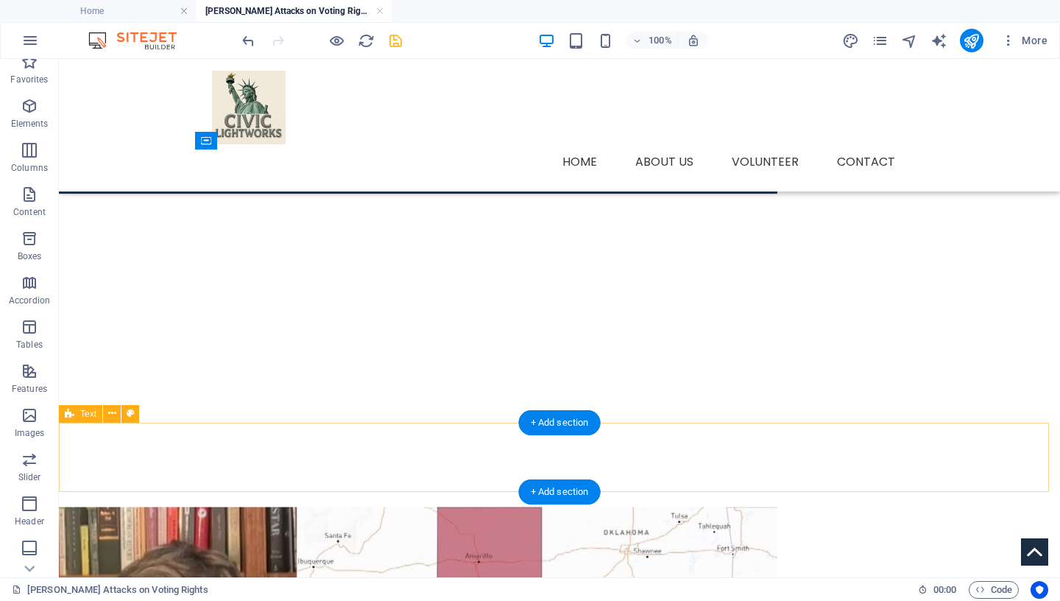
select select "px"
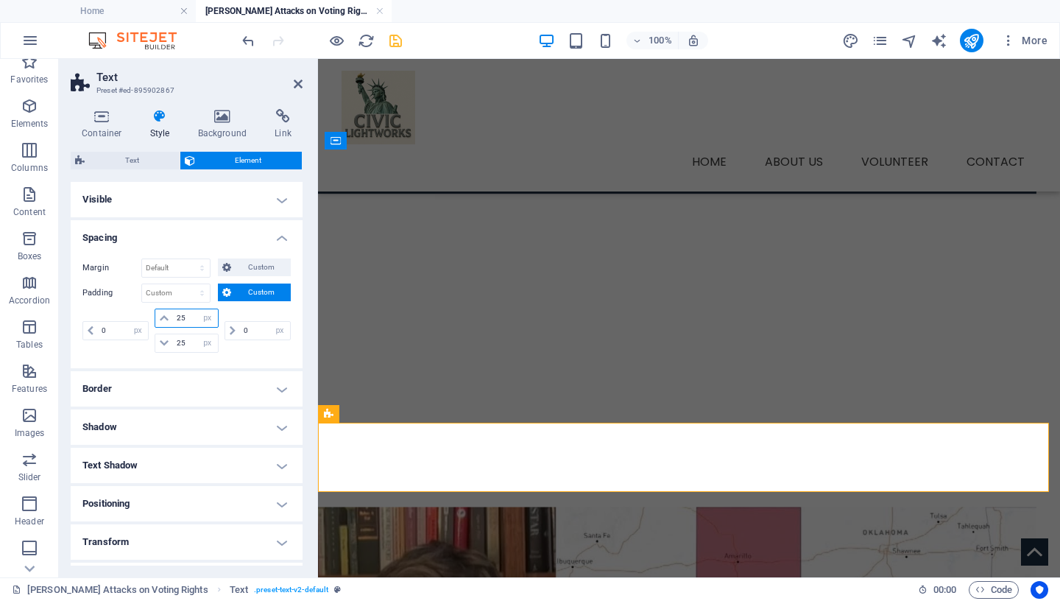
drag, startPoint x: 146, startPoint y: 319, endPoint x: 119, endPoint y: 317, distance: 27.3
click at [173, 319] on input "25" at bounding box center [195, 318] width 44 height 18
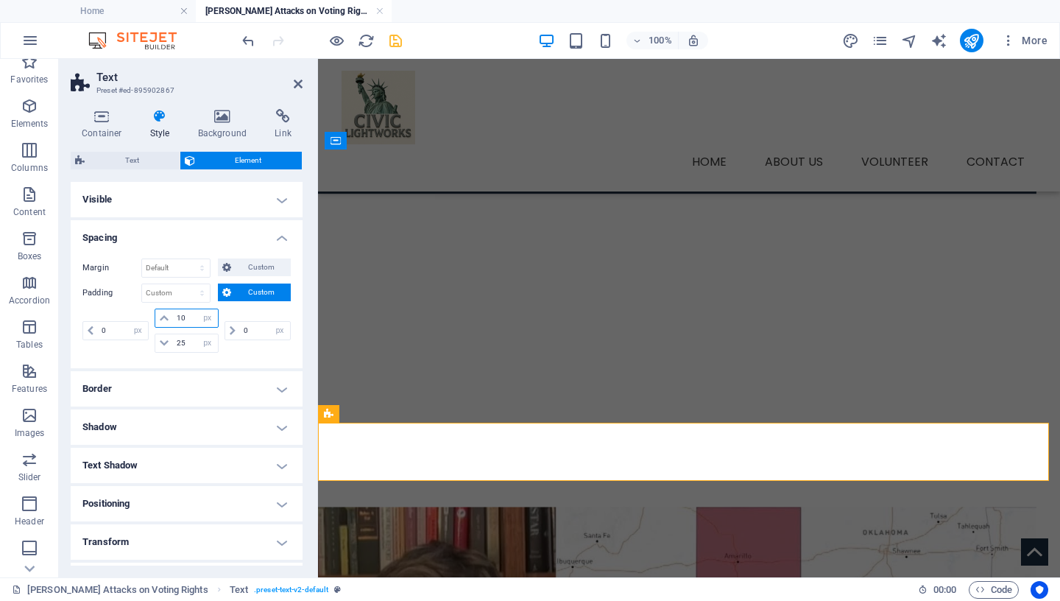
drag, startPoint x: 186, startPoint y: 320, endPoint x: 107, endPoint y: 307, distance: 80.6
click at [173, 309] on input "10" at bounding box center [195, 318] width 44 height 18
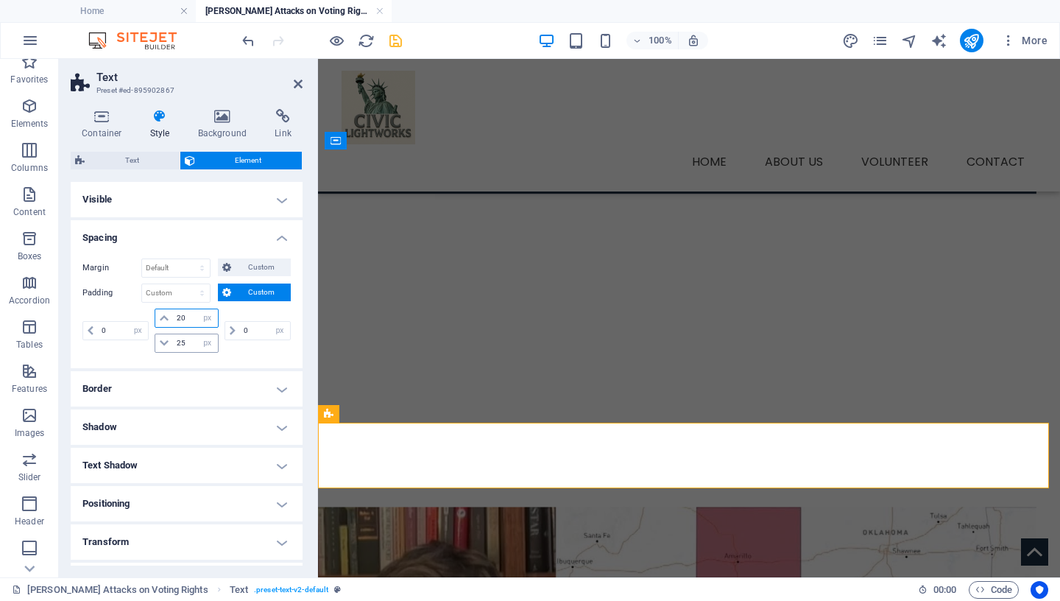
type input "20"
drag, startPoint x: 186, startPoint y: 343, endPoint x: 138, endPoint y: 340, distance: 48.7
click at [173, 344] on input "25" at bounding box center [195, 343] width 44 height 18
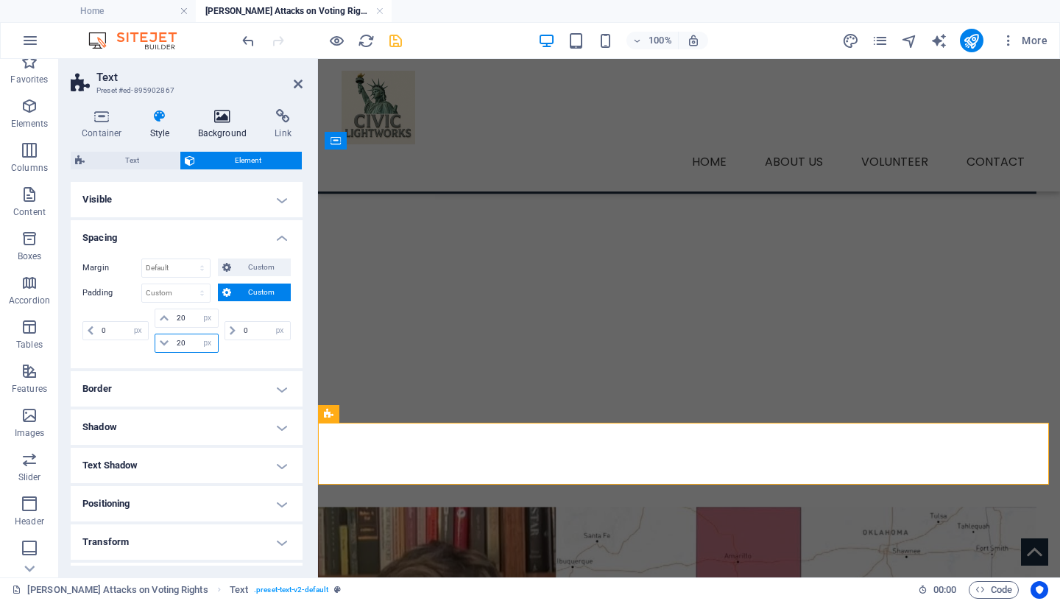
type input "20"
click at [222, 117] on icon at bounding box center [222, 116] width 71 height 15
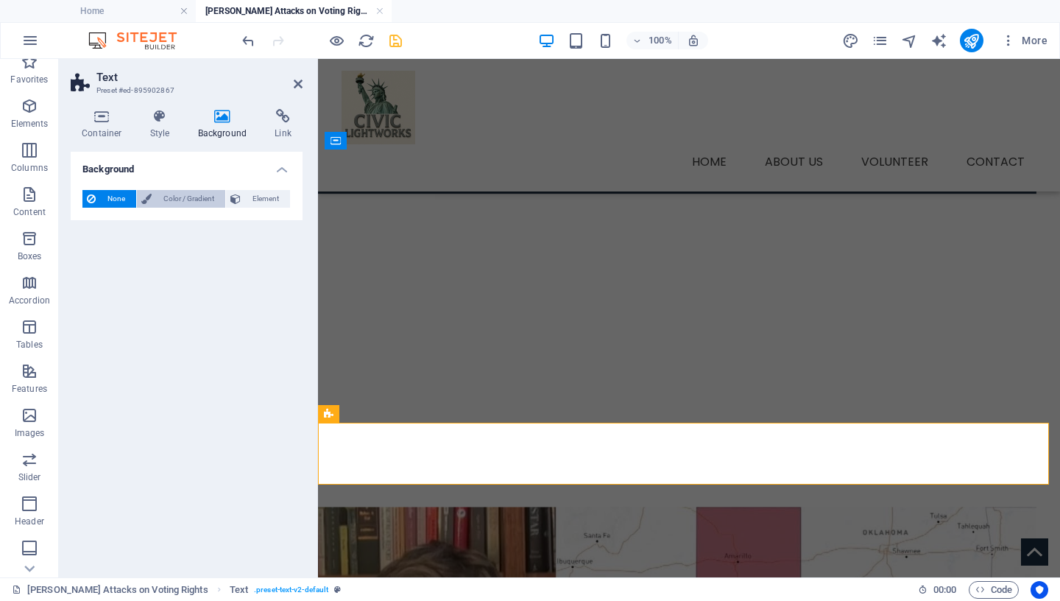
click at [184, 199] on span "Color / Gradient" at bounding box center [188, 199] width 65 height 18
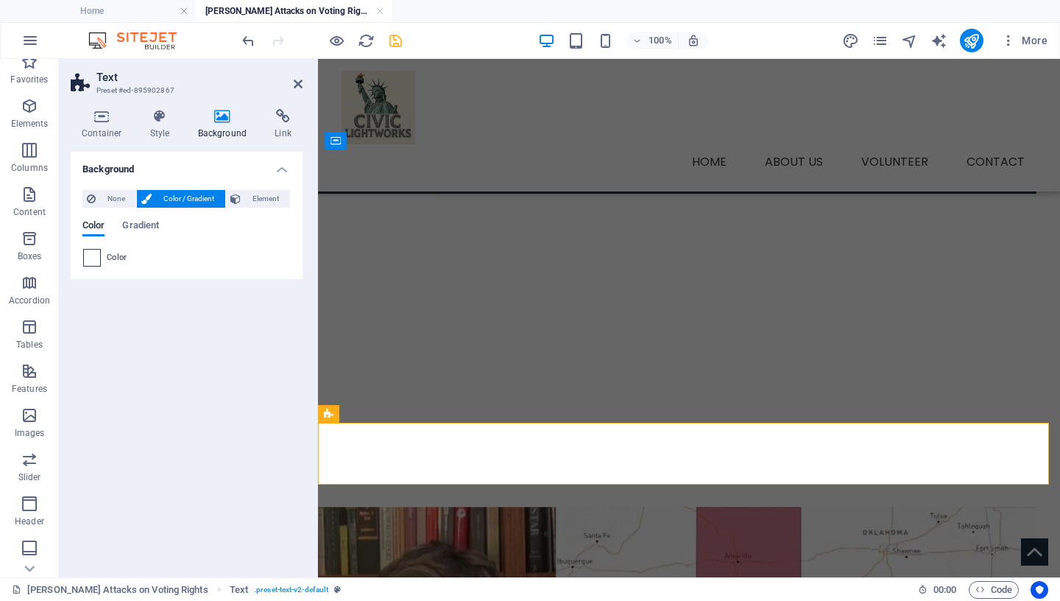
click at [93, 258] on span at bounding box center [92, 258] width 16 height 16
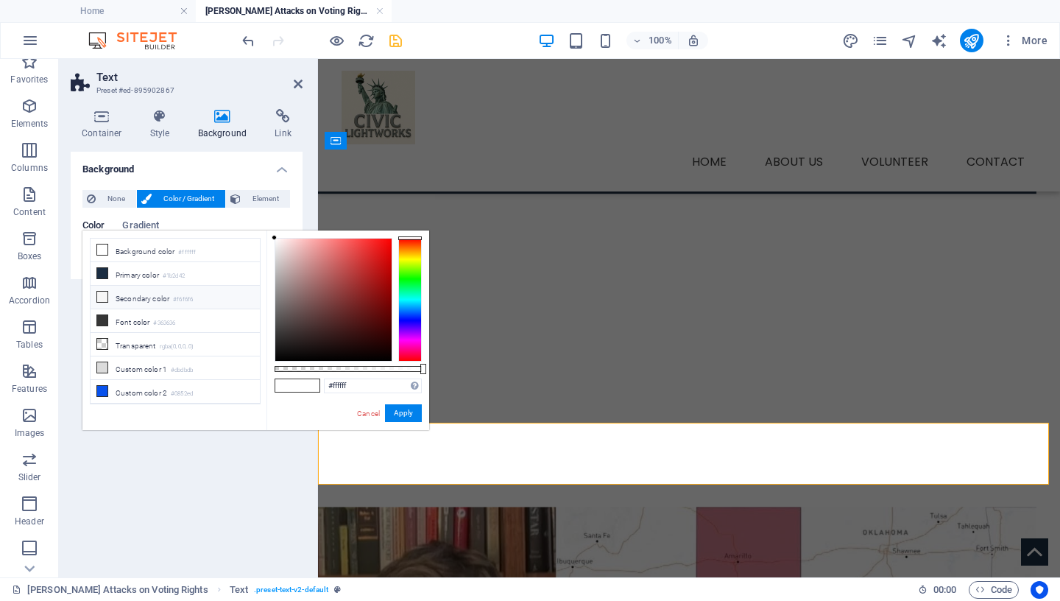
click at [103, 295] on icon at bounding box center [102, 297] width 10 height 10
type input "#f6f6f6"
click at [412, 415] on button "Apply" at bounding box center [403, 413] width 37 height 18
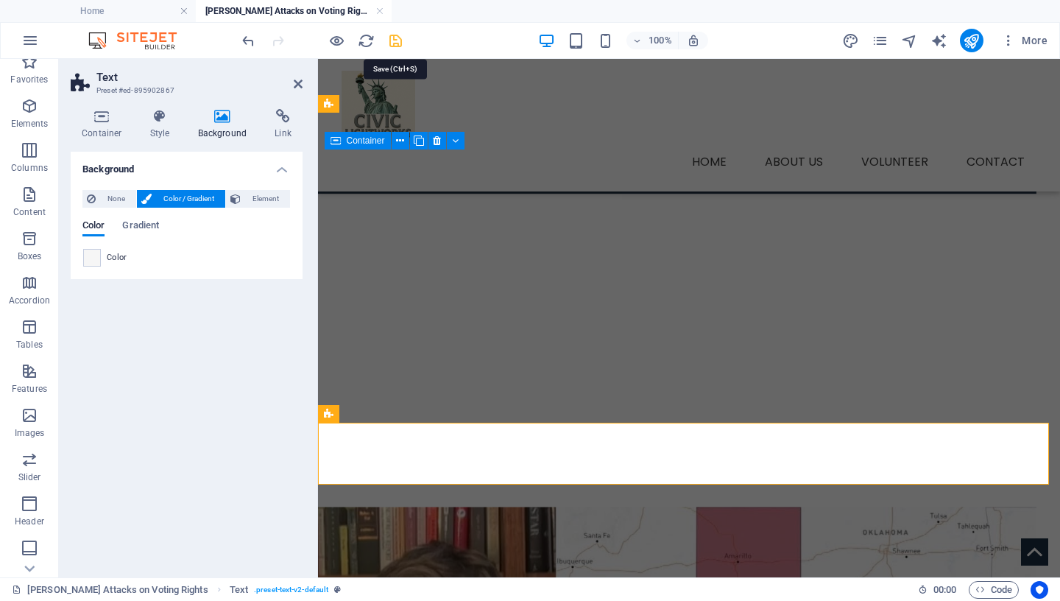
click at [396, 40] on icon "save" at bounding box center [395, 40] width 17 height 17
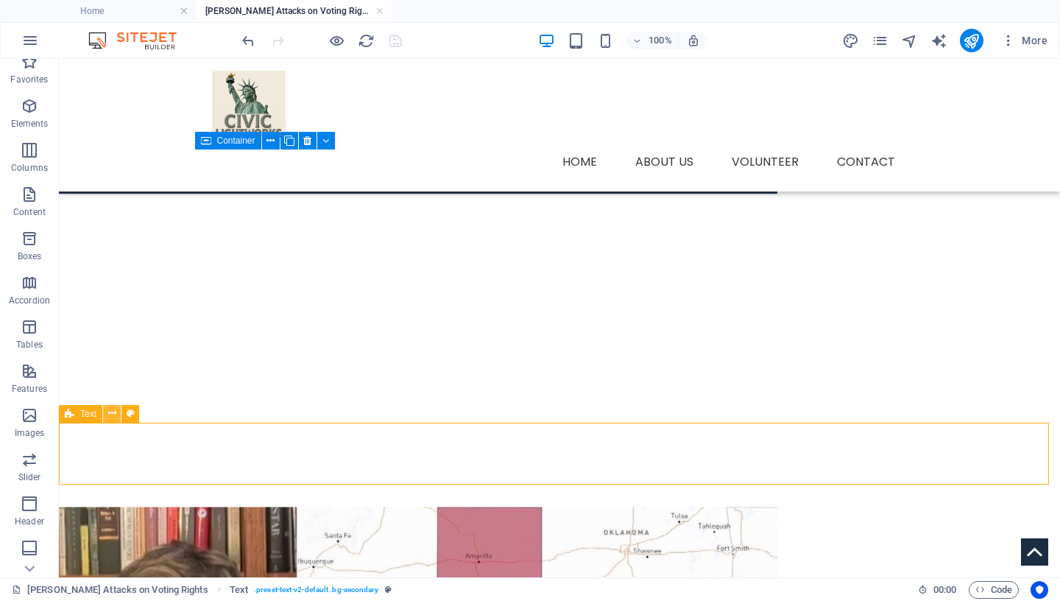
click at [114, 414] on icon at bounding box center [112, 413] width 8 height 15
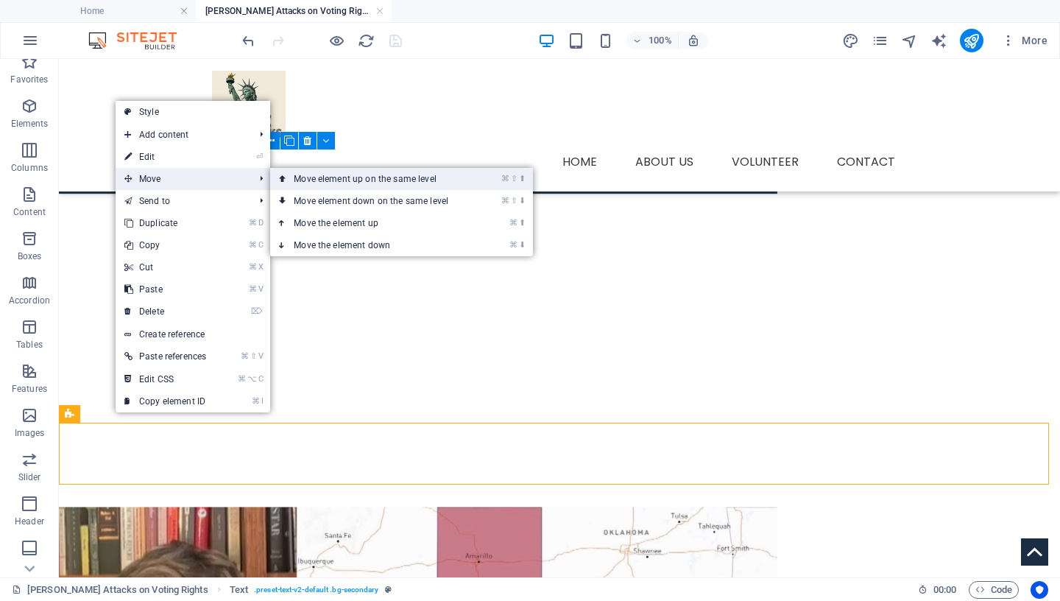
drag, startPoint x: 298, startPoint y: 180, endPoint x: 239, endPoint y: 122, distance: 82.8
click at [298, 180] on link "⌘ ⇧ ⬆ Move element up on the same level" at bounding box center [374, 179] width 208 height 22
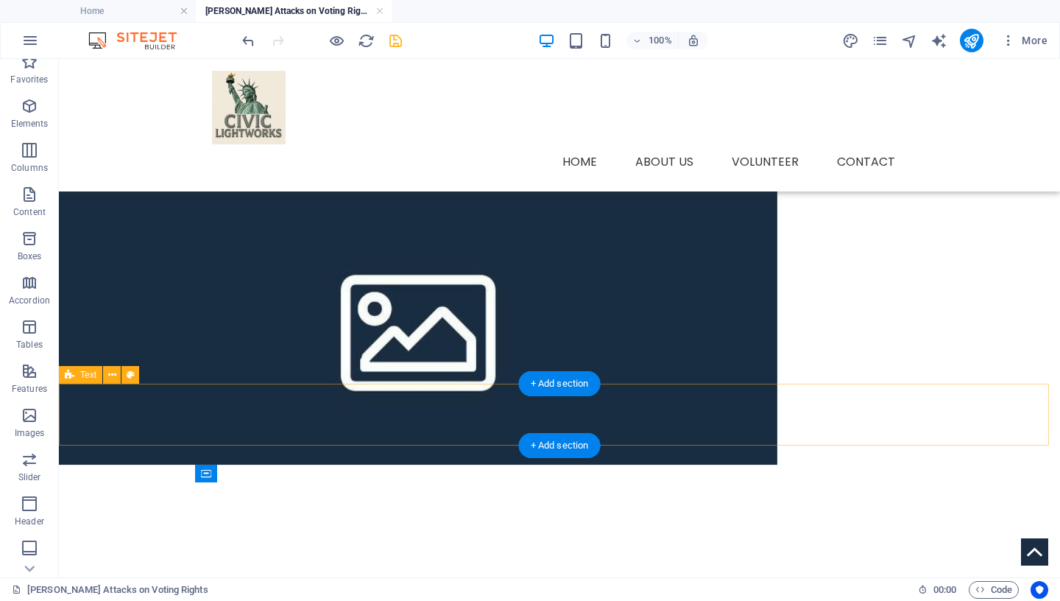
scroll to position [377, 0]
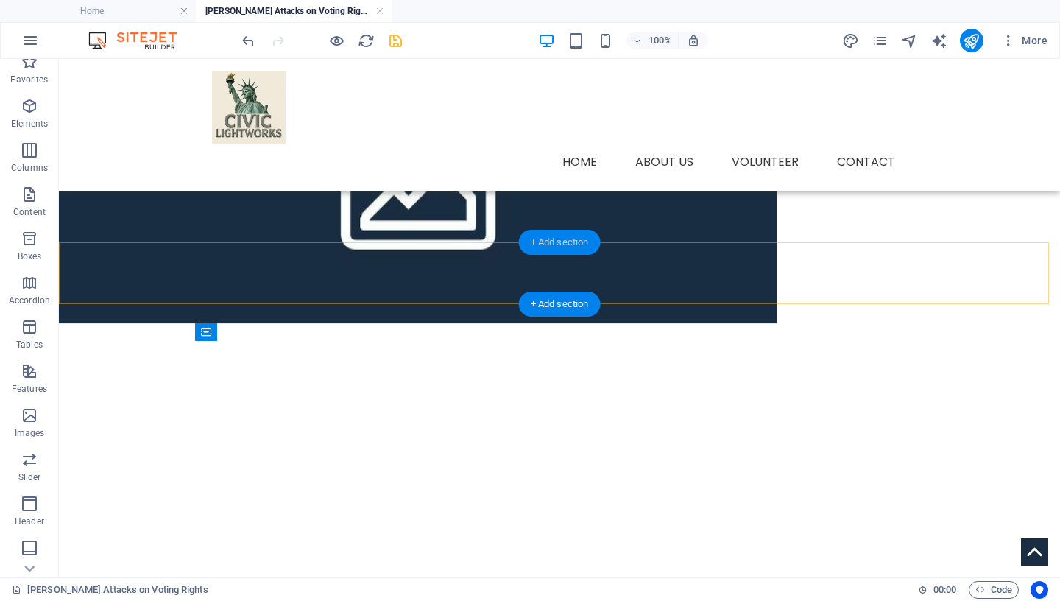
click at [574, 242] on div "+ Add section" at bounding box center [560, 242] width 82 height 25
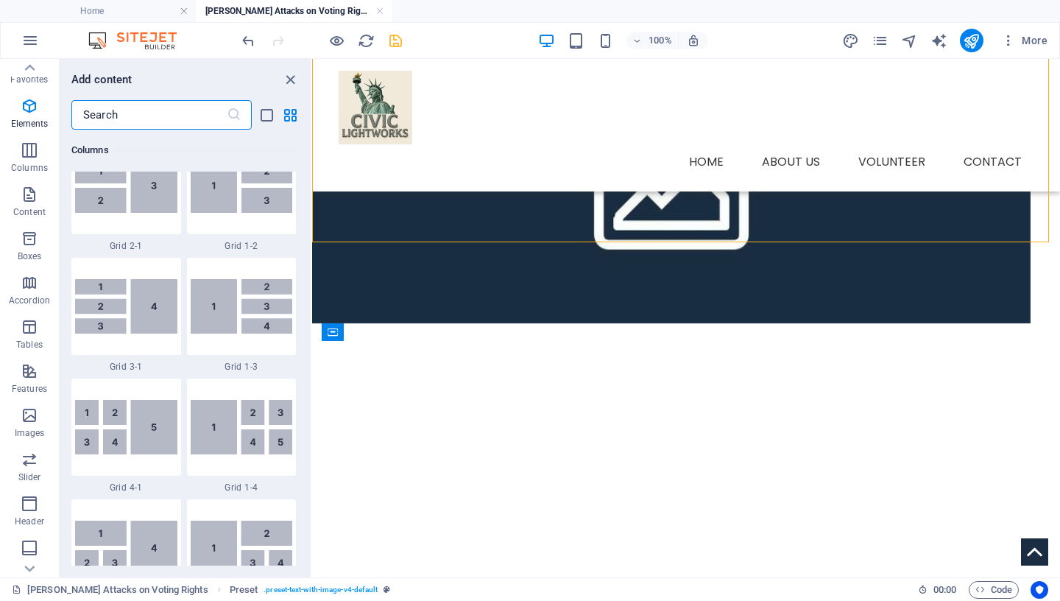
scroll to position [2576, 0]
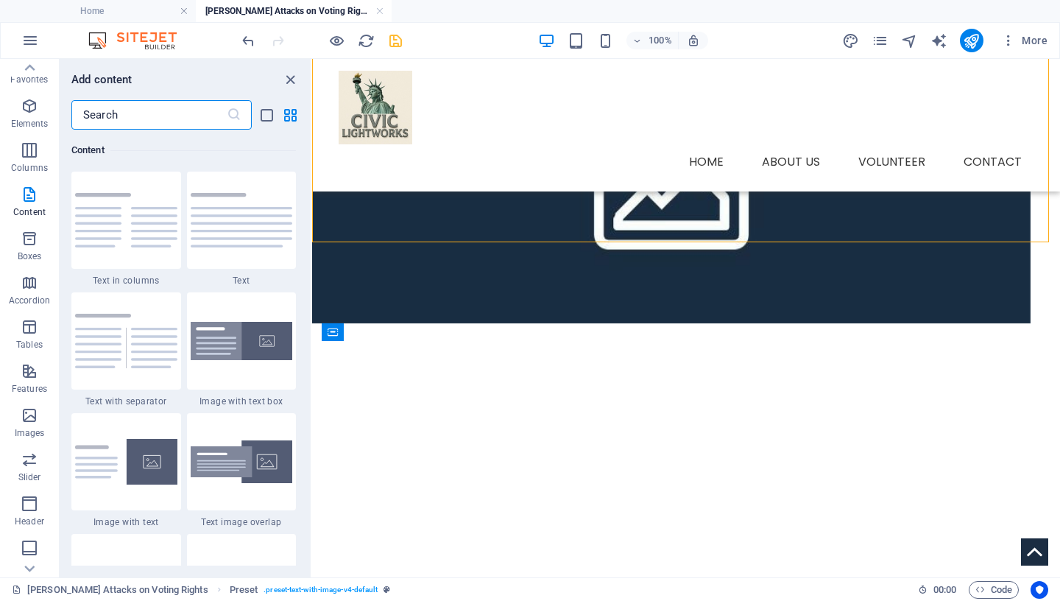
click at [121, 119] on input "text" at bounding box center [148, 114] width 155 height 29
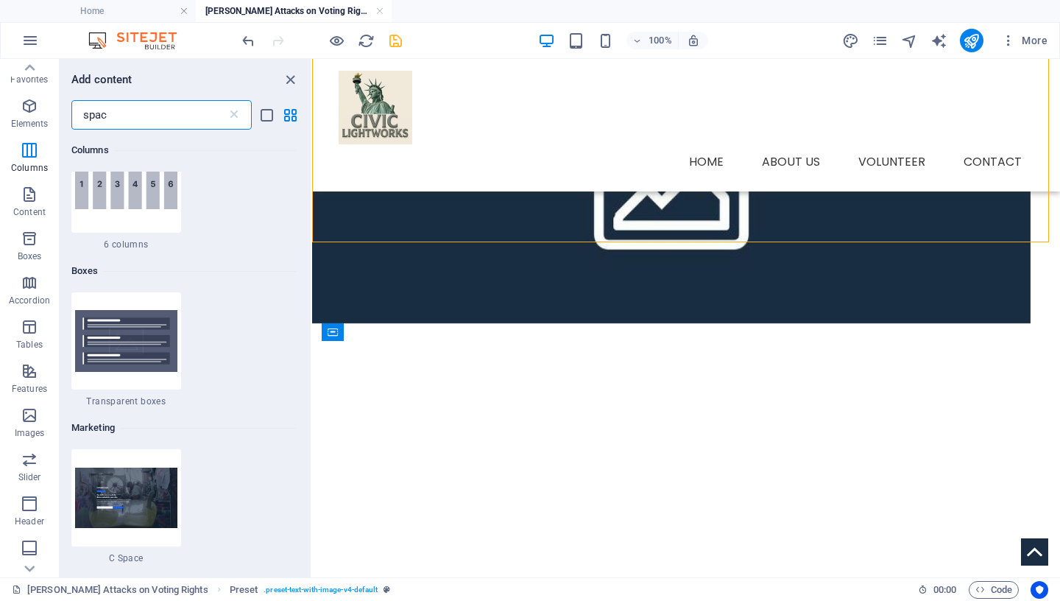
scroll to position [0, 0]
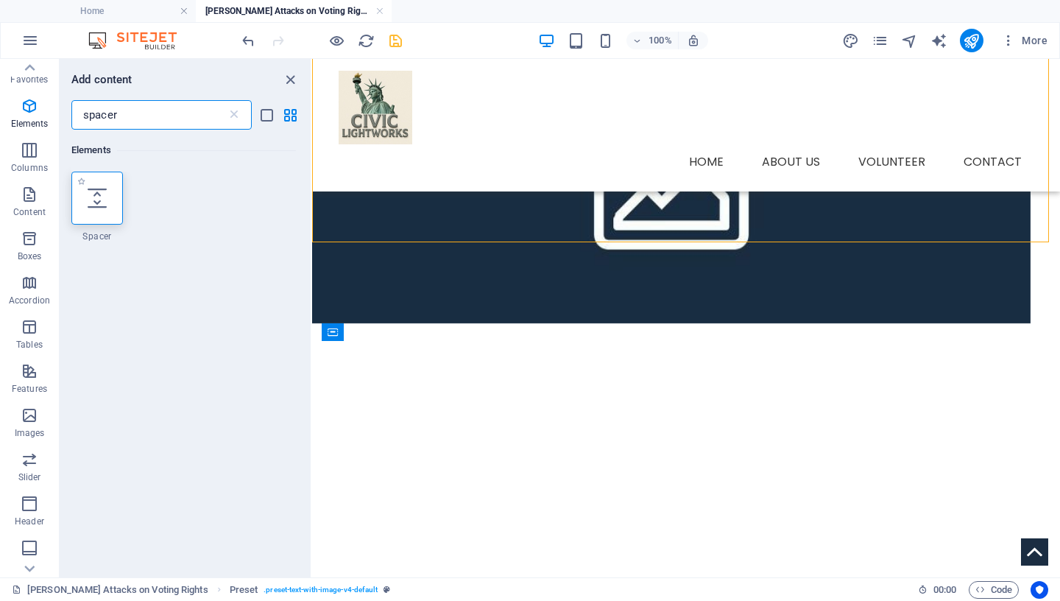
type input "spacer"
click at [91, 205] on icon at bounding box center [97, 197] width 19 height 19
select select "px"
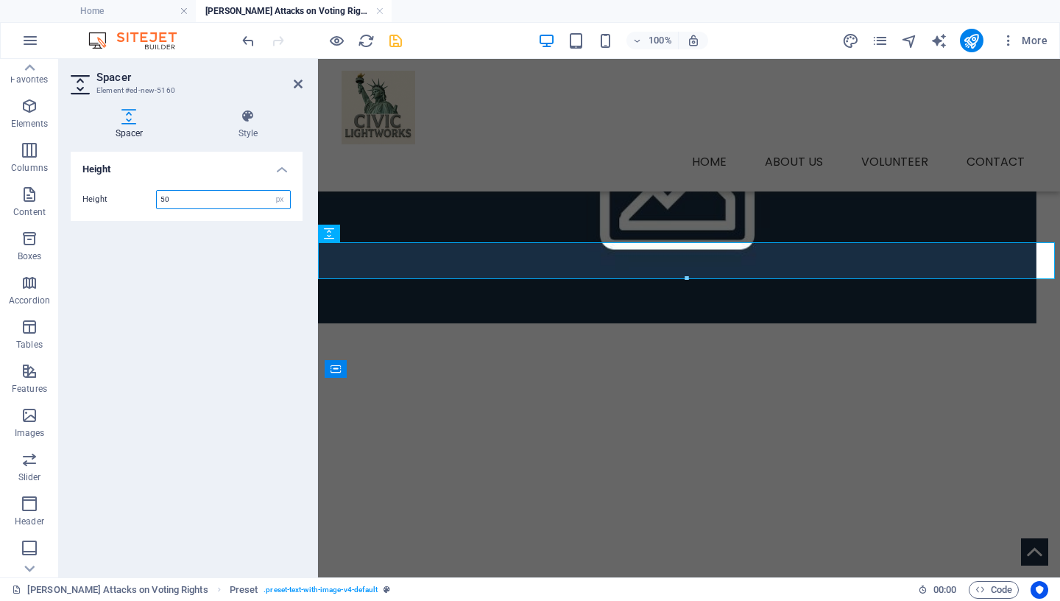
scroll to position [12, 0]
click at [398, 40] on icon "save" at bounding box center [395, 40] width 17 height 17
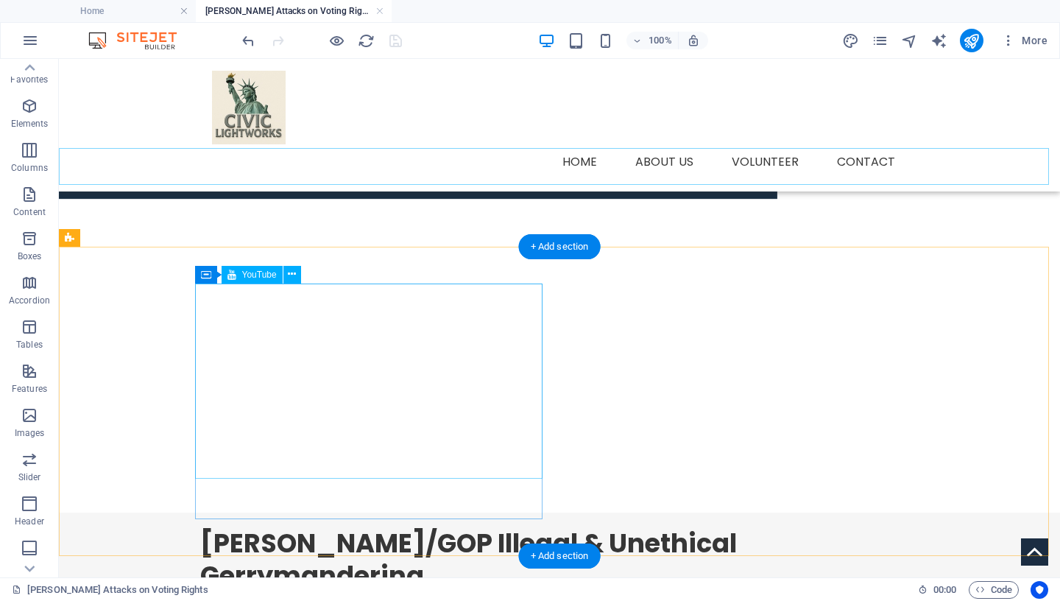
scroll to position [530, 0]
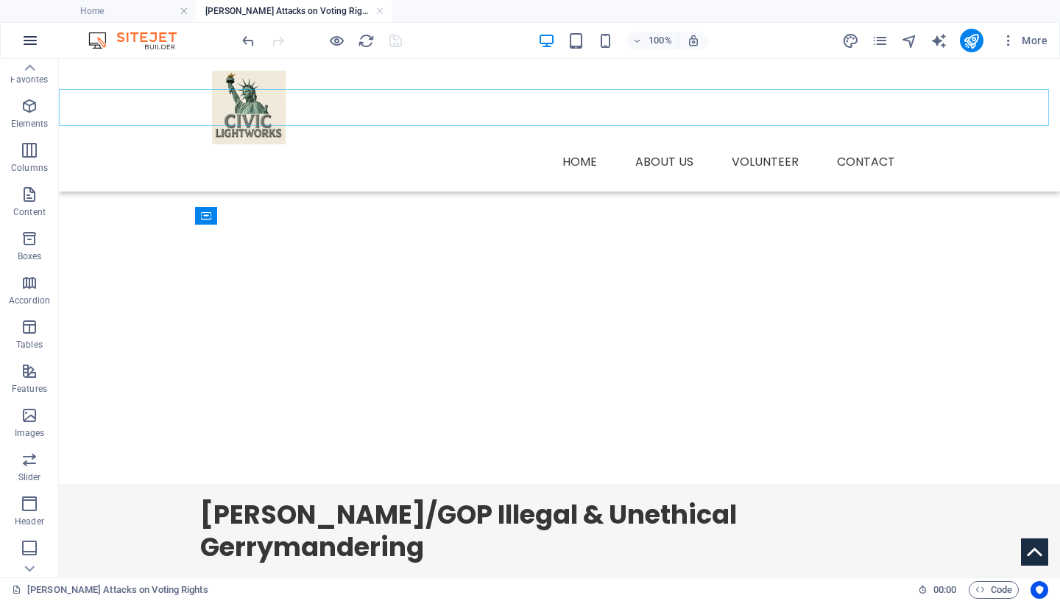
click at [31, 40] on icon "button" at bounding box center [30, 41] width 18 height 18
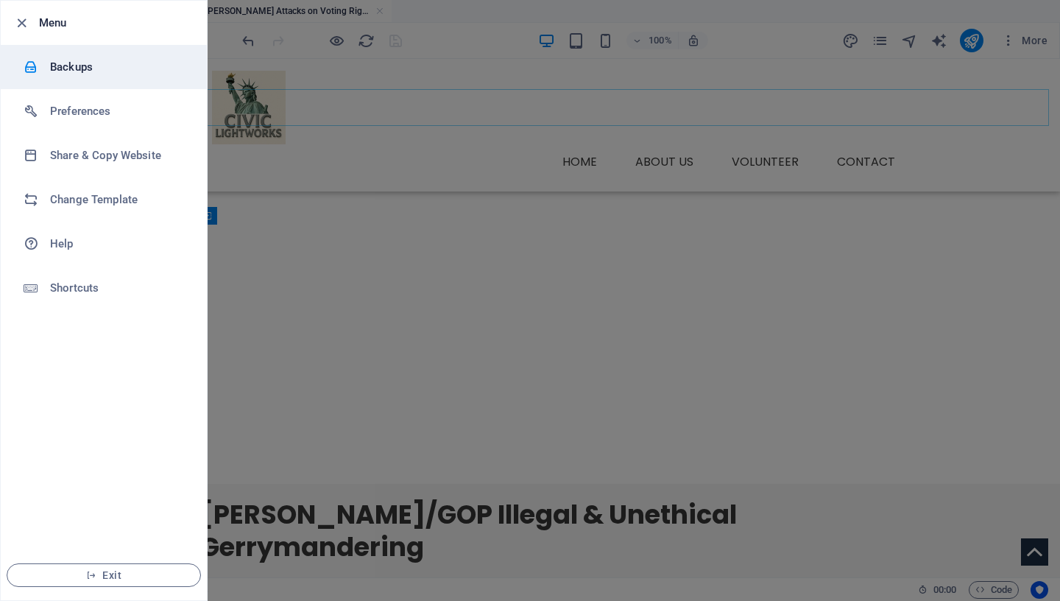
click at [88, 72] on h6 "Backups" at bounding box center [118, 67] width 136 height 18
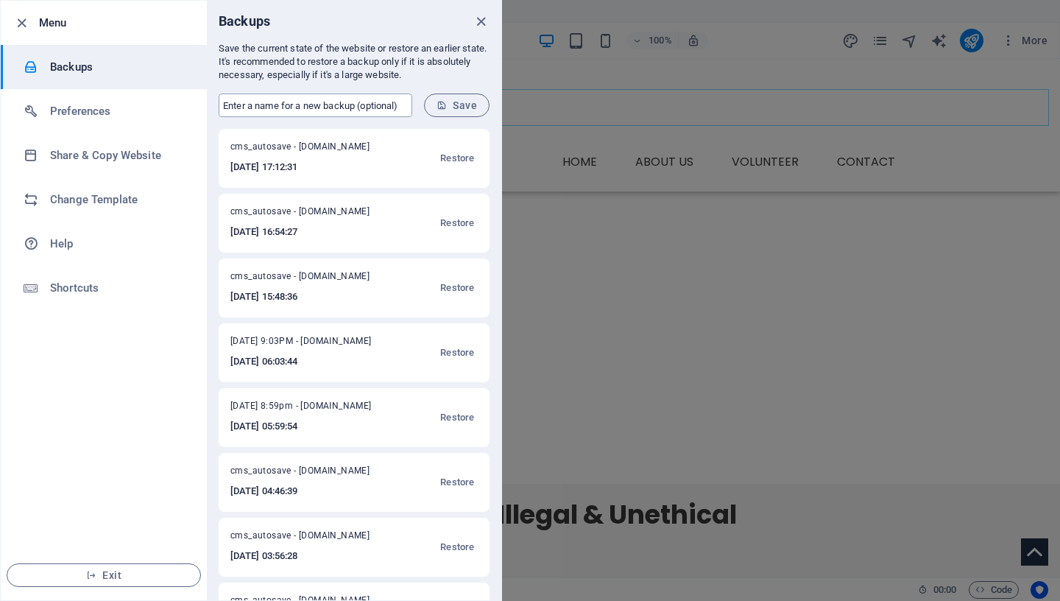
click at [309, 106] on input "text" at bounding box center [316, 106] width 194 height 24
type input "[DATE] 8:16am"
click at [476, 107] on span "Save" at bounding box center [457, 105] width 40 height 12
click at [480, 18] on icon "close" at bounding box center [481, 21] width 17 height 17
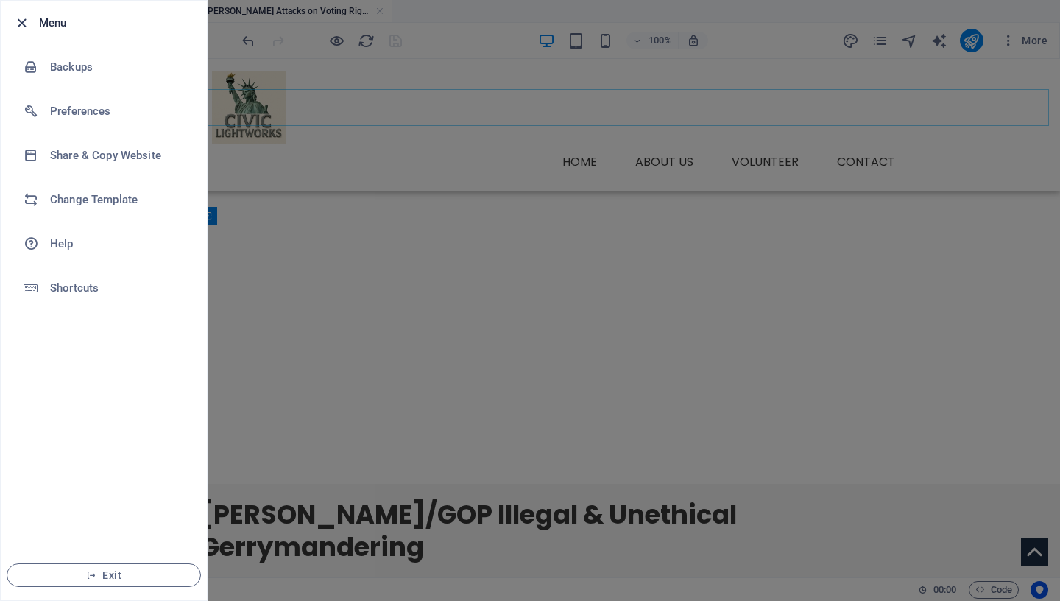
click at [25, 20] on icon "button" at bounding box center [21, 23] width 17 height 17
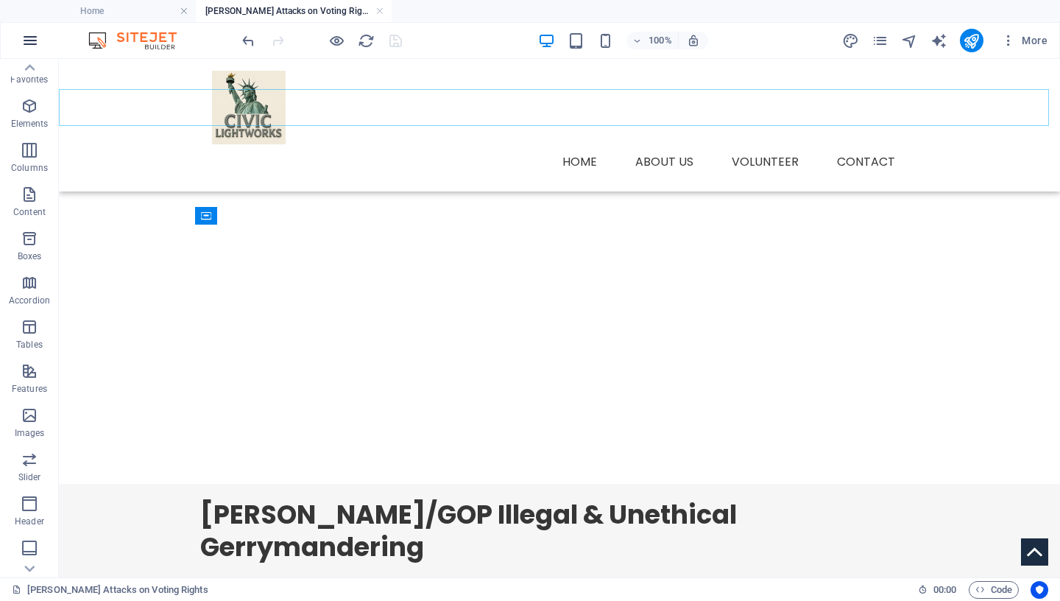
click at [32, 40] on icon "button" at bounding box center [30, 41] width 18 height 18
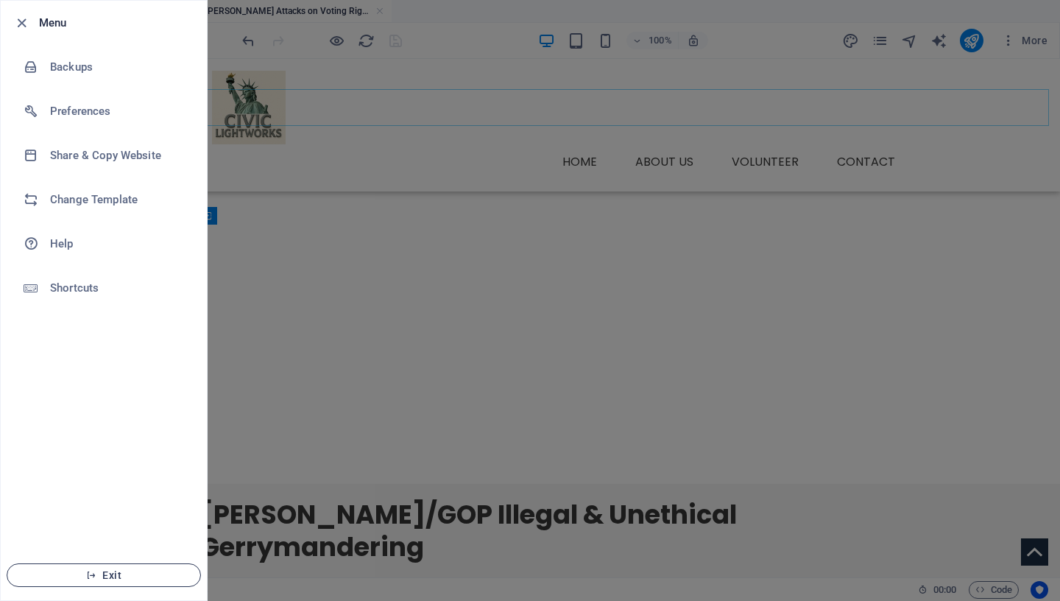
click at [65, 578] on span "Exit" at bounding box center [103, 575] width 169 height 12
